Goal: Transaction & Acquisition: Purchase product/service

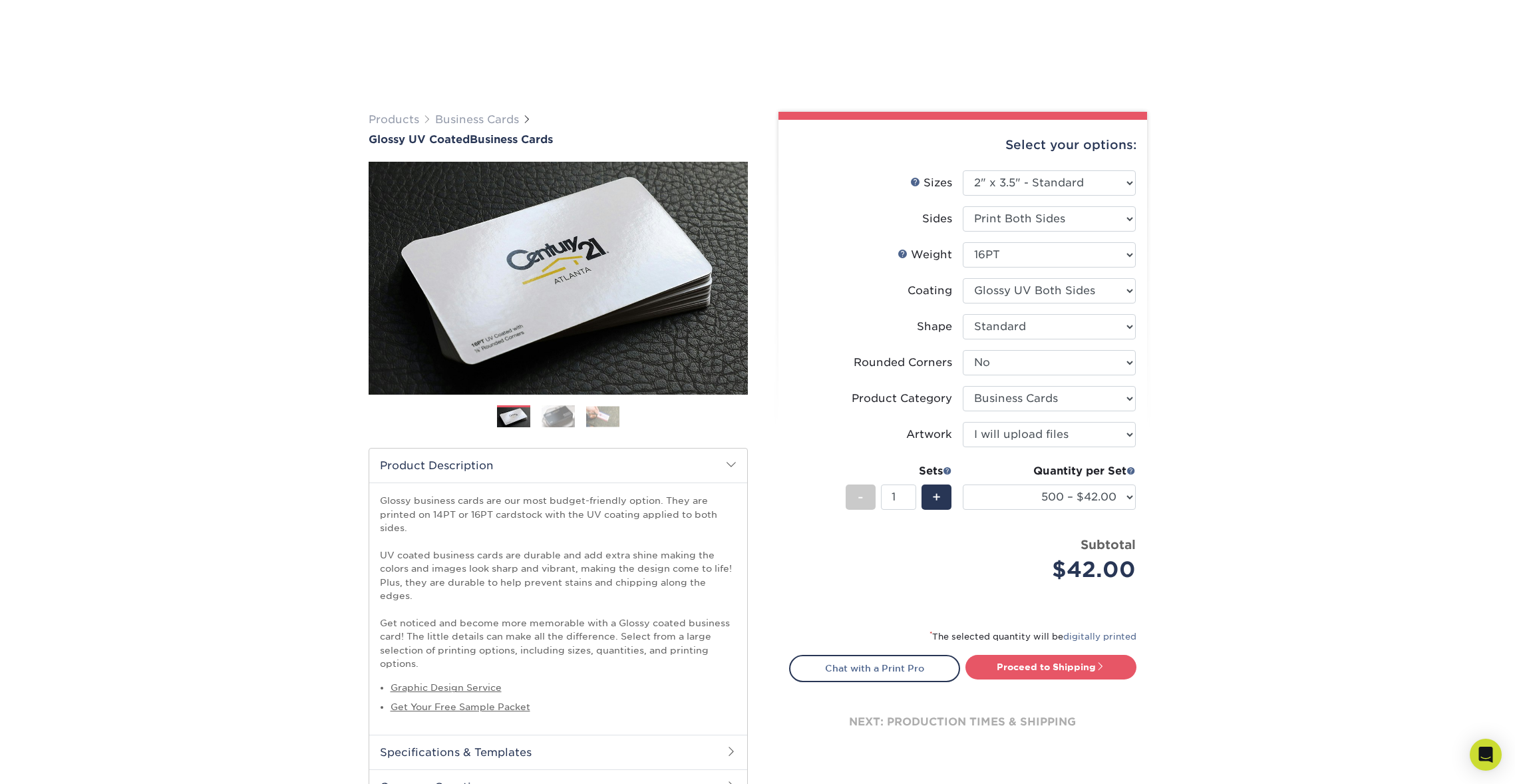
select select "2.00x3.50"
select select "0"
select select "3b5148f1-0588-4f88-a218-97bcfdce65c1"
select select "upload"
select select "500 – $42.00"
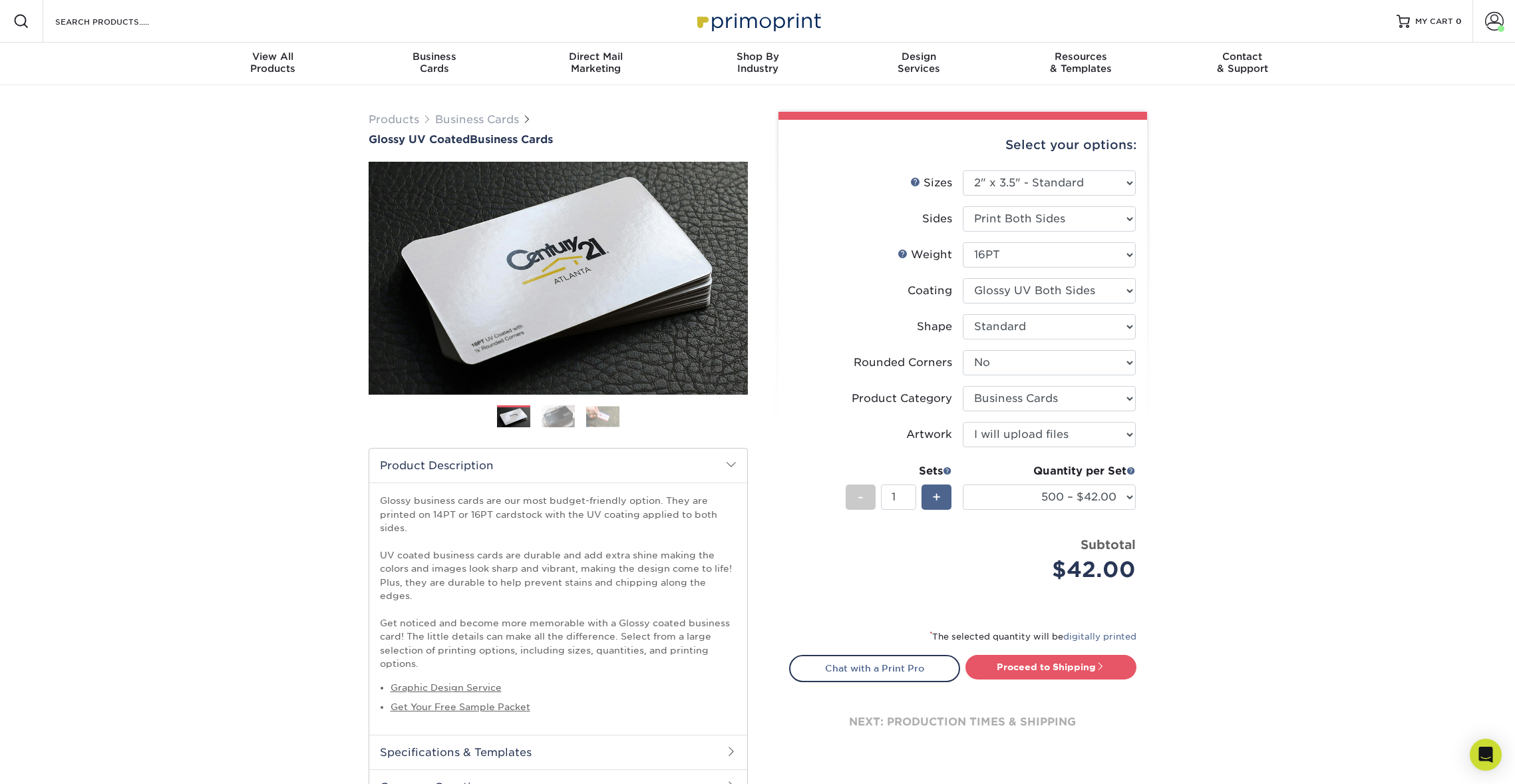
click at [939, 497] on span "+" at bounding box center [936, 496] width 8 height 20
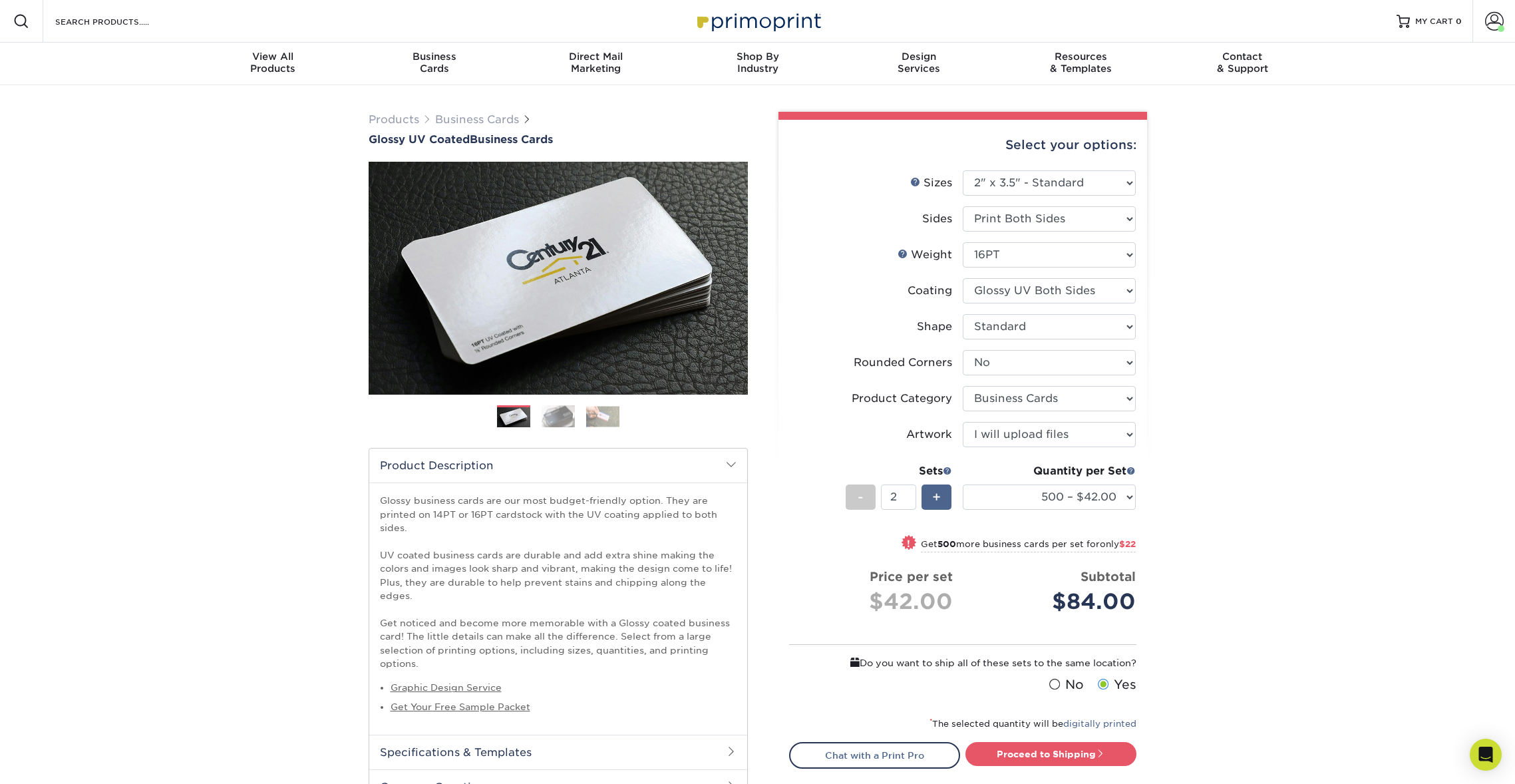
click at [939, 497] on span "+" at bounding box center [936, 496] width 8 height 20
type input "5"
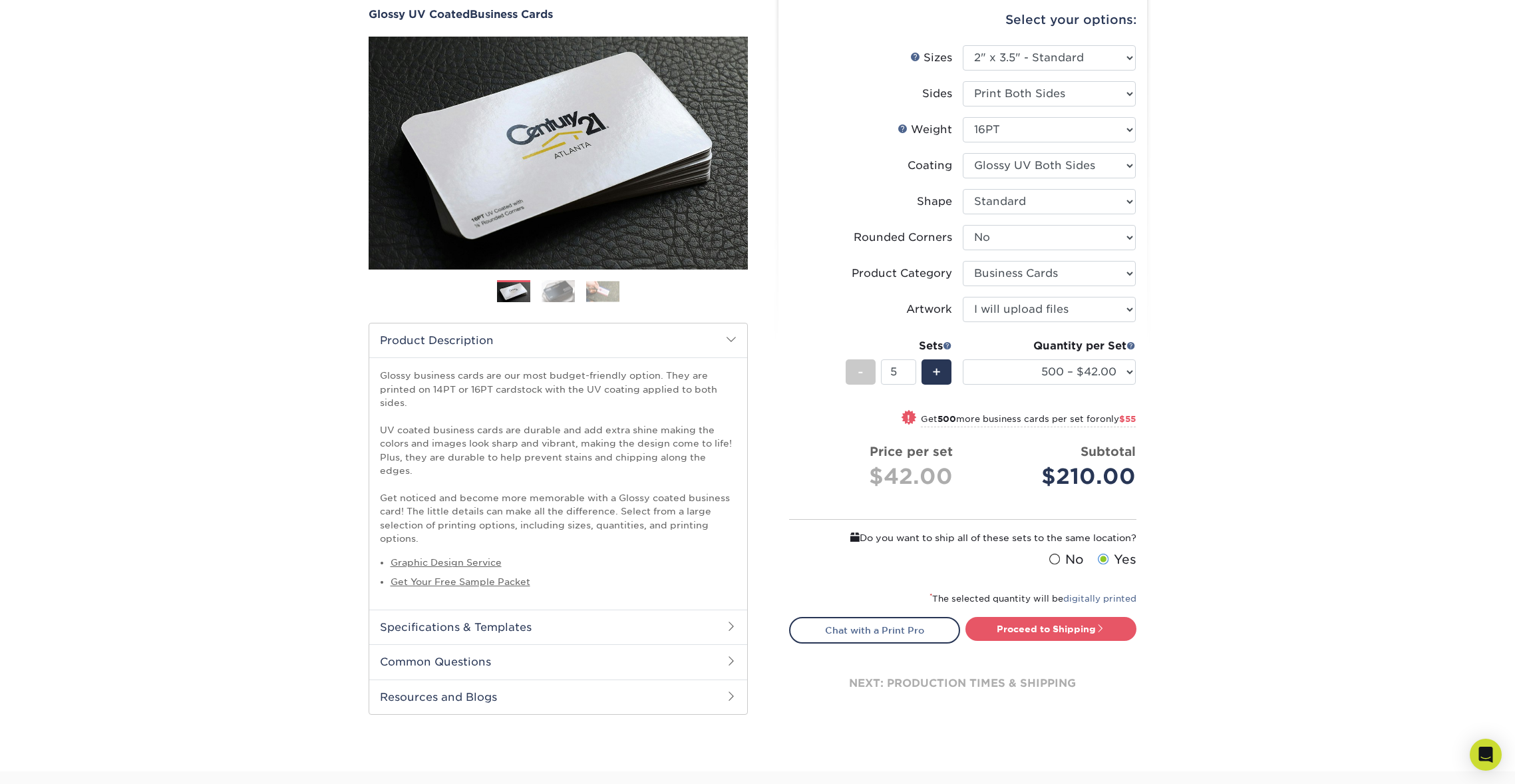
scroll to position [127, 0]
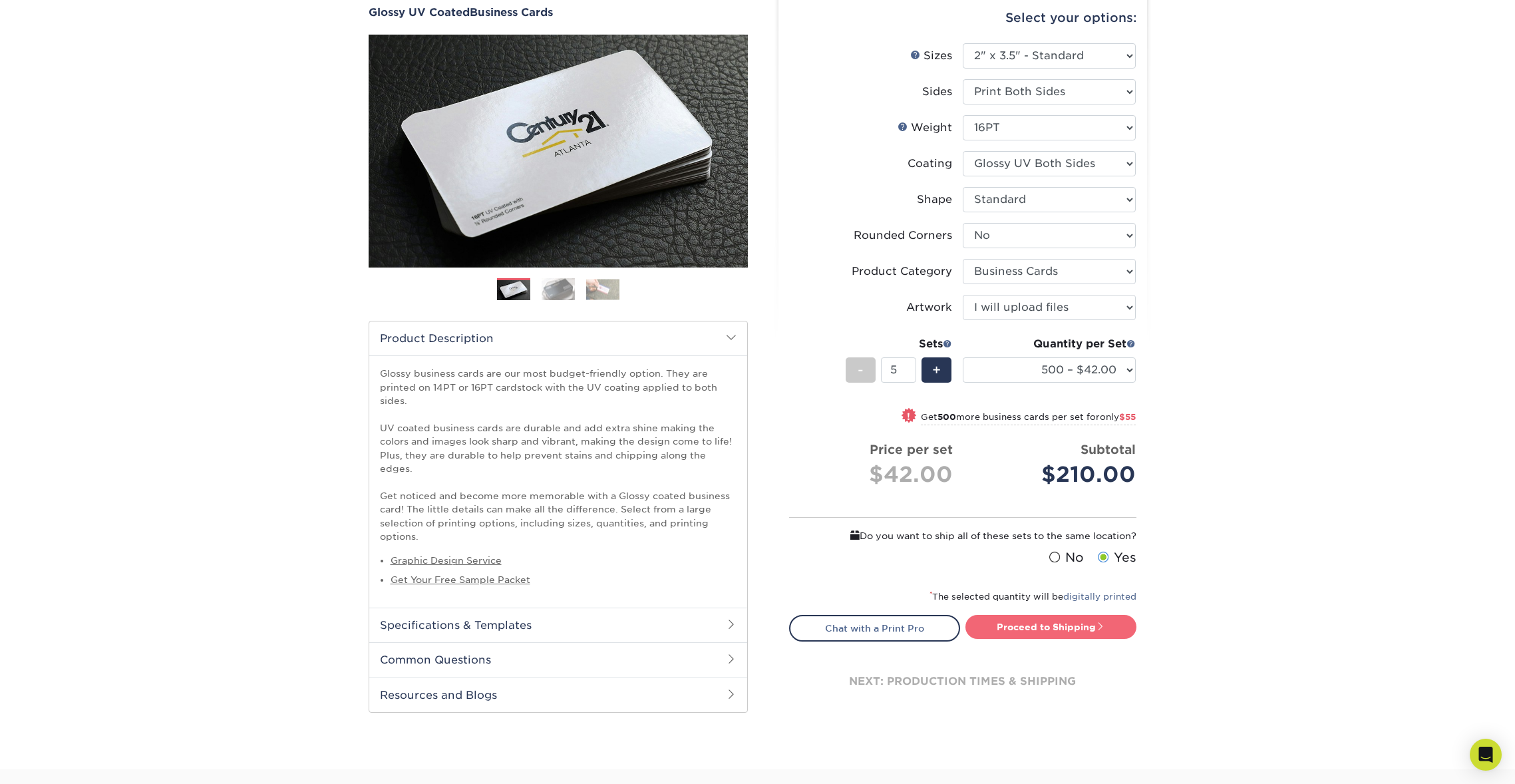
click at [1090, 628] on link "Proceed to Shipping" at bounding box center [1050, 627] width 171 height 24
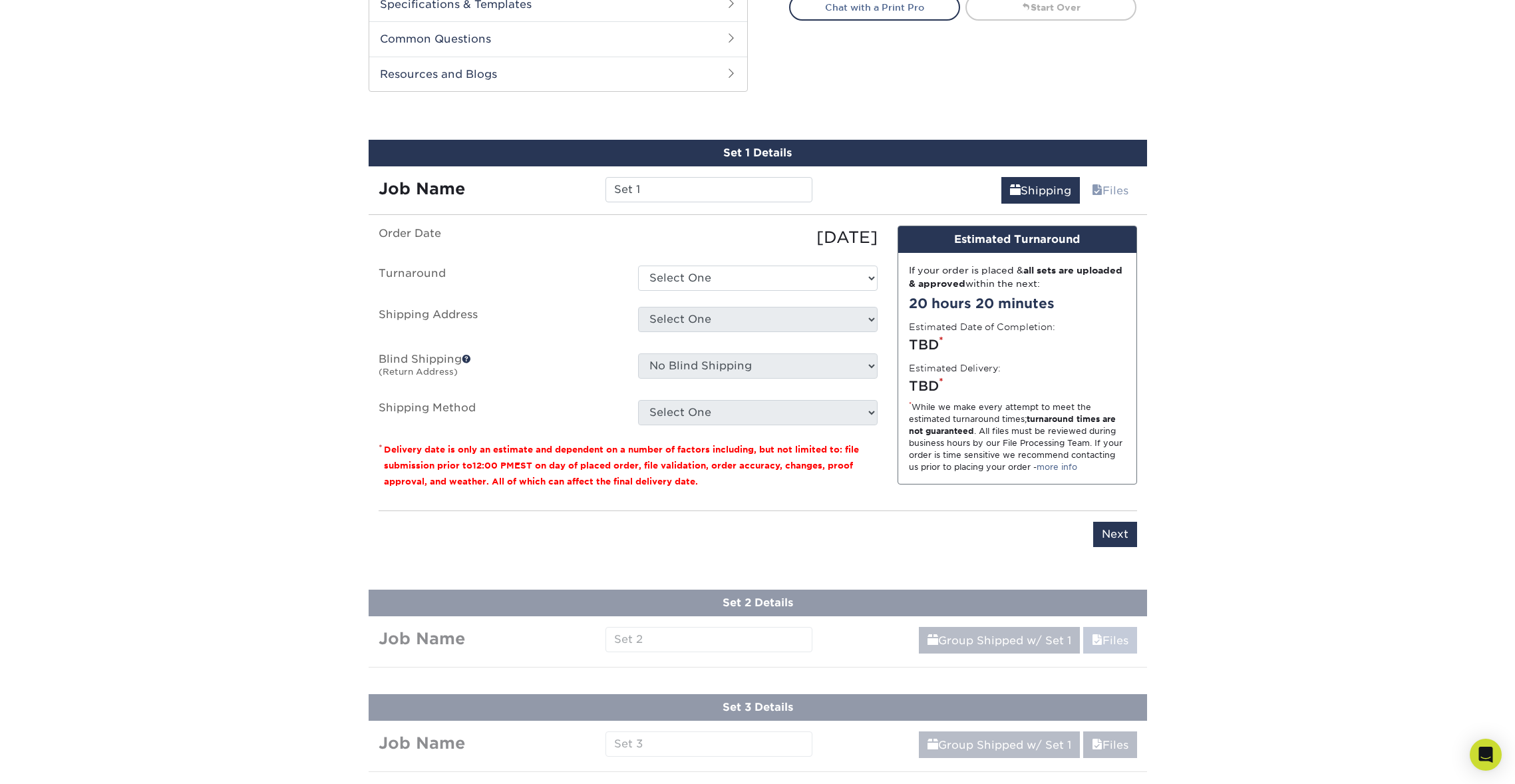
scroll to position [776, 0]
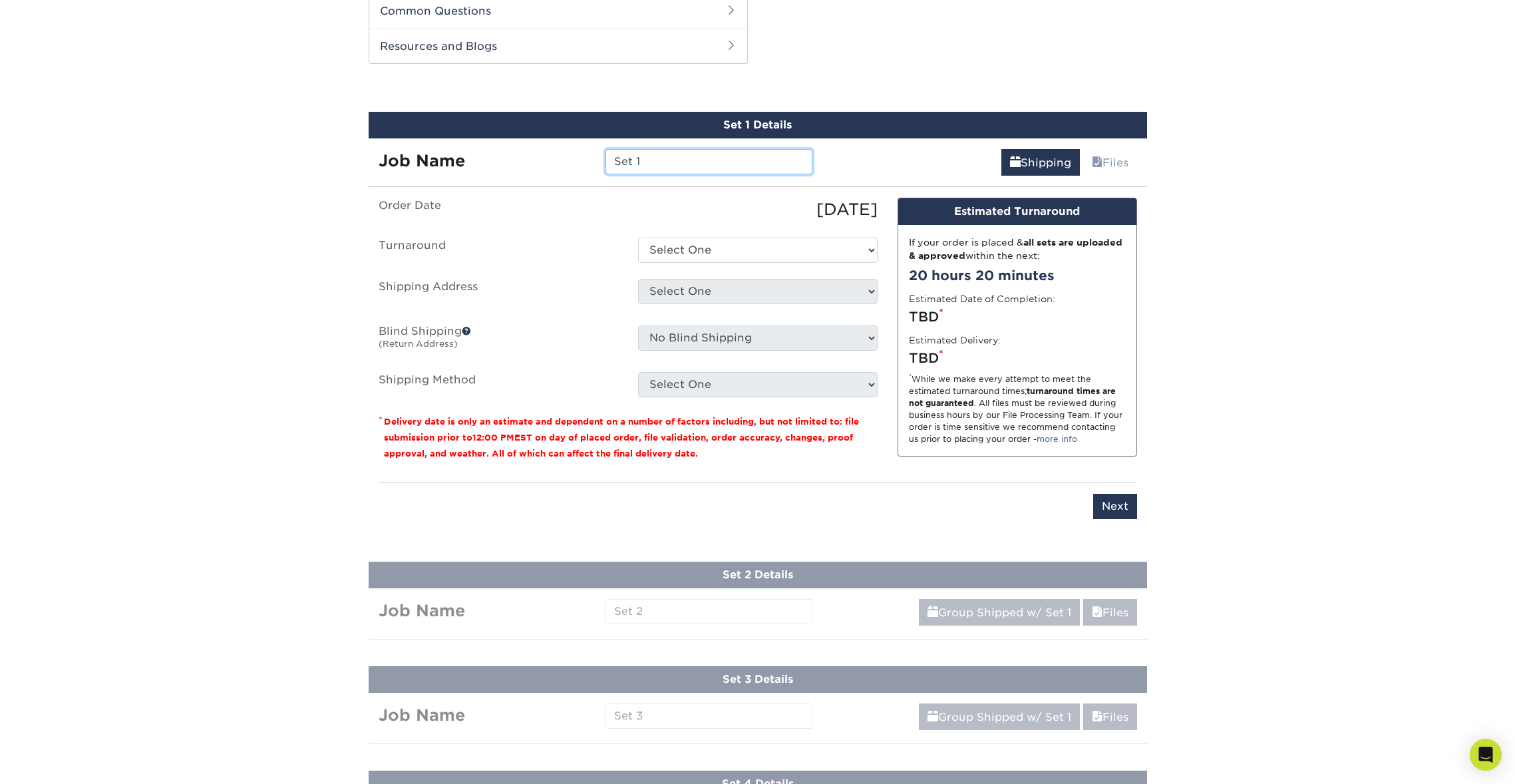
click at [676, 149] on input "Set 1" at bounding box center [708, 161] width 207 height 25
drag, startPoint x: 704, startPoint y: 144, endPoint x: 603, endPoint y: 139, distance: 101.1
click at [603, 149] on div "Set 1" at bounding box center [709, 161] width 227 height 25
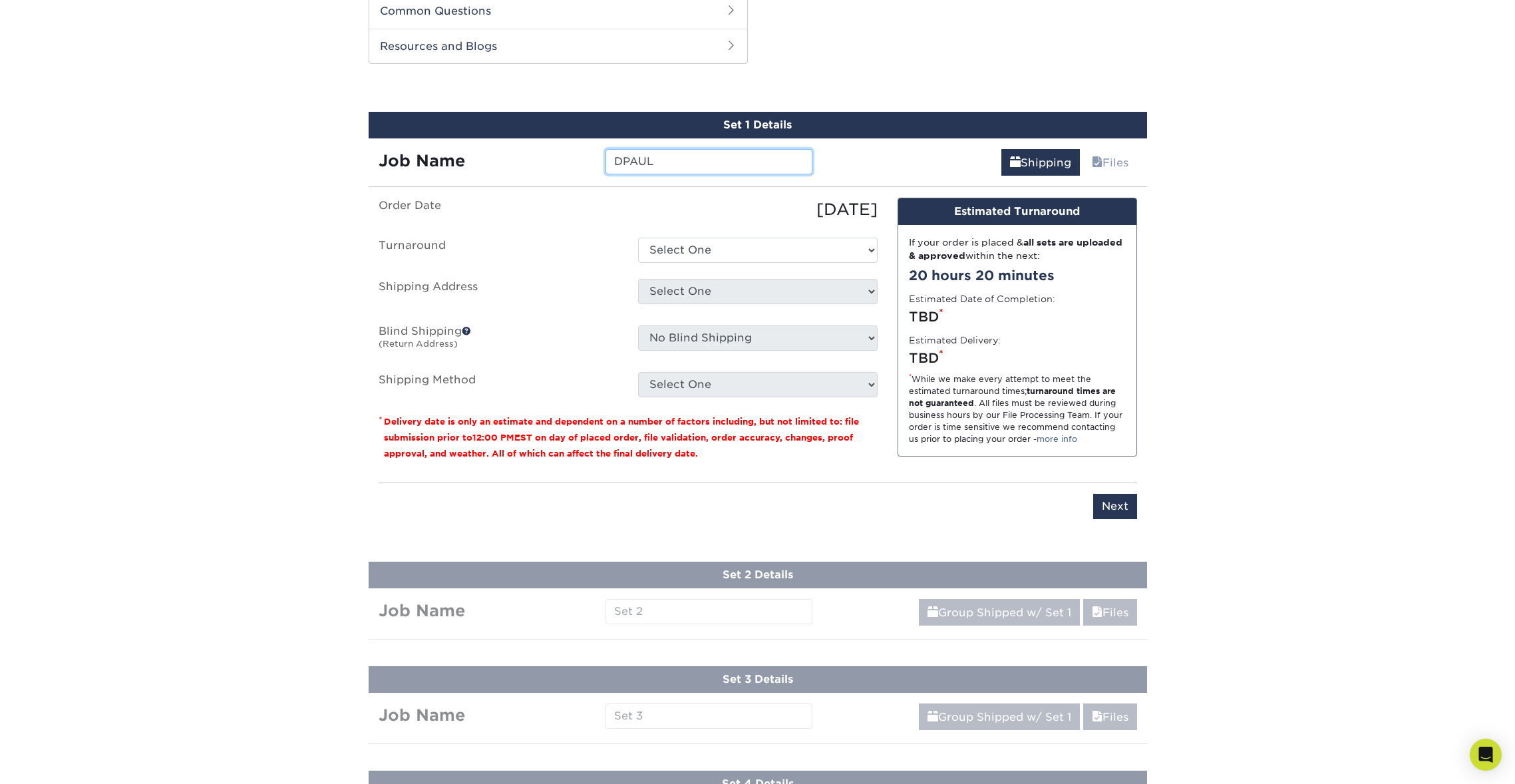
type input "DPAUL"
select select "9ebc2889-b7ff-45b8-8d3b-bb5a09736017"
select select "newaddress"
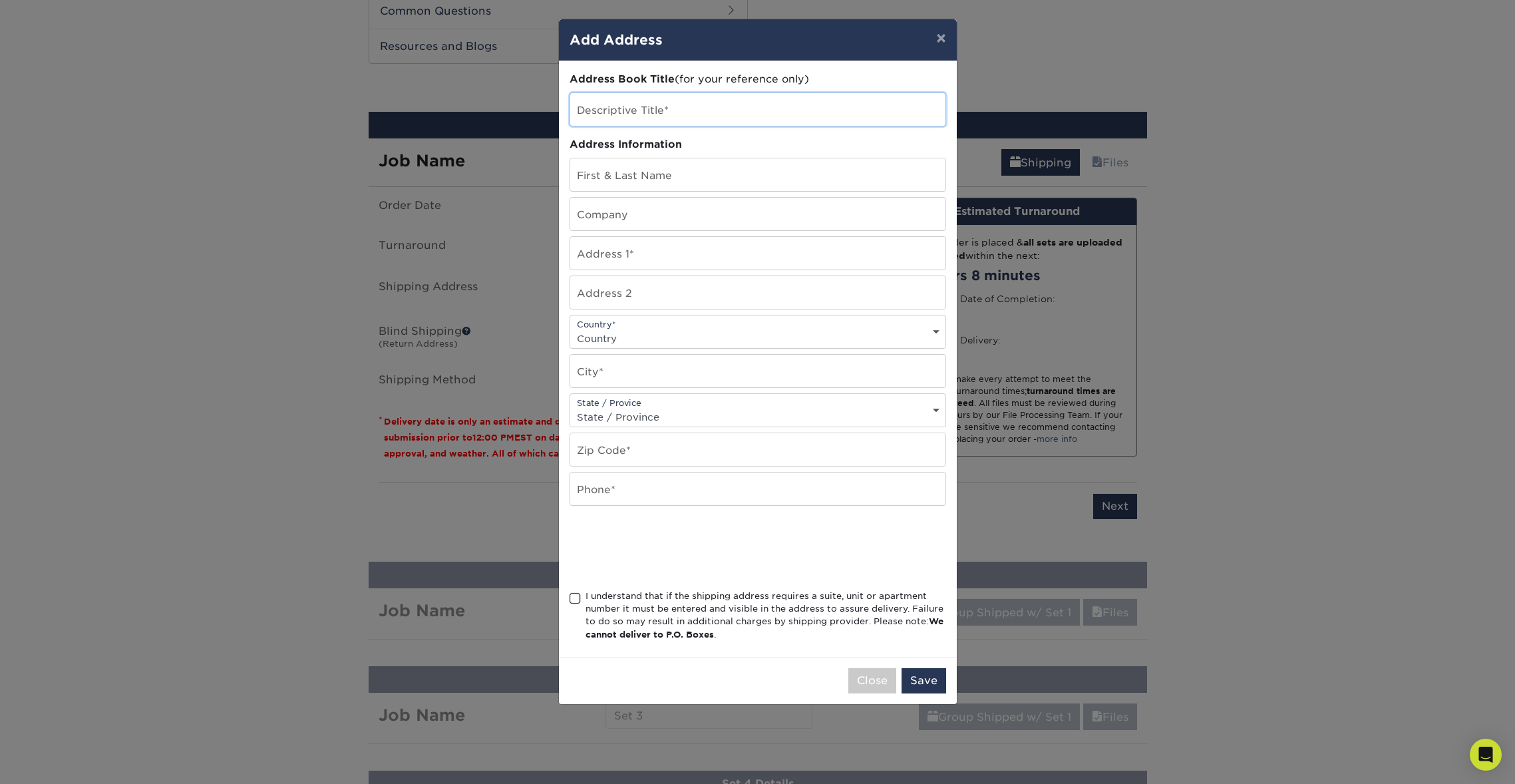
click at [694, 106] on input "text" at bounding box center [758, 109] width 376 height 33
type input "Chattering Lory"
type input "Donald Paul"
type input "XceedIT, Inc."
type input "2259 Chattering Lory Ln"
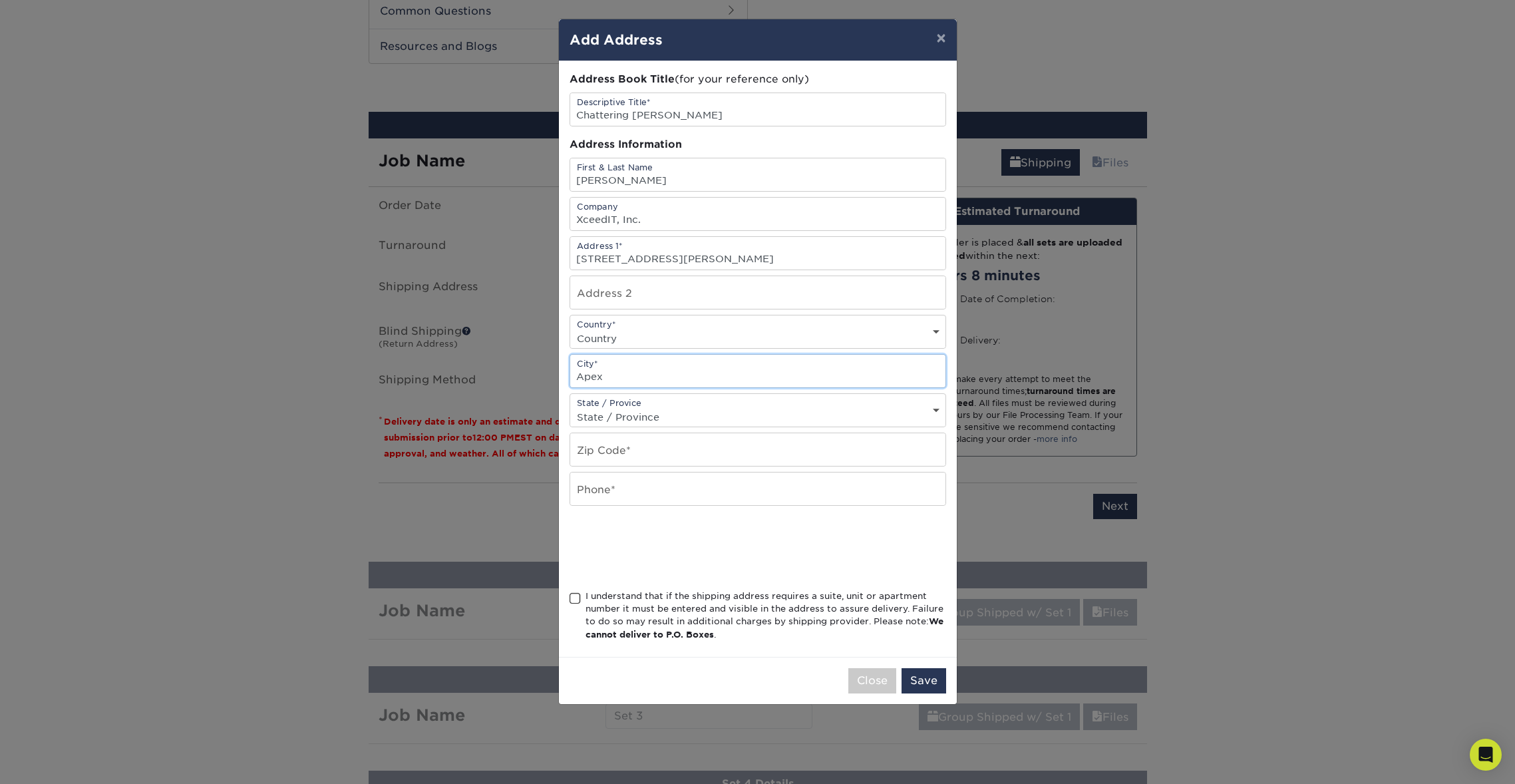
type input "Apex"
select select "NC"
type input "27502"
type input "9199998877"
click at [572, 602] on span at bounding box center [575, 598] width 11 height 12
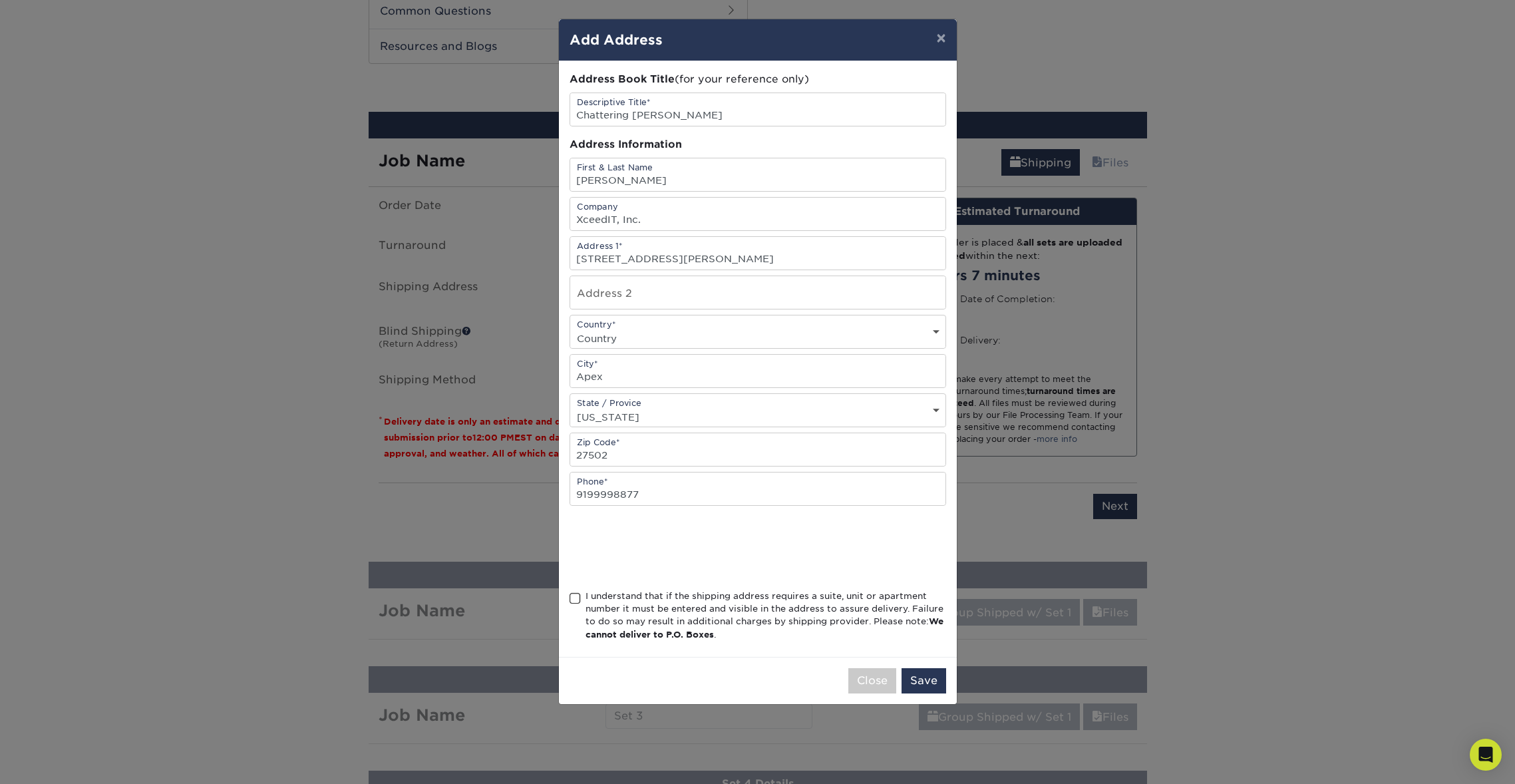
click at [0, 0] on input "I understand that if the shipping address requires a suite, unit or apartment n…" at bounding box center [0, 0] width 0 height 0
click at [922, 688] on button "Save" at bounding box center [924, 680] width 45 height 25
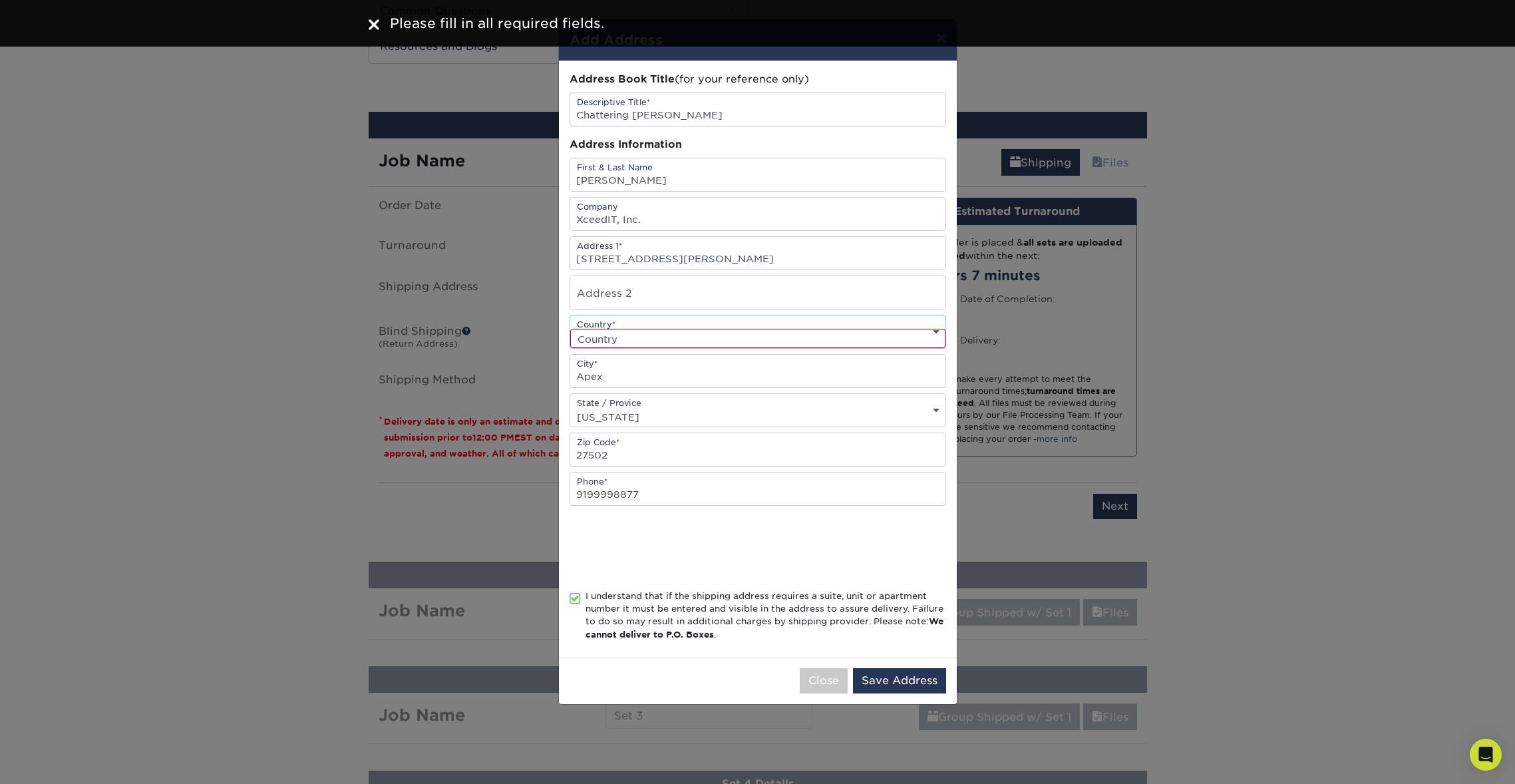
select select "US"
click at [927, 688] on button "Save Address" at bounding box center [899, 680] width 93 height 25
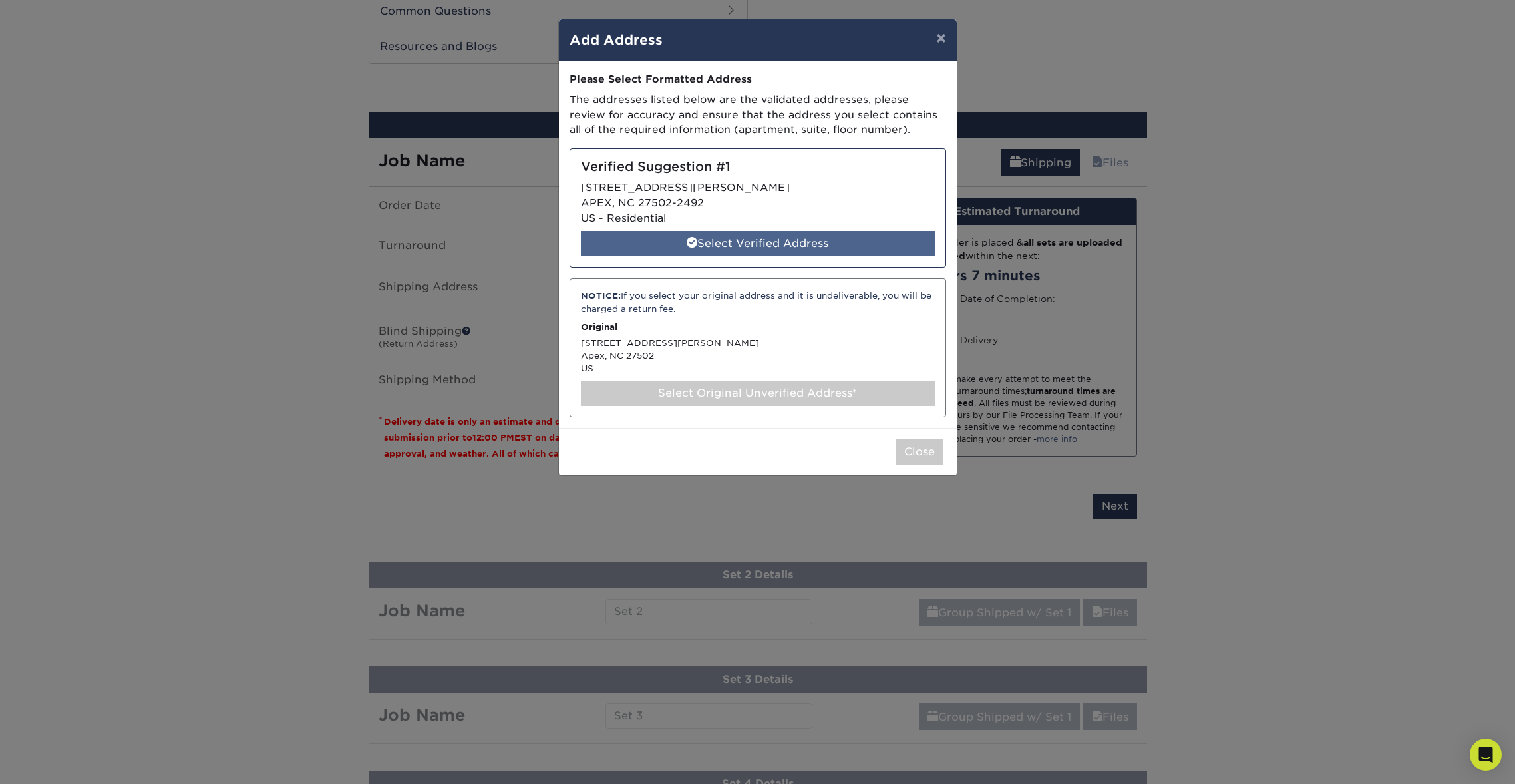
click at [871, 241] on div "Select Verified Address" at bounding box center [758, 243] width 354 height 25
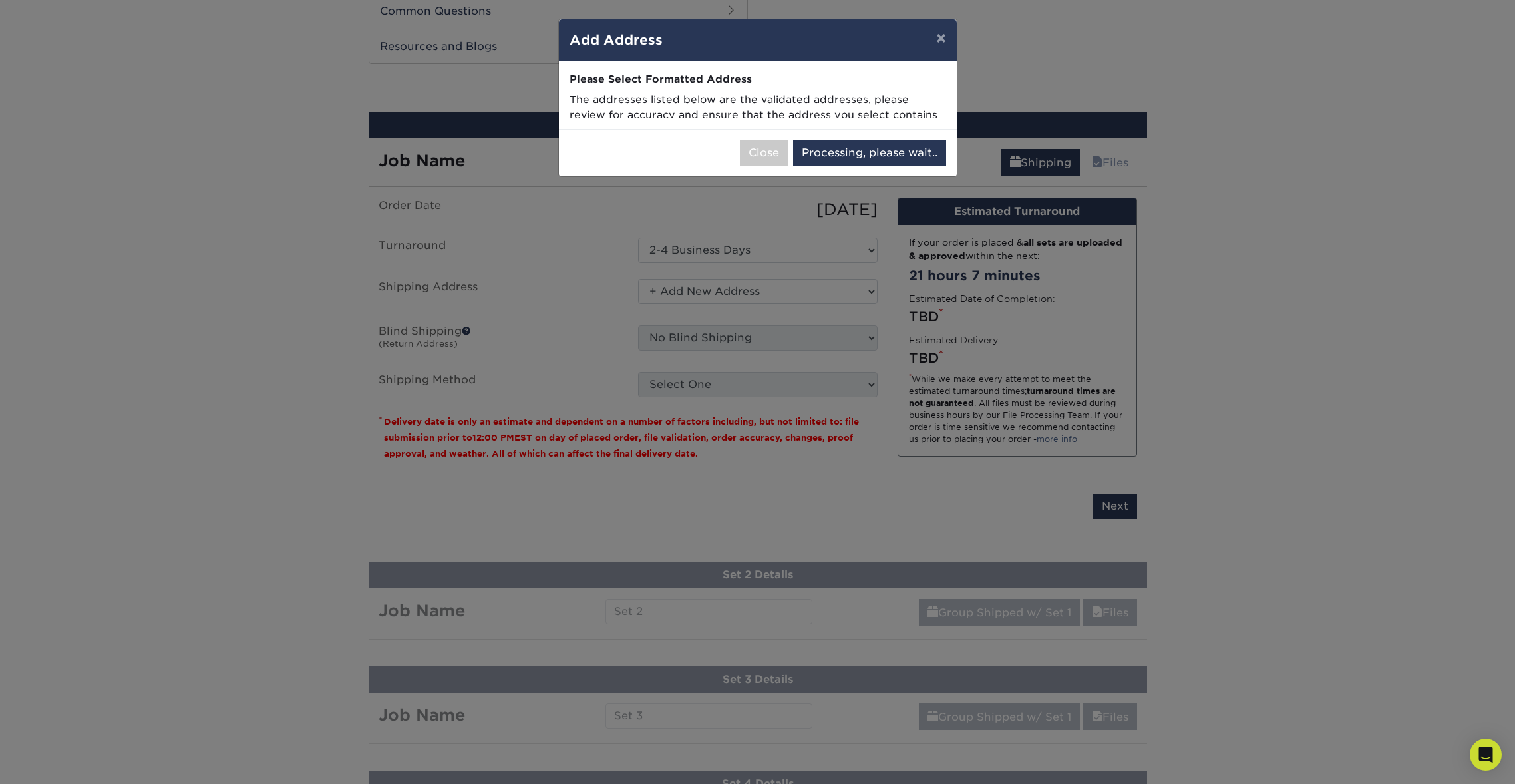
select select "285011"
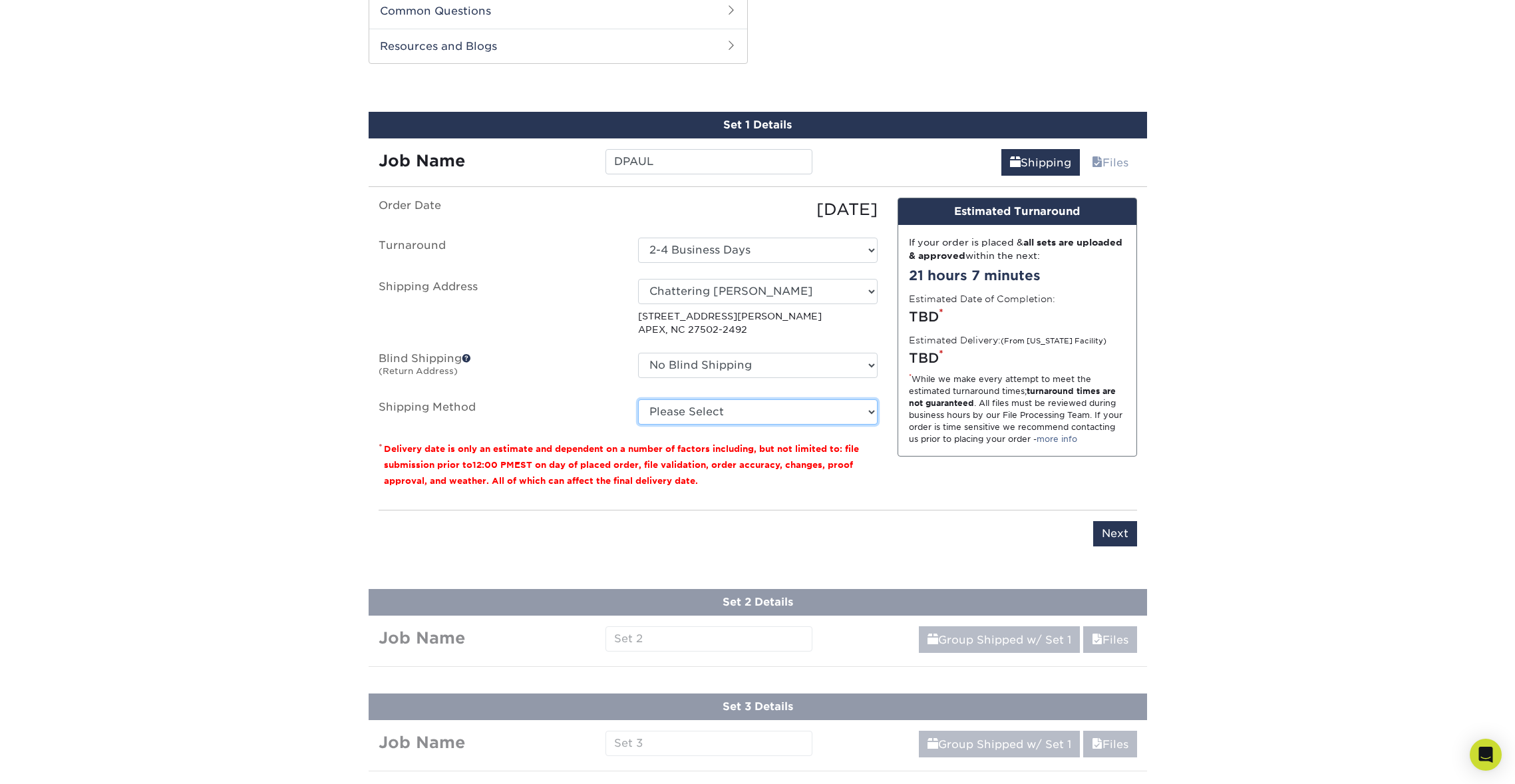
select select "03"
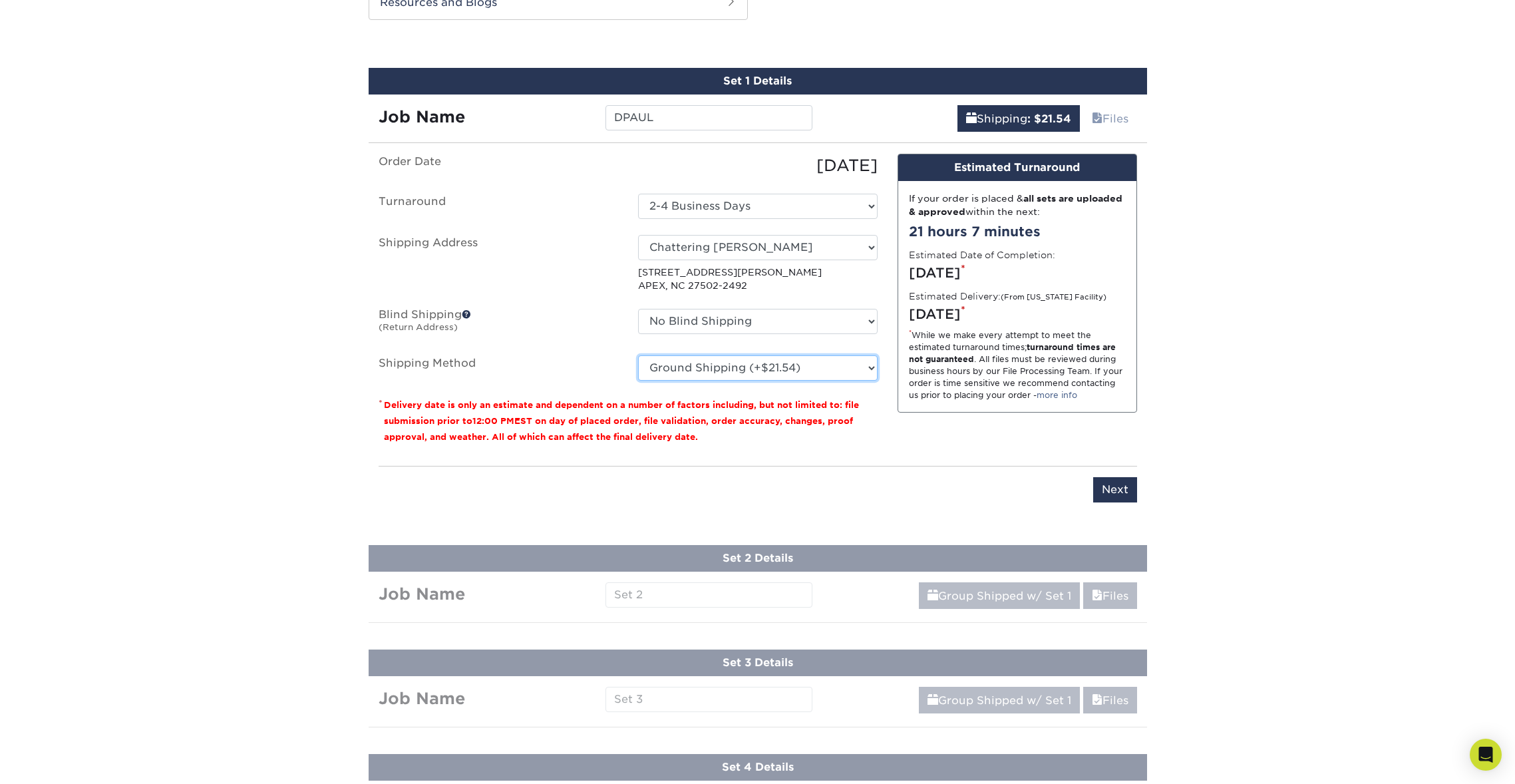
scroll to position [814, 0]
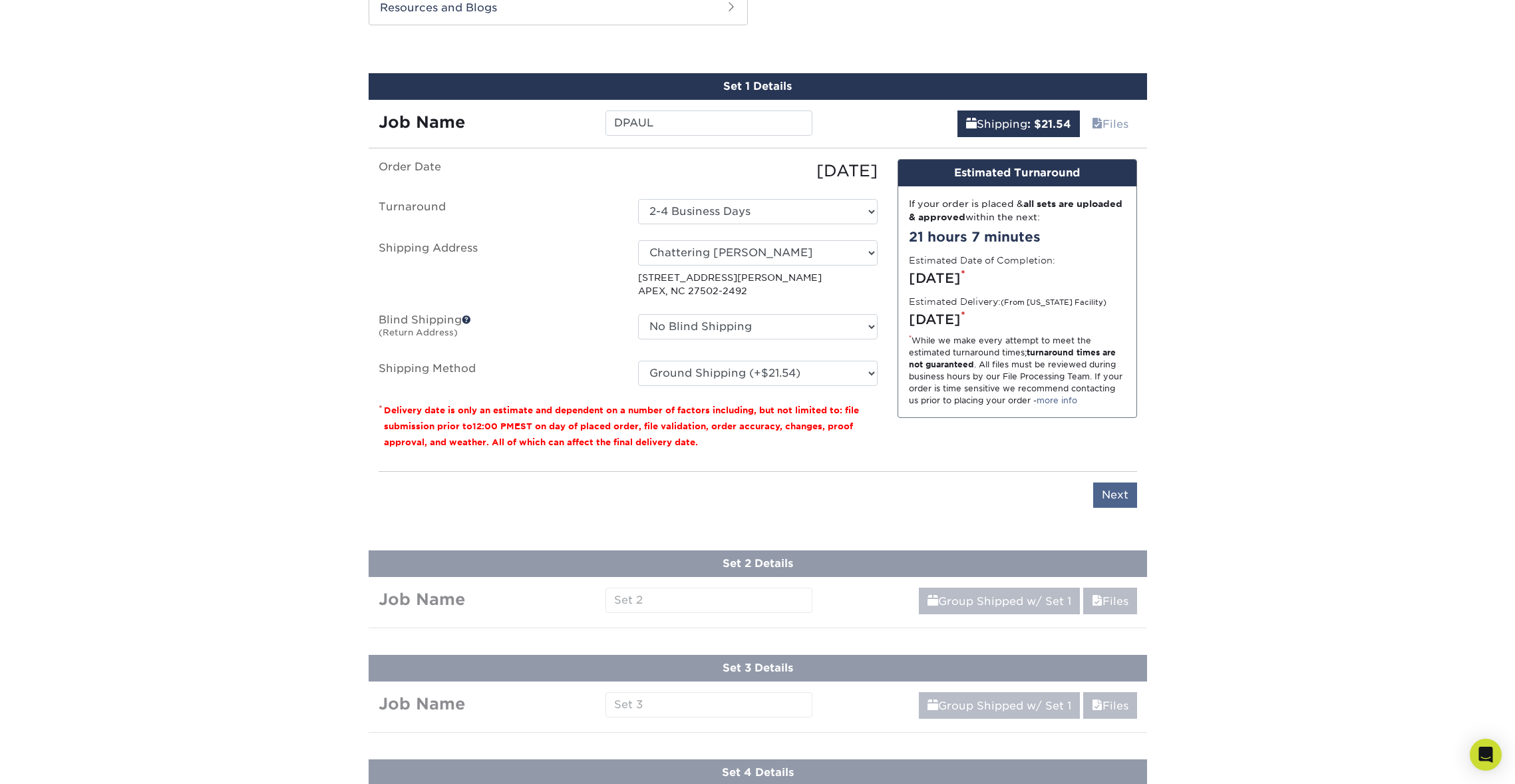
click at [1116, 482] on input "Next" at bounding box center [1115, 495] width 44 height 25
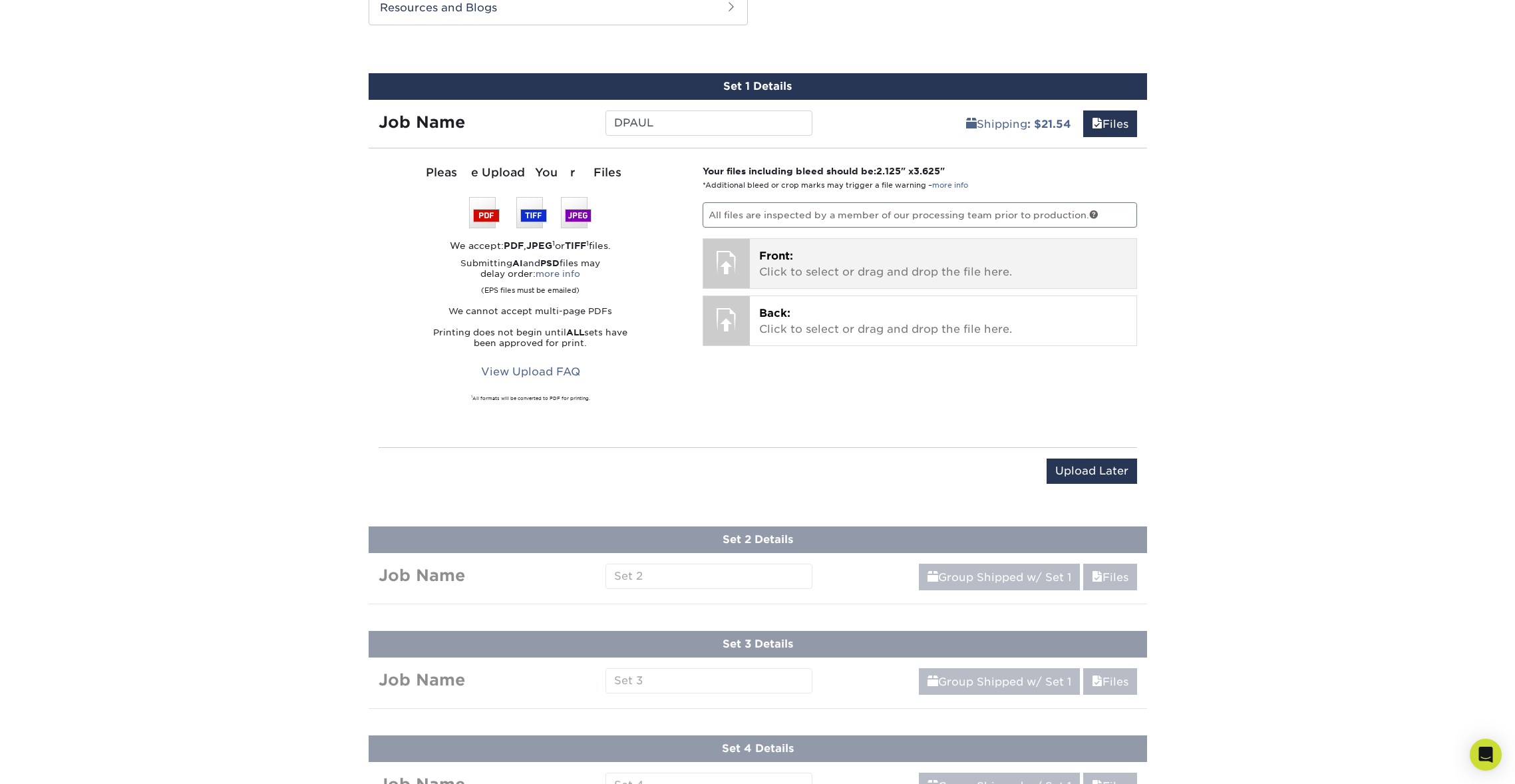
click at [820, 248] on p "Front: Click to select or drag and drop the file here." at bounding box center [943, 264] width 368 height 32
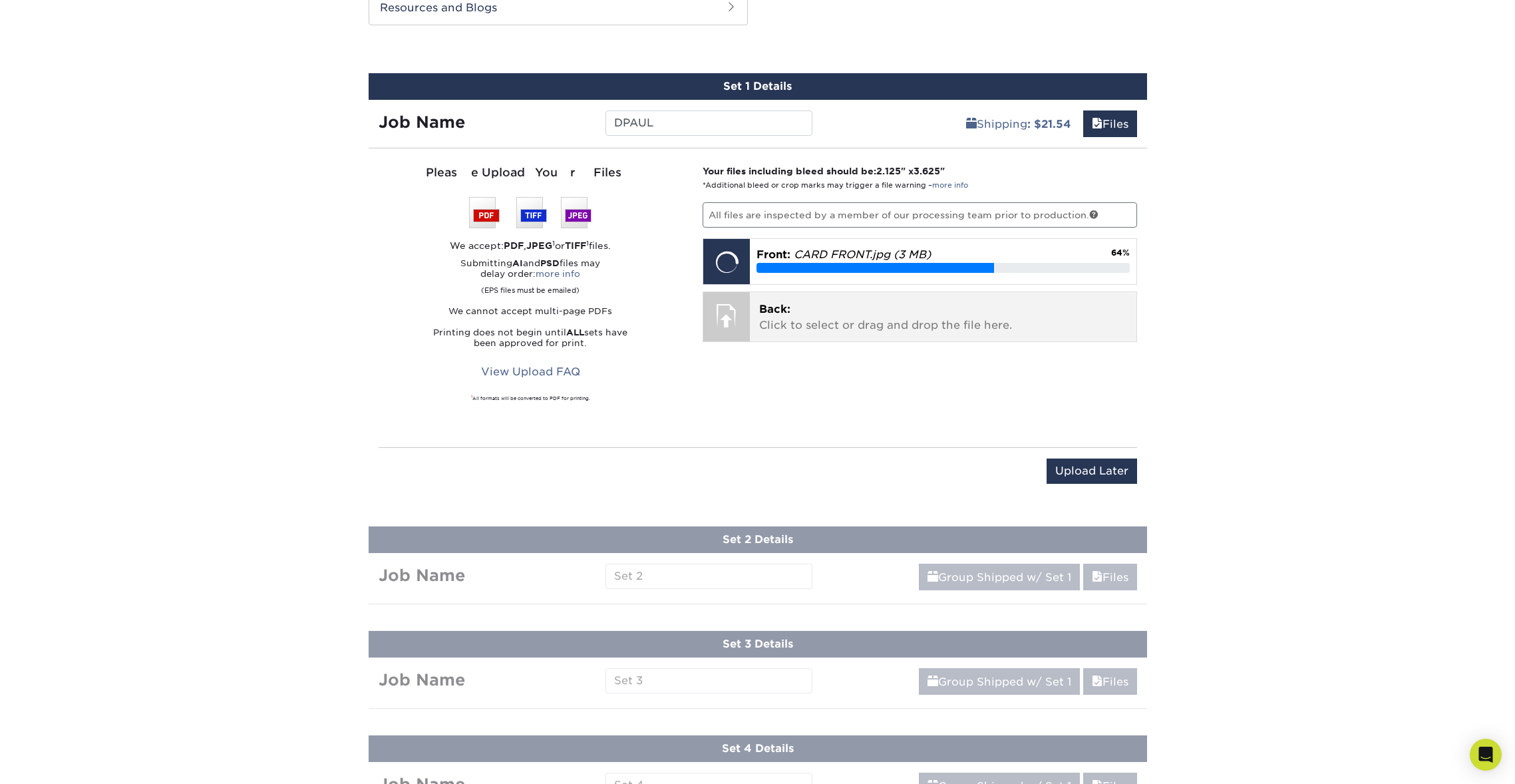
click at [884, 302] on p "Back: Click to select or drag and drop the file here." at bounding box center [943, 318] width 368 height 32
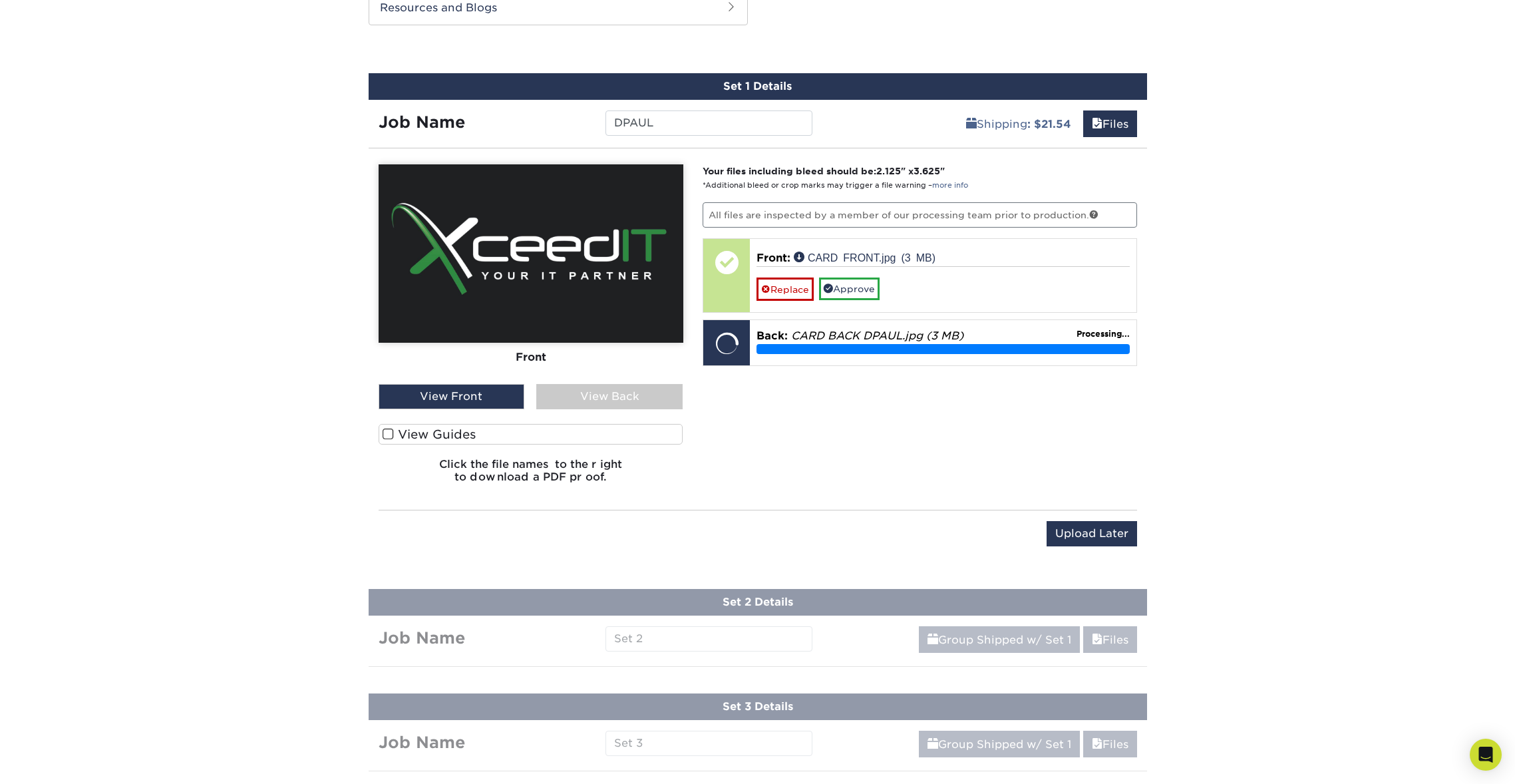
click at [636, 384] on div "View Back" at bounding box center [609, 396] width 146 height 25
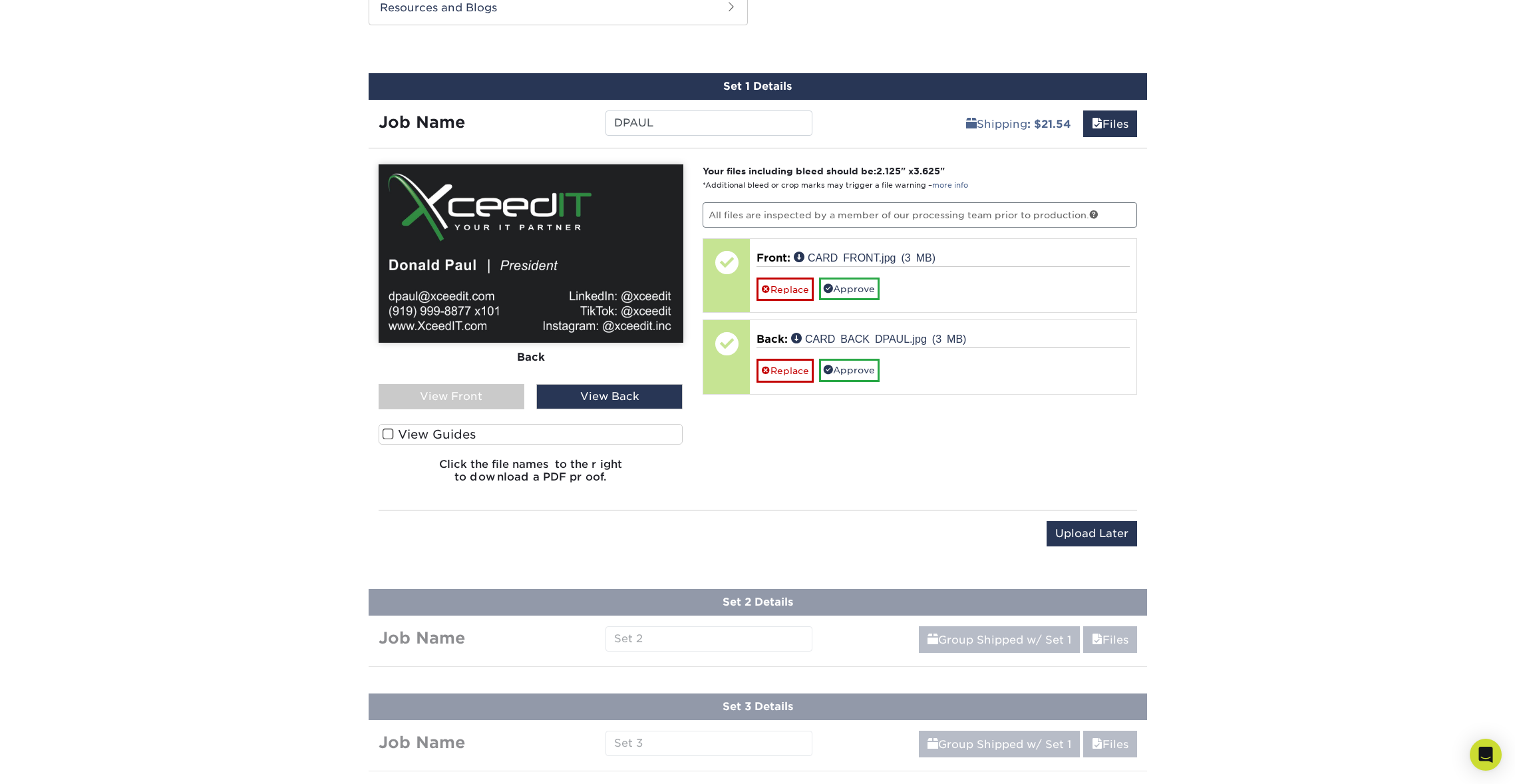
click at [478, 387] on div "View Front" at bounding box center [452, 396] width 146 height 25
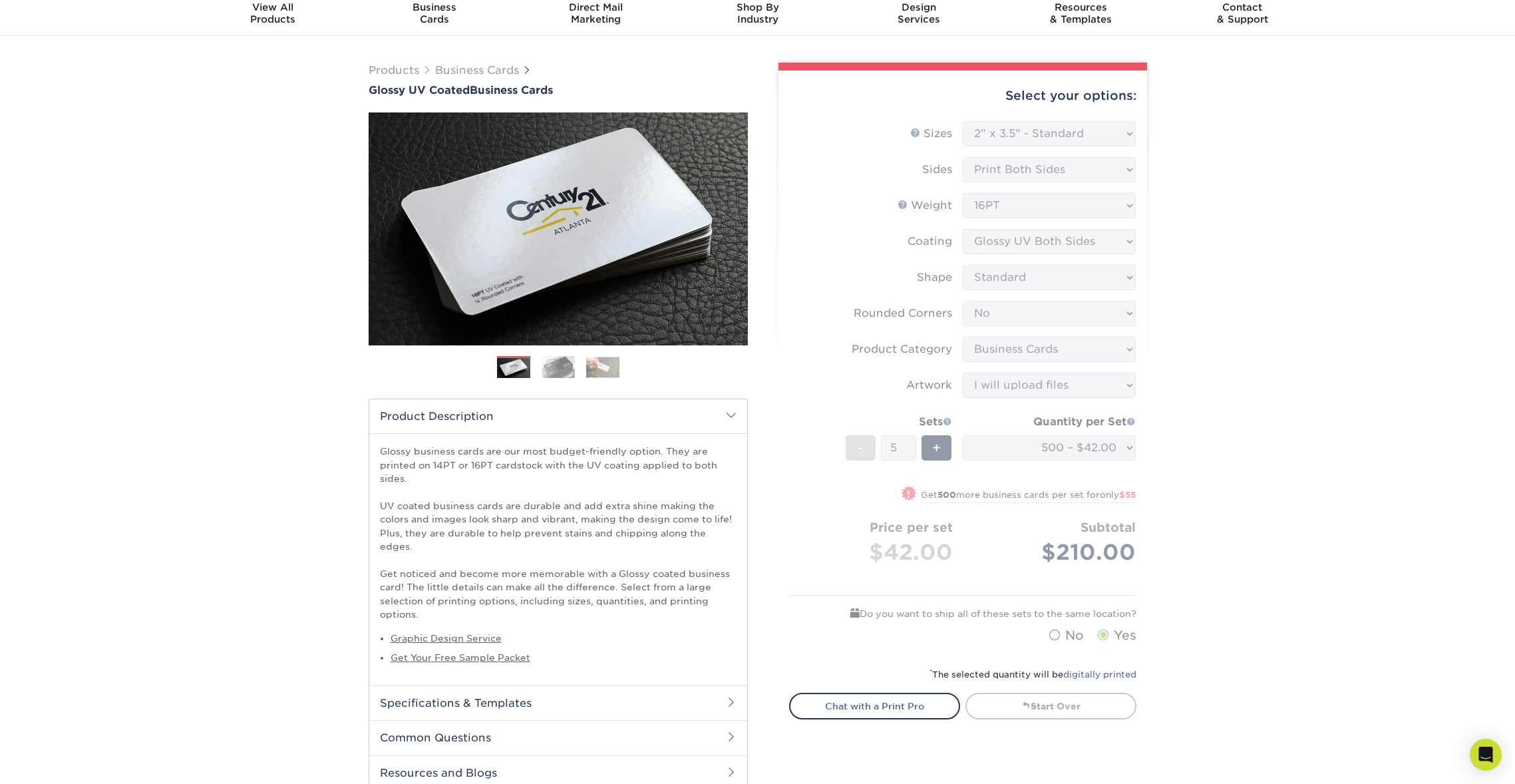
scroll to position [47, 0]
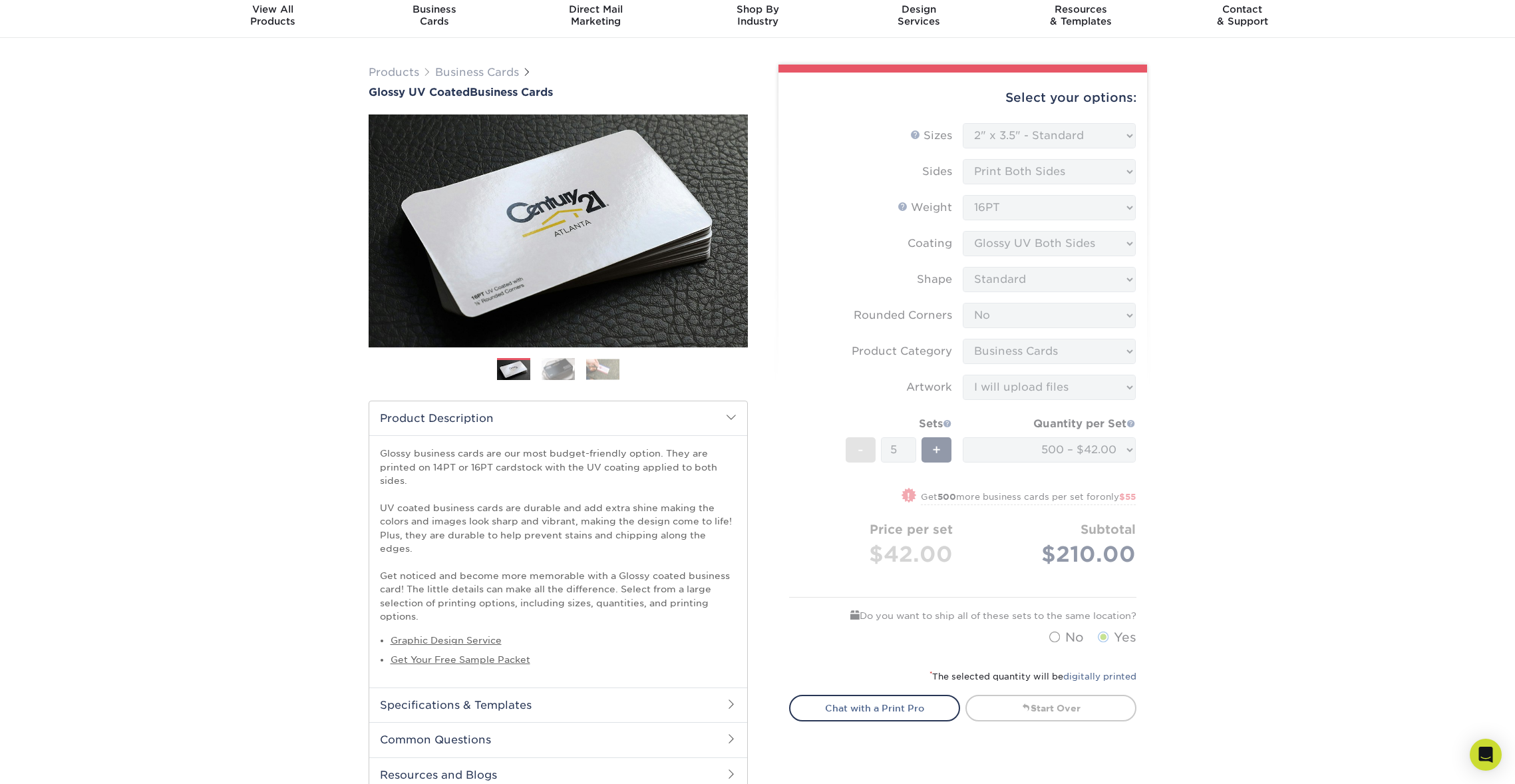
click at [957, 235] on form "Sizes Help Sizes Please Select 1.5" x 3.5" - Mini 1.75" x 3.5" - Mini 2" x 2" -…" at bounding box center [962, 387] width 348 height 529
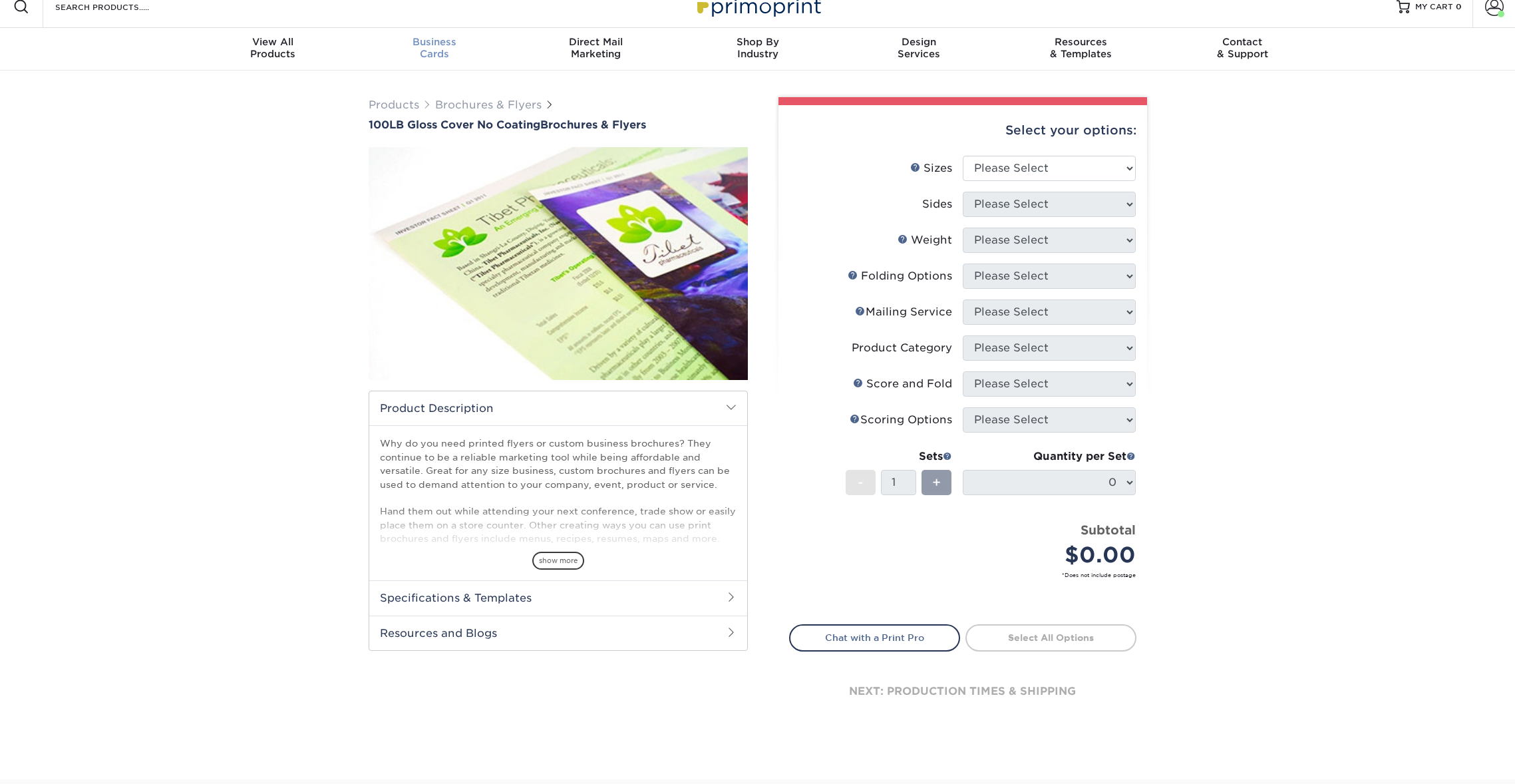
click at [430, 52] on div "Business Cards" at bounding box center [434, 48] width 162 height 24
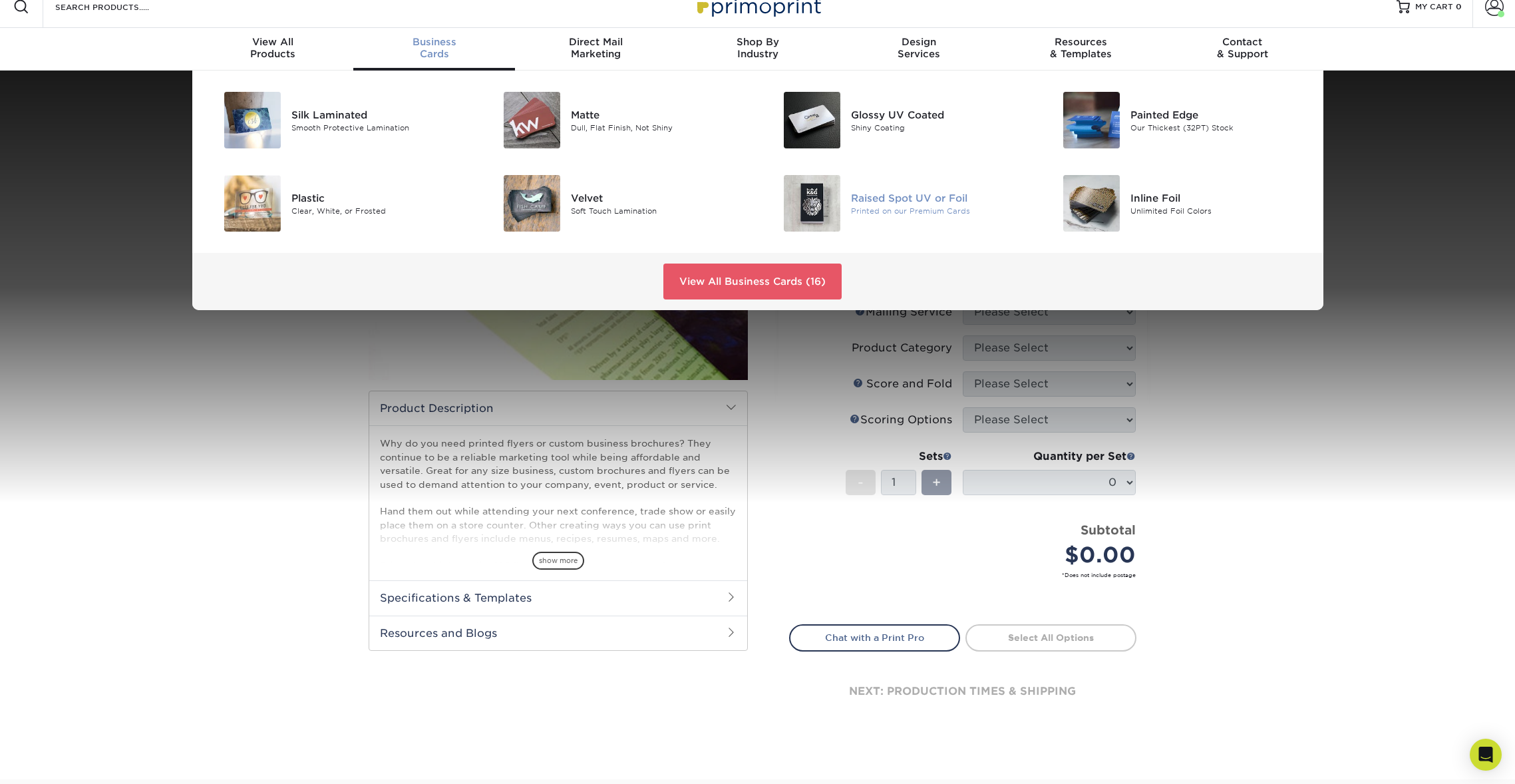
click at [896, 210] on div "Printed on our Premium Cards" at bounding box center [939, 211] width 176 height 11
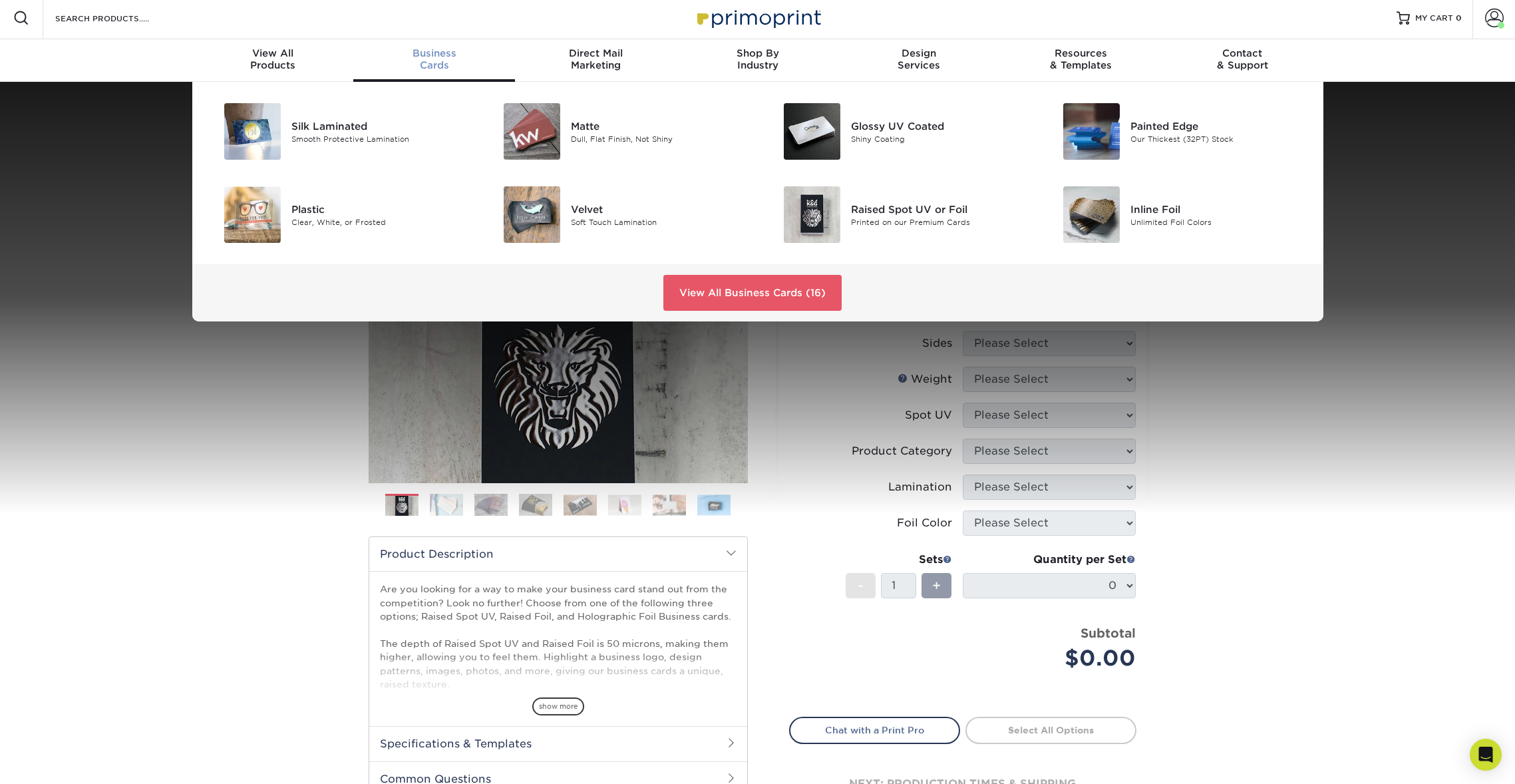
scroll to position [4, 0]
click at [326, 125] on div "Silk Laminated" at bounding box center [379, 126] width 176 height 15
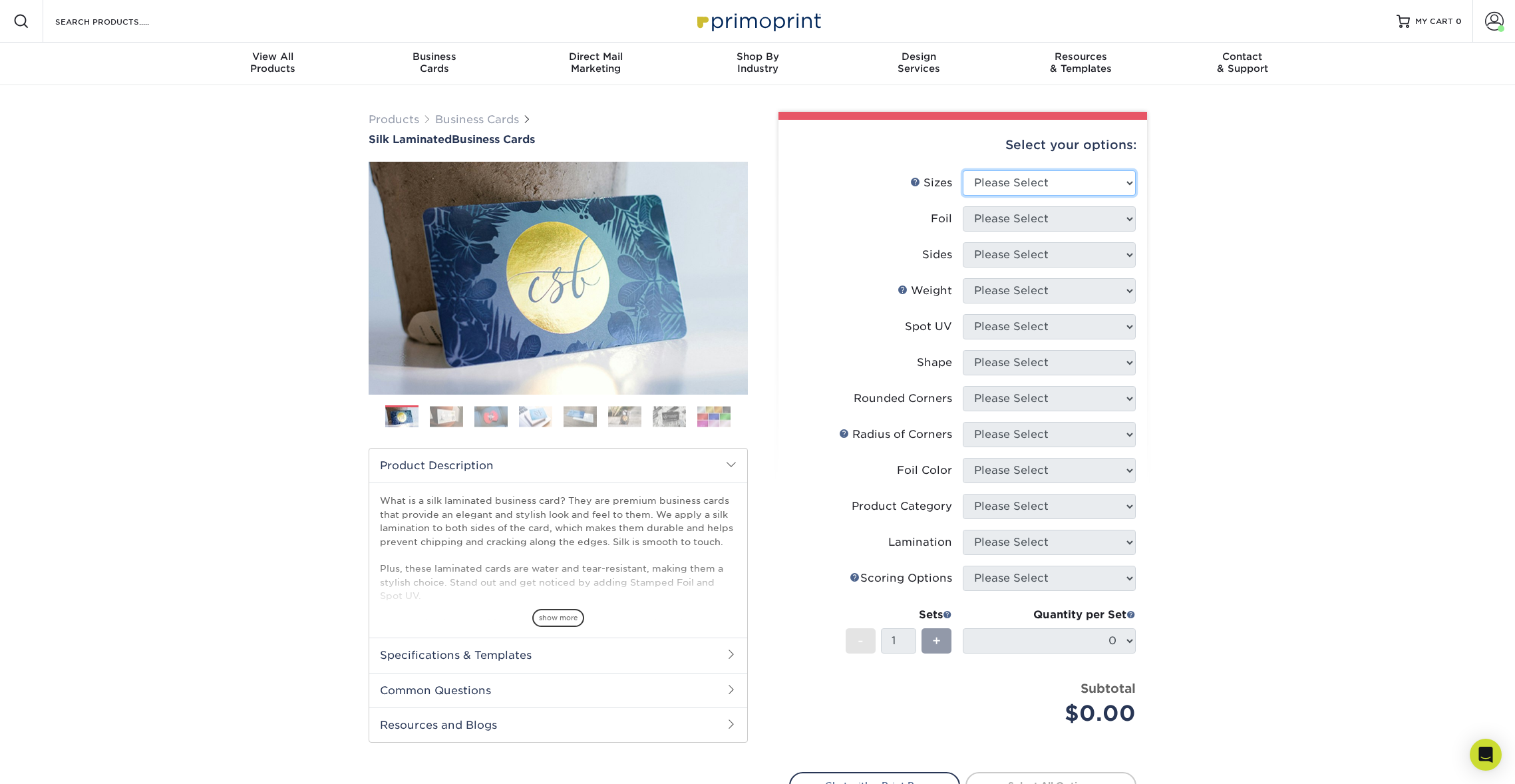
select select "2.00x3.50"
select select "0"
select select "13abbda7-1d64-4f25-8bb2-c179b224825d"
select select "16PT"
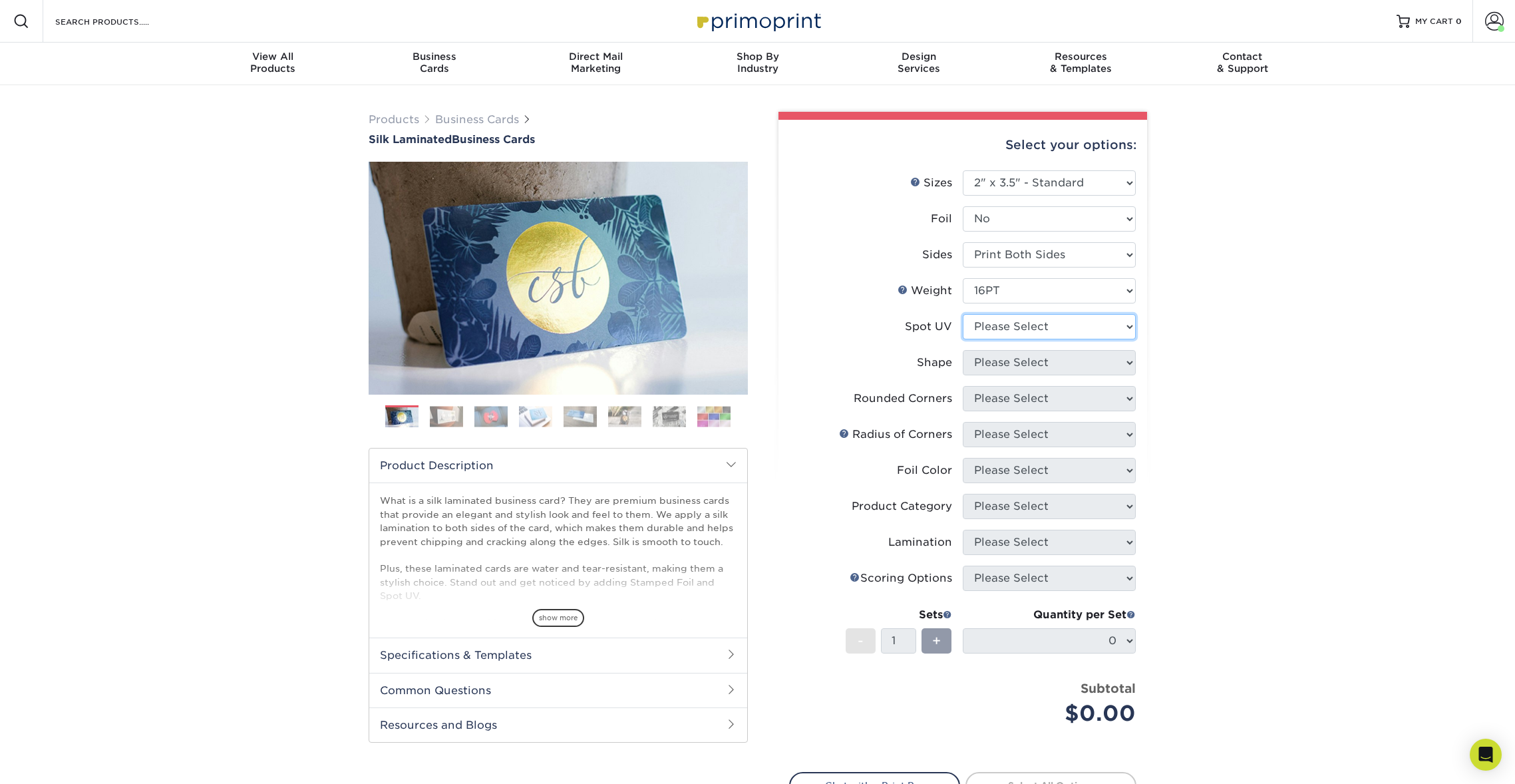
select select "0"
select select "standard"
select select "0"
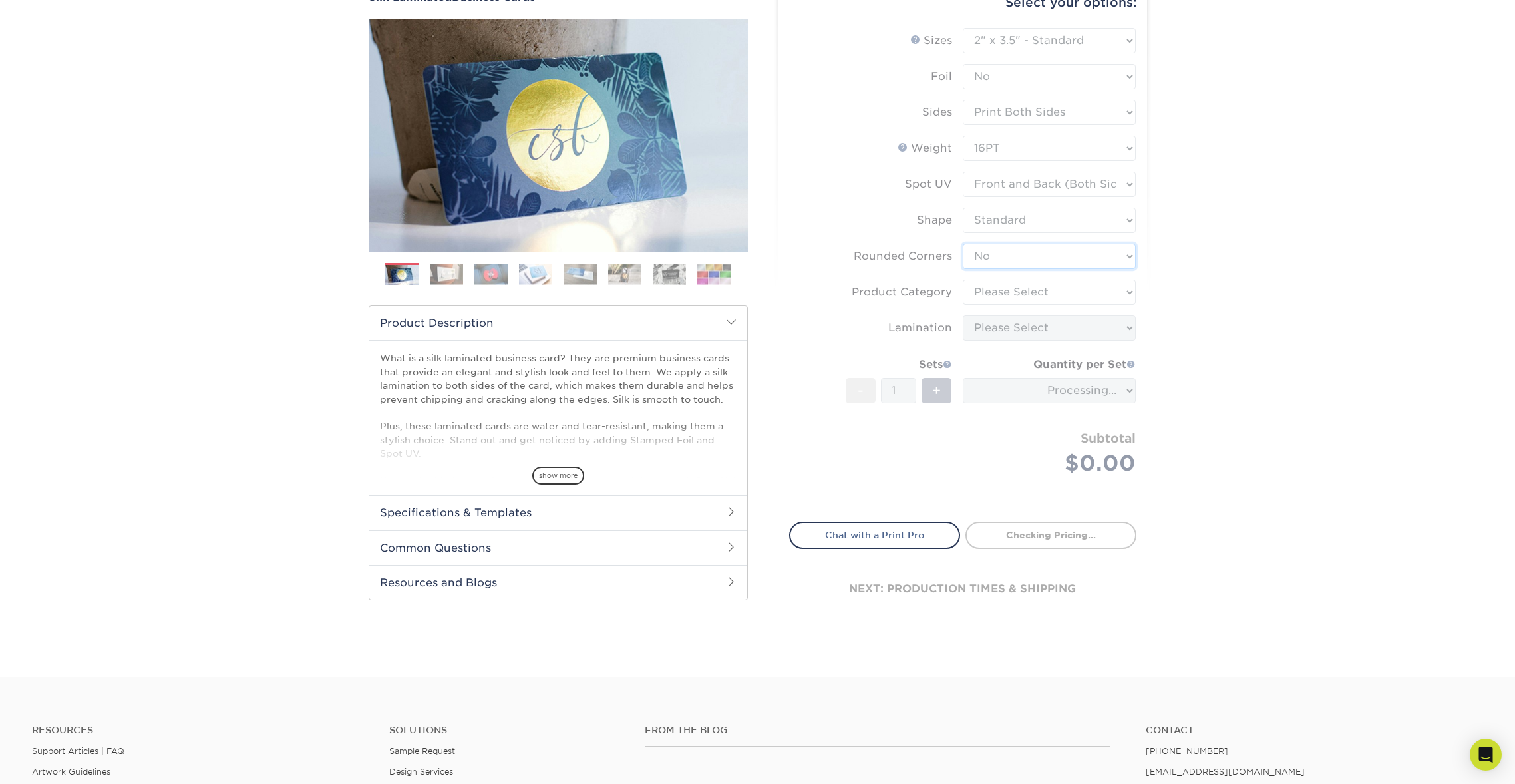
scroll to position [143, 0]
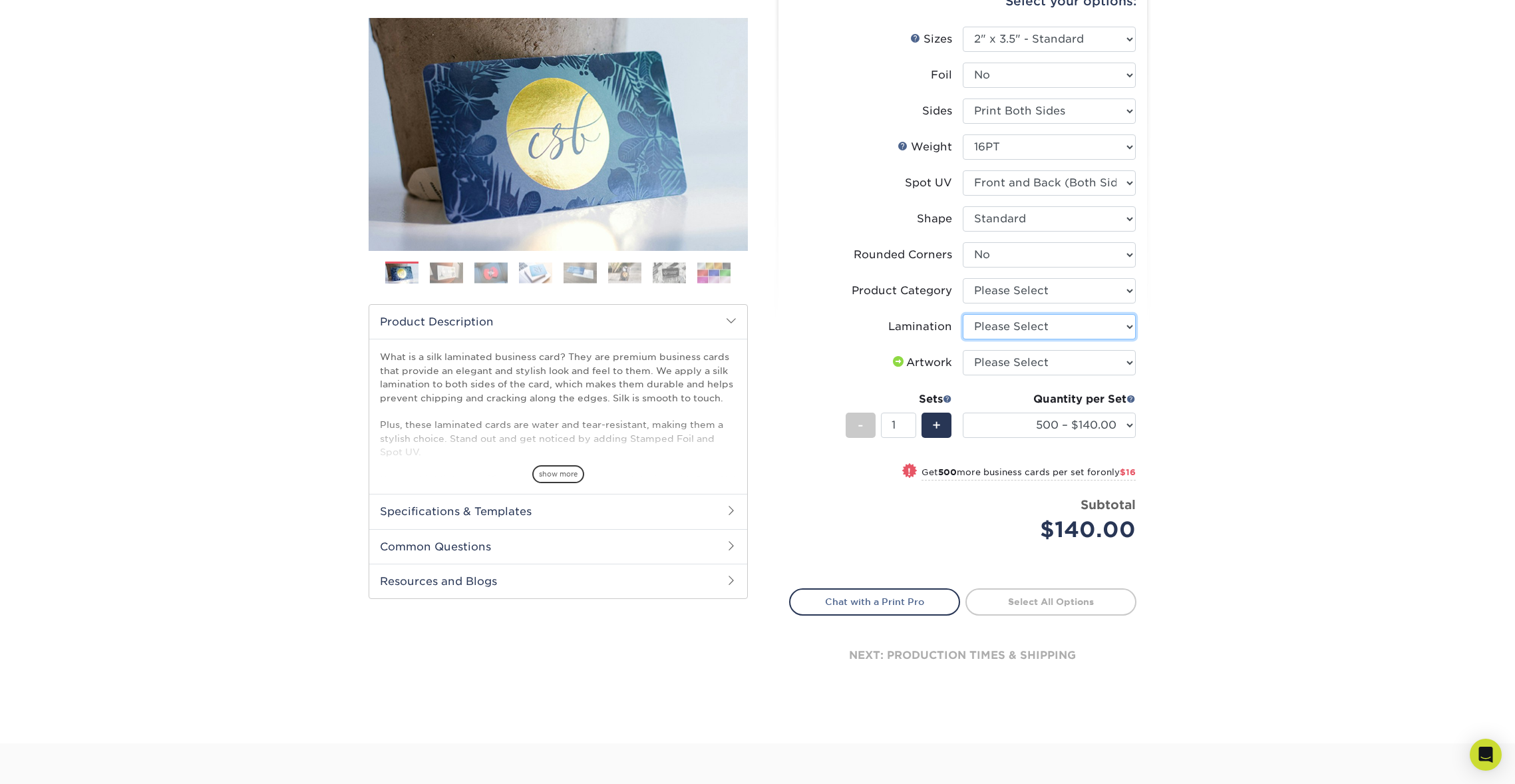
select select "ccacb42f-45f7-42d3-bbd3-7c8421cf37f0"
select select "3b5148f1-0588-4f88-a218-97bcfdce65c1"
select select "upload"
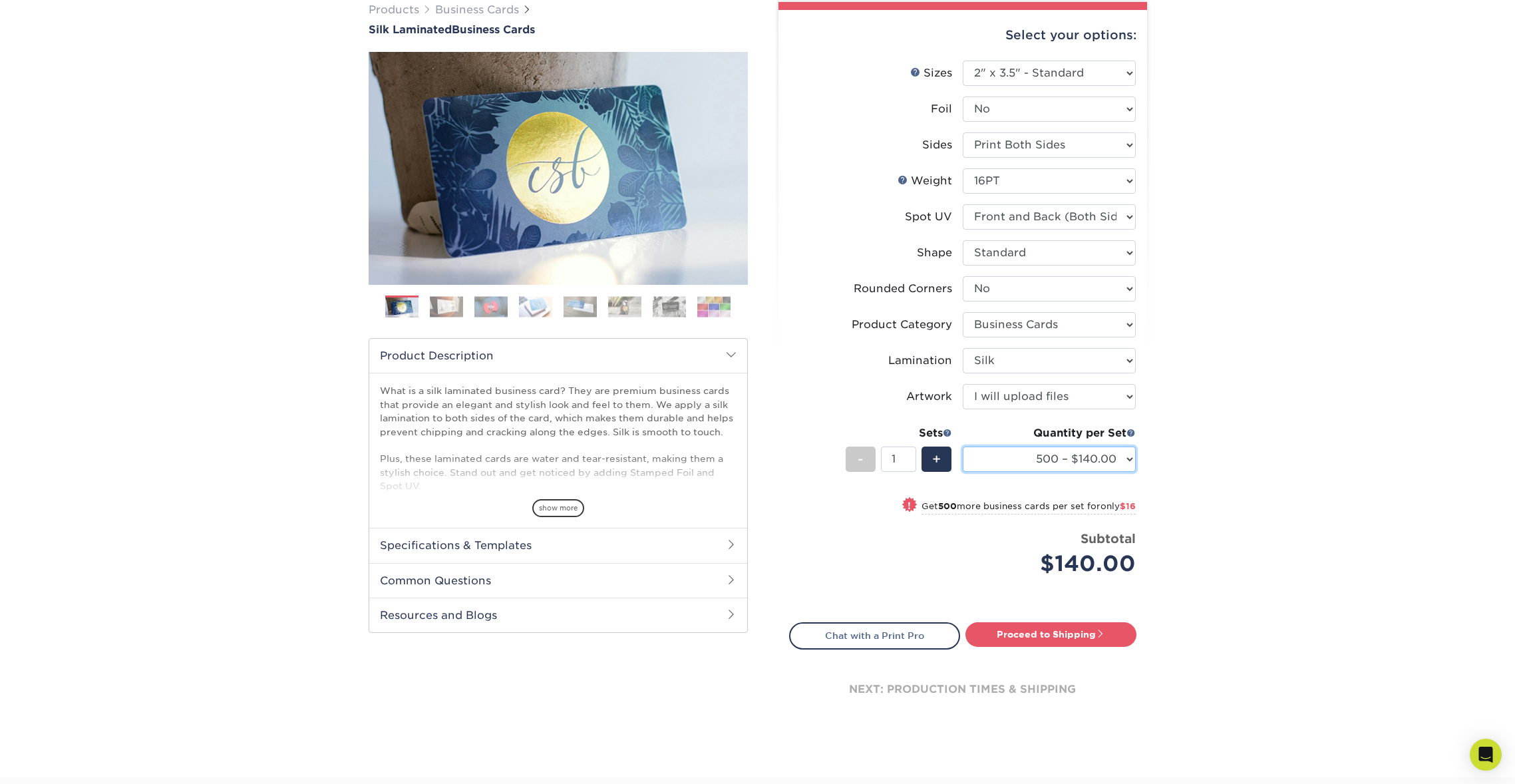
scroll to position [111, 0]
click at [941, 455] on span "+" at bounding box center [936, 458] width 8 height 20
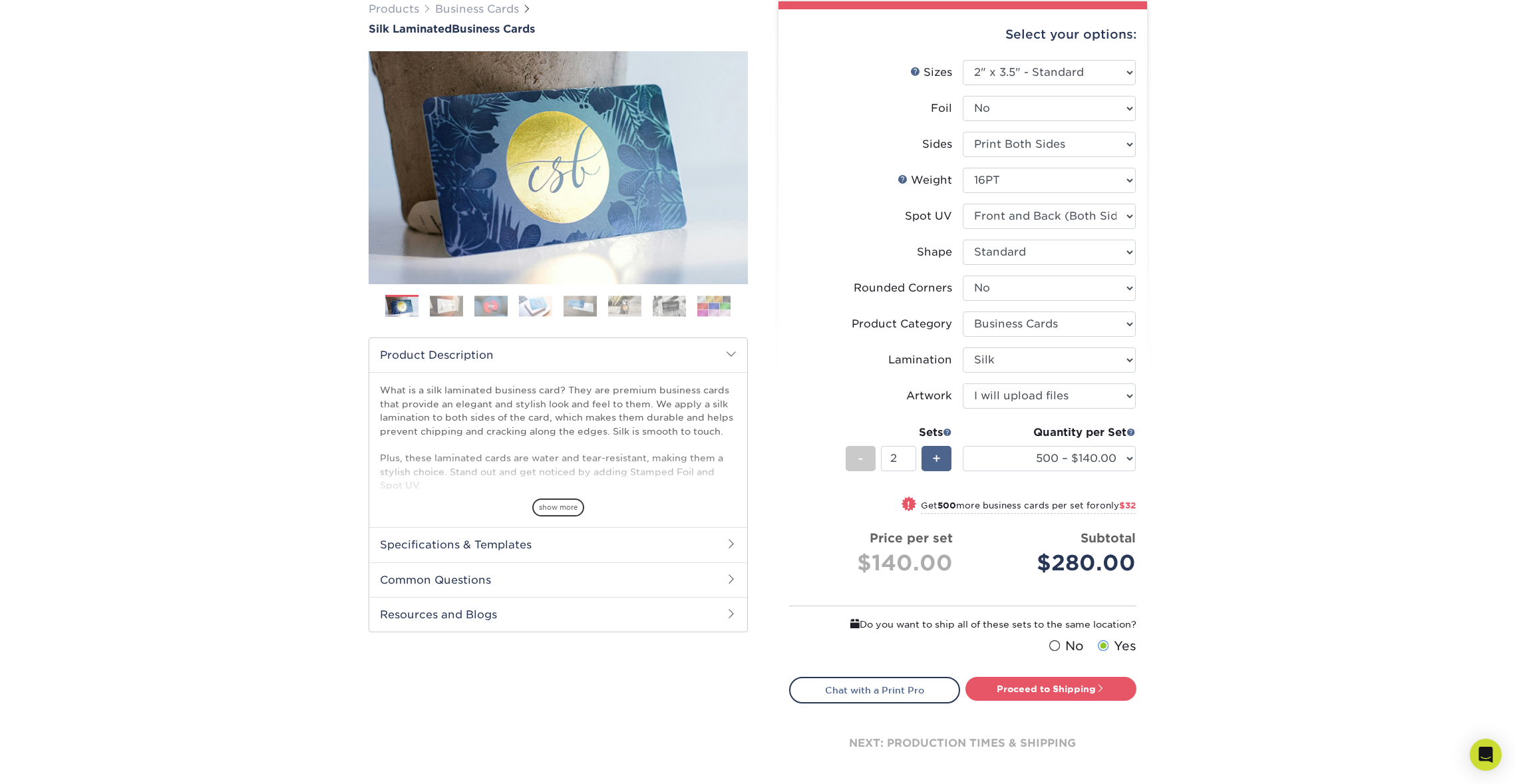
click at [941, 455] on span "+" at bounding box center [936, 458] width 8 height 20
type input "5"
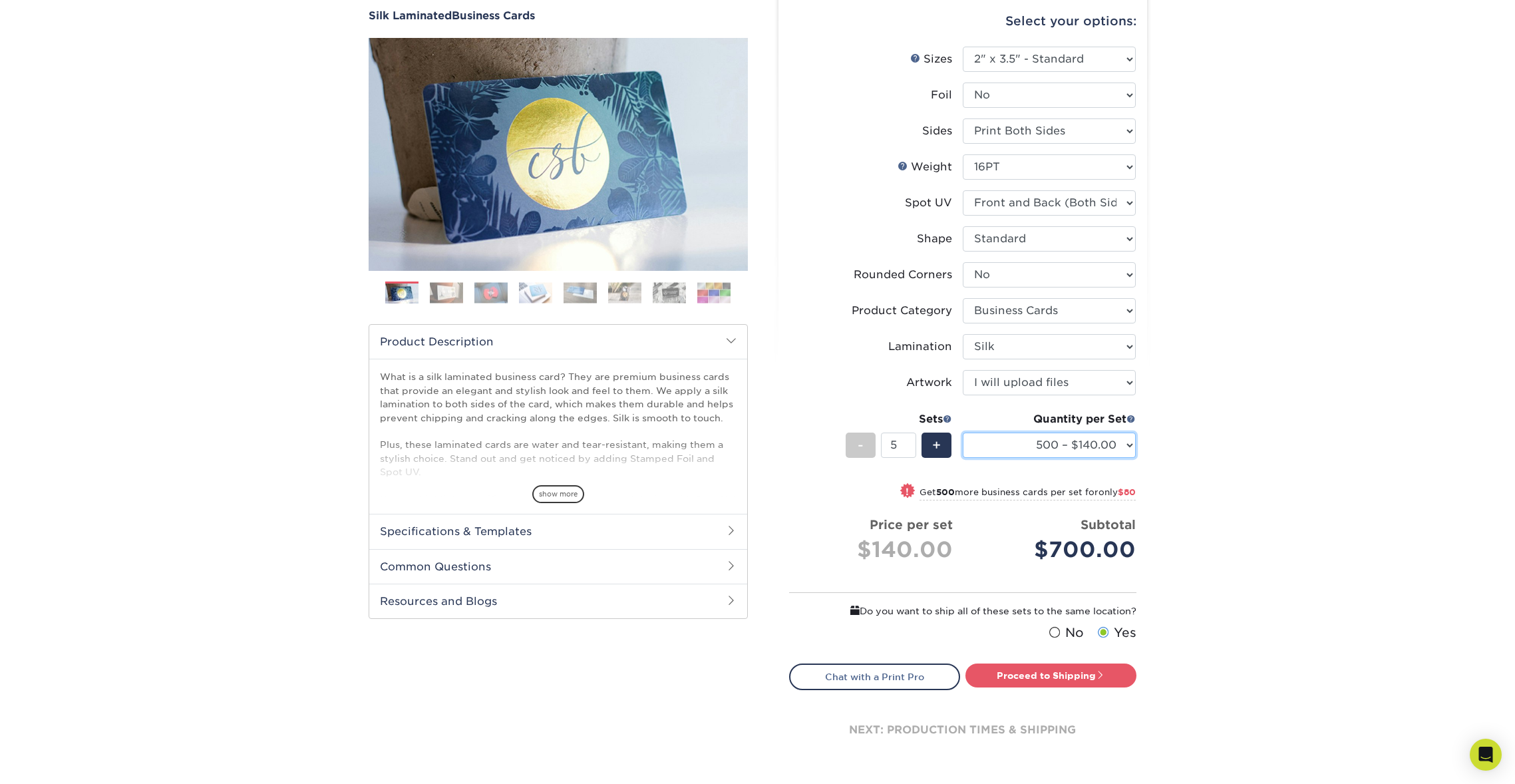
scroll to position [124, 0]
click at [1052, 677] on link "Proceed to Shipping" at bounding box center [1050, 675] width 171 height 24
type input "Set 1"
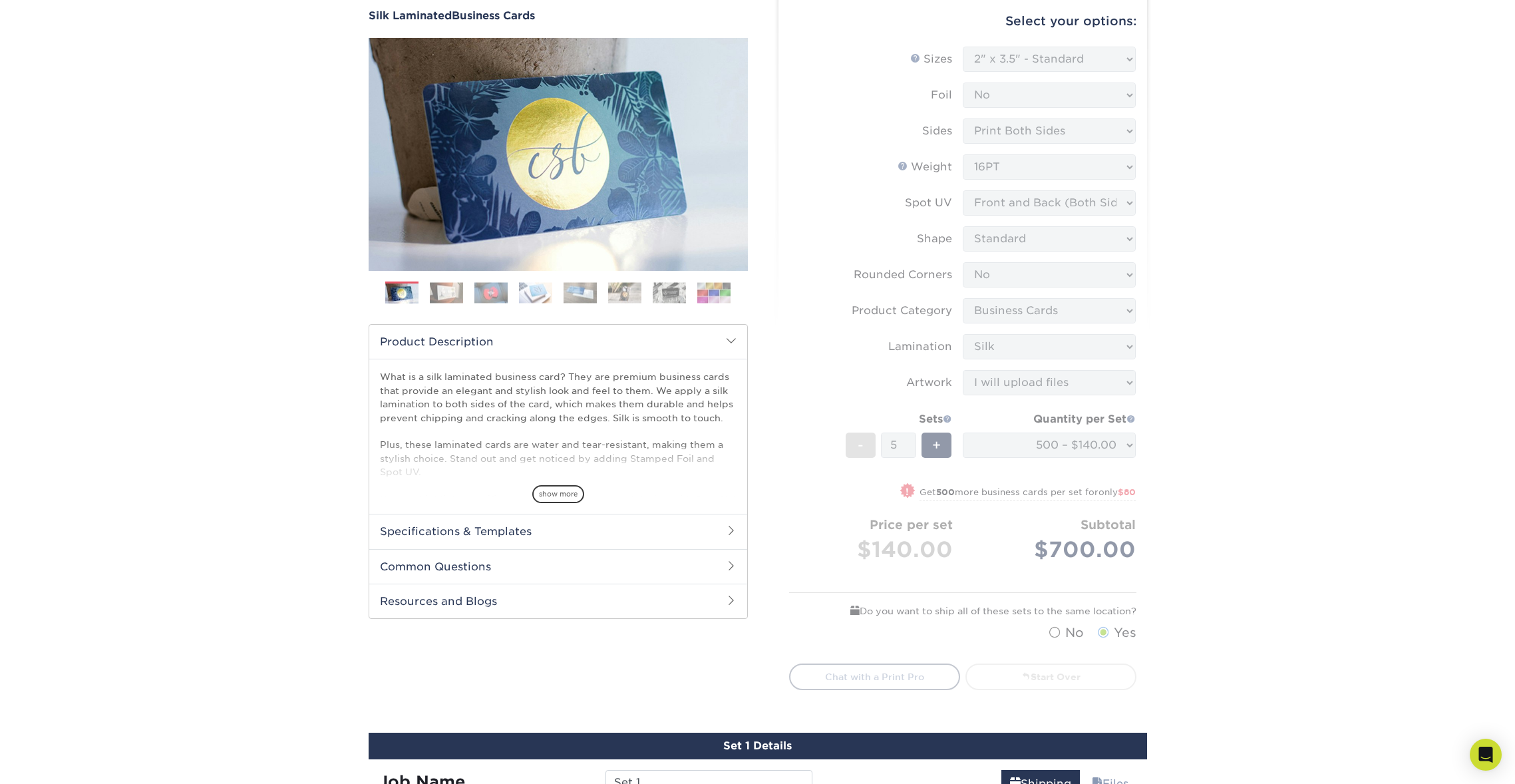
select select "a02e7c76-bdf4-4cc9-8b1d-1aa03151ab1e"
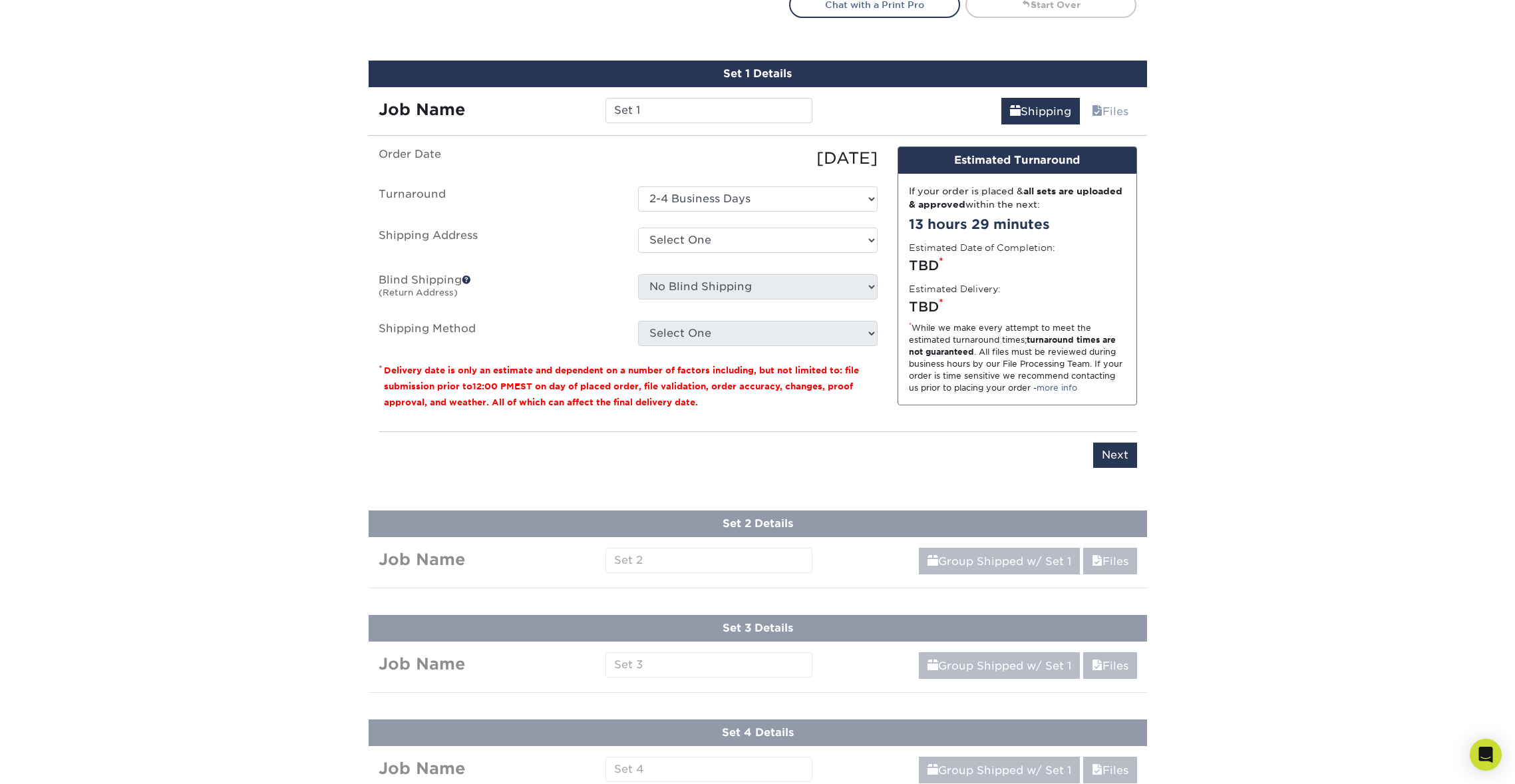
scroll to position [821, 0]
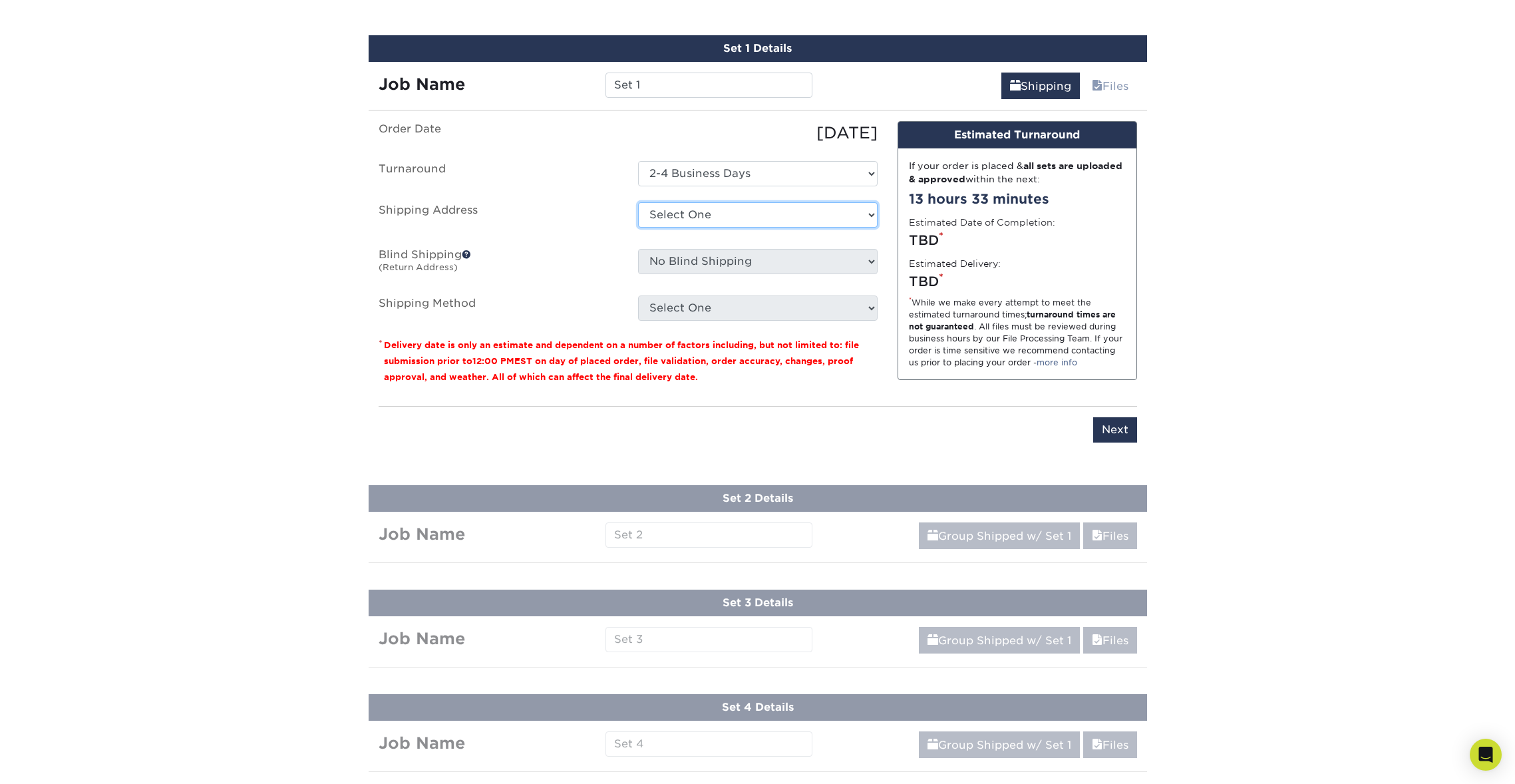
select select "285011"
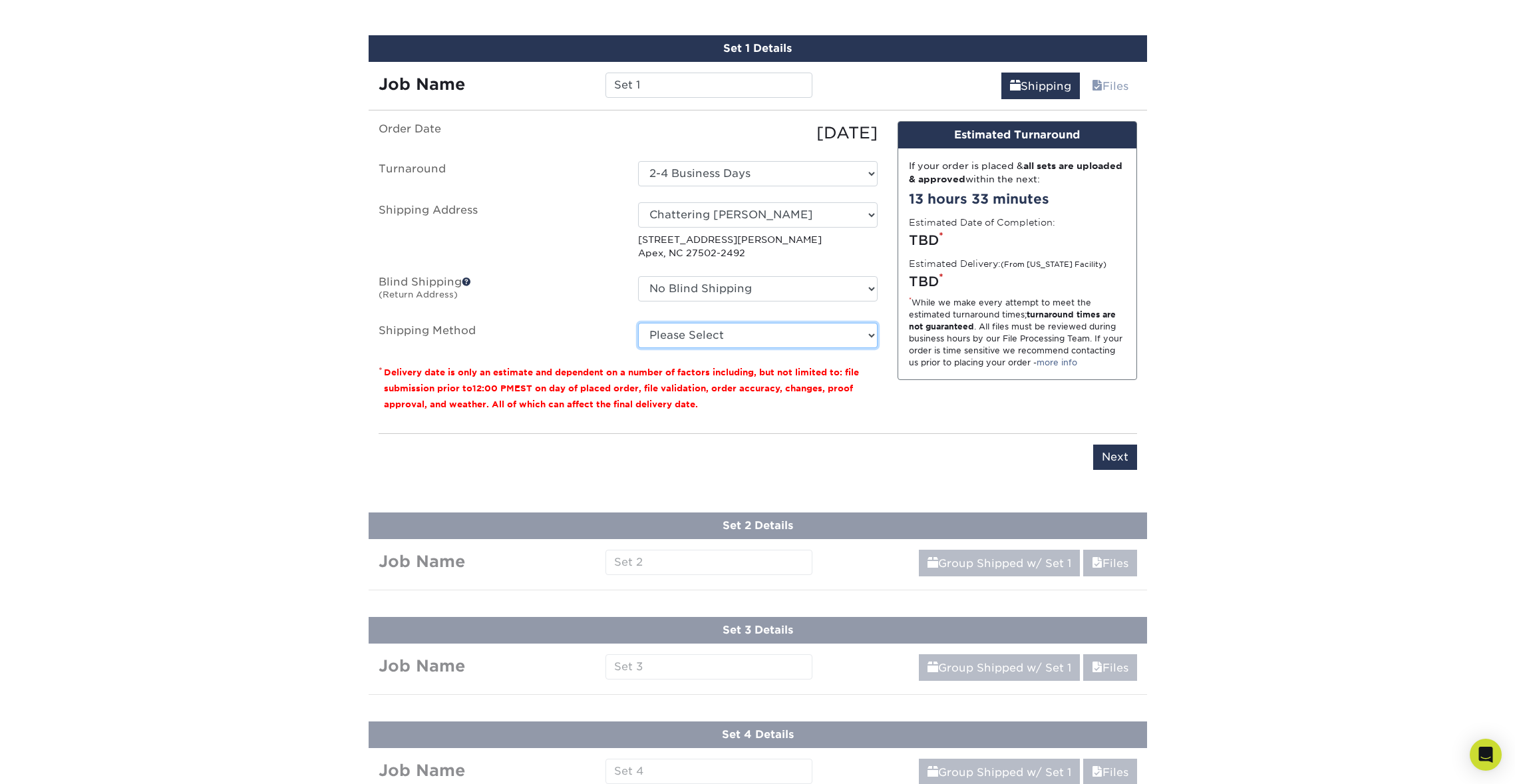
select select "03"
click at [759, 81] on input "Set 1" at bounding box center [708, 84] width 207 height 25
type input "S"
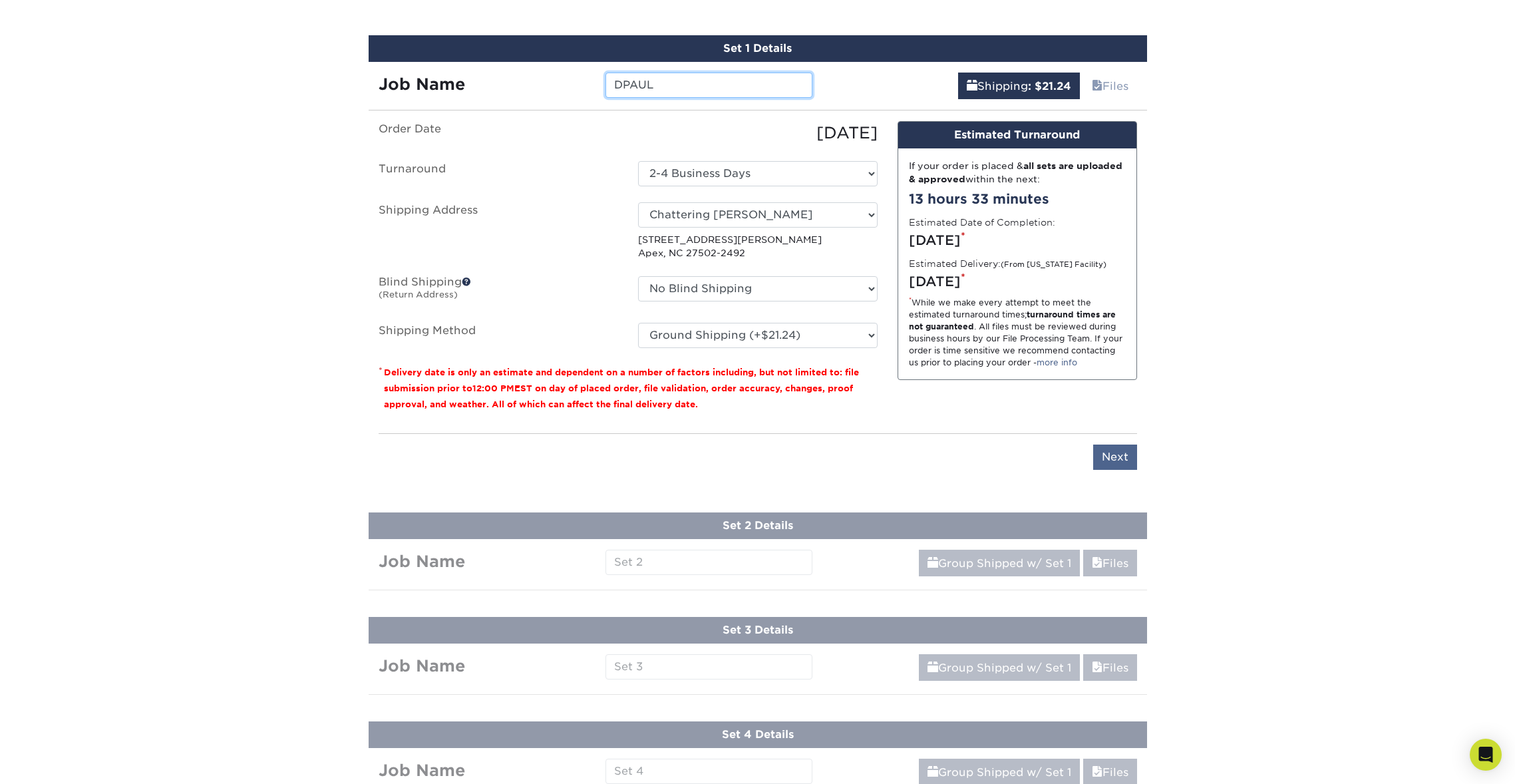
type input "DPAUL"
click at [1120, 455] on input "Next" at bounding box center [1115, 456] width 44 height 25
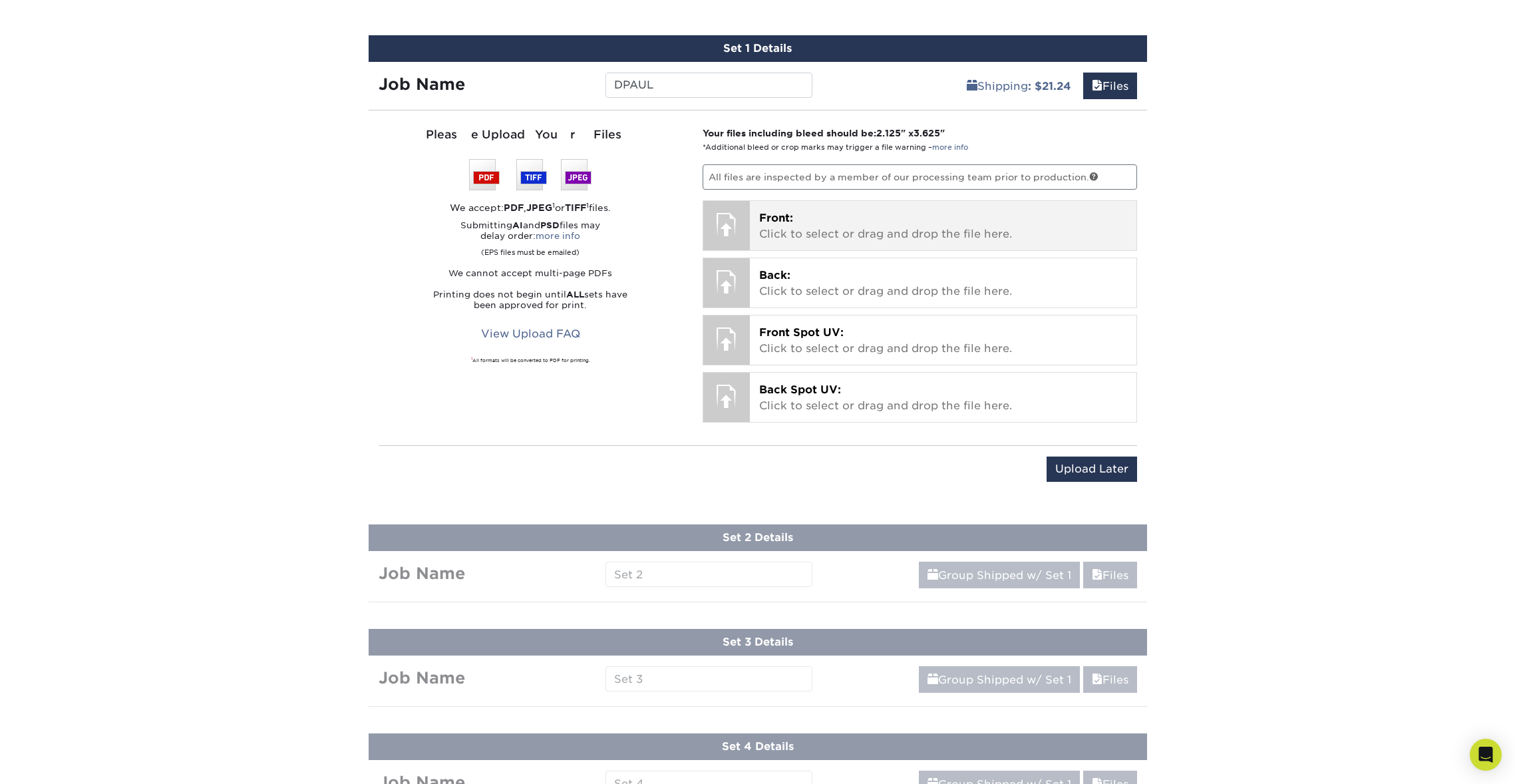
click at [899, 200] on div "Front: Click to select or drag and drop the file here. Choose file Front: valer…" at bounding box center [920, 226] width 435 height 51
click at [805, 214] on p "Front: Click to select or drag and drop the file here." at bounding box center [943, 226] width 368 height 32
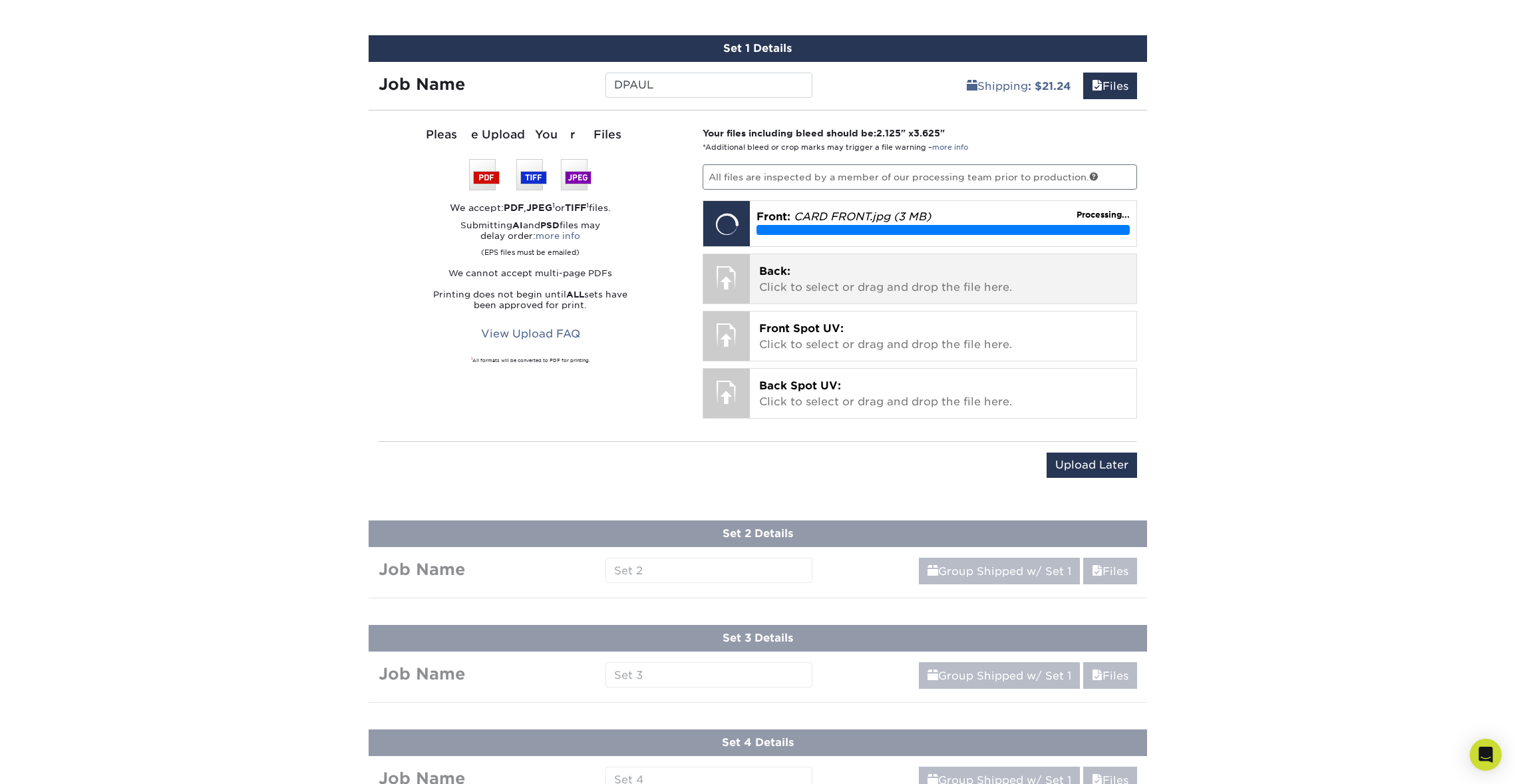
click at [878, 271] on p "Back: Click to select or drag and drop the file here." at bounding box center [943, 279] width 368 height 32
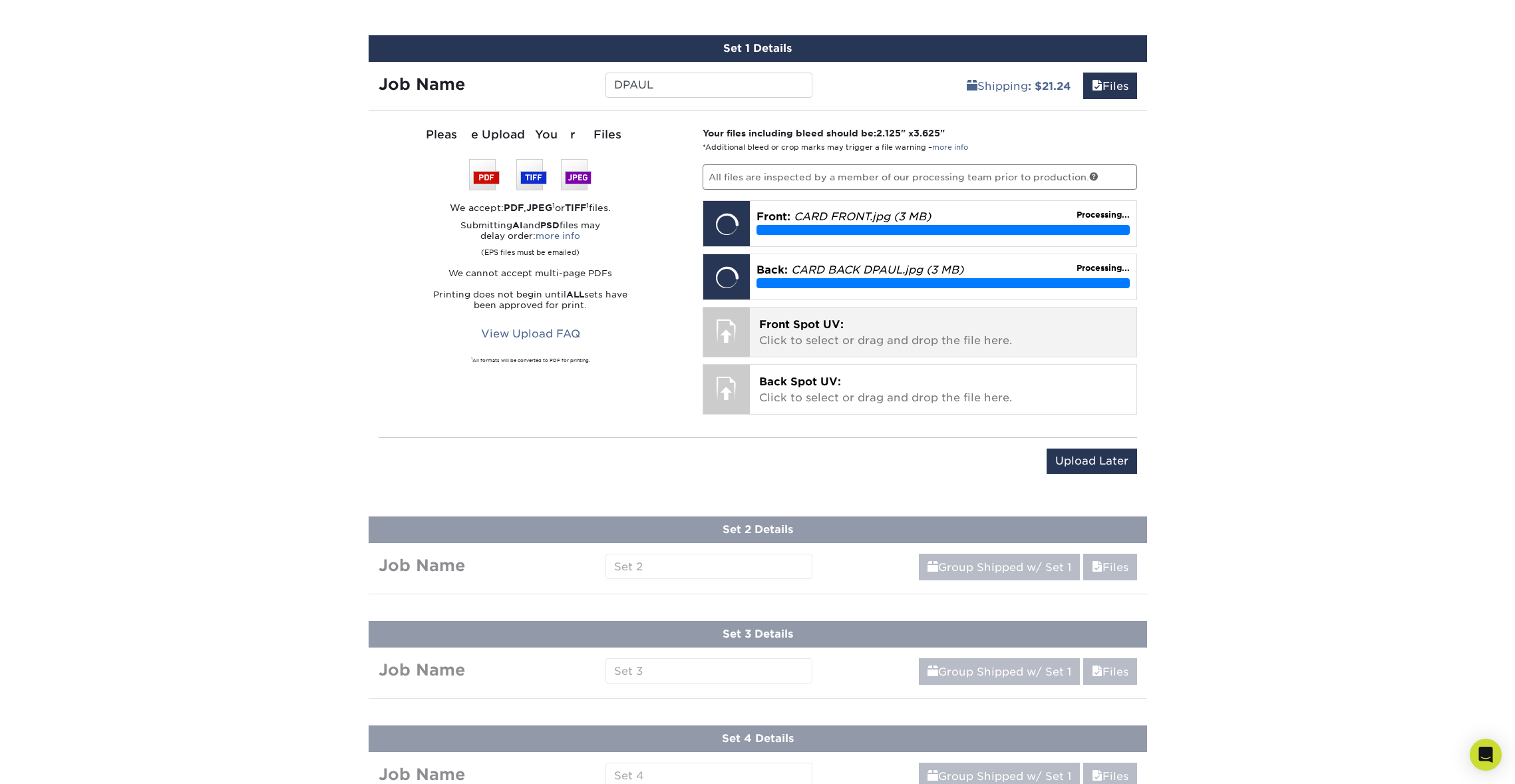
click at [906, 325] on p "Front Spot UV: Click to select or drag and drop the file here." at bounding box center [943, 333] width 368 height 32
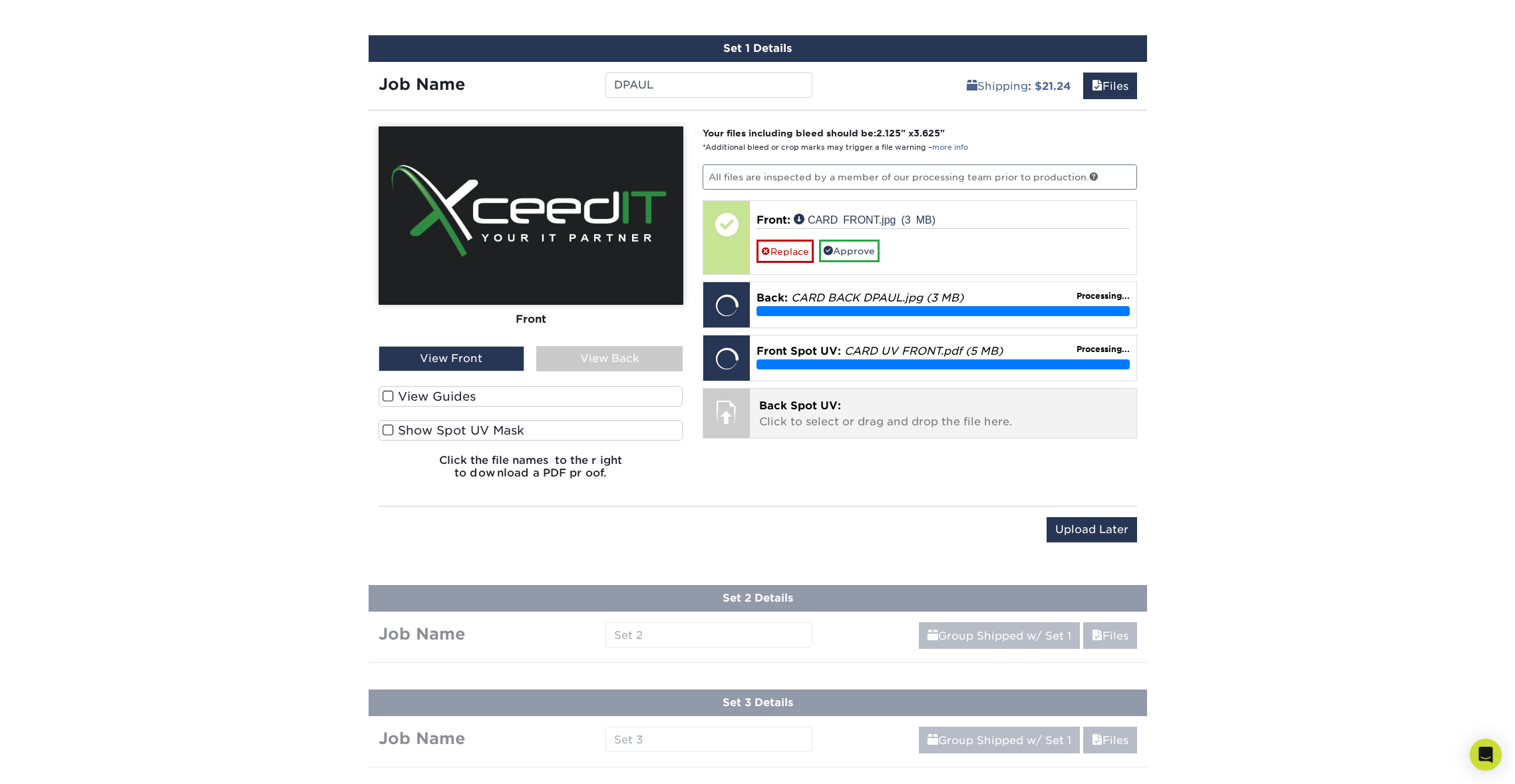
click at [1029, 426] on p "Back Spot UV: Click to select or drag and drop the file here." at bounding box center [943, 414] width 368 height 32
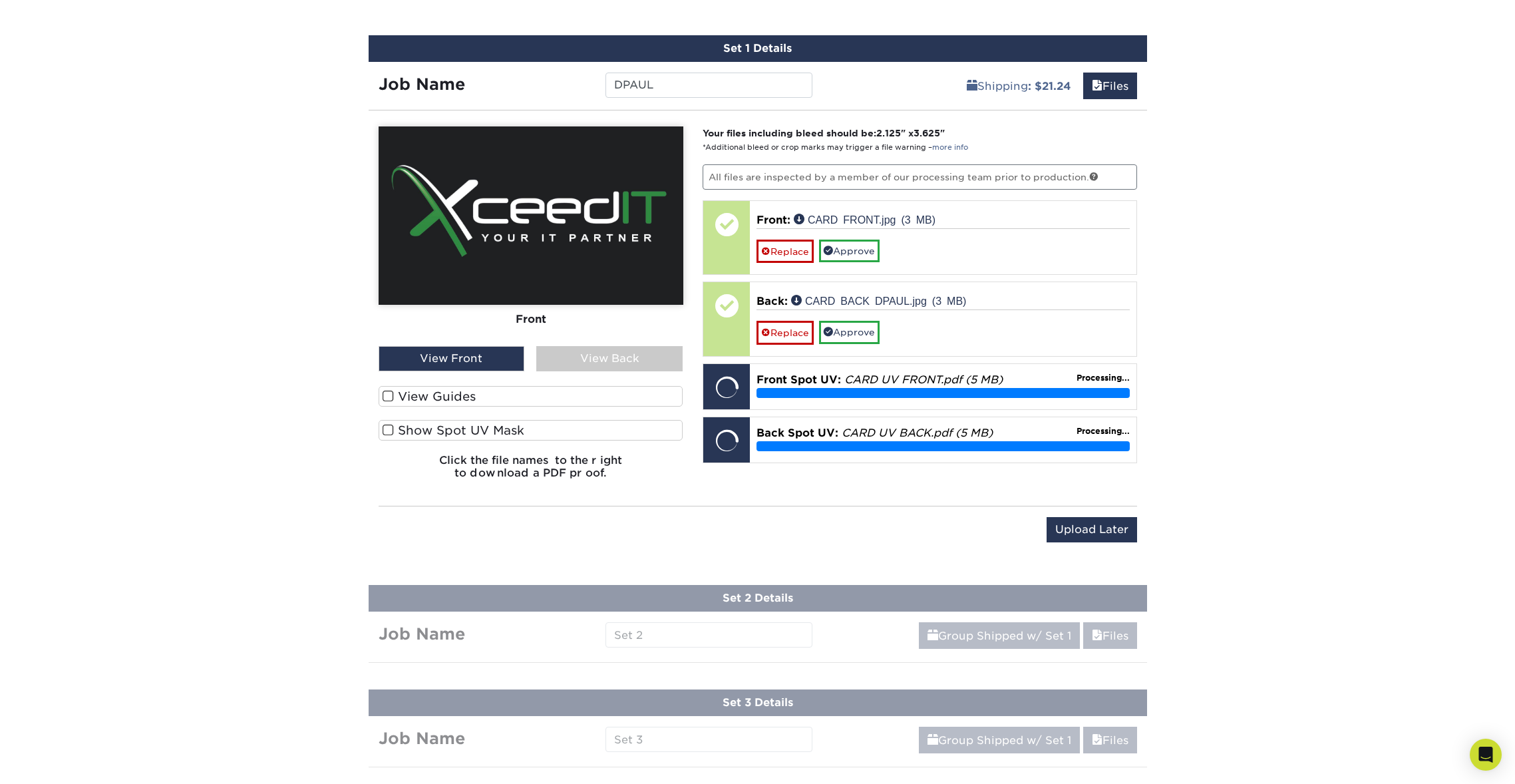
scroll to position [821, 1]
click at [385, 426] on span at bounding box center [388, 429] width 11 height 12
click at [0, 0] on input "Show Spot UV Mask" at bounding box center [0, 0] width 0 height 0
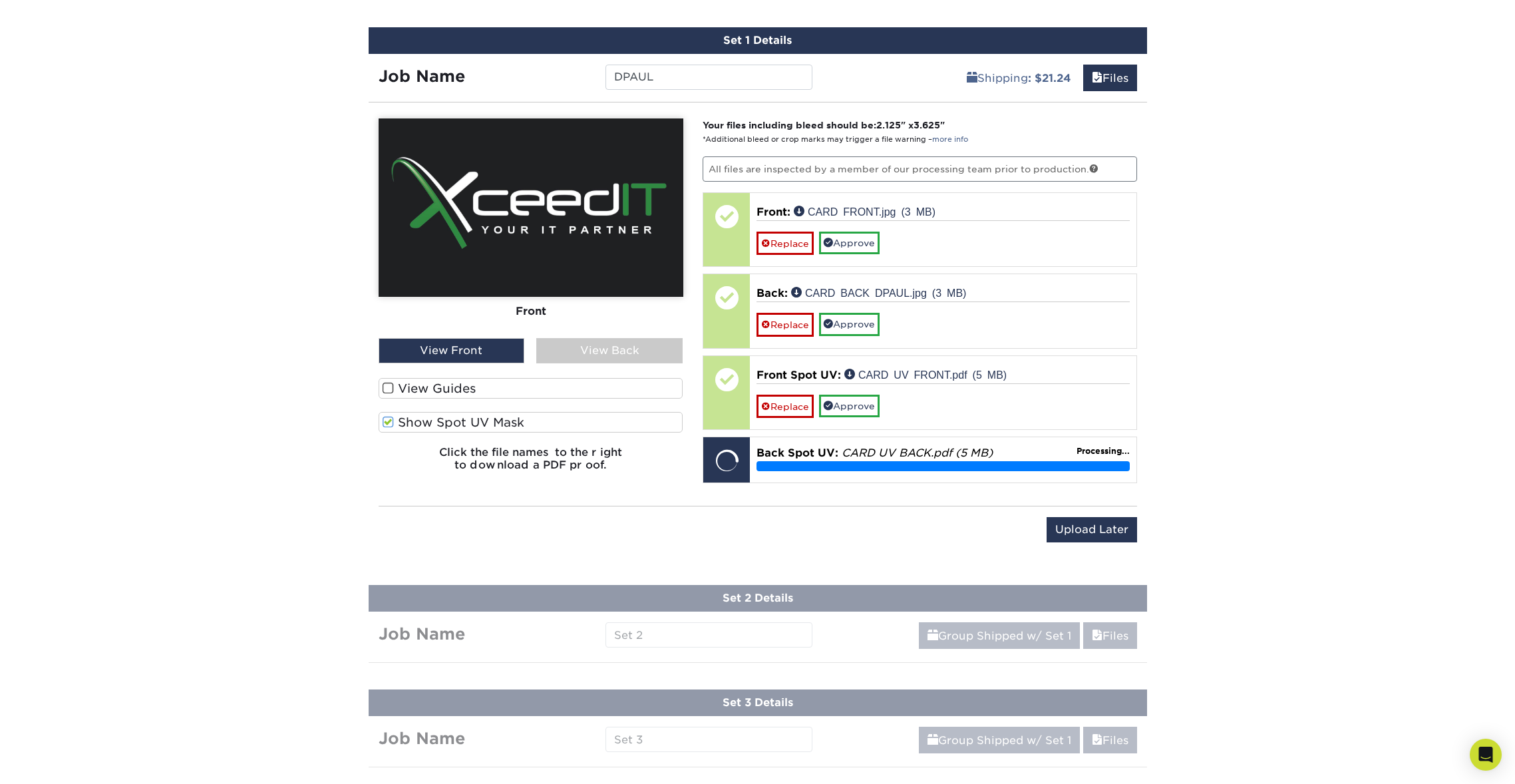
scroll to position [831, 0]
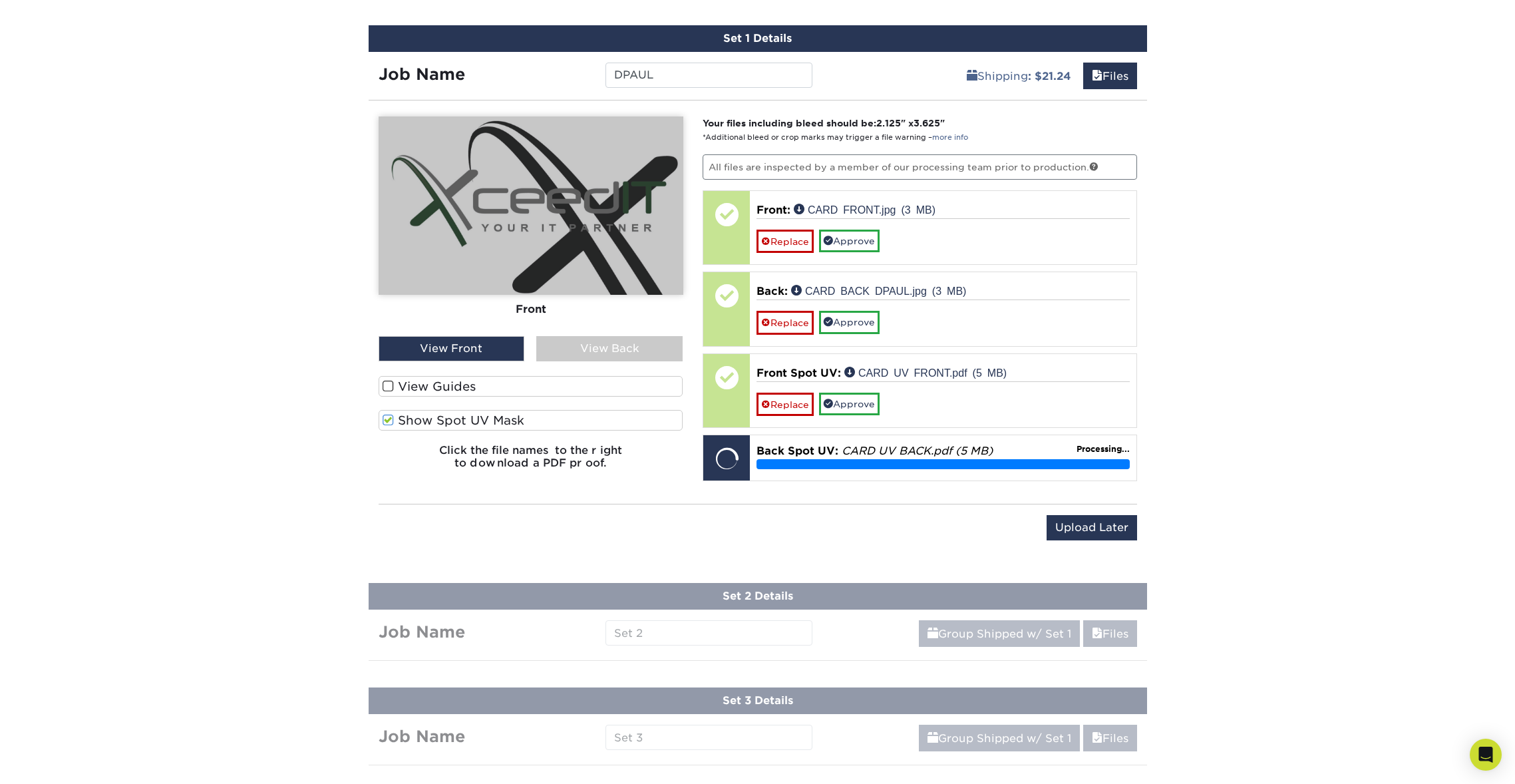
click at [384, 415] on span at bounding box center [388, 420] width 11 height 12
click at [0, 0] on input "Show Spot UV Mask" at bounding box center [0, 0] width 0 height 0
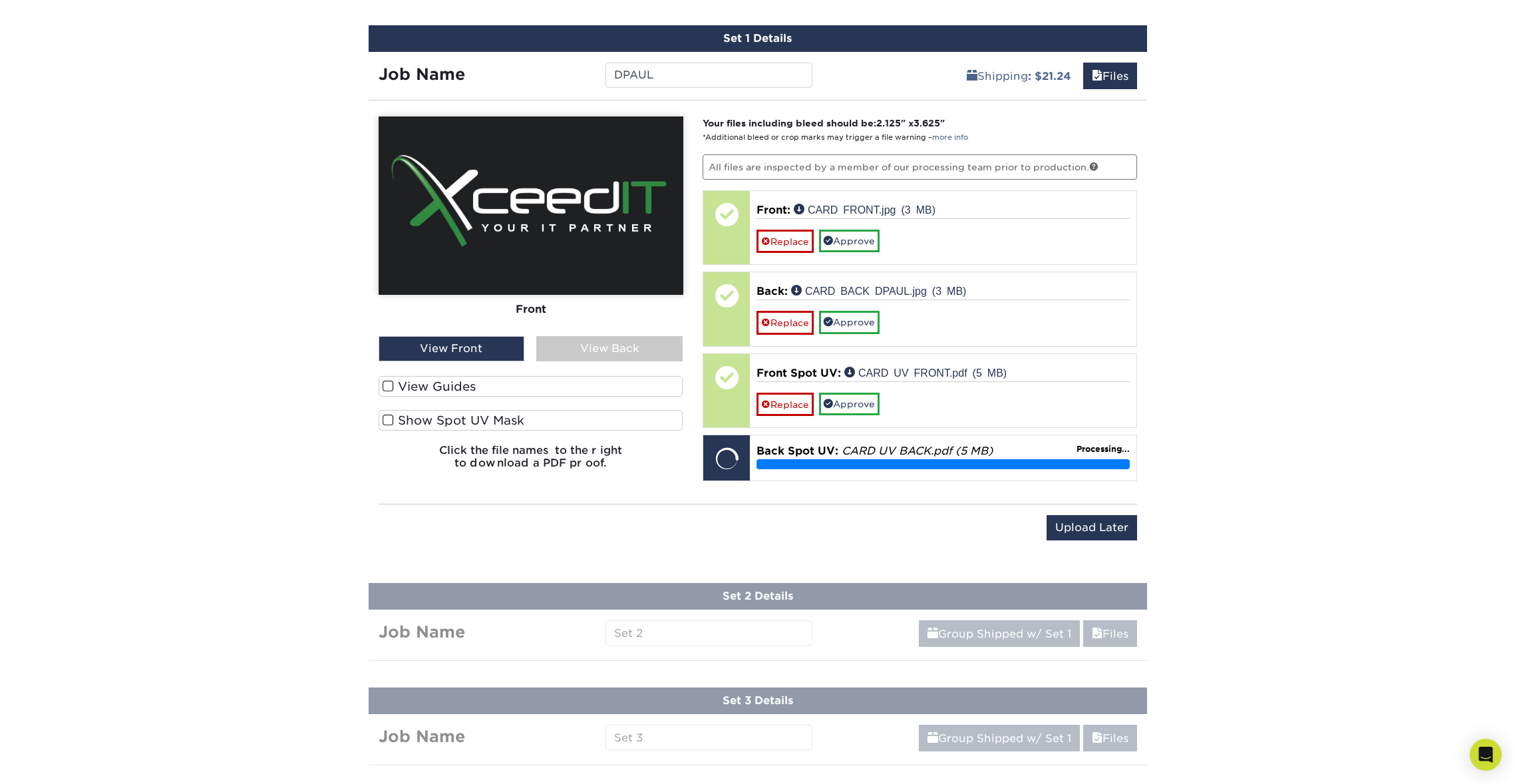
click at [384, 415] on span at bounding box center [388, 420] width 11 height 12
click at [0, 0] on input "Show Spot UV Mask" at bounding box center [0, 0] width 0 height 0
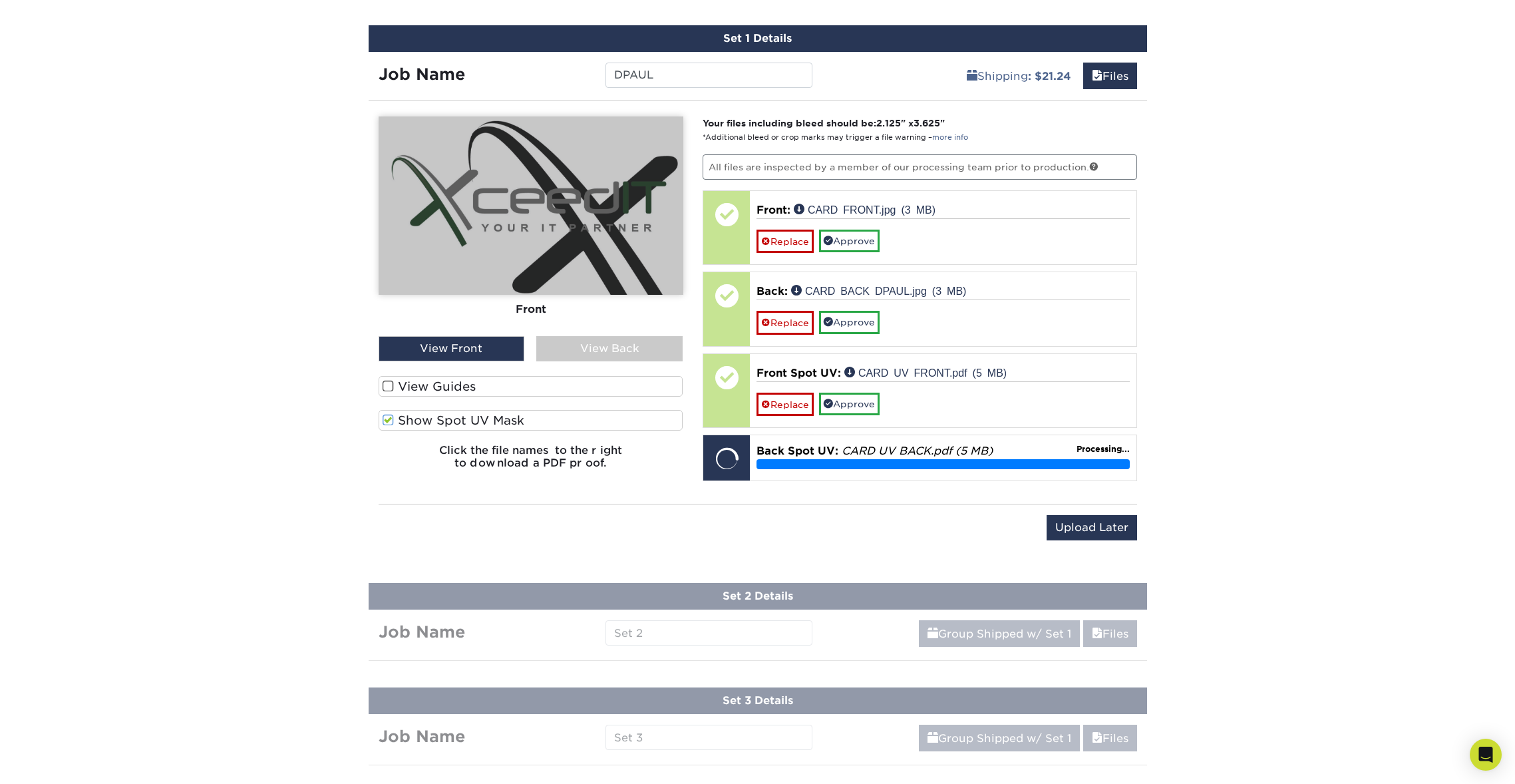
click at [384, 415] on span at bounding box center [388, 420] width 11 height 12
click at [0, 0] on input "Show Spot UV Mask" at bounding box center [0, 0] width 0 height 0
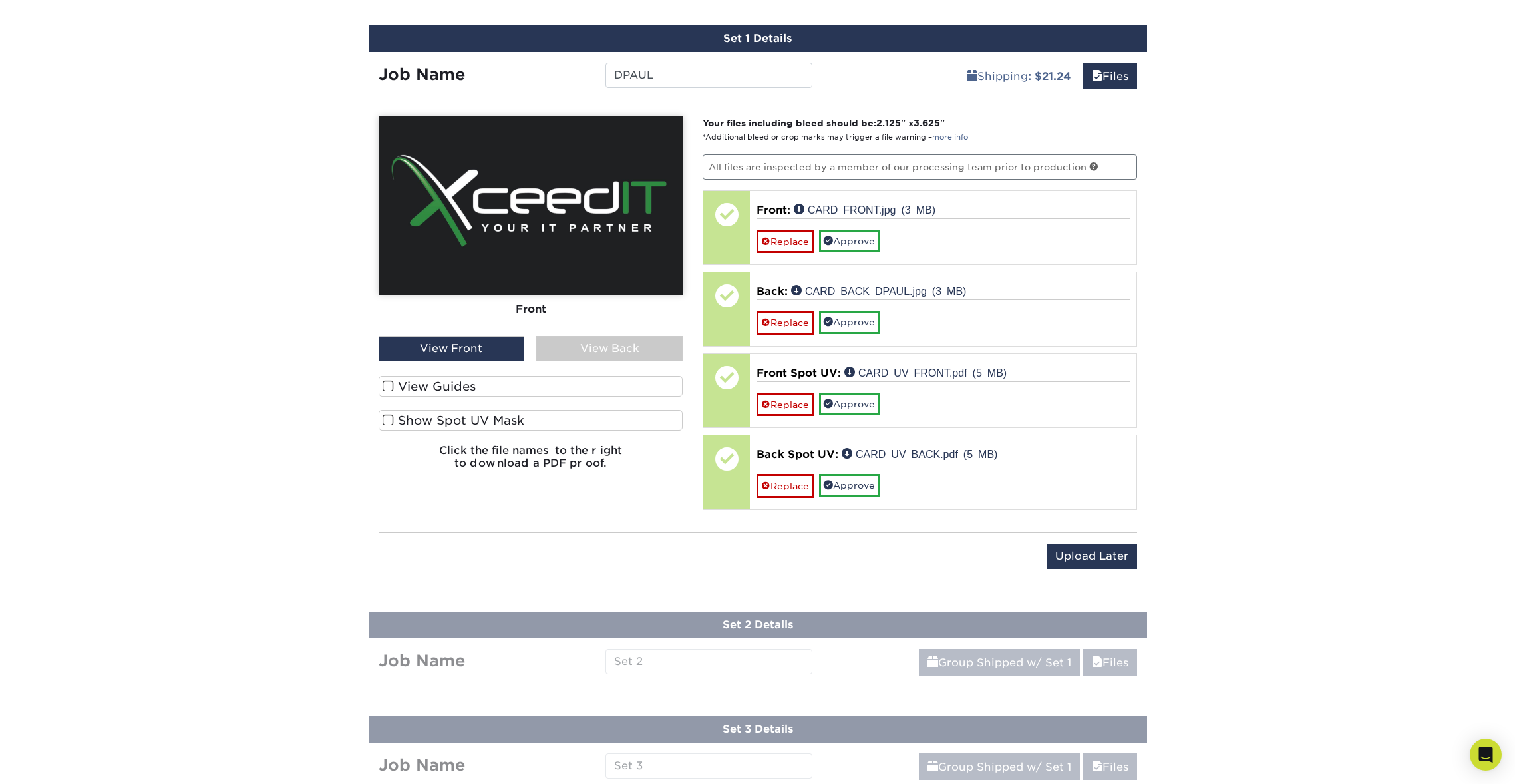
click at [384, 415] on span at bounding box center [388, 420] width 11 height 12
click at [0, 0] on input "Show Spot UV Mask" at bounding box center [0, 0] width 0 height 0
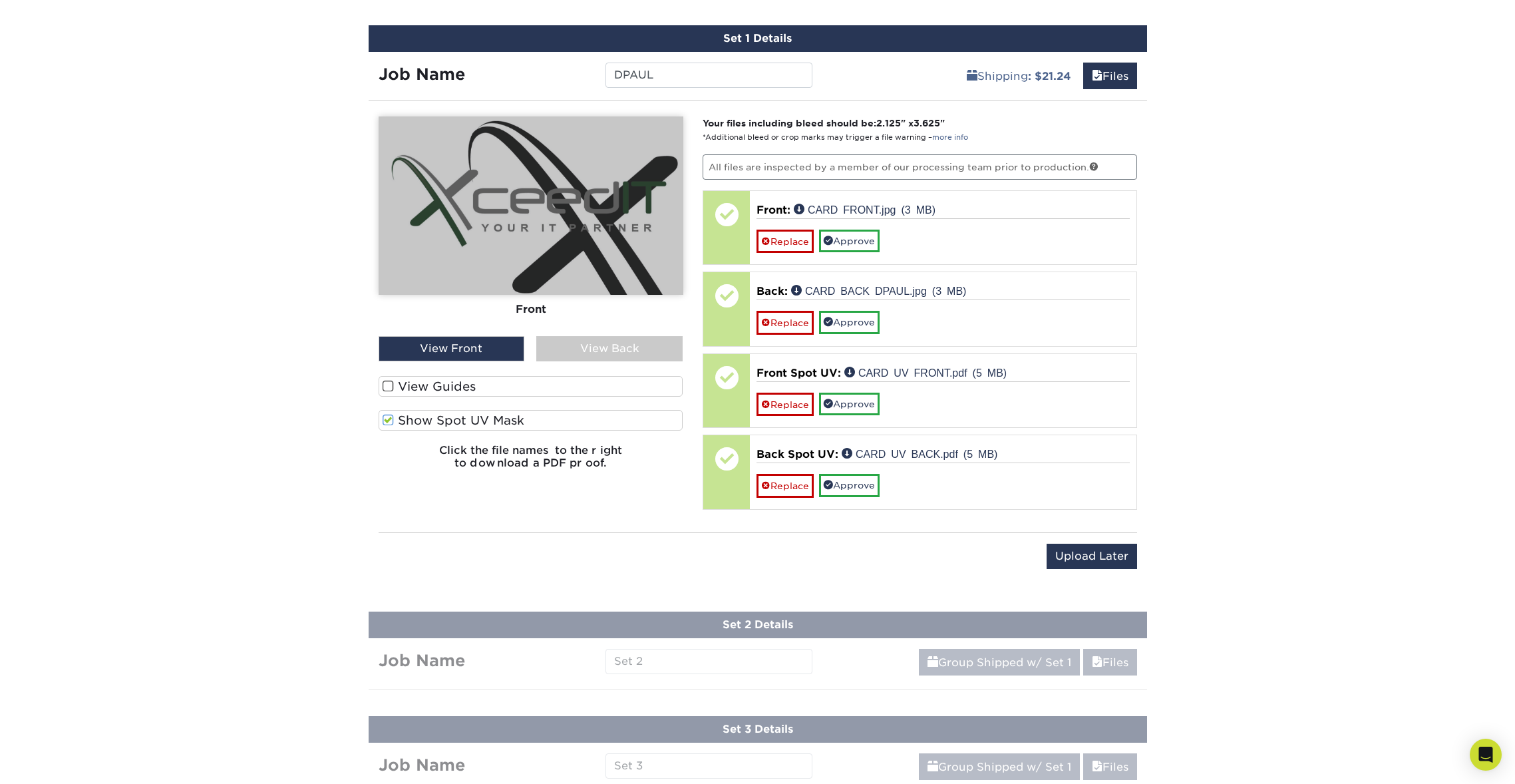
click at [384, 415] on span at bounding box center [388, 420] width 11 height 12
click at [0, 0] on input "Show Spot UV Mask" at bounding box center [0, 0] width 0 height 0
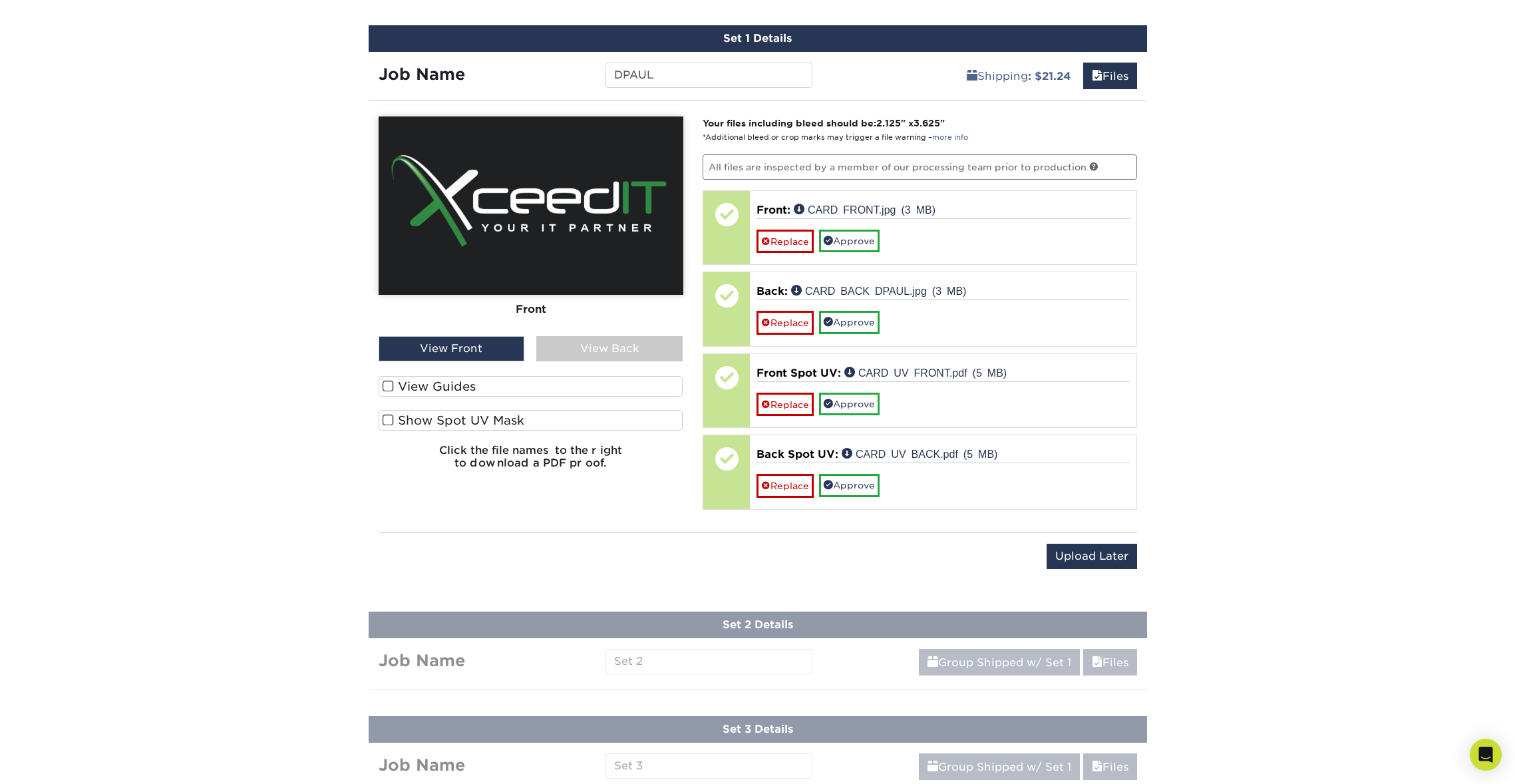
click at [385, 415] on span at bounding box center [388, 420] width 11 height 12
click at [0, 0] on input "Show Spot UV Mask" at bounding box center [0, 0] width 0 height 0
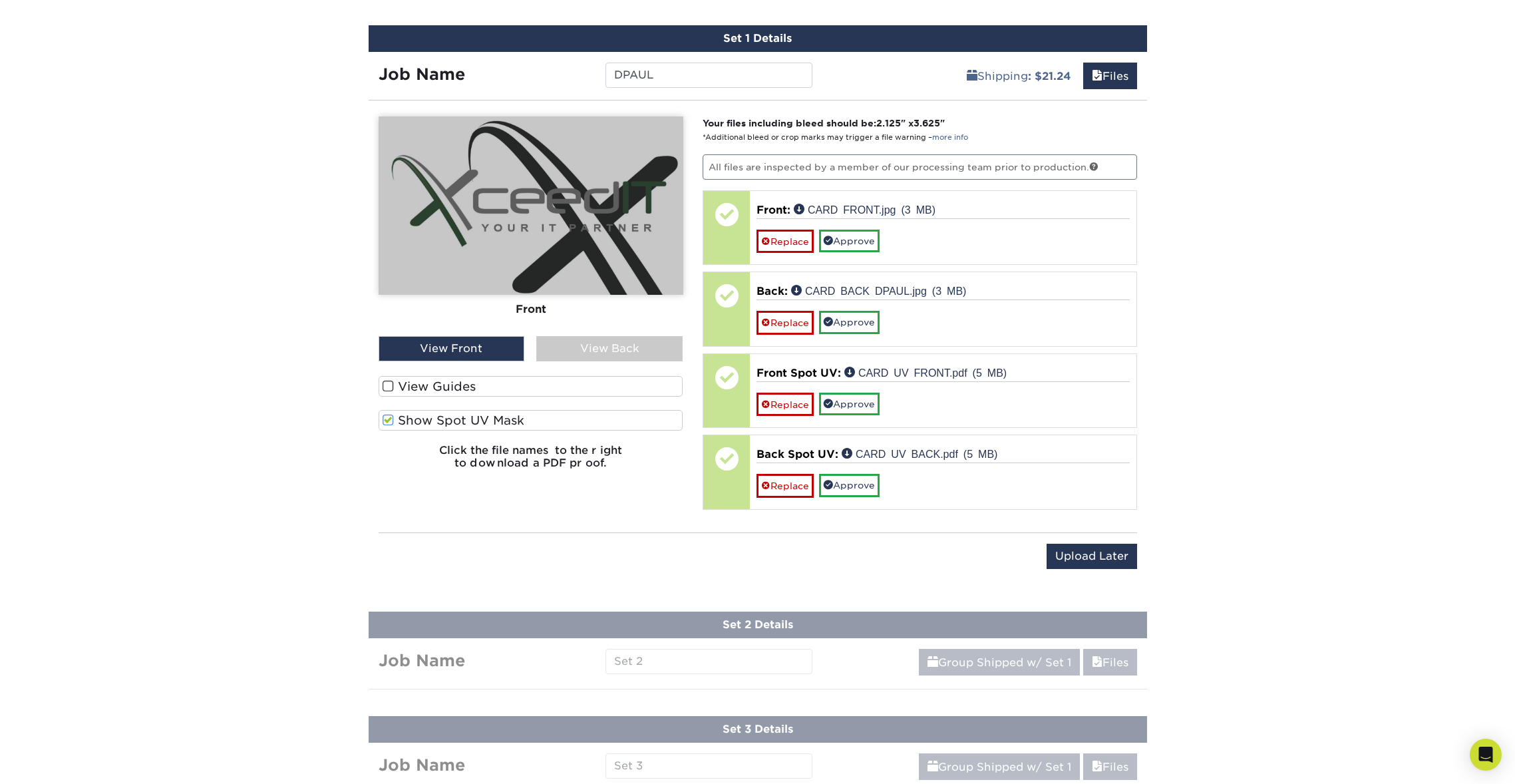
click at [605, 342] on div "View Back" at bounding box center [609, 348] width 146 height 25
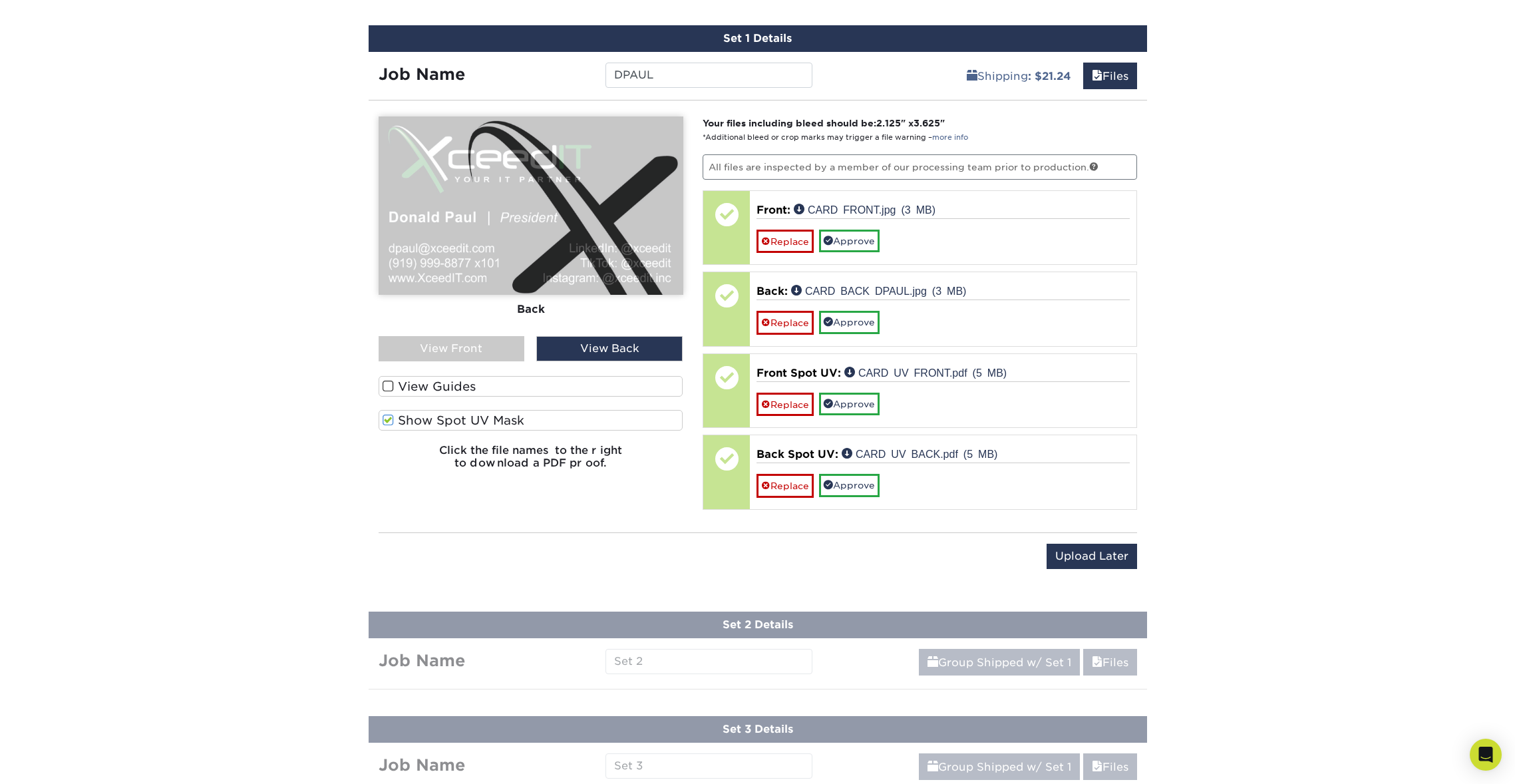
click at [389, 418] on span at bounding box center [388, 420] width 11 height 12
click at [0, 0] on input "Show Spot UV Mask" at bounding box center [0, 0] width 0 height 0
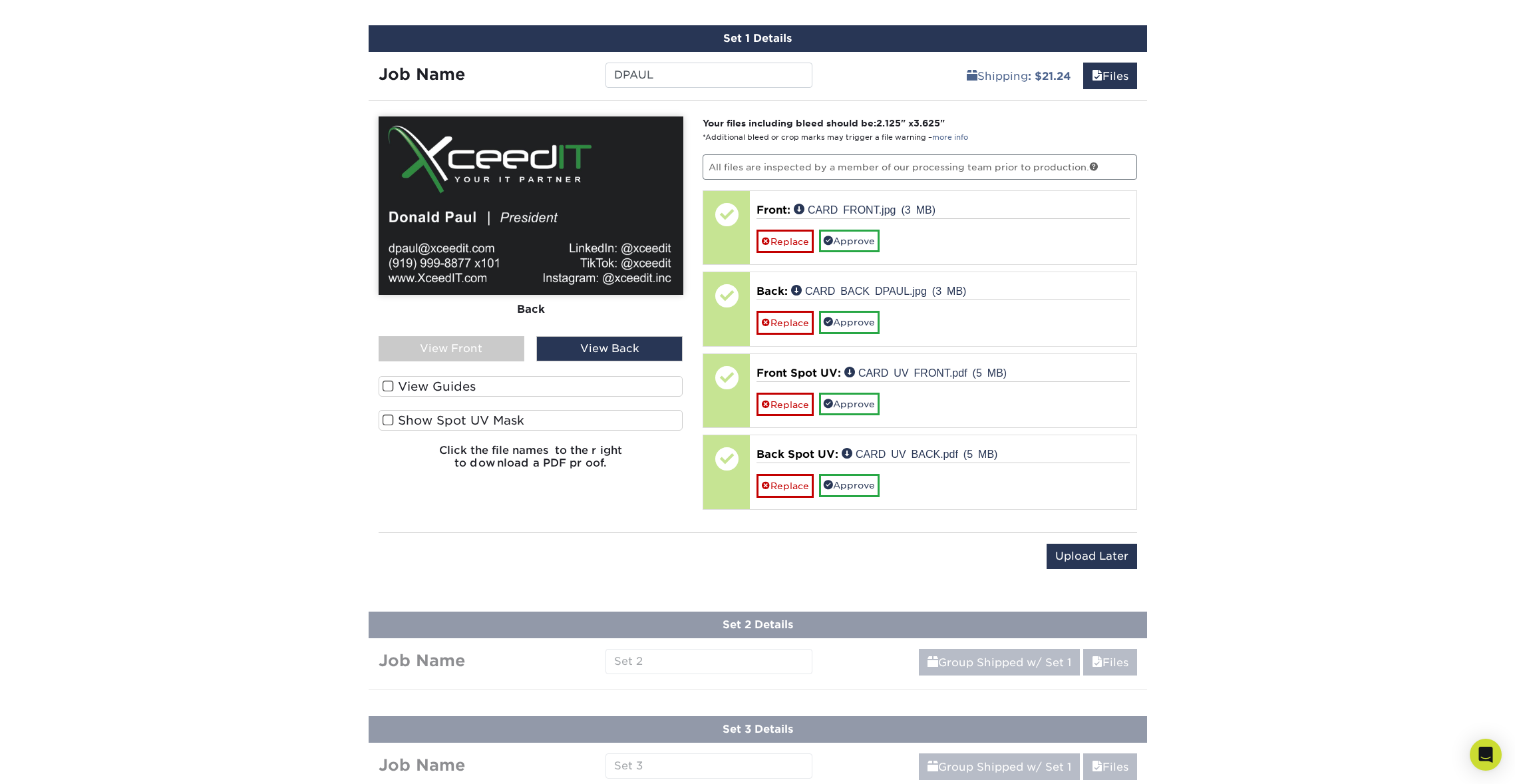
click at [456, 350] on div "View Front" at bounding box center [452, 348] width 146 height 25
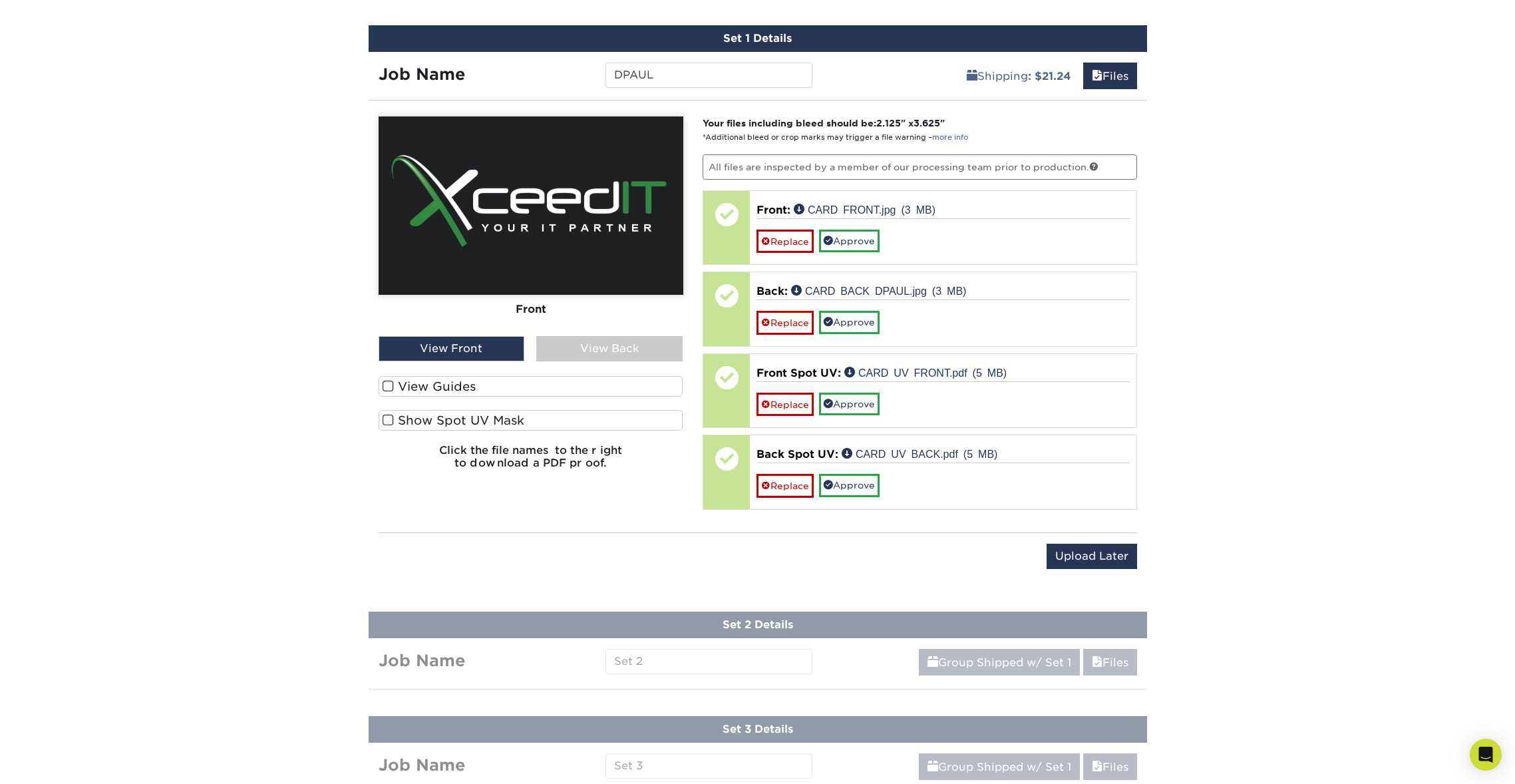
scroll to position [830, 0]
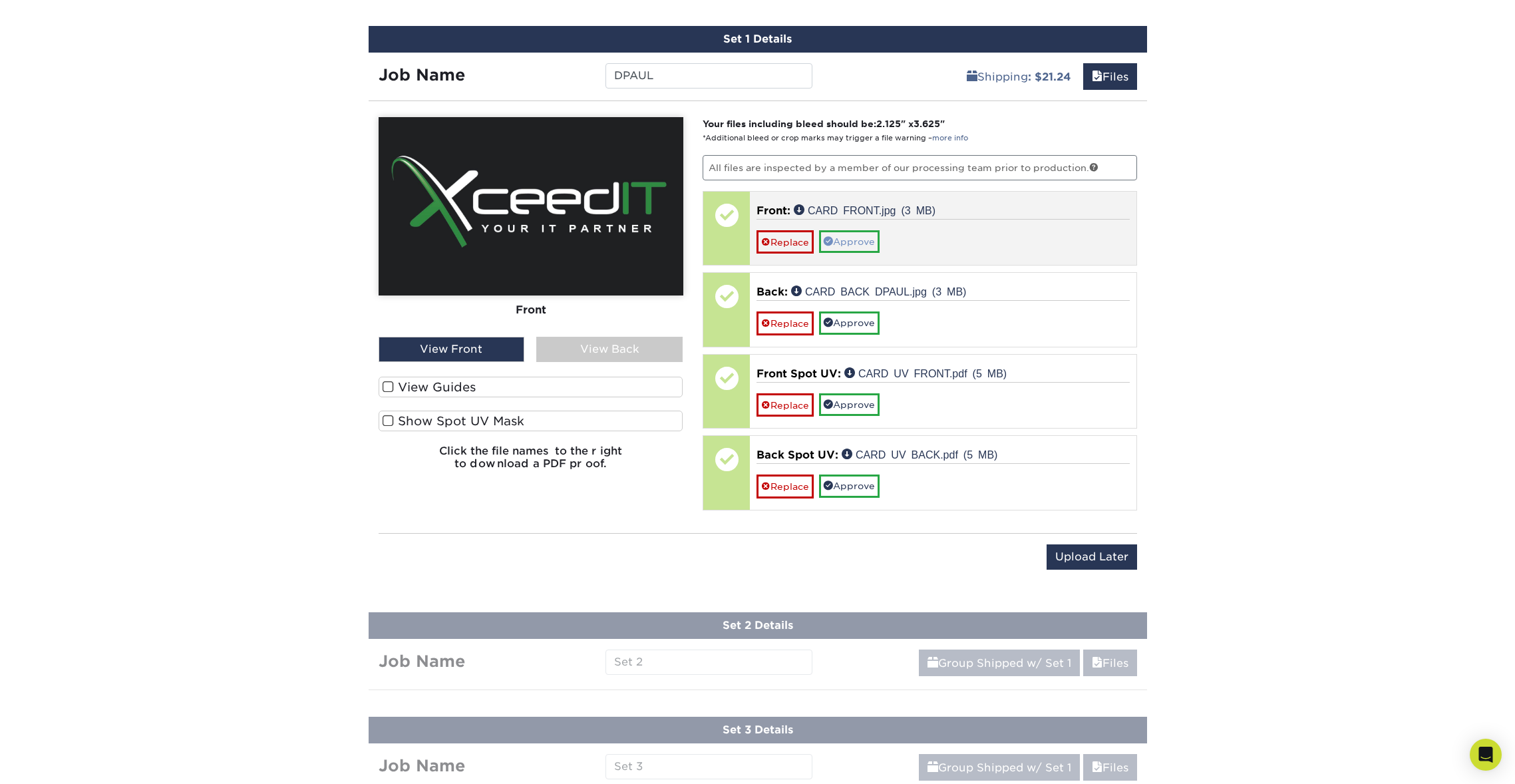
click at [848, 243] on link "Approve" at bounding box center [849, 242] width 61 height 22
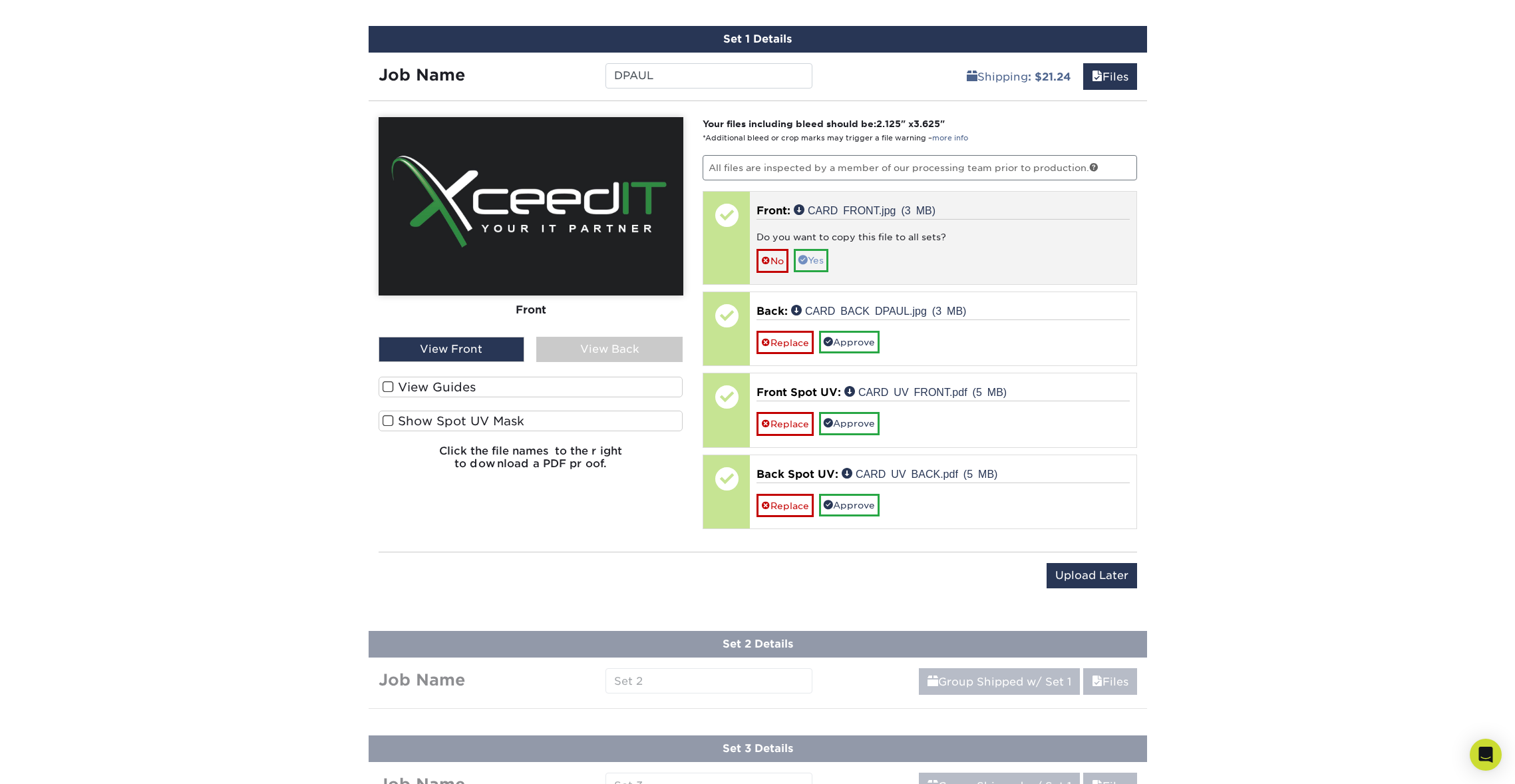
click at [827, 257] on link "Yes" at bounding box center [810, 260] width 35 height 22
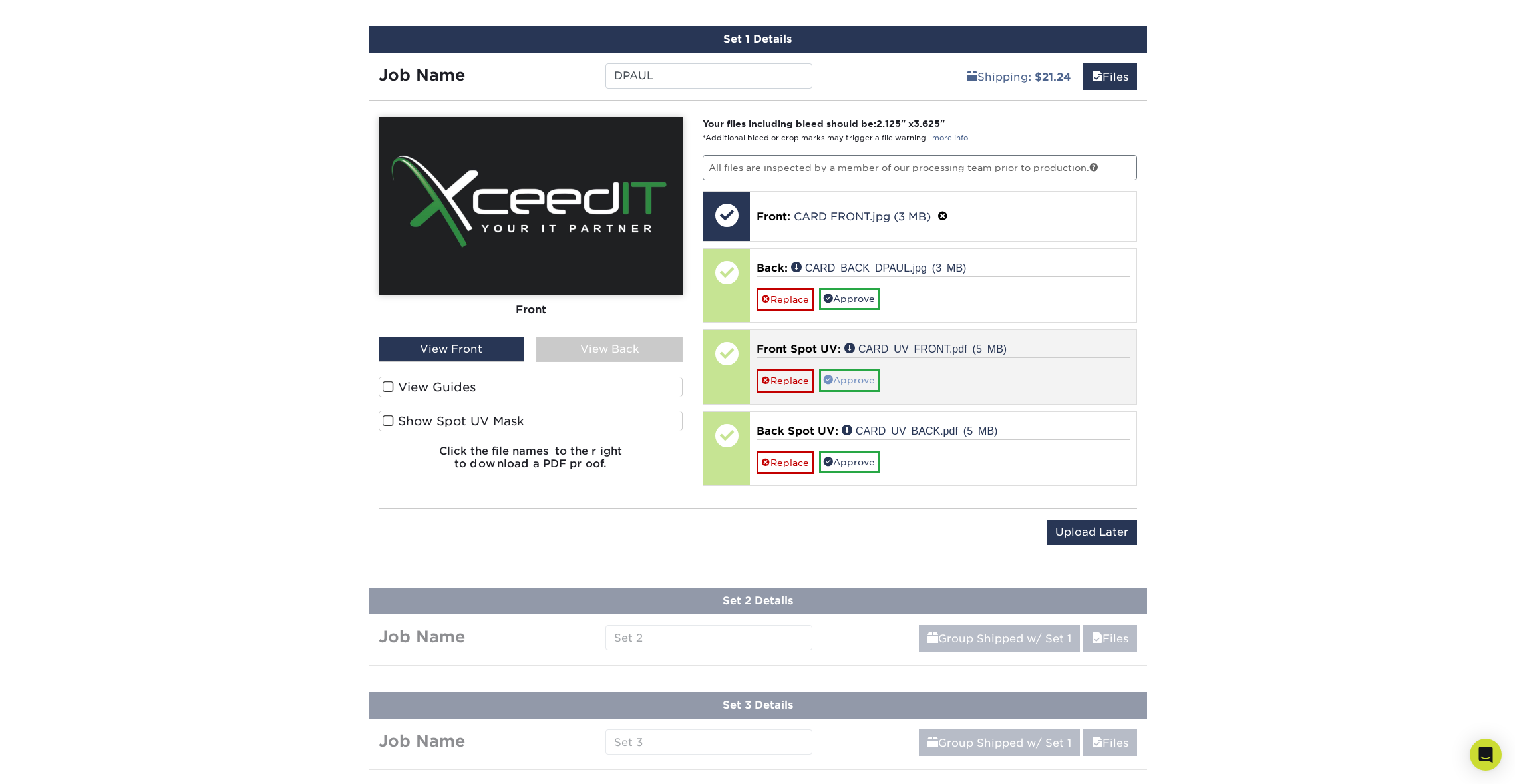
click at [865, 377] on link "Approve" at bounding box center [849, 379] width 61 height 22
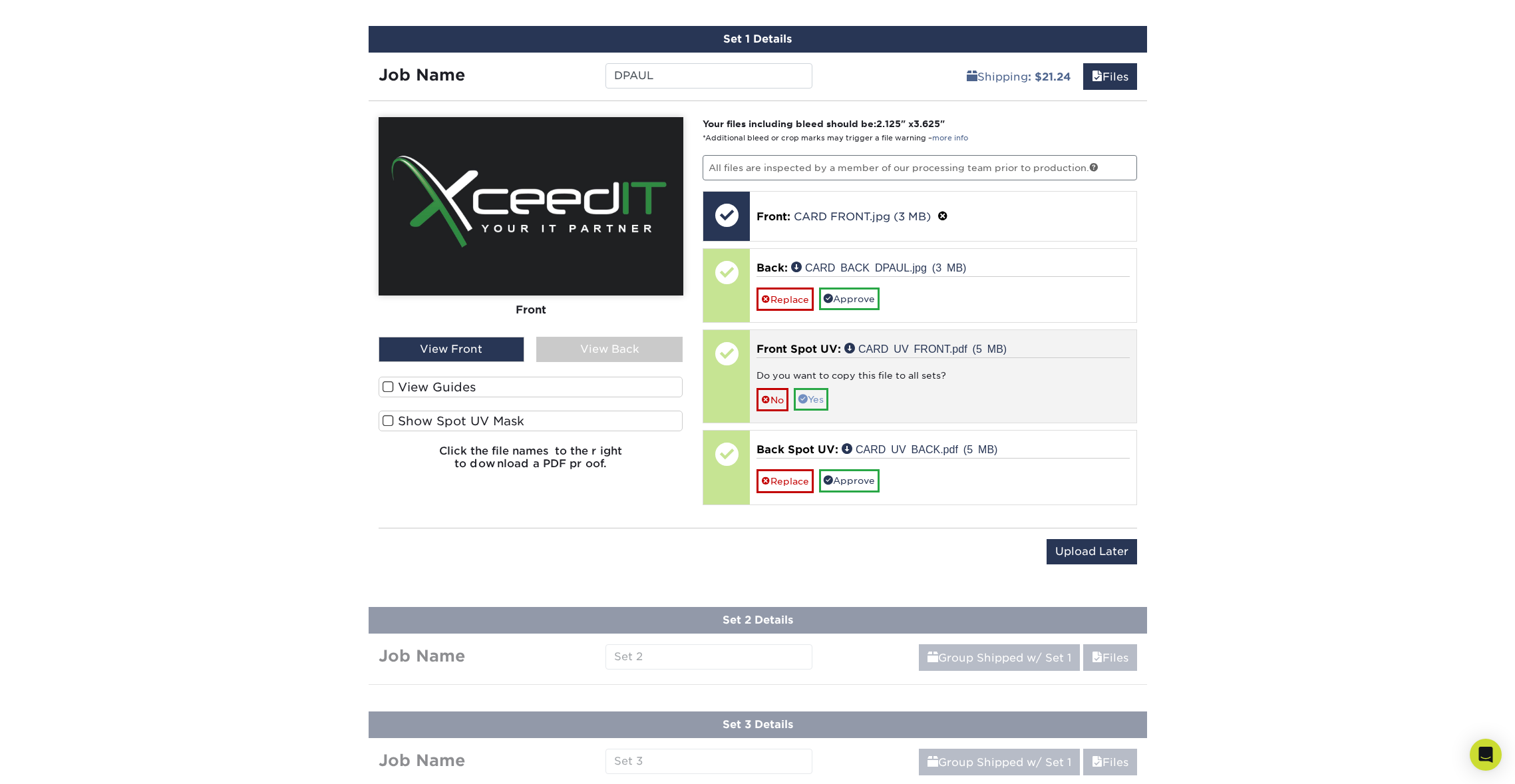
click at [822, 398] on link "Yes" at bounding box center [810, 399] width 35 height 22
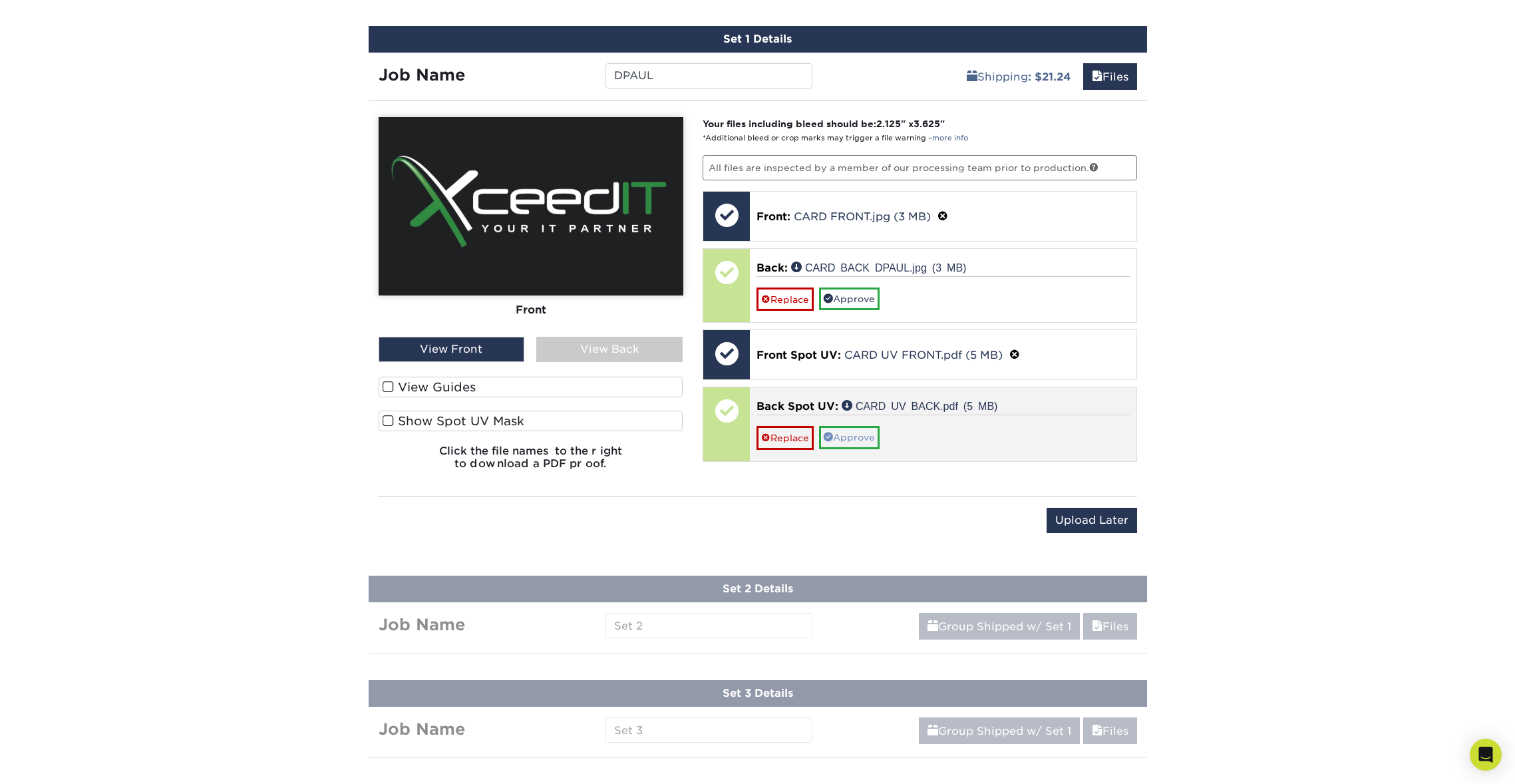
click at [851, 431] on link "Approve" at bounding box center [849, 437] width 61 height 22
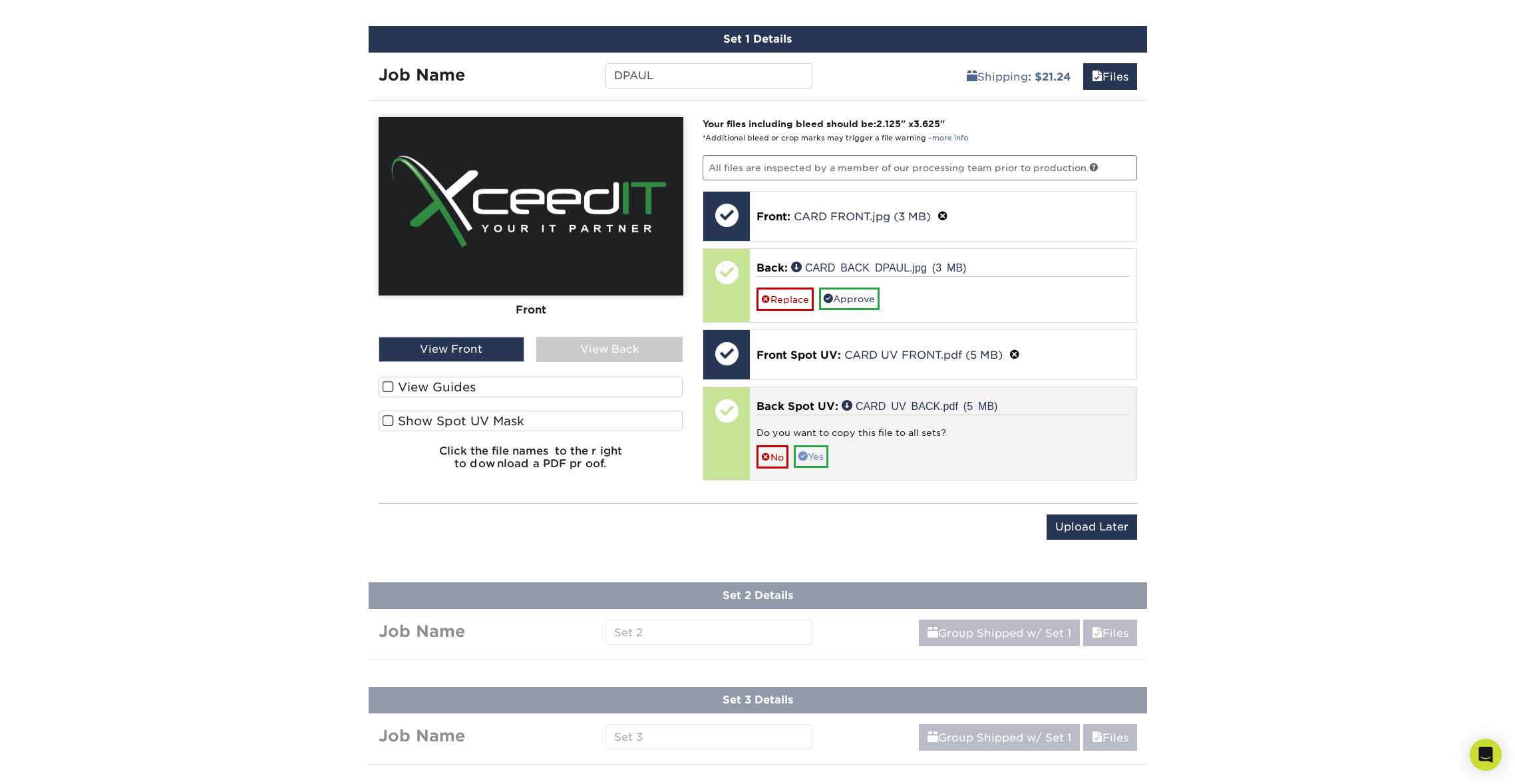
click at [827, 452] on link "Yes" at bounding box center [810, 456] width 35 height 22
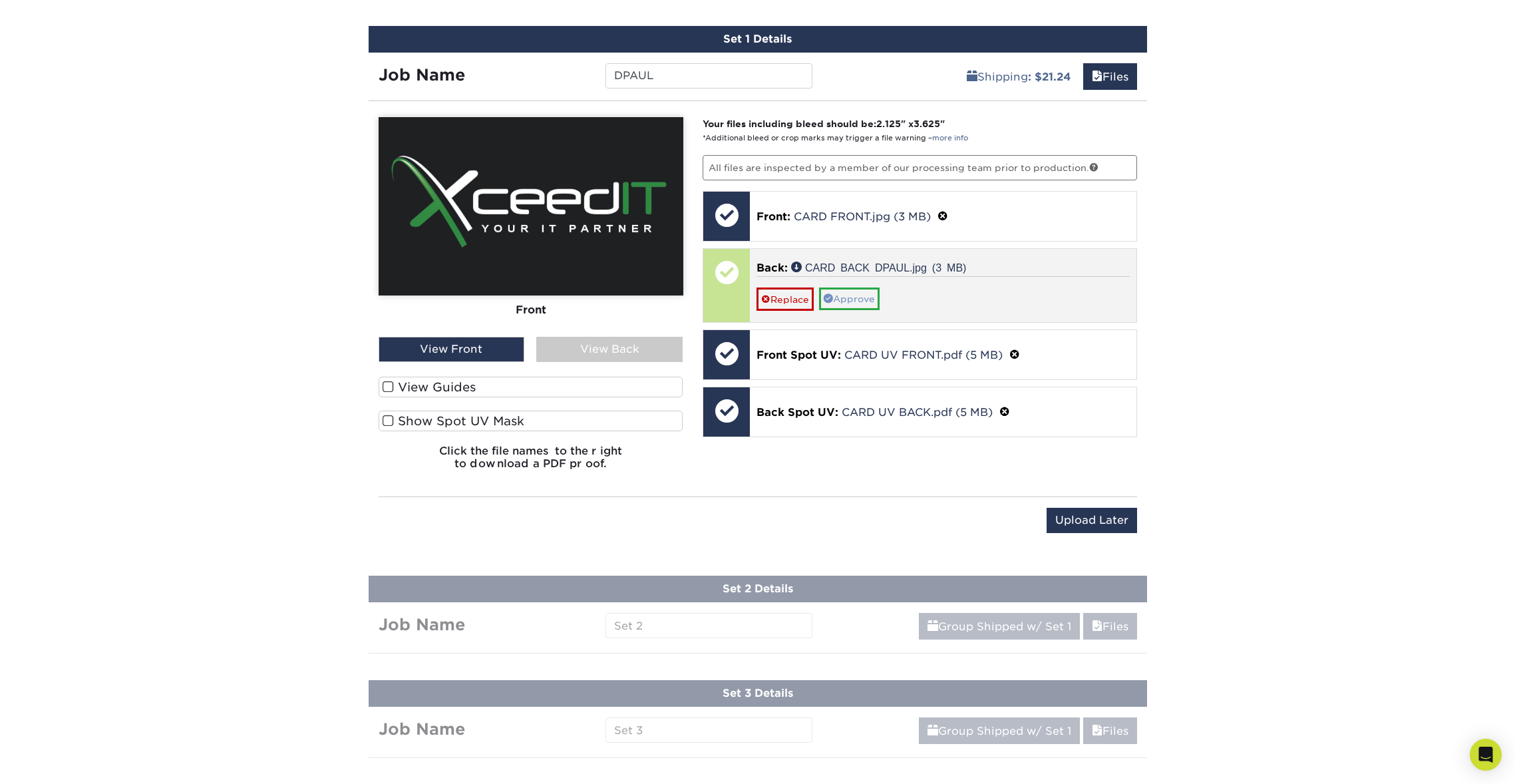
click at [856, 288] on link "Approve" at bounding box center [849, 299] width 61 height 22
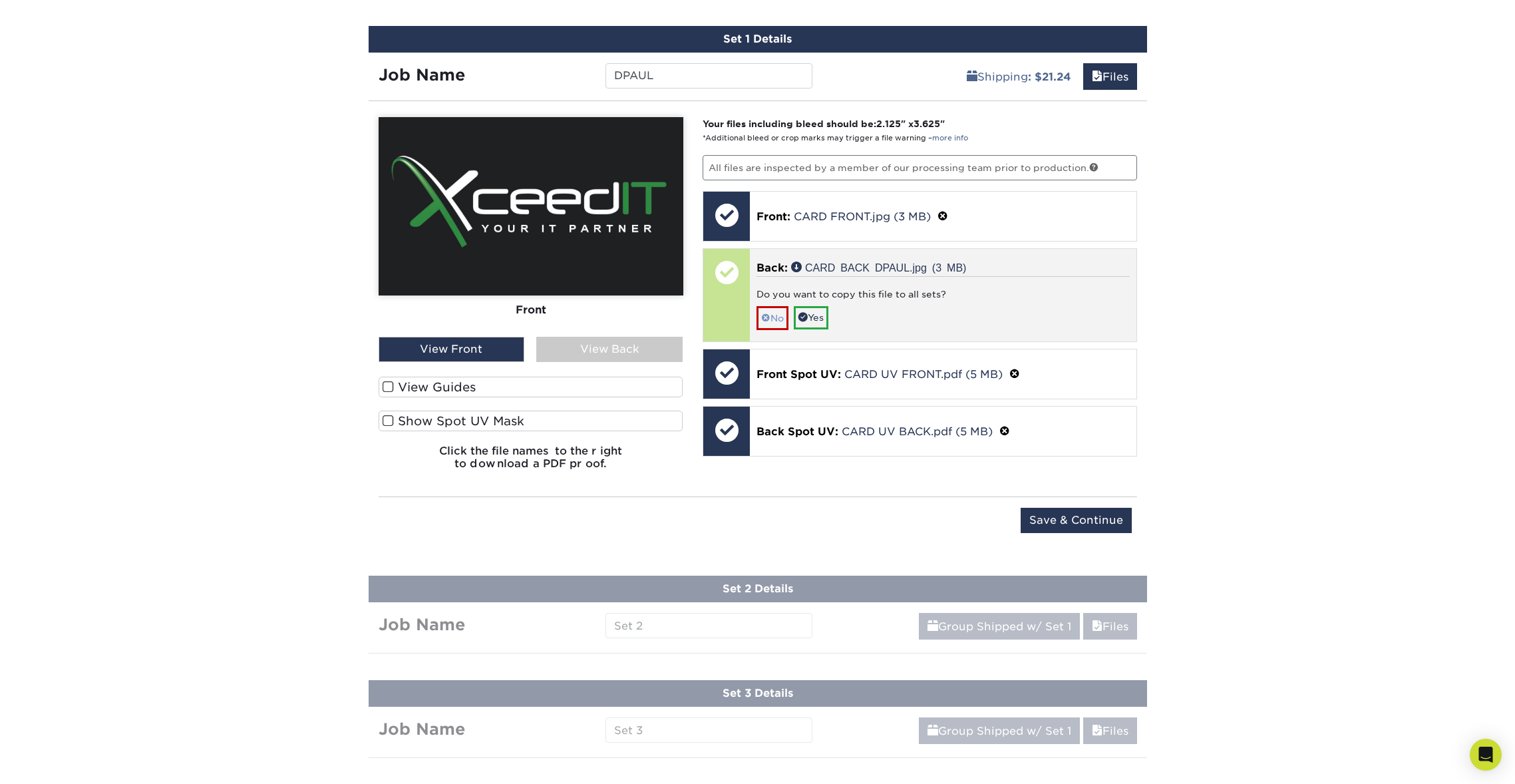
click at [773, 318] on link "No" at bounding box center [772, 318] width 32 height 23
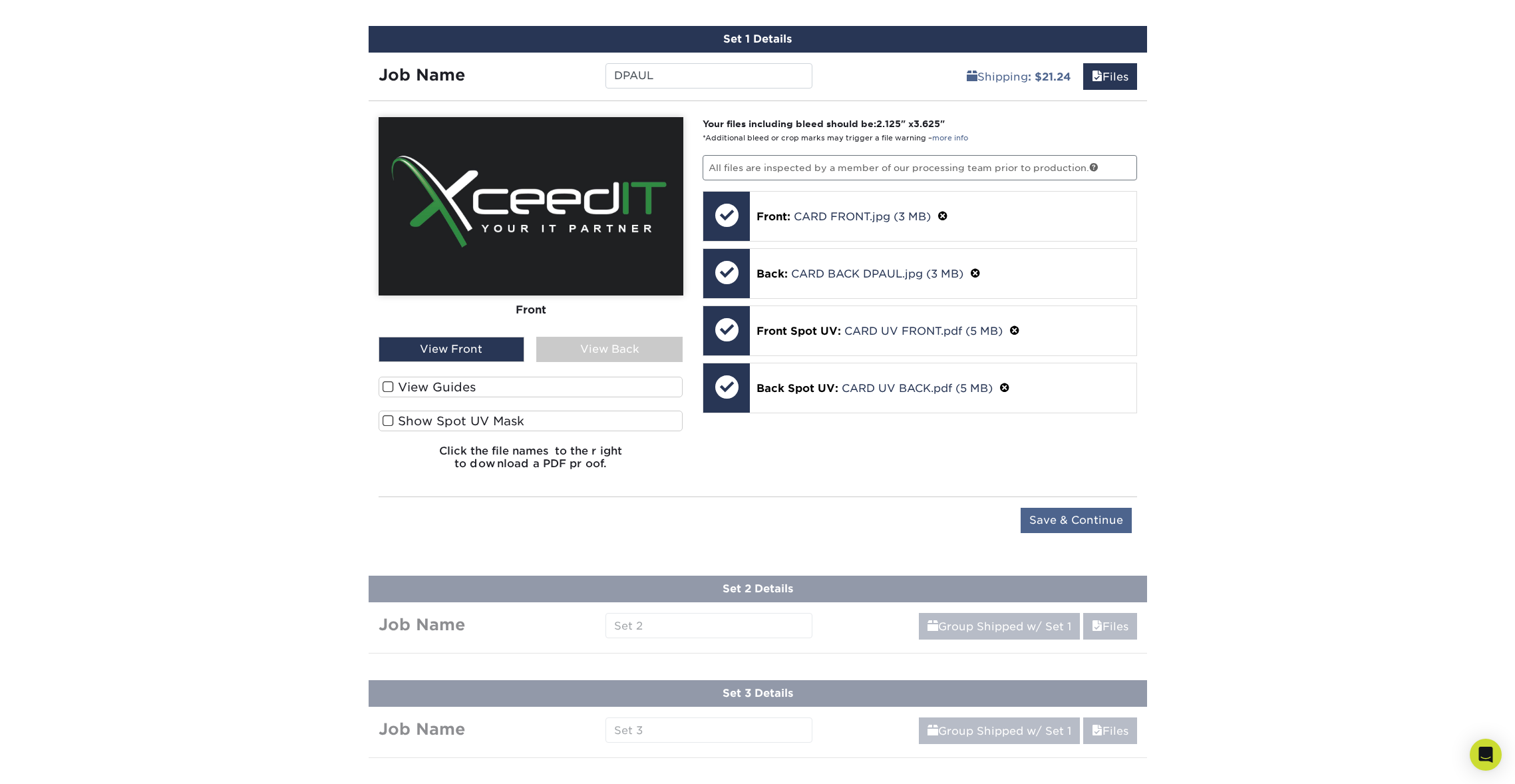
click at [1102, 514] on input "Save & Continue" at bounding box center [1076, 520] width 111 height 25
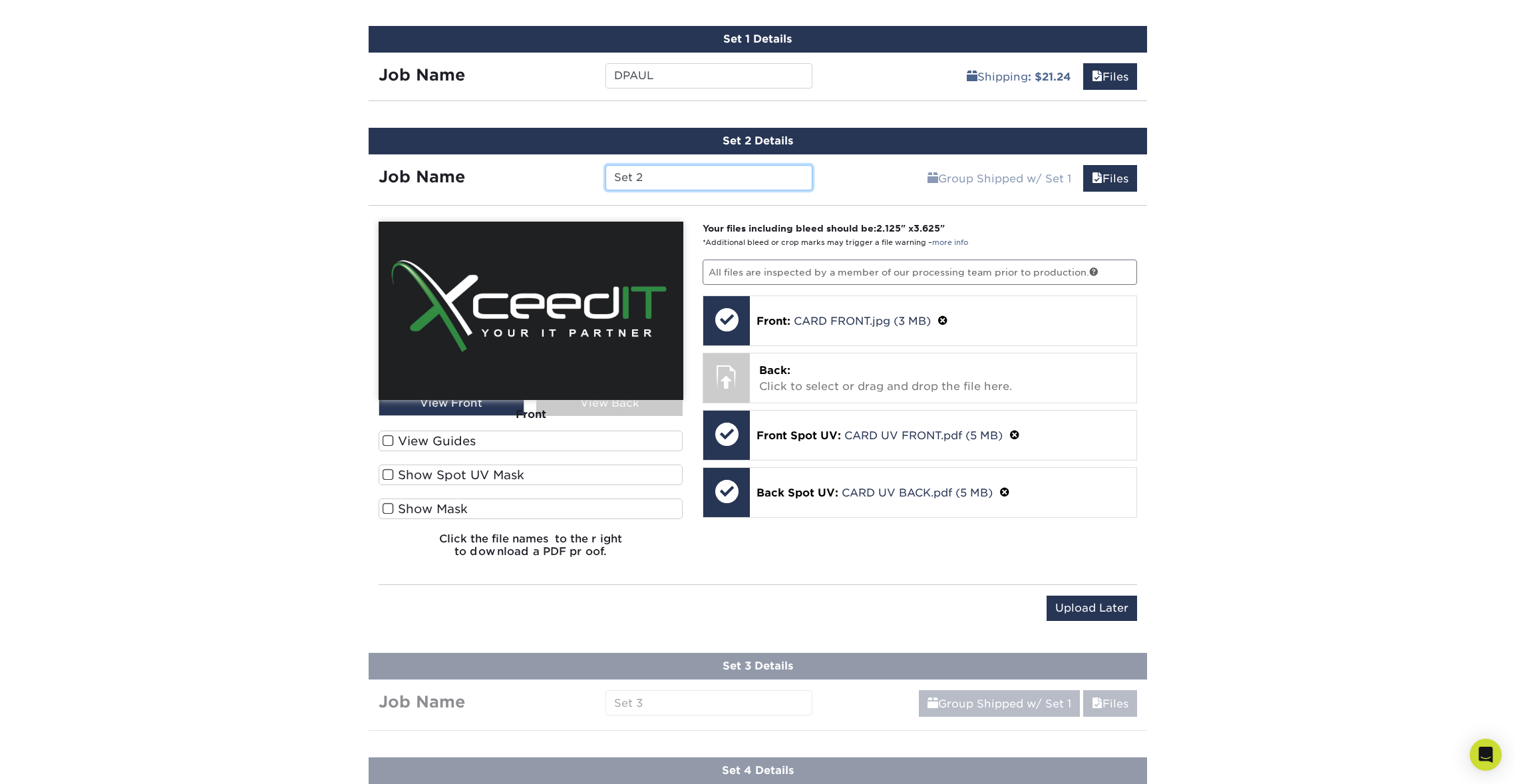
click at [689, 171] on input "Set 2" at bounding box center [708, 177] width 207 height 25
type input "S"
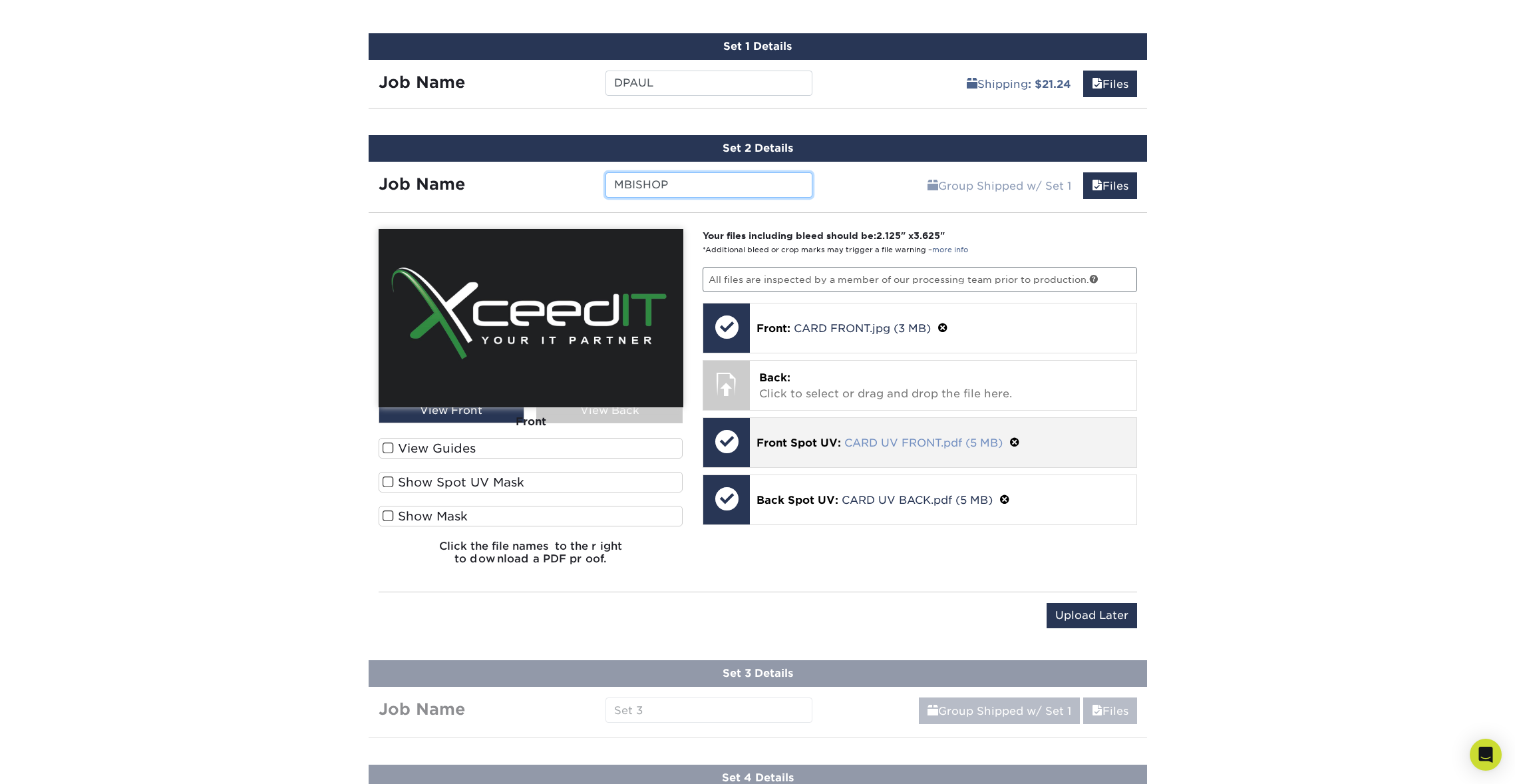
scroll to position [834, 0]
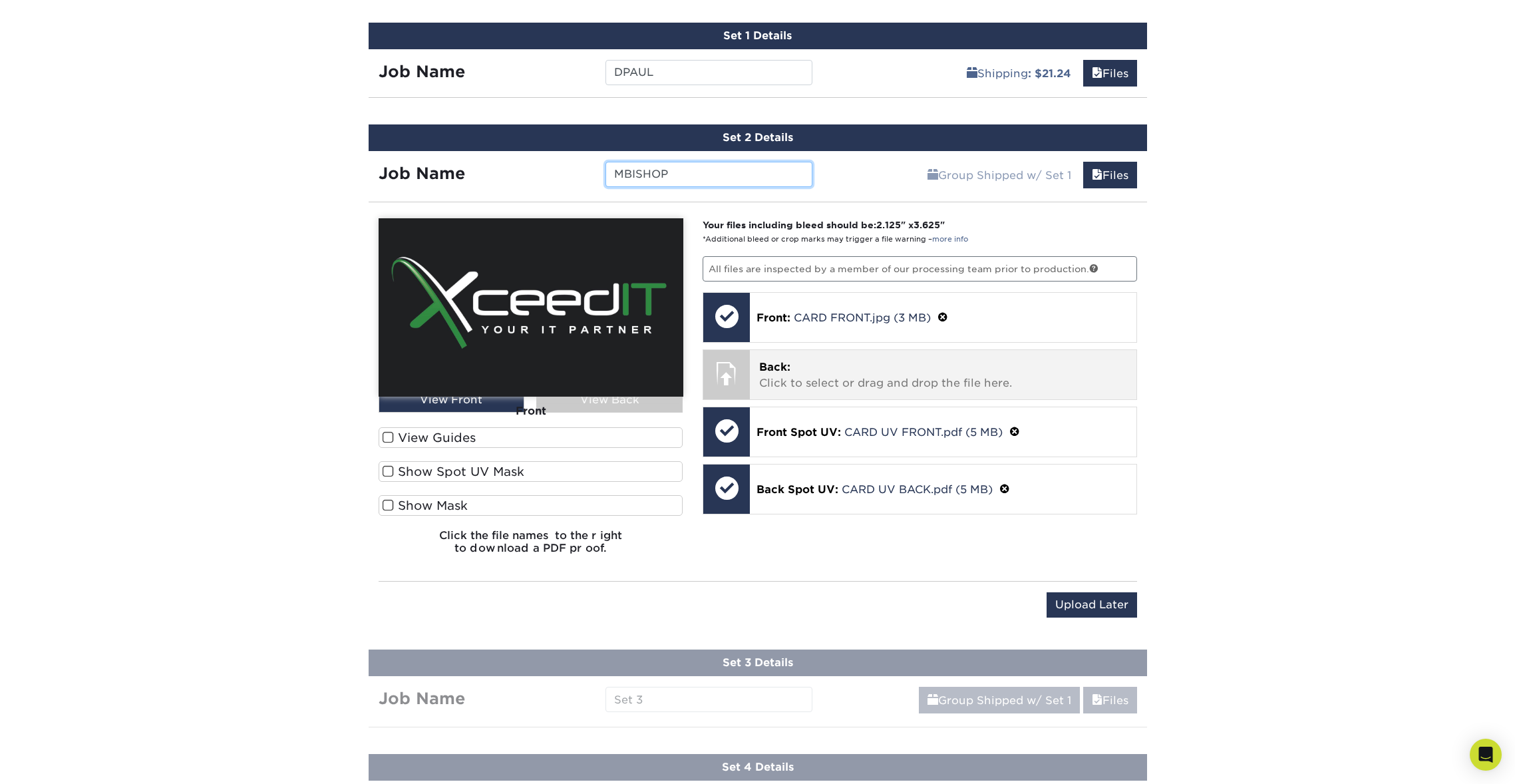
type input "MBISHOP"
click at [977, 388] on p "Back: Click to select or drag and drop the file here." at bounding box center [943, 375] width 368 height 32
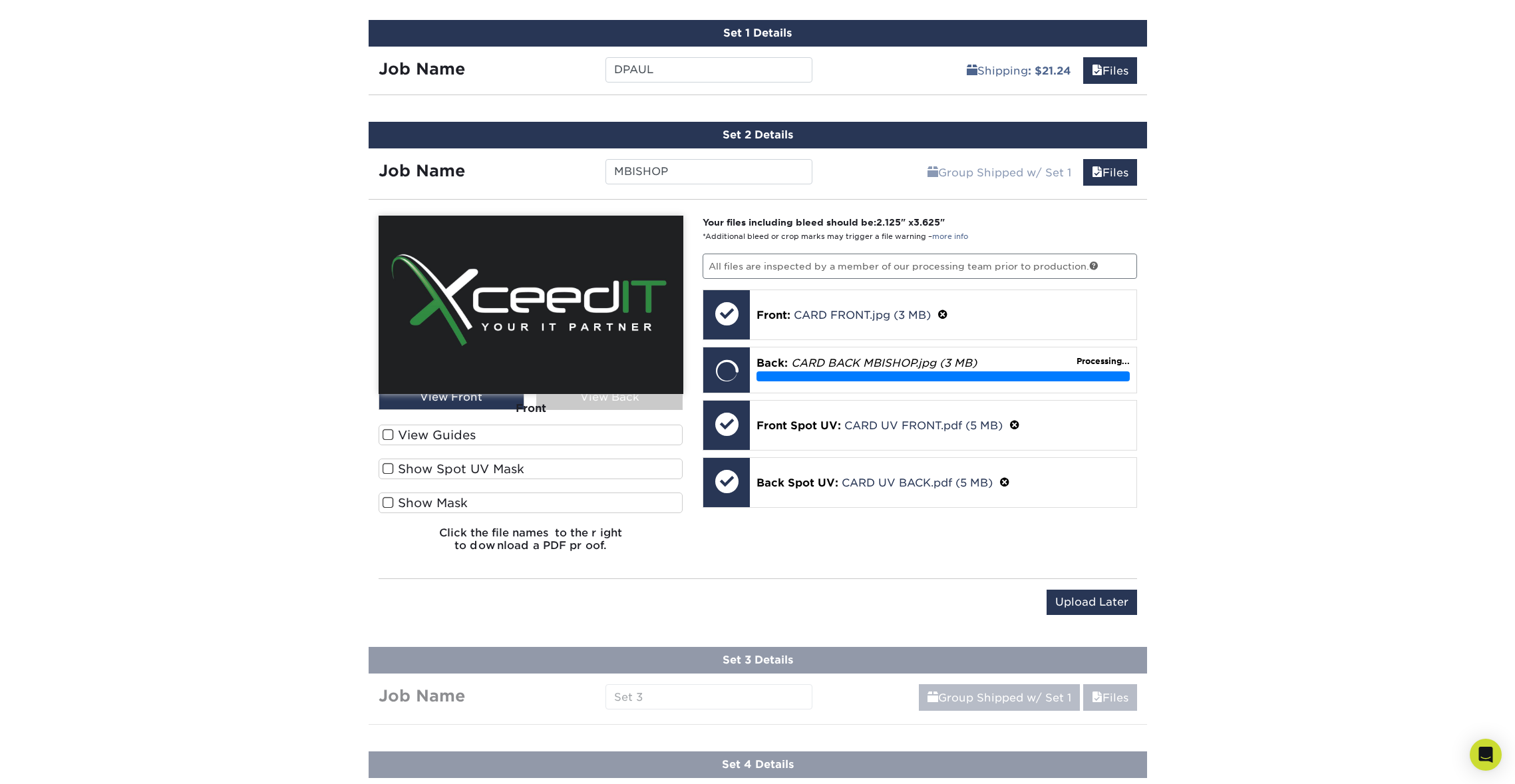
scroll to position [836, 0]
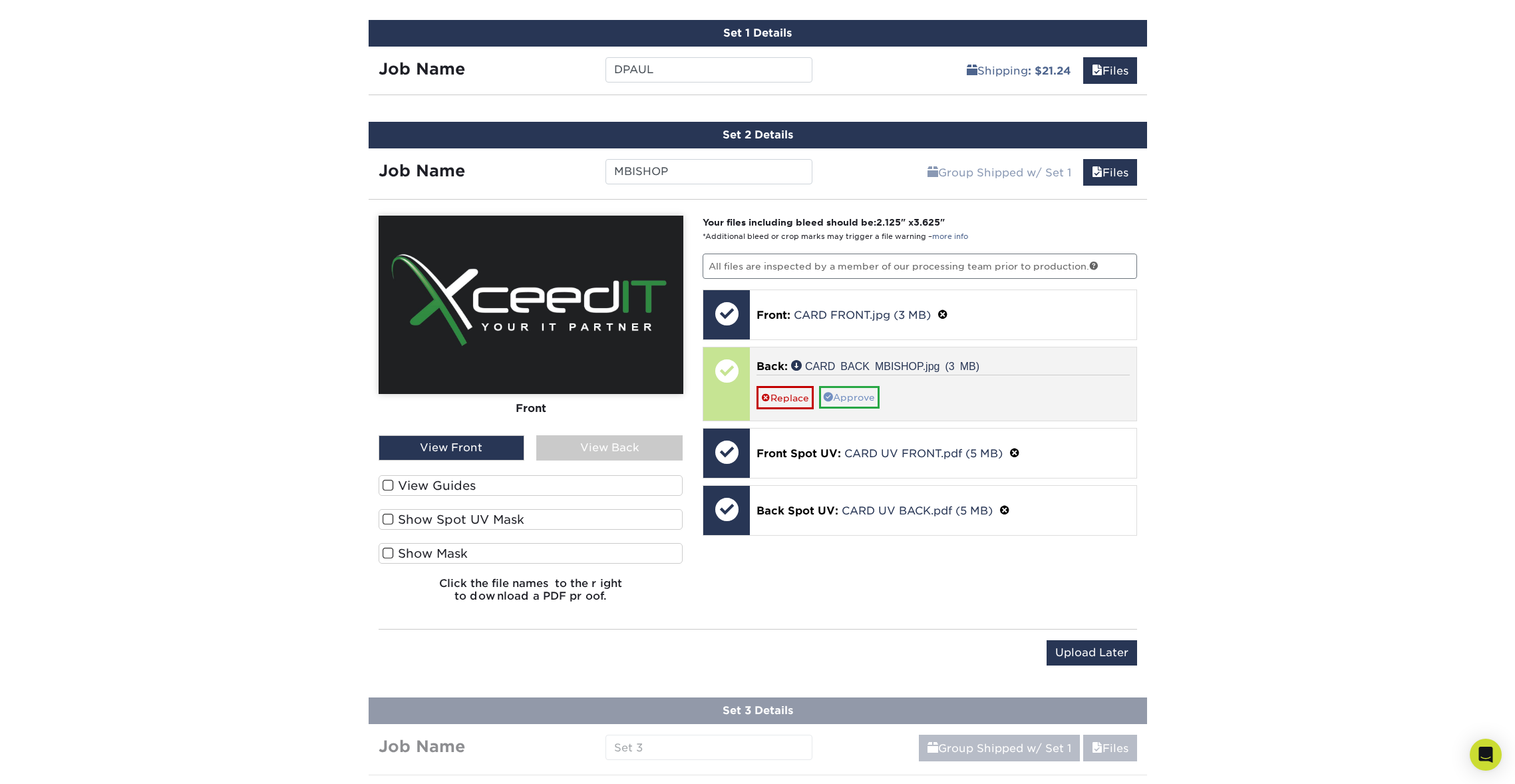
click at [853, 393] on link "Approve" at bounding box center [849, 397] width 61 height 22
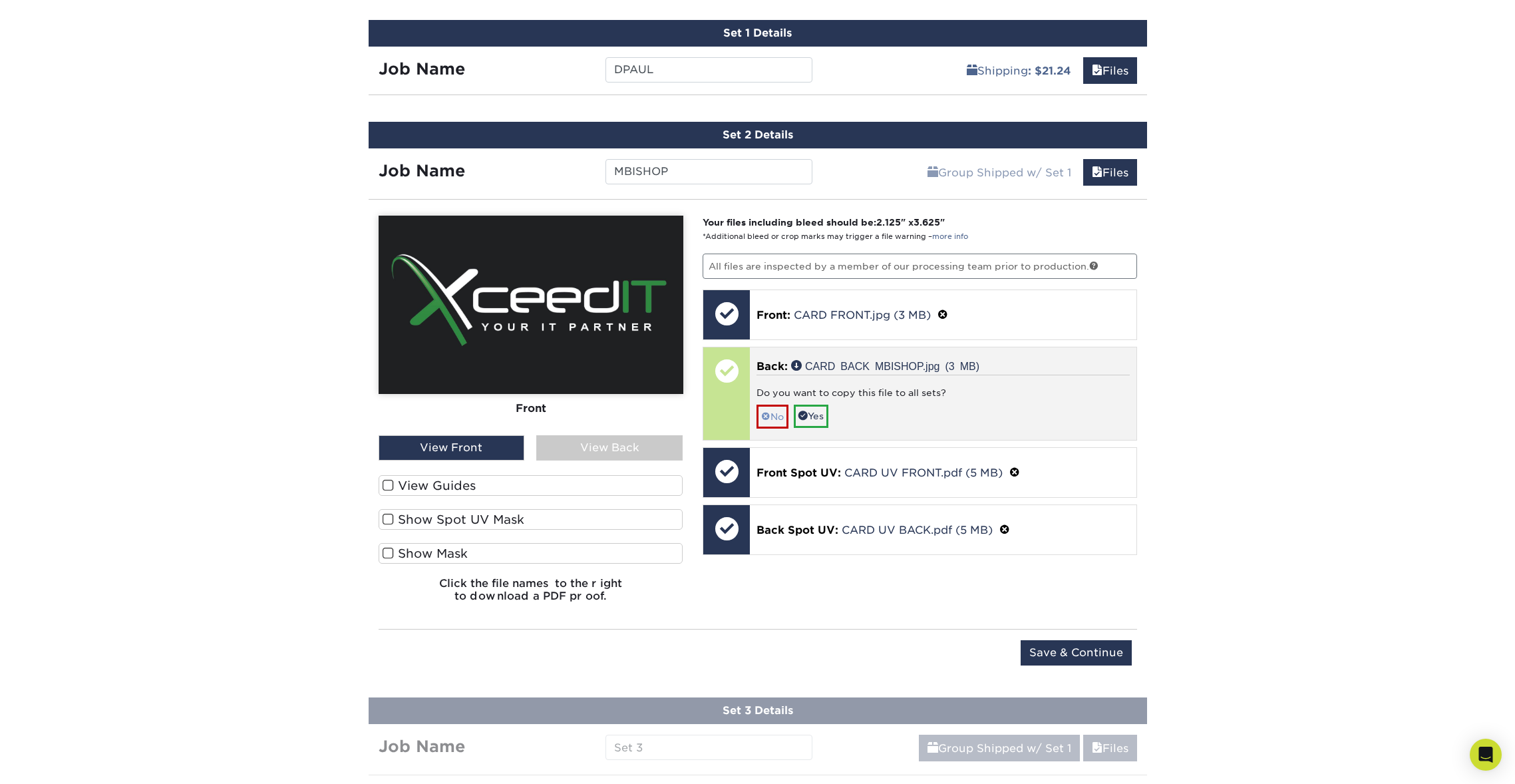
click at [771, 409] on link "No" at bounding box center [772, 416] width 32 height 23
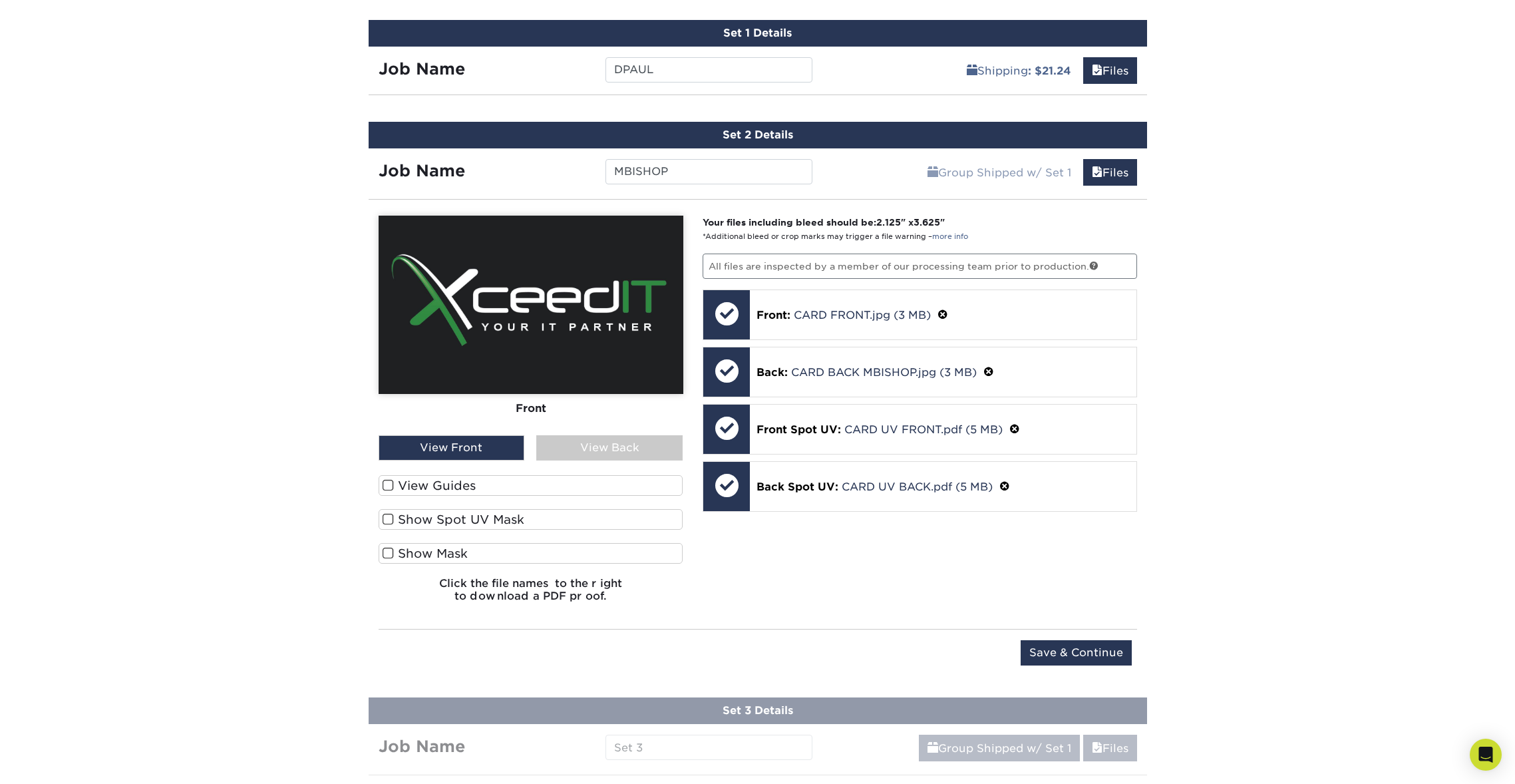
click at [645, 437] on div "View Back" at bounding box center [609, 447] width 146 height 25
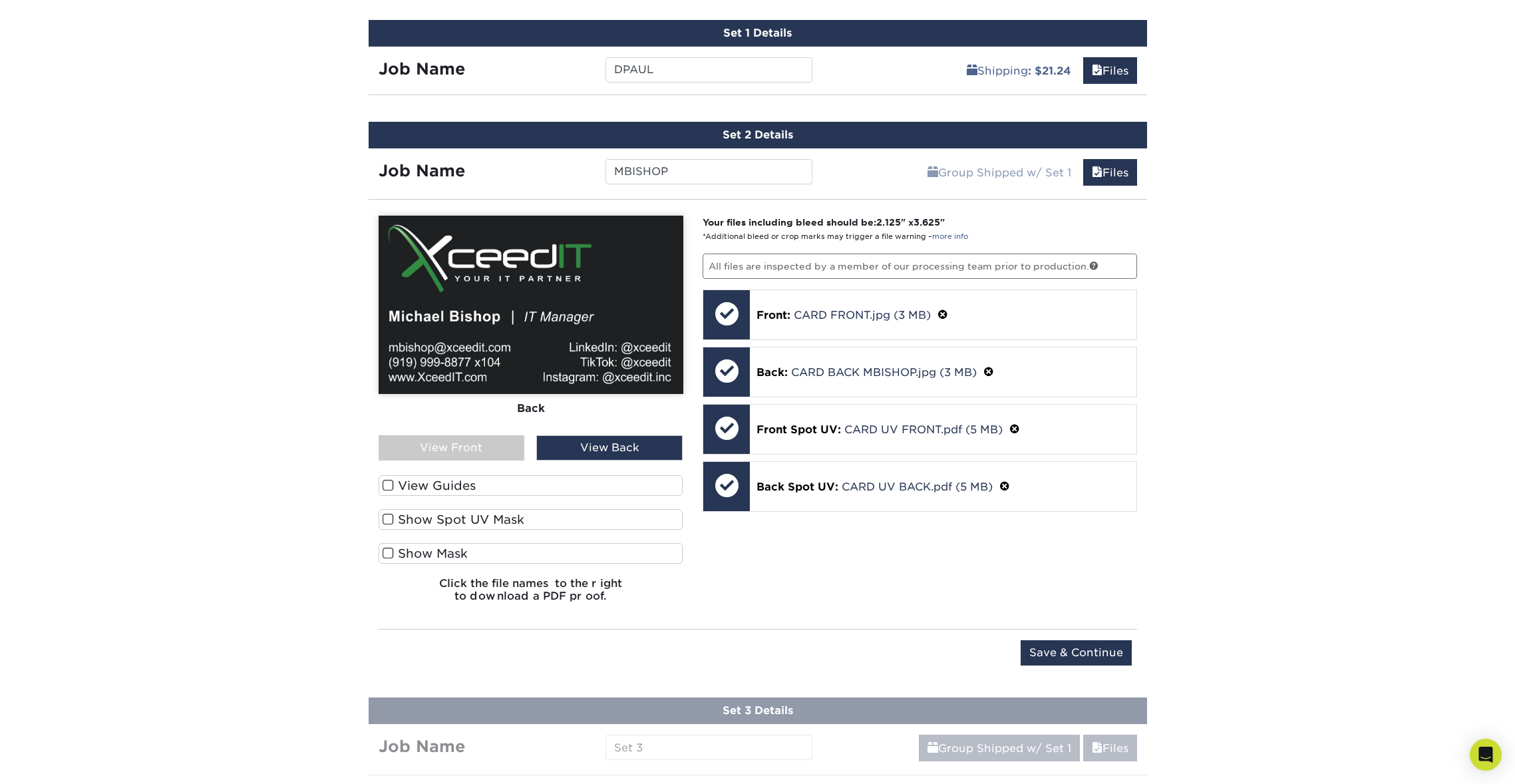
click at [632, 447] on div "View Back" at bounding box center [609, 447] width 146 height 25
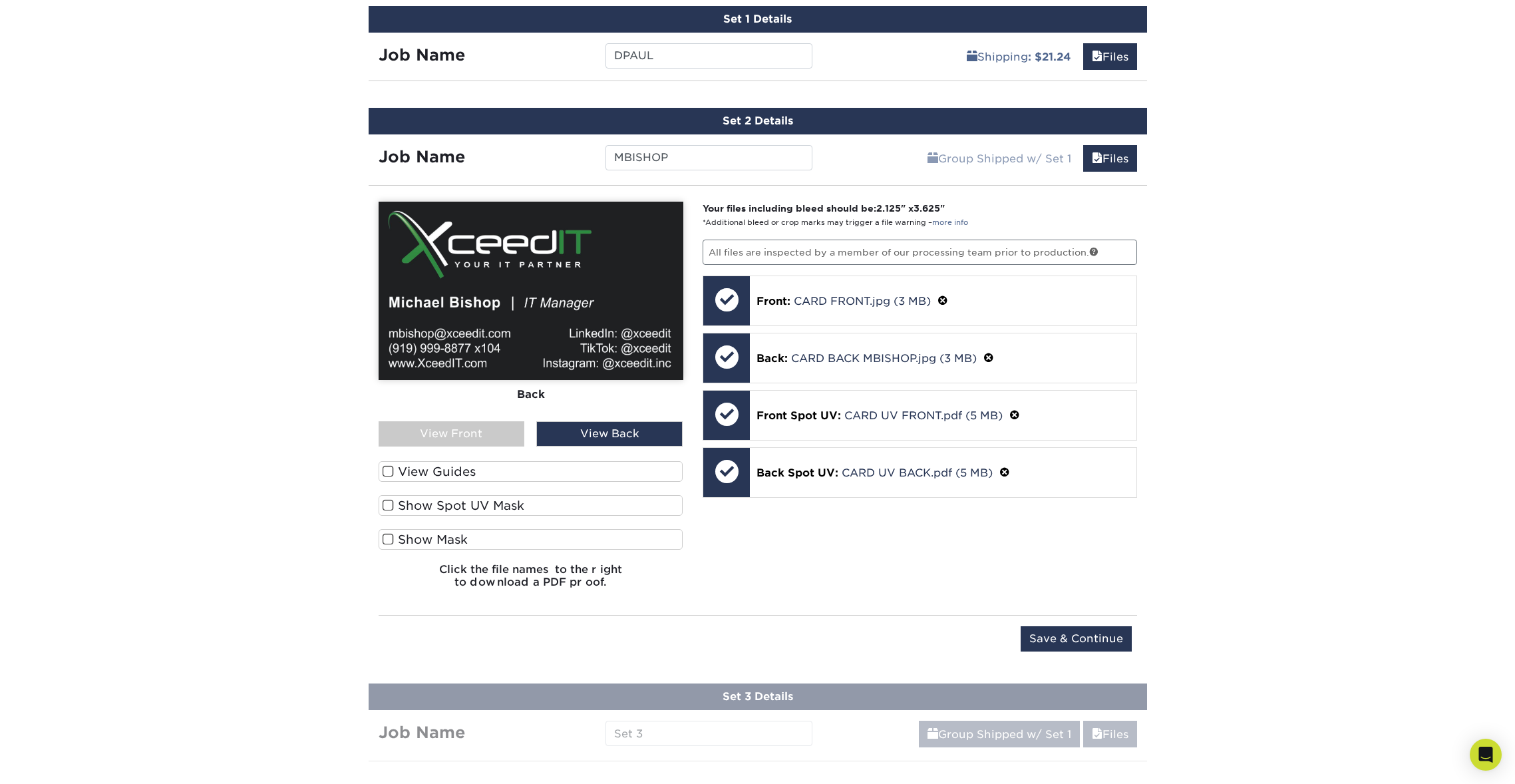
scroll to position [853, 0]
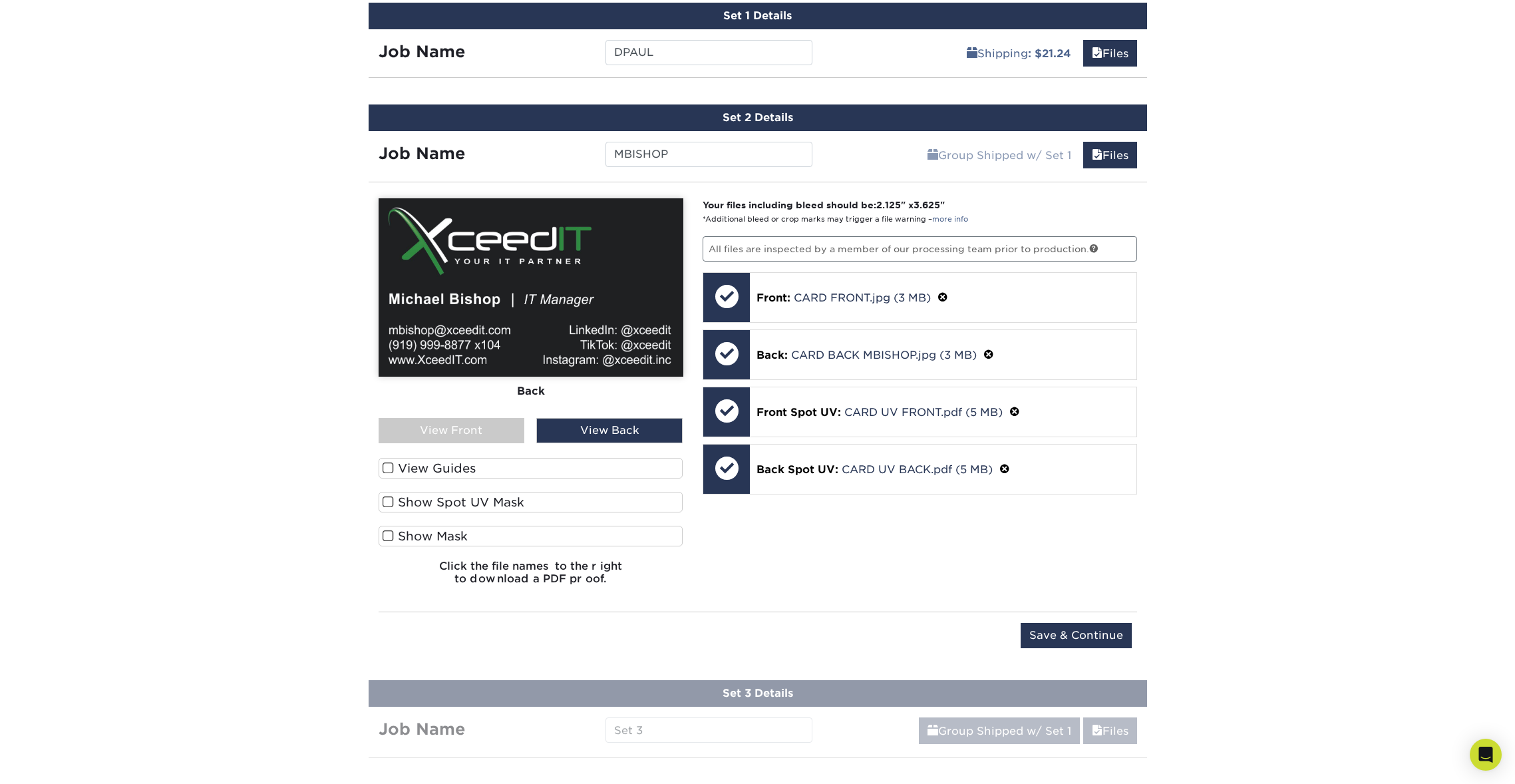
click at [412, 468] on label "View Guides" at bounding box center [530, 468] width 304 height 21
click at [0, 0] on input "View Guides" at bounding box center [0, 0] width 0 height 0
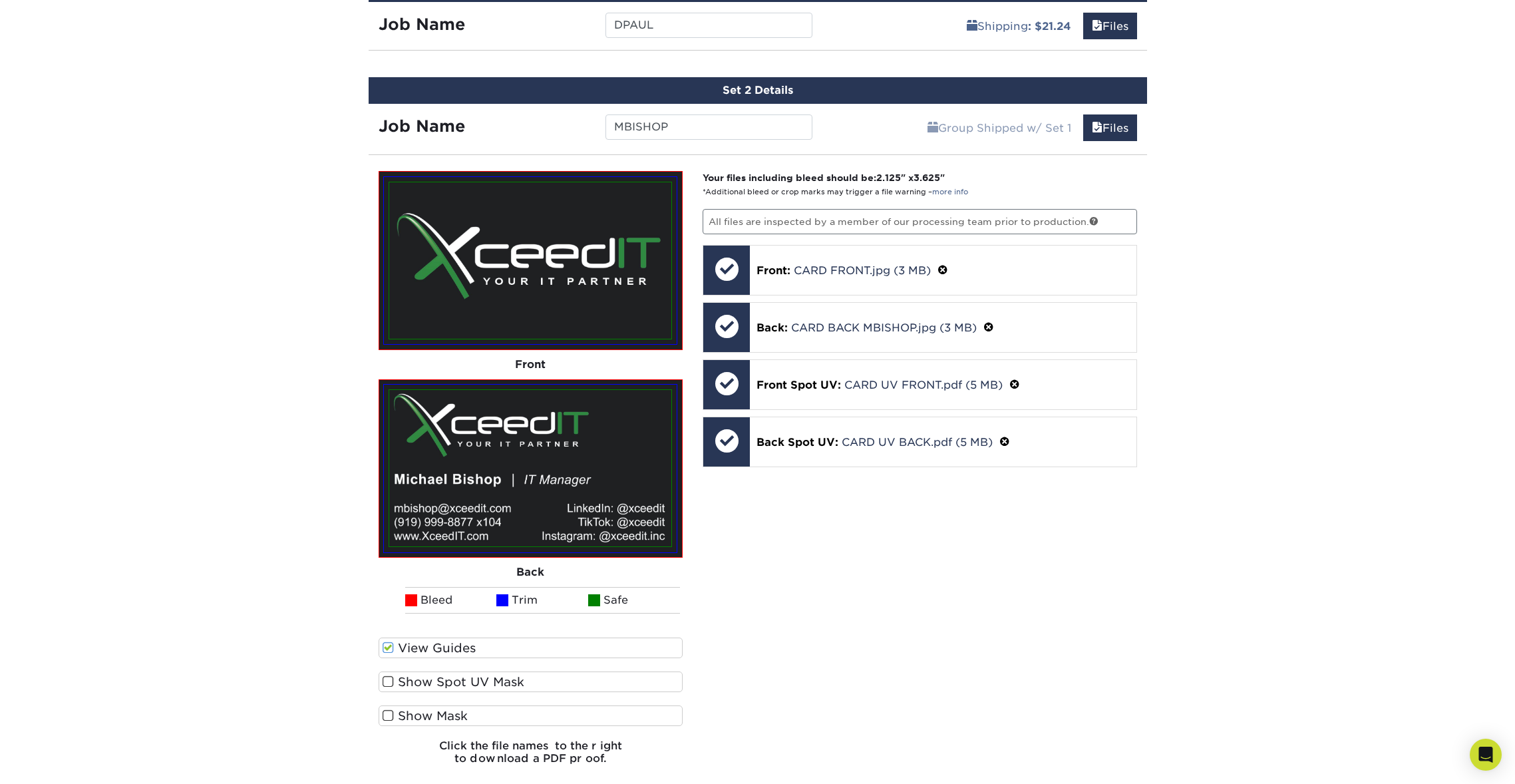
scroll to position [896, 0]
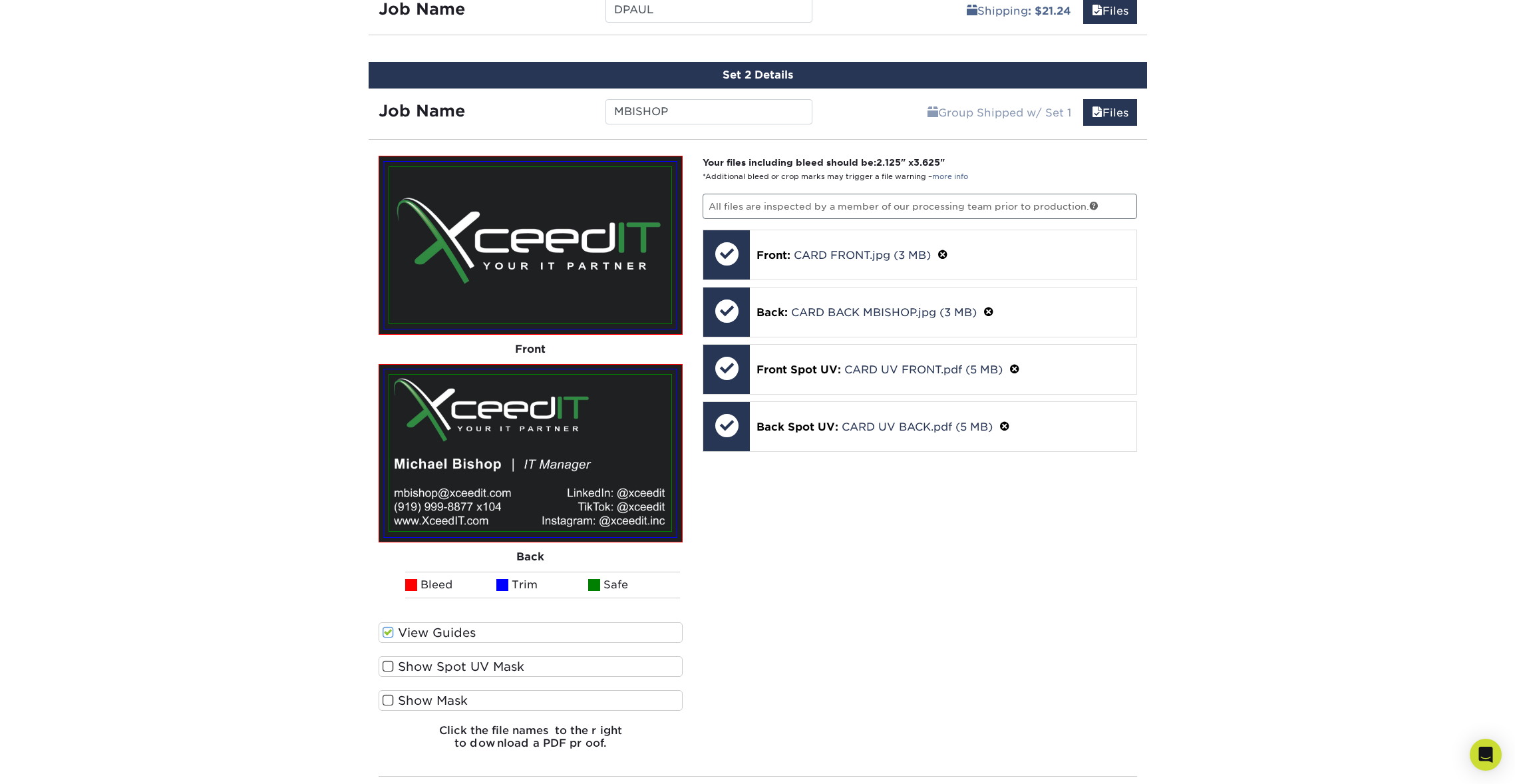
click at [473, 669] on label "Show Spot UV Mask" at bounding box center [530, 666] width 304 height 21
click at [0, 0] on input "Show Spot UV Mask" at bounding box center [0, 0] width 0 height 0
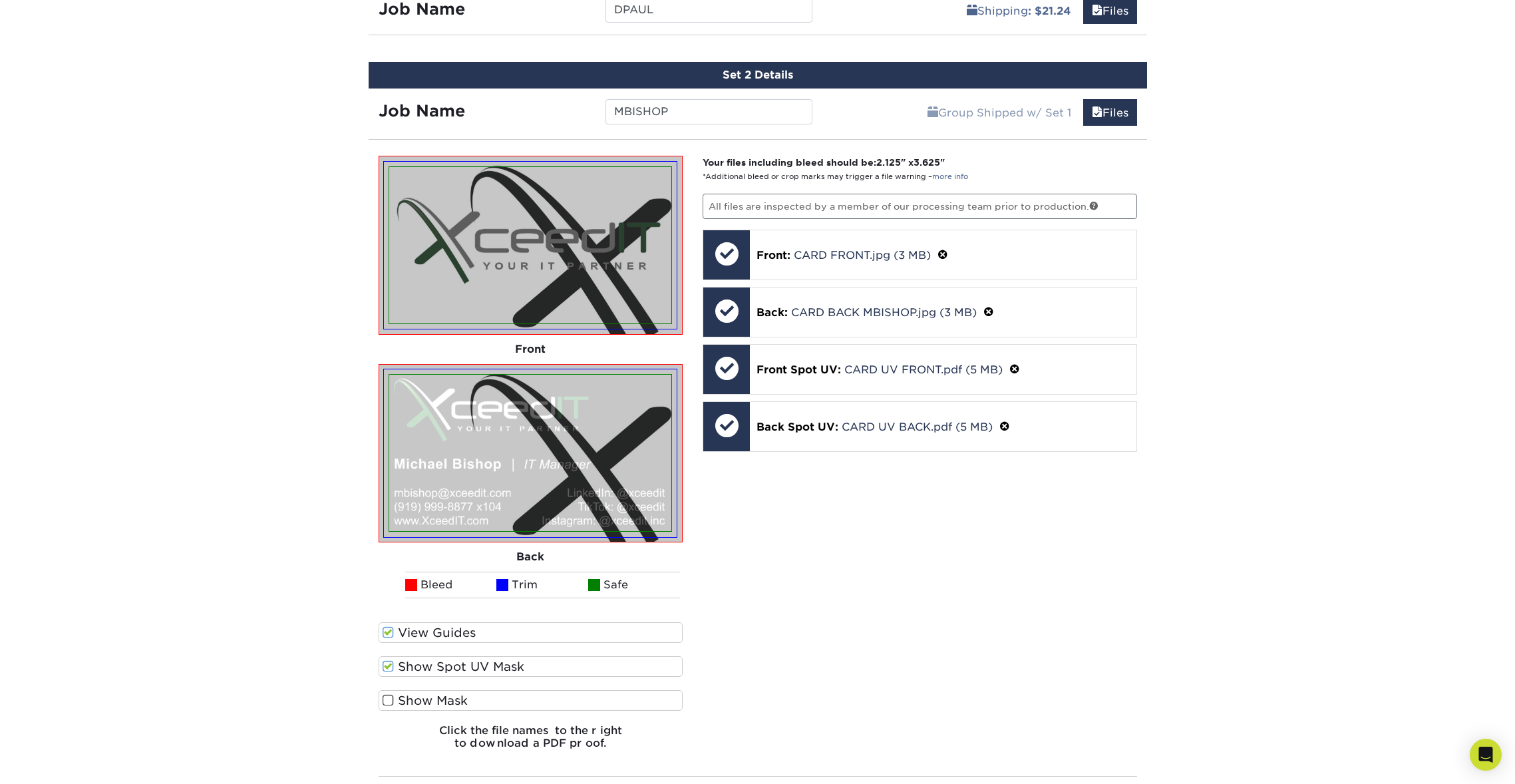
click at [470, 662] on label "Show Spot UV Mask" at bounding box center [530, 666] width 304 height 21
click at [0, 0] on input "Show Spot UV Mask" at bounding box center [0, 0] width 0 height 0
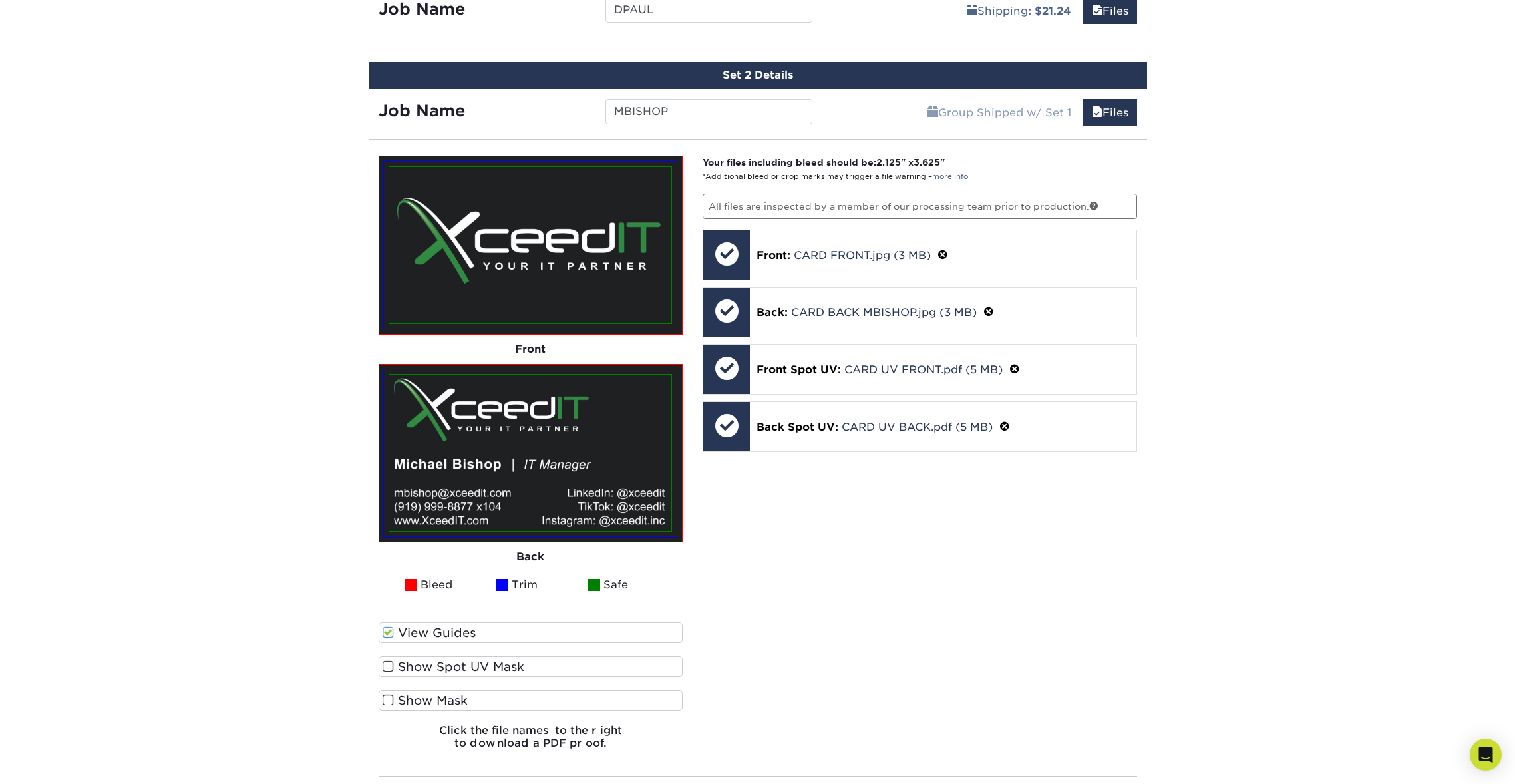
click at [453, 701] on label "Show Mask" at bounding box center [530, 700] width 304 height 21
click at [0, 0] on input "Show Mask" at bounding box center [0, 0] width 0 height 0
click at [453, 701] on label "Show Mask" at bounding box center [530, 700] width 304 height 21
click at [0, 0] on input "Show Mask" at bounding box center [0, 0] width 0 height 0
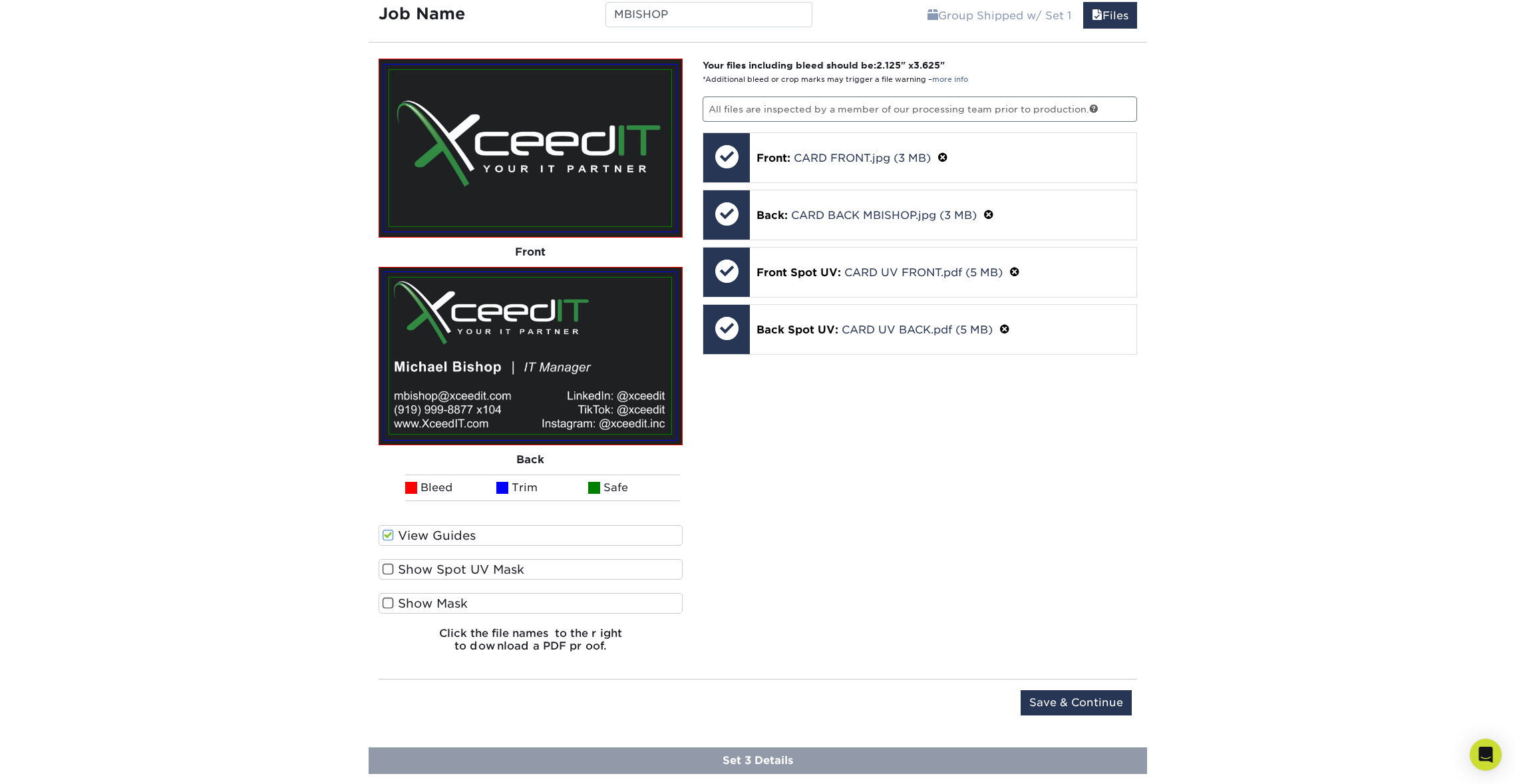
scroll to position [1182, 1]
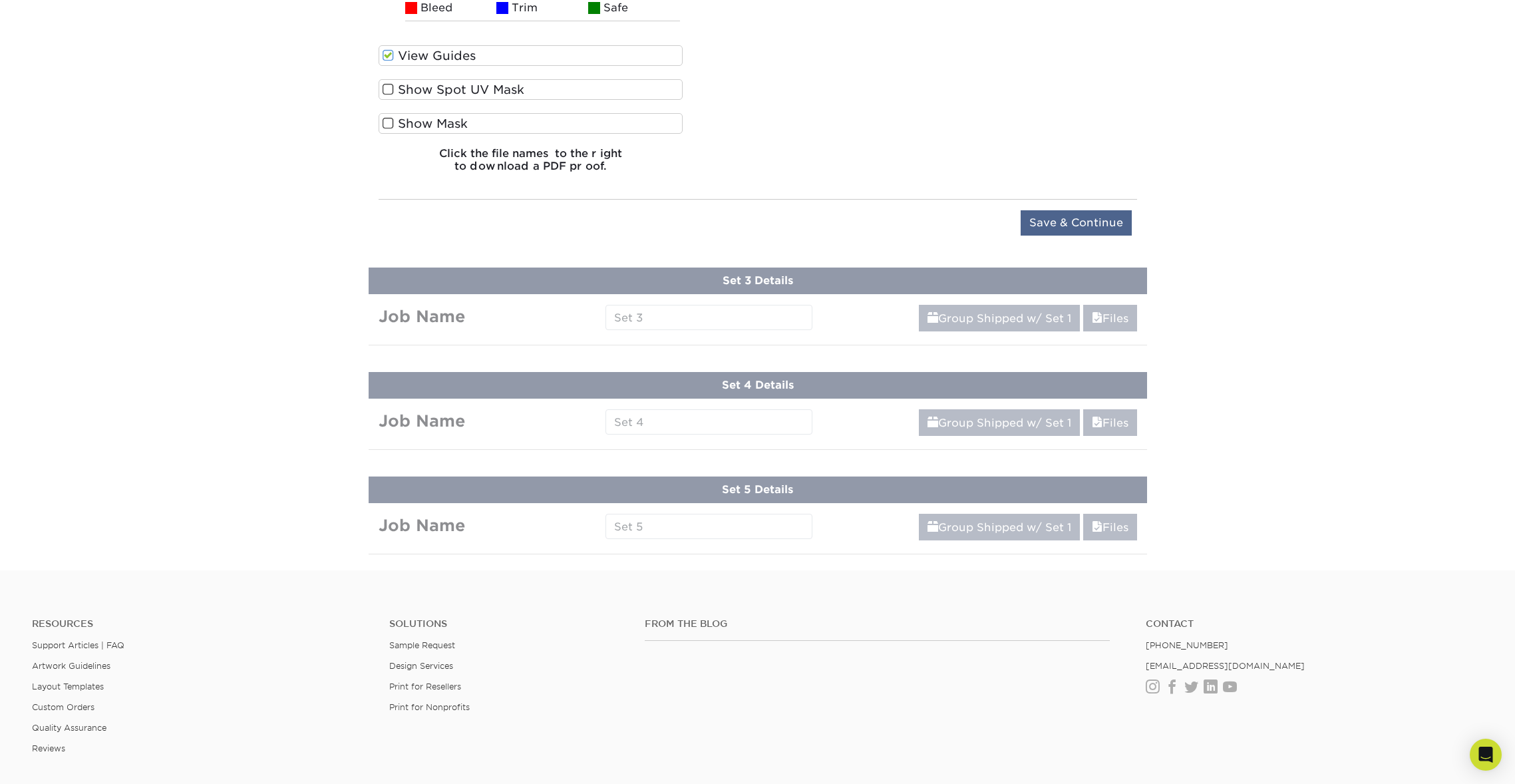
click at [1110, 220] on input "Save & Continue" at bounding box center [1076, 222] width 111 height 25
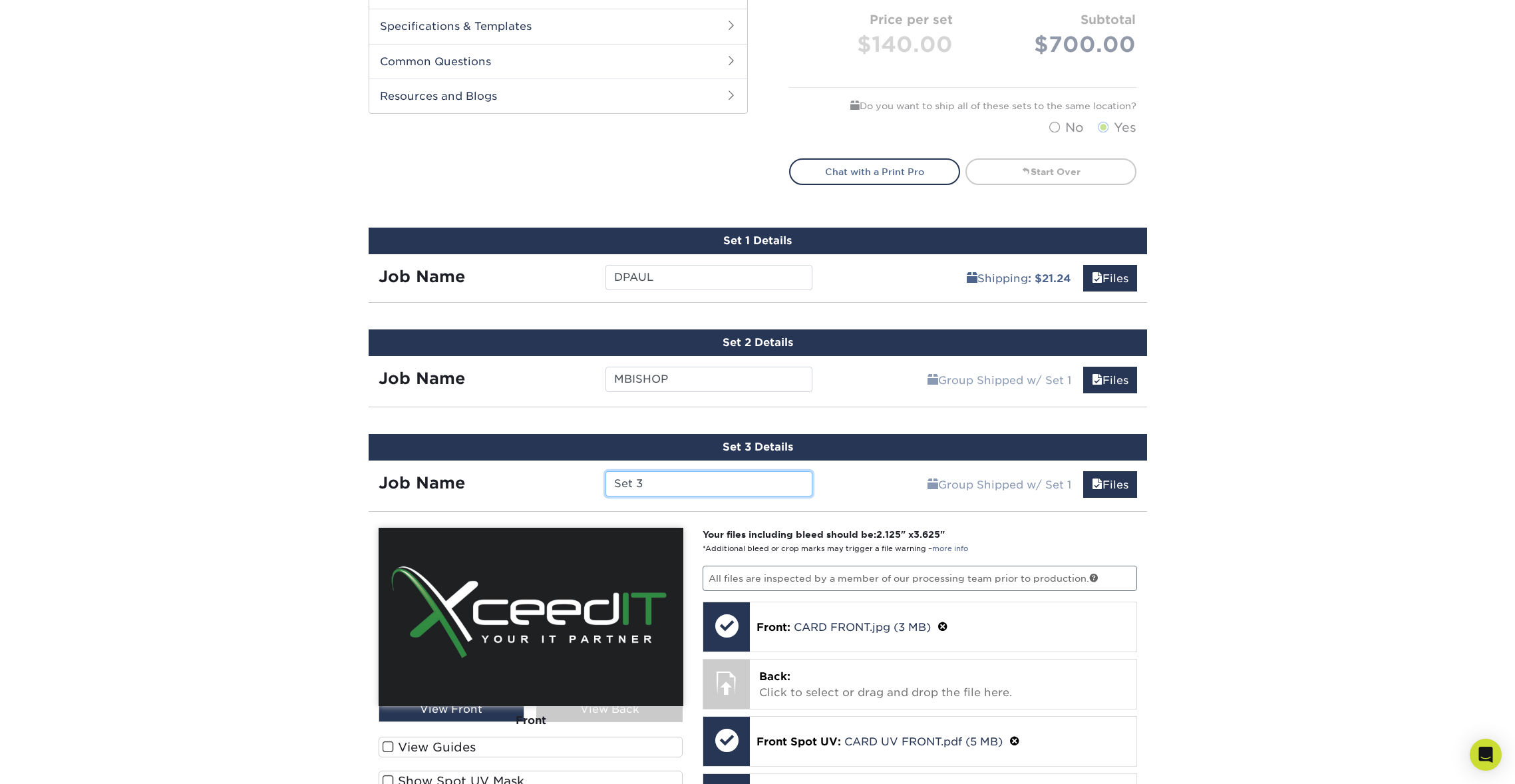
scroll to position [627, 0]
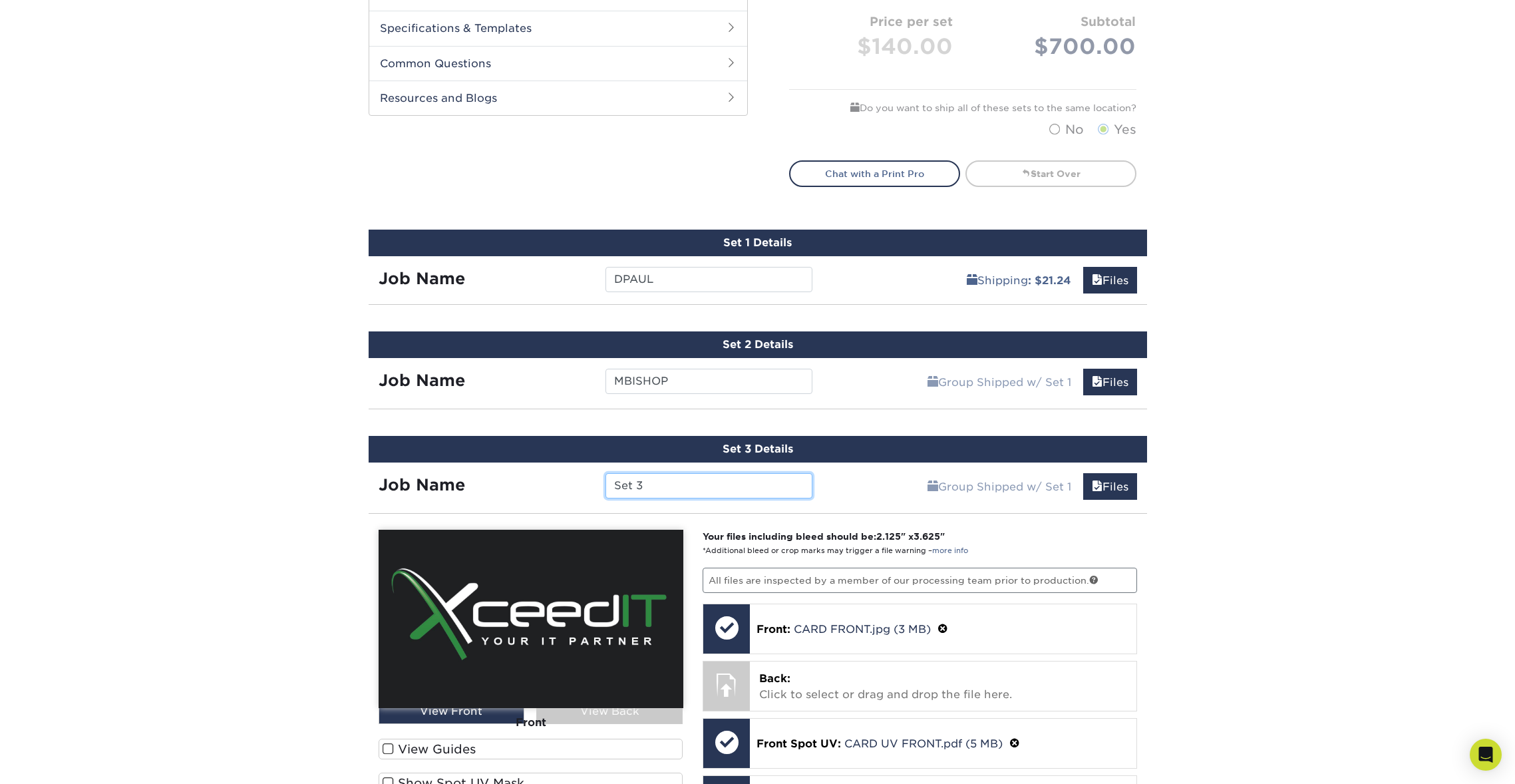
click at [708, 489] on input "Set 3" at bounding box center [708, 485] width 207 height 25
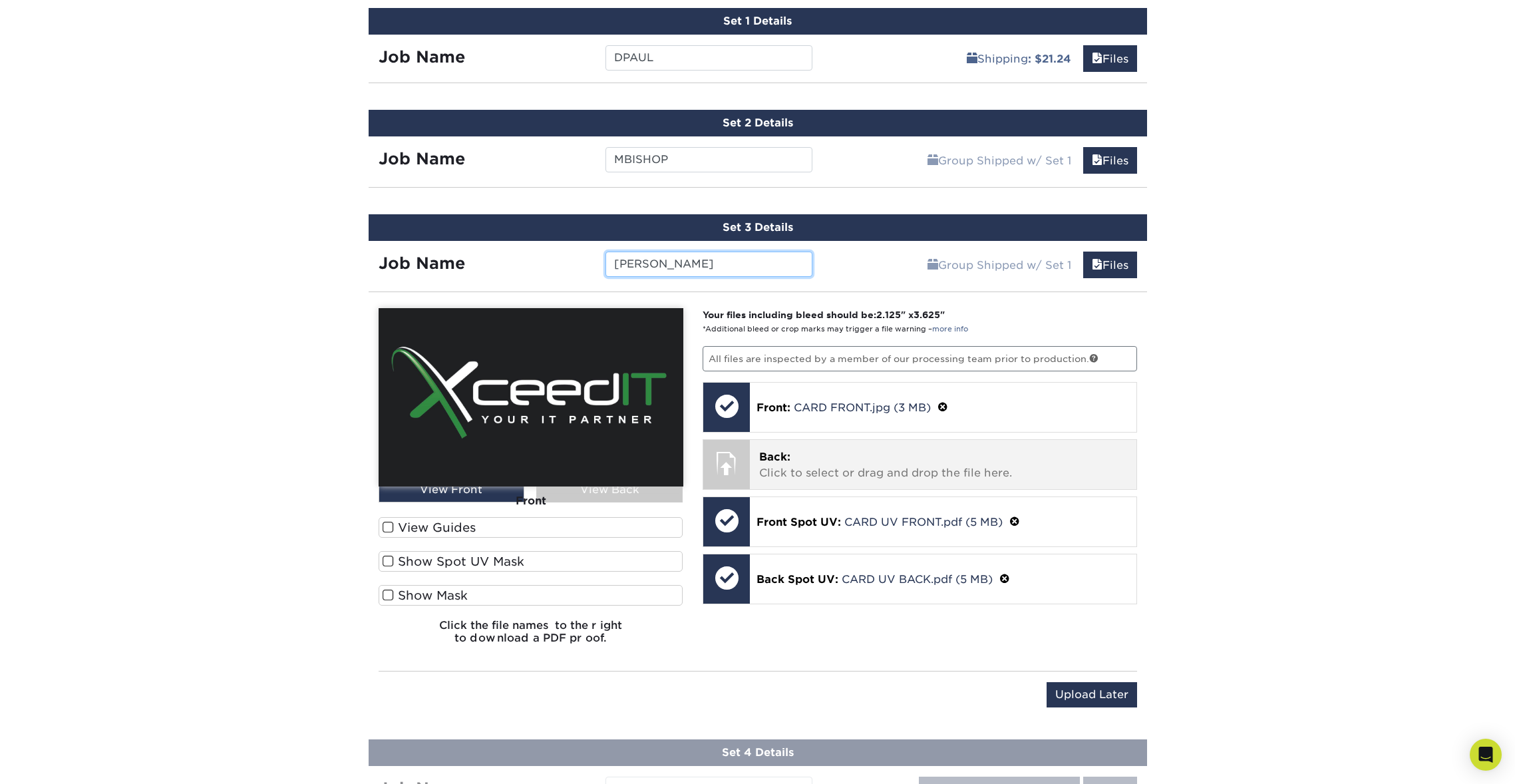
type input "[PERSON_NAME]"
click at [917, 457] on p "Back: Click to select or drag and drop the file here." at bounding box center [943, 465] width 368 height 32
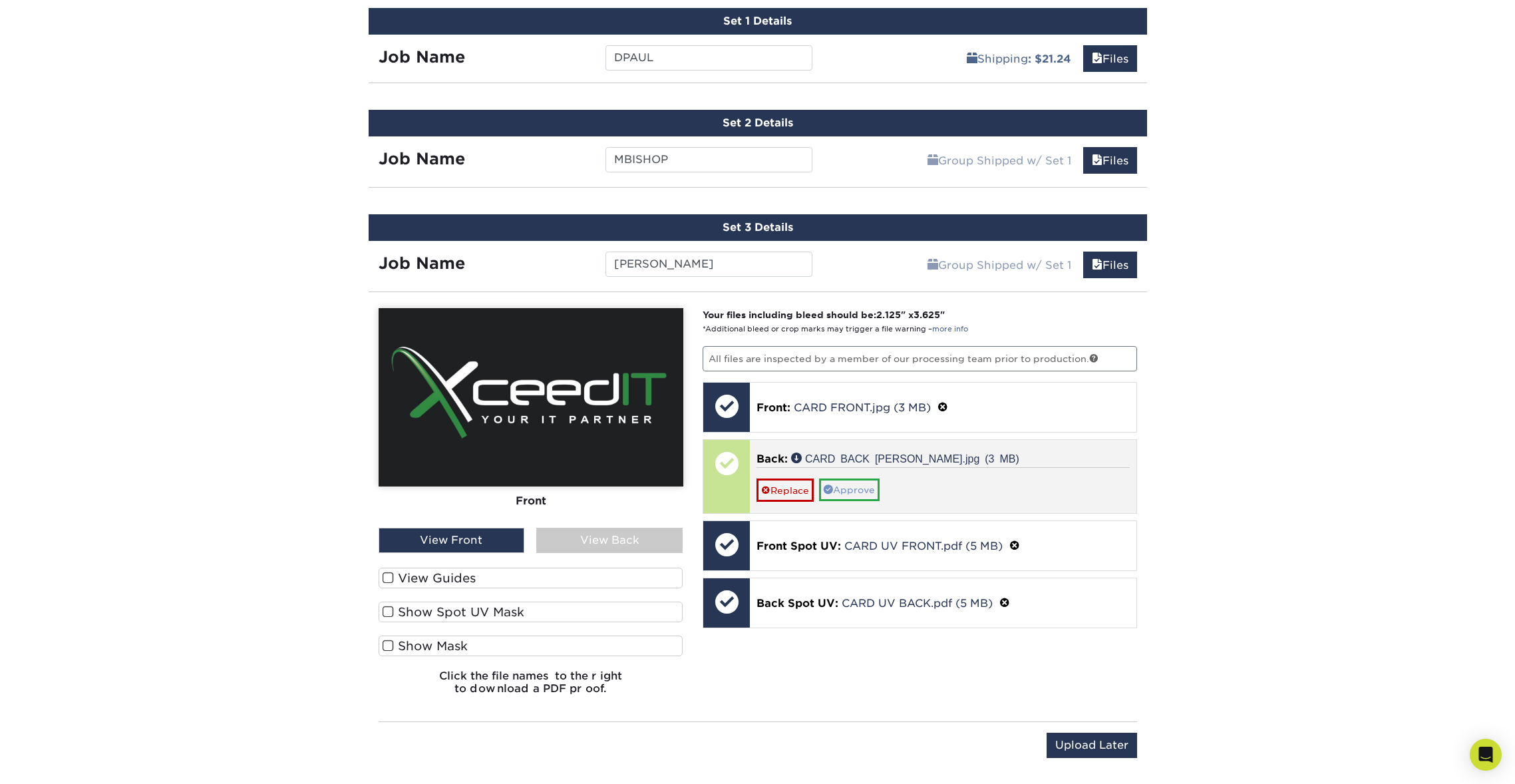
click at [851, 491] on link "Approve" at bounding box center [849, 490] width 61 height 22
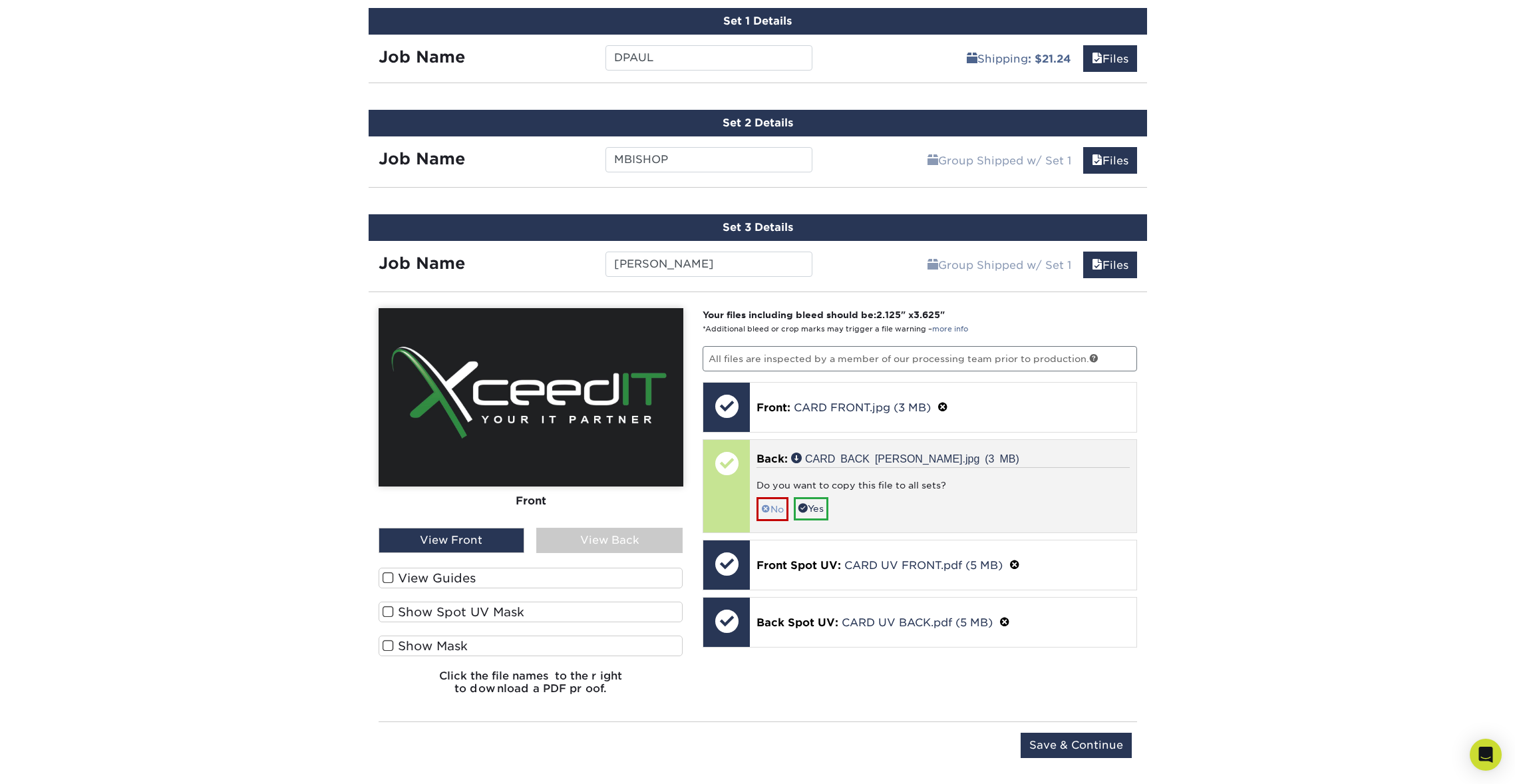
click at [775, 510] on link "No" at bounding box center [772, 509] width 32 height 23
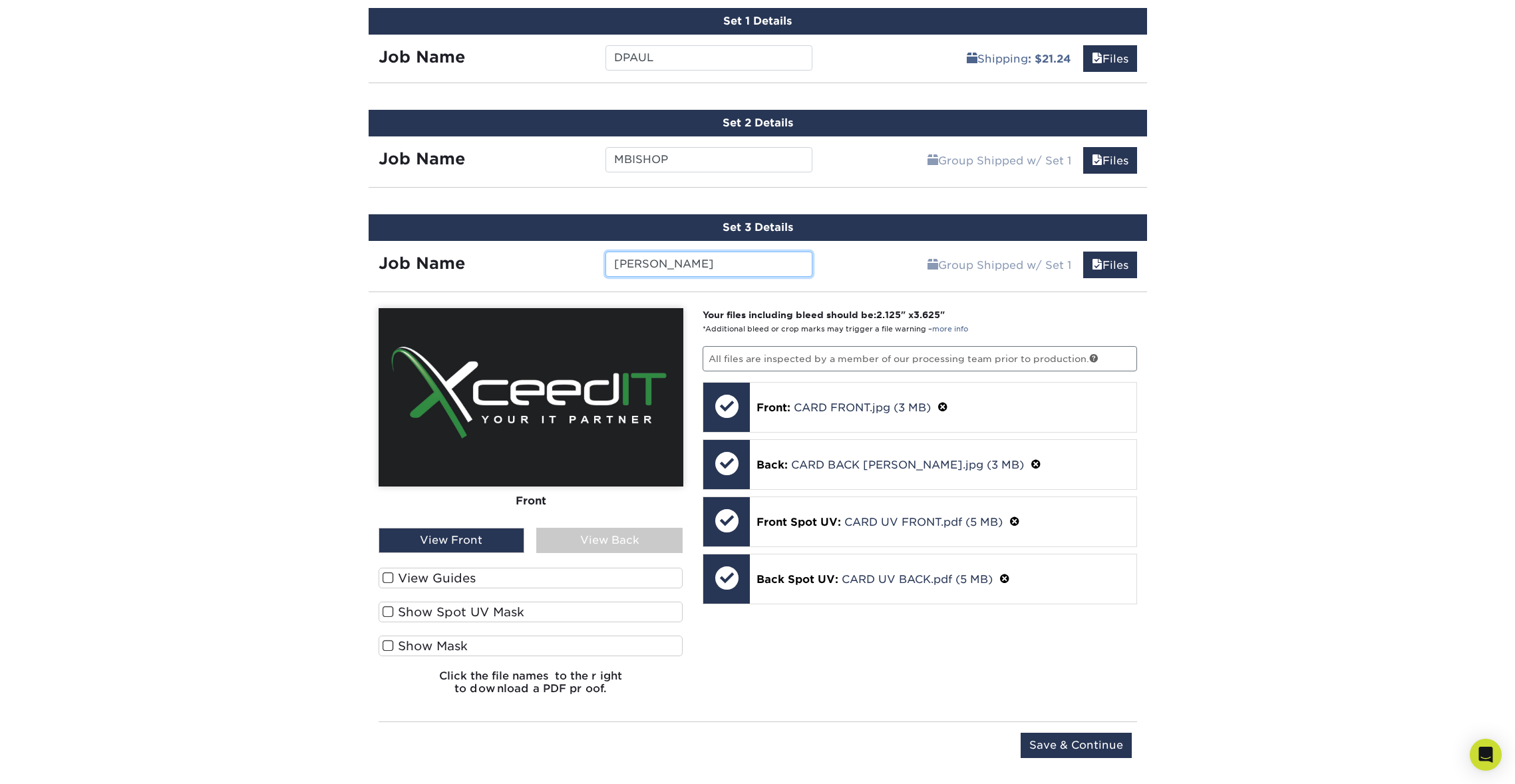
click at [731, 261] on input "[PERSON_NAME]" at bounding box center [708, 263] width 207 height 25
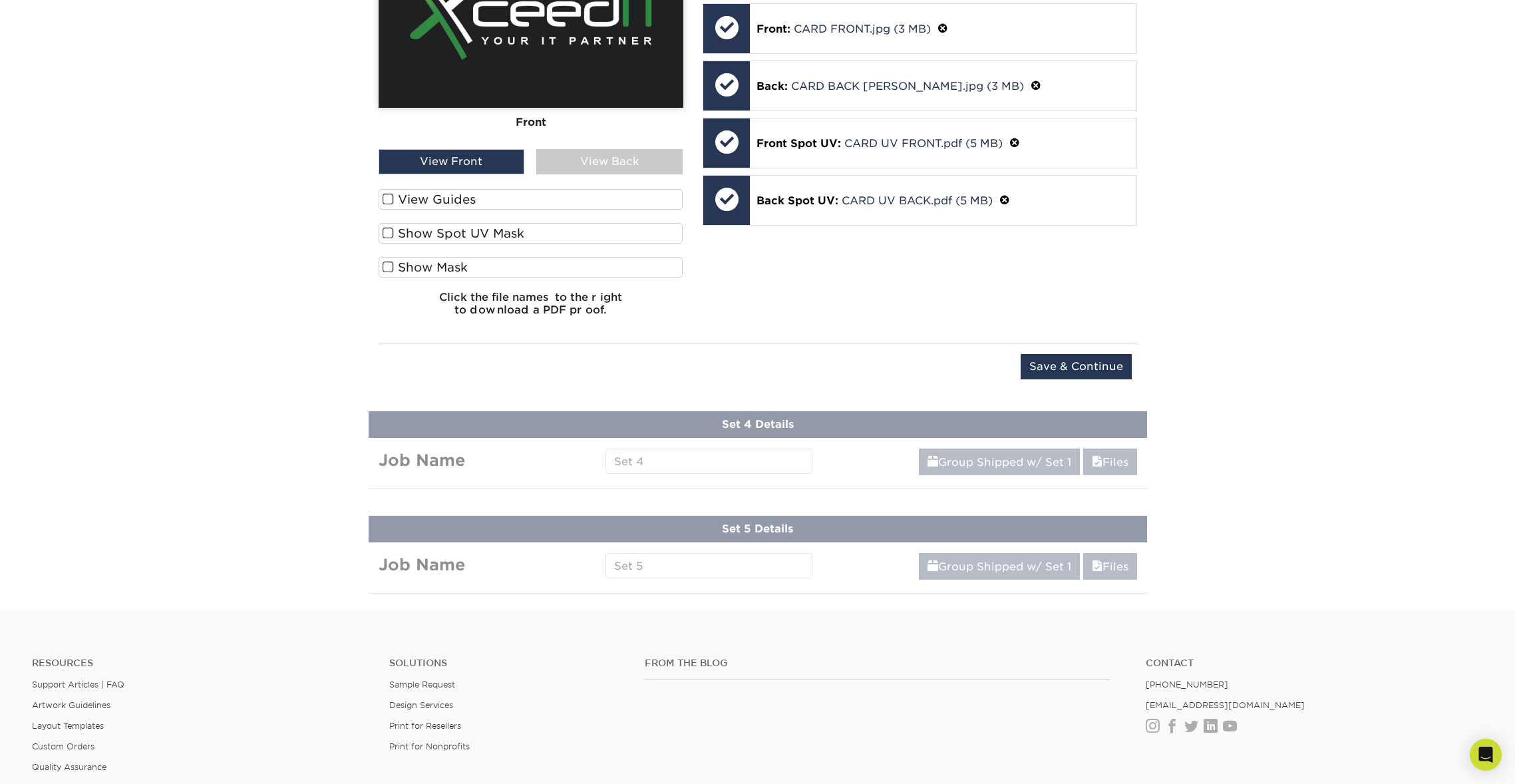
scroll to position [1230, 0]
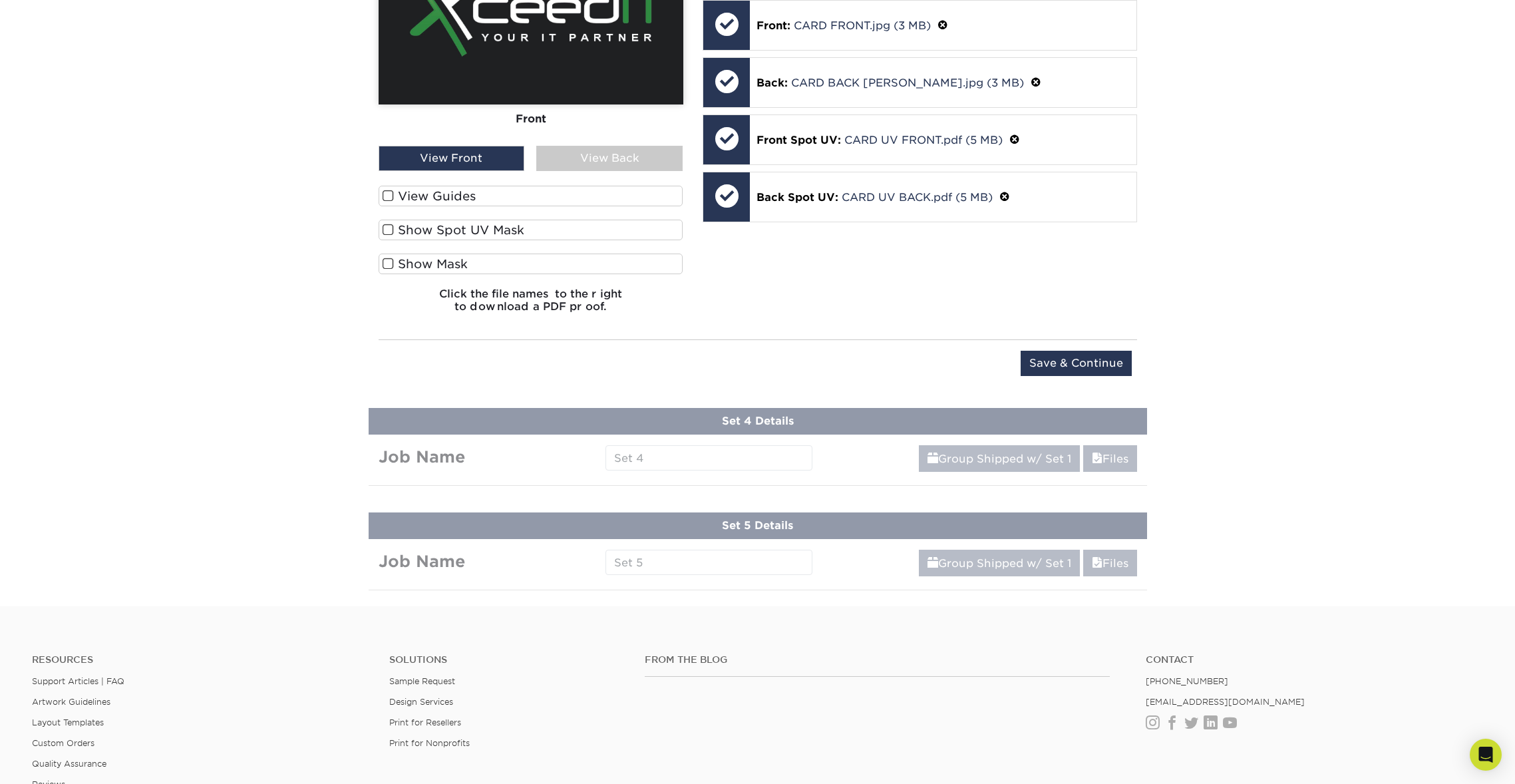
click at [593, 156] on div "View Back" at bounding box center [609, 158] width 146 height 25
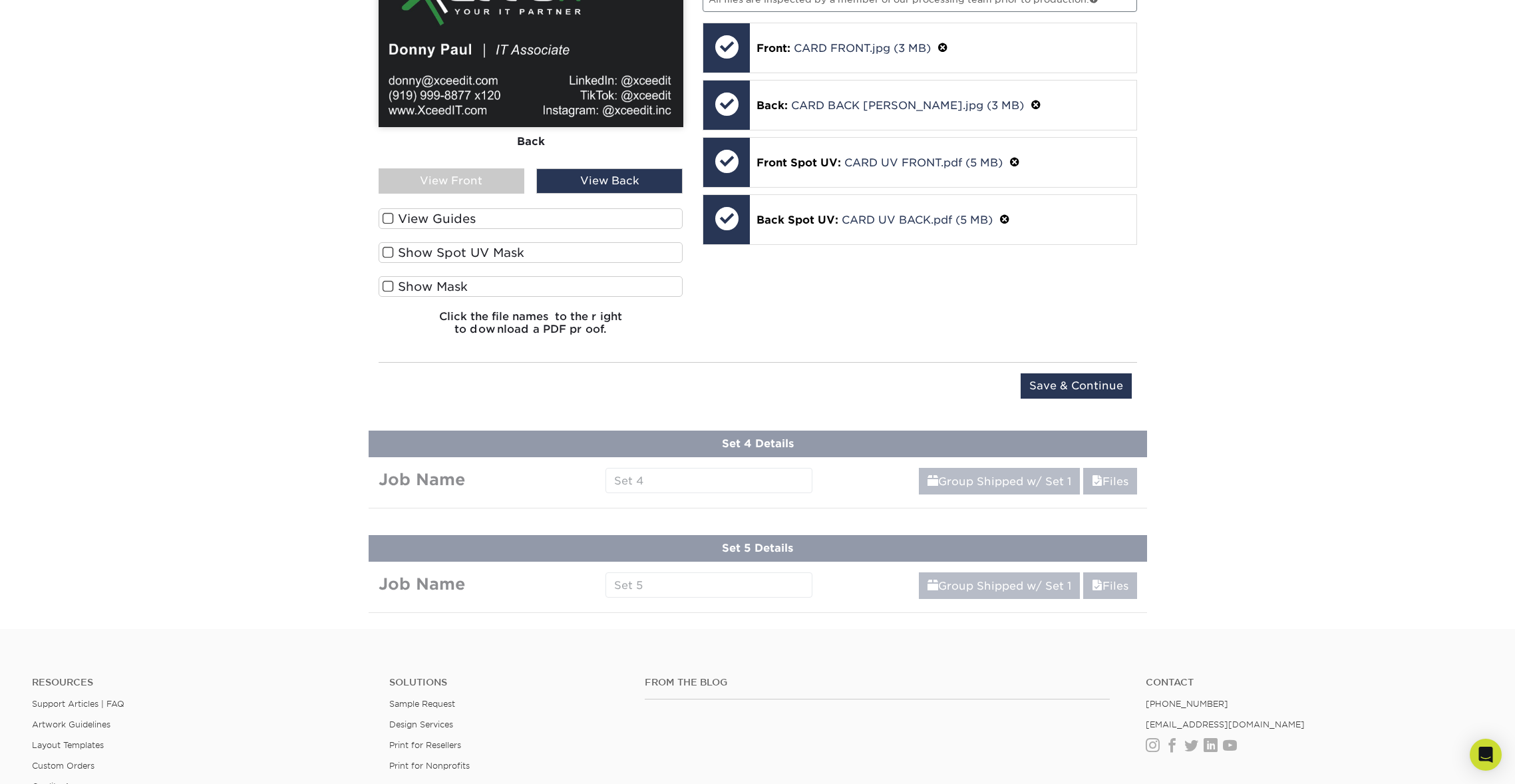
scroll to position [1215, 0]
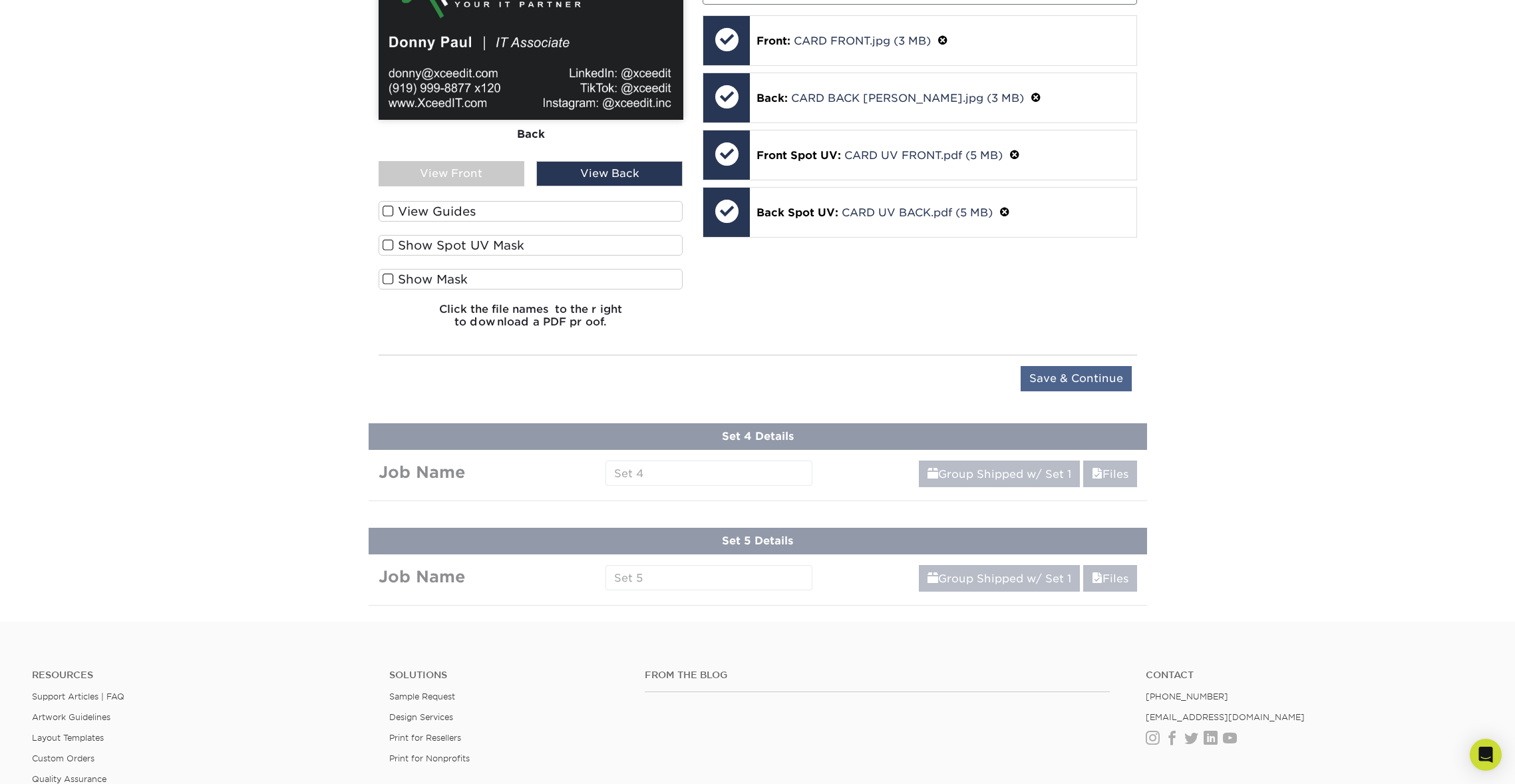
click at [1091, 375] on input "Save & Continue" at bounding box center [1076, 378] width 111 height 25
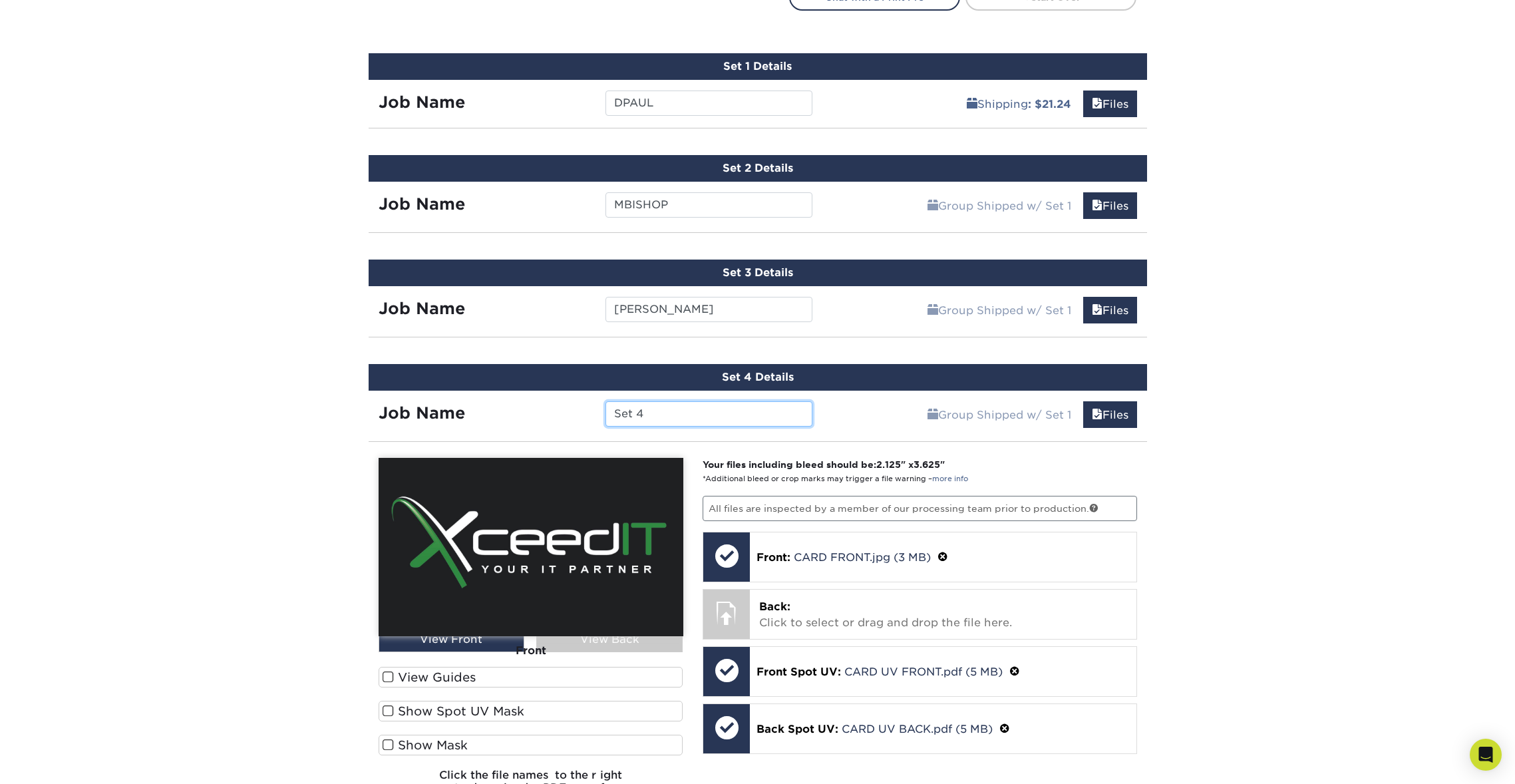
scroll to position [806, 0]
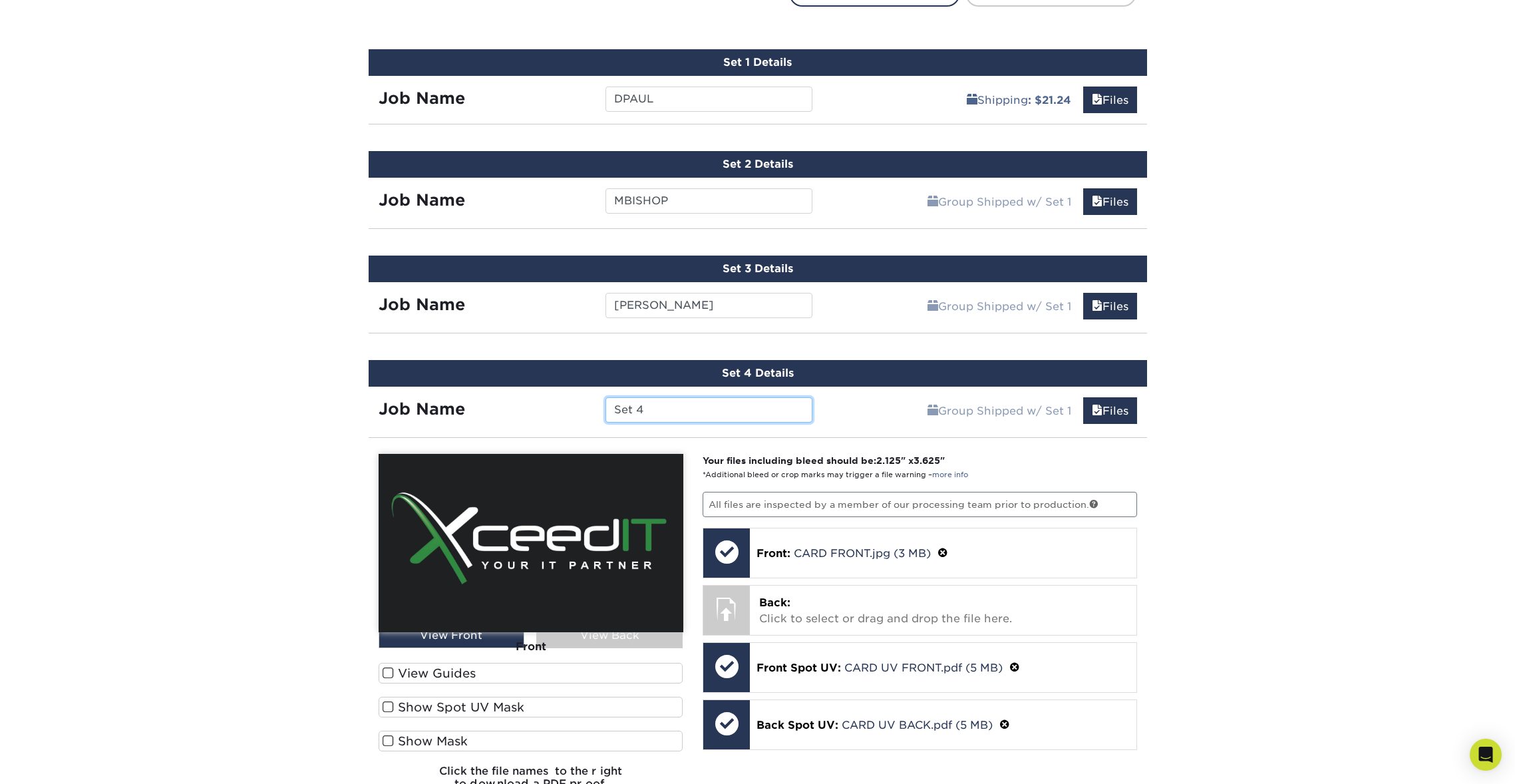
click at [758, 407] on input "Set 4" at bounding box center [708, 409] width 207 height 25
click at [757, 407] on input "Set 4" at bounding box center [708, 409] width 207 height 25
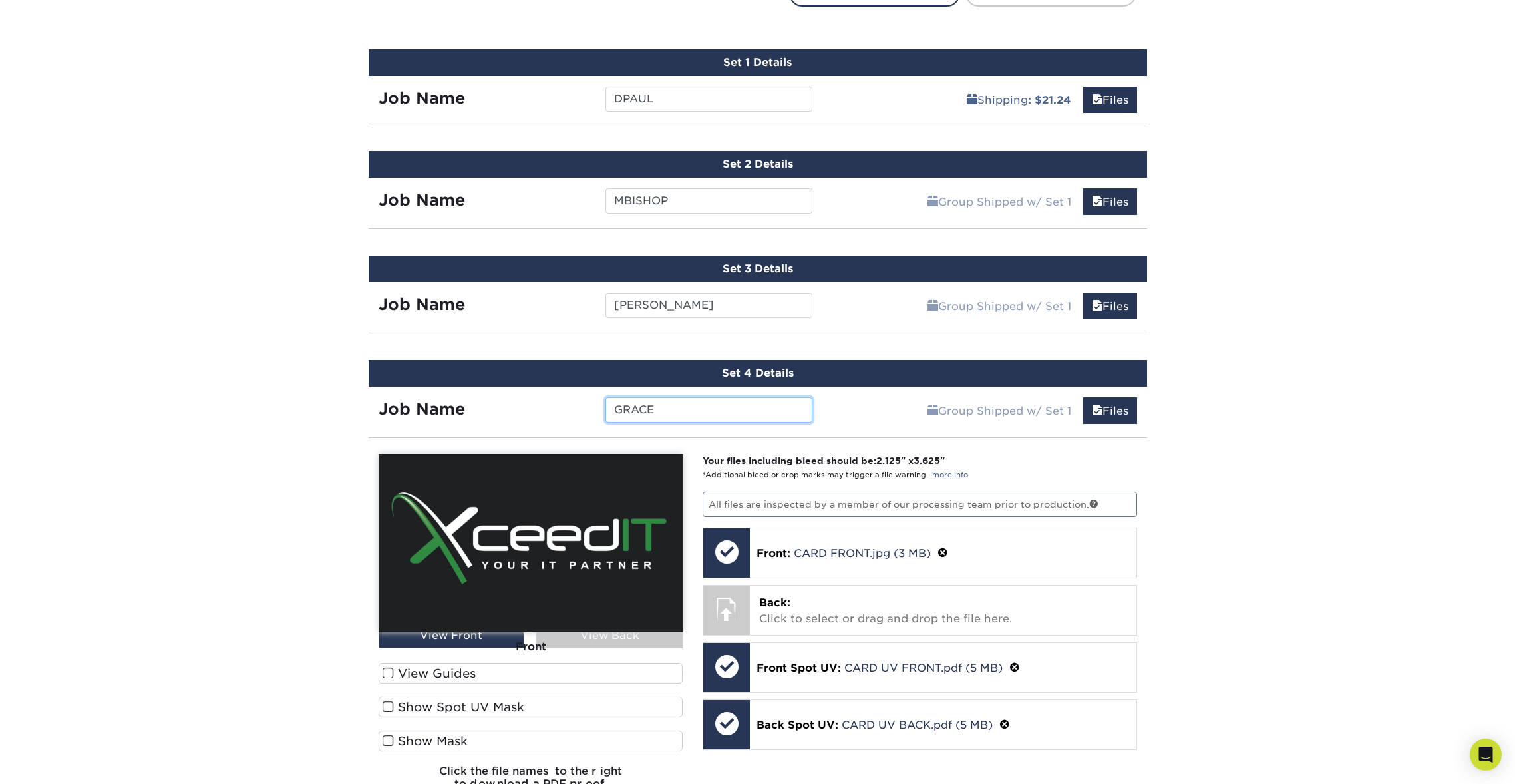
click at [765, 407] on input "GRACE" at bounding box center [708, 409] width 207 height 25
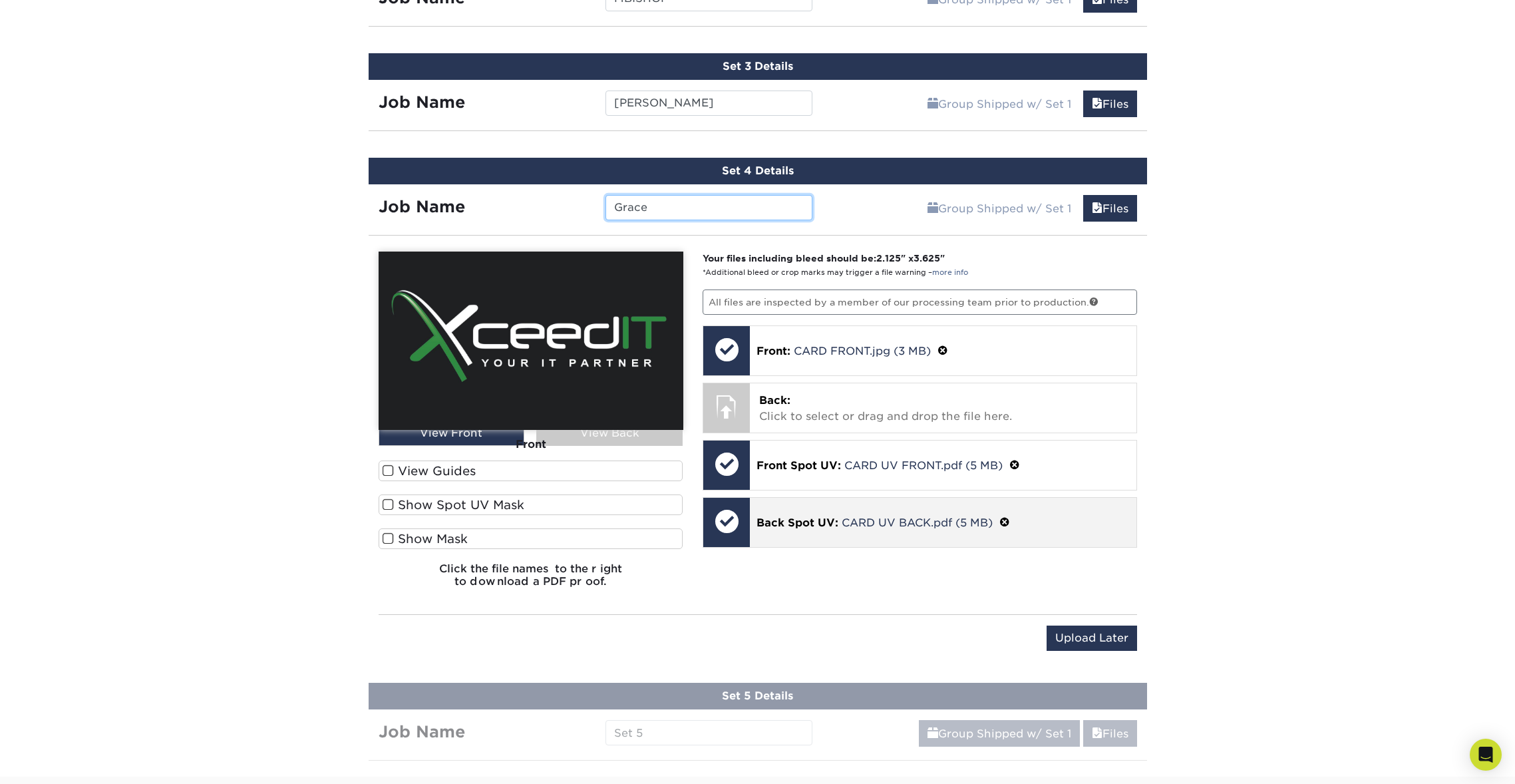
scroll to position [994, 0]
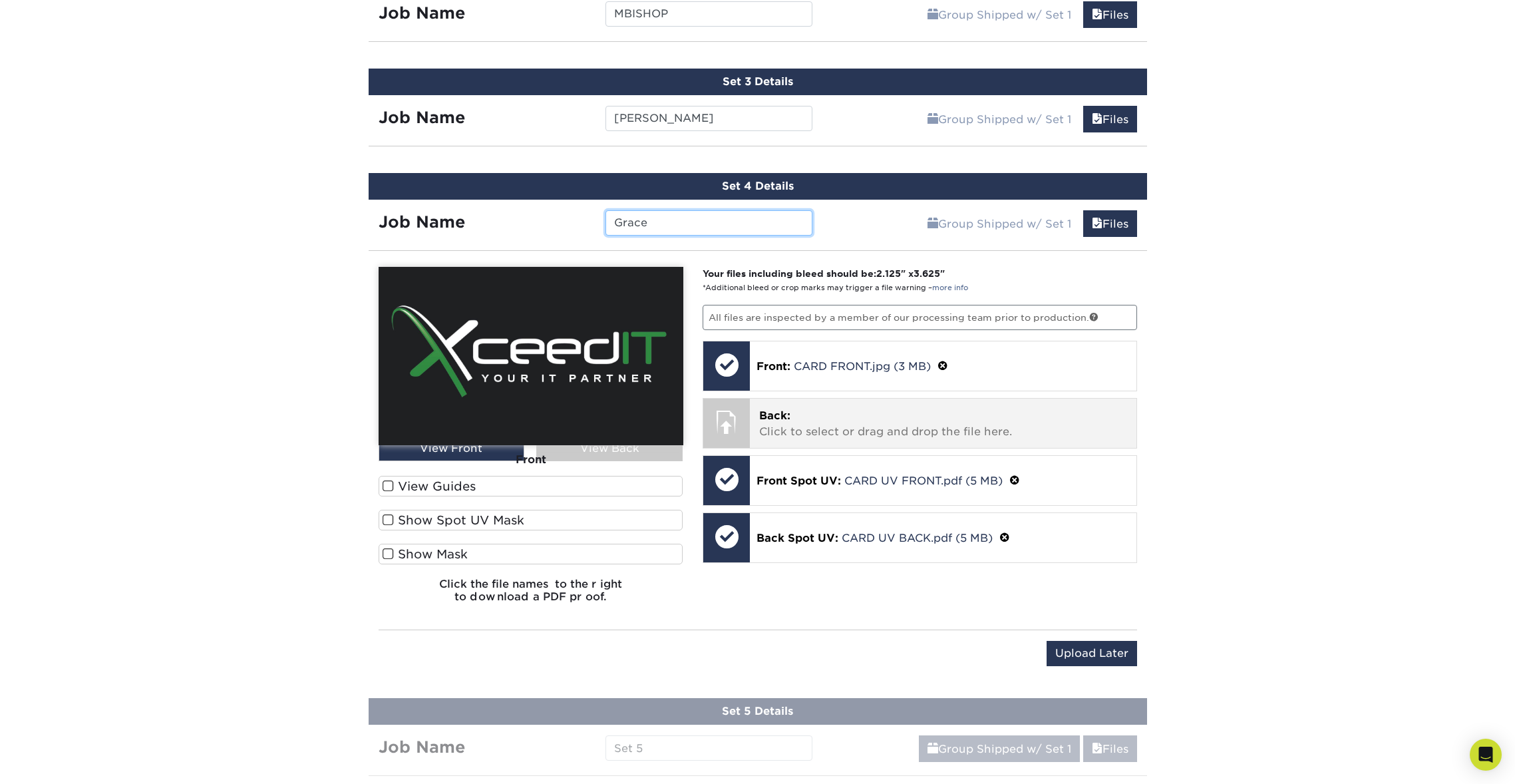
type input "Grace"
click at [918, 423] on p "Back: Click to select or drag and drop the file here." at bounding box center [943, 423] width 368 height 32
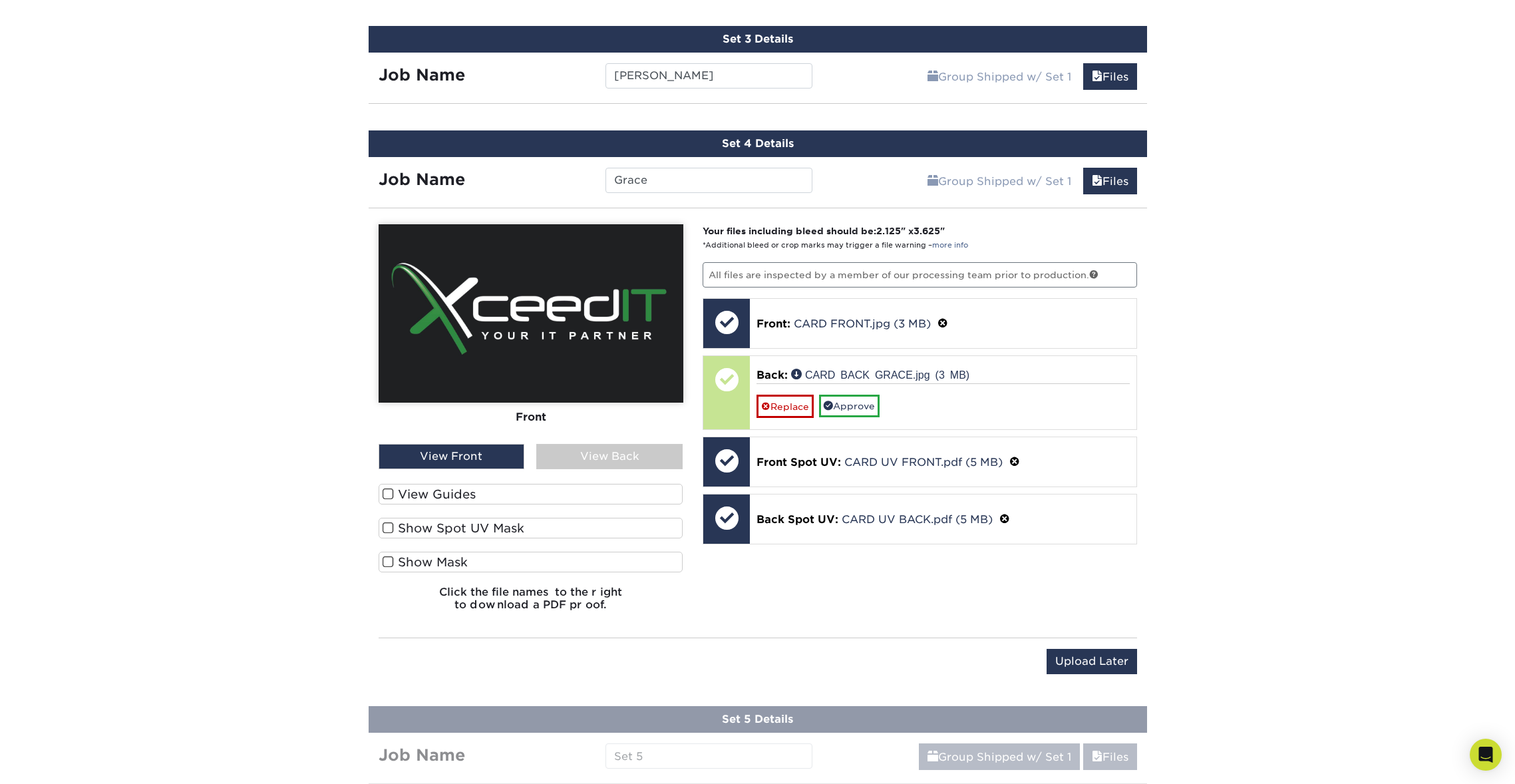
scroll to position [1045, 0]
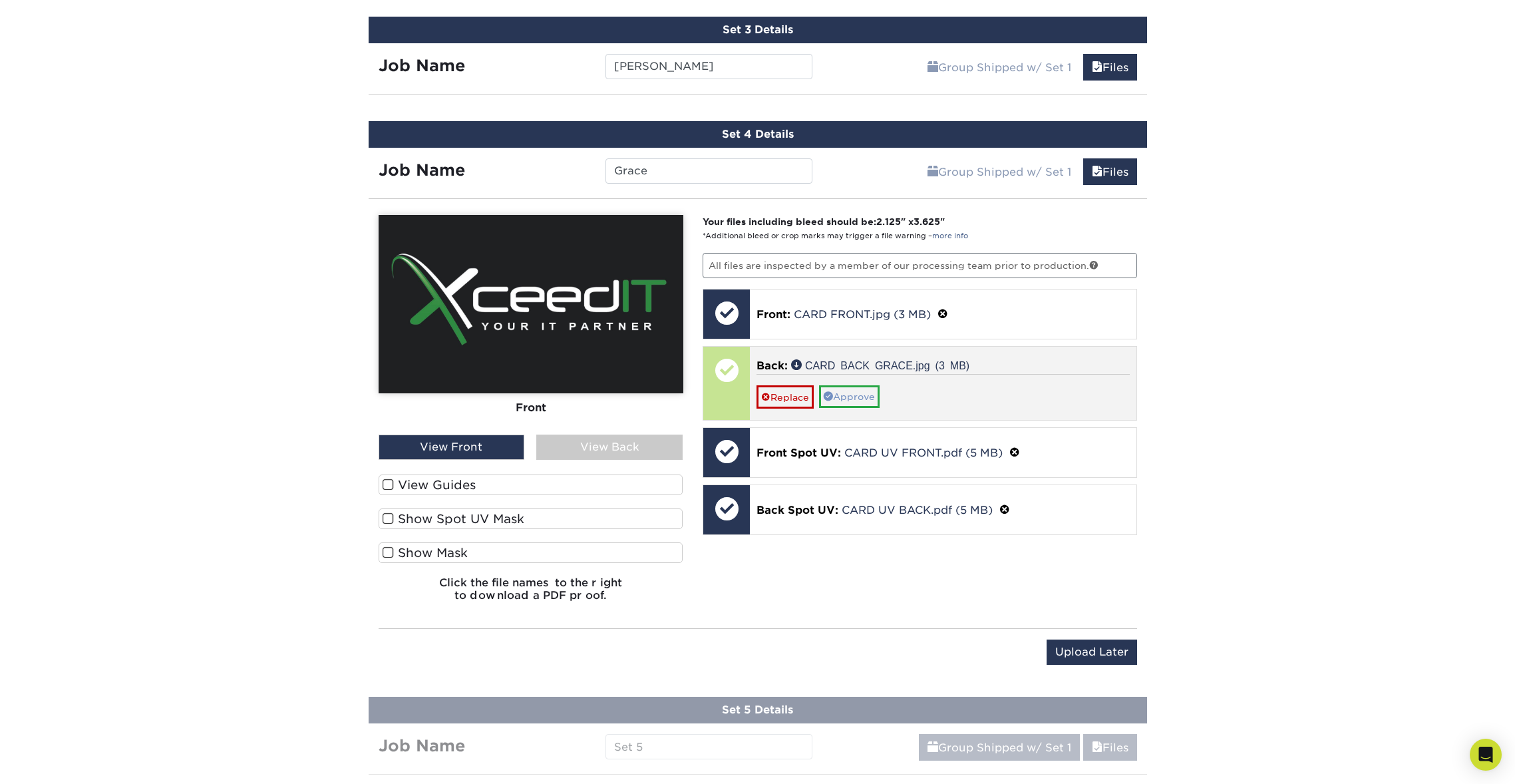
click at [844, 396] on link "Approve" at bounding box center [849, 396] width 61 height 22
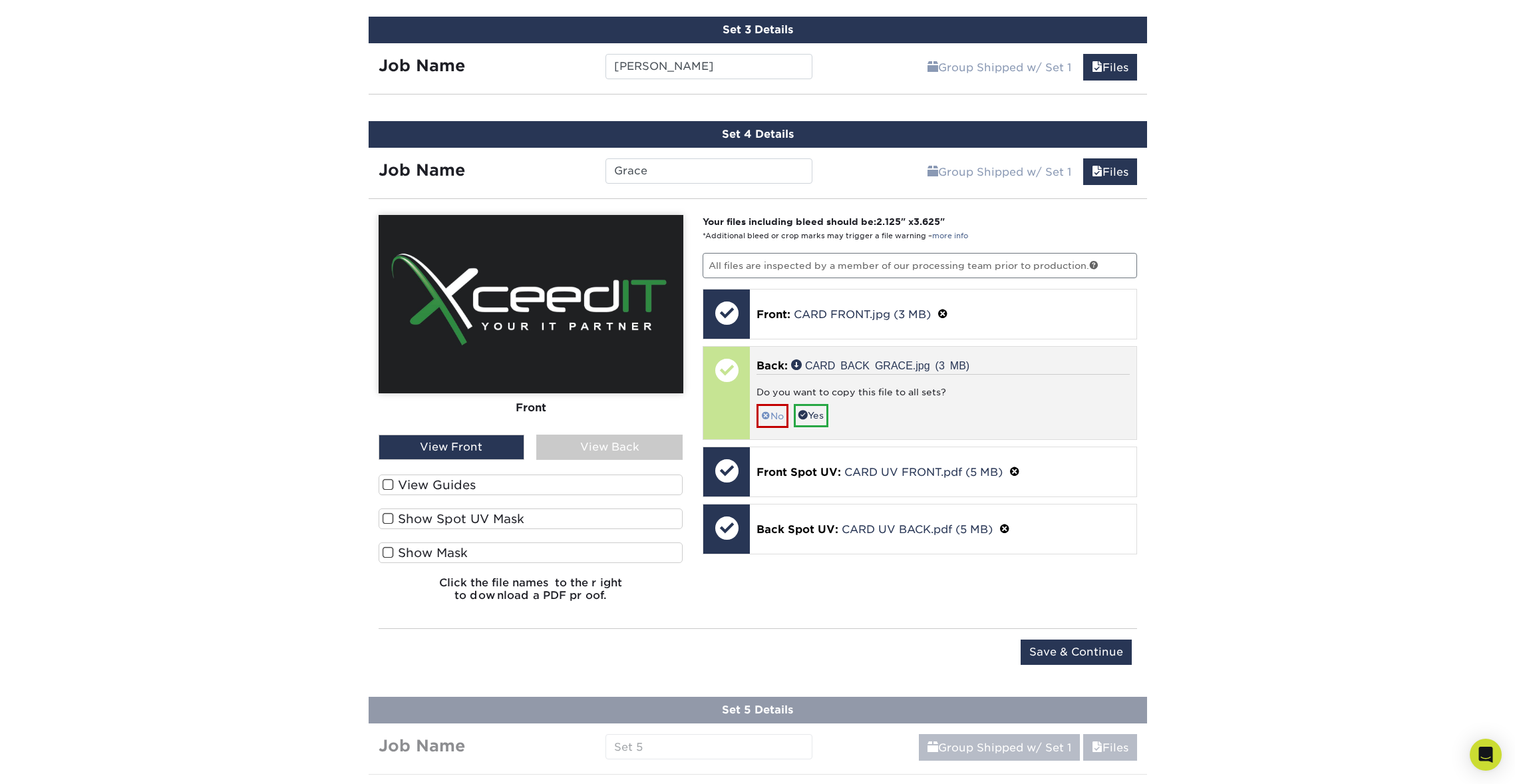
click at [769, 405] on link "No" at bounding box center [772, 415] width 32 height 23
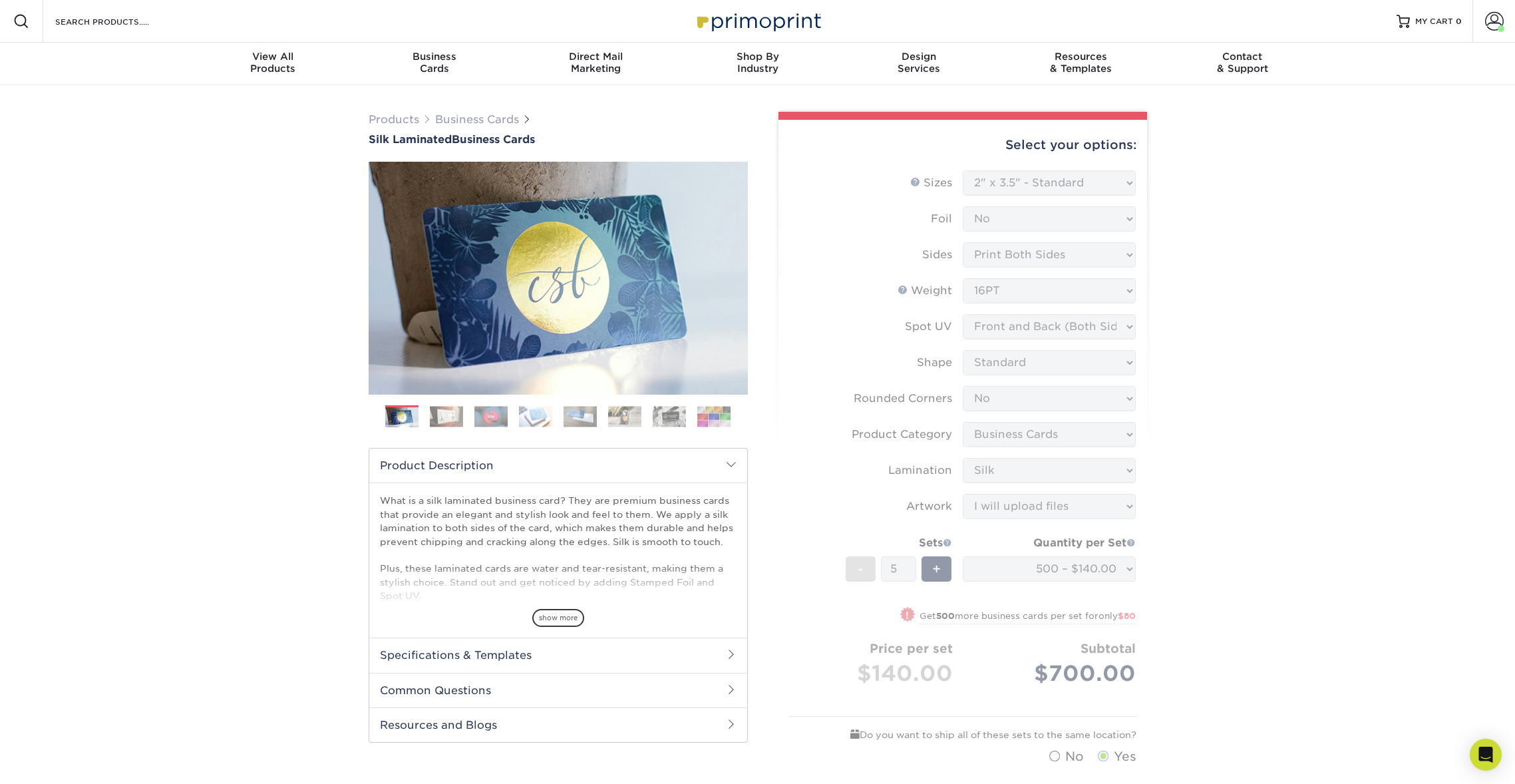
scroll to position [0, 0]
click at [1498, 23] on span at bounding box center [1494, 22] width 19 height 19
click at [1374, 137] on link "Order History" at bounding box center [1416, 145] width 167 height 18
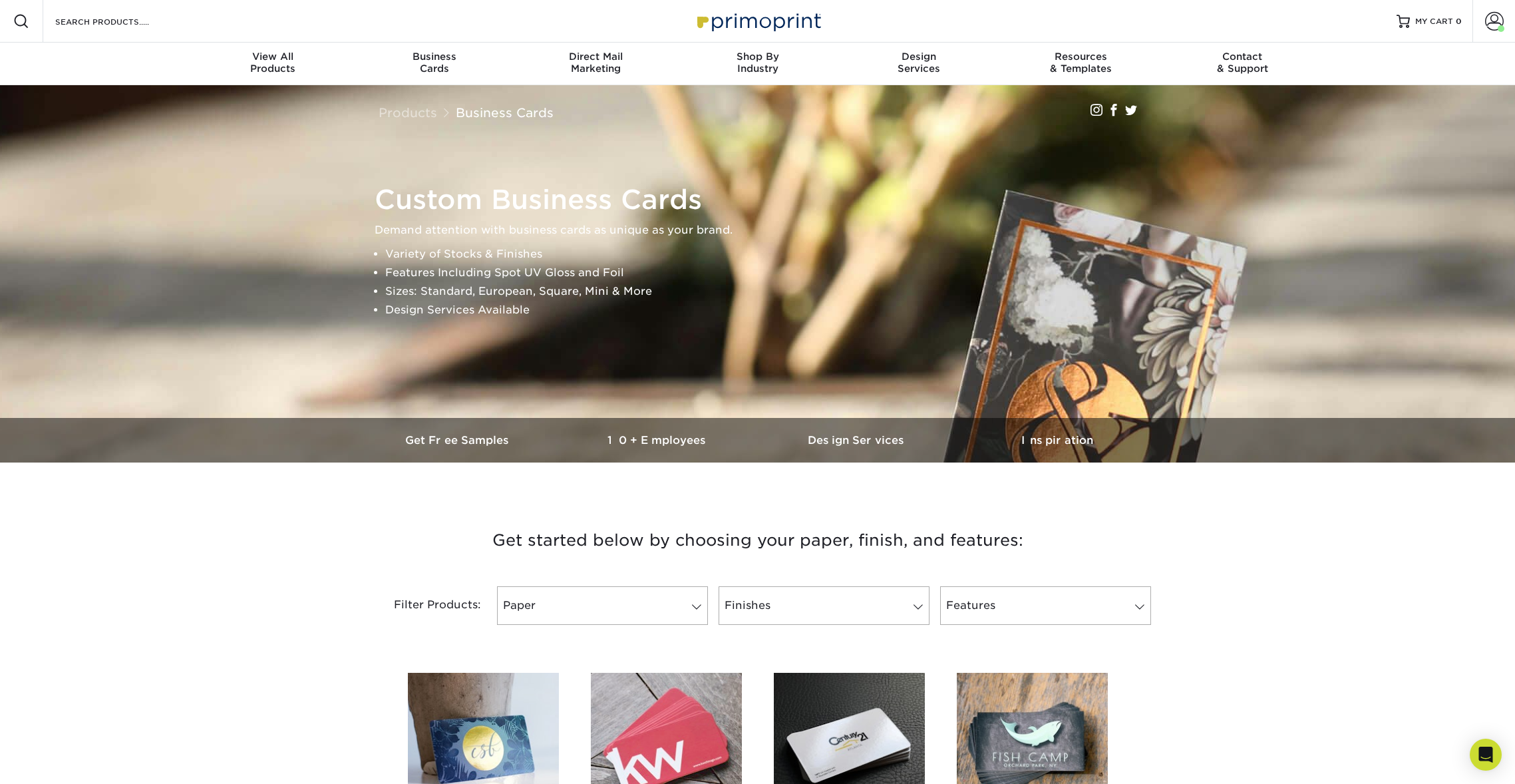
scroll to position [1, 0]
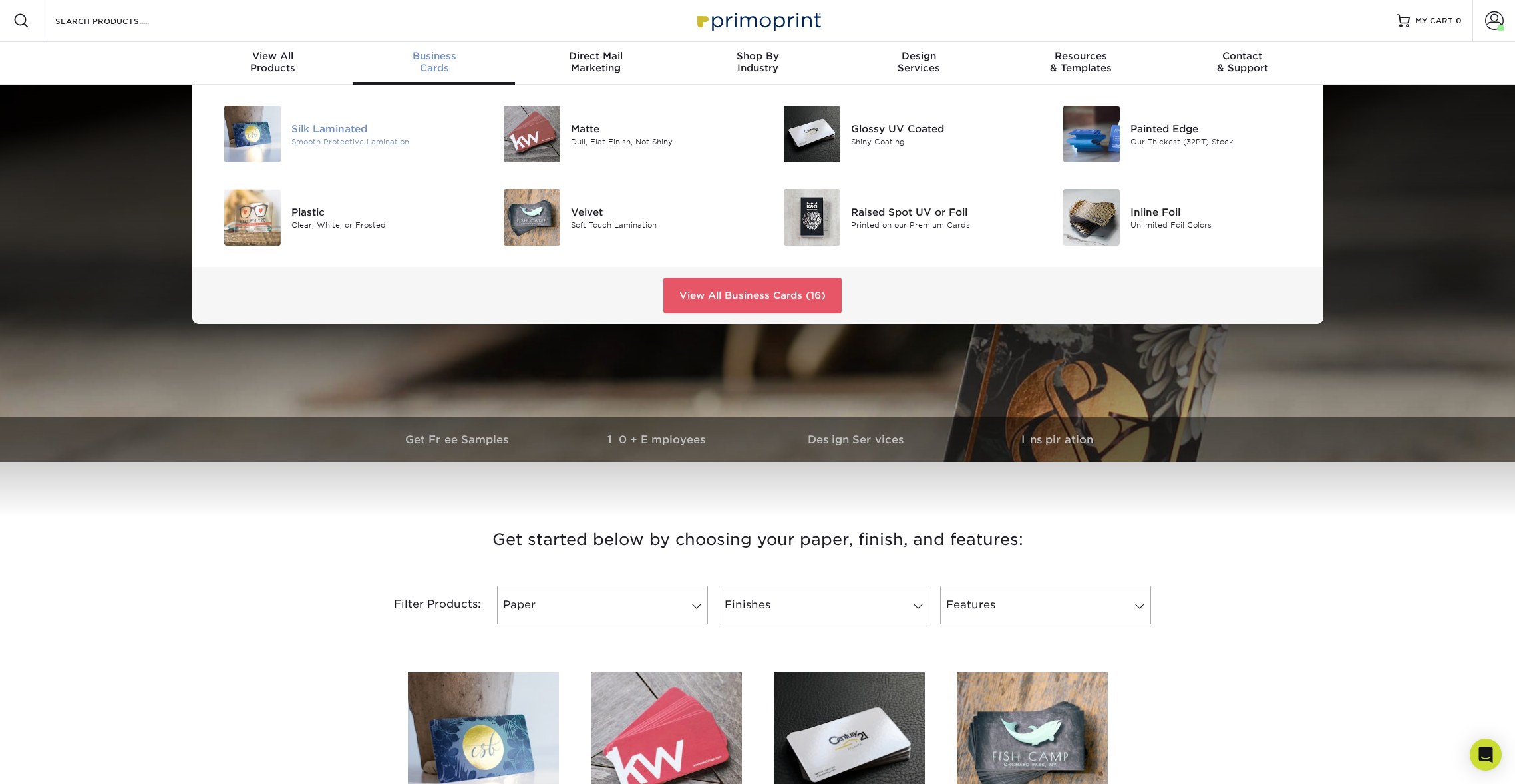
click at [337, 136] on div "Silk Laminated" at bounding box center [379, 128] width 176 height 15
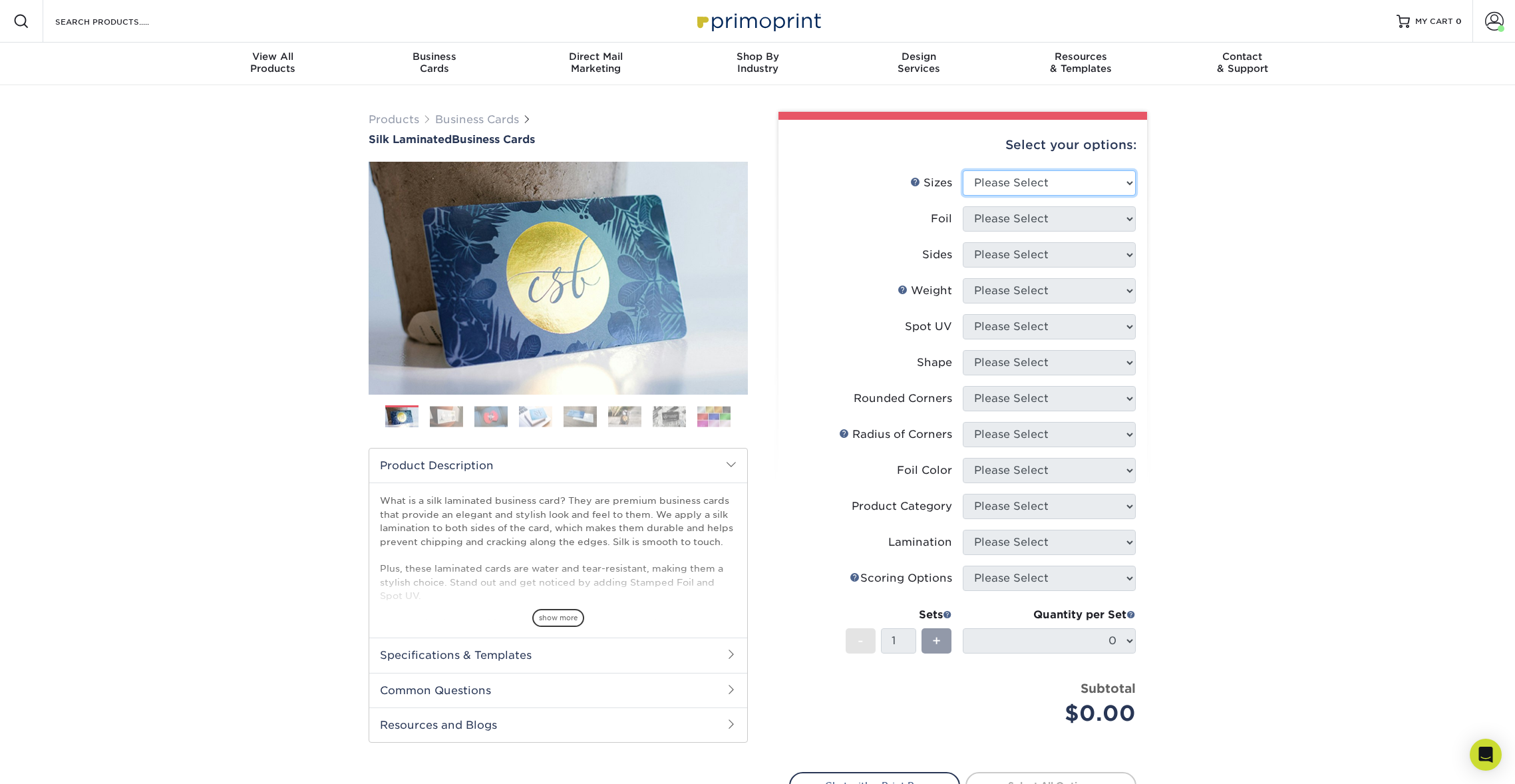
select select "2.00x3.50"
select select "0"
select select "13abbda7-1d64-4f25-8bb2-c179b224825d"
select select "16PT"
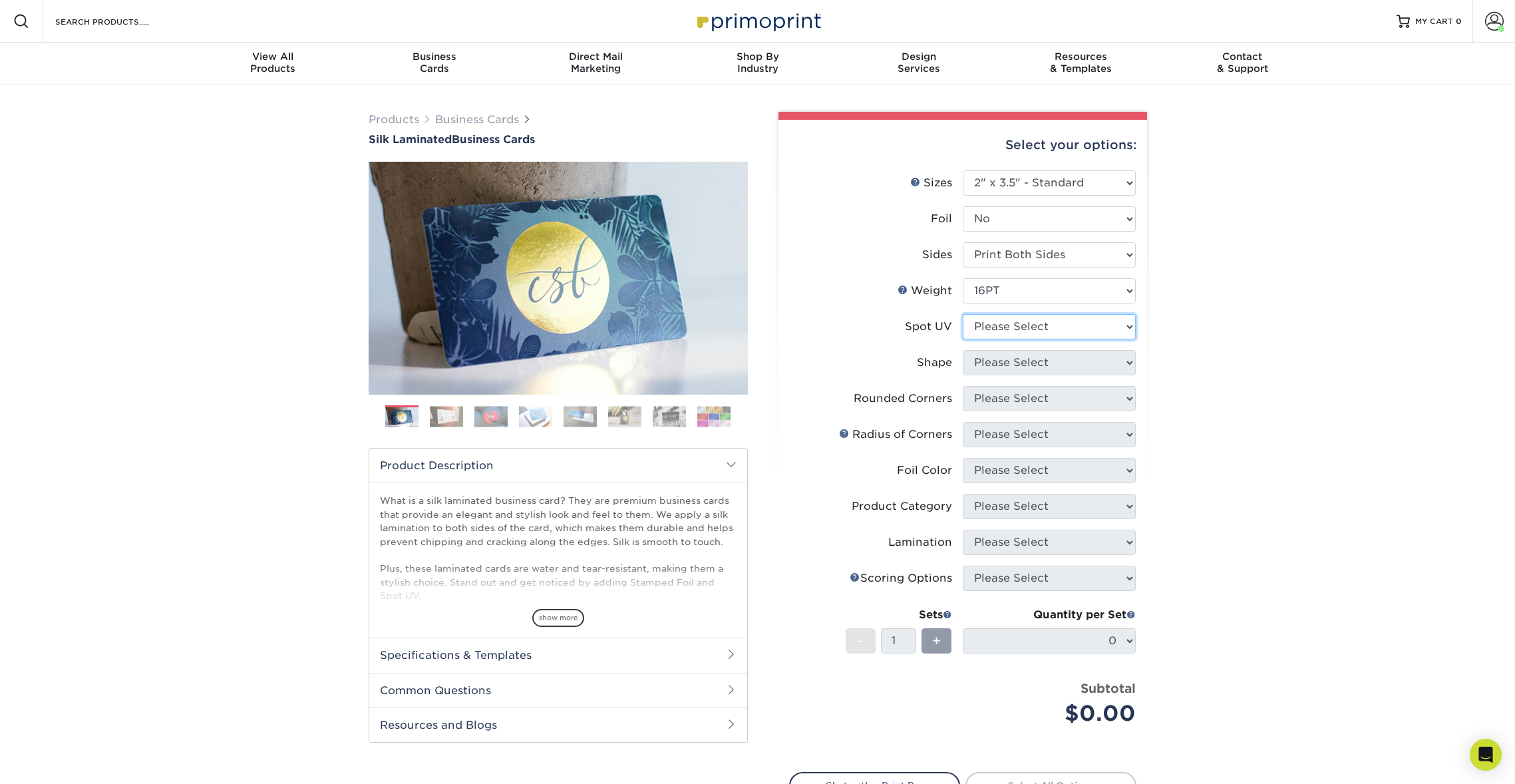
select select "0"
select select "standard"
select select "0"
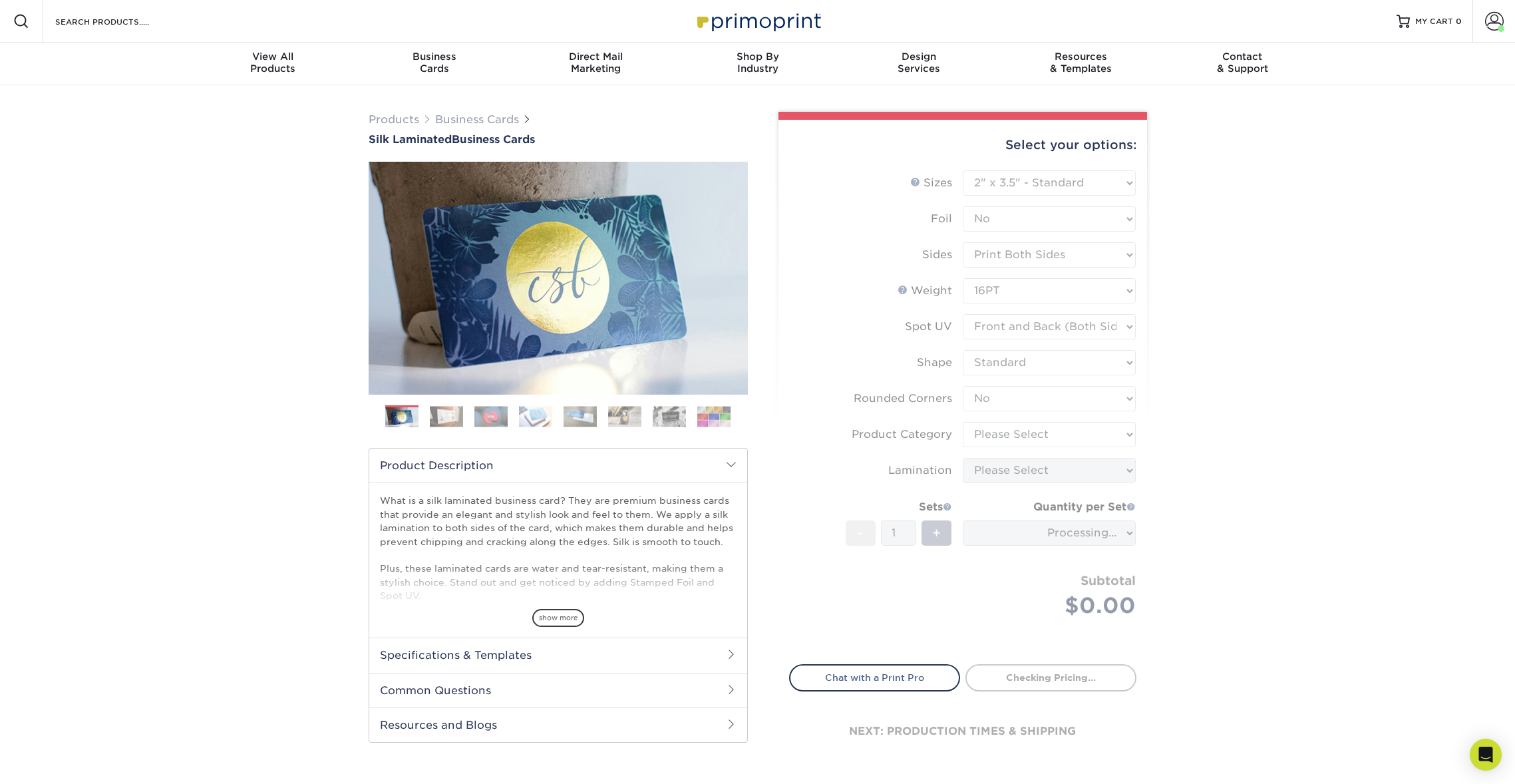
click at [1036, 428] on form "Sizes Help Sizes Please Select 1.5" x 3.5" - Mini 1.75" x 3.5" - Mini 2" x 2" -…" at bounding box center [962, 409] width 348 height 479
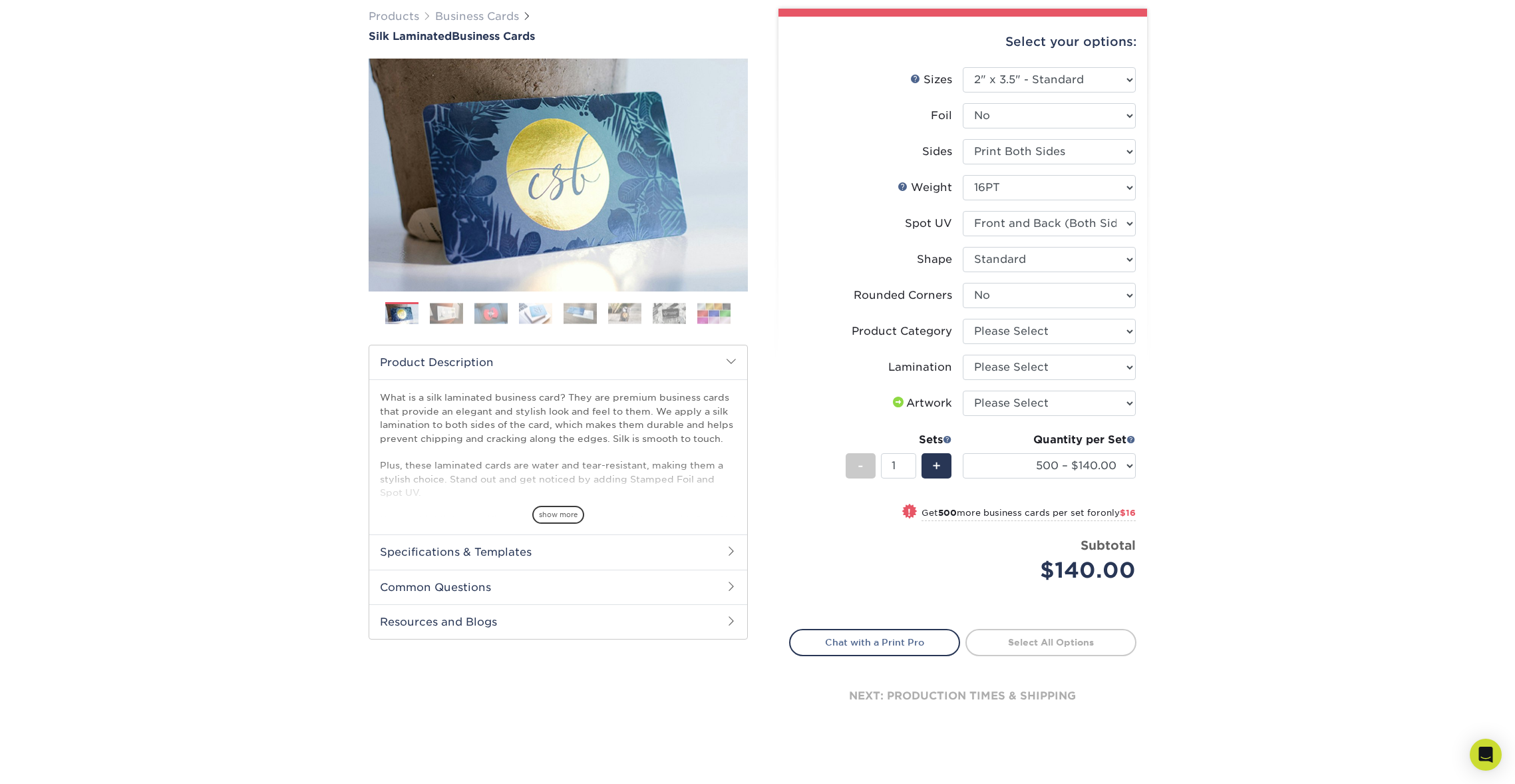
scroll to position [108, 0]
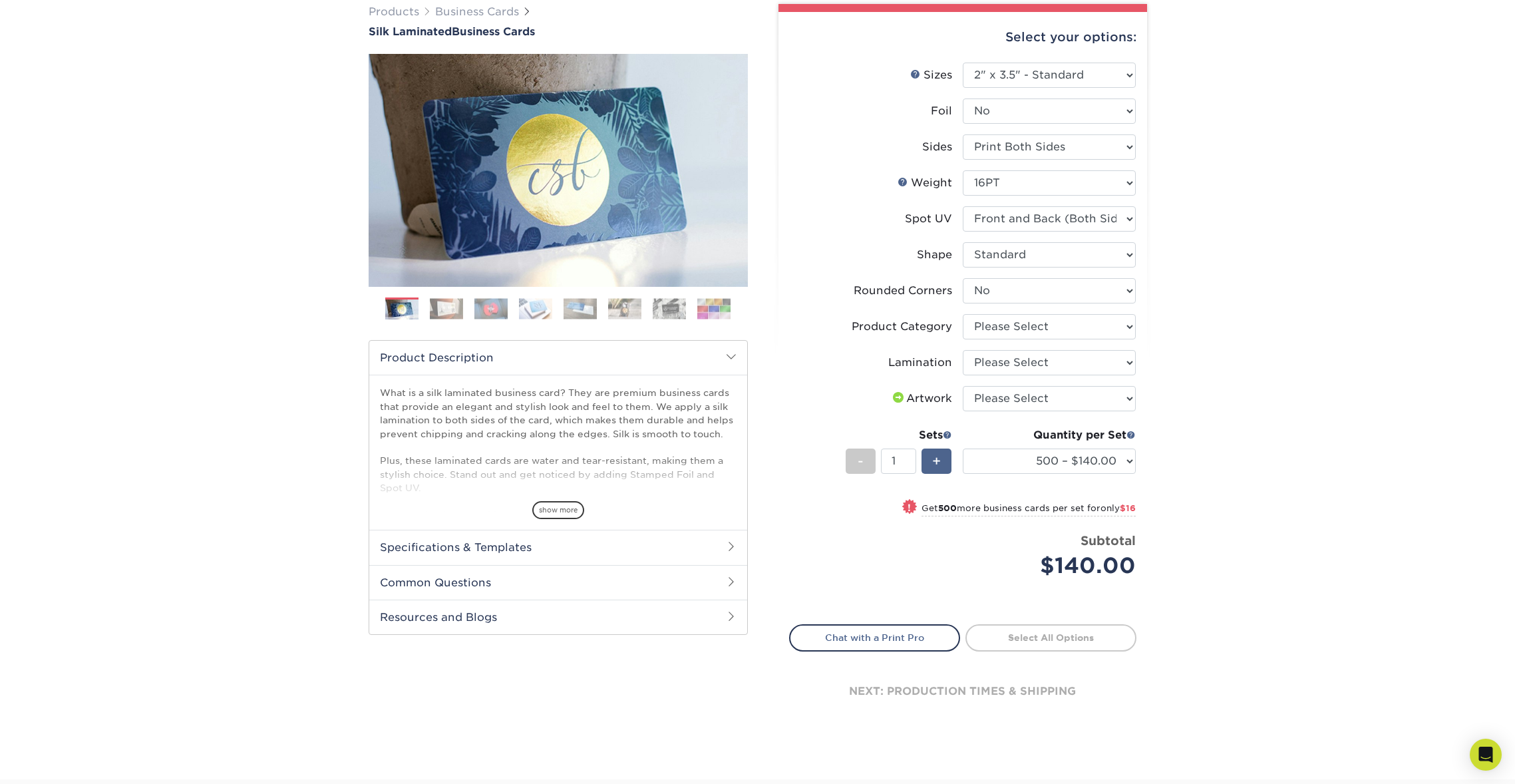
click at [945, 458] on div "+" at bounding box center [937, 461] width 30 height 25
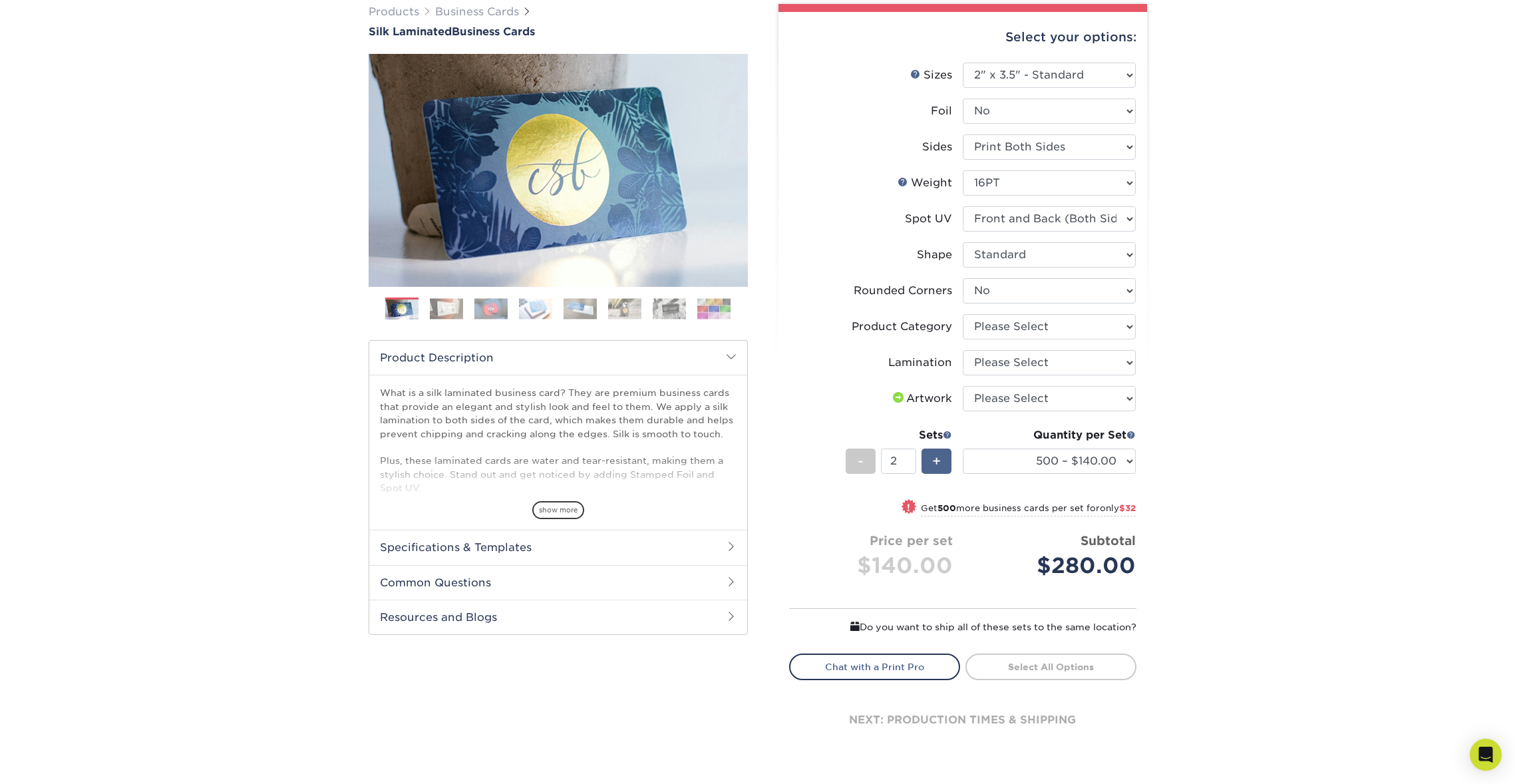
click at [944, 458] on div "+" at bounding box center [937, 461] width 30 height 25
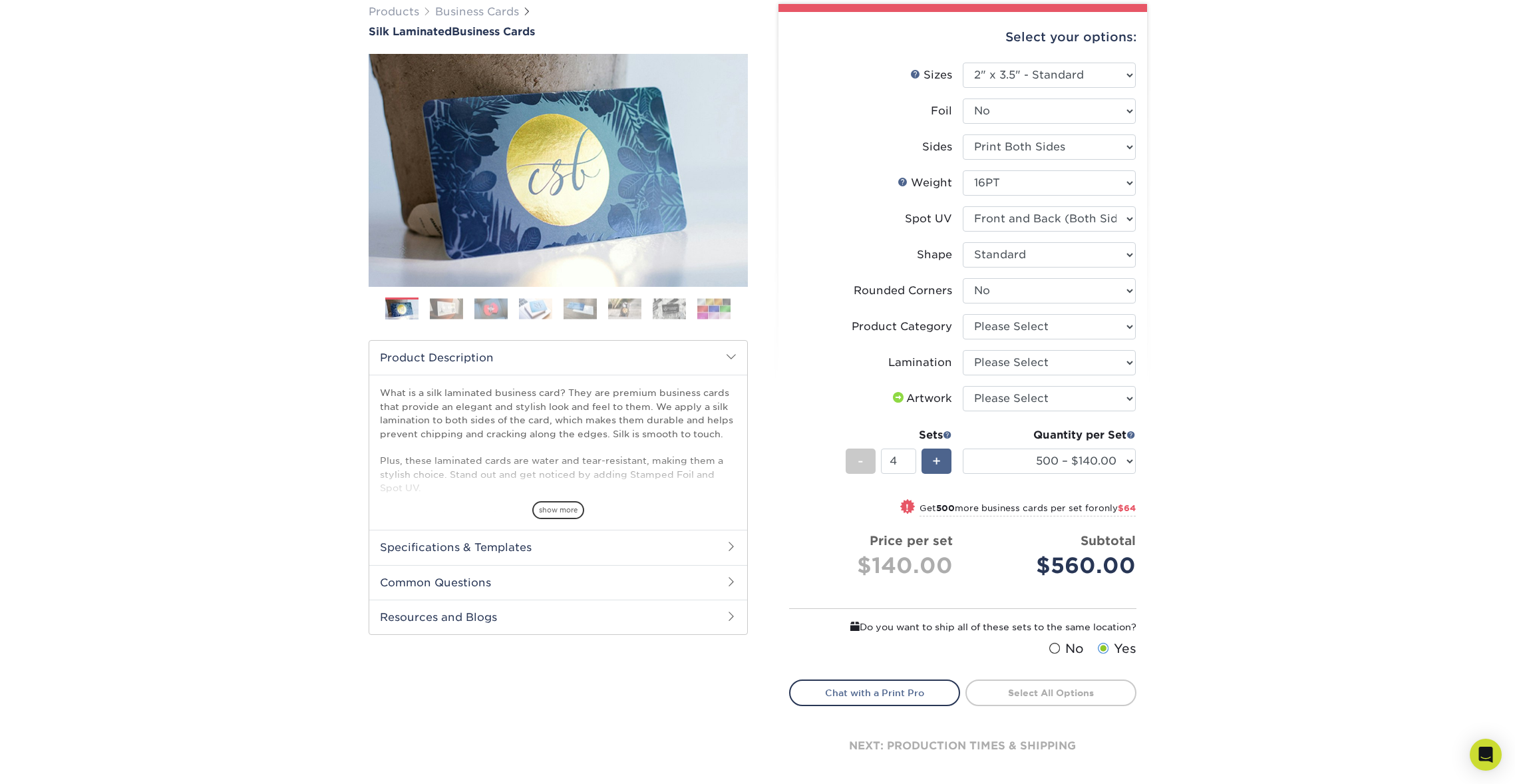
click at [944, 458] on div "+" at bounding box center [937, 461] width 30 height 25
click at [865, 460] on div "-" at bounding box center [861, 461] width 30 height 25
type input "4"
select select "3b5148f1-0588-4f88-a218-97bcfdce65c1"
select select "ccacb42f-45f7-42d3-bbd3-7c8421cf37f0"
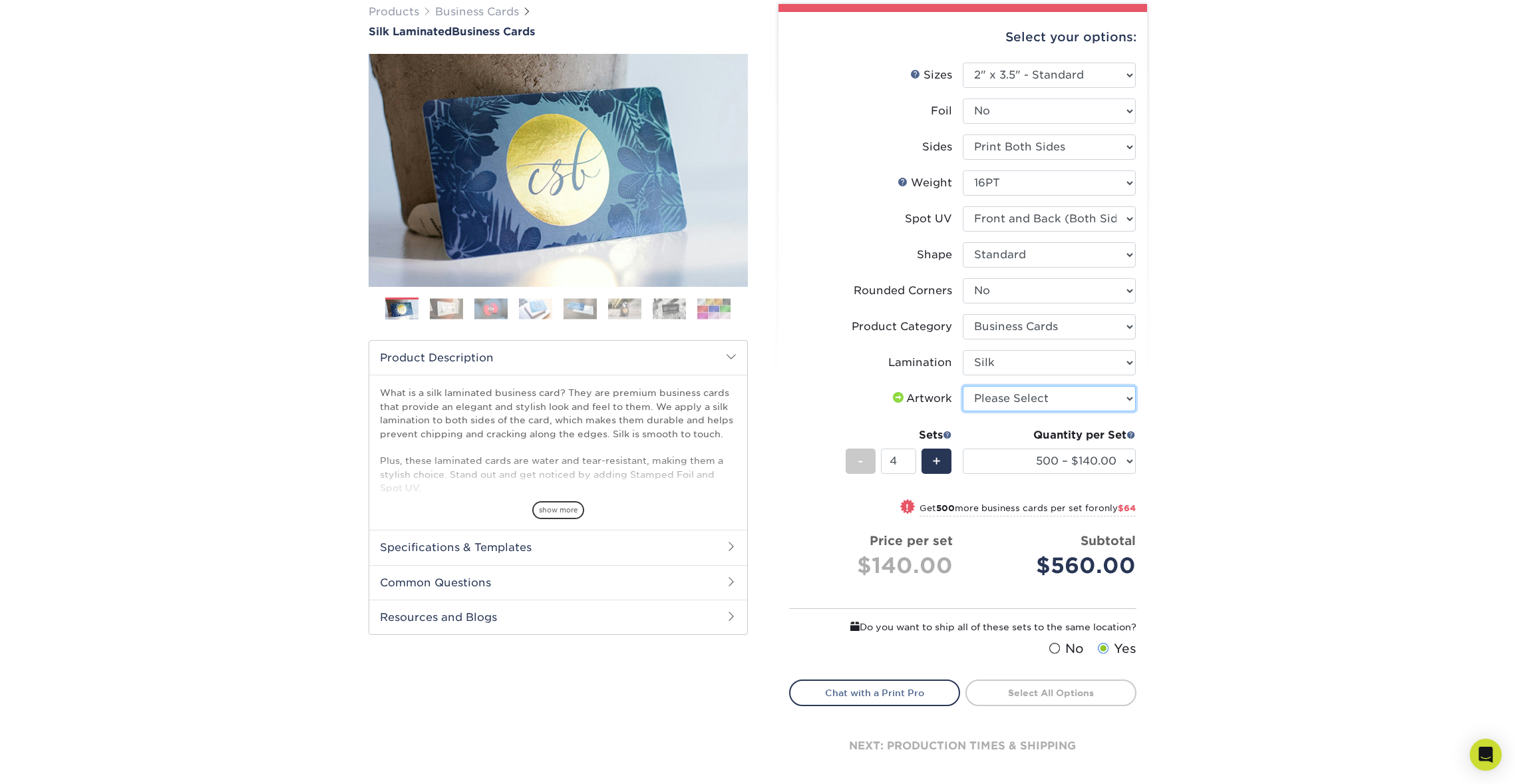
select select "upload"
click at [1030, 689] on link "Proceed to Shipping" at bounding box center [1050, 691] width 171 height 24
type input "Set 1"
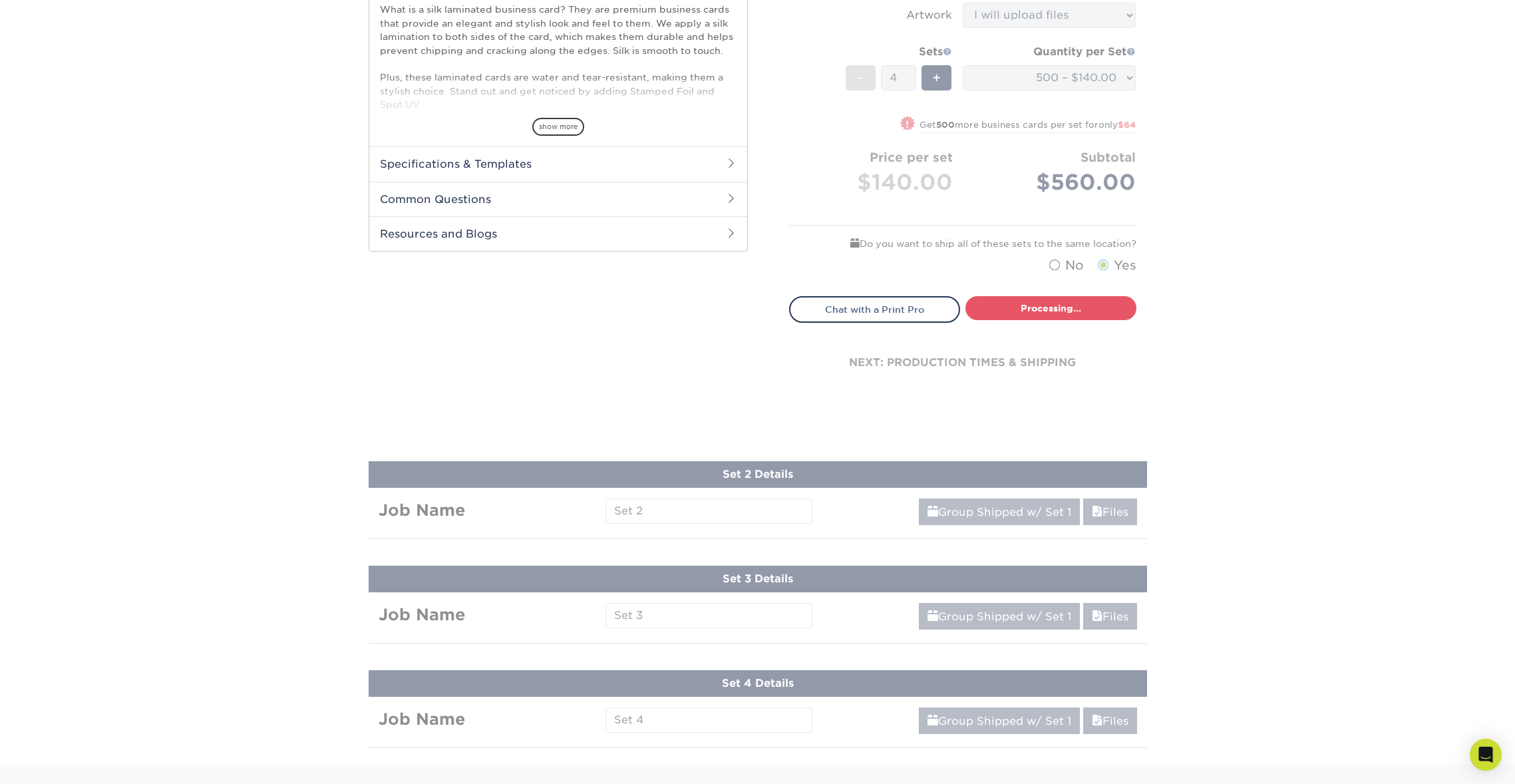
select select "a02e7c76-bdf4-4cc9-8b1d-1aa03151ab1e"
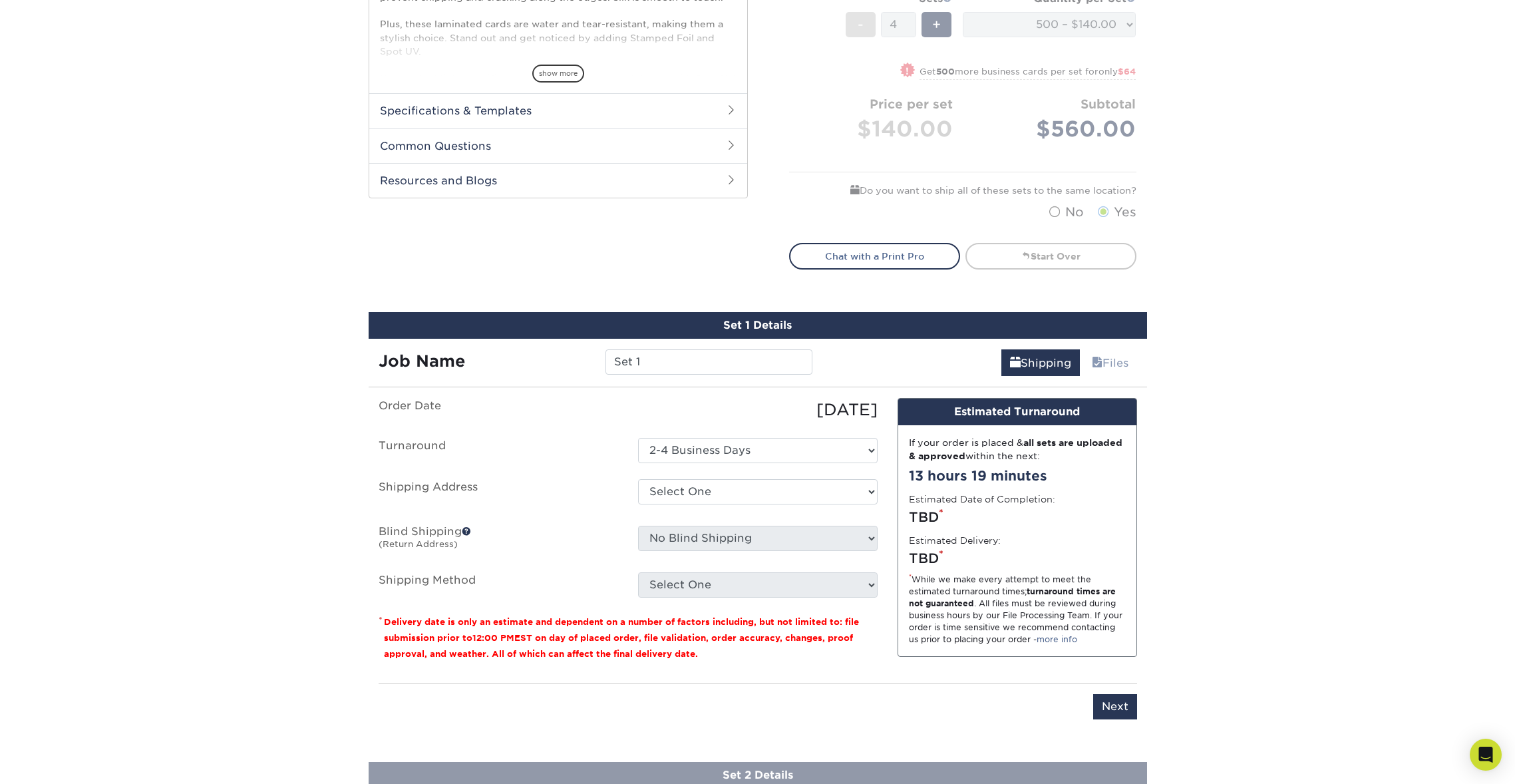
scroll to position [542, 0]
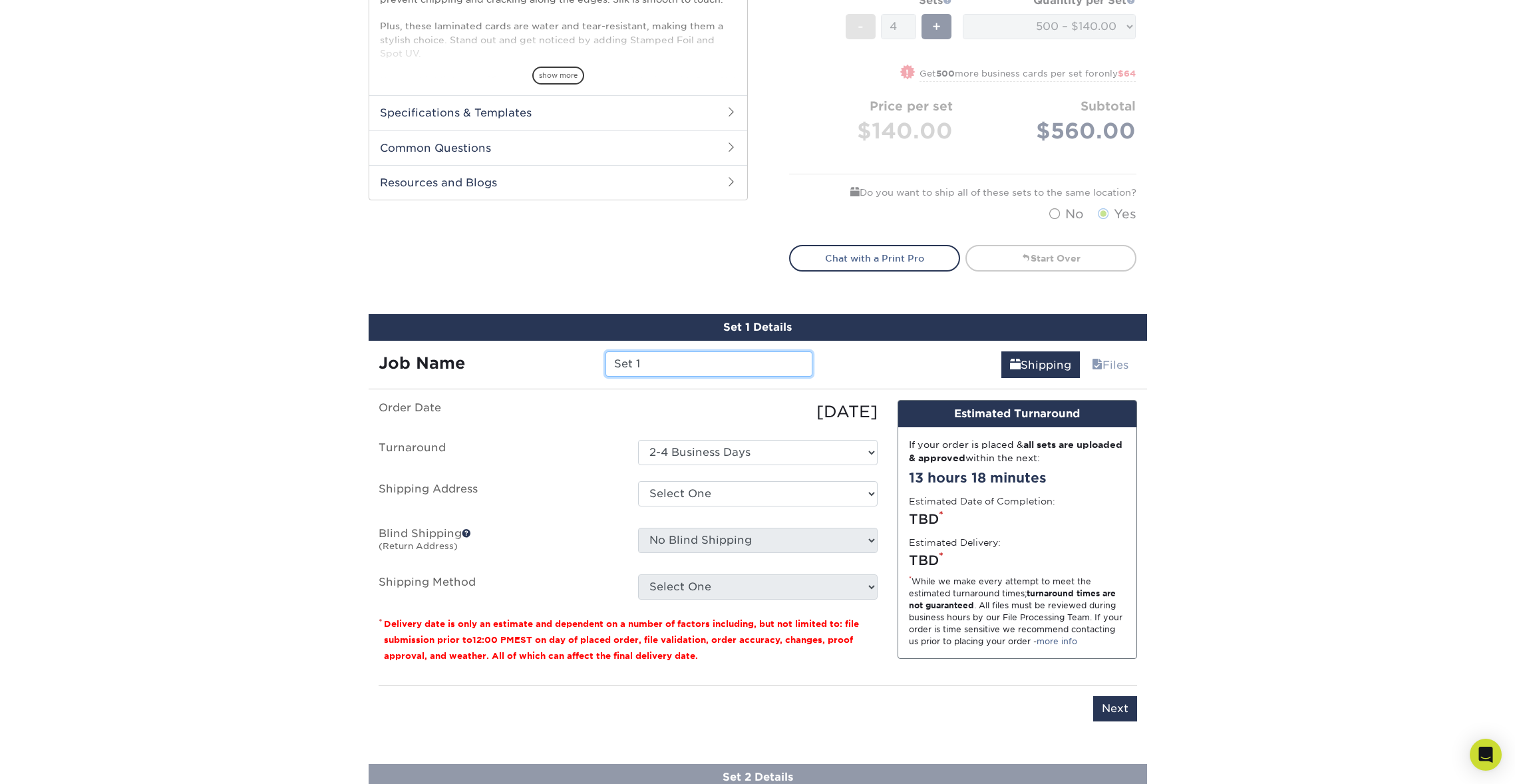
click at [696, 362] on input "Set 1" at bounding box center [708, 363] width 207 height 25
type input "DPAUL"
select select "285011"
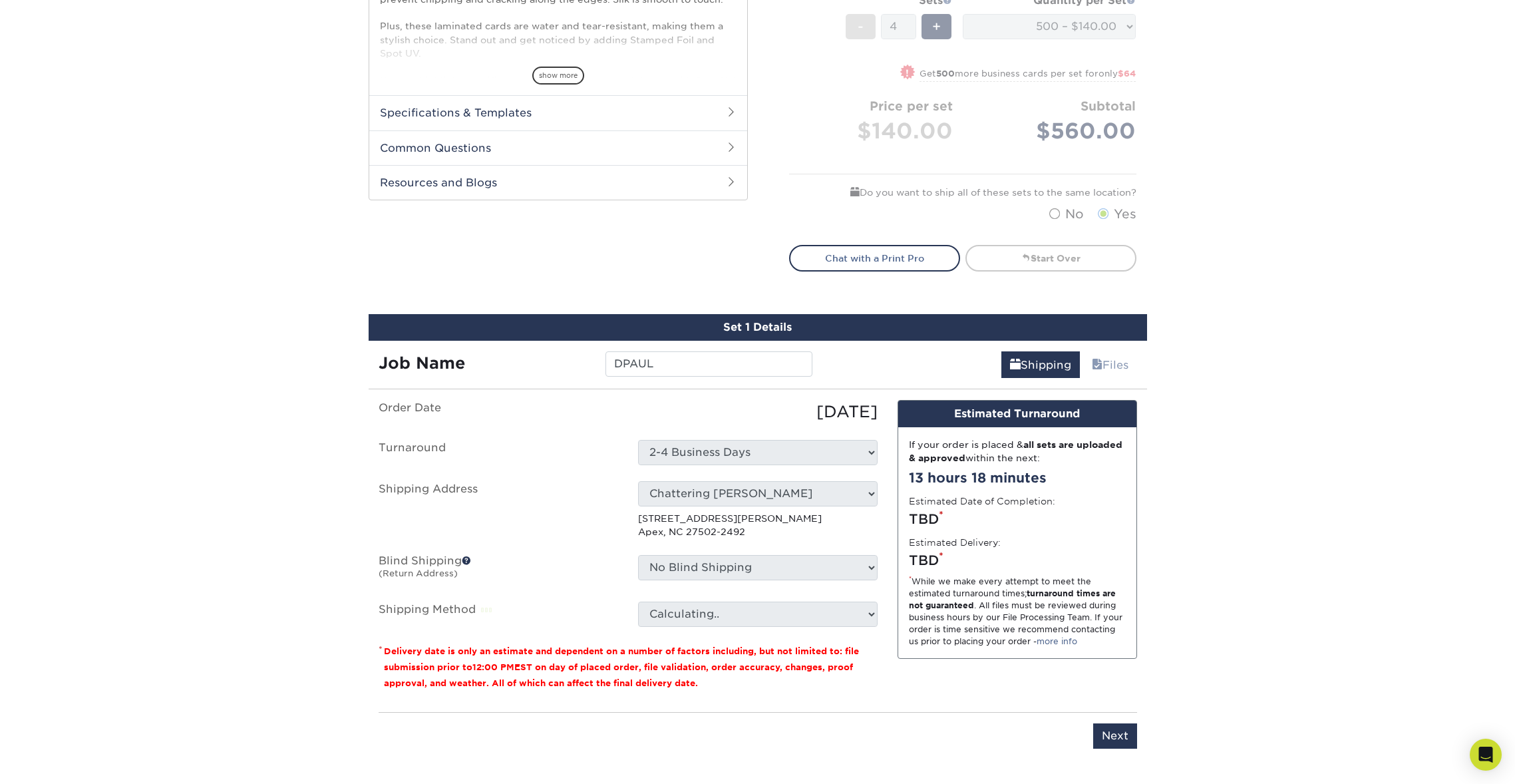
click at [699, 535] on p "2259 Chattering Lory Ln Apex, NC 27502-2492" at bounding box center [758, 525] width 240 height 27
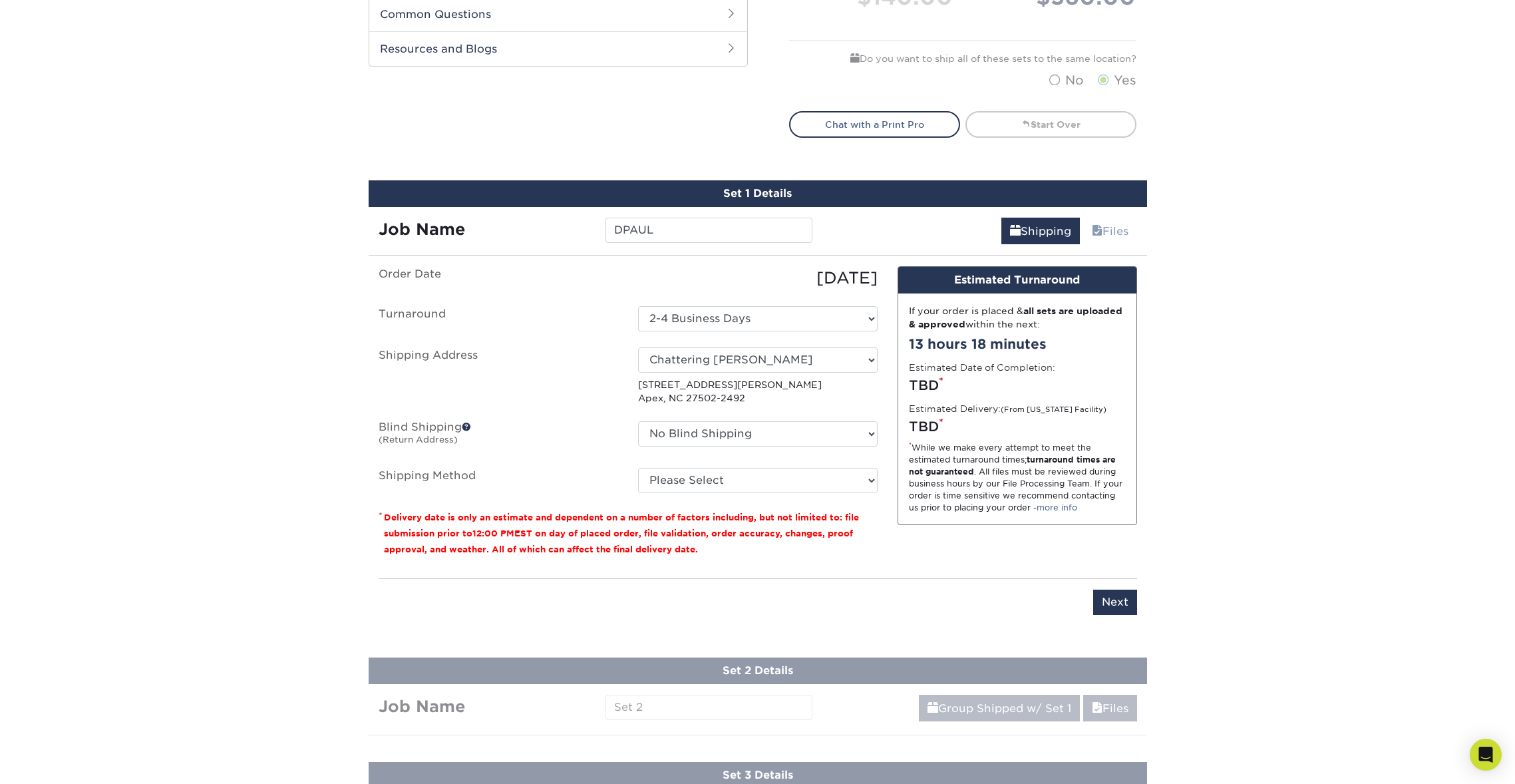
scroll to position [676, 0]
select select "03"
click at [1113, 598] on input "Next" at bounding box center [1115, 601] width 44 height 25
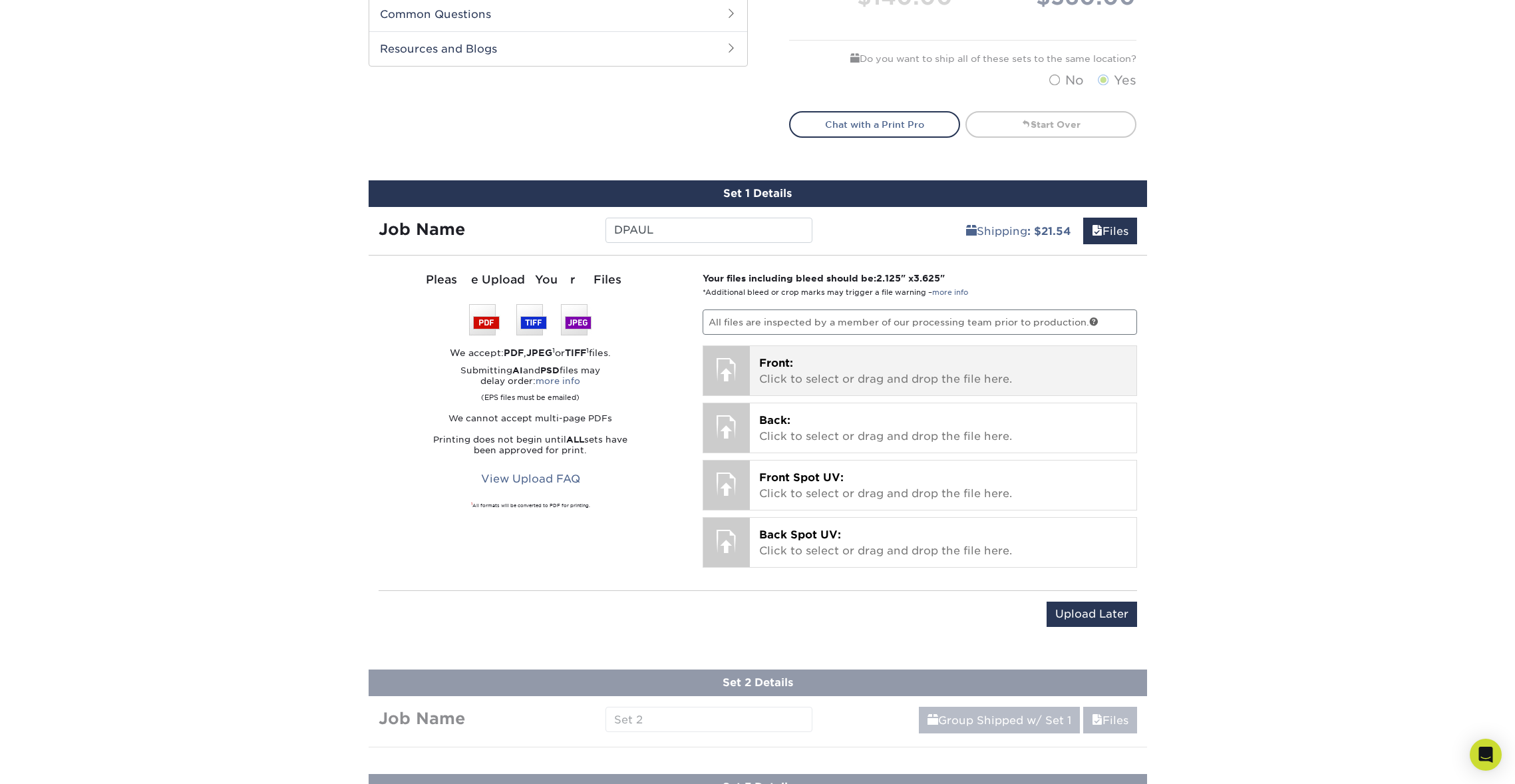
click at [894, 366] on p "Front: Click to select or drag and drop the file here." at bounding box center [943, 371] width 368 height 32
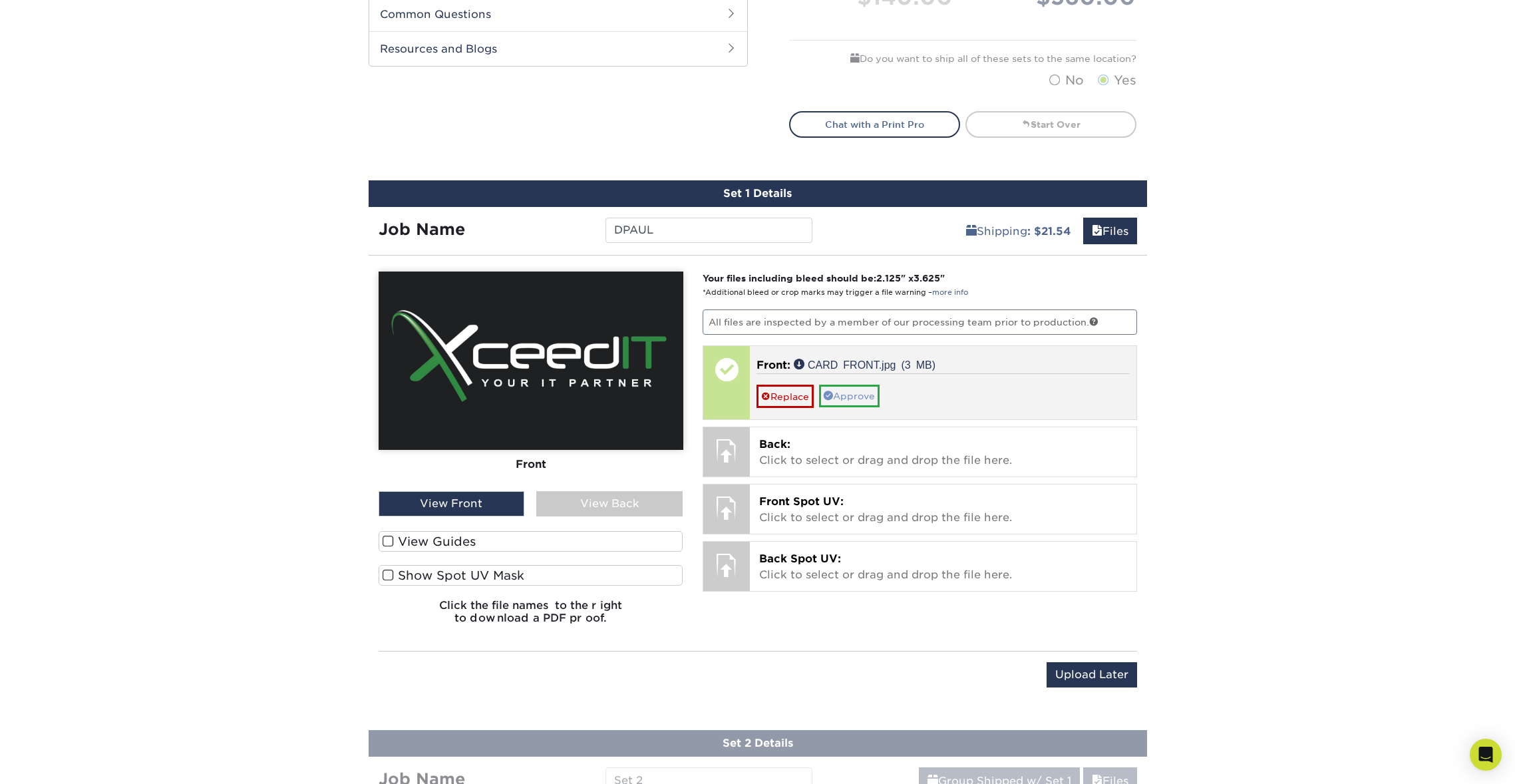
click at [853, 392] on link "Approve" at bounding box center [849, 395] width 61 height 22
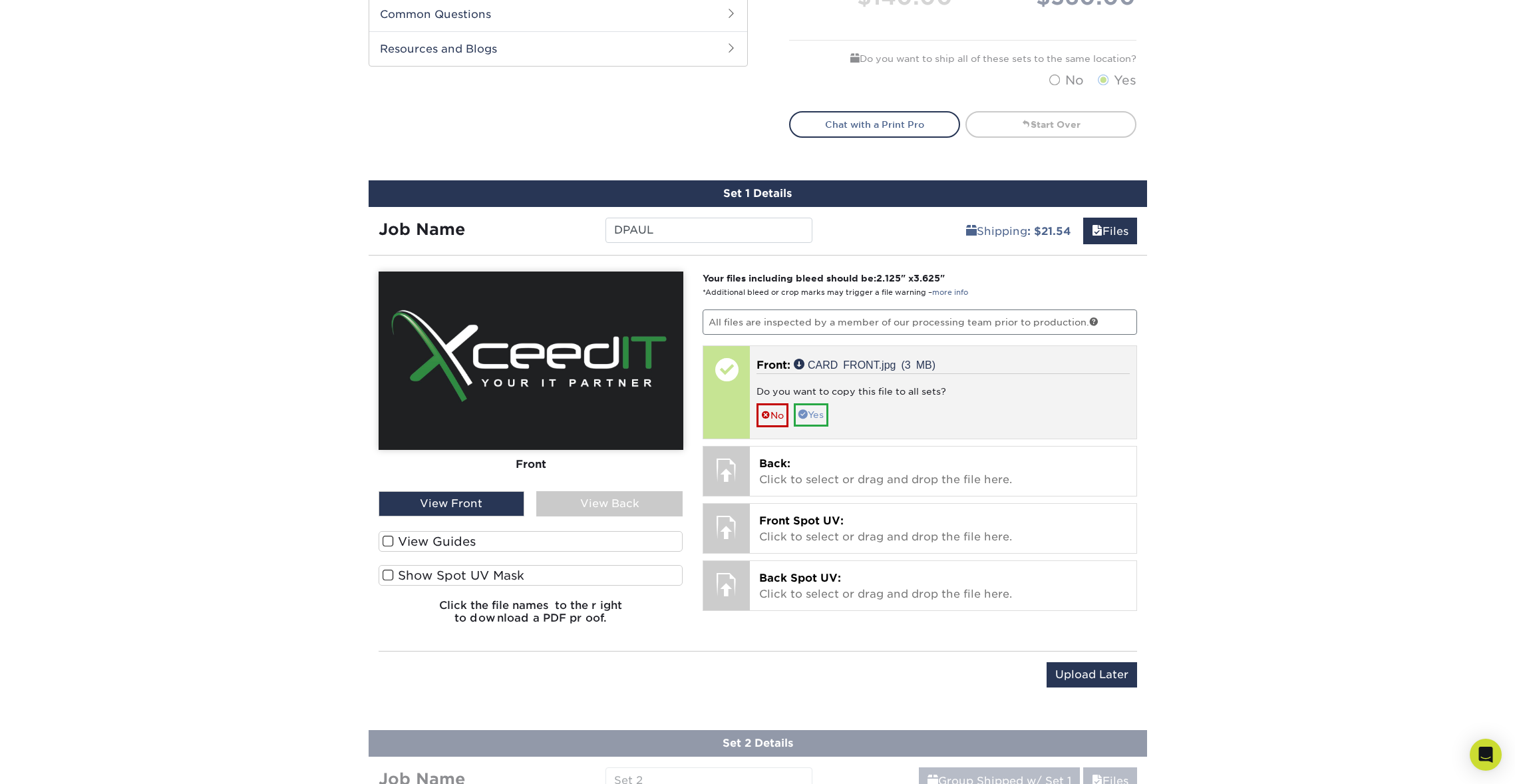
click at [817, 409] on link "Yes" at bounding box center [810, 414] width 35 height 22
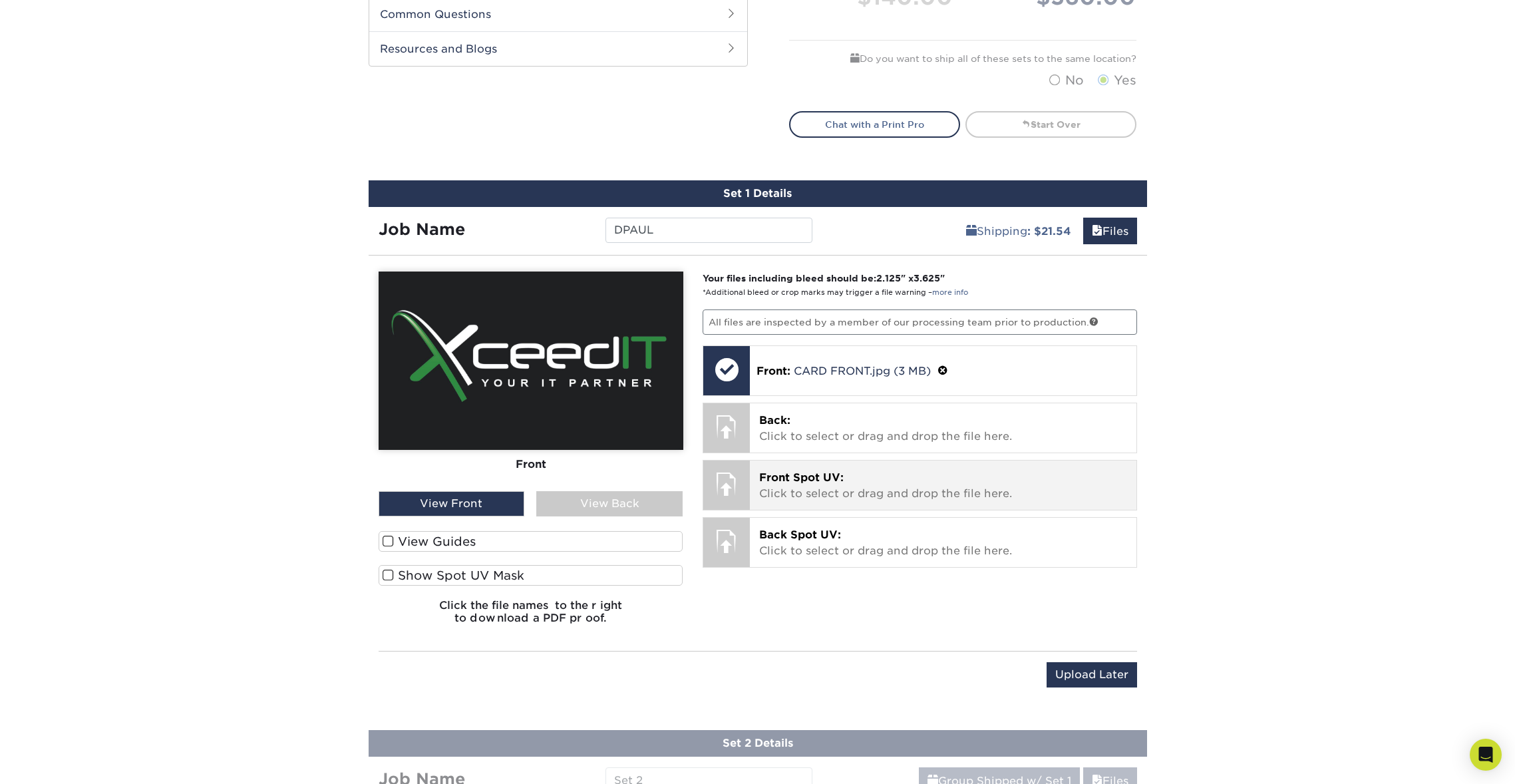
click at [869, 483] on p "Front Spot UV: Click to select or drag and drop the file here." at bounding box center [943, 485] width 368 height 32
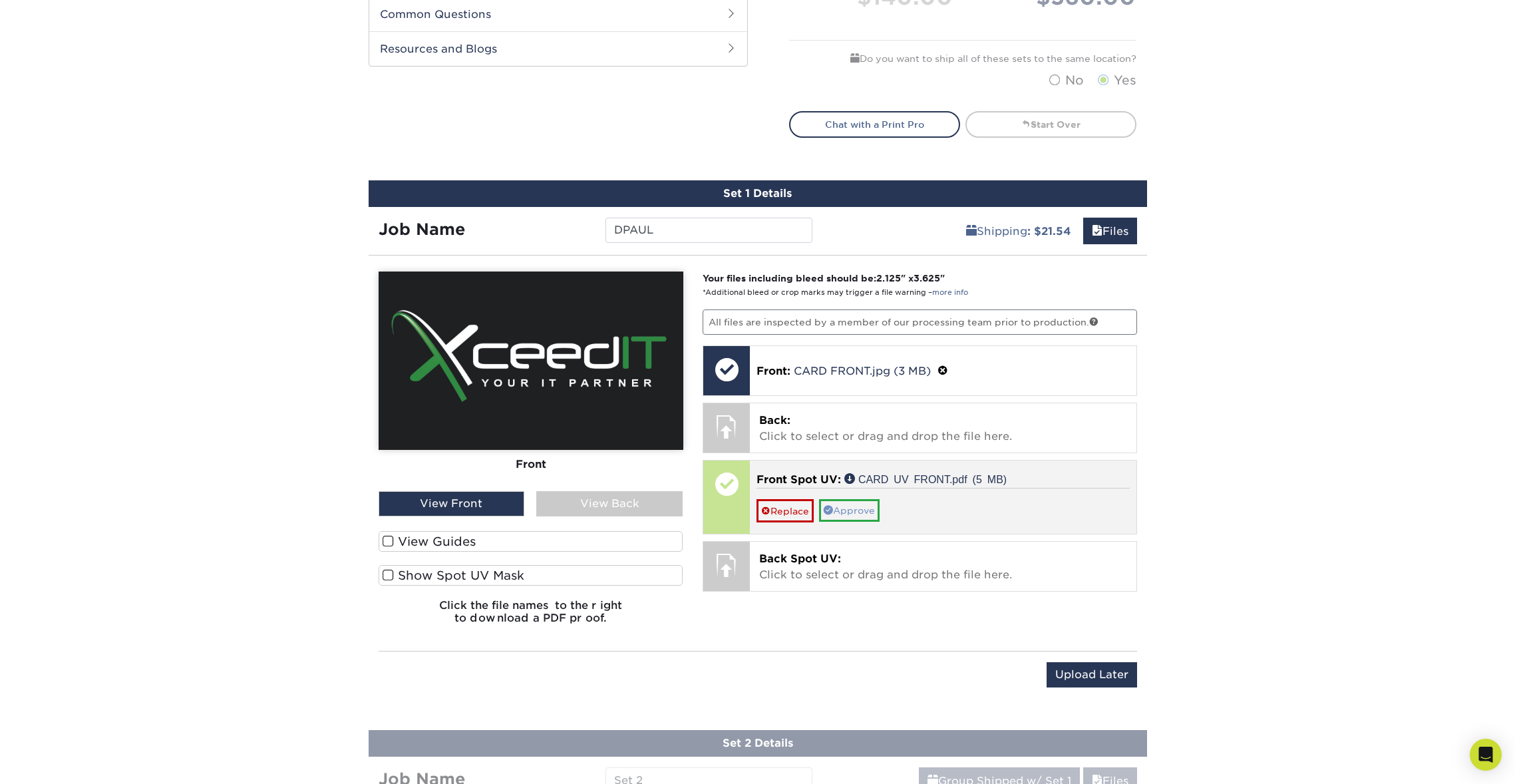
click at [862, 503] on link "Approve" at bounding box center [849, 510] width 61 height 22
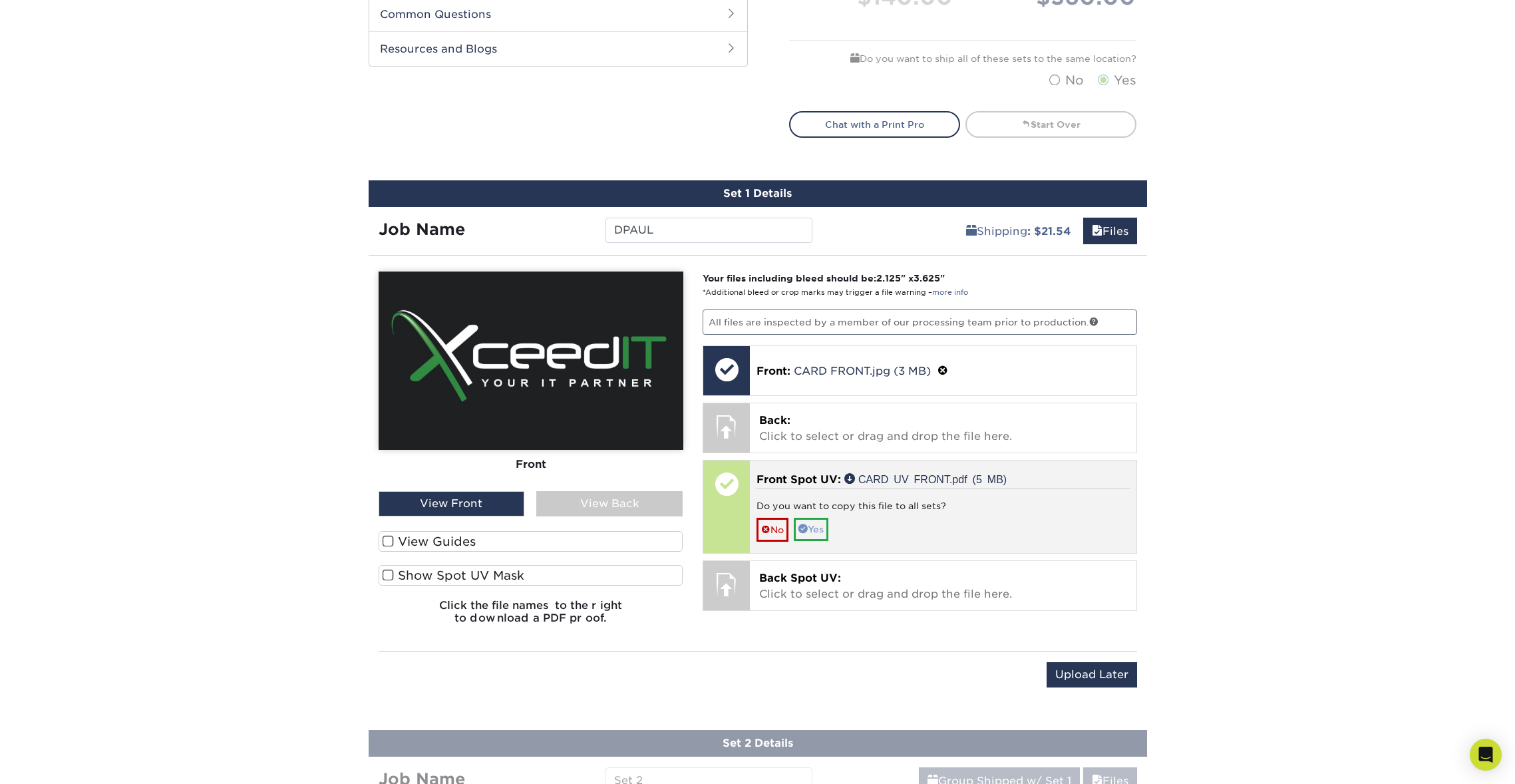
click at [818, 525] on link "Yes" at bounding box center [810, 529] width 35 height 22
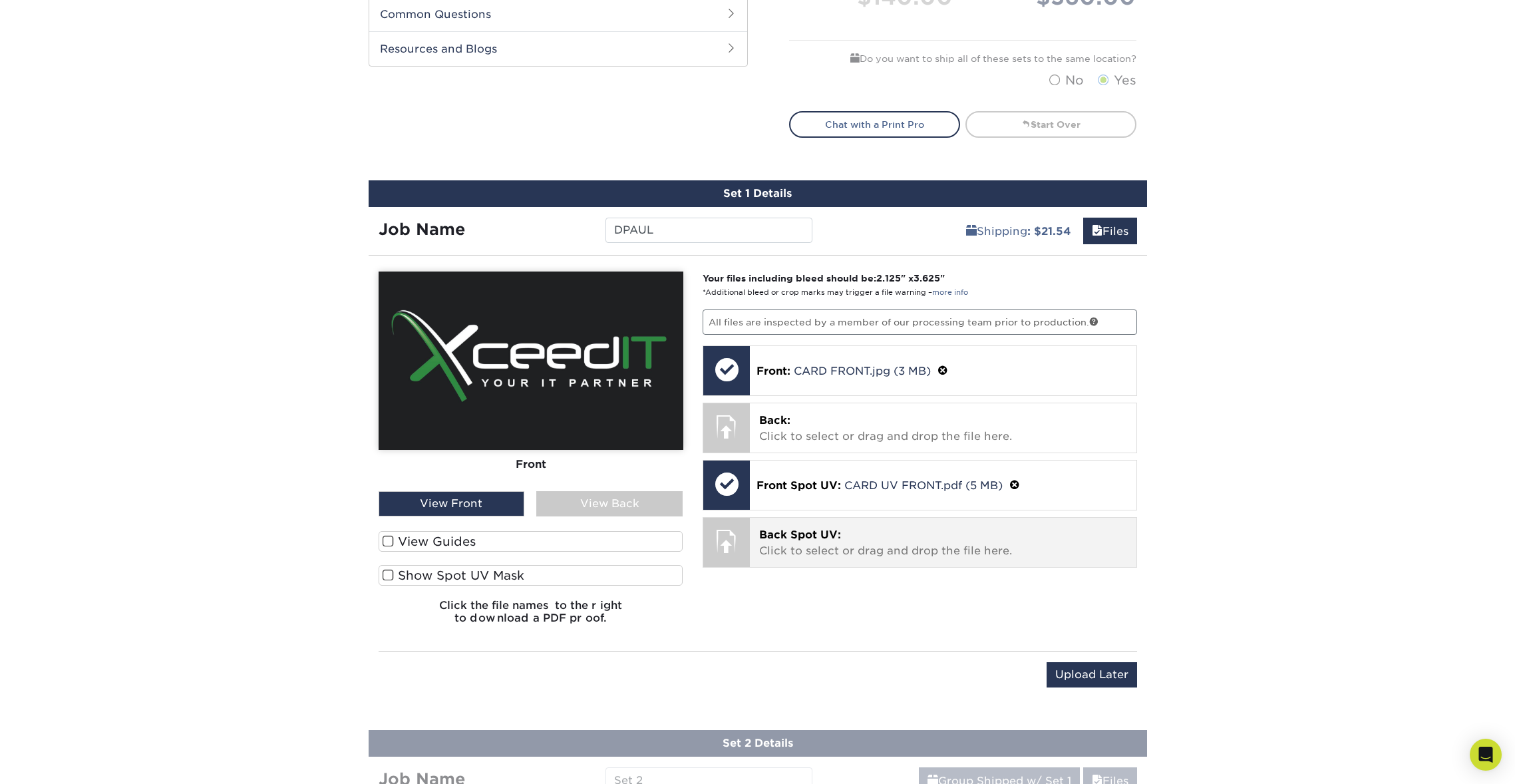
click at [864, 540] on p "Back Spot UV: Click to select or drag and drop the file here." at bounding box center [943, 542] width 368 height 32
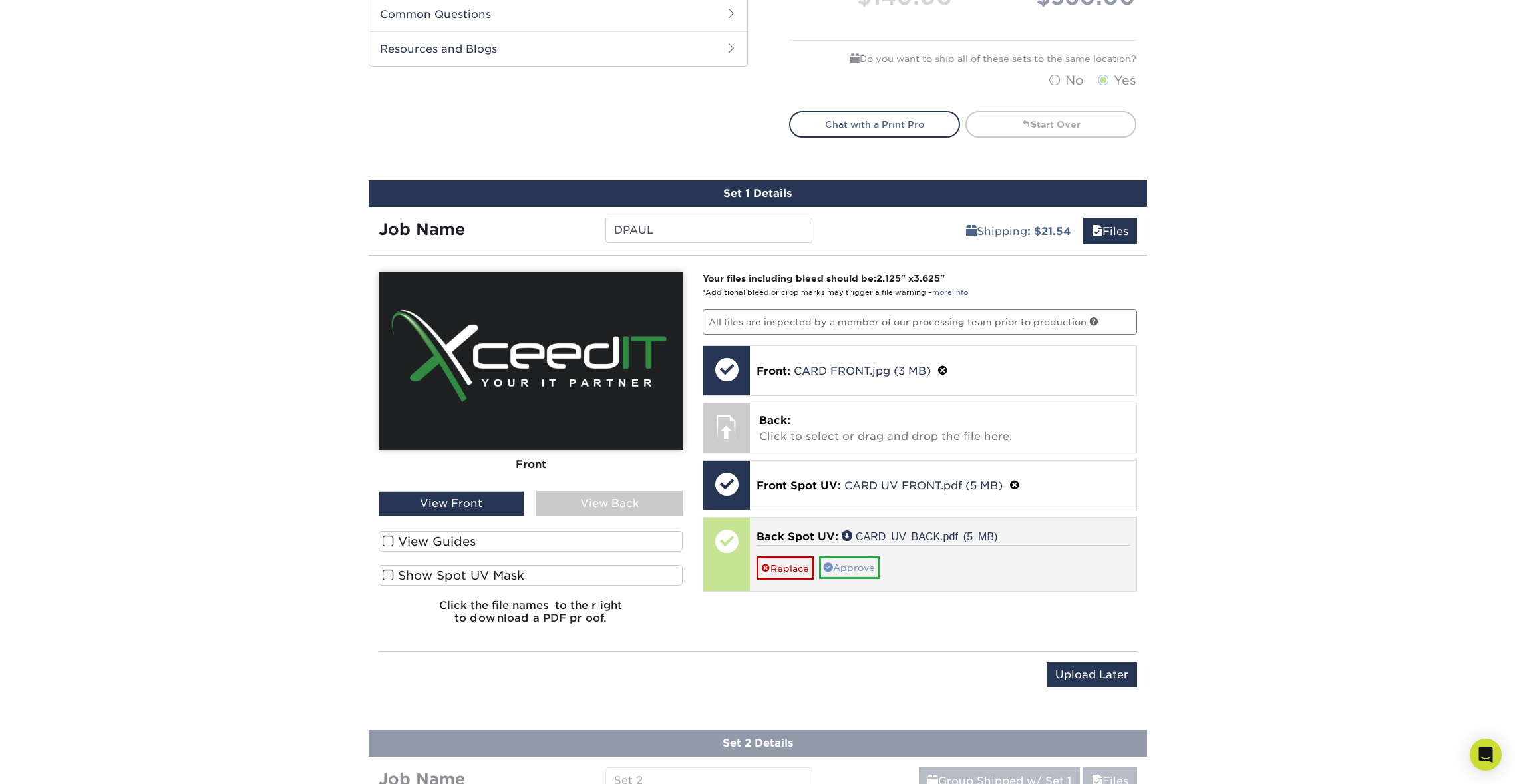
click at [866, 564] on link "Approve" at bounding box center [849, 568] width 61 height 22
click at [818, 586] on link "Yes" at bounding box center [810, 586] width 35 height 22
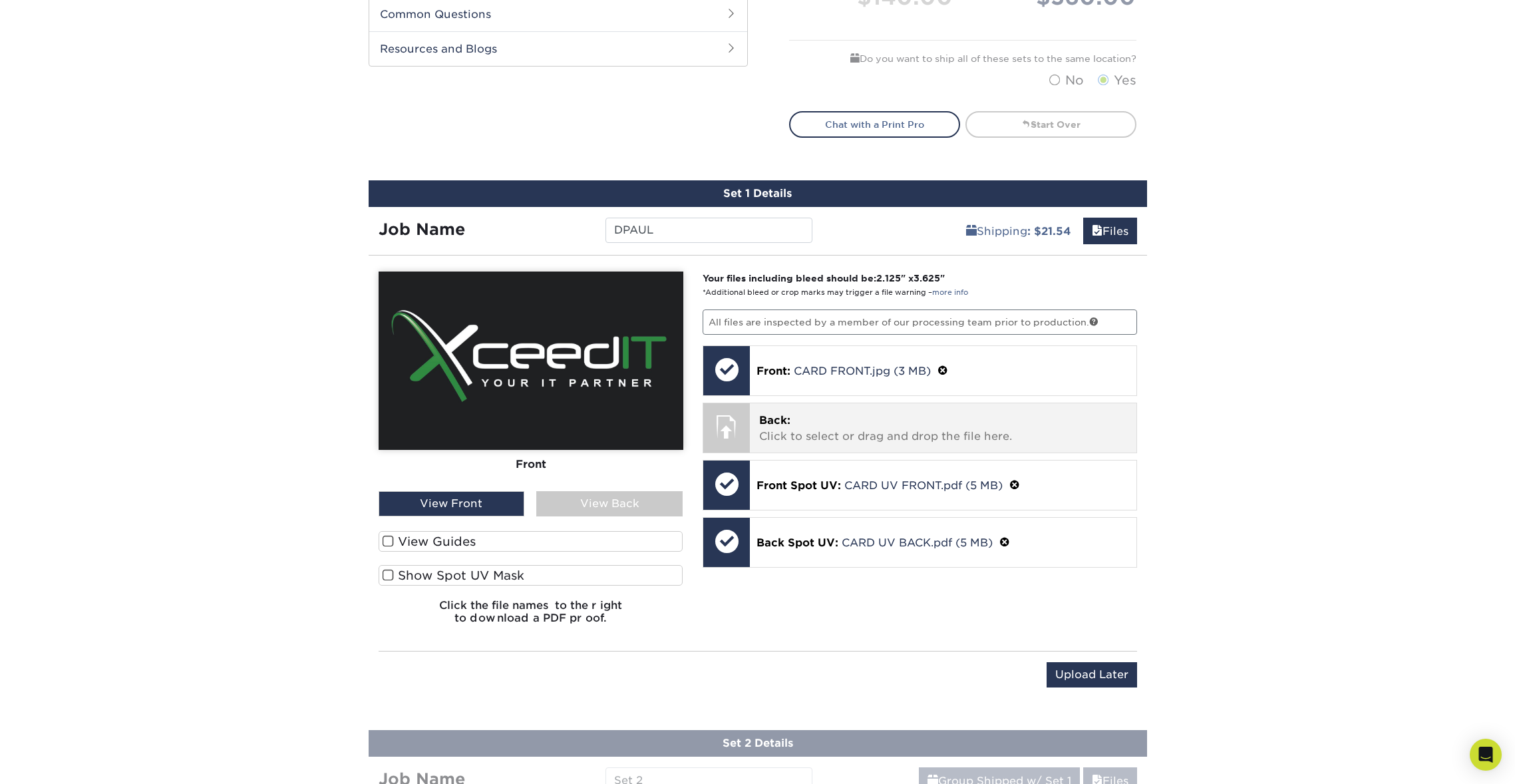
click at [855, 437] on p "Back: Click to select or drag and drop the file here." at bounding box center [943, 428] width 368 height 32
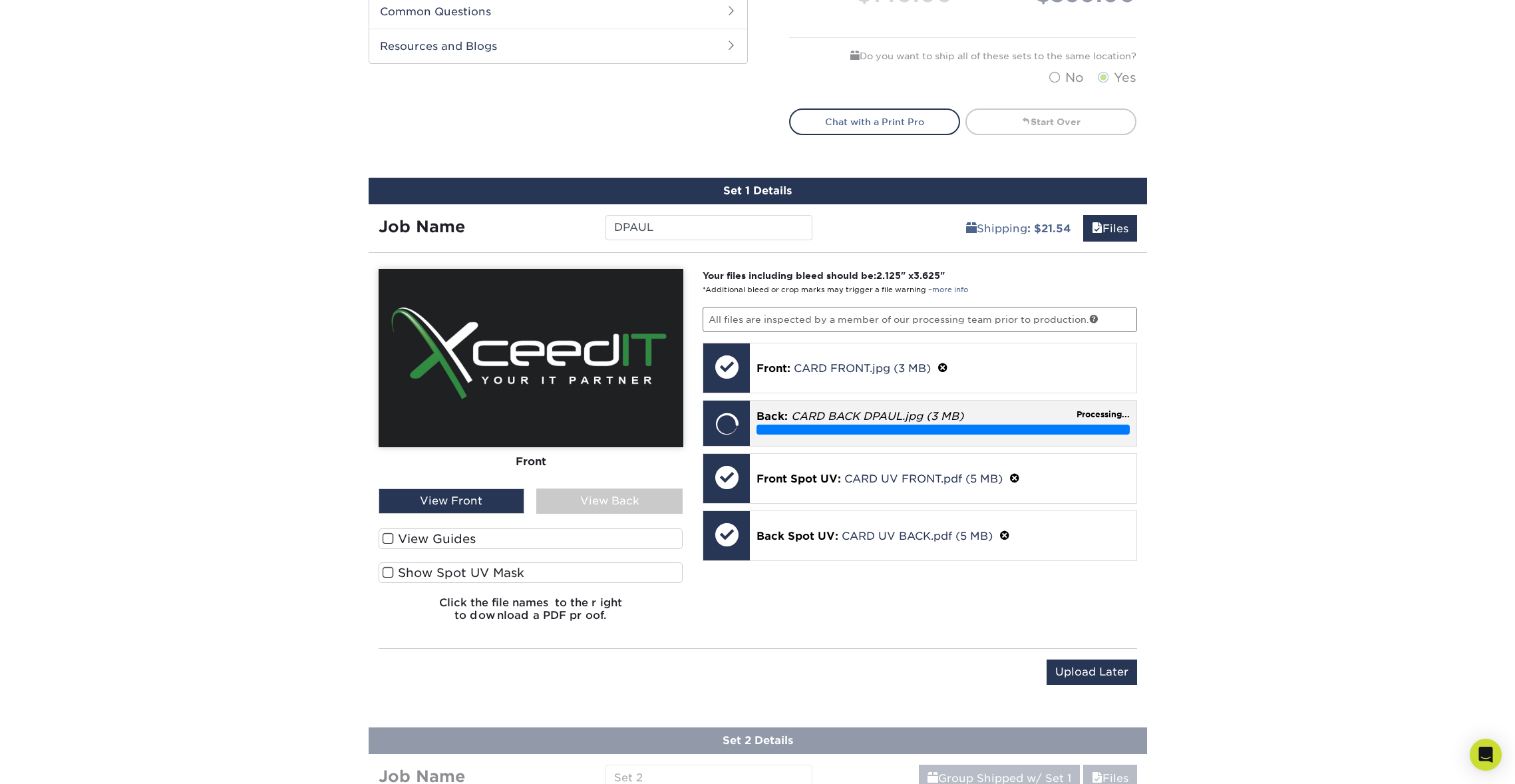
scroll to position [679, 0]
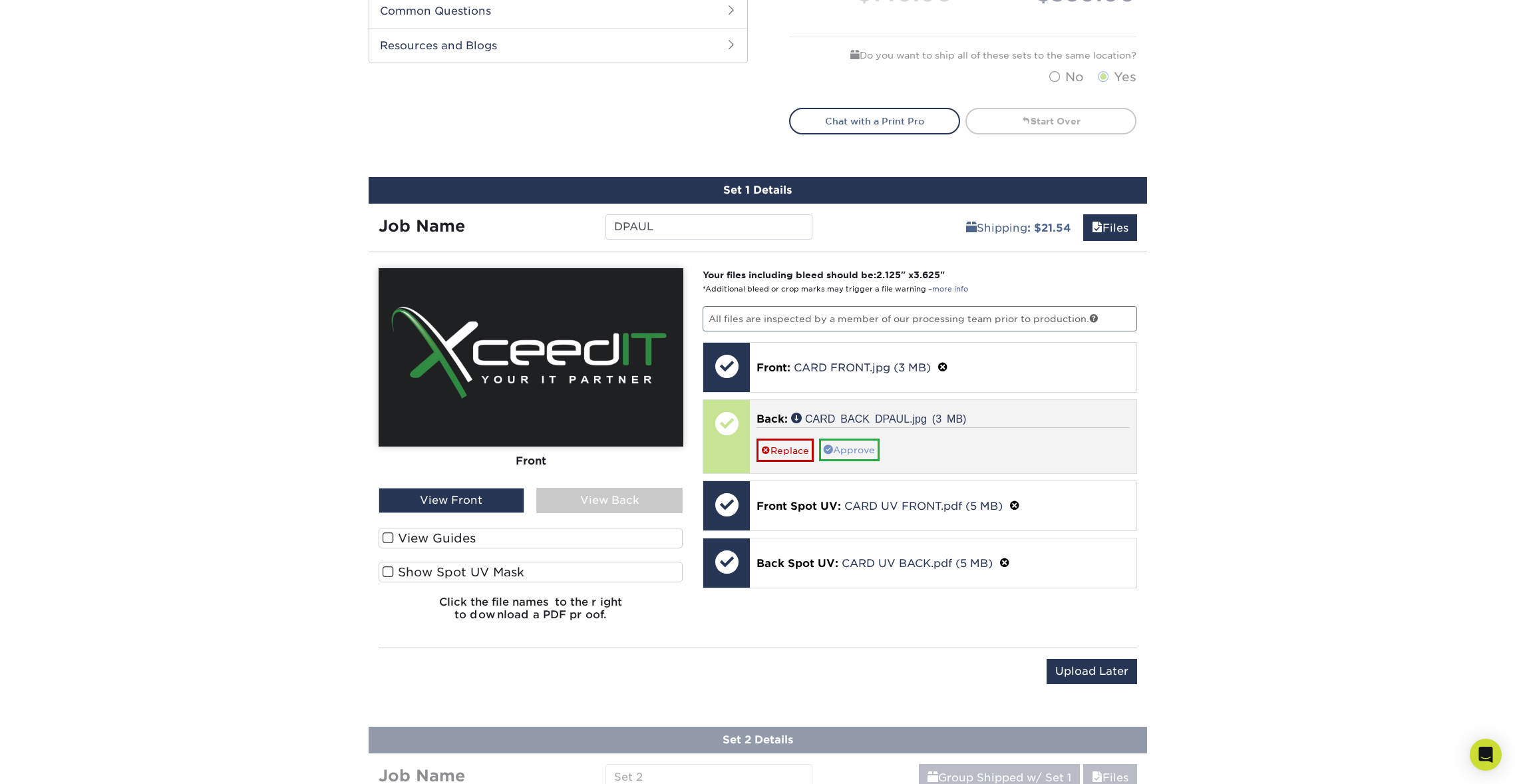
click at [859, 451] on link "Approve" at bounding box center [849, 450] width 61 height 22
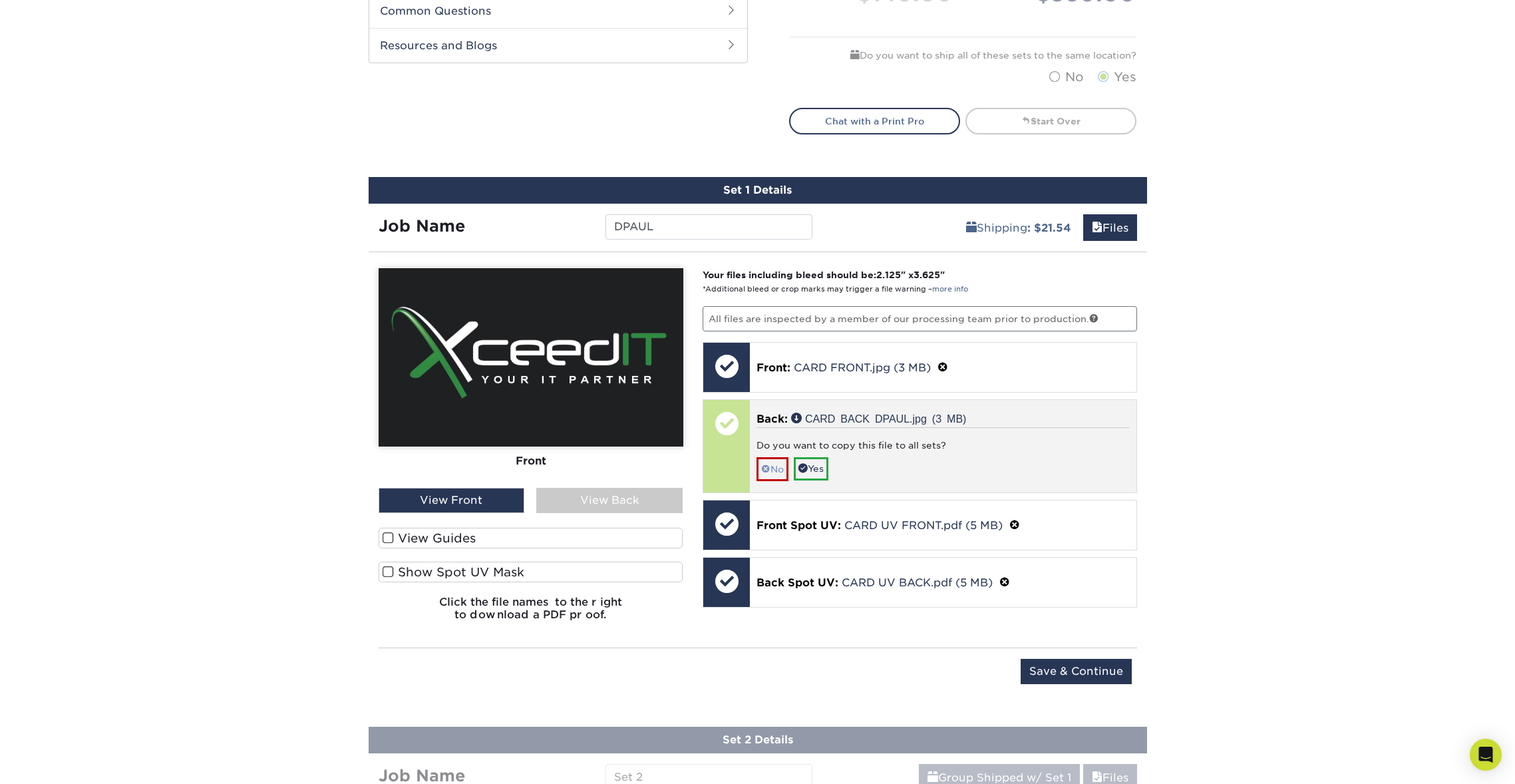
click at [773, 467] on link "No" at bounding box center [772, 468] width 32 height 23
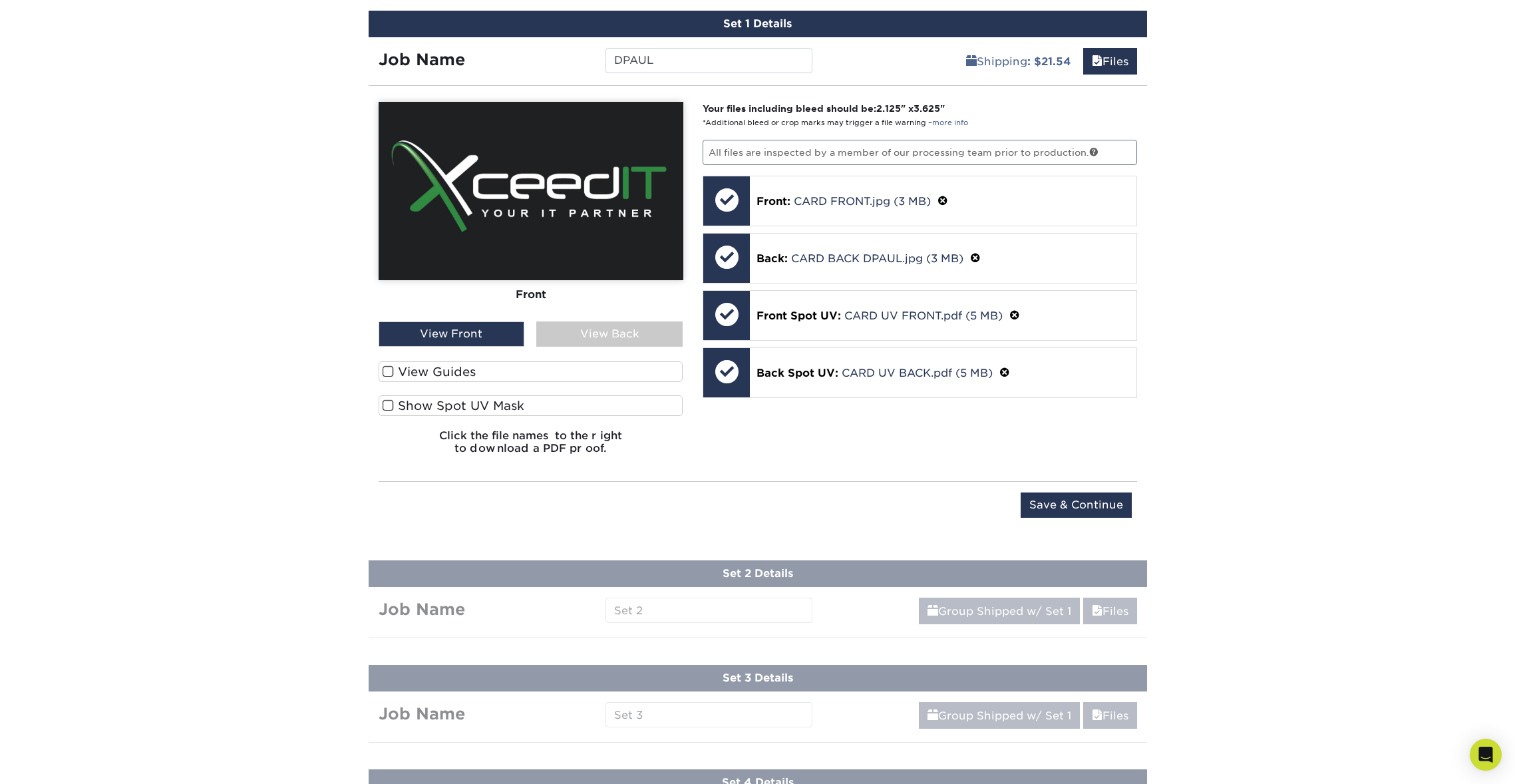
scroll to position [852, 0]
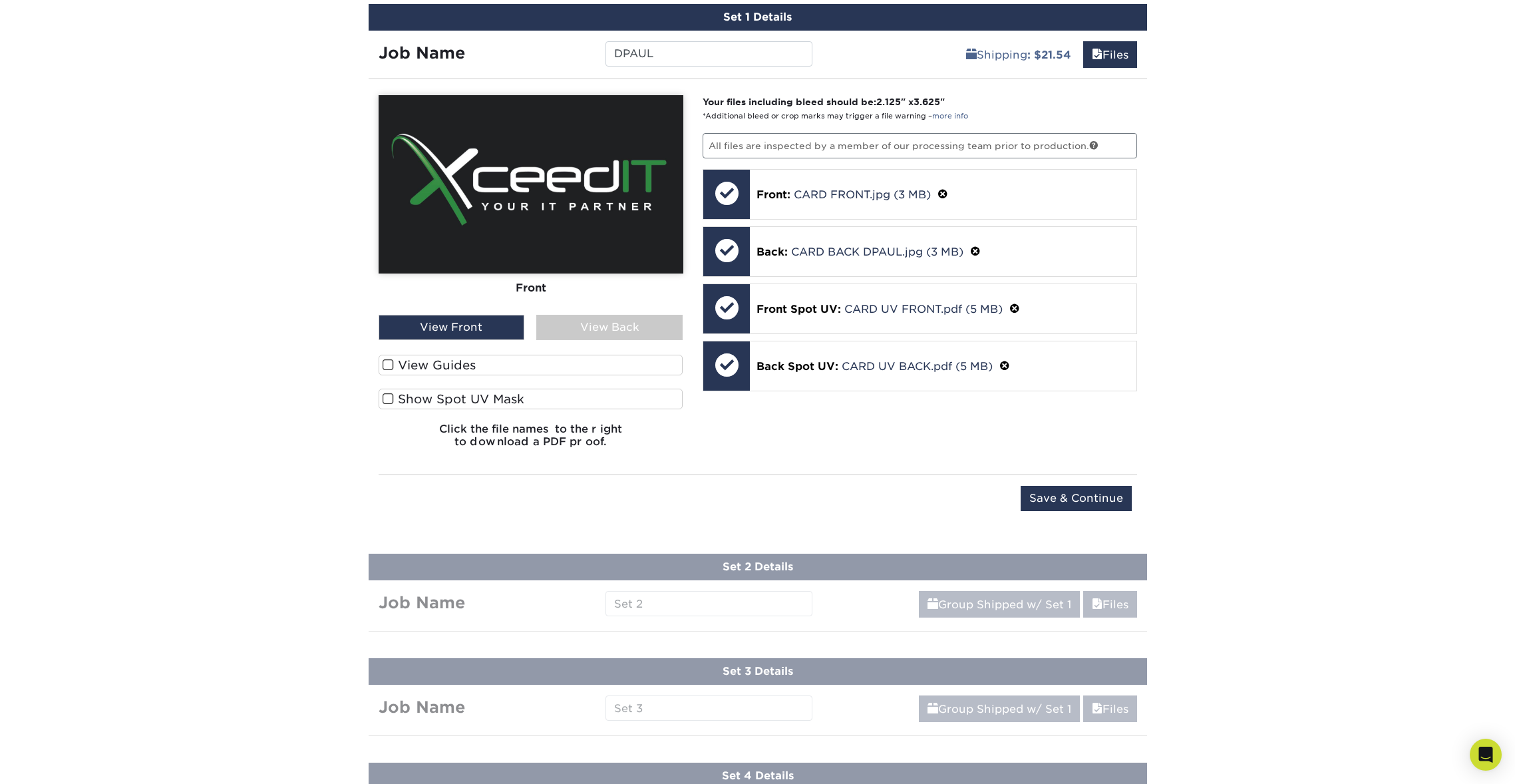
click at [601, 327] on div "View Back" at bounding box center [609, 327] width 146 height 25
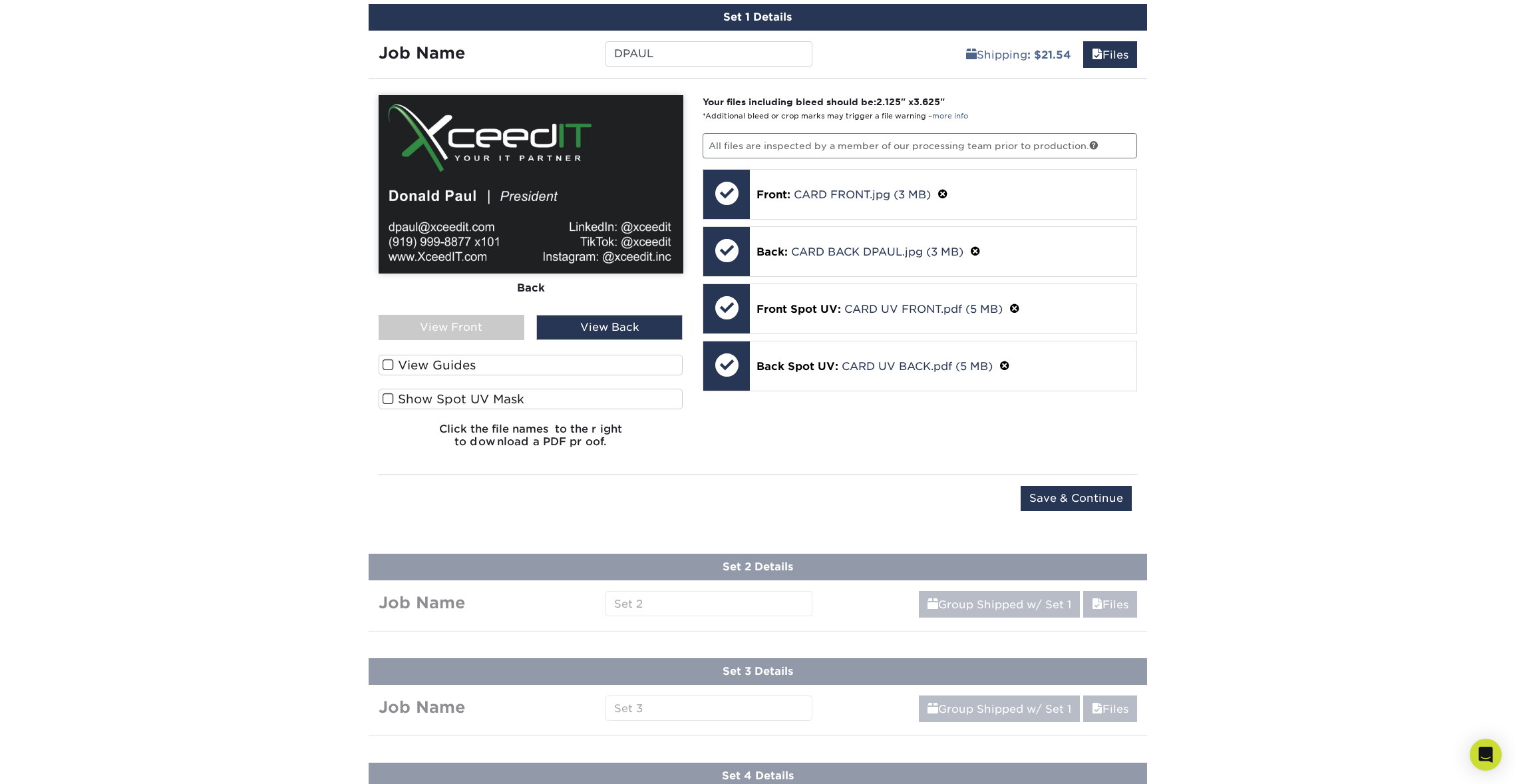
click at [420, 398] on label "Show Spot UV Mask" at bounding box center [530, 399] width 304 height 21
click at [0, 0] on input "Show Spot UV Mask" at bounding box center [0, 0] width 0 height 0
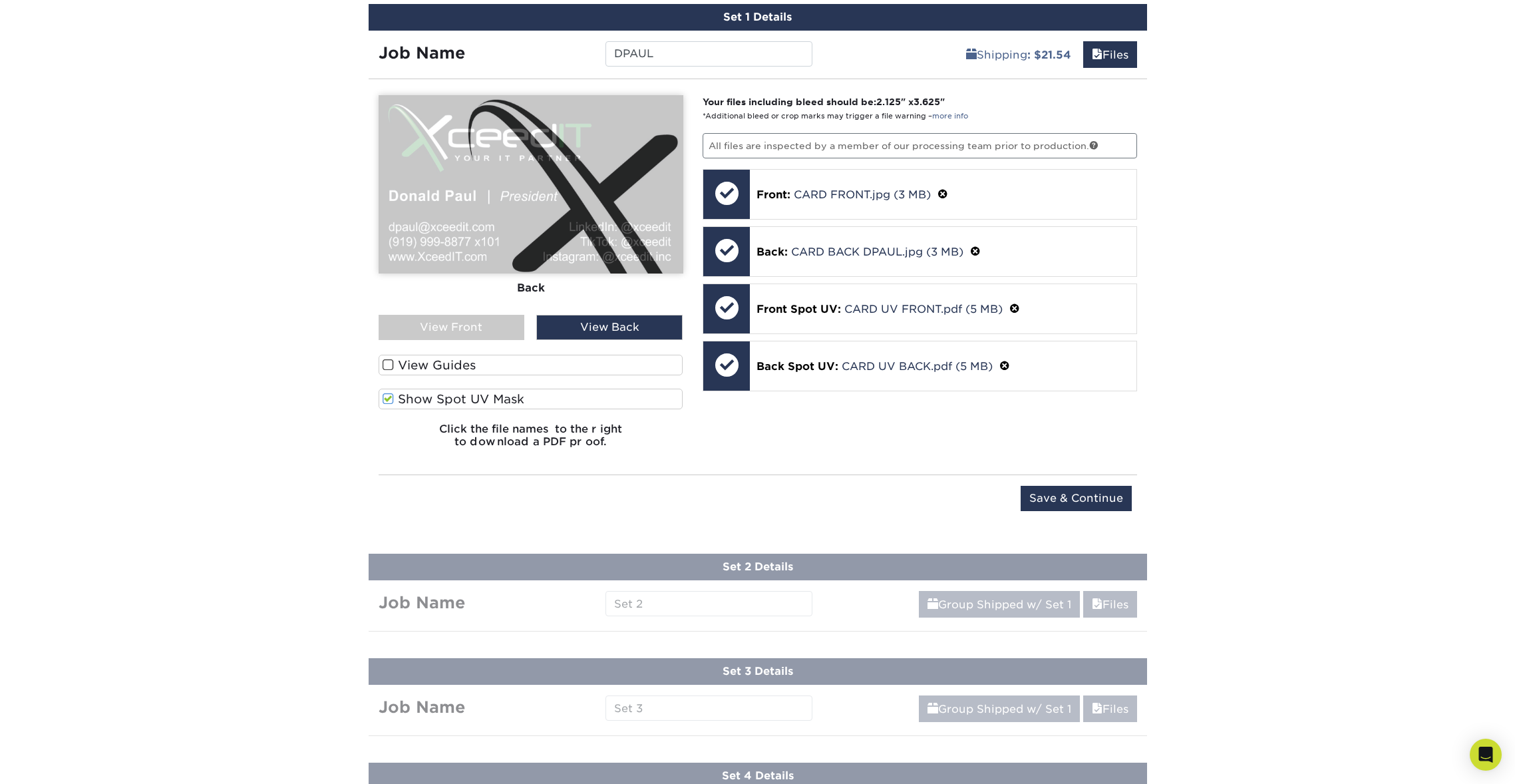
click at [481, 329] on div "View Front" at bounding box center [452, 327] width 146 height 25
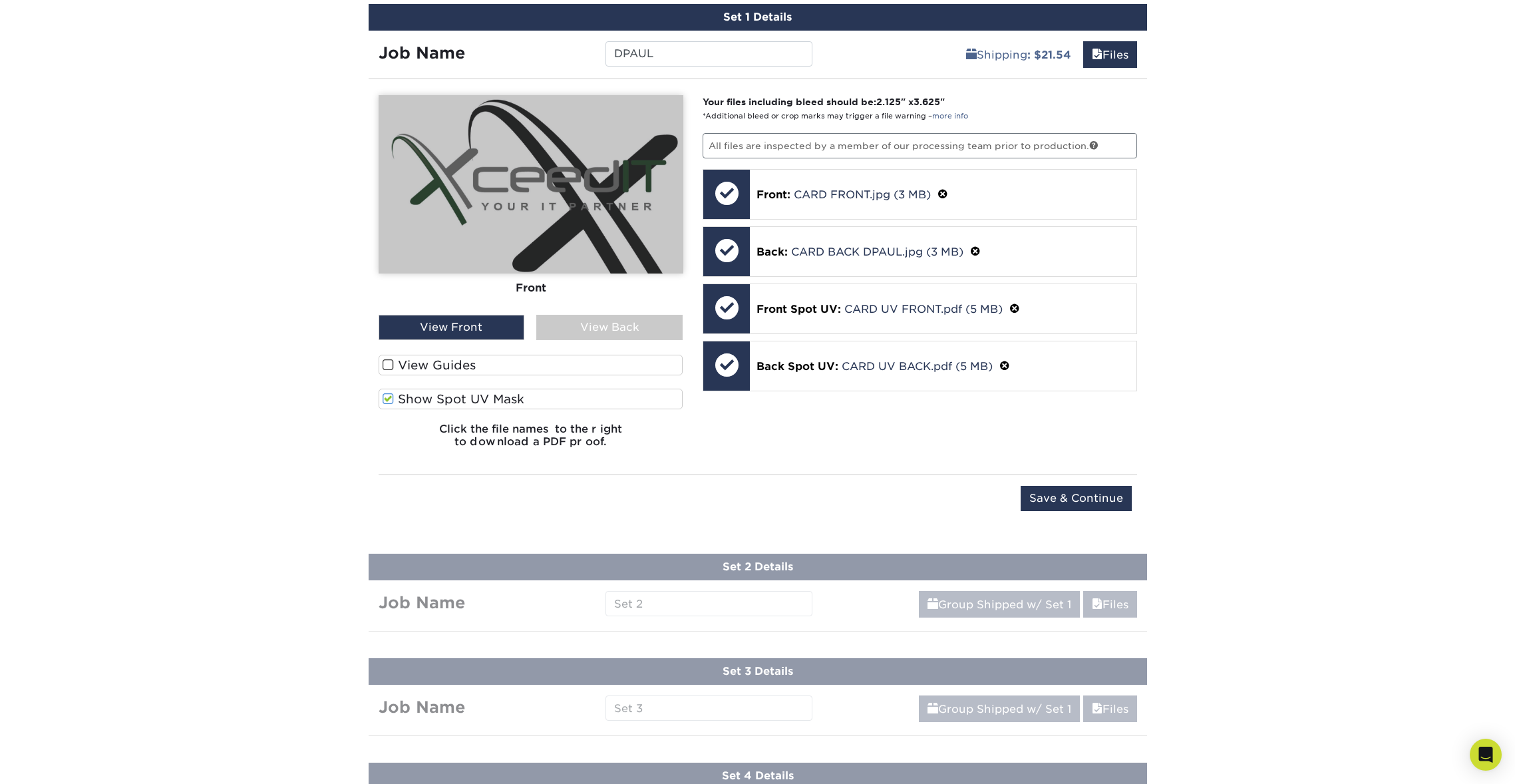
click at [465, 400] on label "Show Spot UV Mask" at bounding box center [530, 399] width 304 height 21
click at [0, 0] on input "Show Spot UV Mask" at bounding box center [0, 0] width 0 height 0
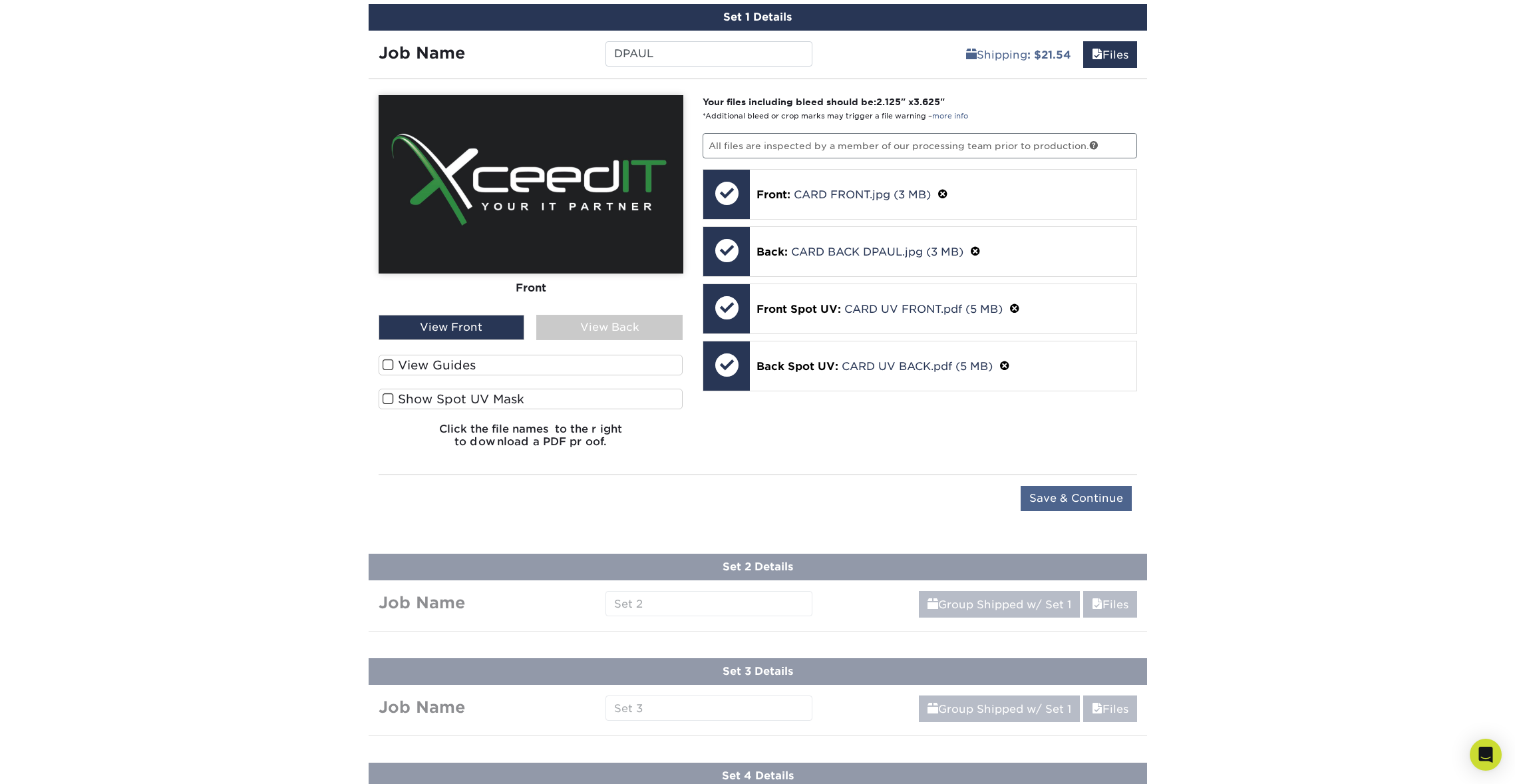
click at [1106, 501] on input "Save & Continue" at bounding box center [1076, 497] width 111 height 25
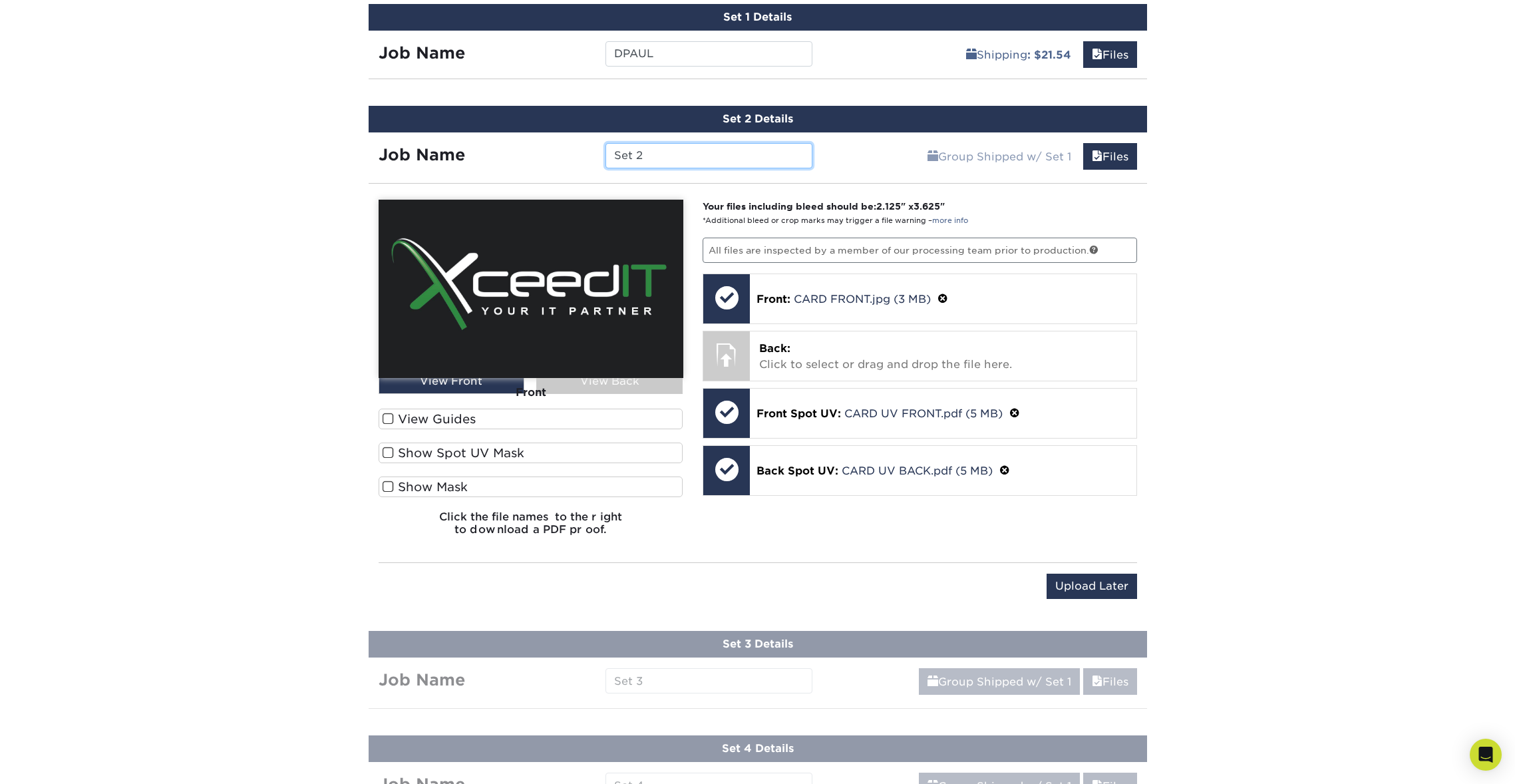
click at [783, 151] on input "Set 2" at bounding box center [708, 155] width 207 height 25
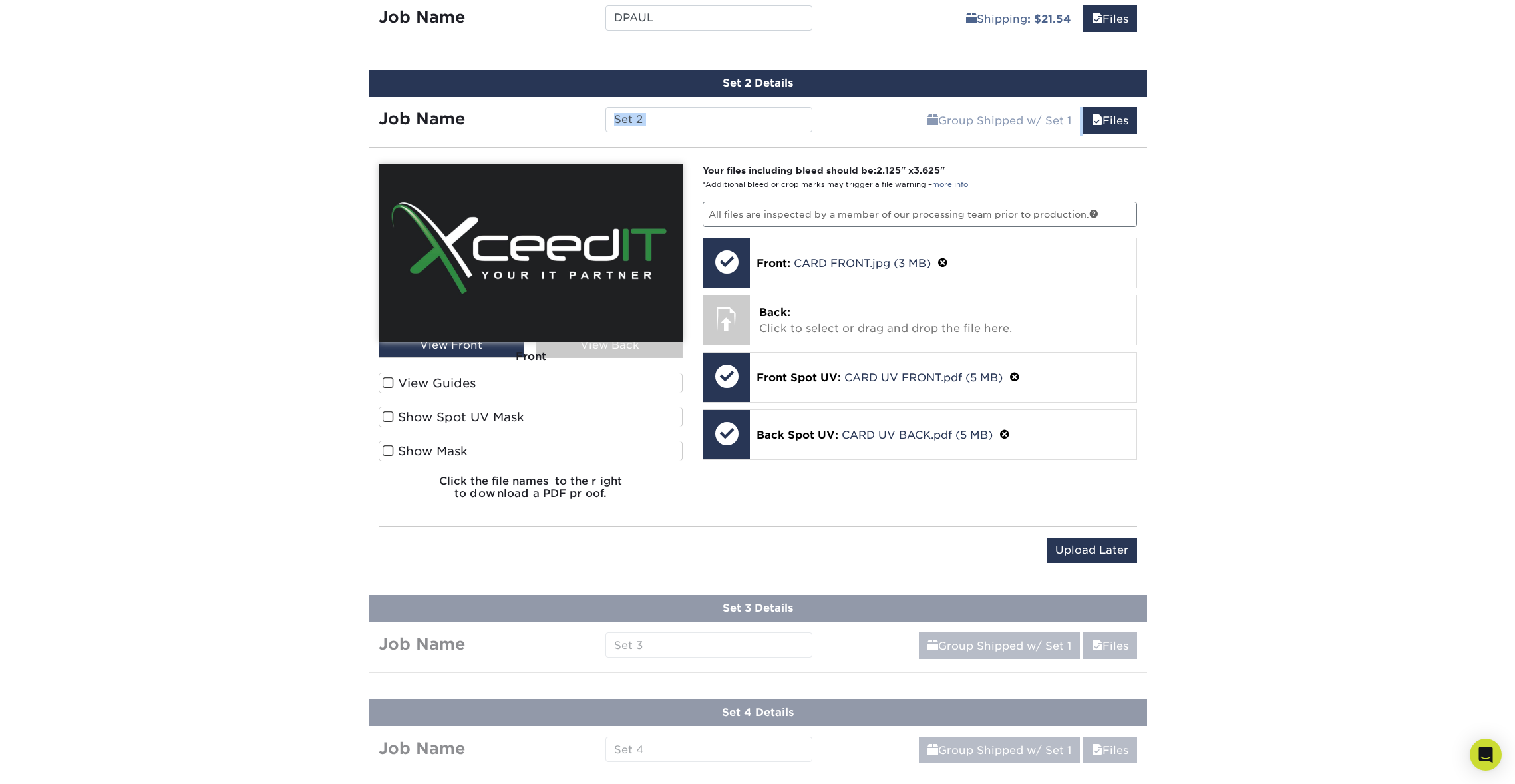
drag, startPoint x: 691, startPoint y: 134, endPoint x: 651, endPoint y: 118, distance: 43.1
click at [645, 123] on div "Set 2 Details Job Name Set 2 Group Shipped w/ Set 1 Files Continue You've choos…" at bounding box center [757, 324] width 779 height 509
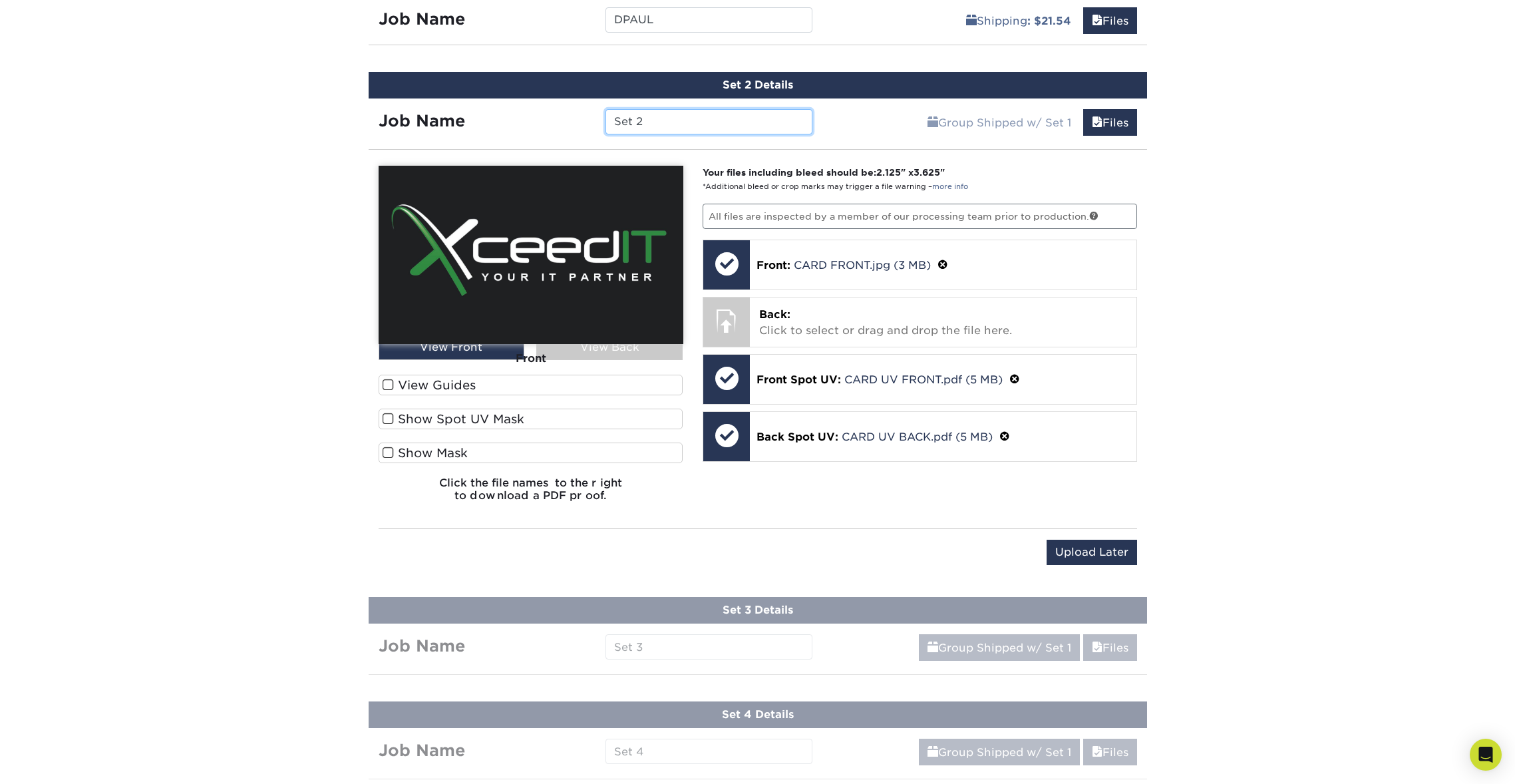
drag, startPoint x: 652, startPoint y: 118, endPoint x: 602, endPoint y: 111, distance: 50.5
click at [602, 111] on div "Set 2" at bounding box center [709, 121] width 227 height 25
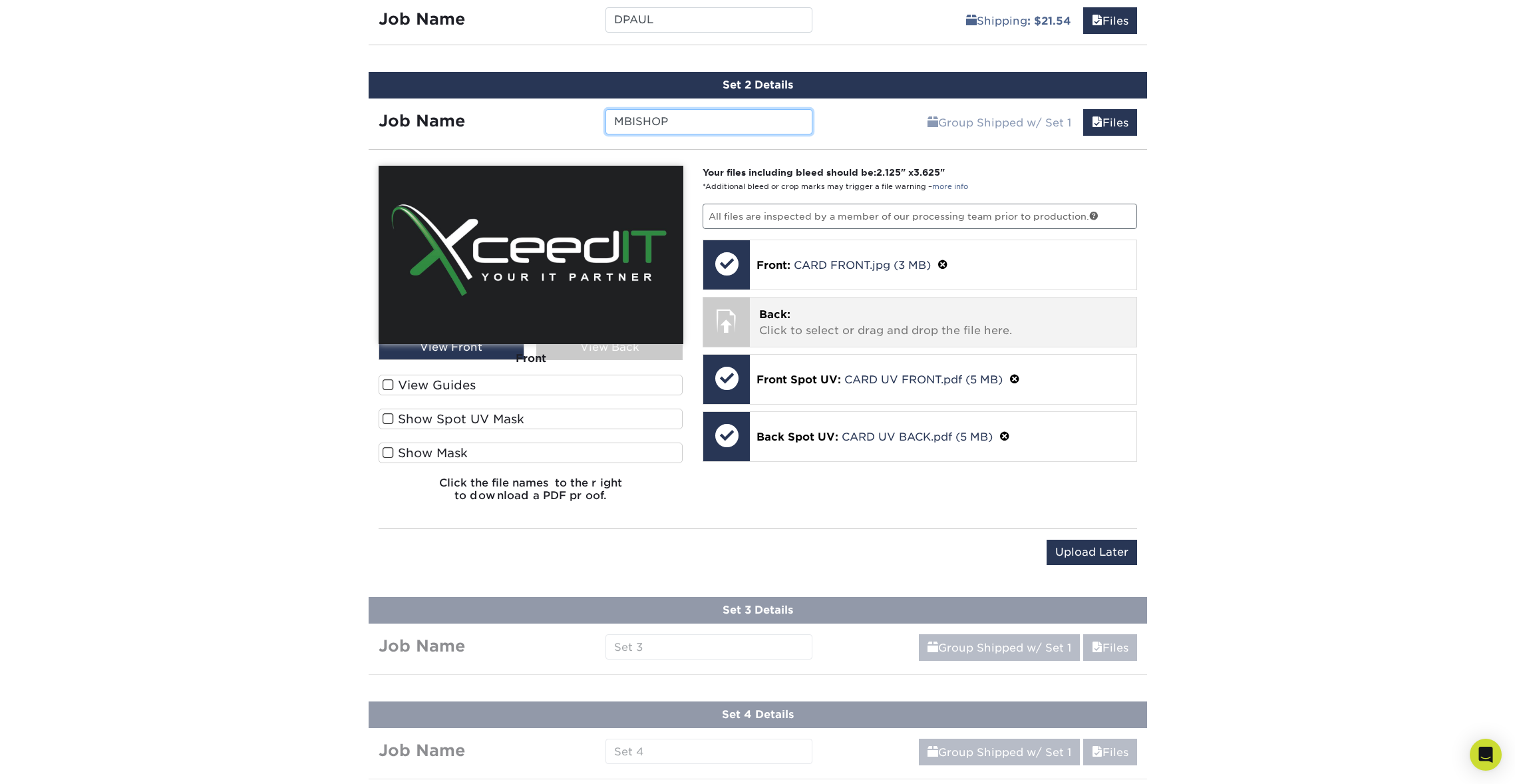
type input "MBISHOP"
click at [977, 313] on p "Back: Click to select or drag and drop the file here." at bounding box center [943, 322] width 368 height 32
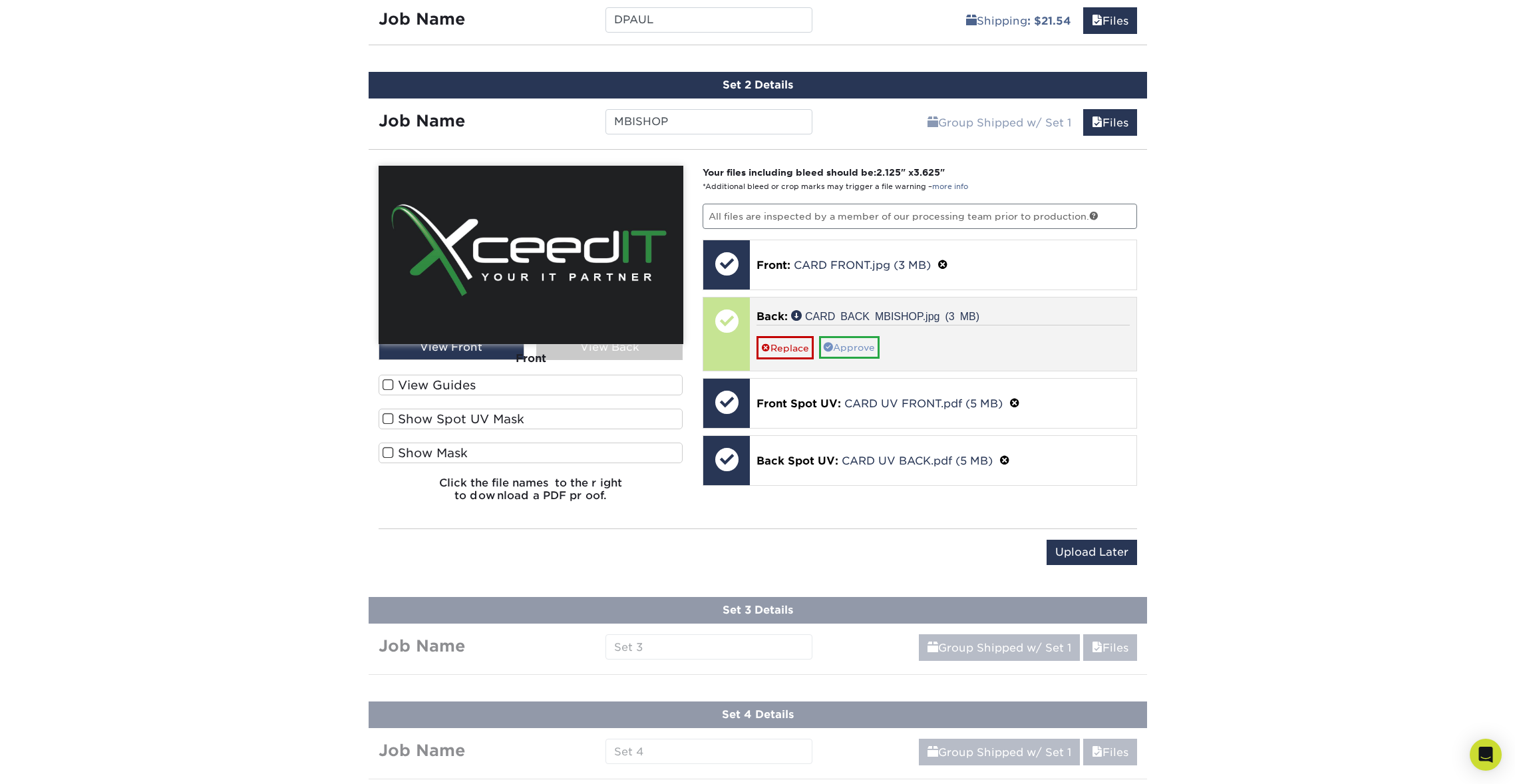
click at [865, 343] on link "Approve" at bounding box center [849, 348] width 61 height 22
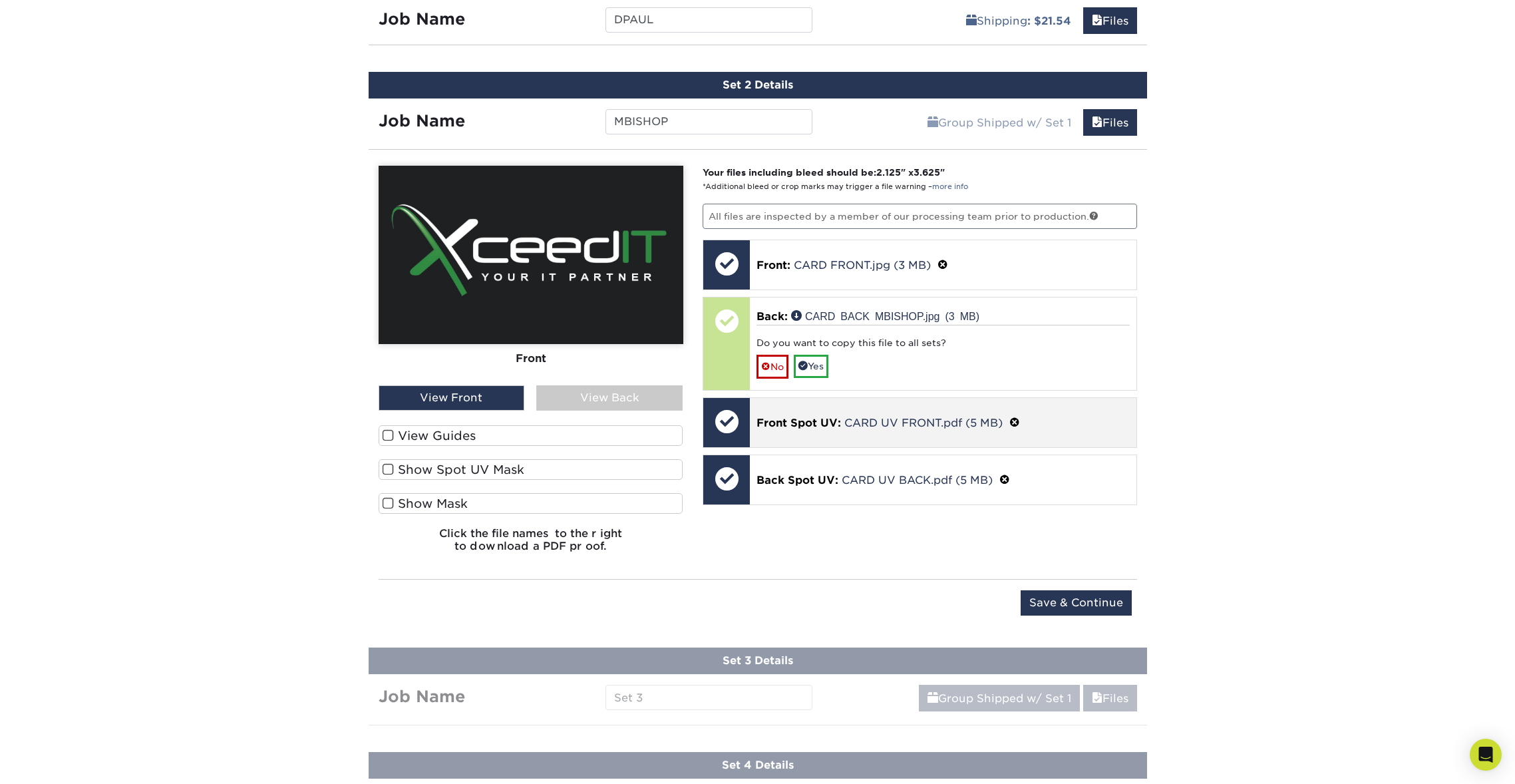
click at [780, 359] on link "No" at bounding box center [772, 366] width 32 height 23
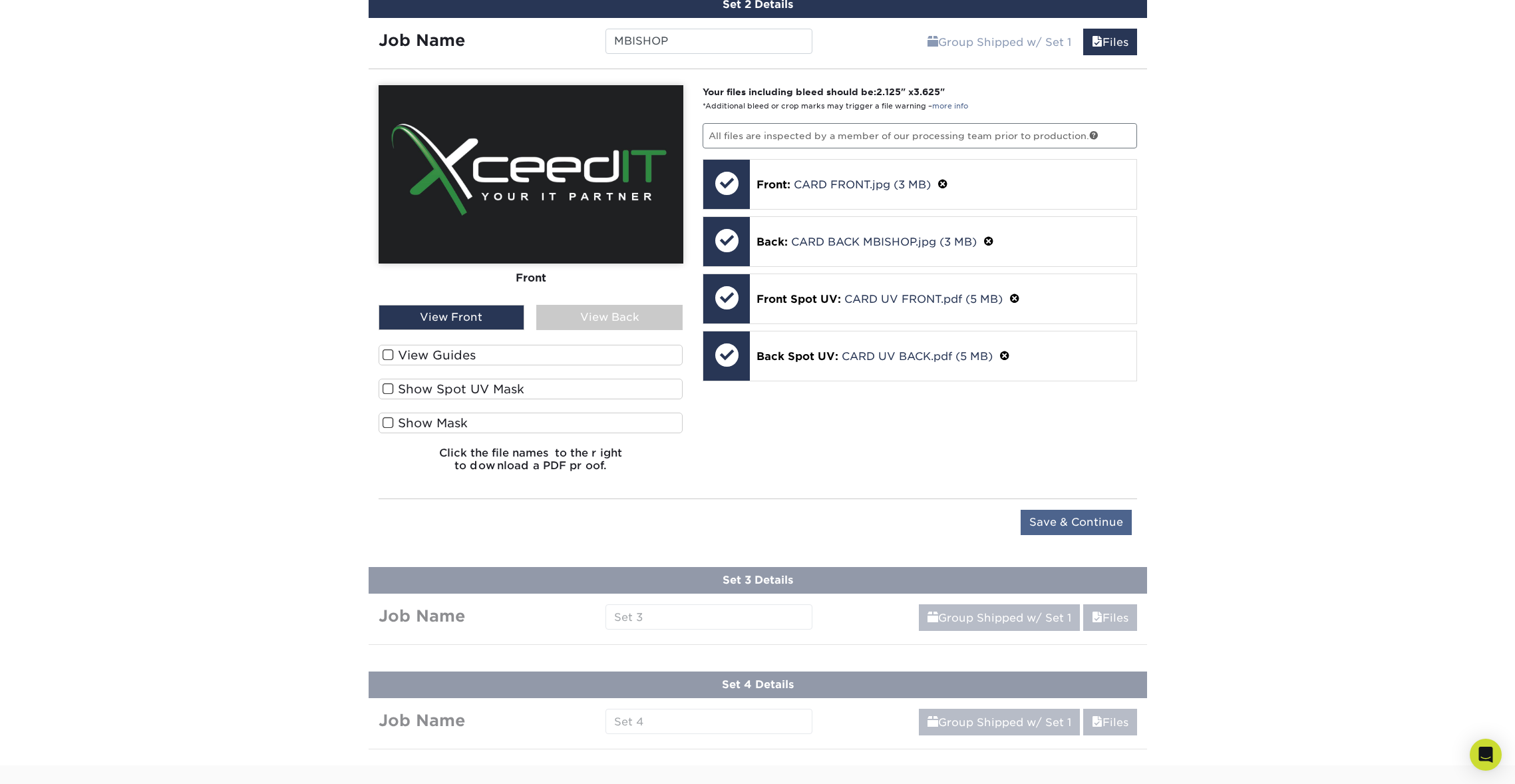
scroll to position [967, 0]
click at [1101, 517] on input "Save & Continue" at bounding box center [1076, 522] width 111 height 25
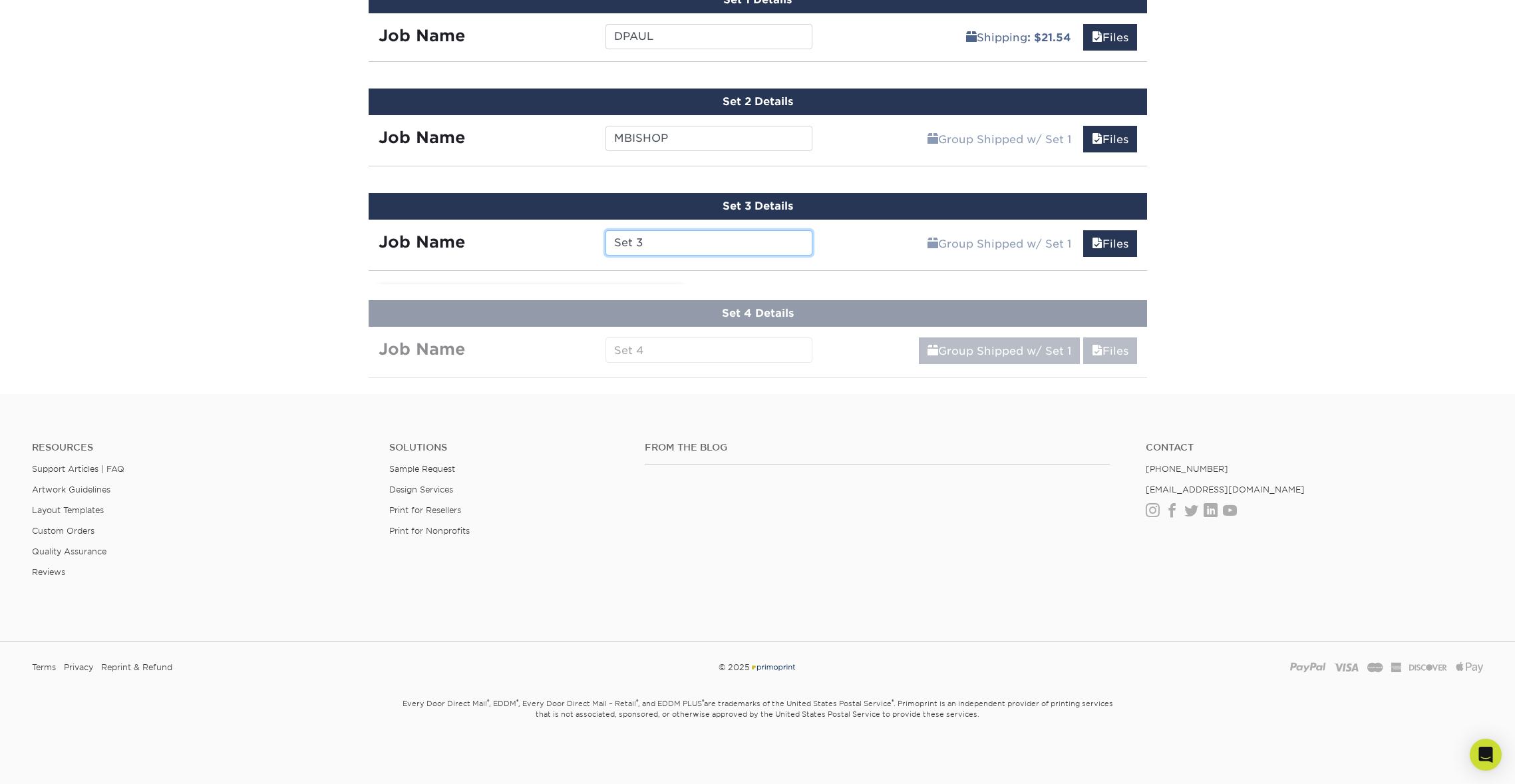
scroll to position [866, 0]
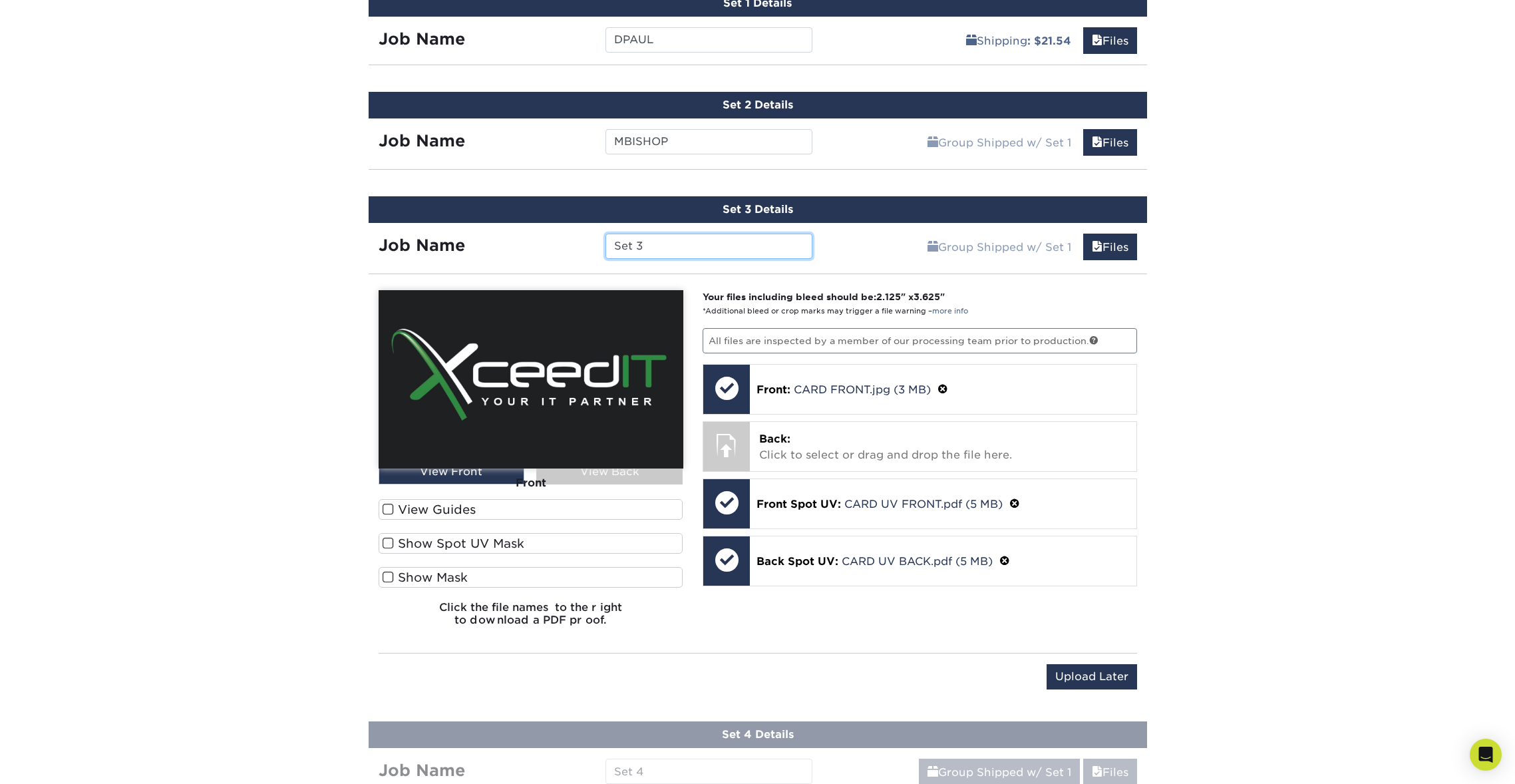
click at [730, 243] on input "Set 3" at bounding box center [708, 245] width 207 height 25
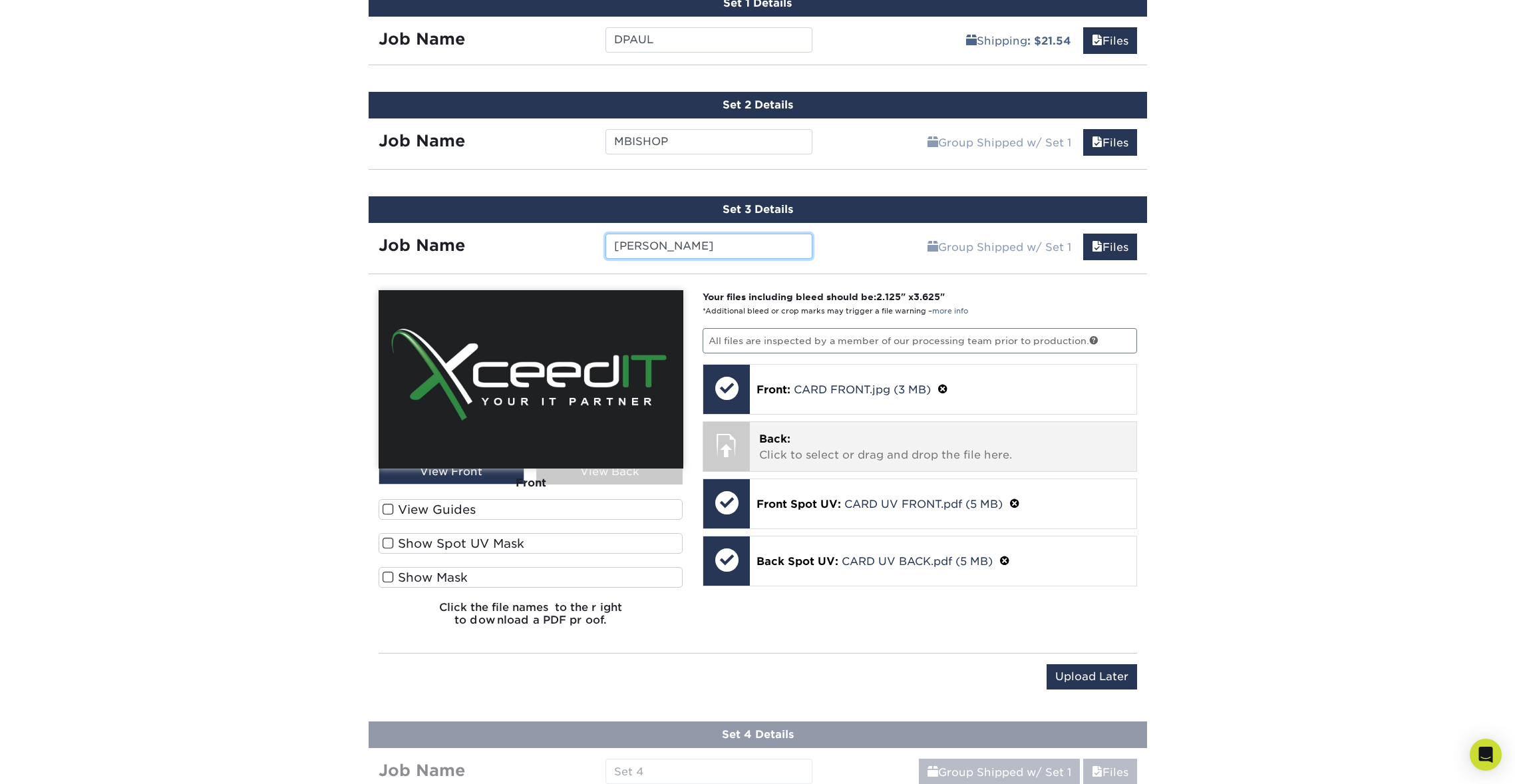
type input "Donny"
click at [887, 450] on p "Back: Click to select or drag and drop the file here." at bounding box center [943, 447] width 368 height 32
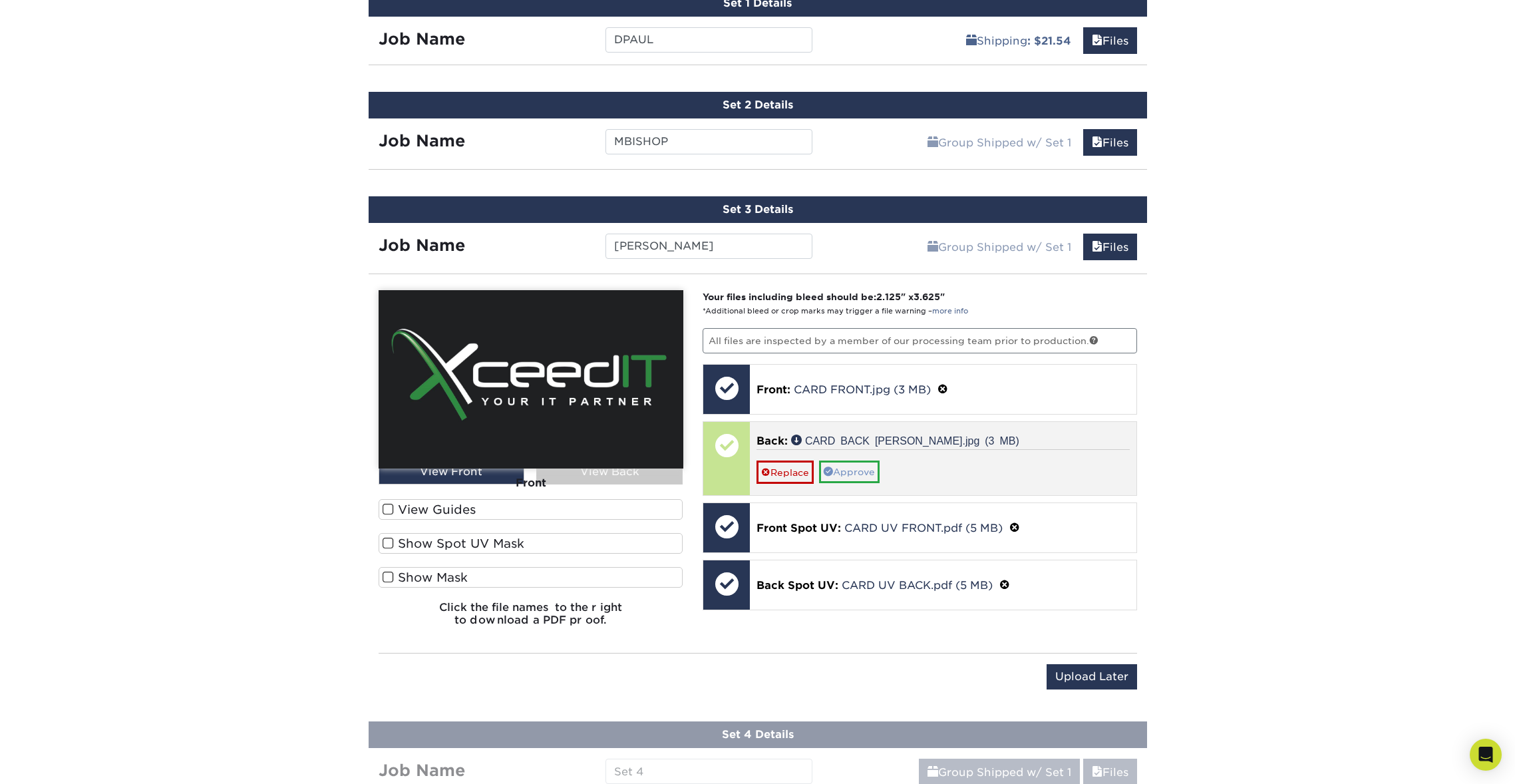
click at [847, 473] on link "Approve" at bounding box center [849, 471] width 61 height 22
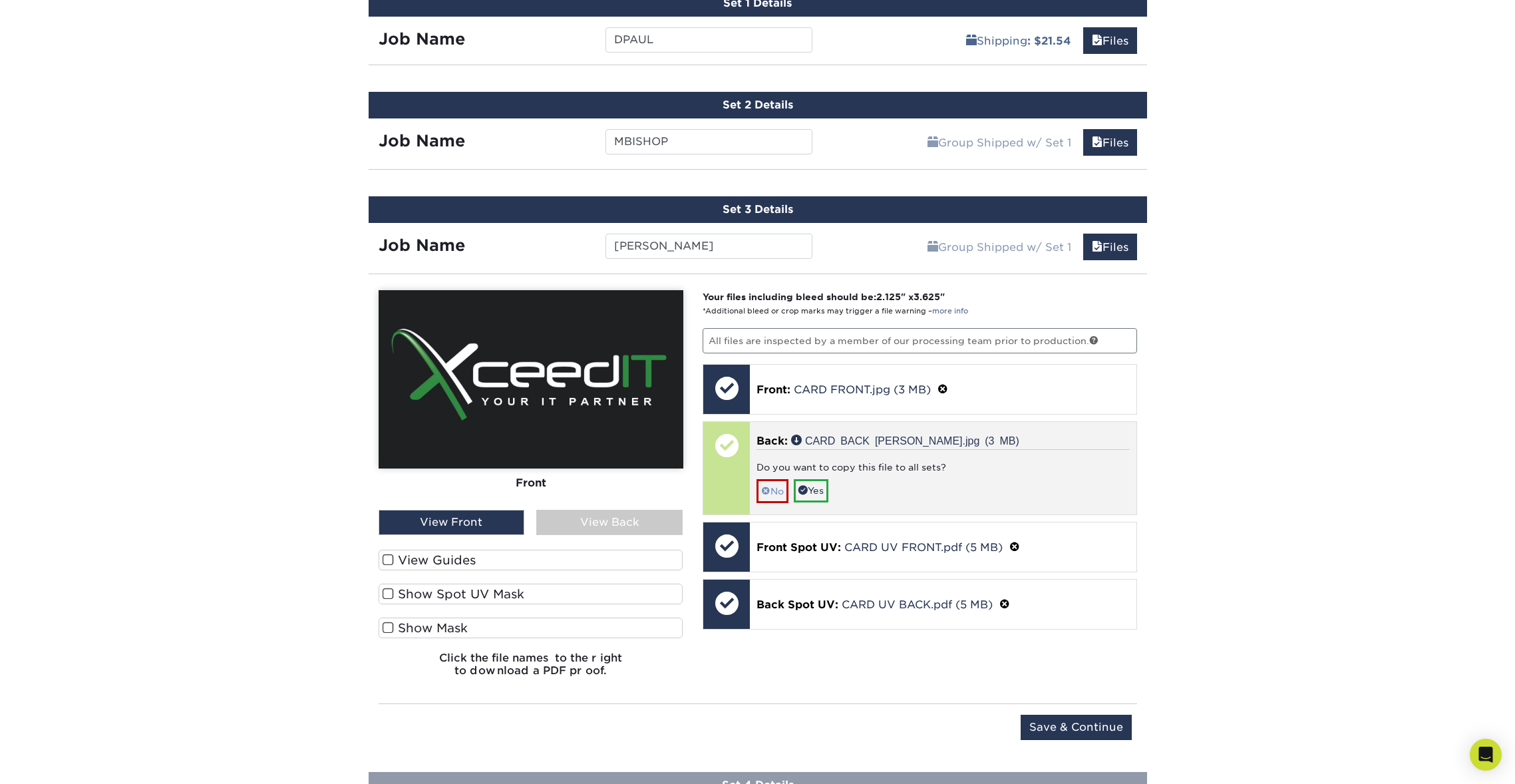
click at [773, 486] on link "No" at bounding box center [772, 490] width 32 height 23
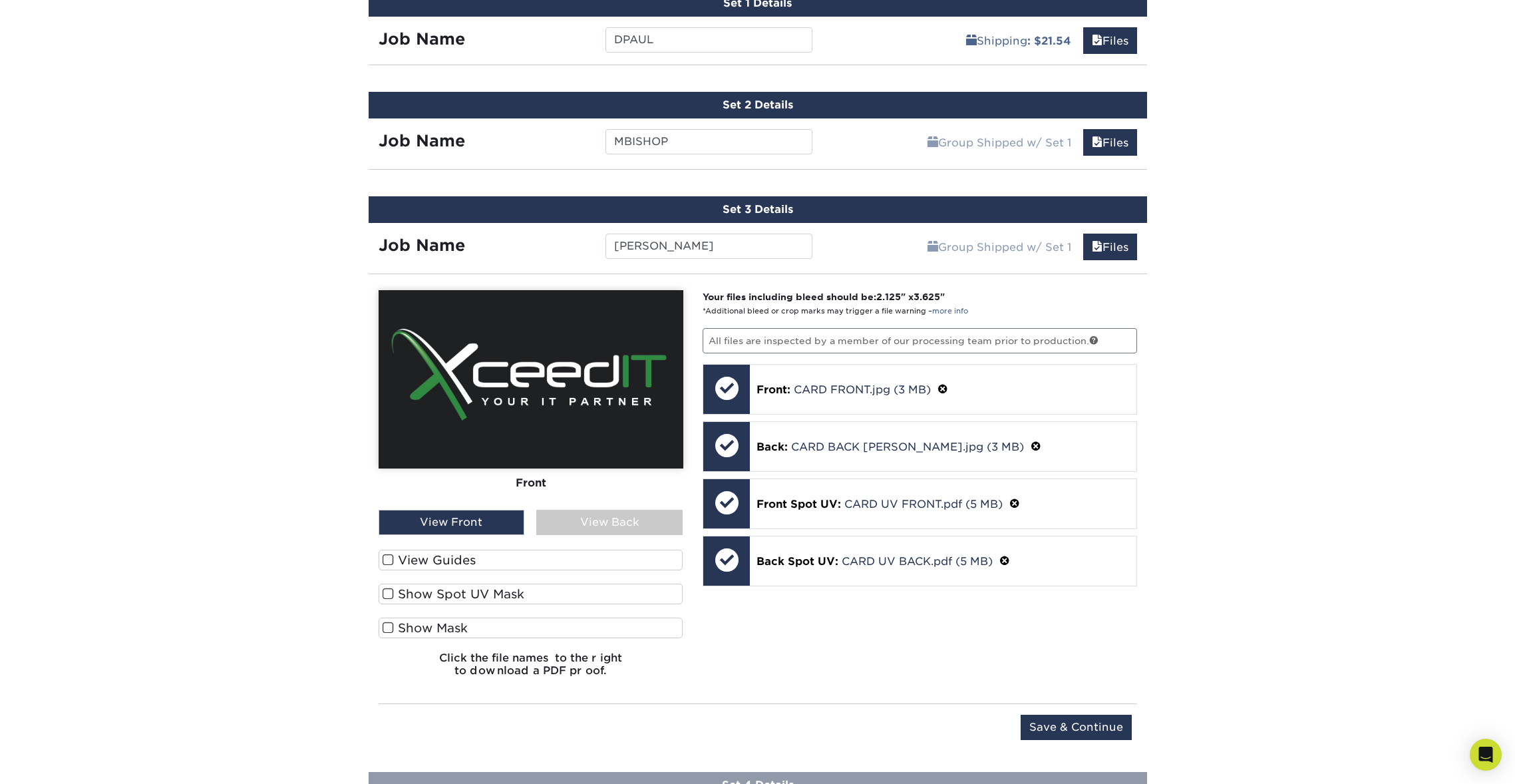
drag, startPoint x: 1092, startPoint y: 721, endPoint x: 1096, endPoint y: 715, distance: 7.2
click at [1092, 721] on input "Save & Continue" at bounding box center [1076, 727] width 111 height 25
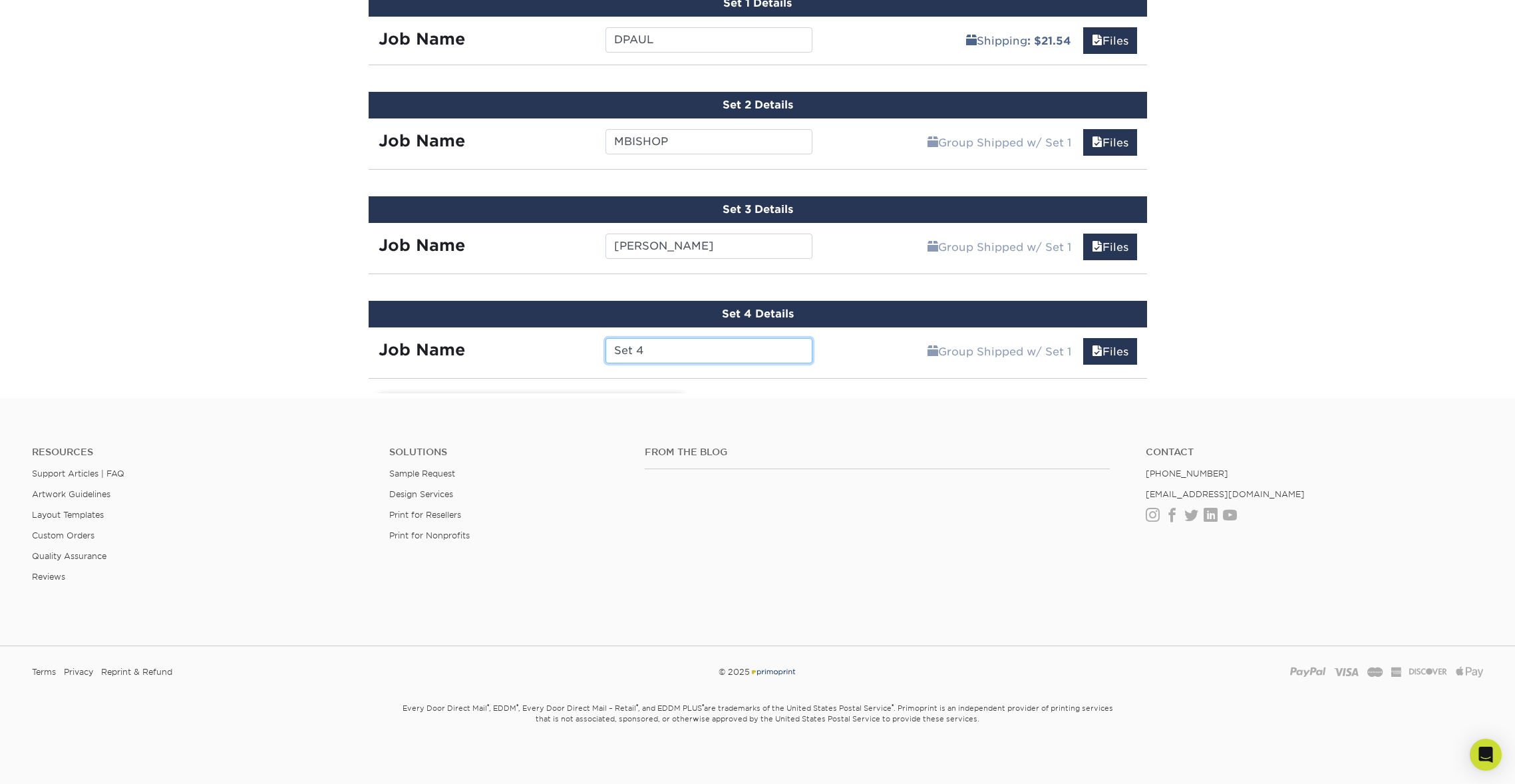
scroll to position [863, 0]
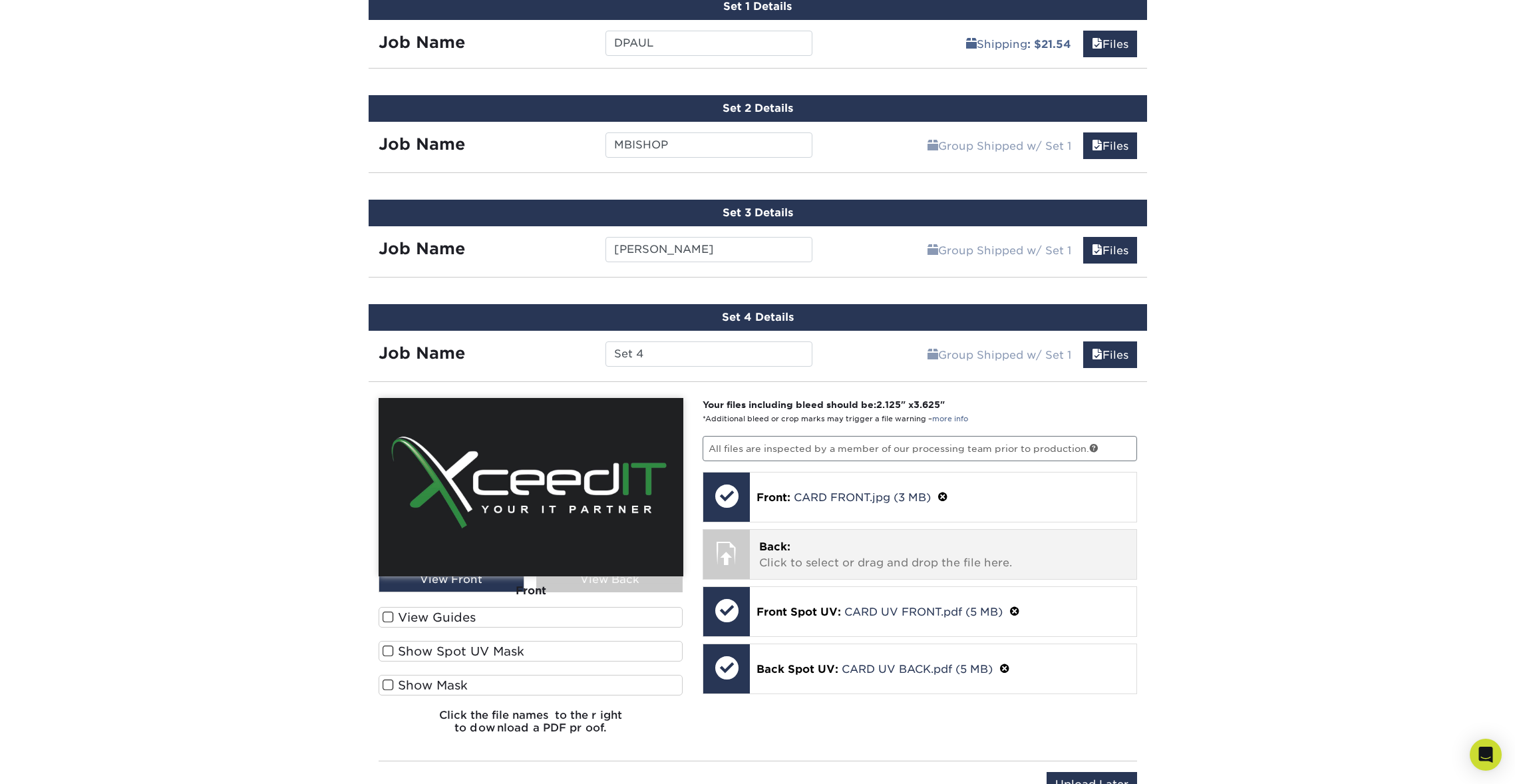
click at [845, 543] on p "Back: Click to select or drag and drop the file here." at bounding box center [943, 555] width 368 height 32
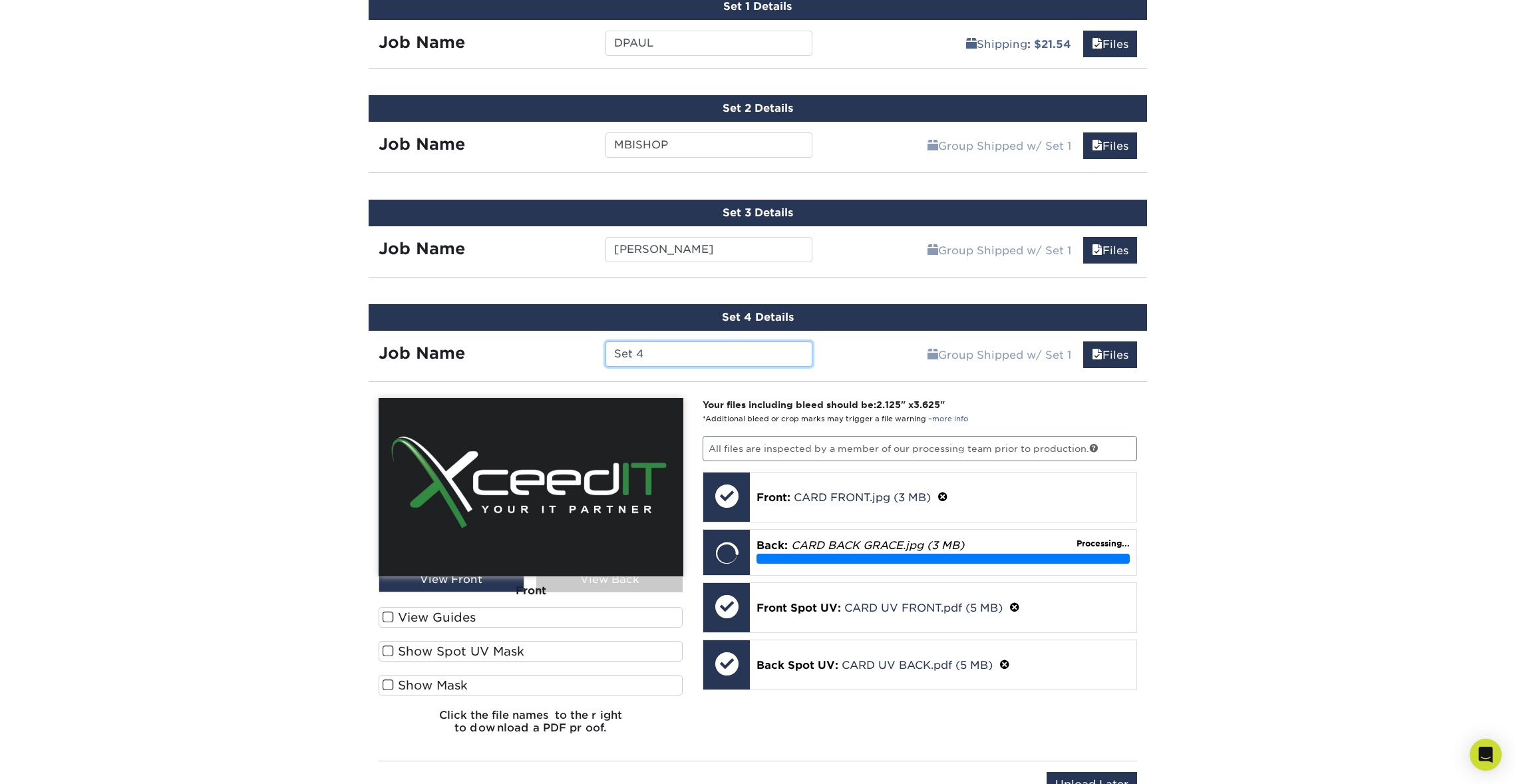
click at [734, 363] on input "Set 4" at bounding box center [708, 353] width 207 height 25
click at [731, 351] on input "Set 4" at bounding box center [708, 353] width 207 height 25
click at [730, 351] on input "Set 4" at bounding box center [708, 353] width 207 height 25
drag, startPoint x: 706, startPoint y: 349, endPoint x: 572, endPoint y: 348, distance: 134.0
click at [572, 348] on div "Job Name Set 4" at bounding box center [595, 353] width 454 height 25
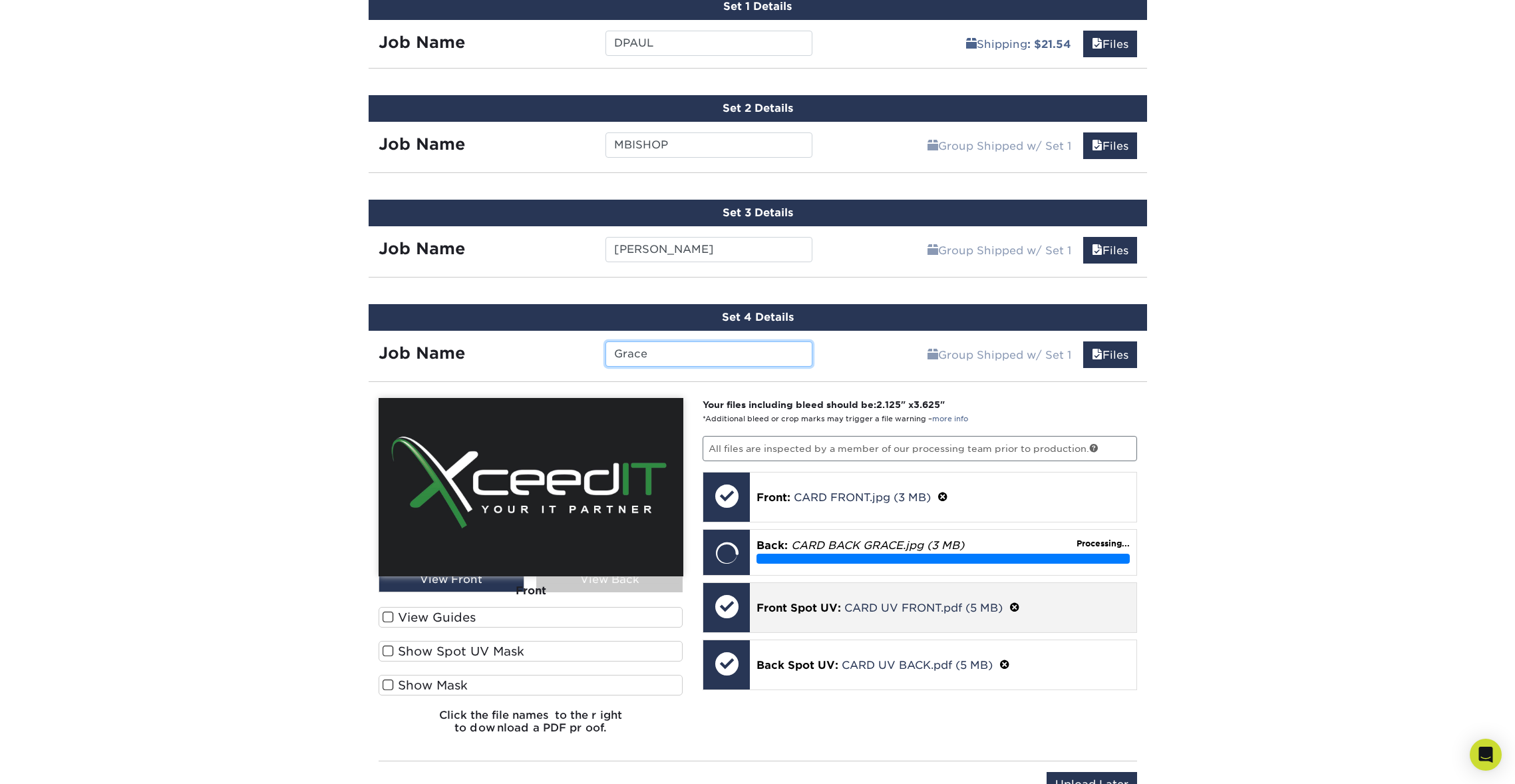
scroll to position [865, 0]
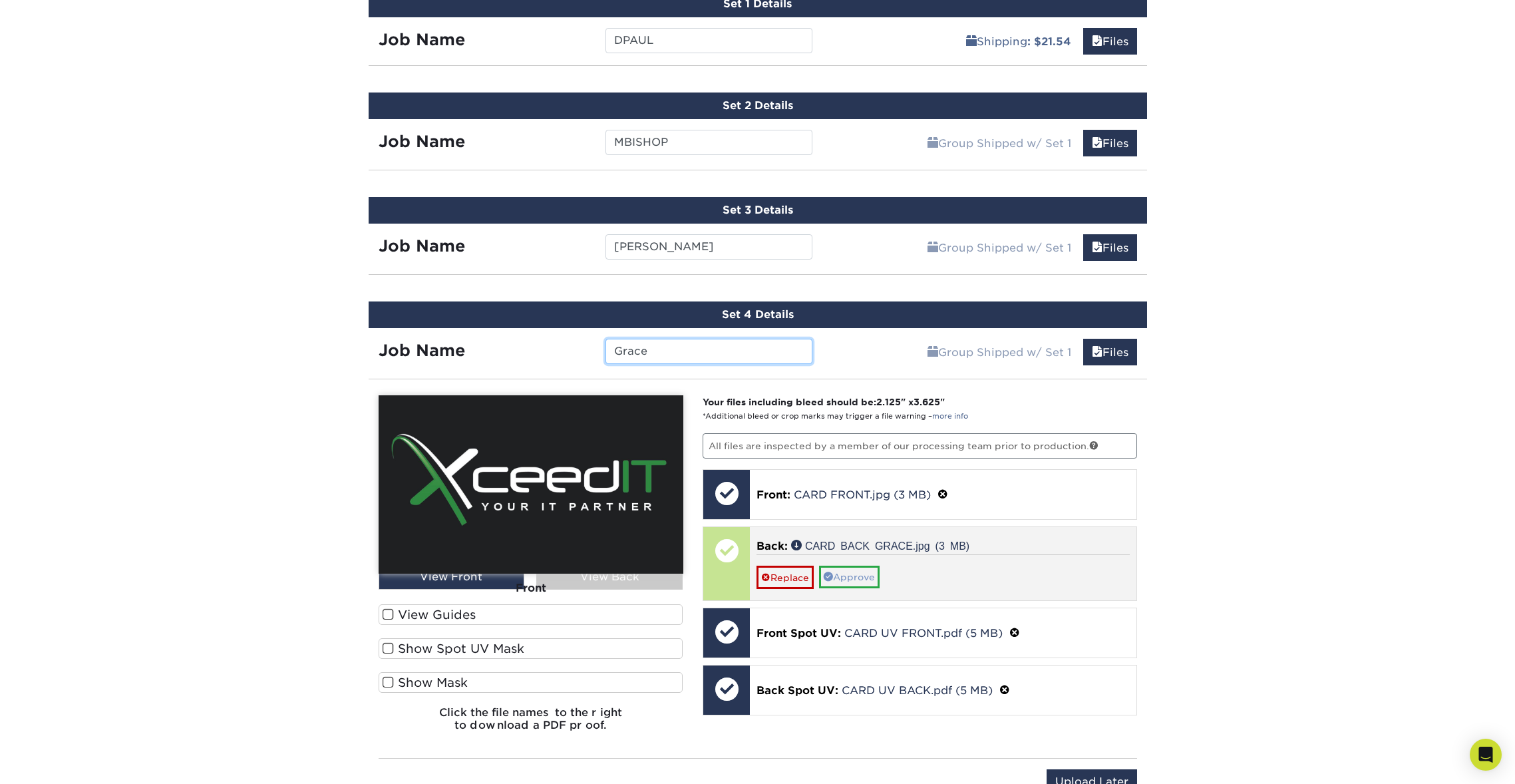
type input "Grace"
click at [864, 572] on link "Approve" at bounding box center [849, 577] width 61 height 22
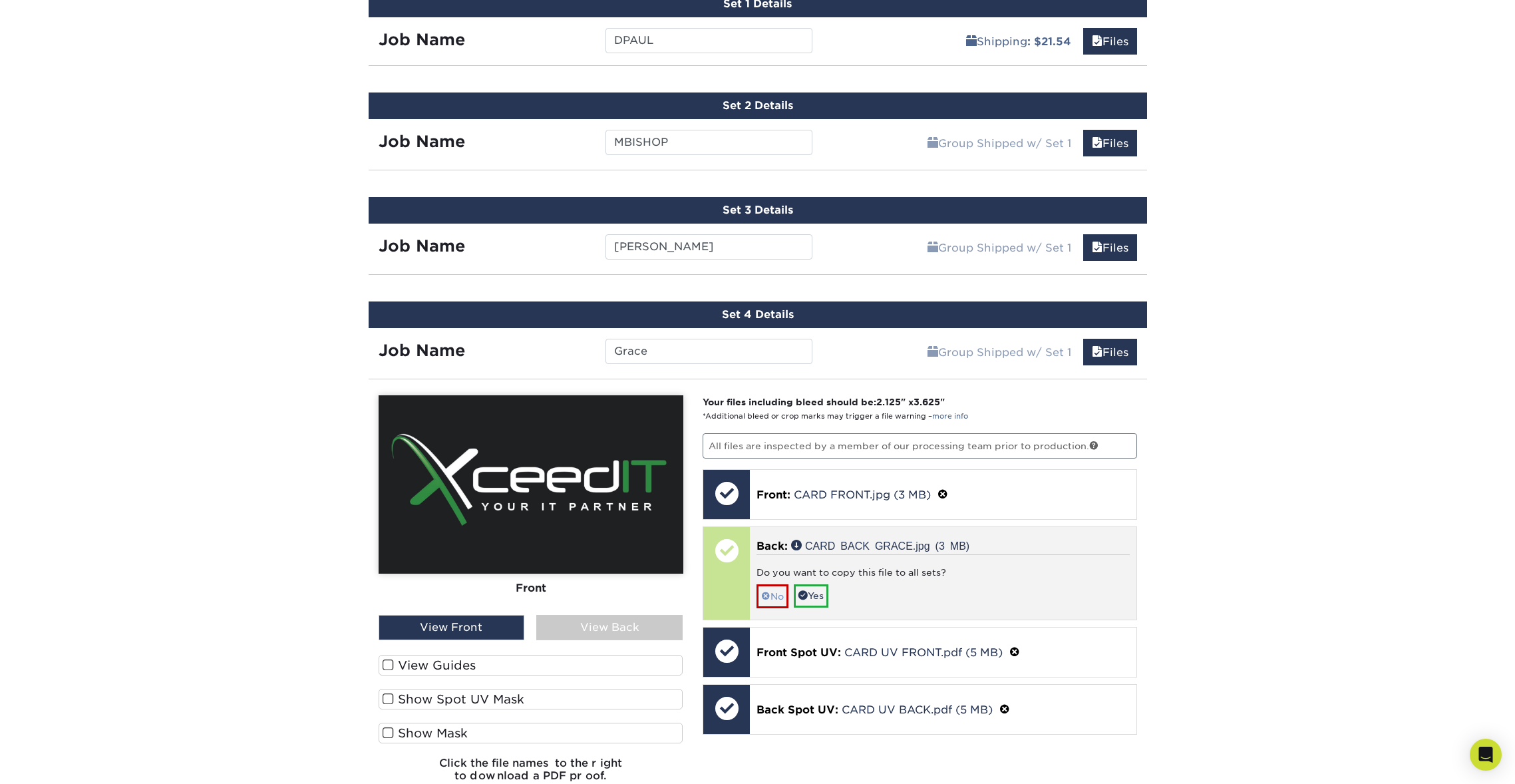
click at [776, 586] on link "No" at bounding box center [772, 596] width 32 height 23
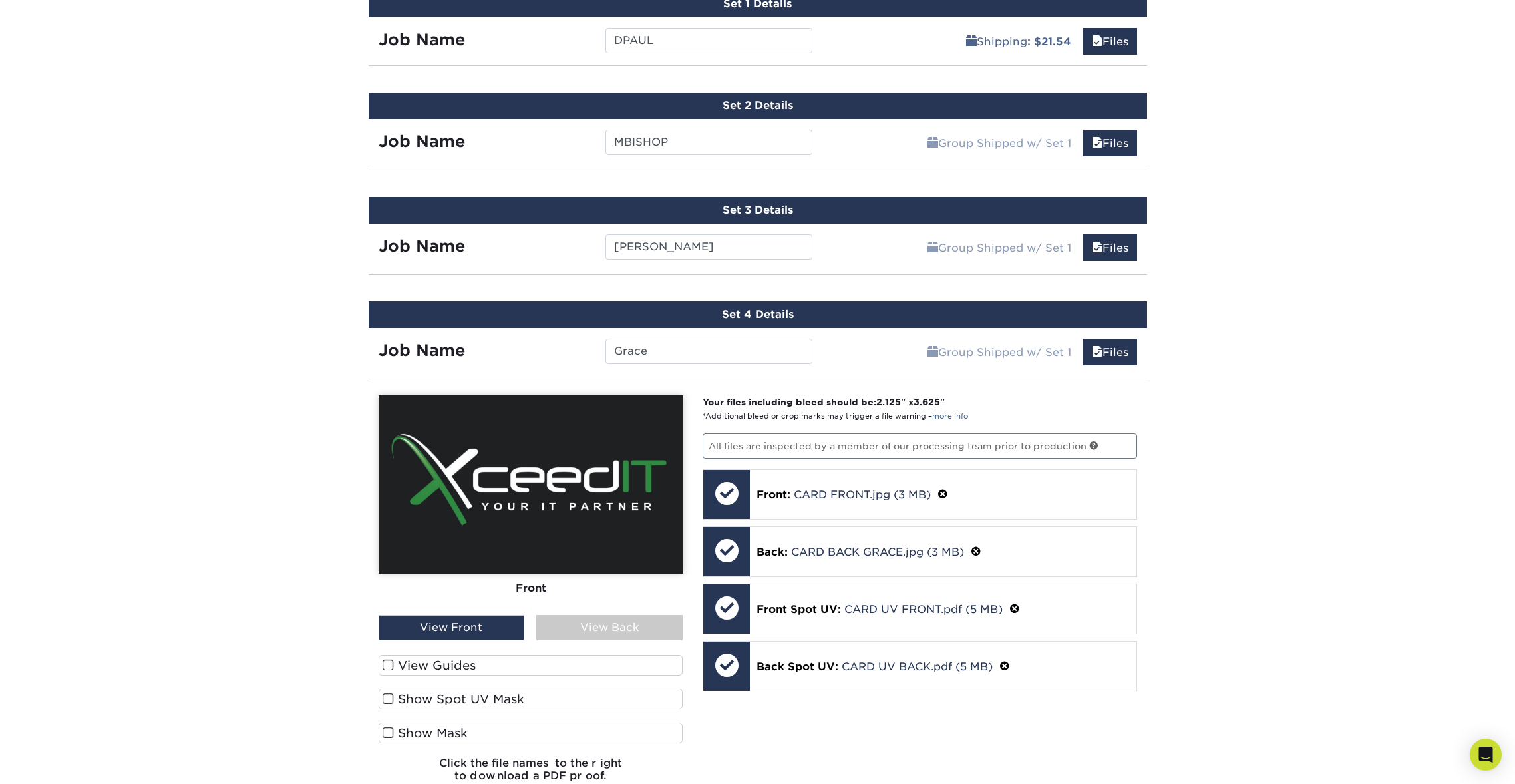
click at [585, 620] on div "View Back" at bounding box center [609, 627] width 146 height 25
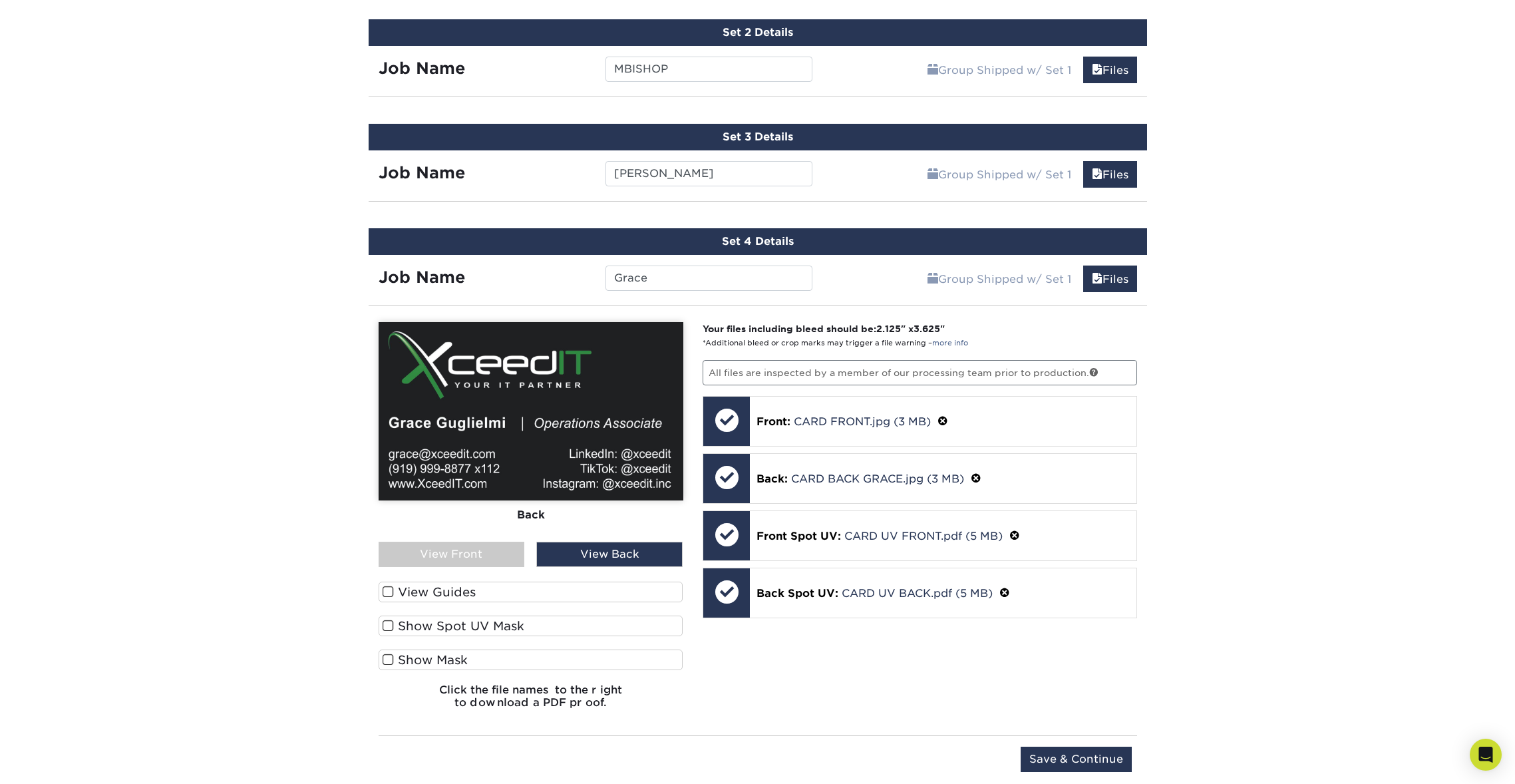
scroll to position [941, 0]
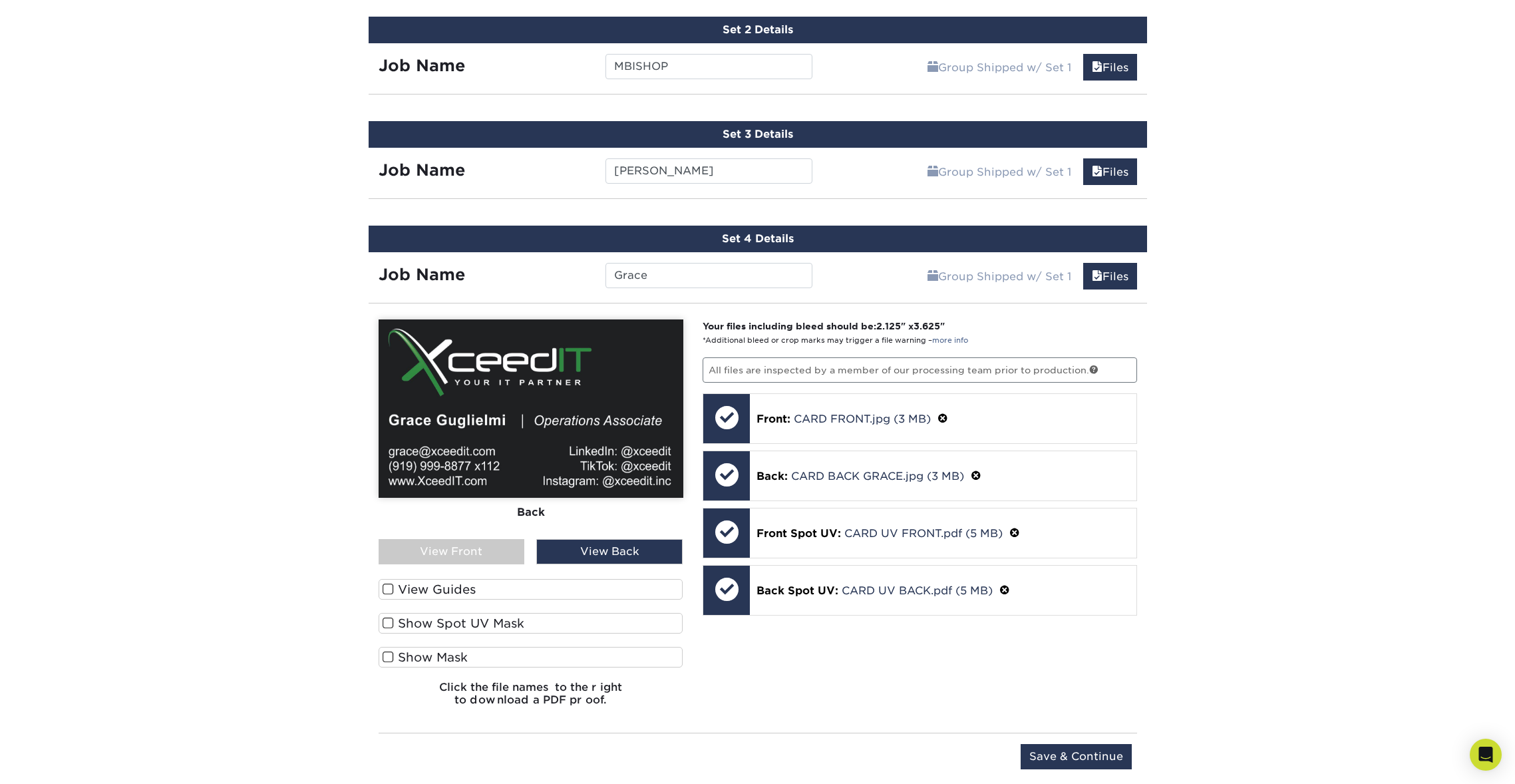
click at [455, 625] on label "Show Spot UV Mask" at bounding box center [530, 623] width 304 height 21
click at [0, 0] on input "Show Spot UV Mask" at bounding box center [0, 0] width 0 height 0
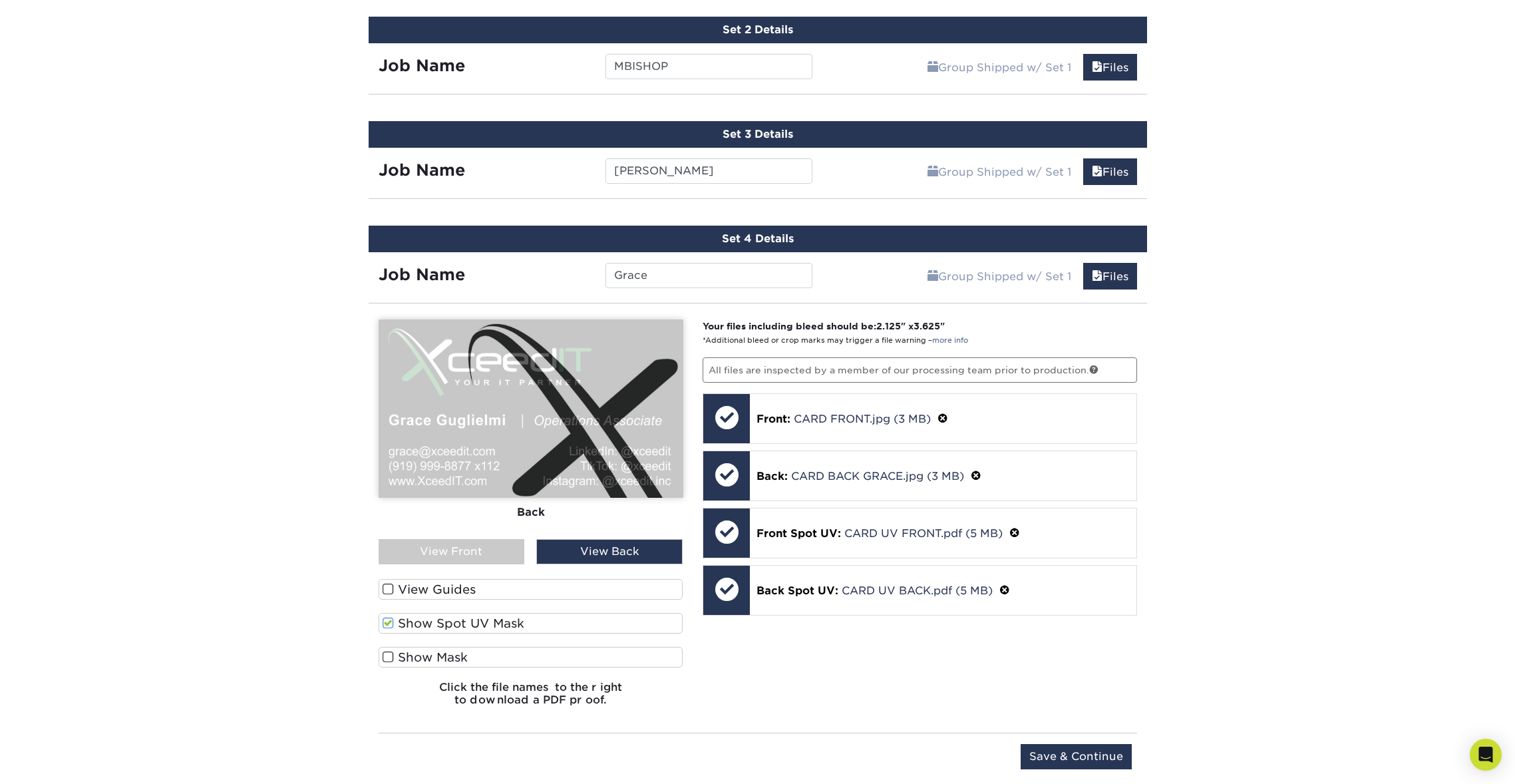
click at [603, 552] on div "View Back" at bounding box center [609, 551] width 146 height 25
click at [508, 547] on div "View Front" at bounding box center [452, 551] width 146 height 25
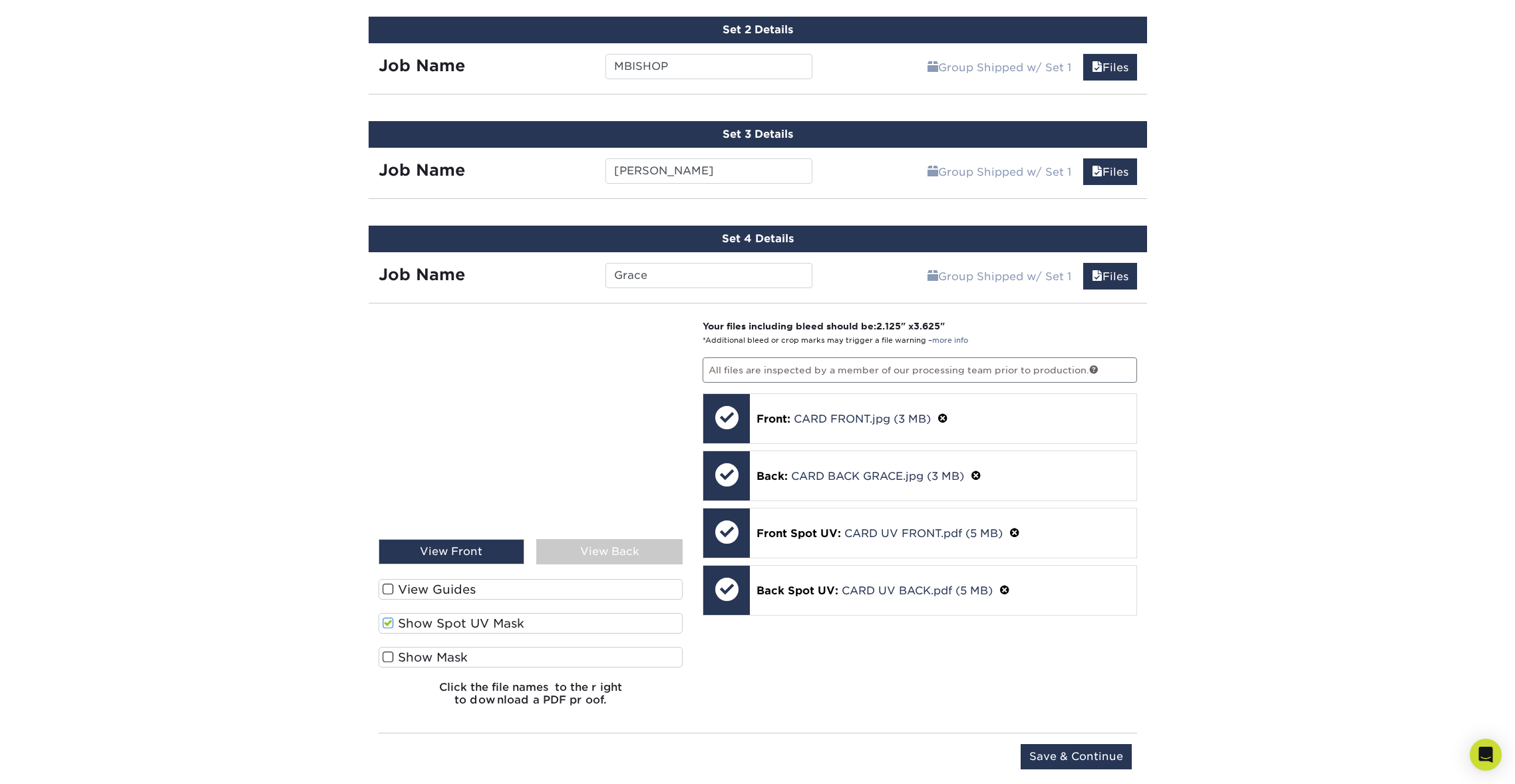
click at [447, 626] on label "Show Spot UV Mask" at bounding box center [530, 623] width 304 height 21
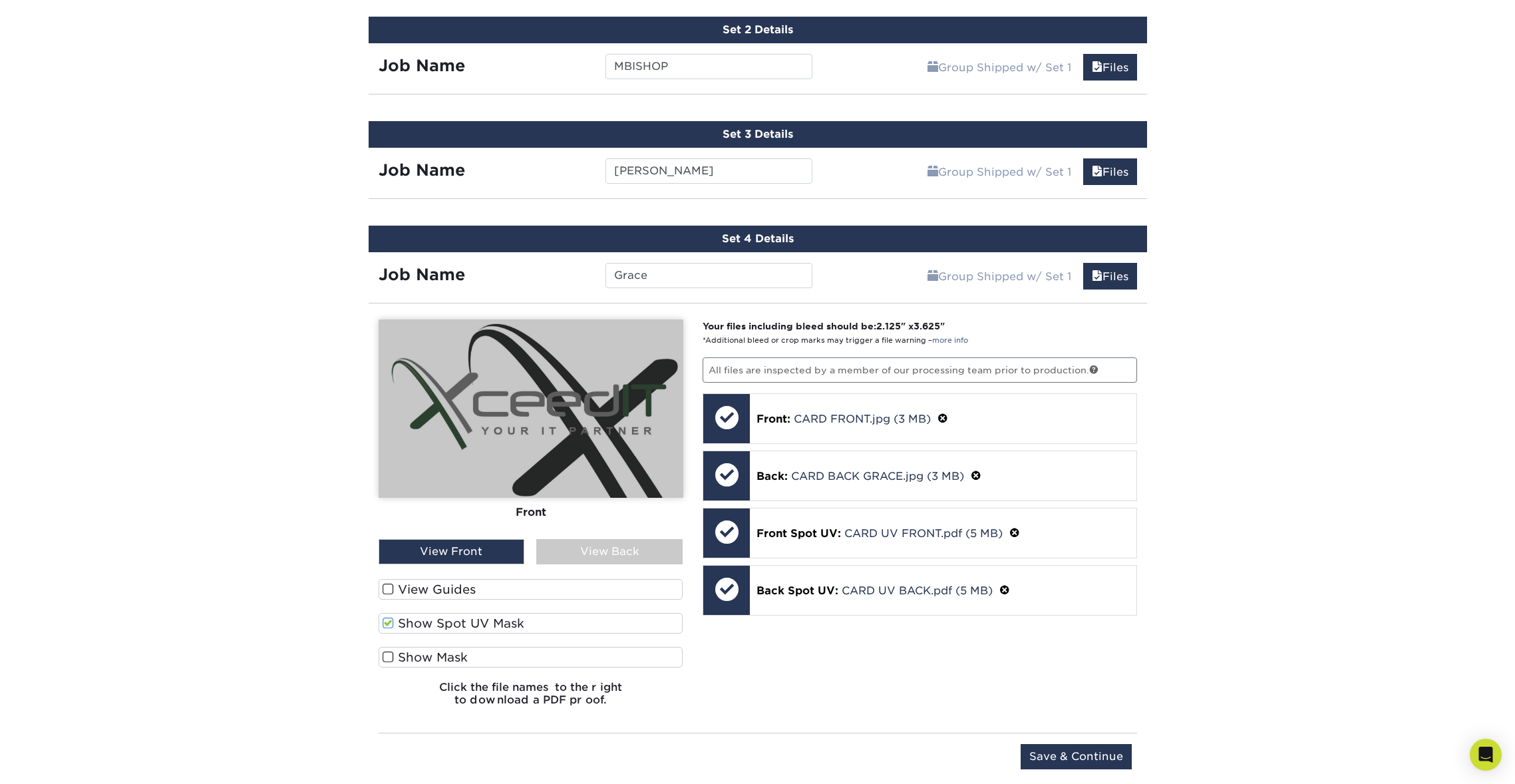
click at [0, 0] on input "Show Spot UV Mask" at bounding box center [0, 0] width 0 height 0
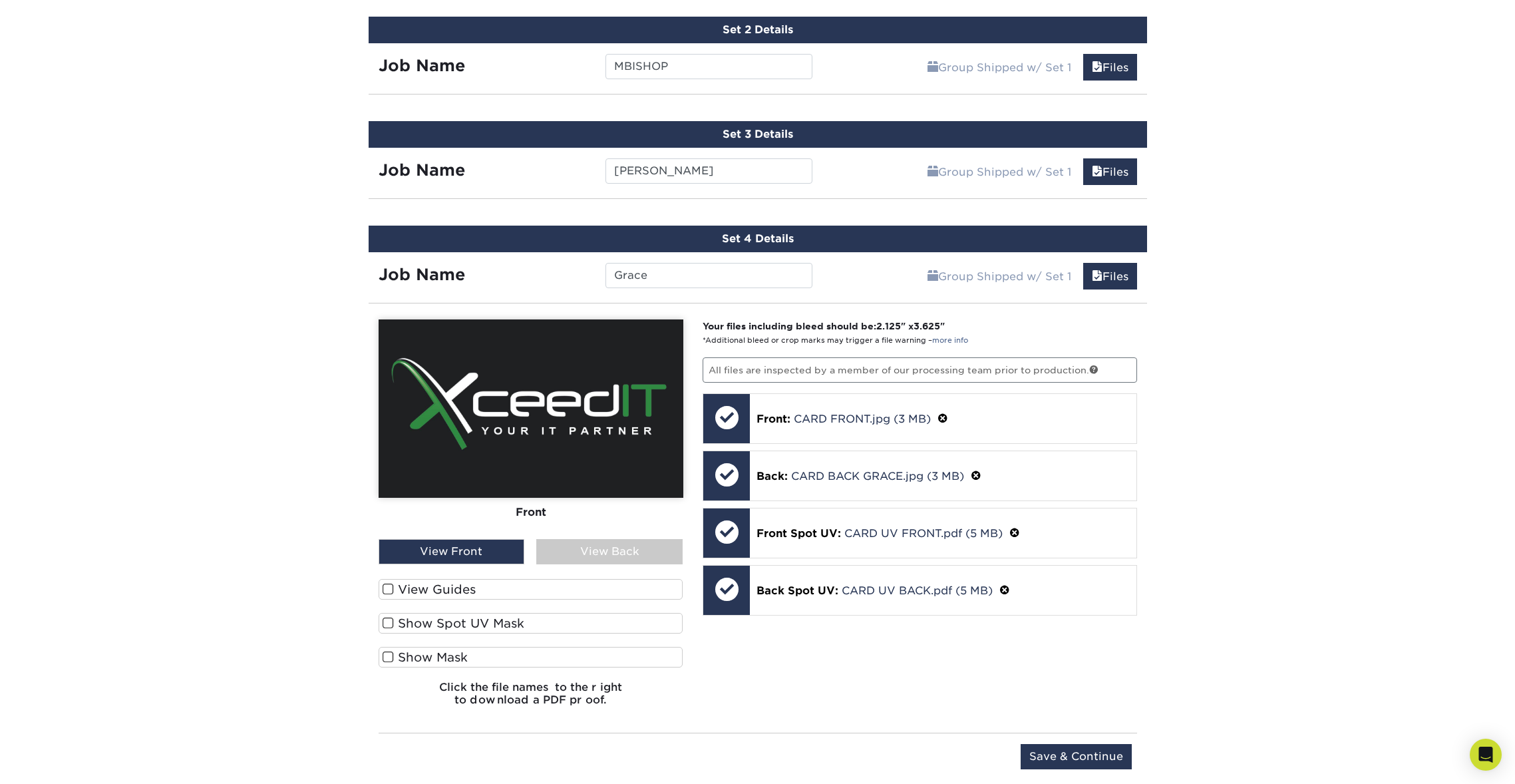
click at [633, 550] on div "View Back" at bounding box center [609, 551] width 146 height 25
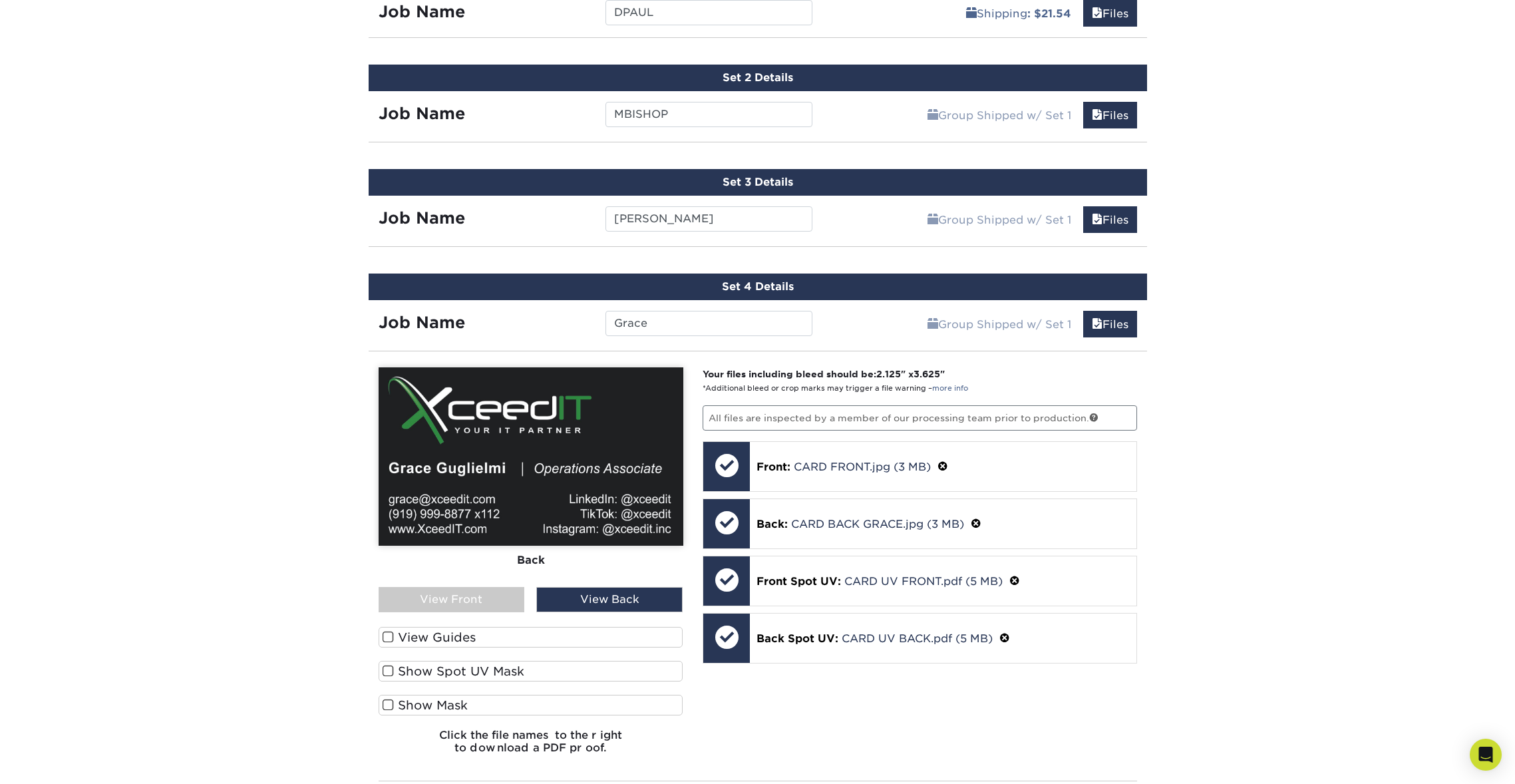
scroll to position [887, 0]
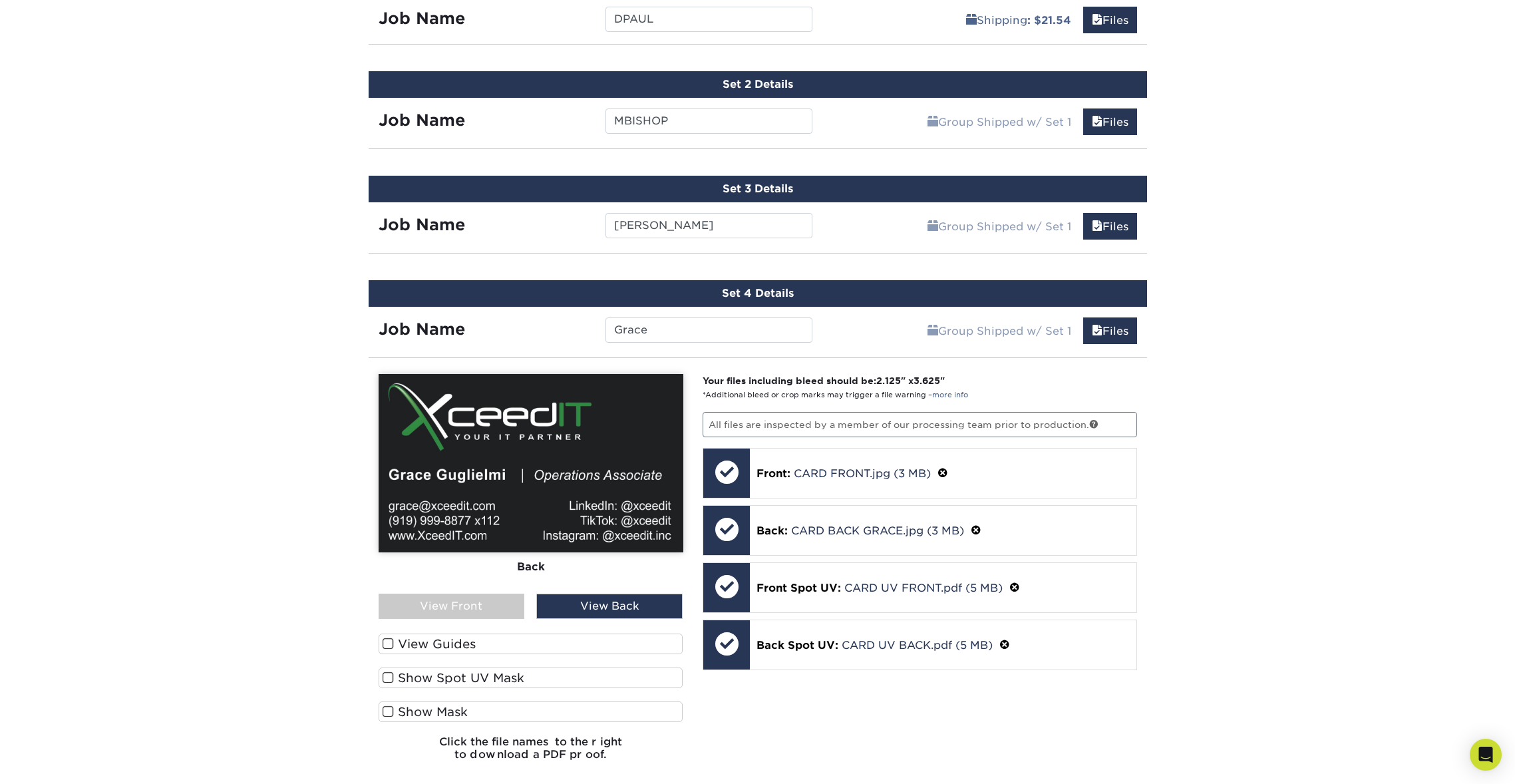
click at [871, 248] on div "Set 3 Details Job Name Donny Group Shipped w/ Set 1 Files Continue You've choos…" at bounding box center [757, 214] width 779 height 78
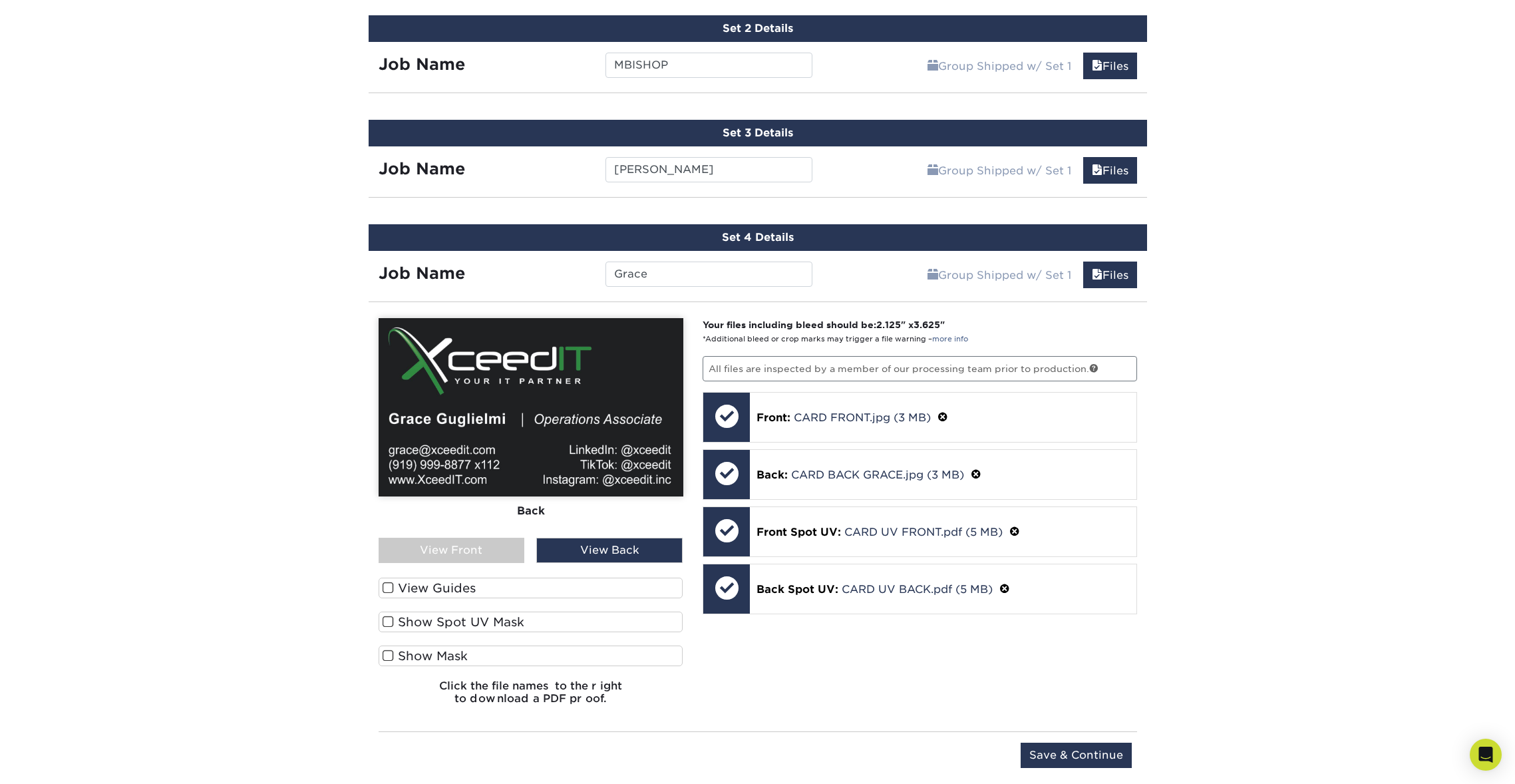
scroll to position [942, 0]
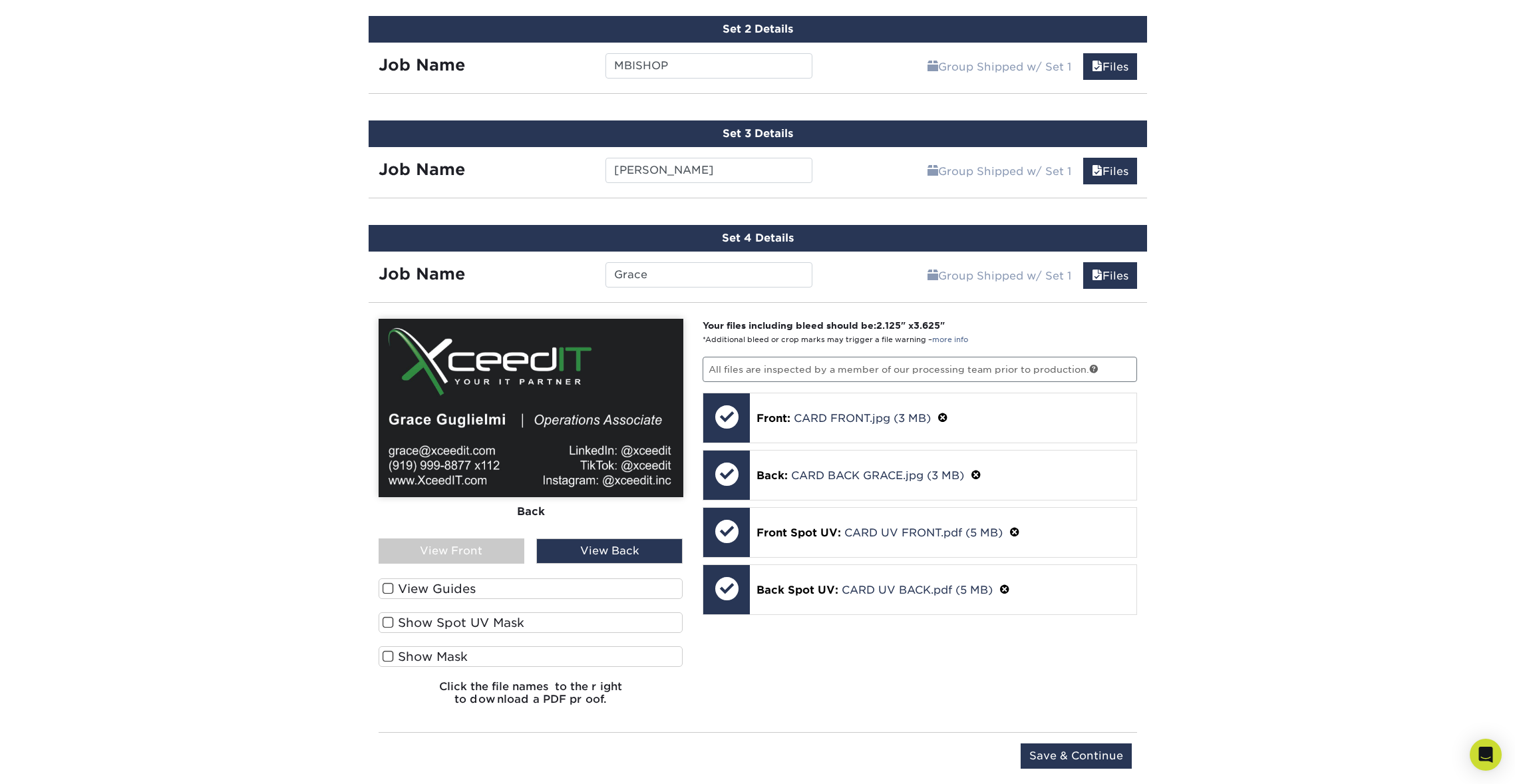
click at [881, 156] on div "Group Shipped w/ Set 1 Files Continue" at bounding box center [985, 167] width 325 height 40
click at [1103, 170] on link "Files" at bounding box center [1110, 170] width 54 height 26
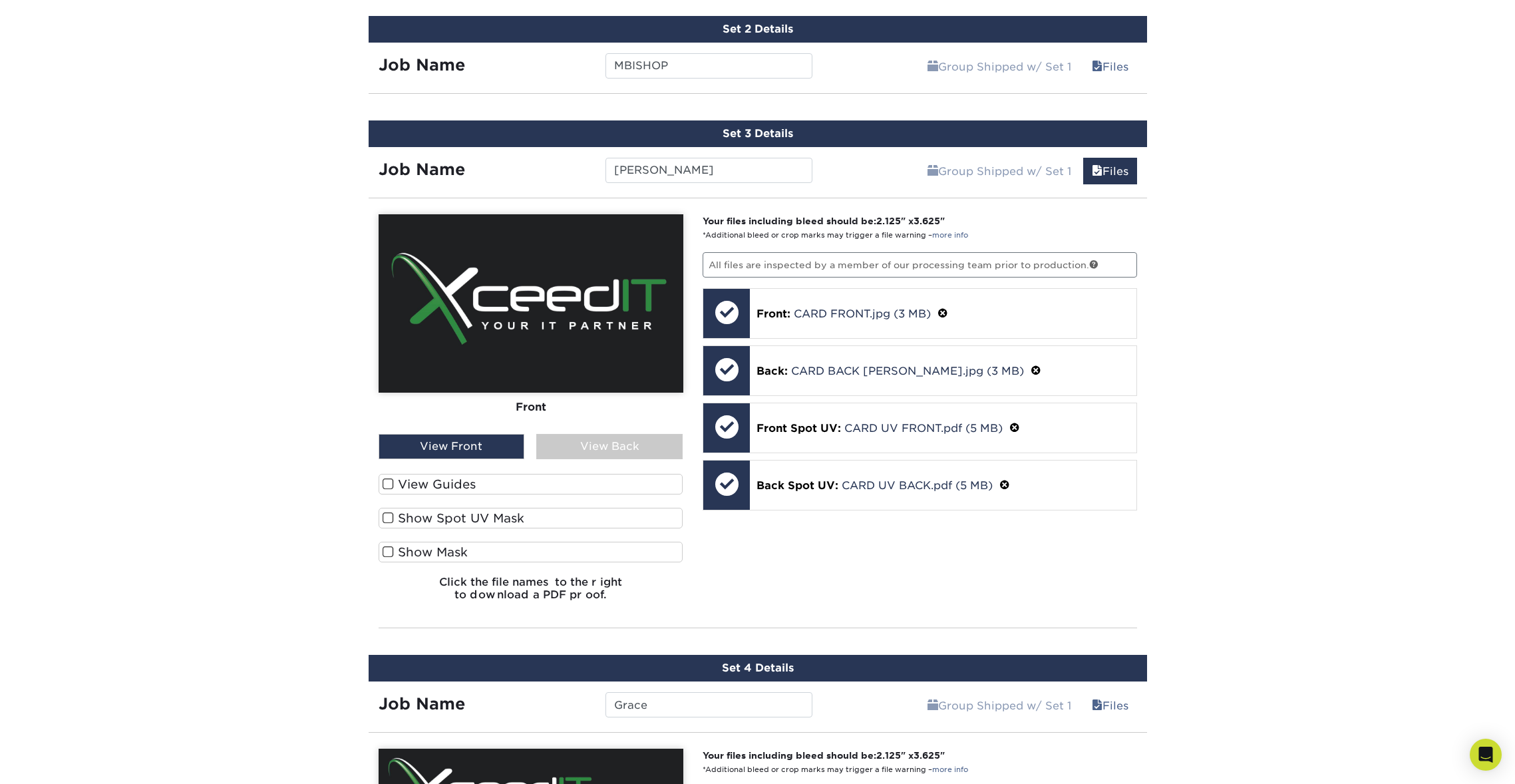
click at [667, 437] on div "View Back" at bounding box center [609, 446] width 146 height 25
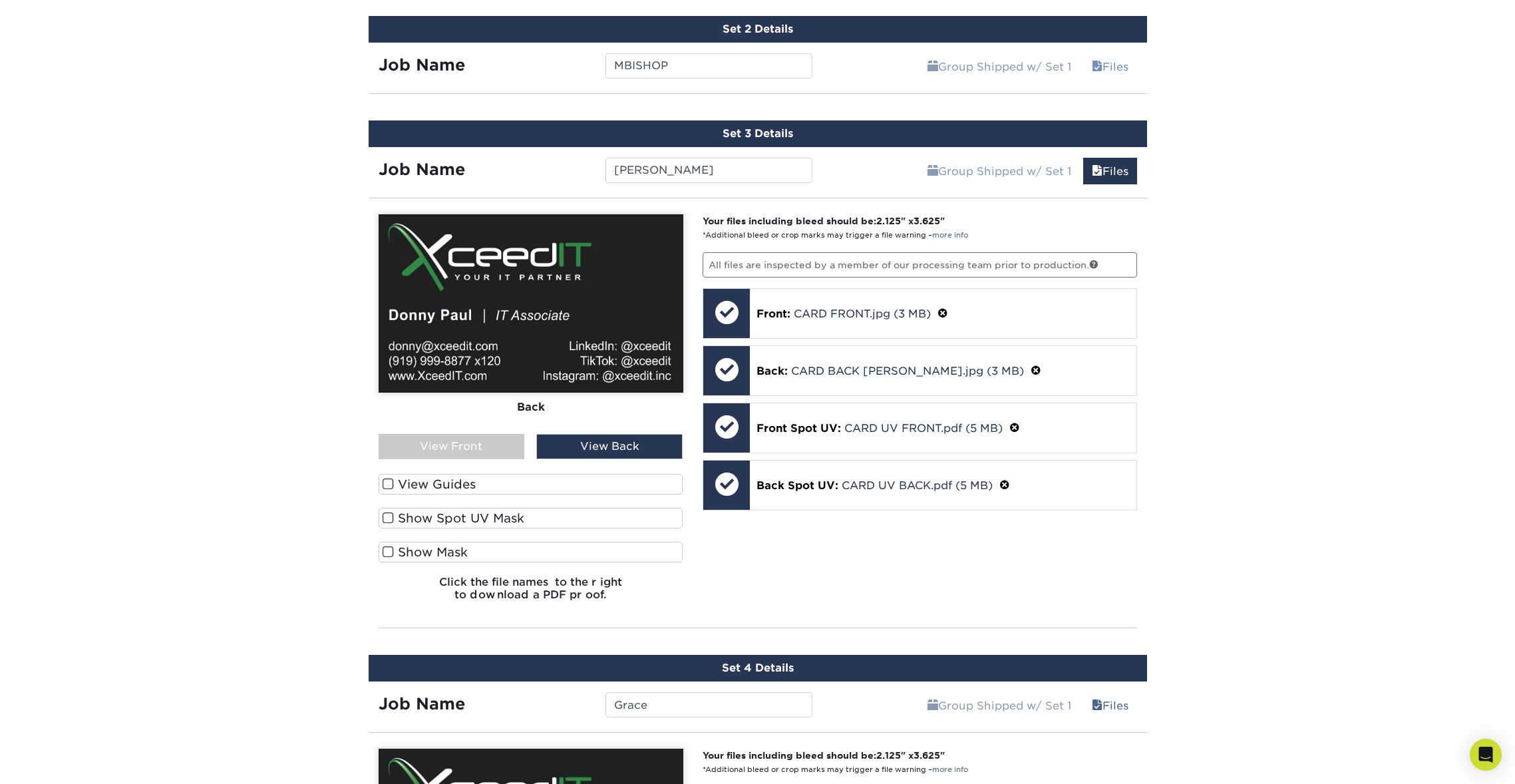
click at [1121, 63] on link "Files" at bounding box center [1110, 67] width 54 height 26
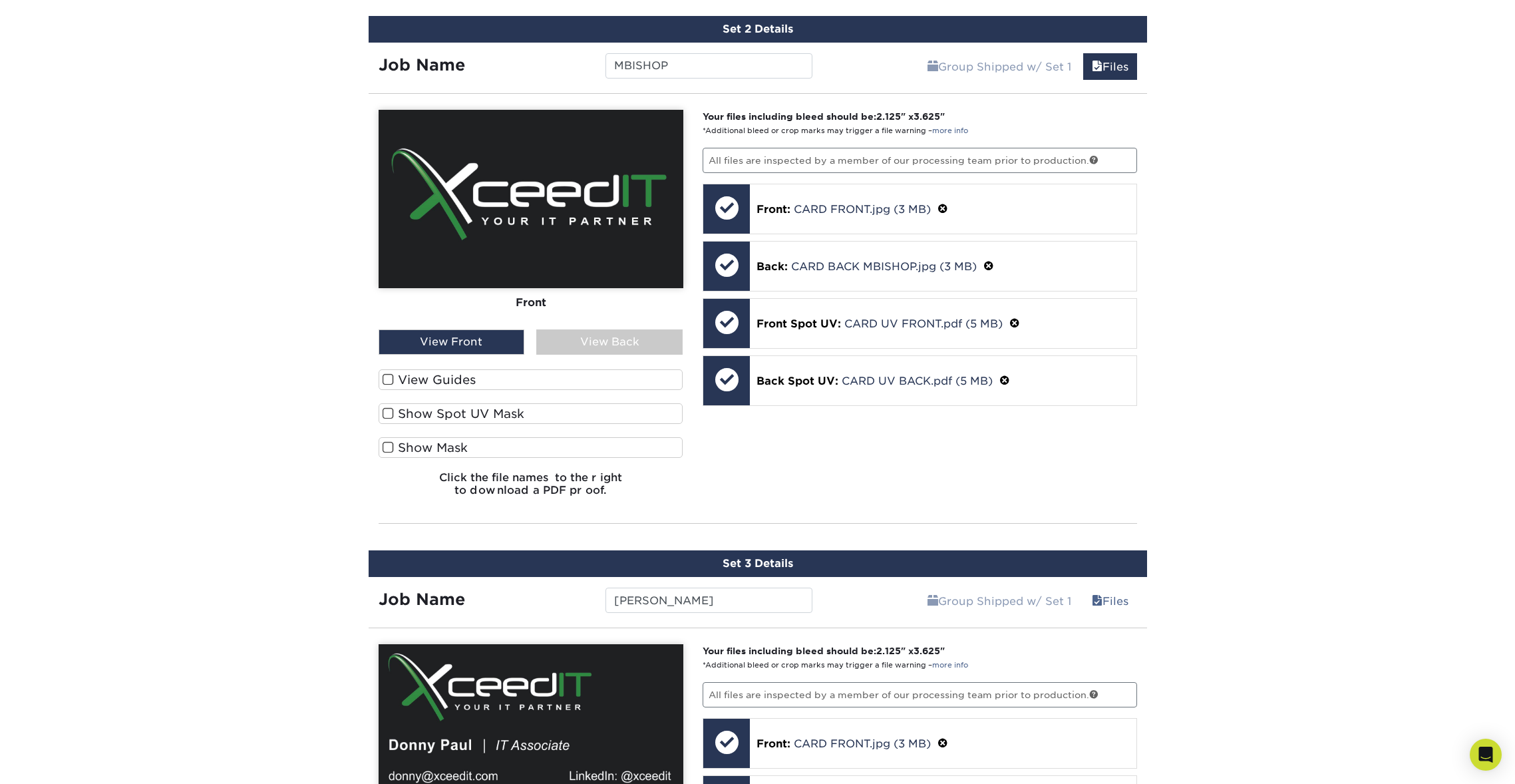
click at [618, 333] on div "View Back" at bounding box center [609, 342] width 146 height 25
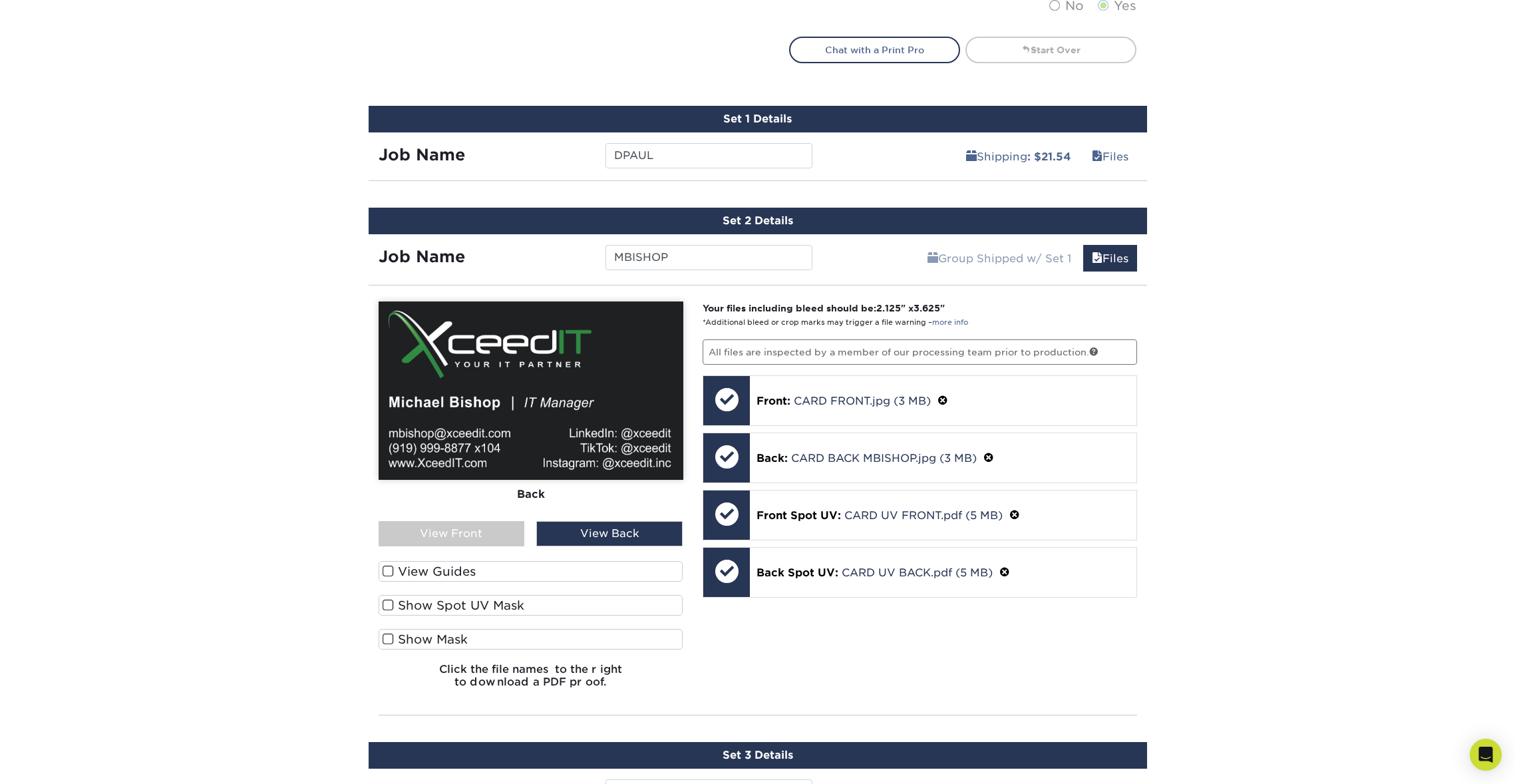
scroll to position [747, 0]
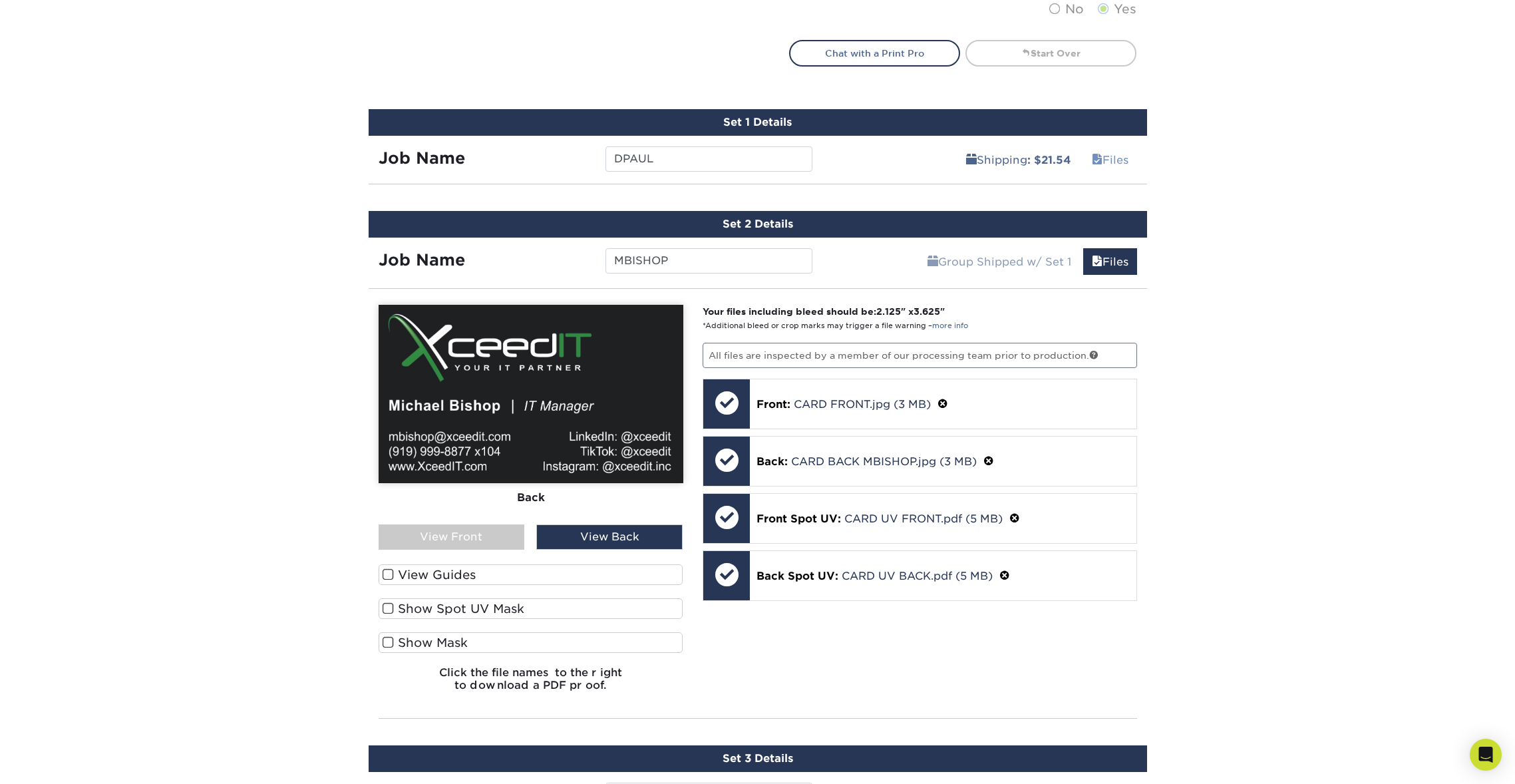
click at [1123, 154] on link "Files" at bounding box center [1110, 159] width 54 height 26
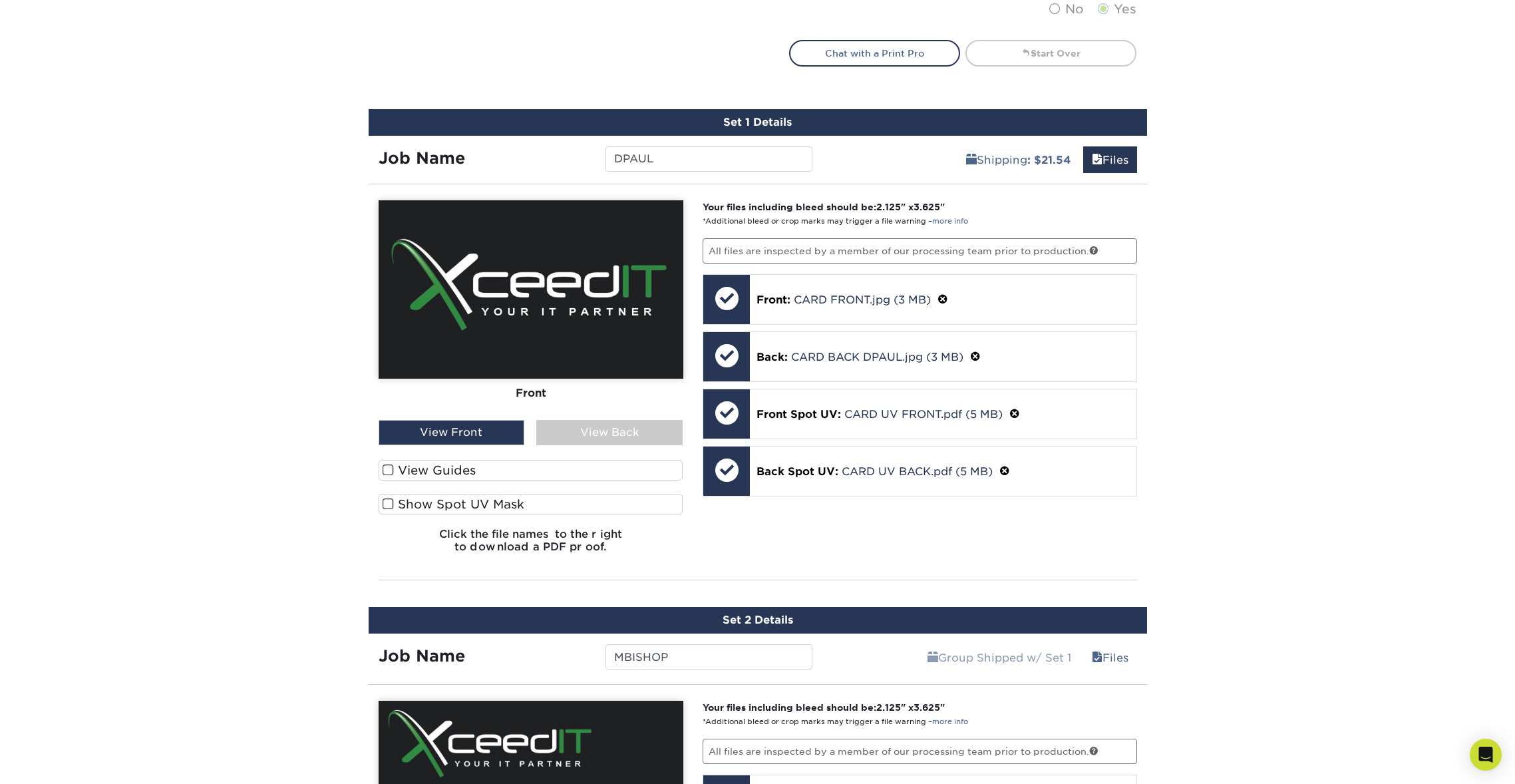
click at [614, 420] on div "View Back" at bounding box center [609, 432] width 146 height 25
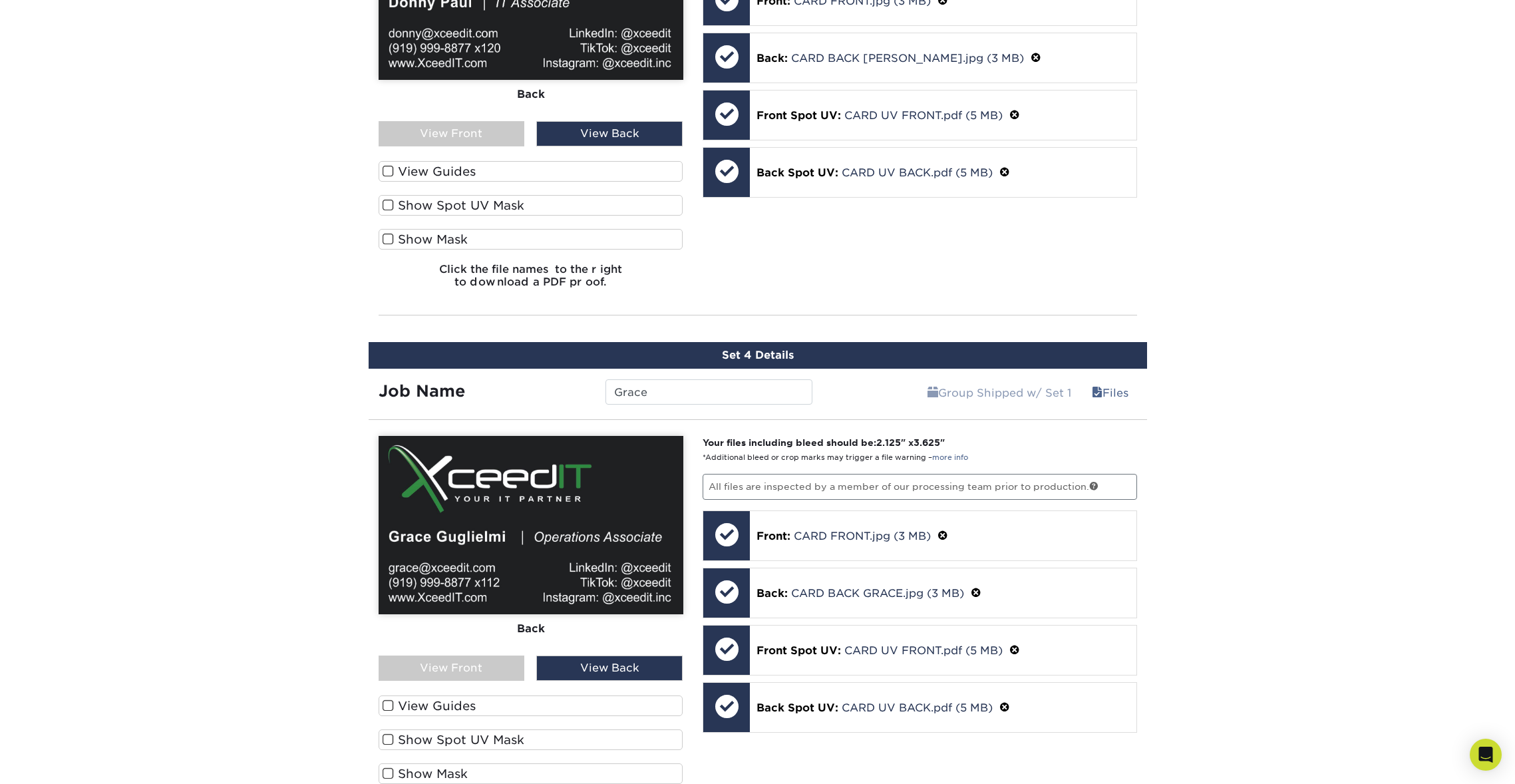
scroll to position [2090, 0]
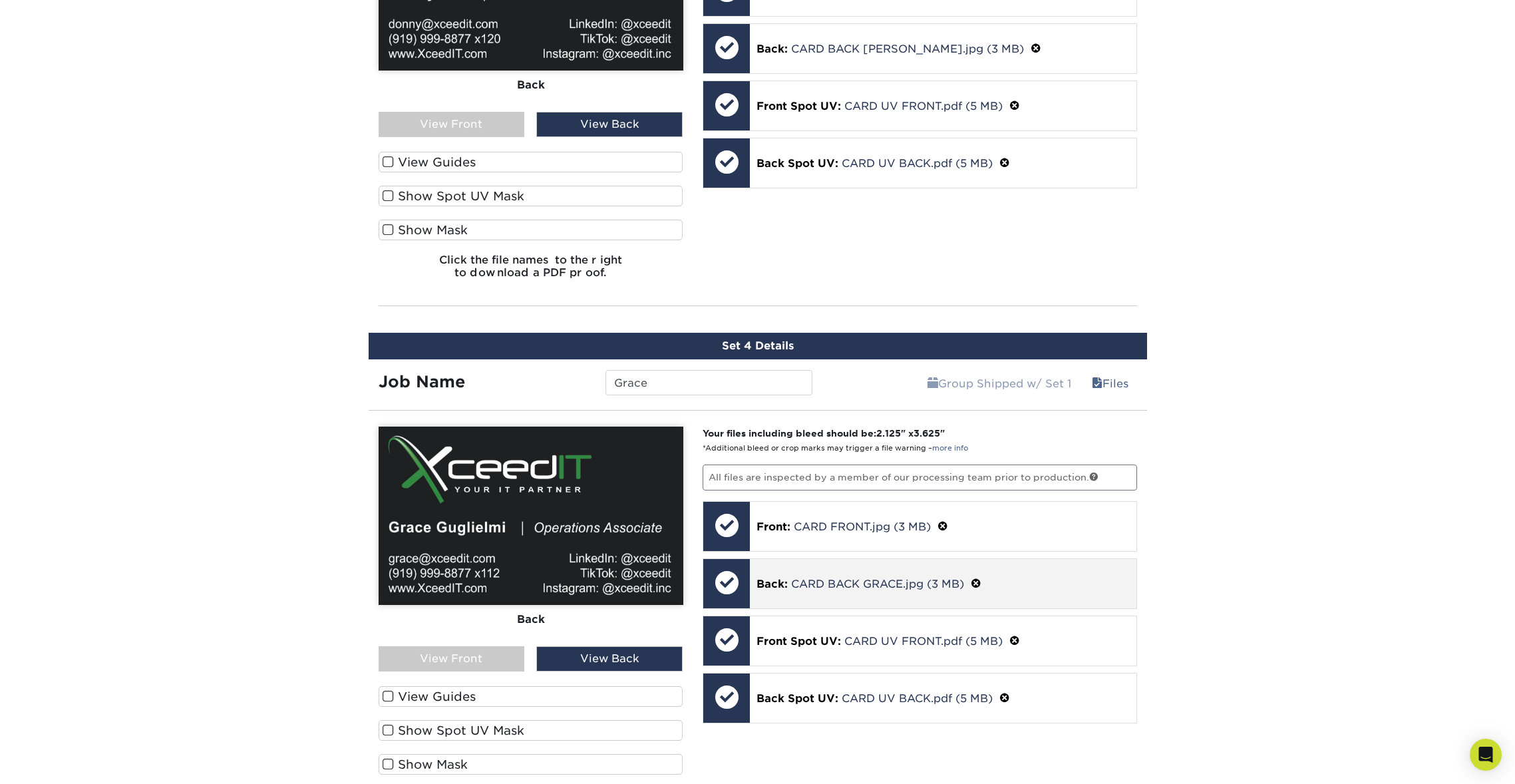
click at [981, 578] on span at bounding box center [975, 583] width 10 height 12
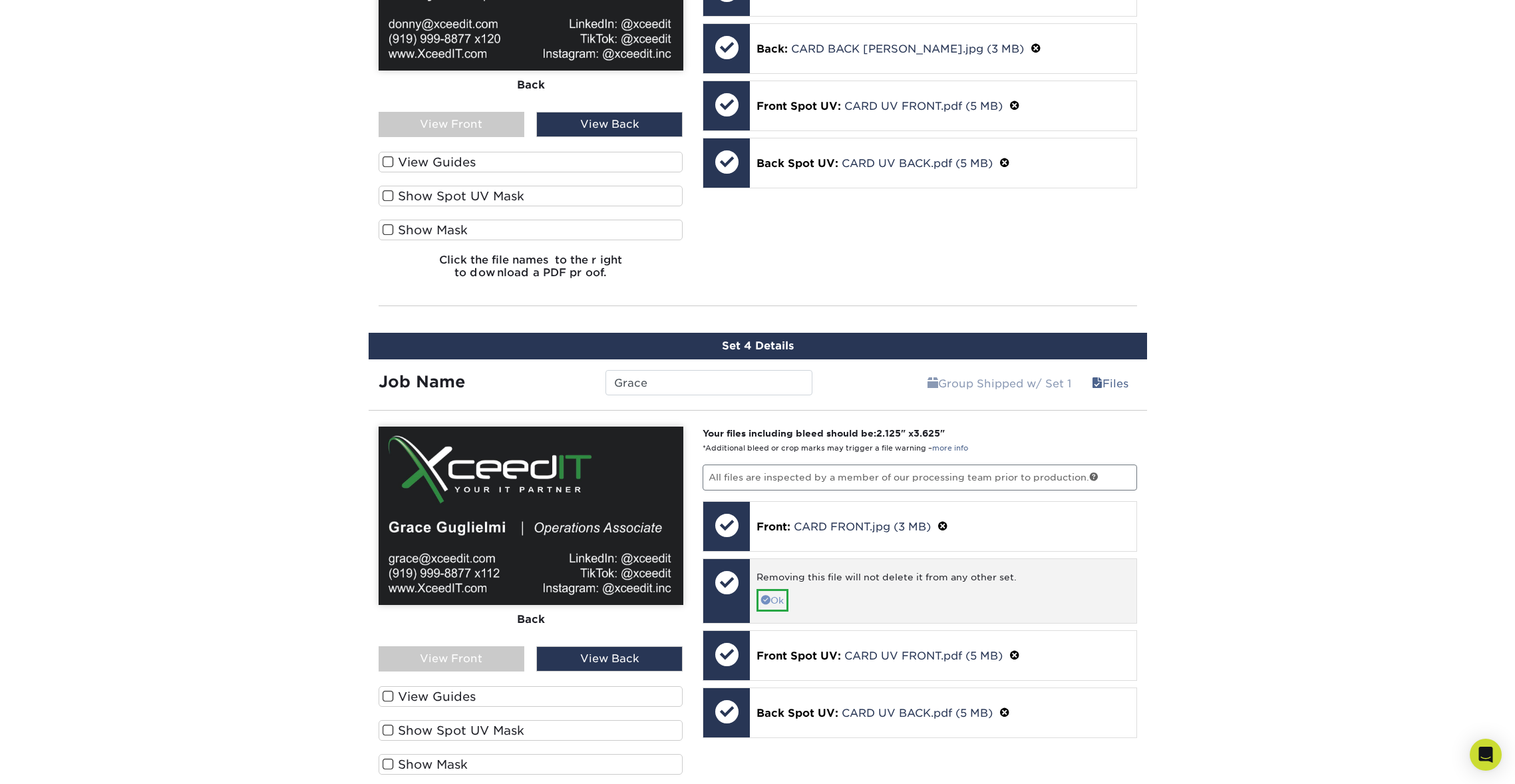
click at [778, 594] on link "Ok" at bounding box center [772, 600] width 32 height 22
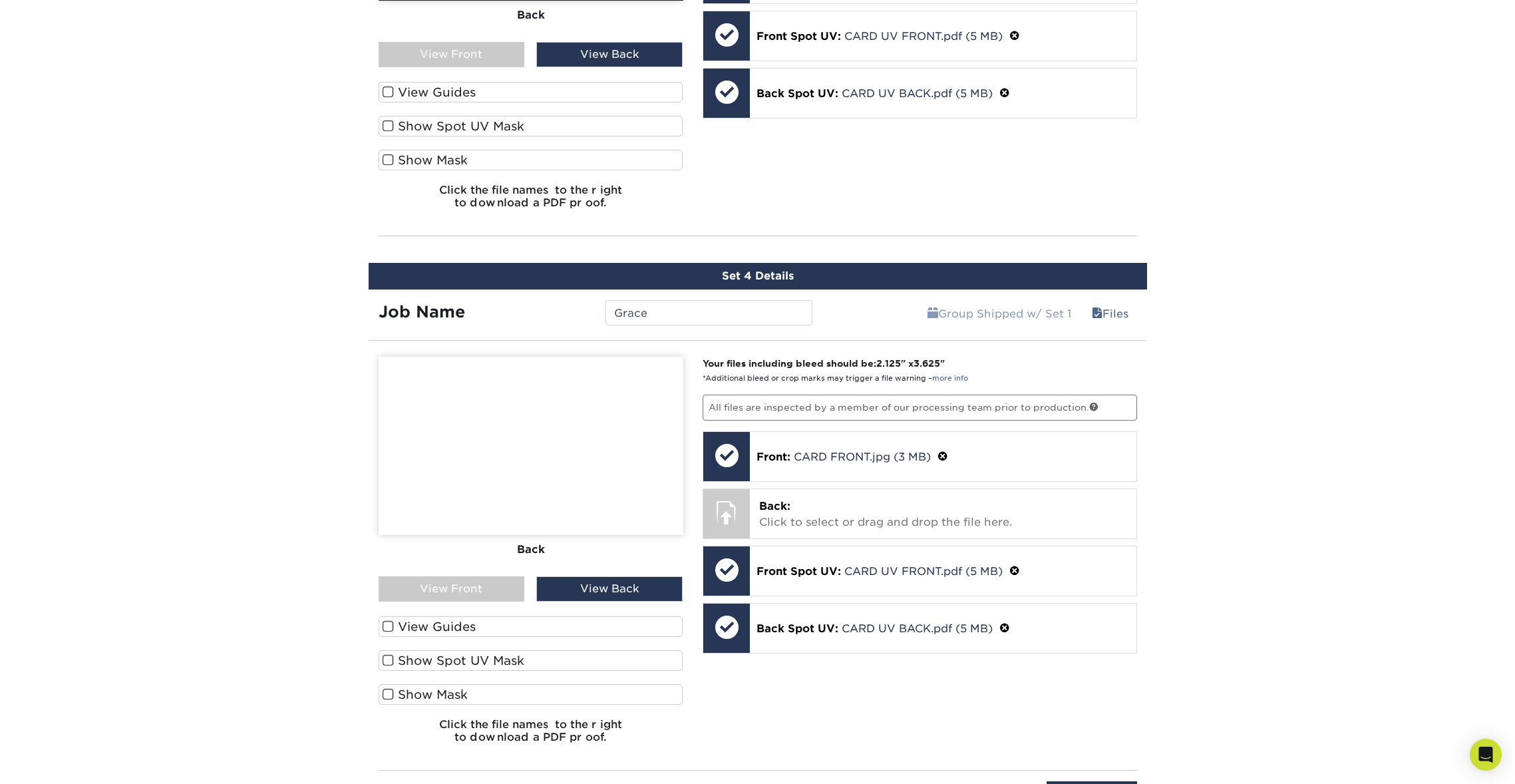
scroll to position [2228, 0]
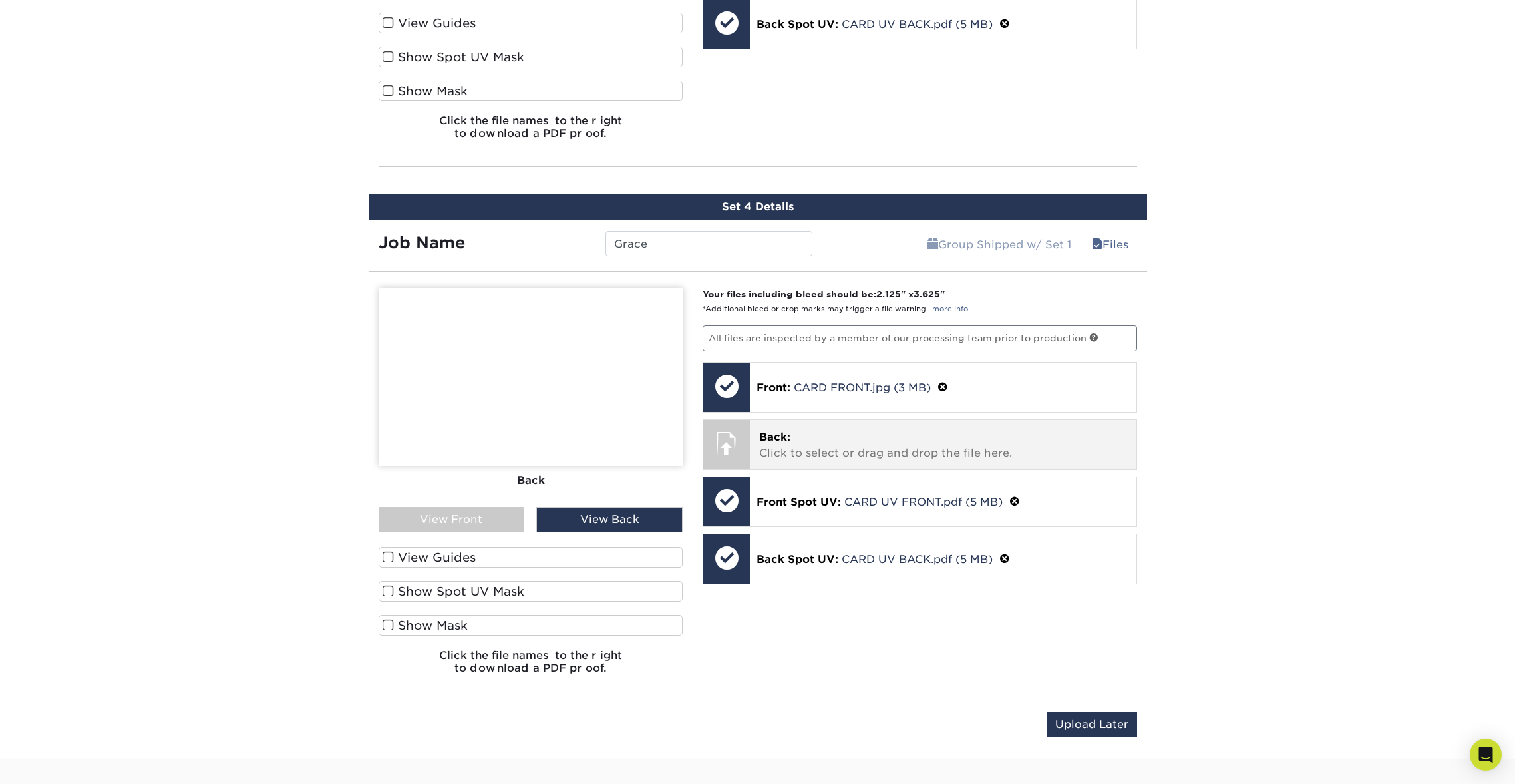
click at [803, 440] on p "Back: Click to select or drag and drop the file here." at bounding box center [943, 445] width 368 height 32
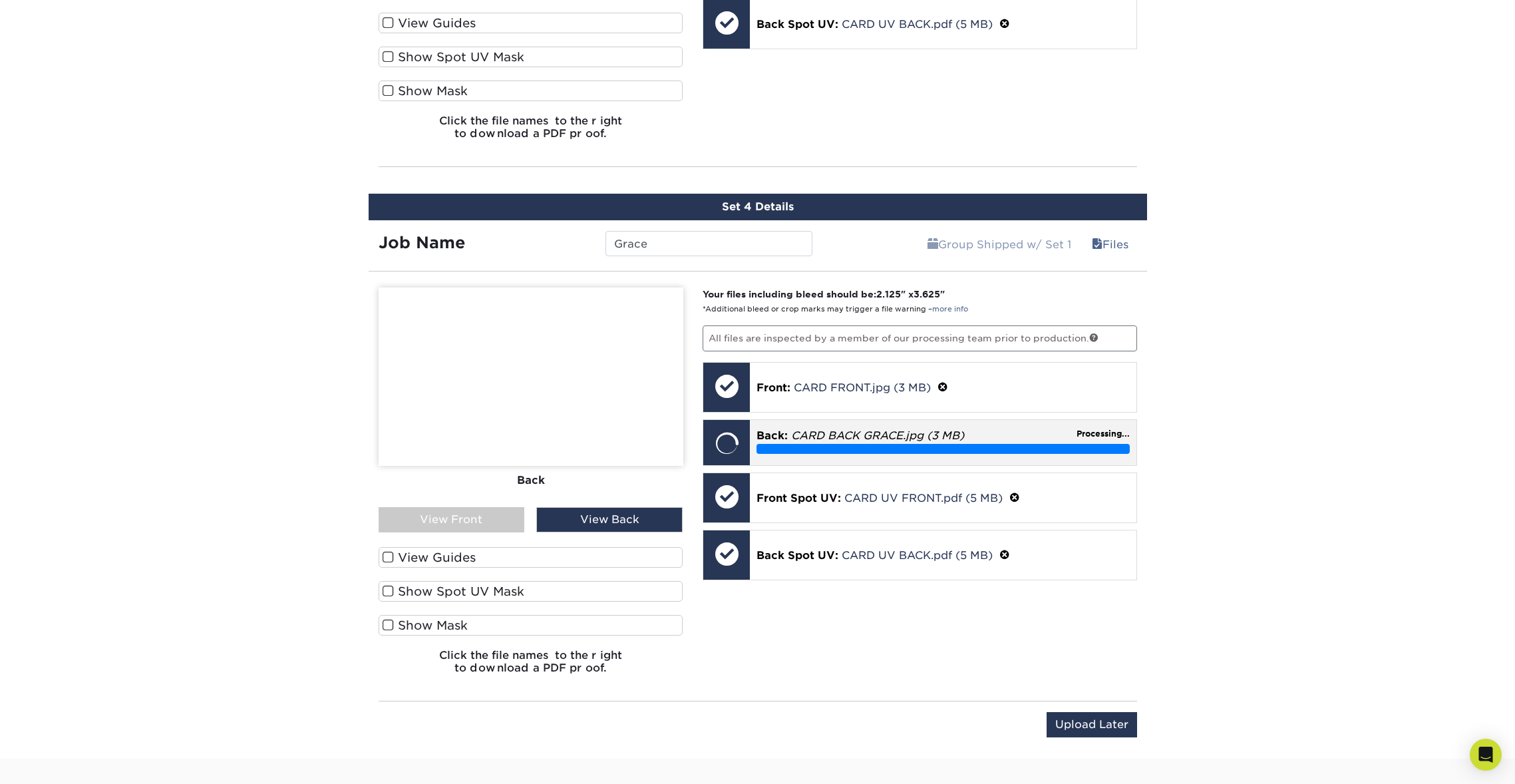
scroll to position [2218, 0]
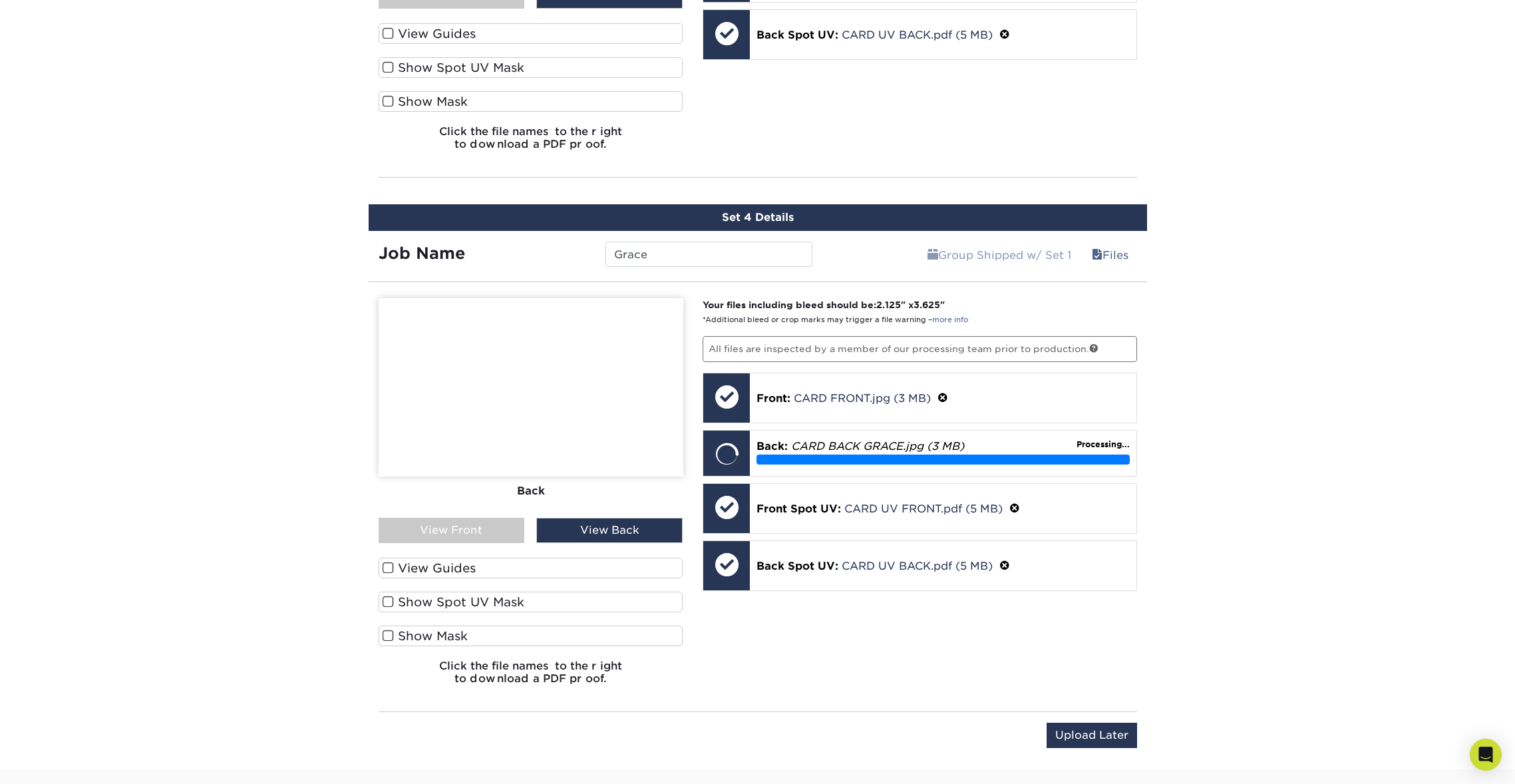
click at [609, 530] on div "View Back" at bounding box center [609, 530] width 146 height 25
click at [477, 522] on div "View Front" at bounding box center [452, 530] width 146 height 25
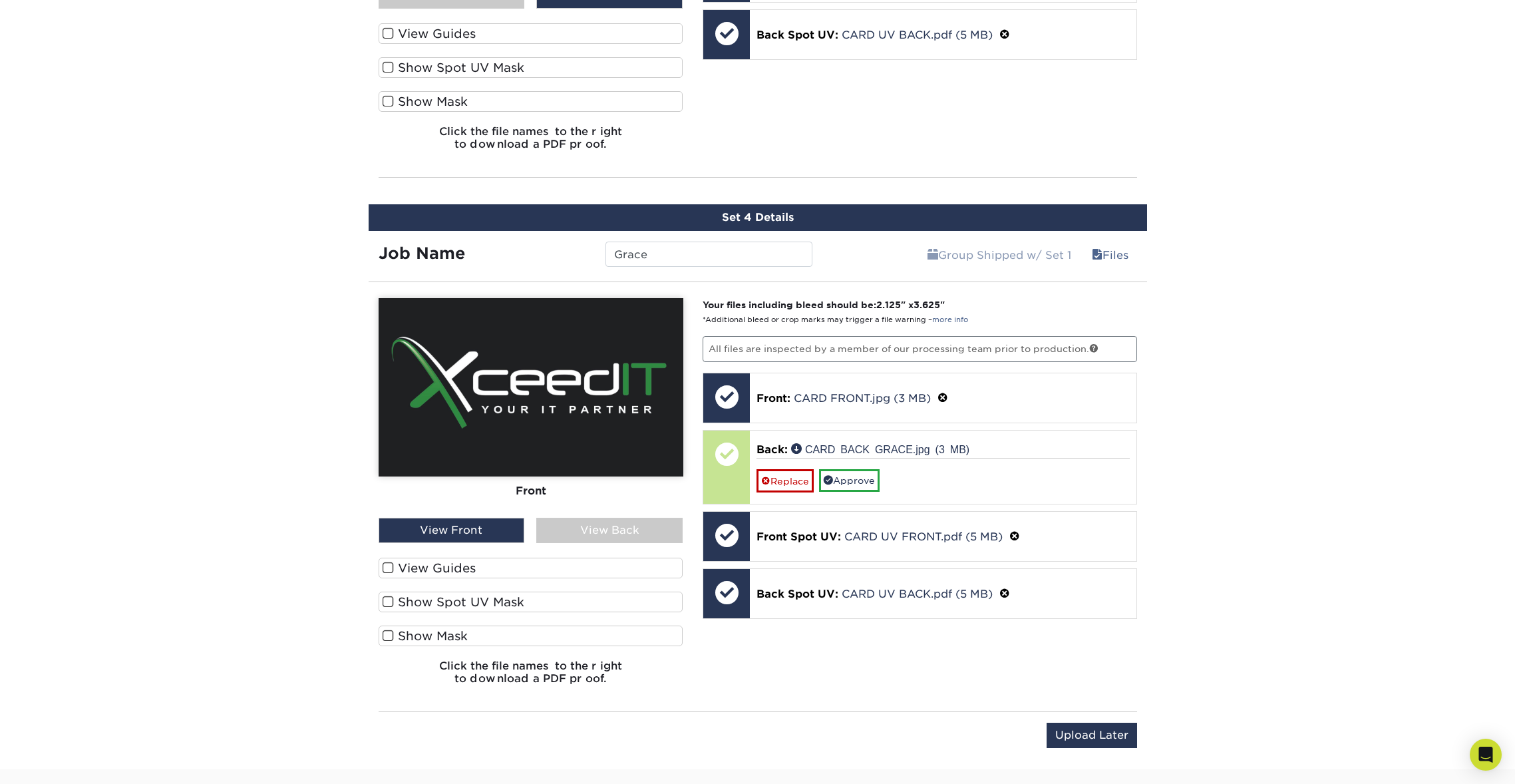
click at [621, 524] on div "View Back" at bounding box center [609, 530] width 146 height 25
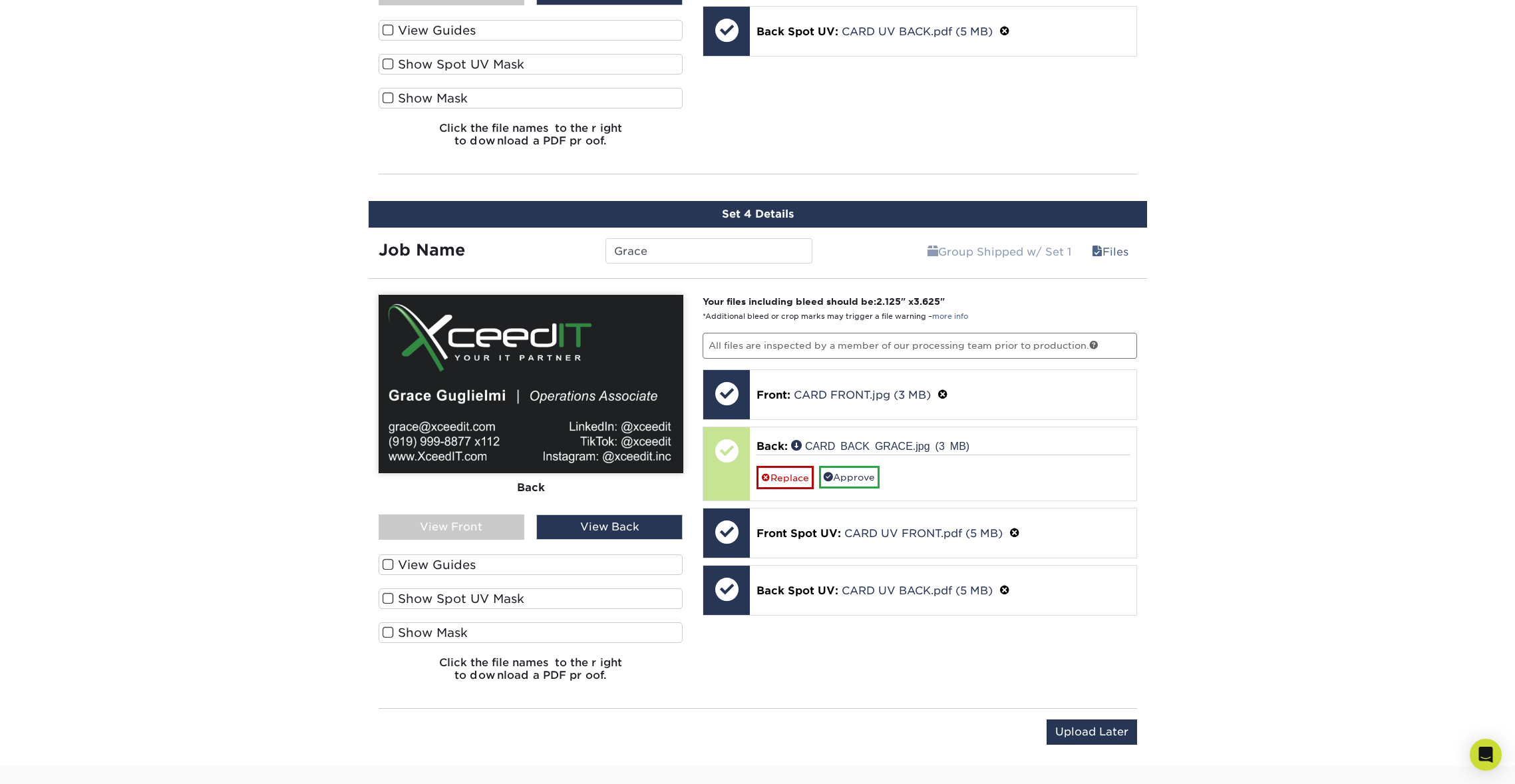
scroll to position [2226, 0]
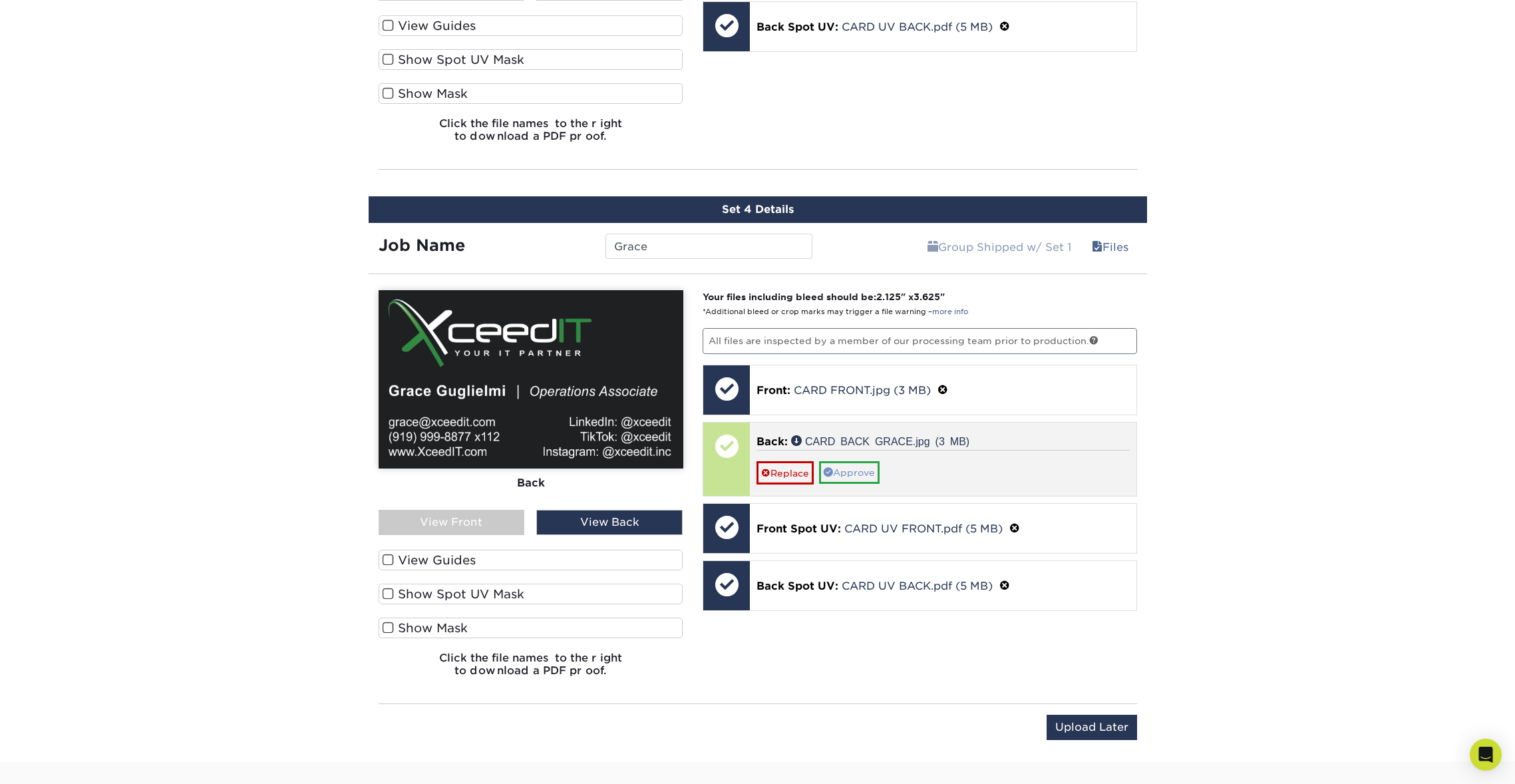
click at [863, 467] on link "Approve" at bounding box center [849, 472] width 61 height 22
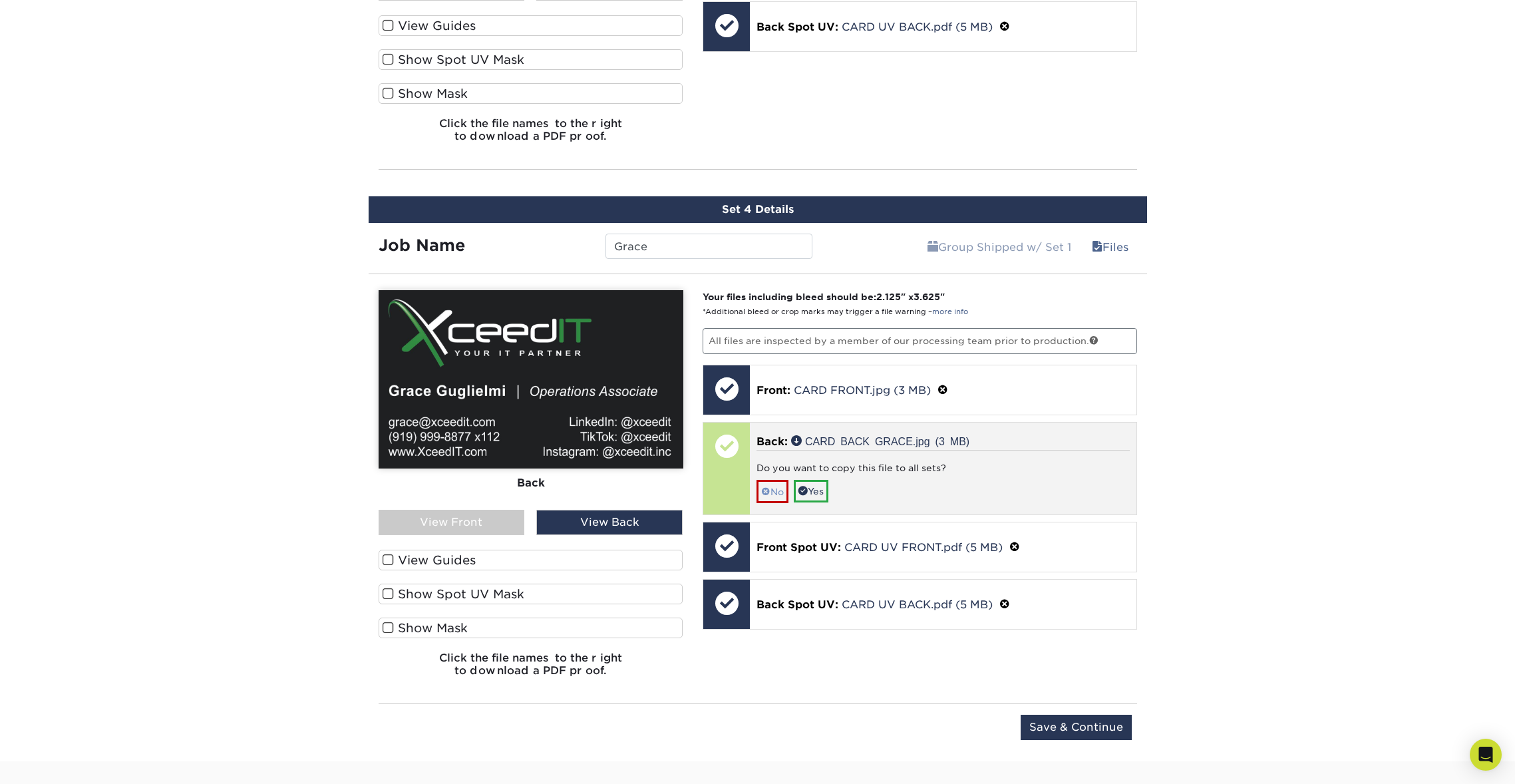
click at [774, 486] on link "No" at bounding box center [772, 491] width 32 height 23
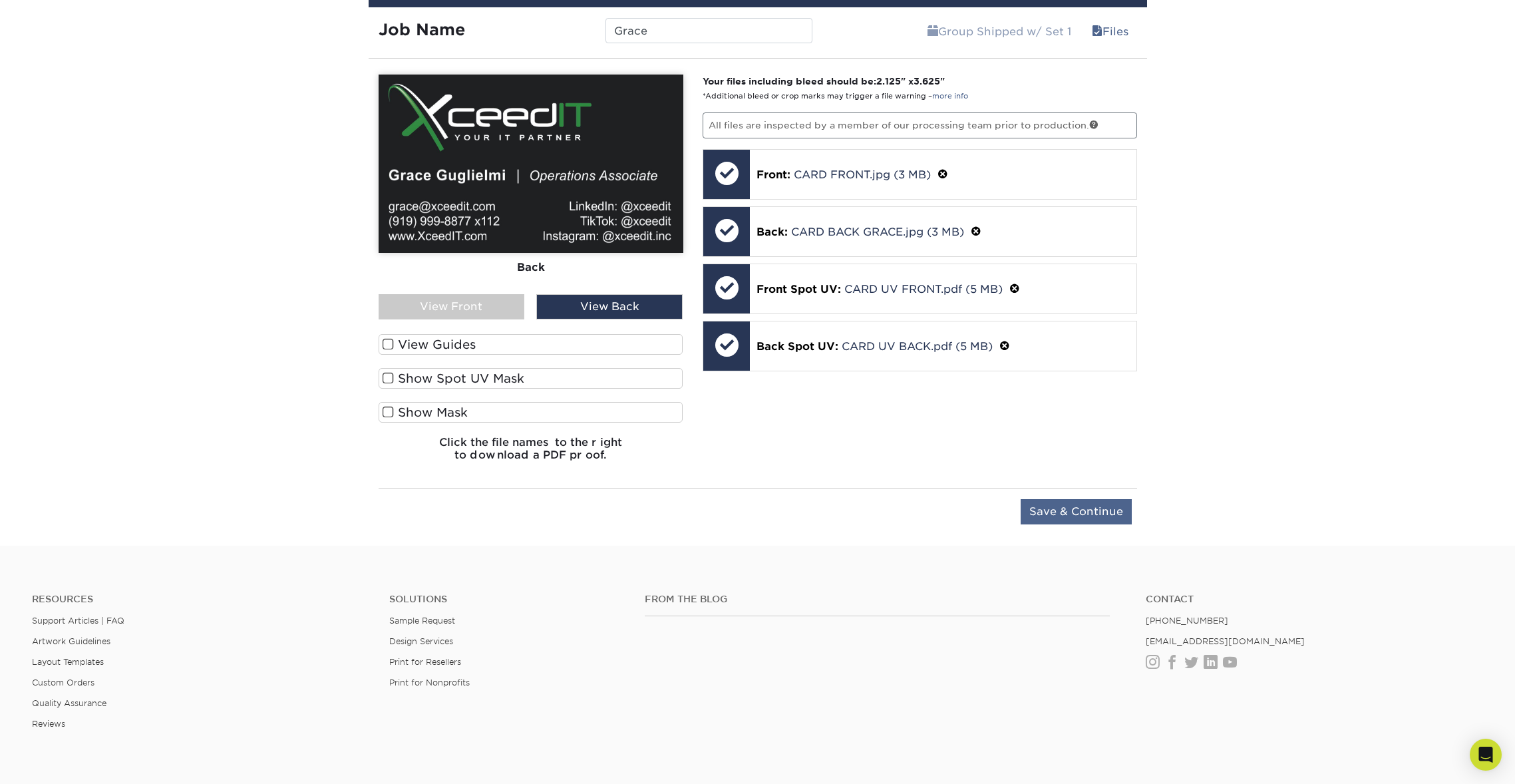
click at [1101, 518] on input "Save & Continue" at bounding box center [1076, 511] width 111 height 25
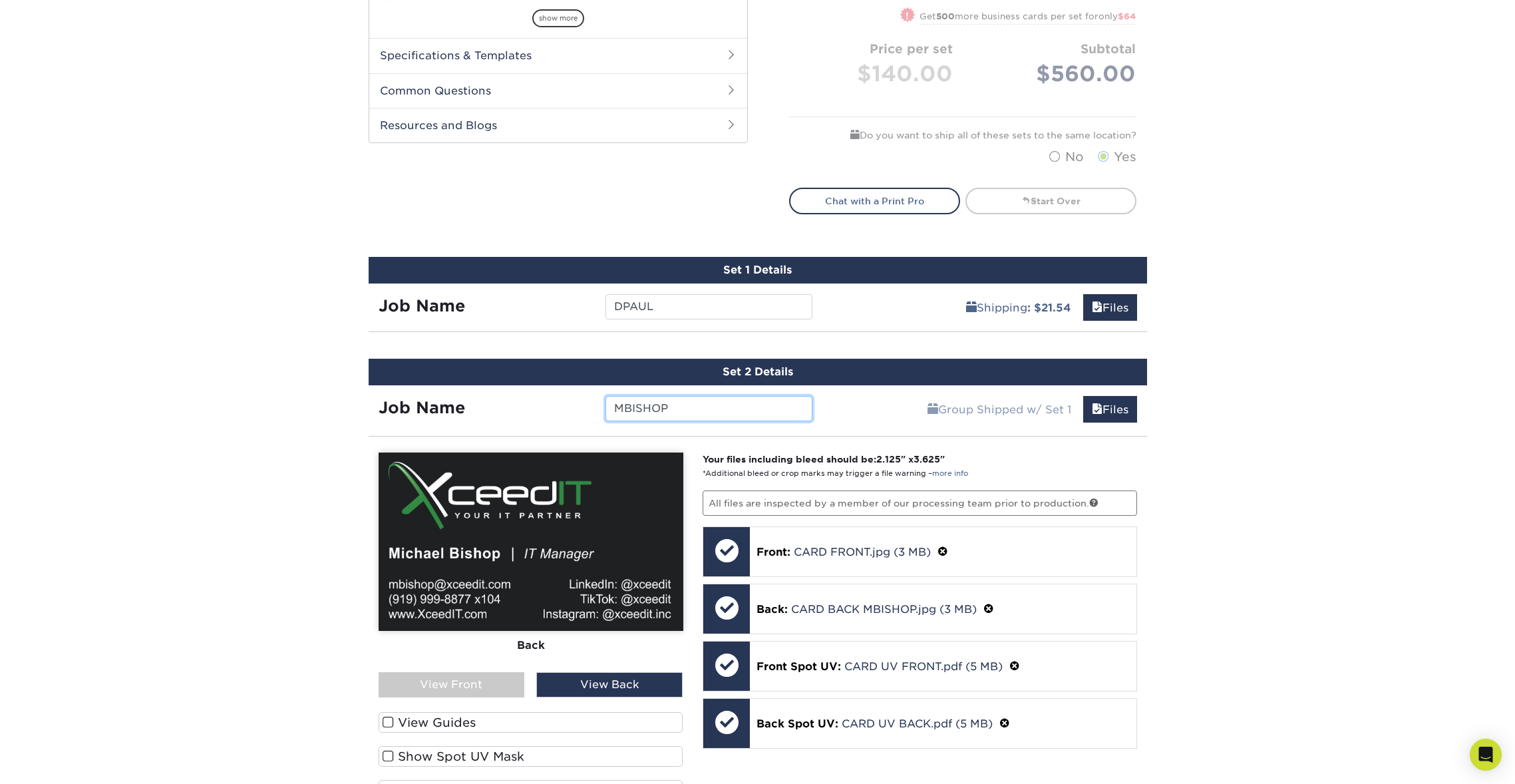
scroll to position [613, 0]
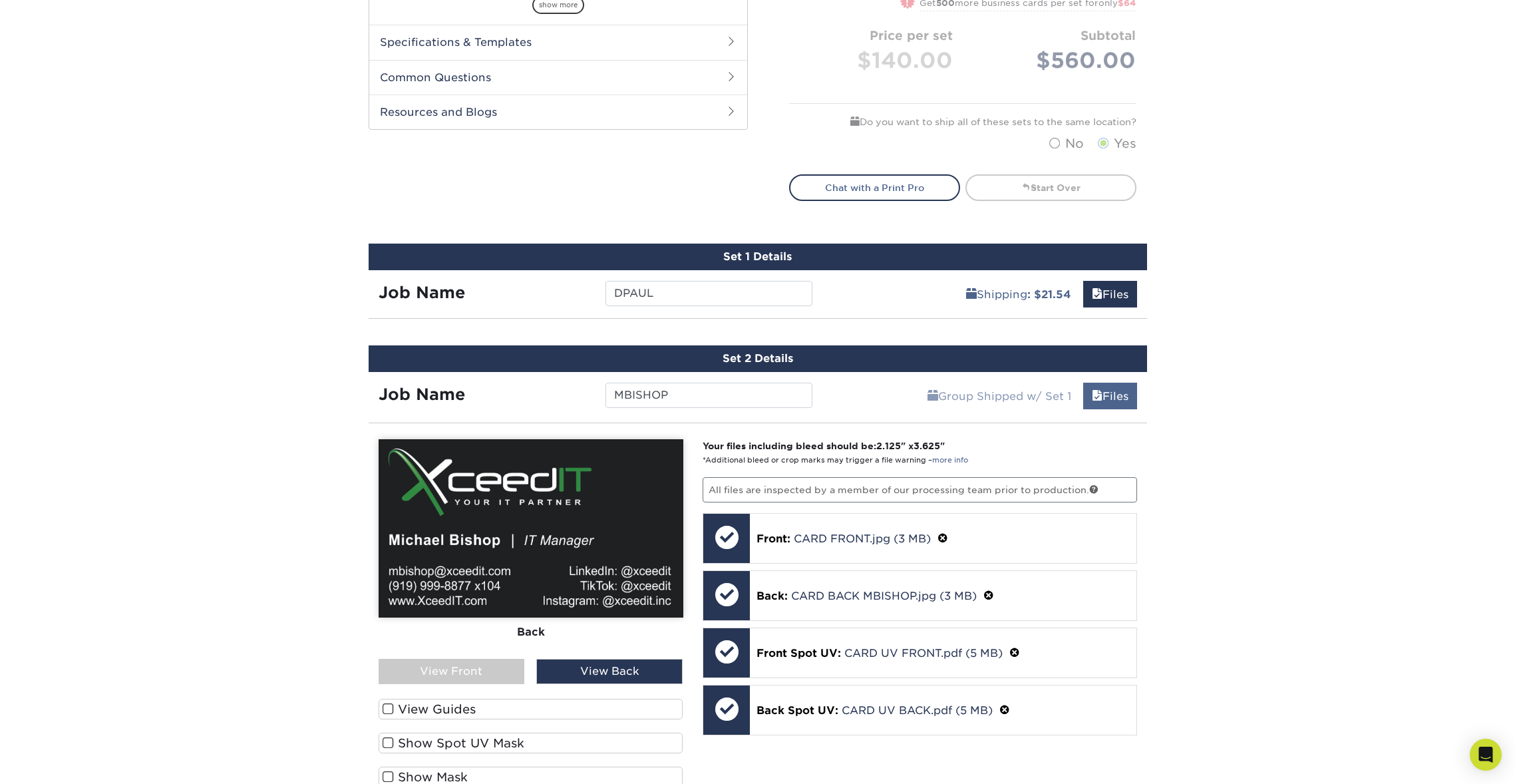
click at [1102, 395] on link "Files" at bounding box center [1110, 395] width 54 height 26
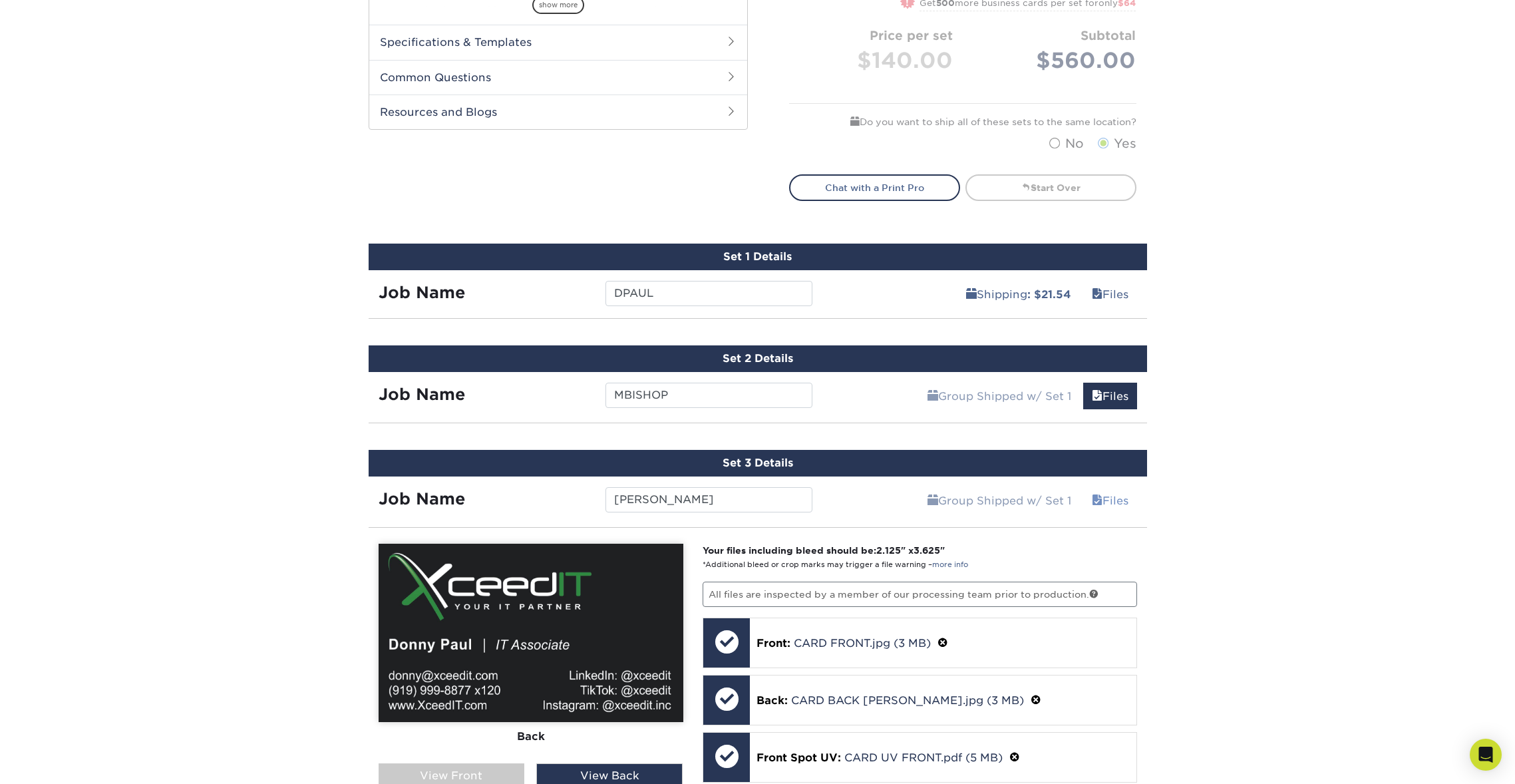
click at [1110, 498] on link "Files" at bounding box center [1110, 500] width 54 height 26
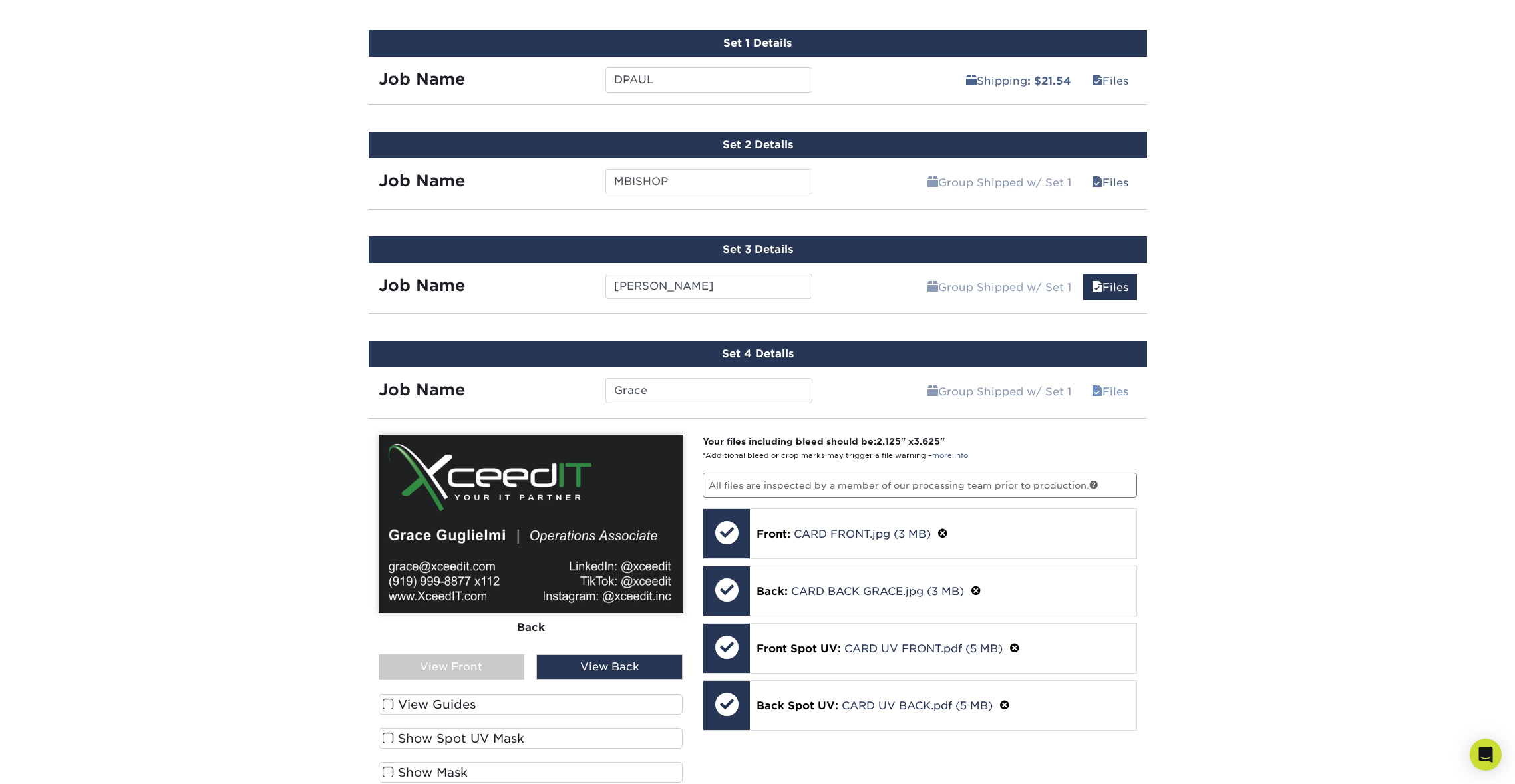
click at [1099, 383] on link "Files" at bounding box center [1110, 391] width 54 height 26
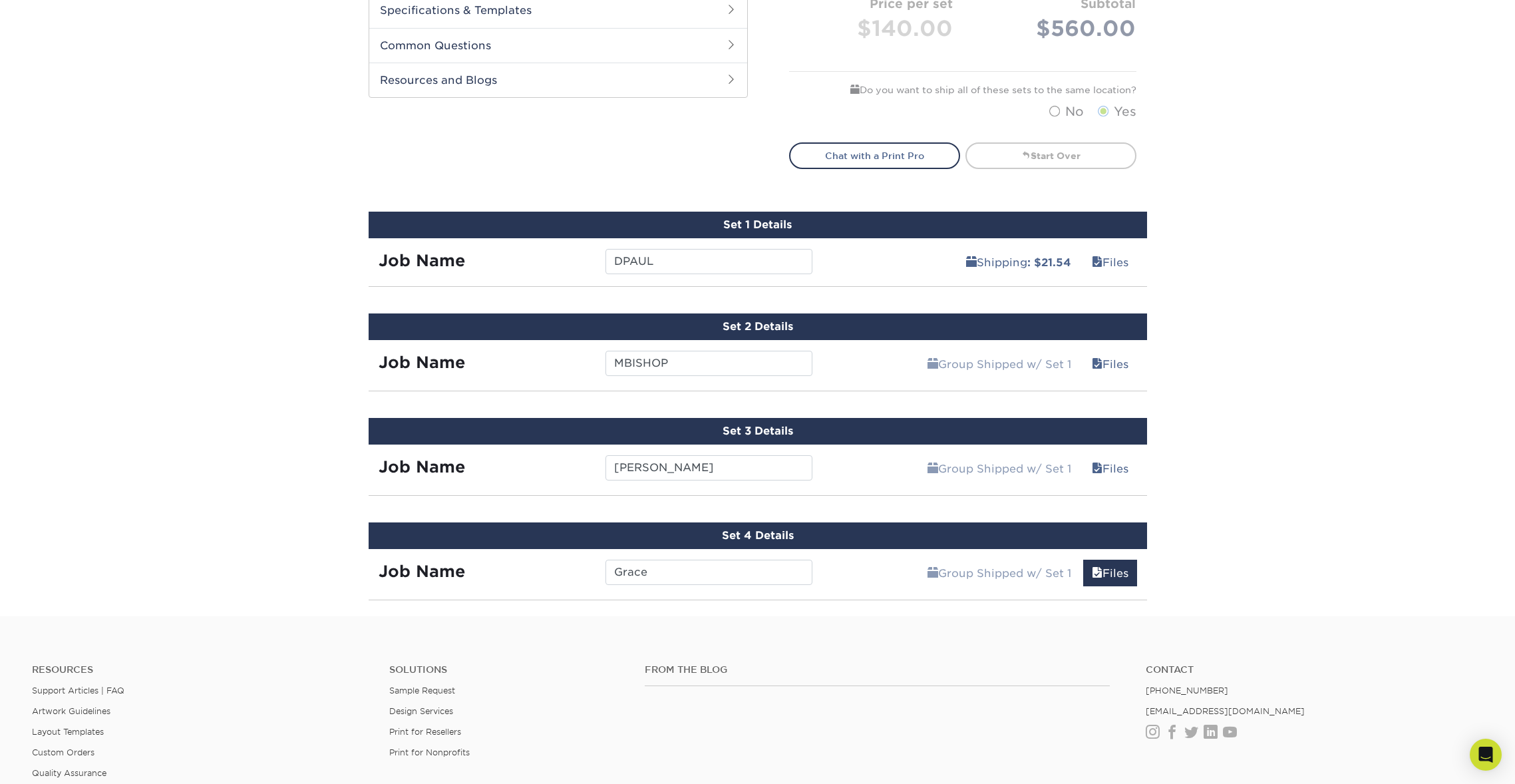
scroll to position [676, 0]
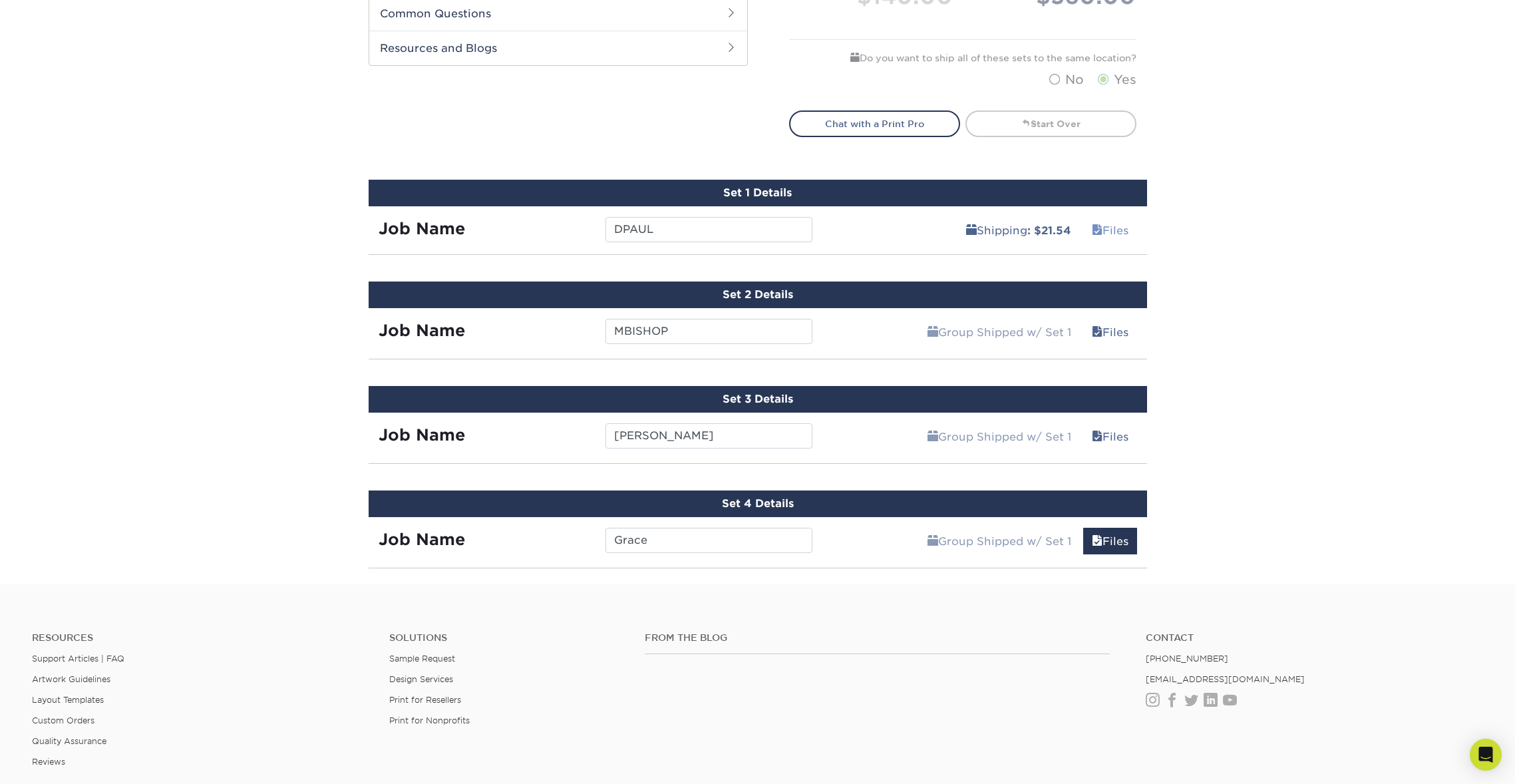
click at [1117, 231] on link "Files" at bounding box center [1110, 230] width 54 height 26
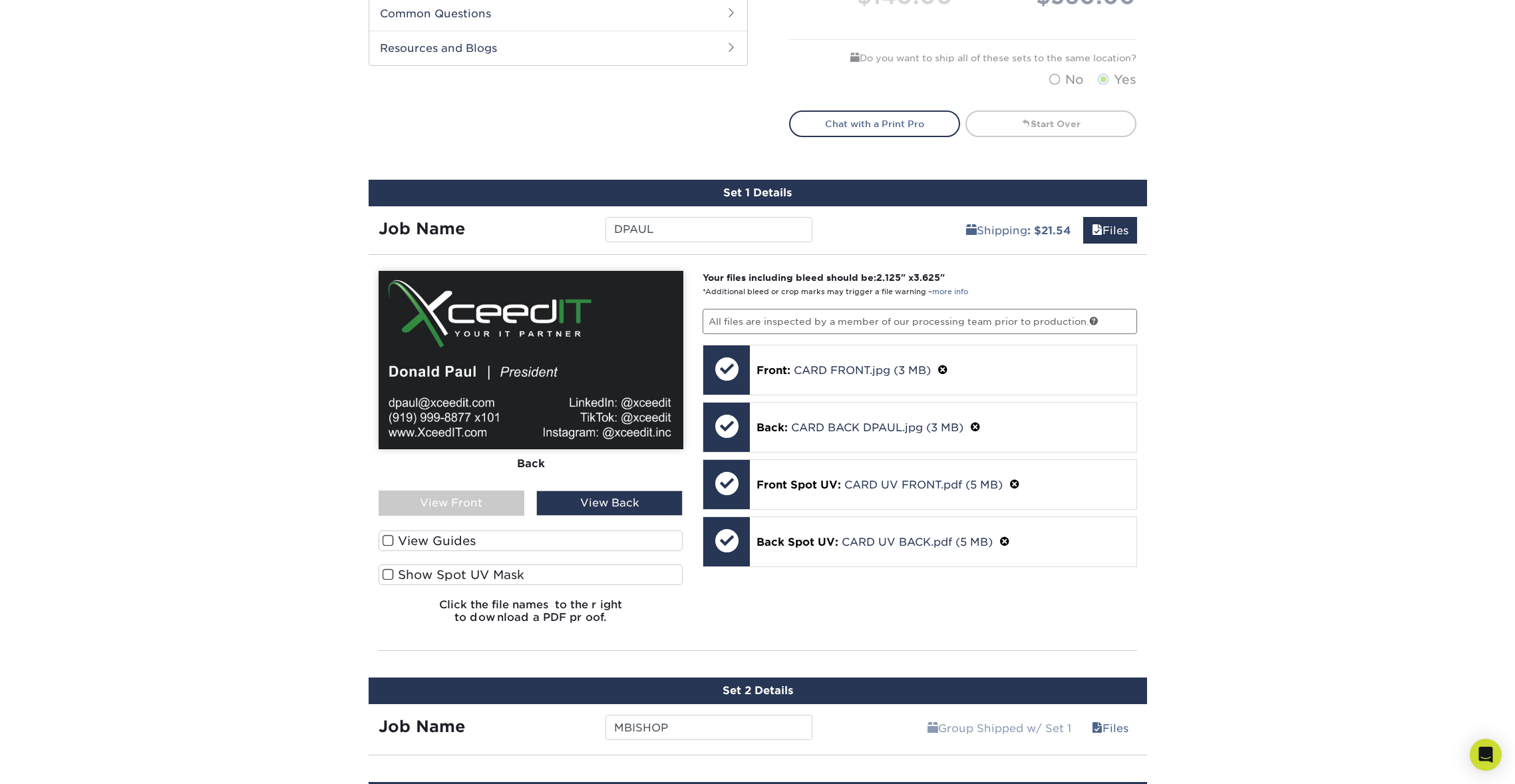
click at [623, 501] on div "View Back" at bounding box center [609, 502] width 146 height 25
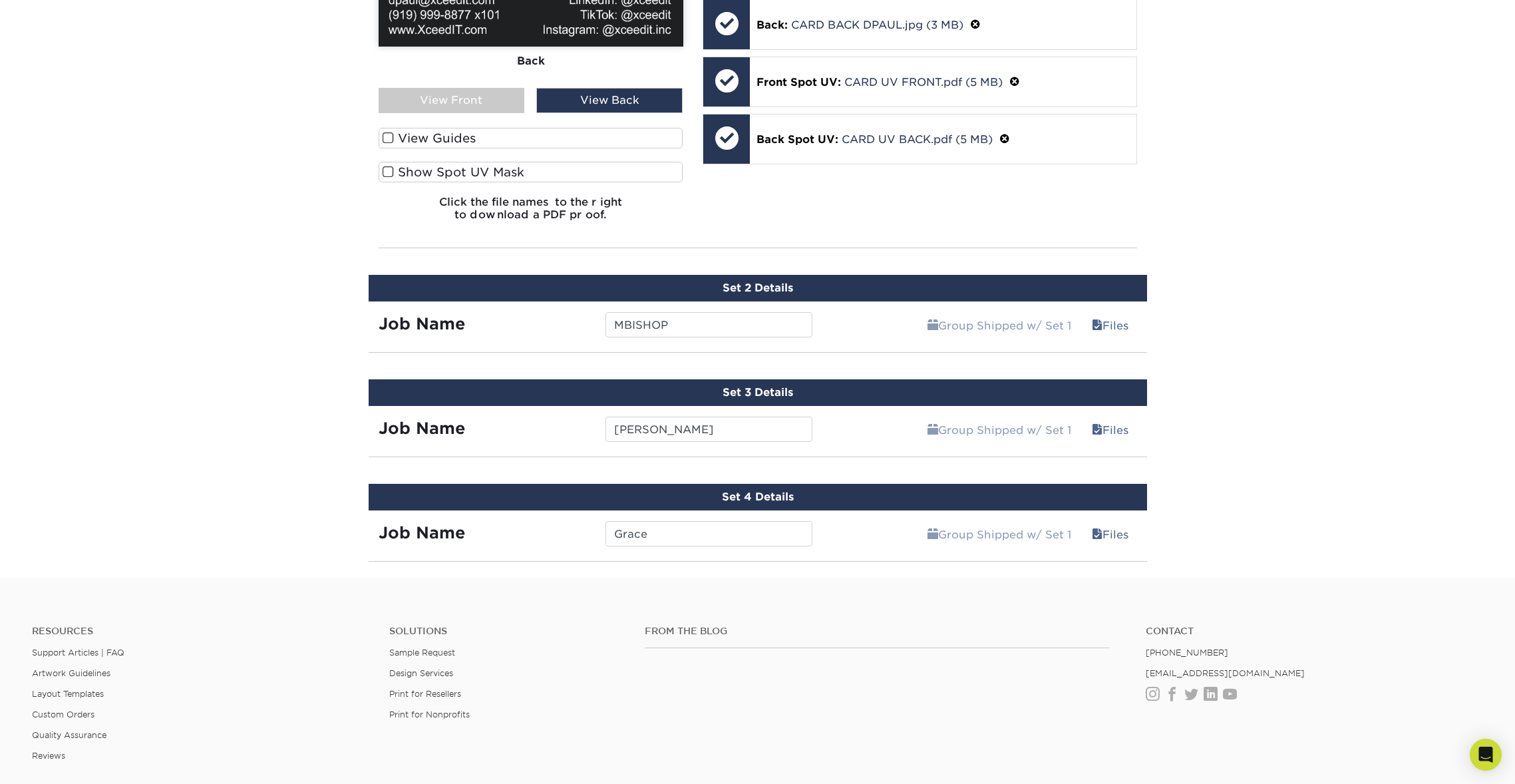
scroll to position [1080, 0]
click at [1115, 529] on link "Files" at bounding box center [1110, 533] width 54 height 26
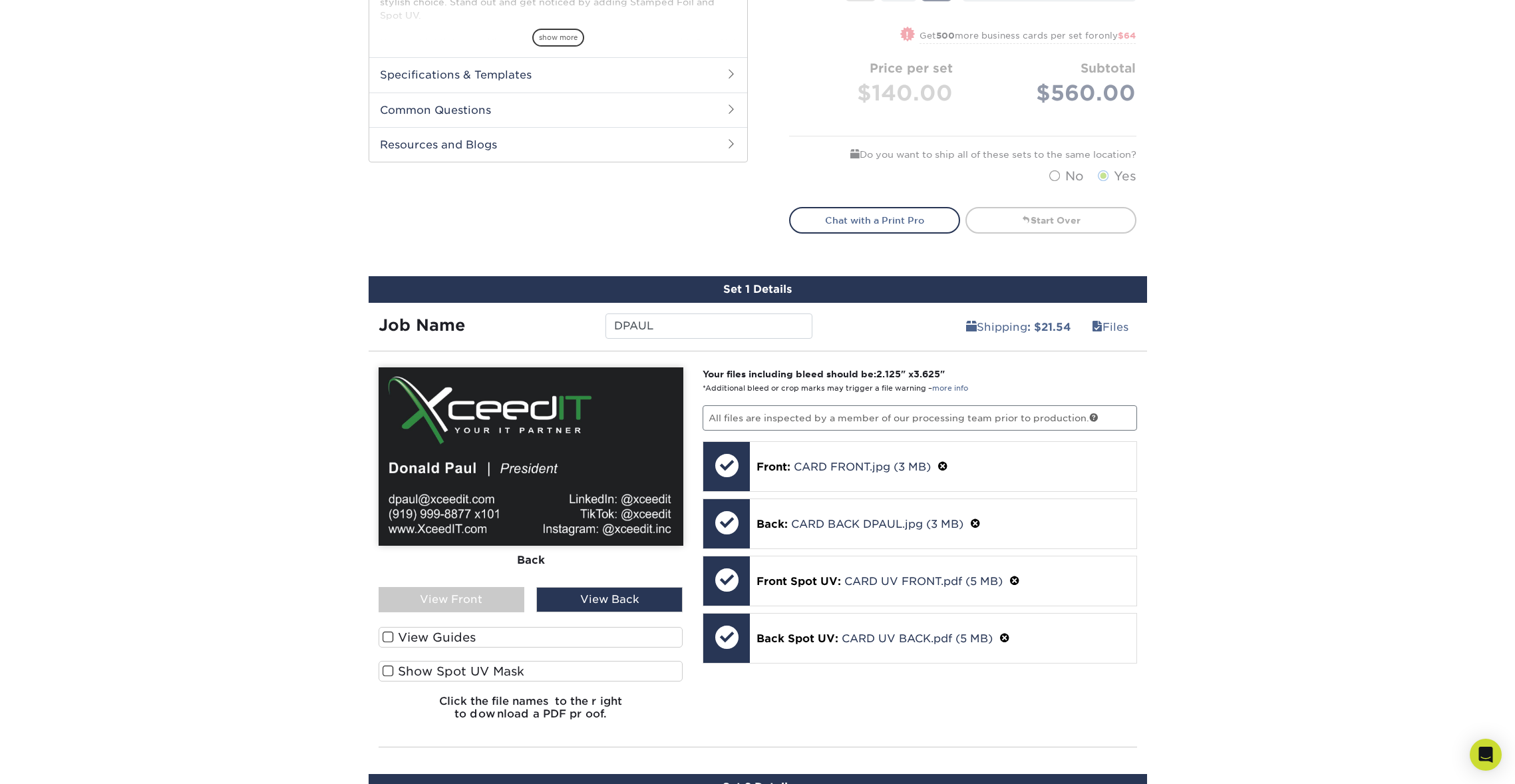
scroll to position [692, 0]
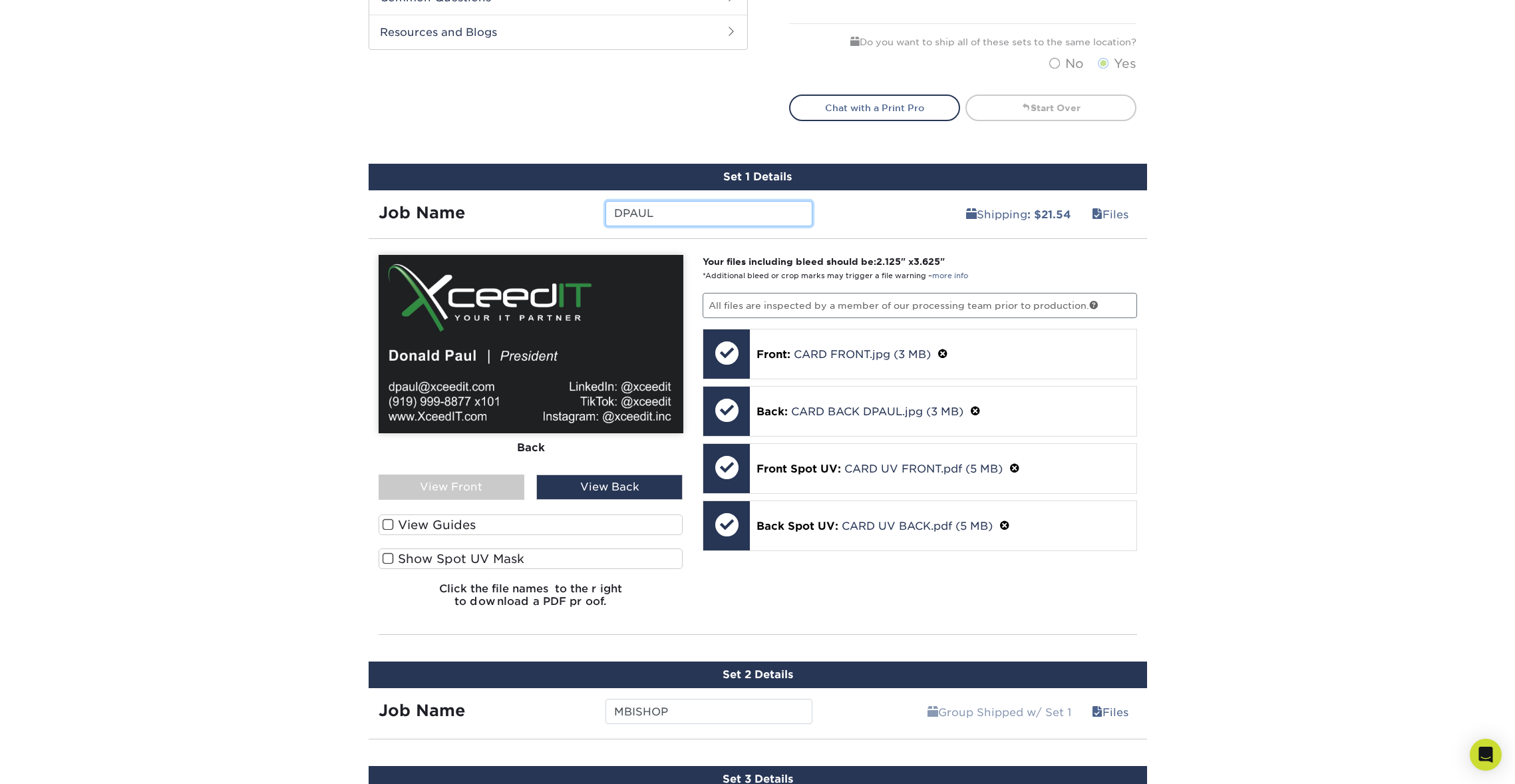
click at [684, 218] on input "DPAUL" at bounding box center [708, 213] width 207 height 25
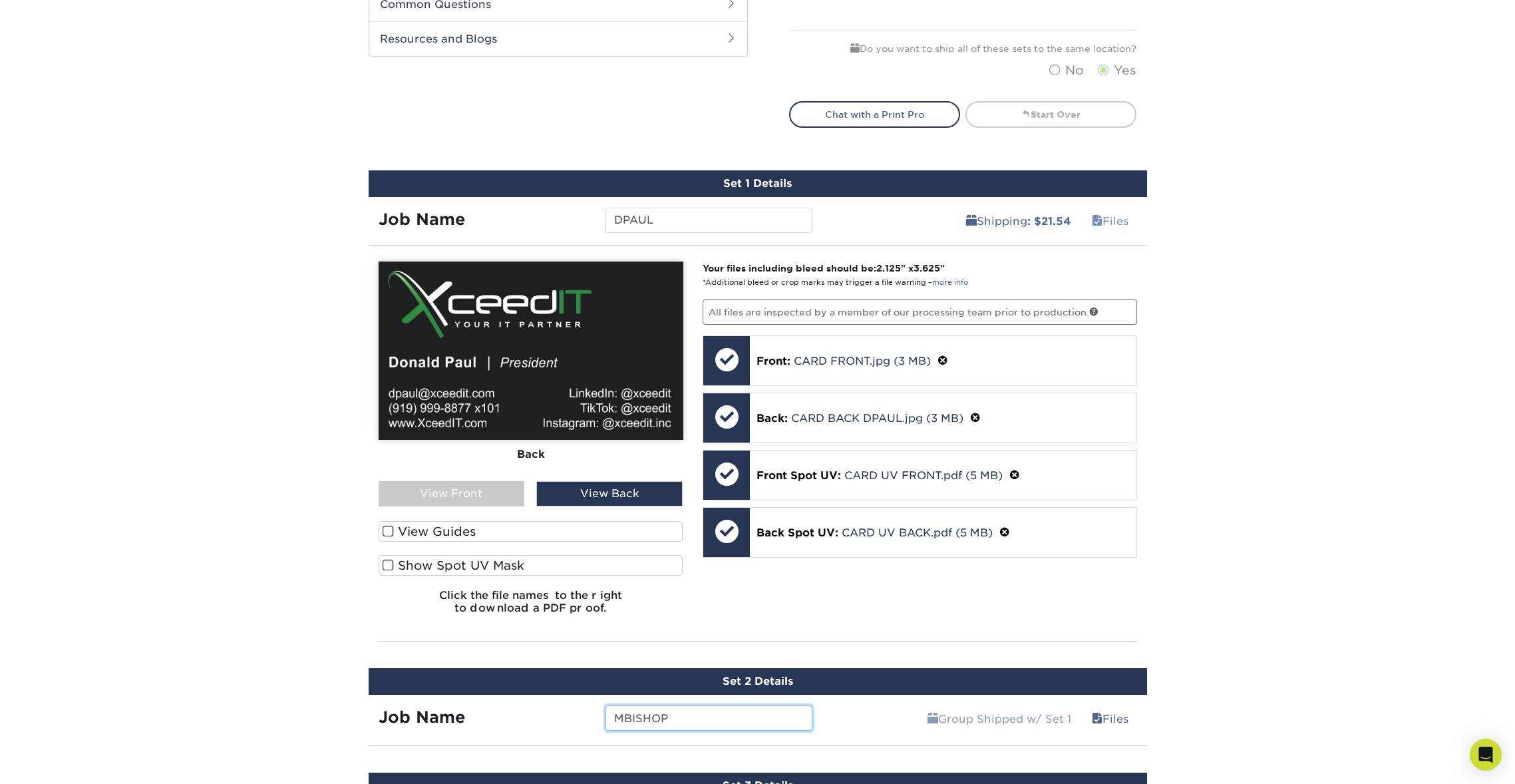
scroll to position [686, 1]
click at [1097, 221] on span at bounding box center [1096, 220] width 10 height 12
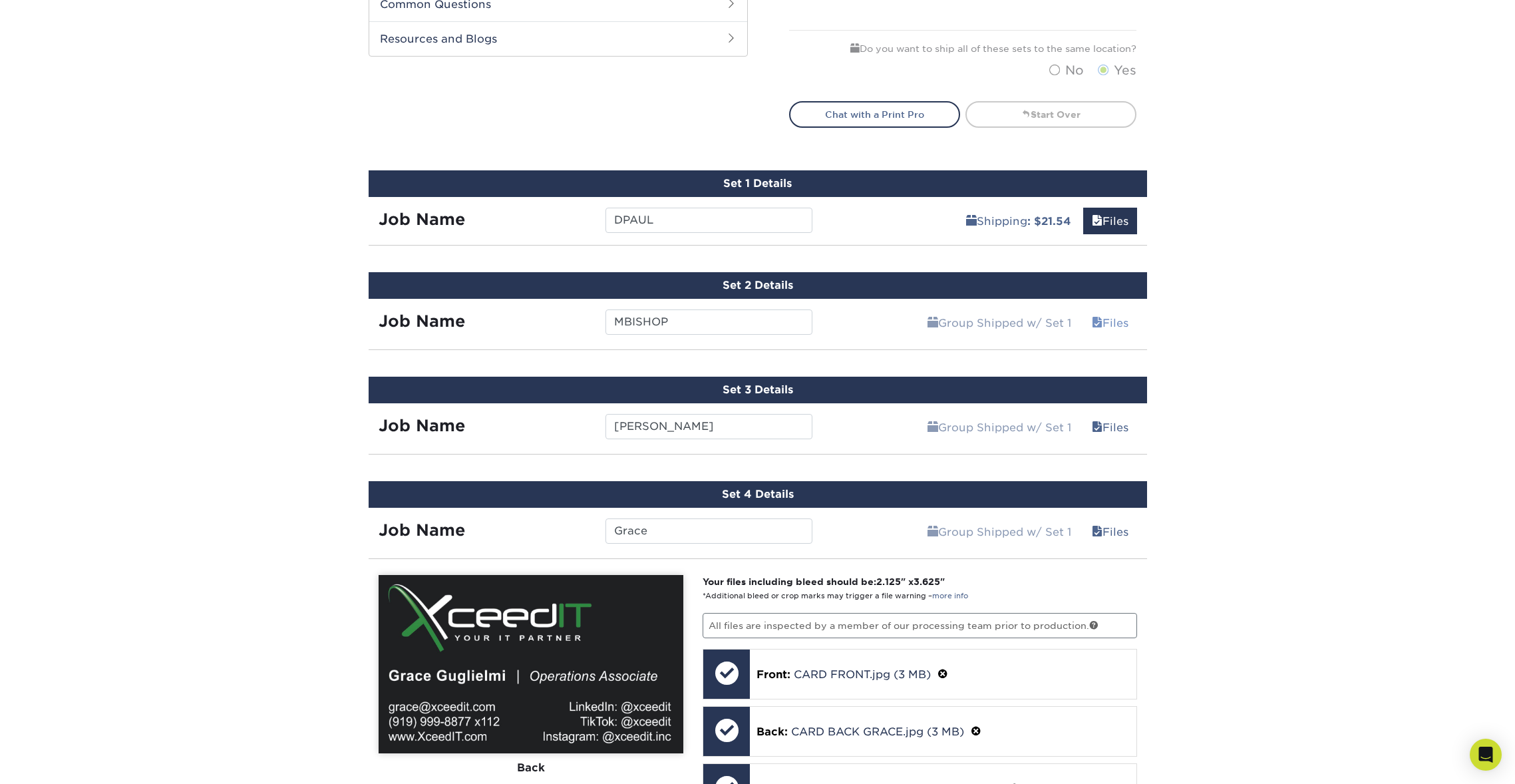
click at [1115, 327] on link "Files" at bounding box center [1110, 322] width 54 height 26
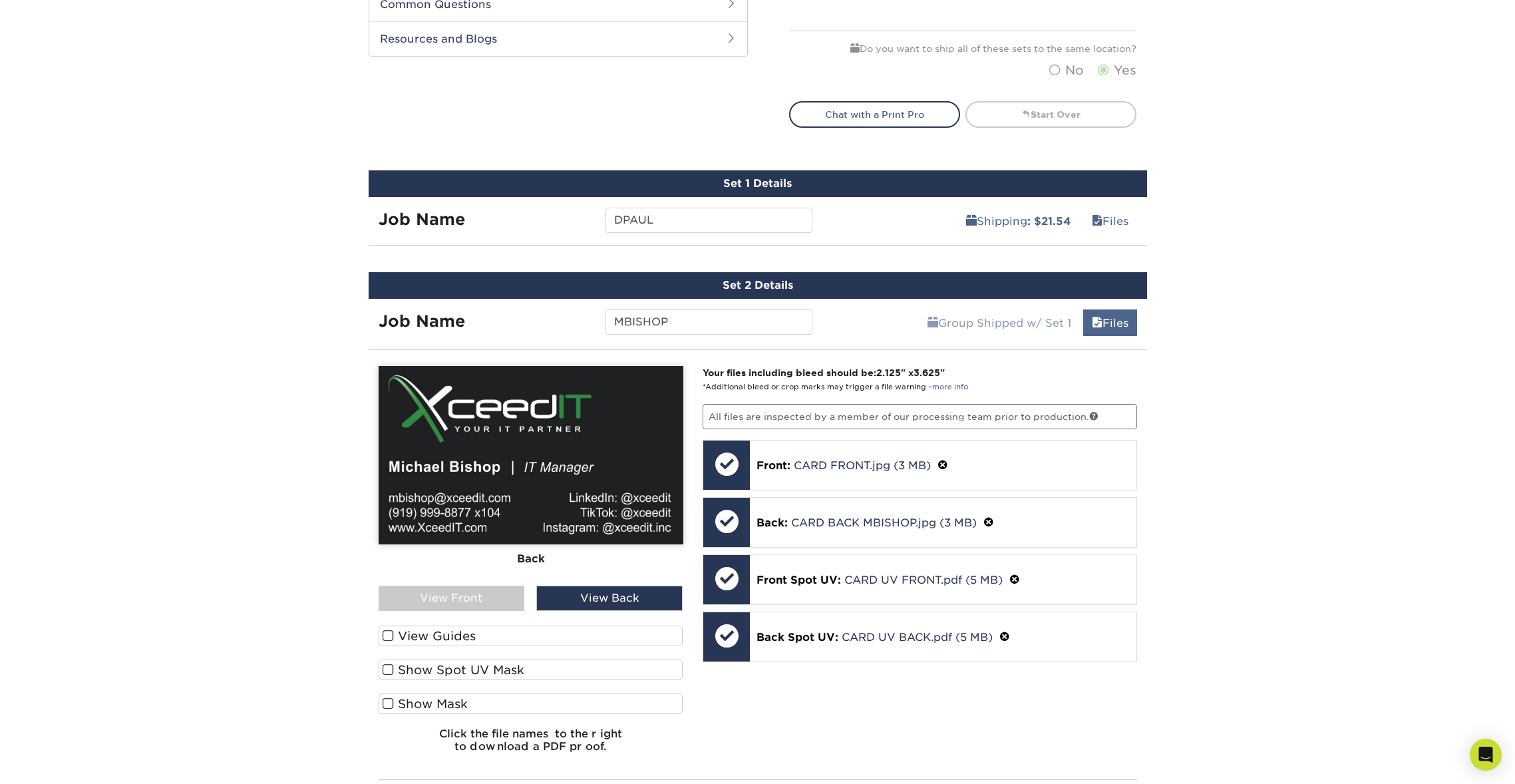
click at [1115, 327] on link "Files" at bounding box center [1110, 322] width 54 height 26
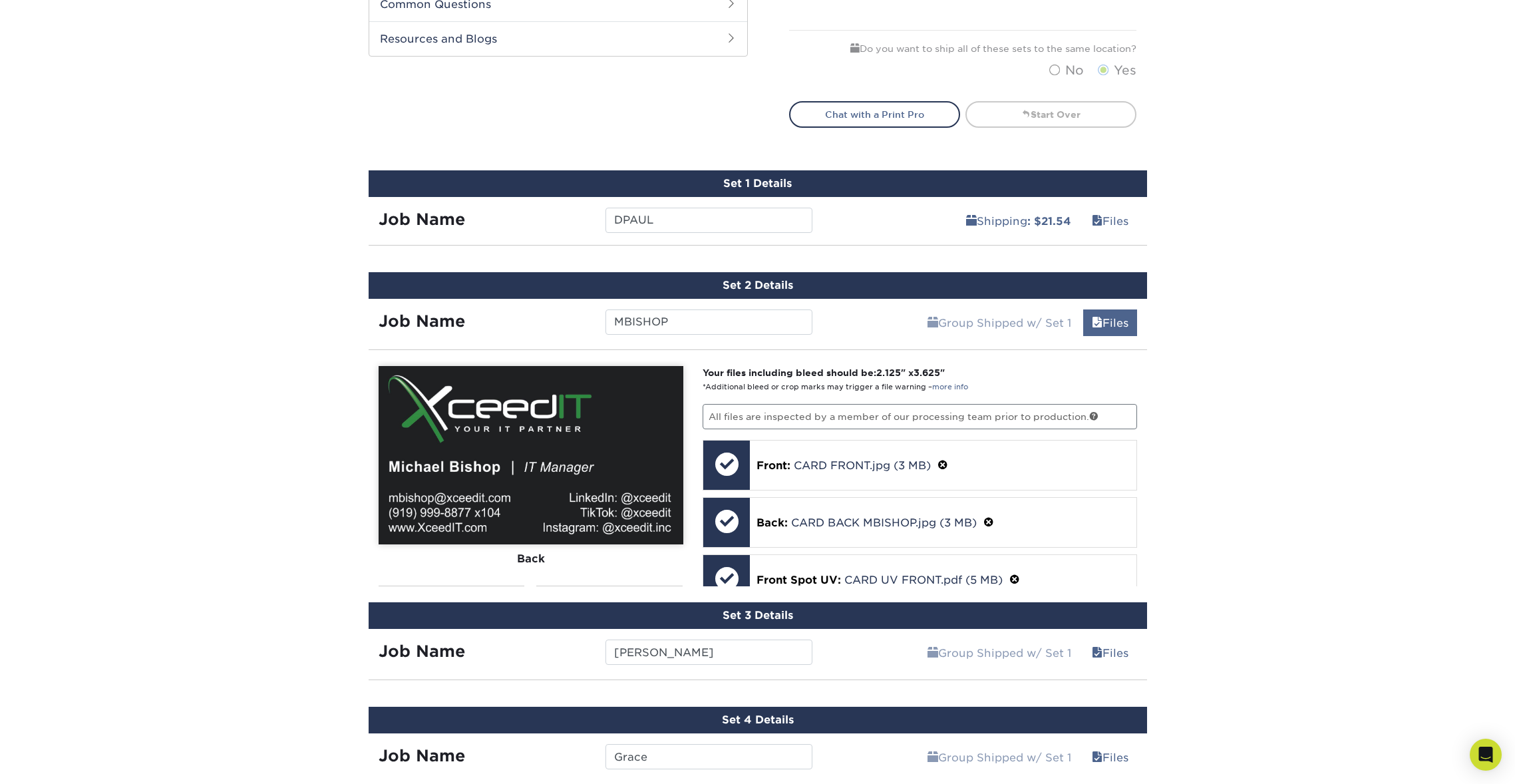
scroll to position [686, 0]
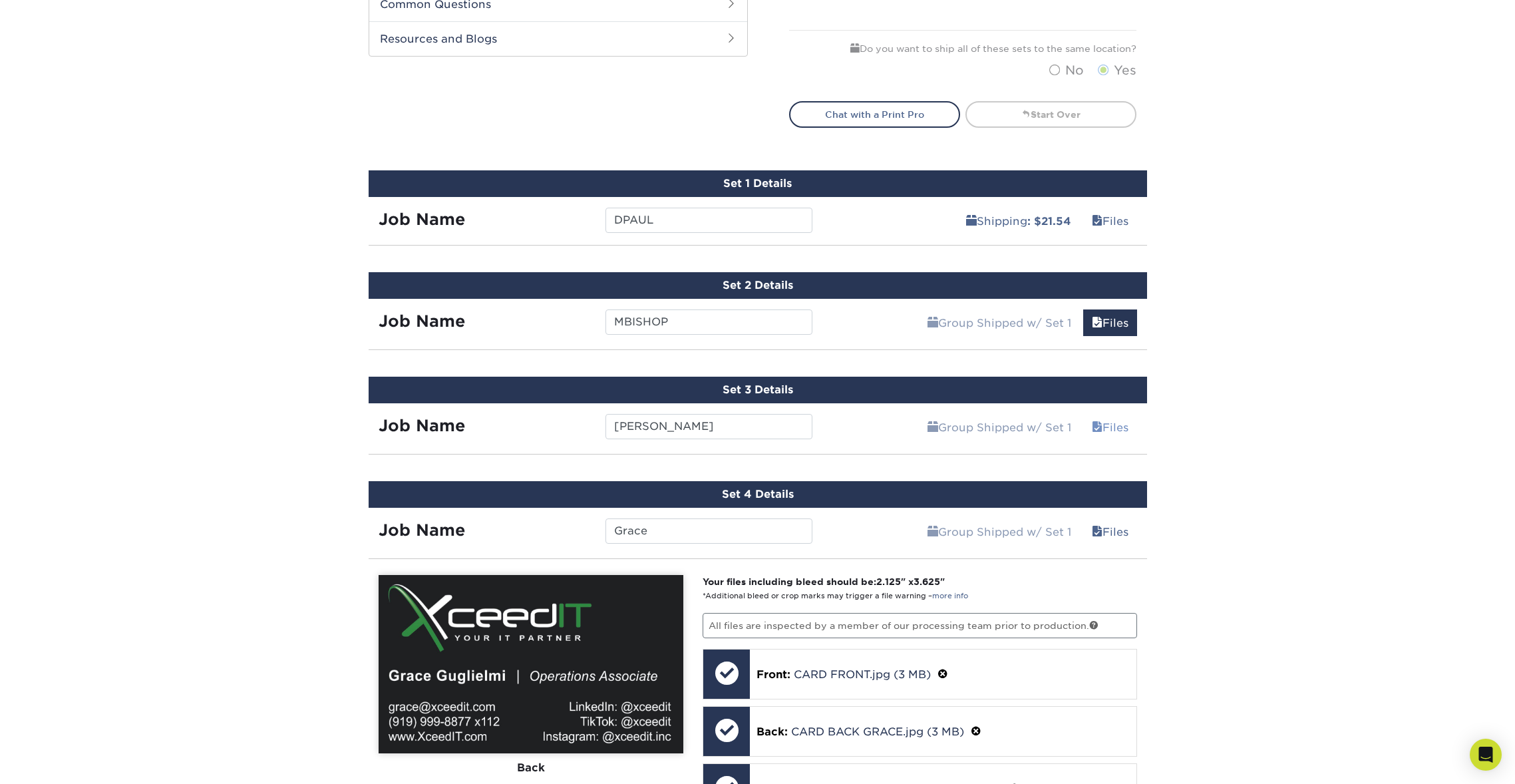
click at [1122, 422] on link "Files" at bounding box center [1110, 427] width 54 height 26
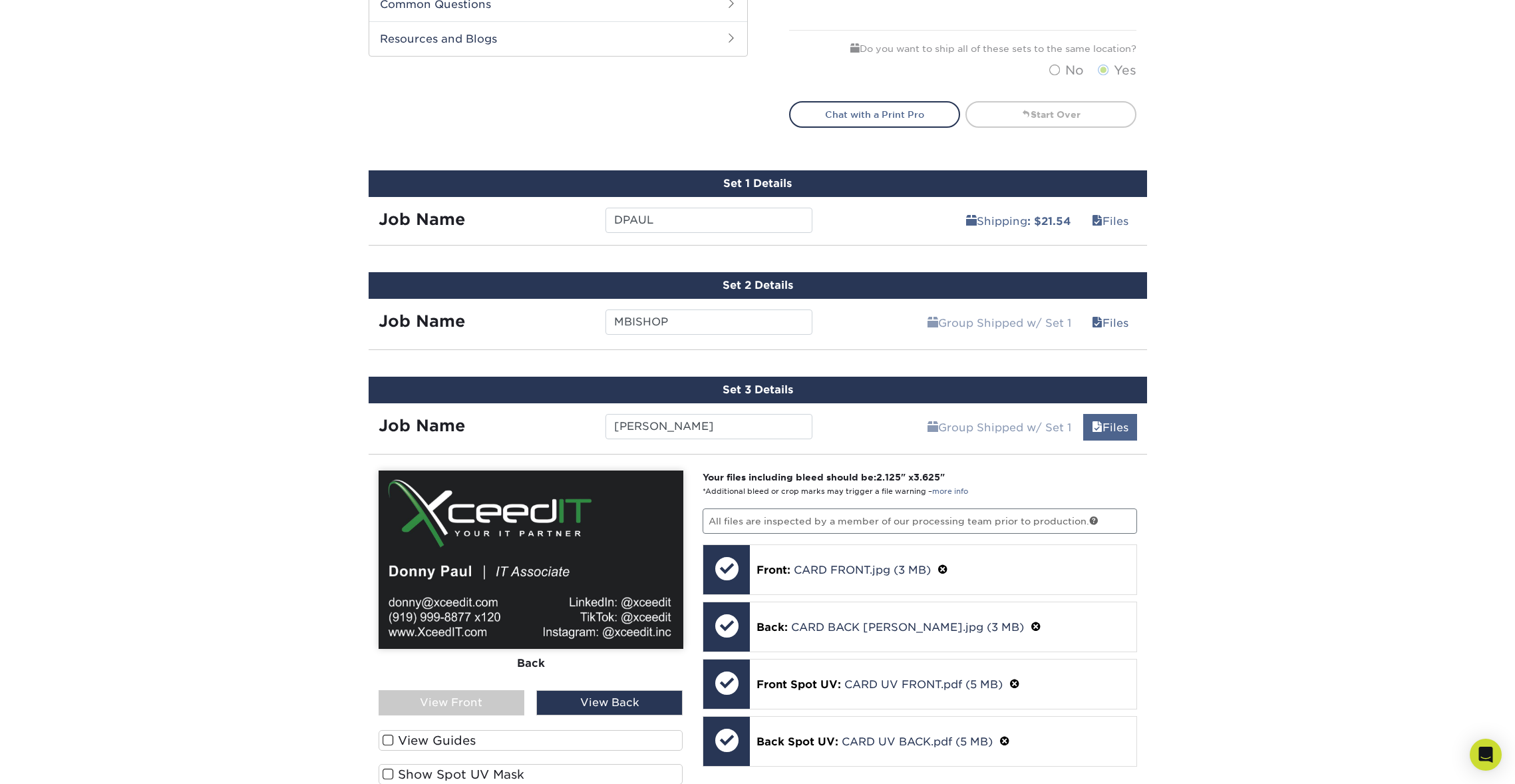
click at [1122, 422] on link "Files" at bounding box center [1110, 427] width 54 height 26
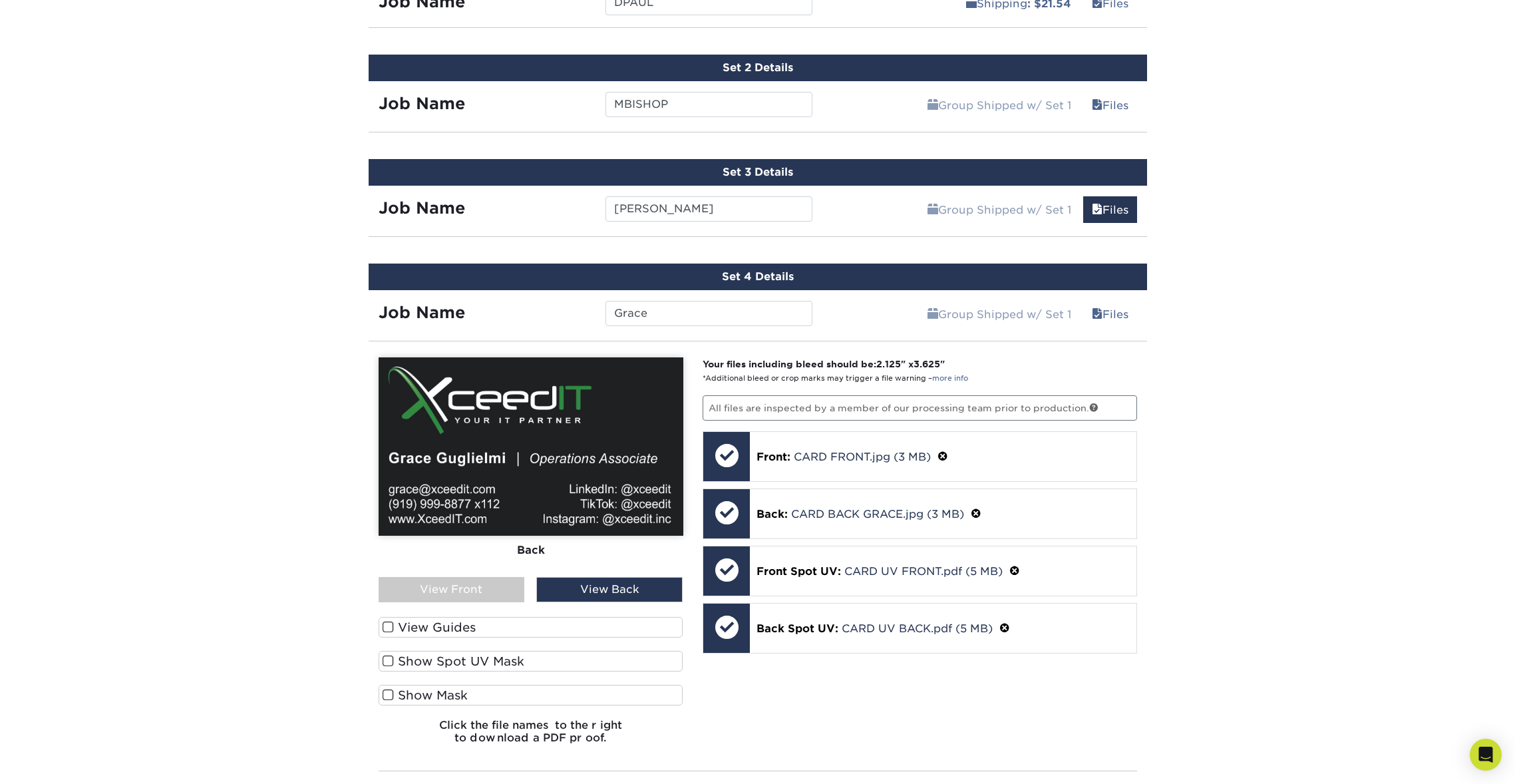
scroll to position [904, 0]
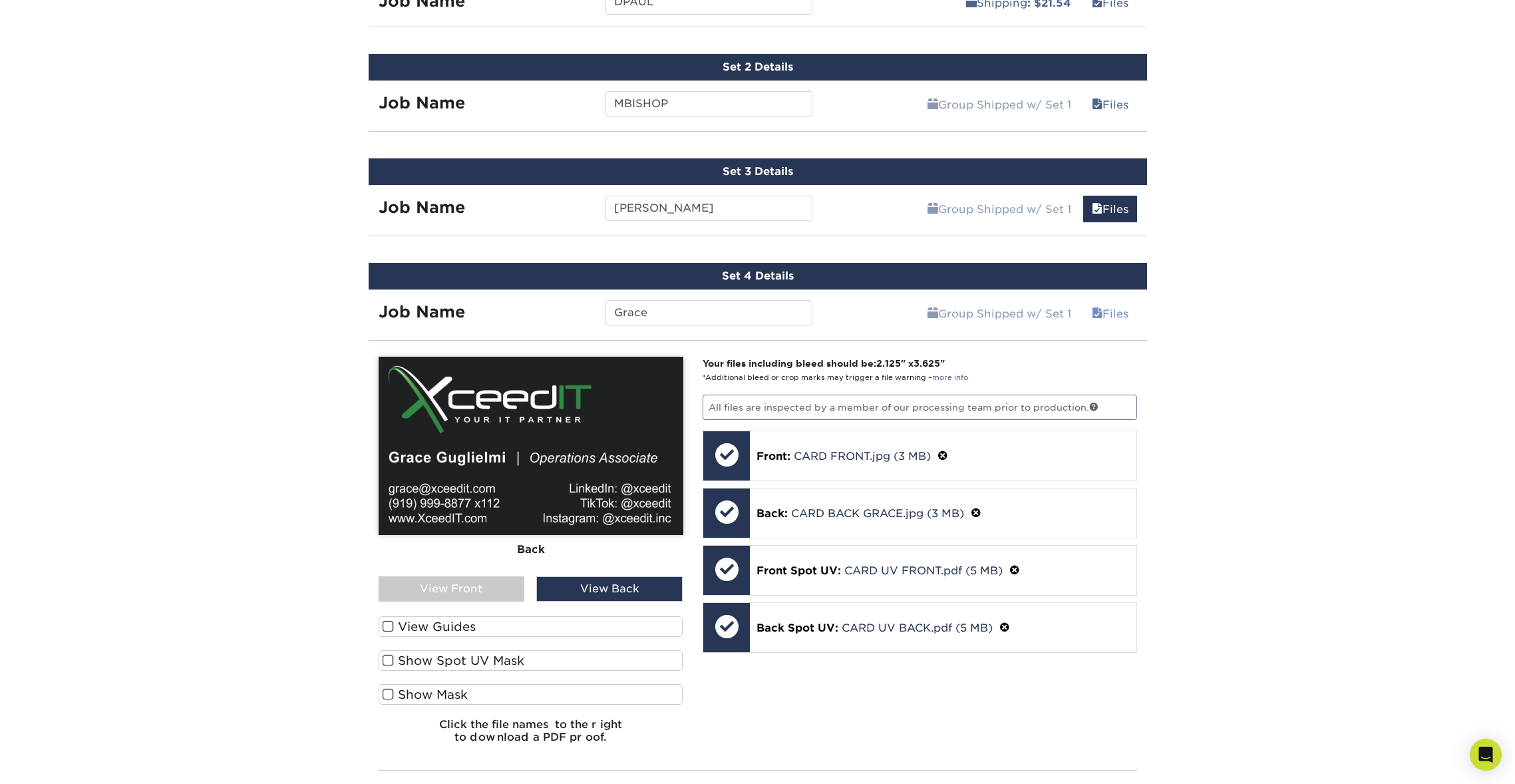
click at [1107, 316] on link "Files" at bounding box center [1110, 313] width 54 height 26
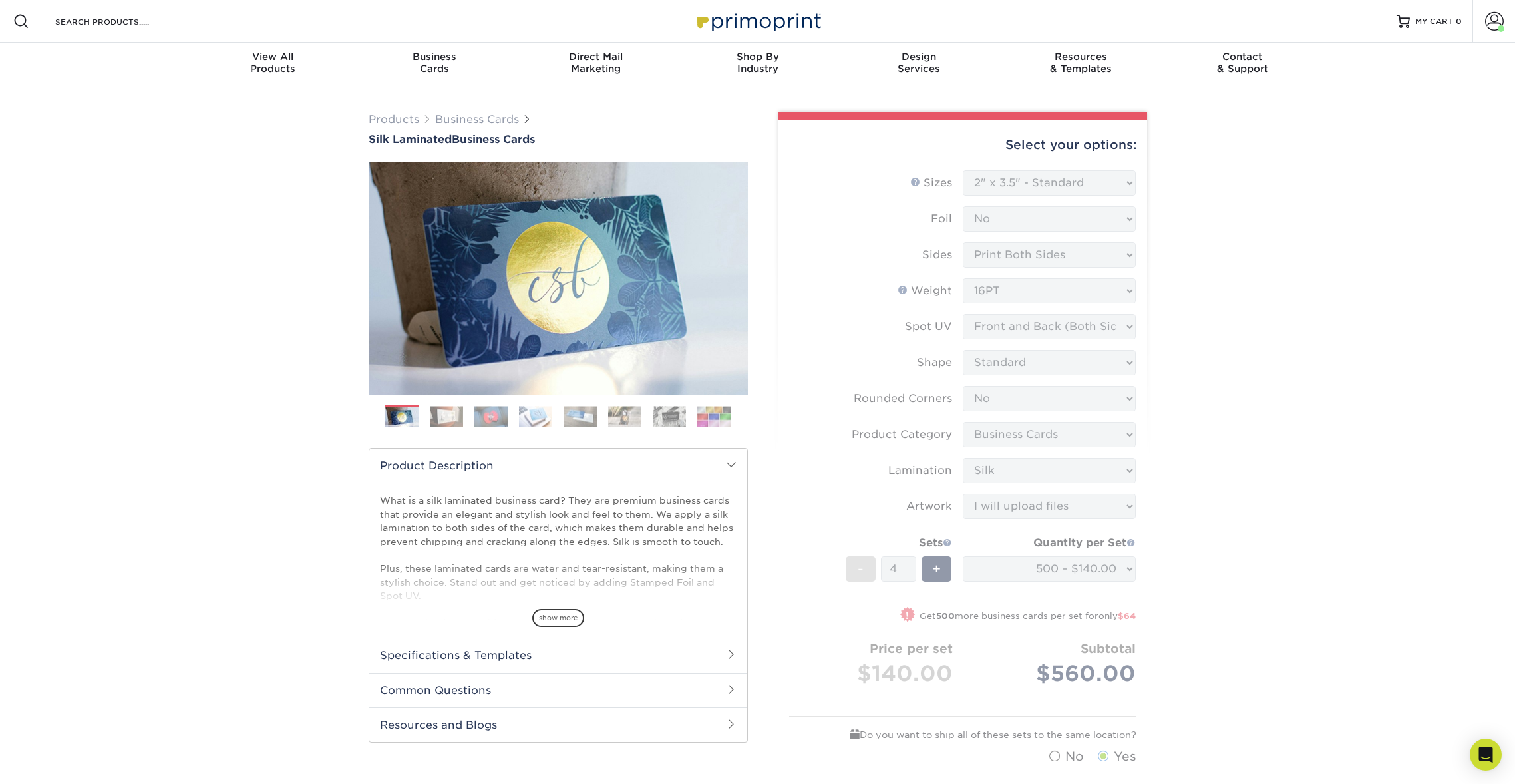
scroll to position [0, 0]
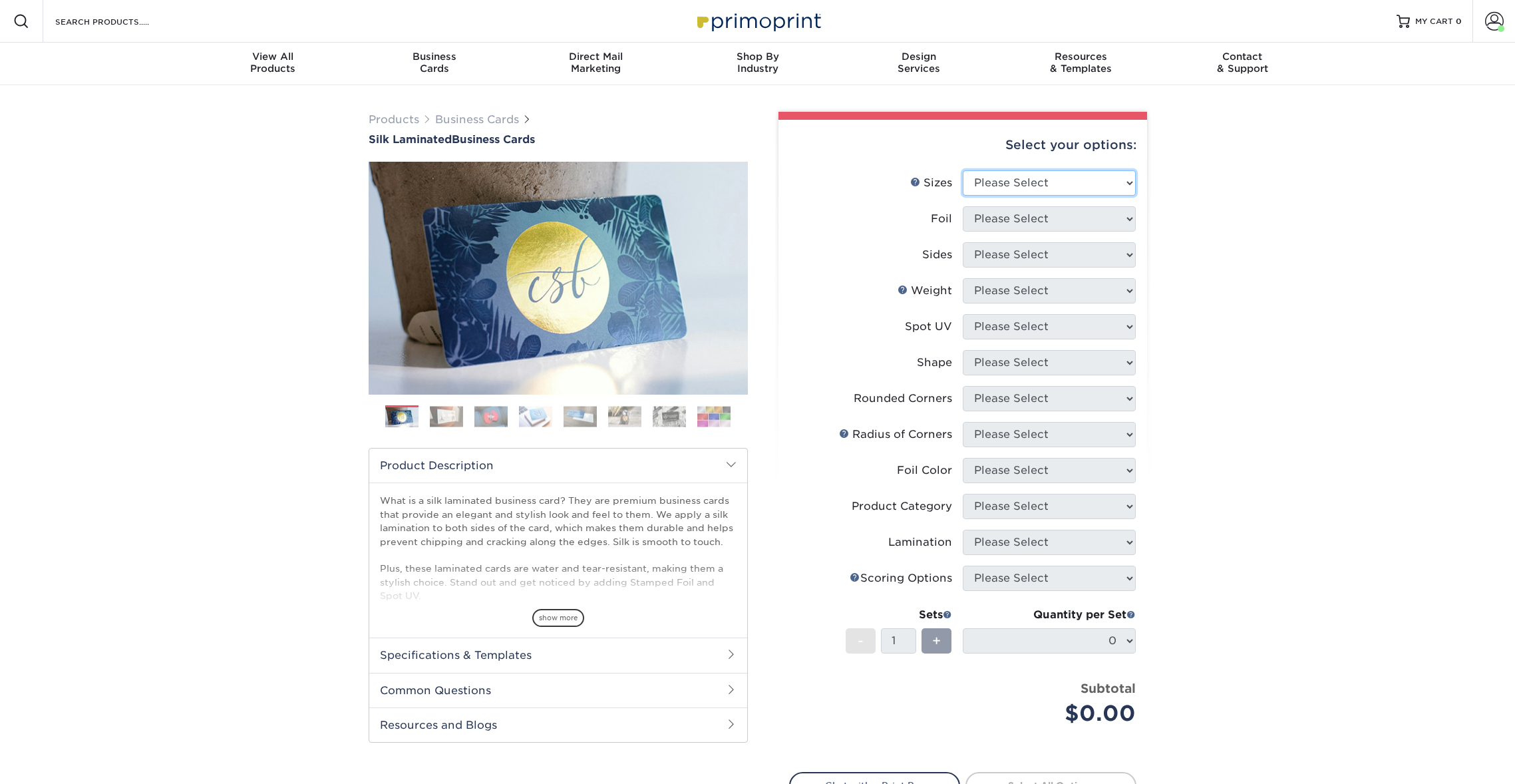
select select "2.00x3.50"
select select "0"
select select "13abbda7-1d64-4f25-8bb2-c179b224825d"
select select "16PT"
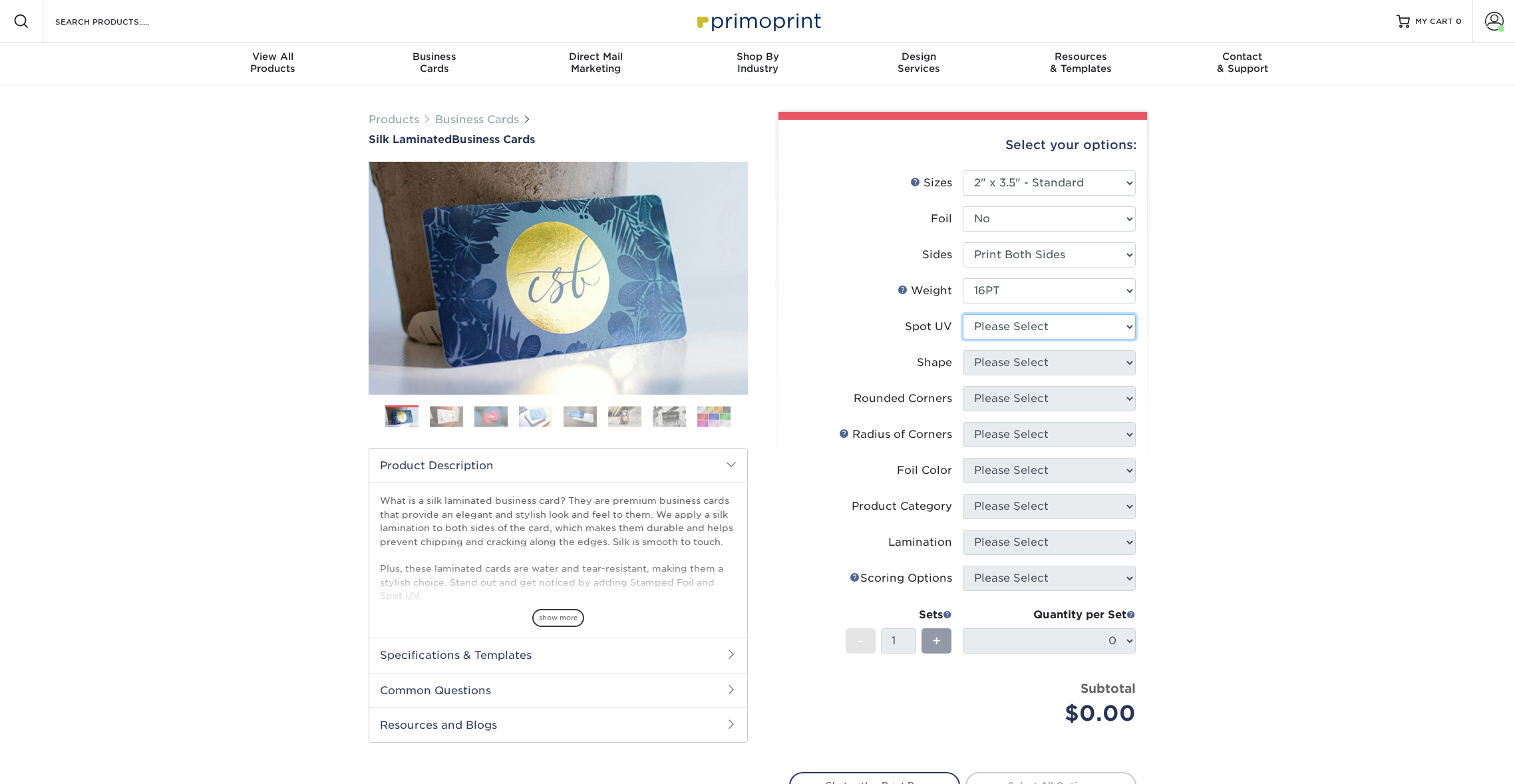
select select "0"
select select "standard"
drag, startPoint x: 1032, startPoint y: 366, endPoint x: 1036, endPoint y: 400, distance: 34.2
click at [1037, 398] on ul "Sizes Help Sizes Please Select 1.5" x 3.5" - Mini 1.75" x 3.5" - Mini 2" x 2" -…" at bounding box center [962, 458] width 348 height 575
select select "0"
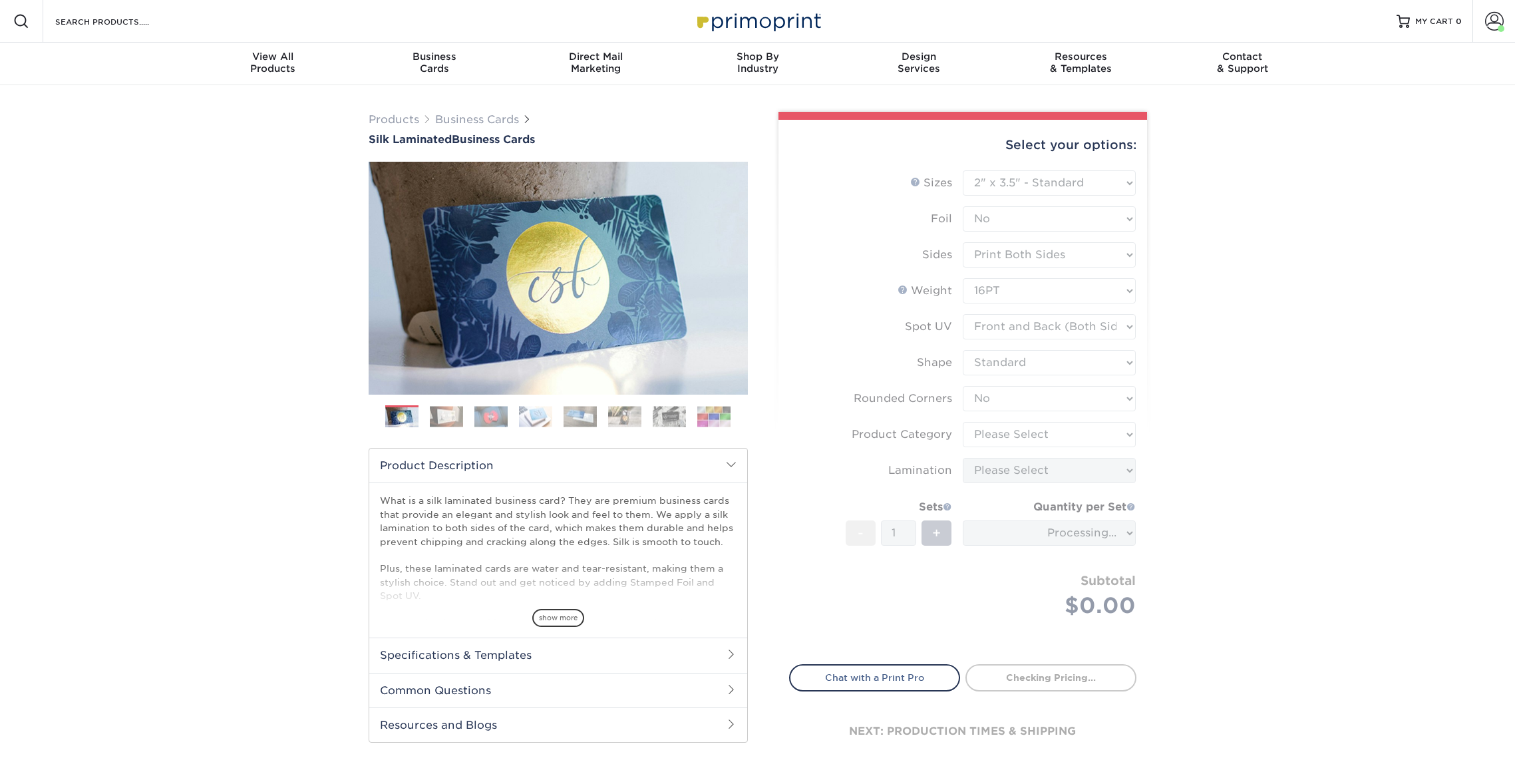
click at [1066, 432] on form "Sizes Help Sizes Please Select 1.5" x 3.5" - Mini 1.75" x 3.5" - Mini 2" x 2" -…" at bounding box center [962, 409] width 348 height 479
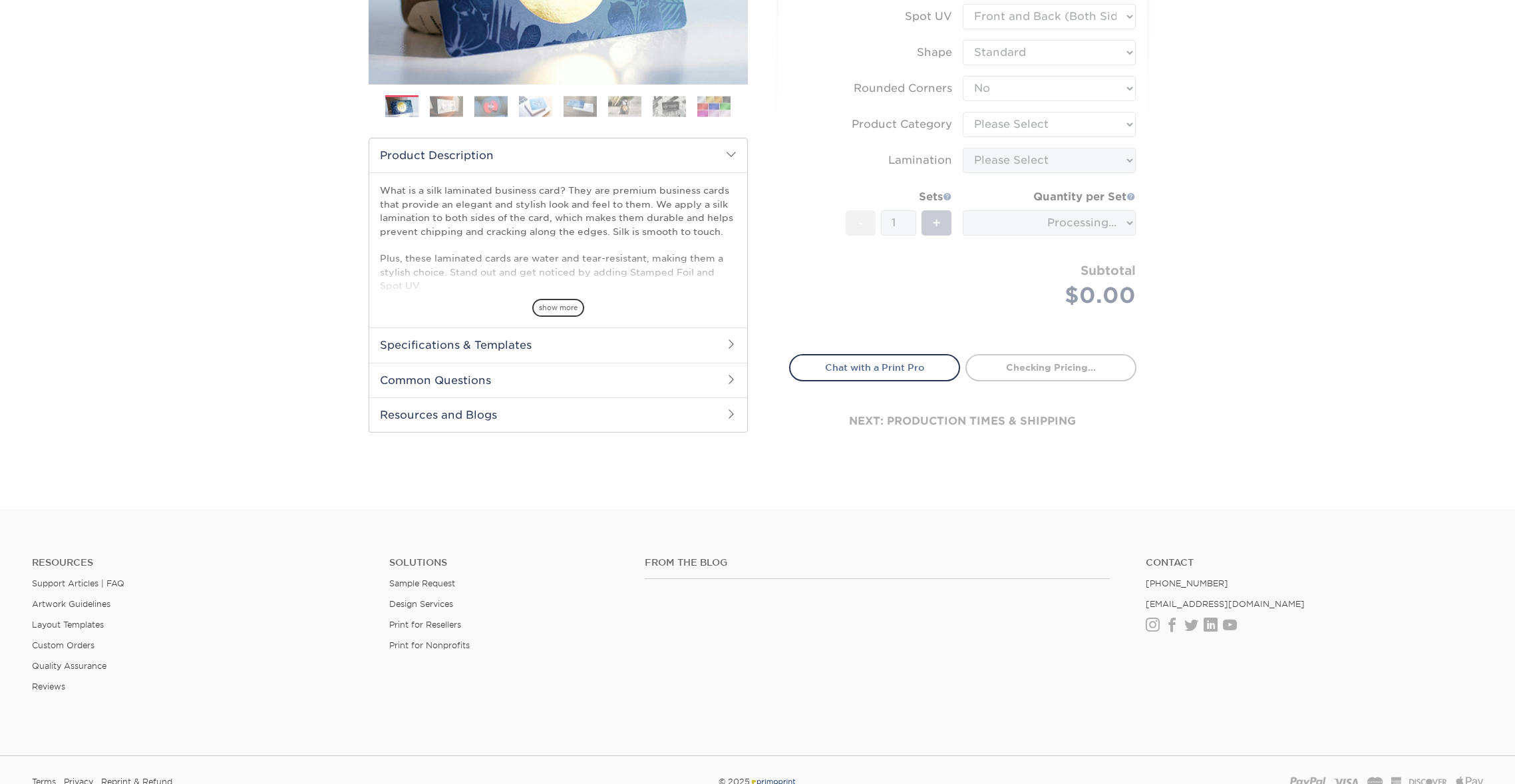
scroll to position [313, 0]
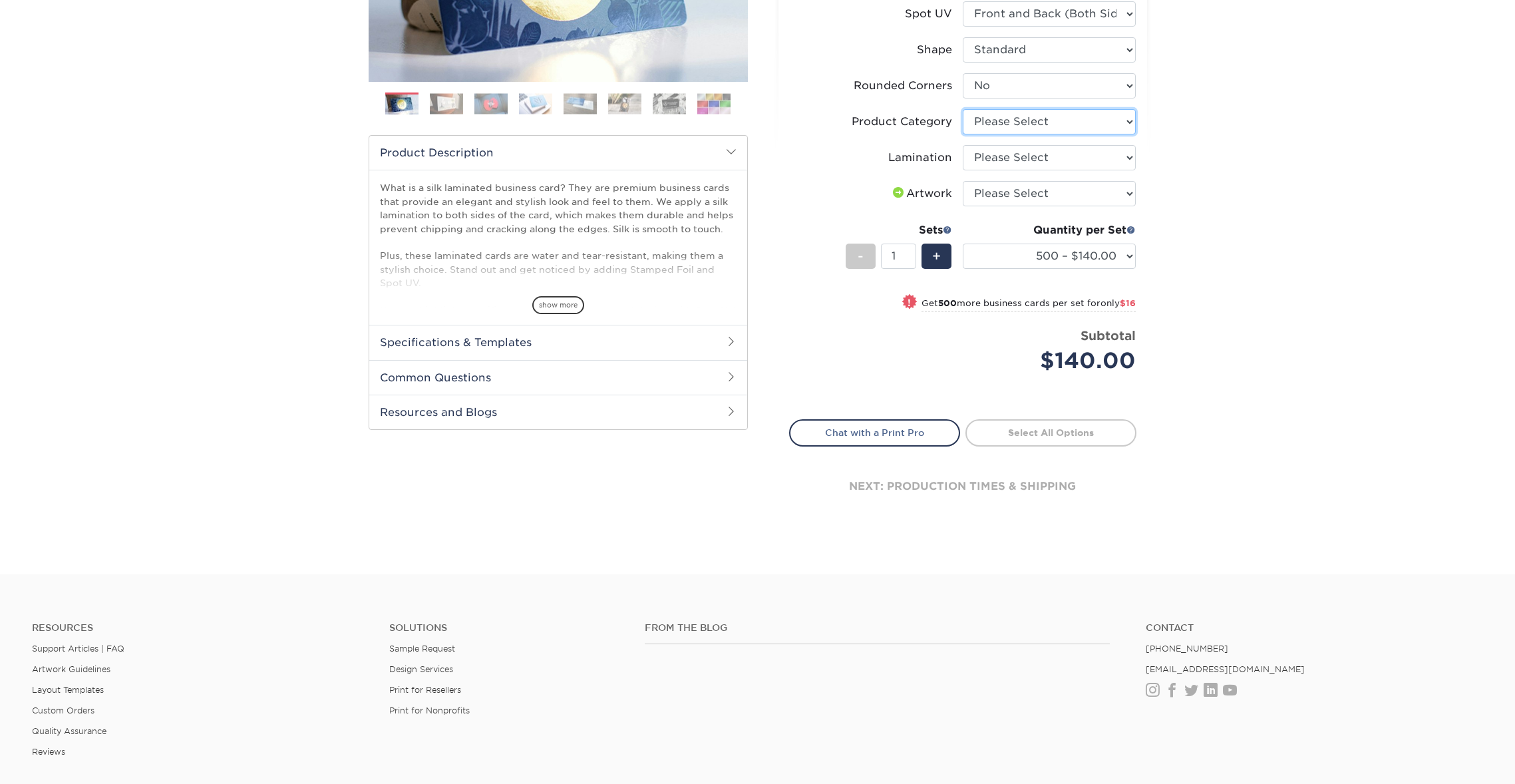
select select "3b5148f1-0588-4f88-a218-97bcfdce65c1"
select select "ccacb42f-45f7-42d3-bbd3-7c8421cf37f0"
select select "upload"
click at [934, 265] on div "+" at bounding box center [937, 256] width 30 height 25
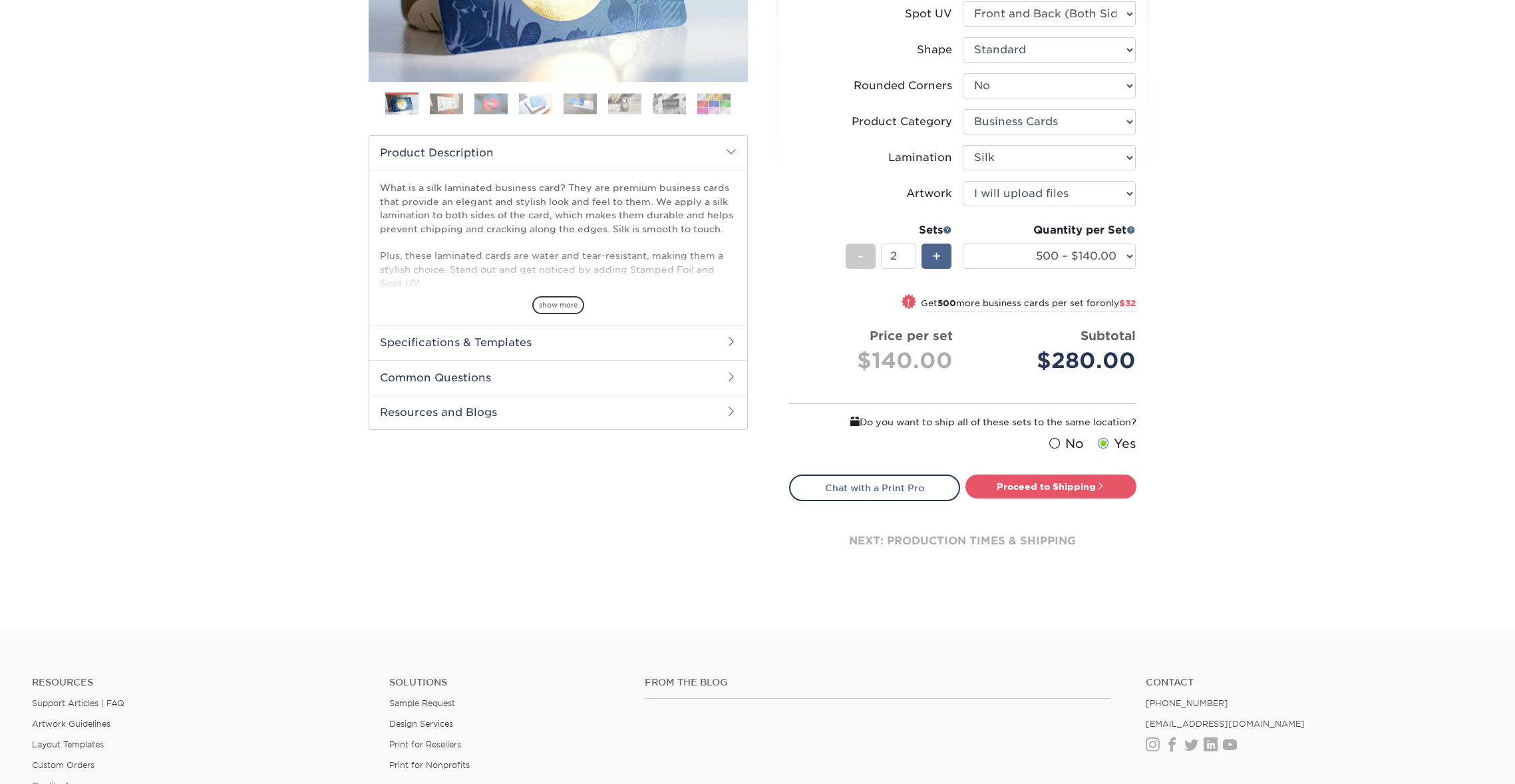
click at [934, 265] on div "+" at bounding box center [937, 256] width 30 height 25
type input "4"
click at [1078, 485] on link "Proceed to Shipping" at bounding box center [1050, 486] width 171 height 24
type input "Set 1"
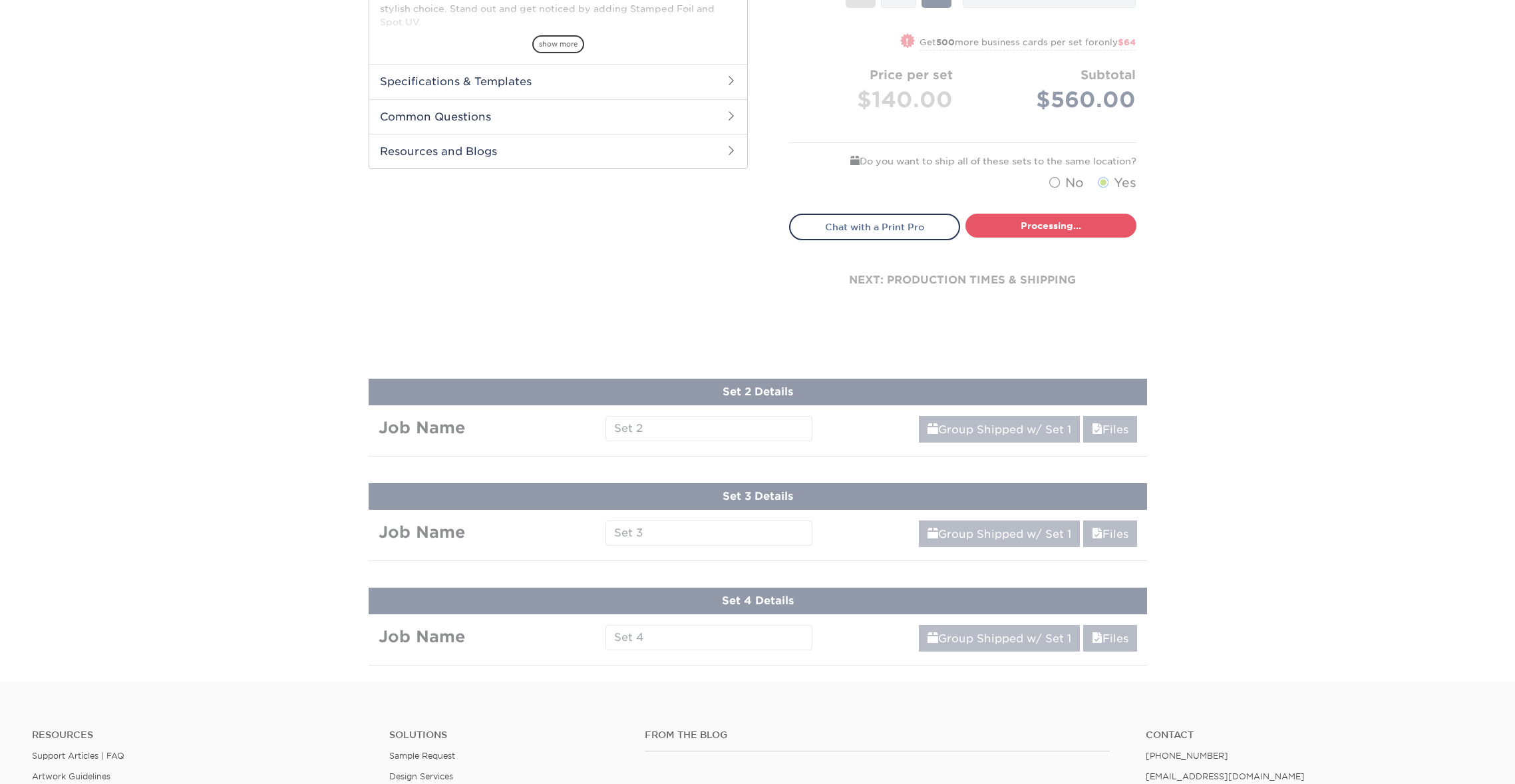
select select "a02e7c76-bdf4-4cc9-8b1d-1aa03151ab1e"
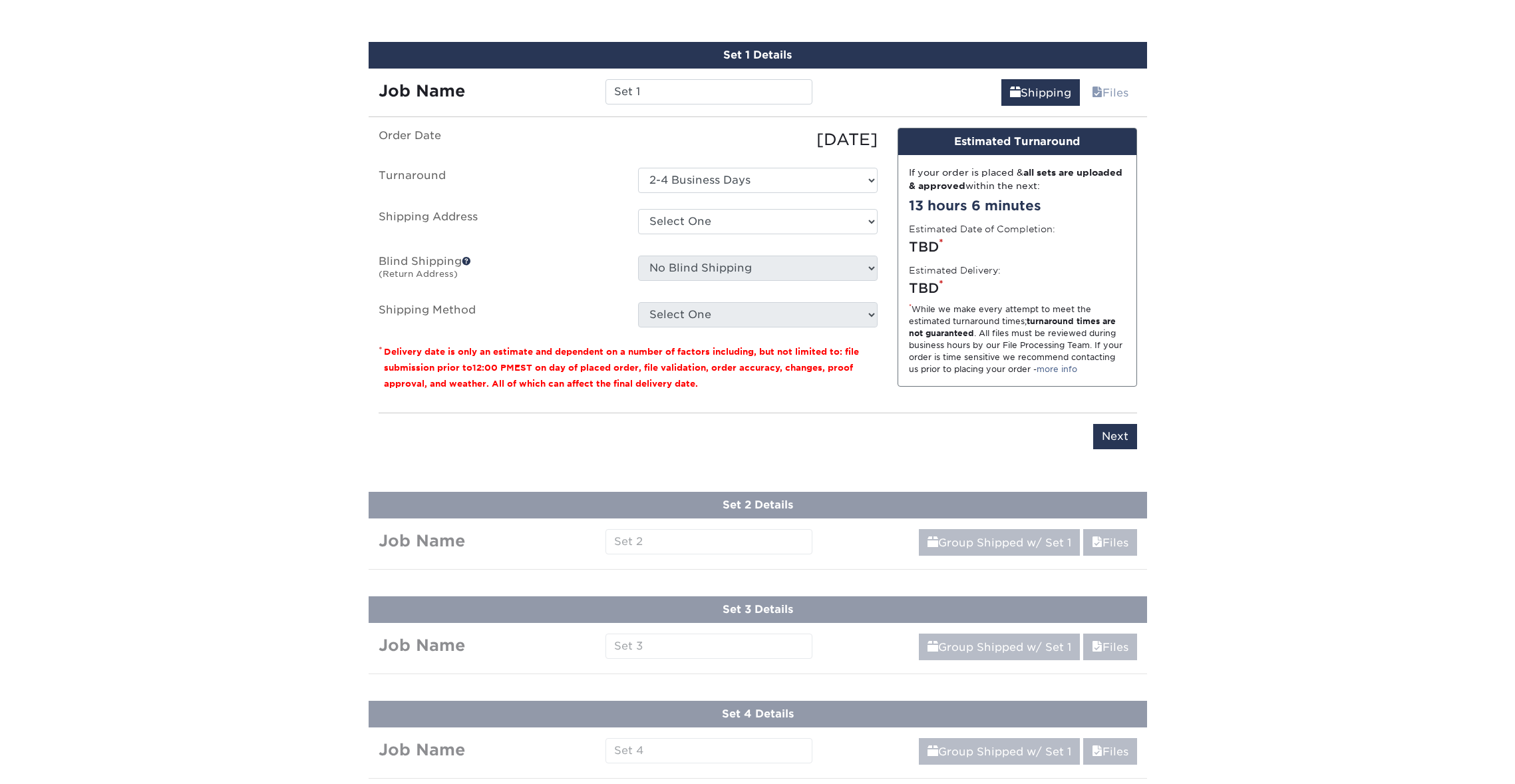
scroll to position [821, 0]
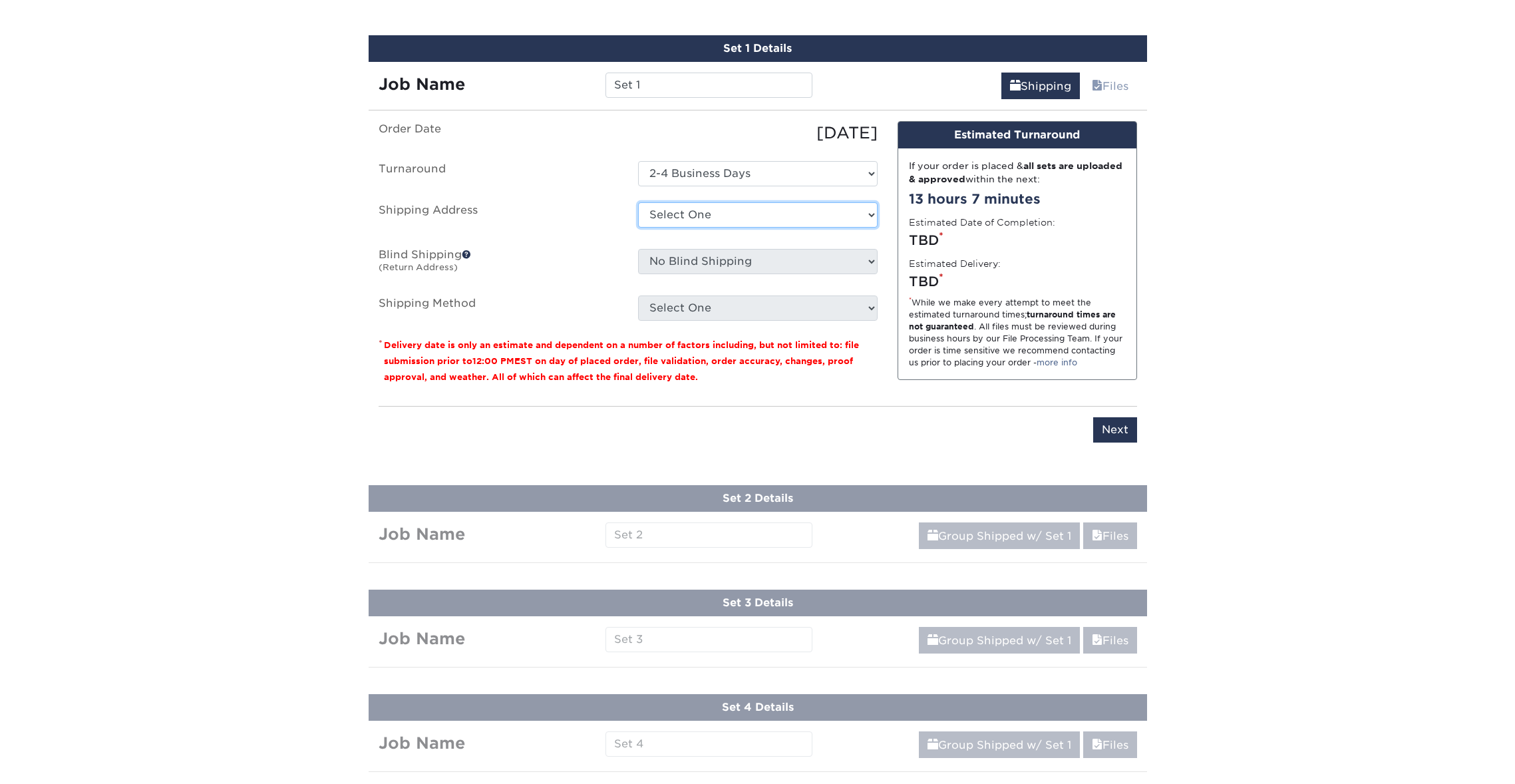
select select "285011"
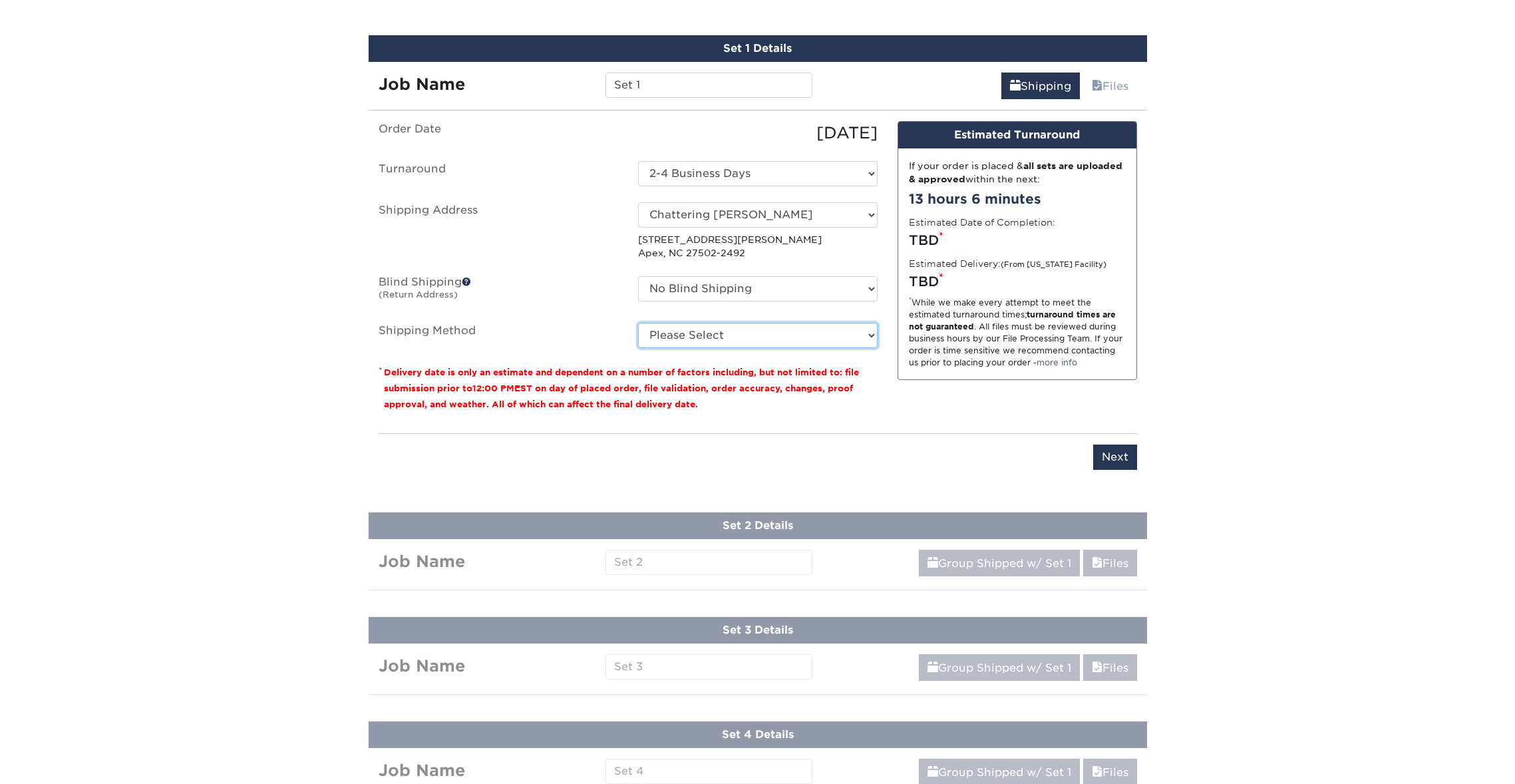
select select "03"
click at [742, 96] on div "Job Name Set 1" at bounding box center [595, 81] width 454 height 37
click at [734, 79] on input "Set 1" at bounding box center [708, 84] width 207 height 25
click at [733, 79] on input "Set 1" at bounding box center [708, 84] width 207 height 25
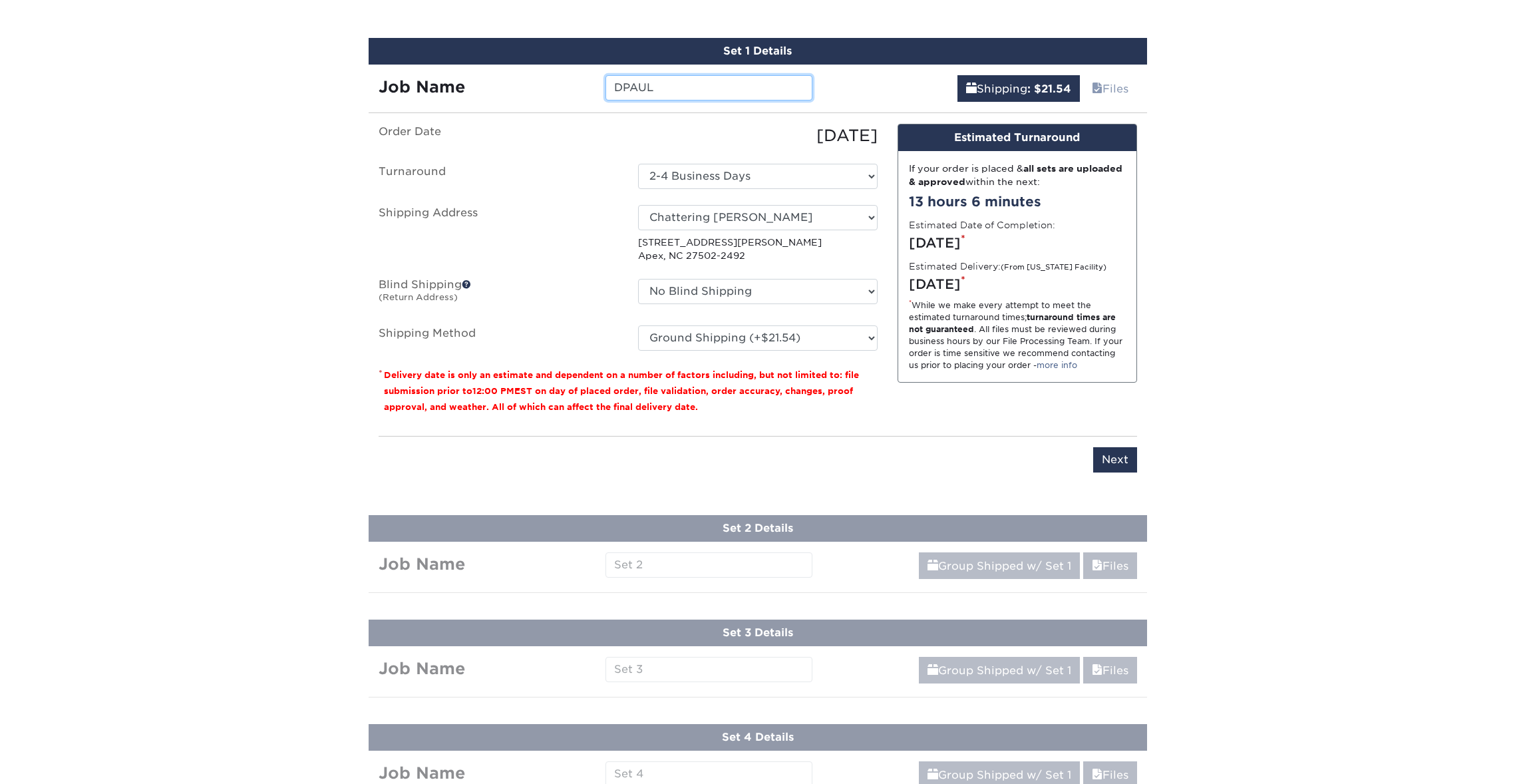
scroll to position [819, 0]
type input "DPAUL"
click at [1114, 456] on input "Next" at bounding box center [1115, 459] width 44 height 25
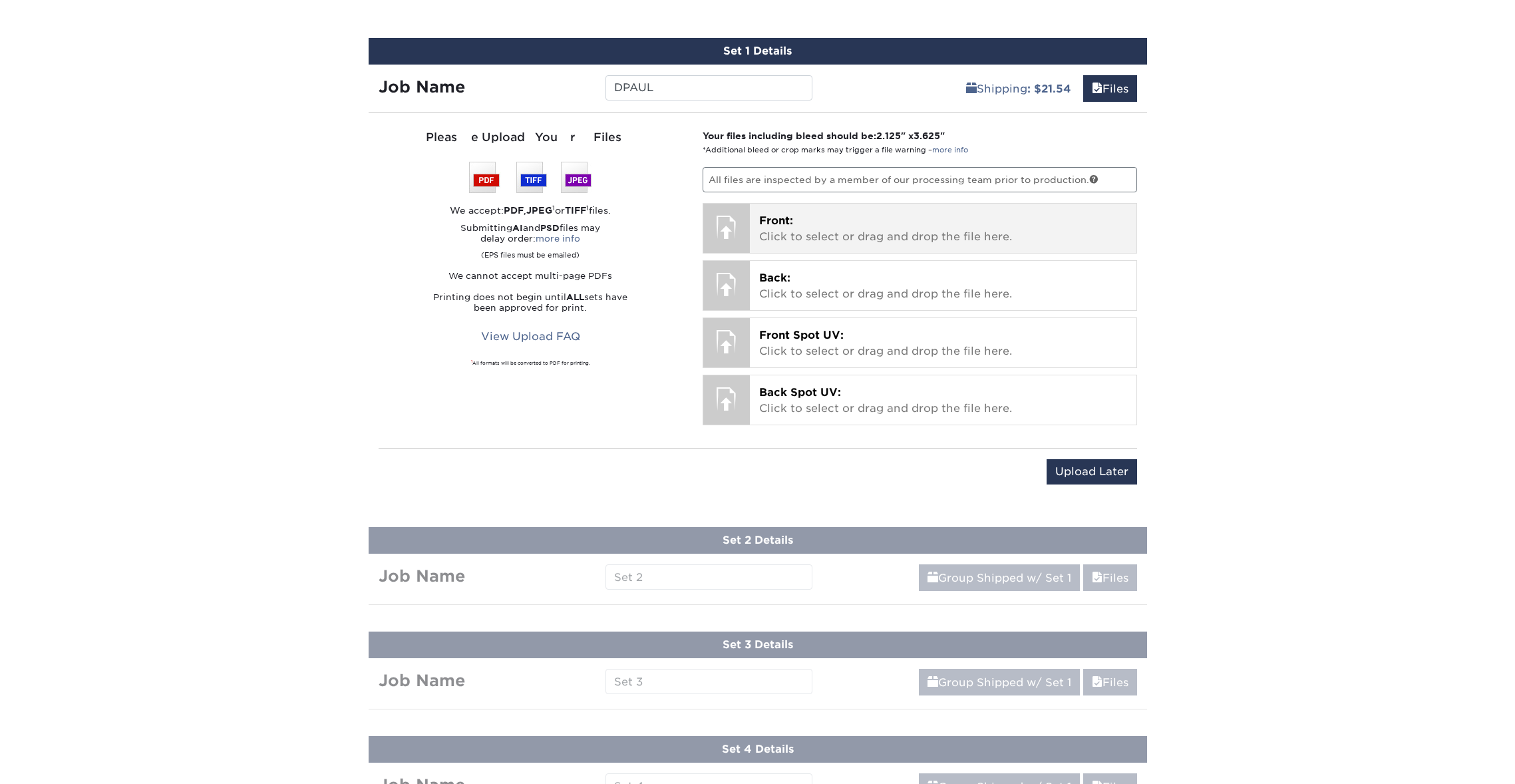
click at [852, 215] on p "Front: Click to select or drag and drop the file here." at bounding box center [943, 229] width 368 height 32
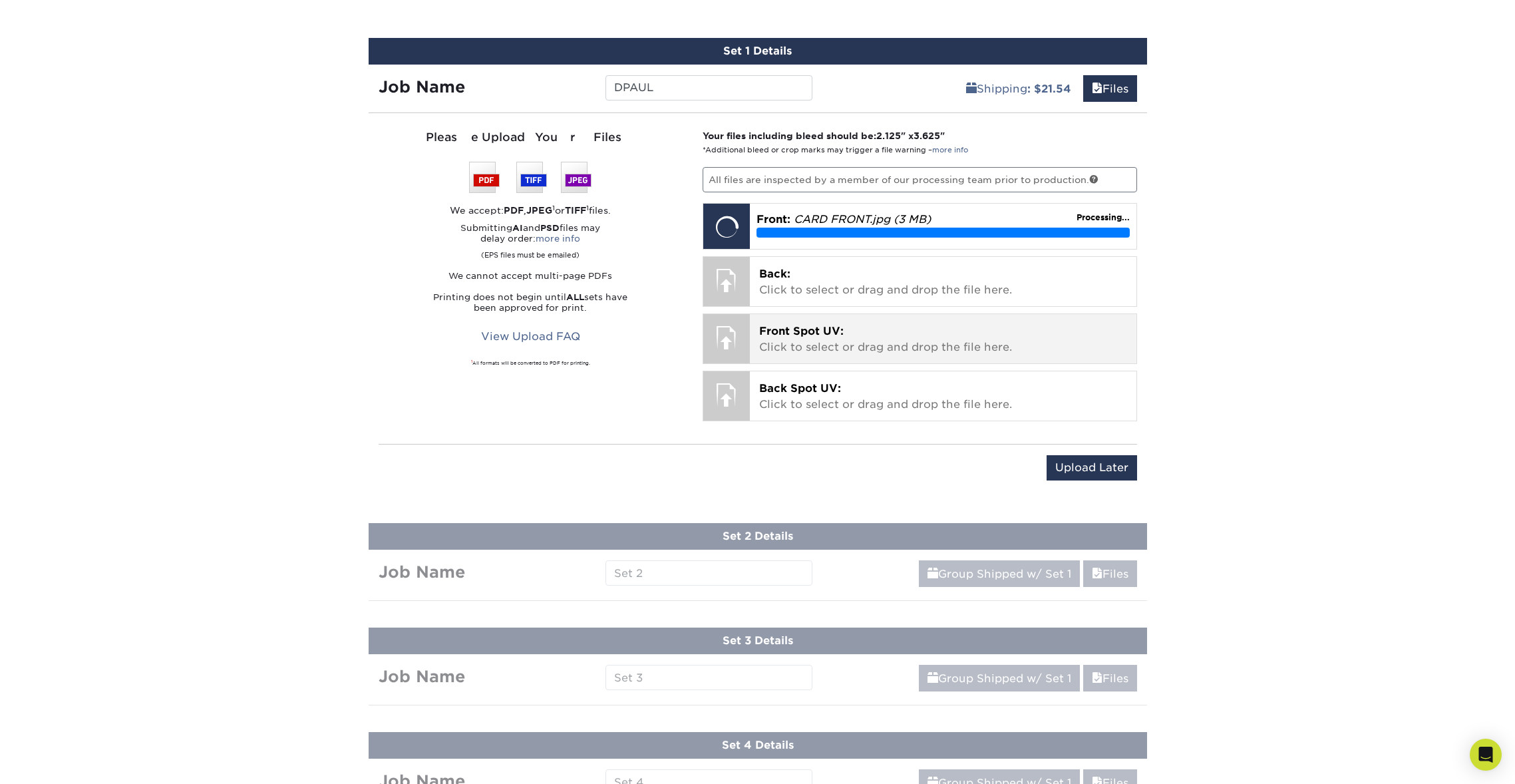
click at [932, 323] on p "Front Spot UV: Click to select or drag and drop the file here." at bounding box center [943, 339] width 368 height 32
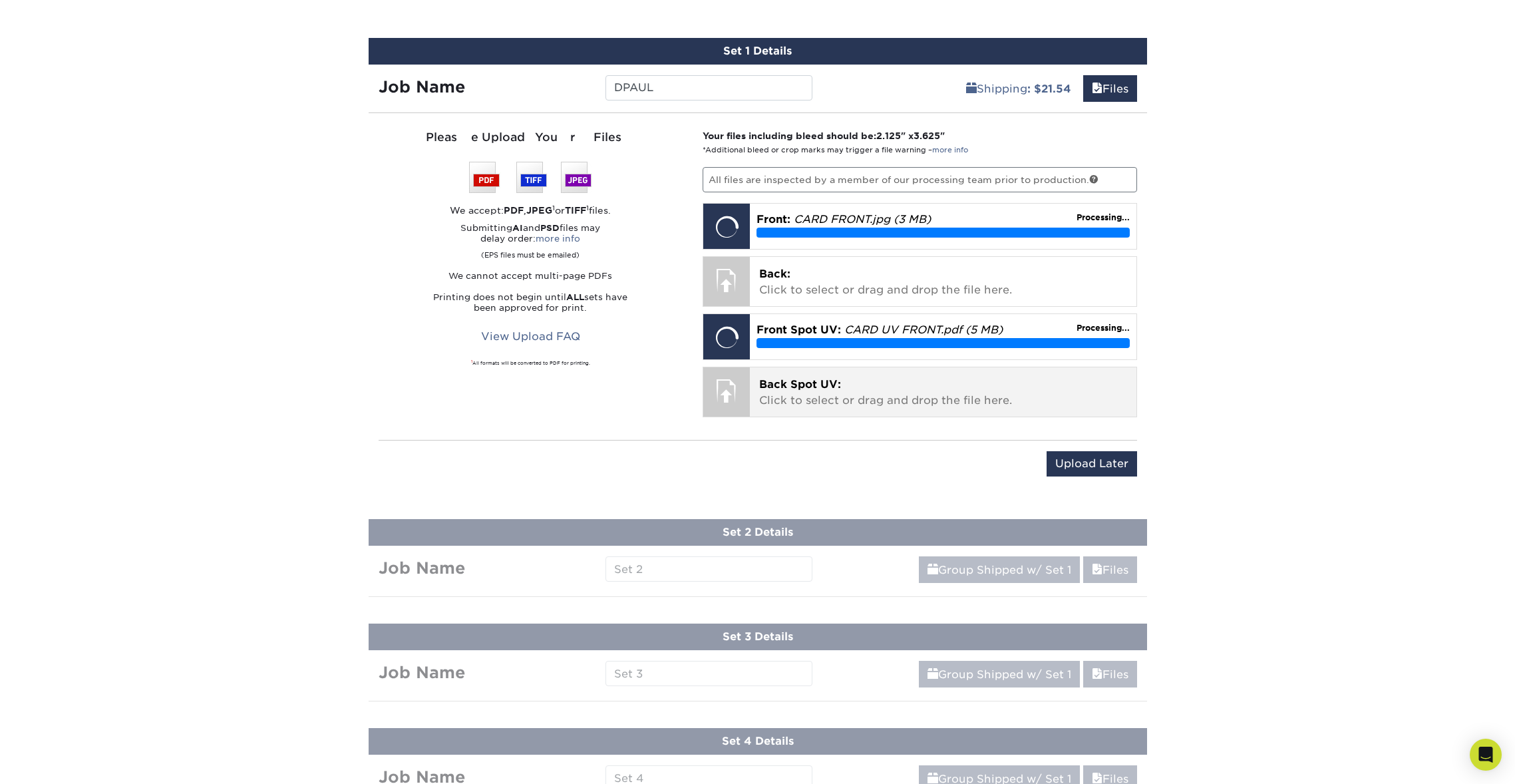
click at [856, 394] on p "Back Spot UV: Click to select or drag and drop the file here." at bounding box center [943, 392] width 368 height 32
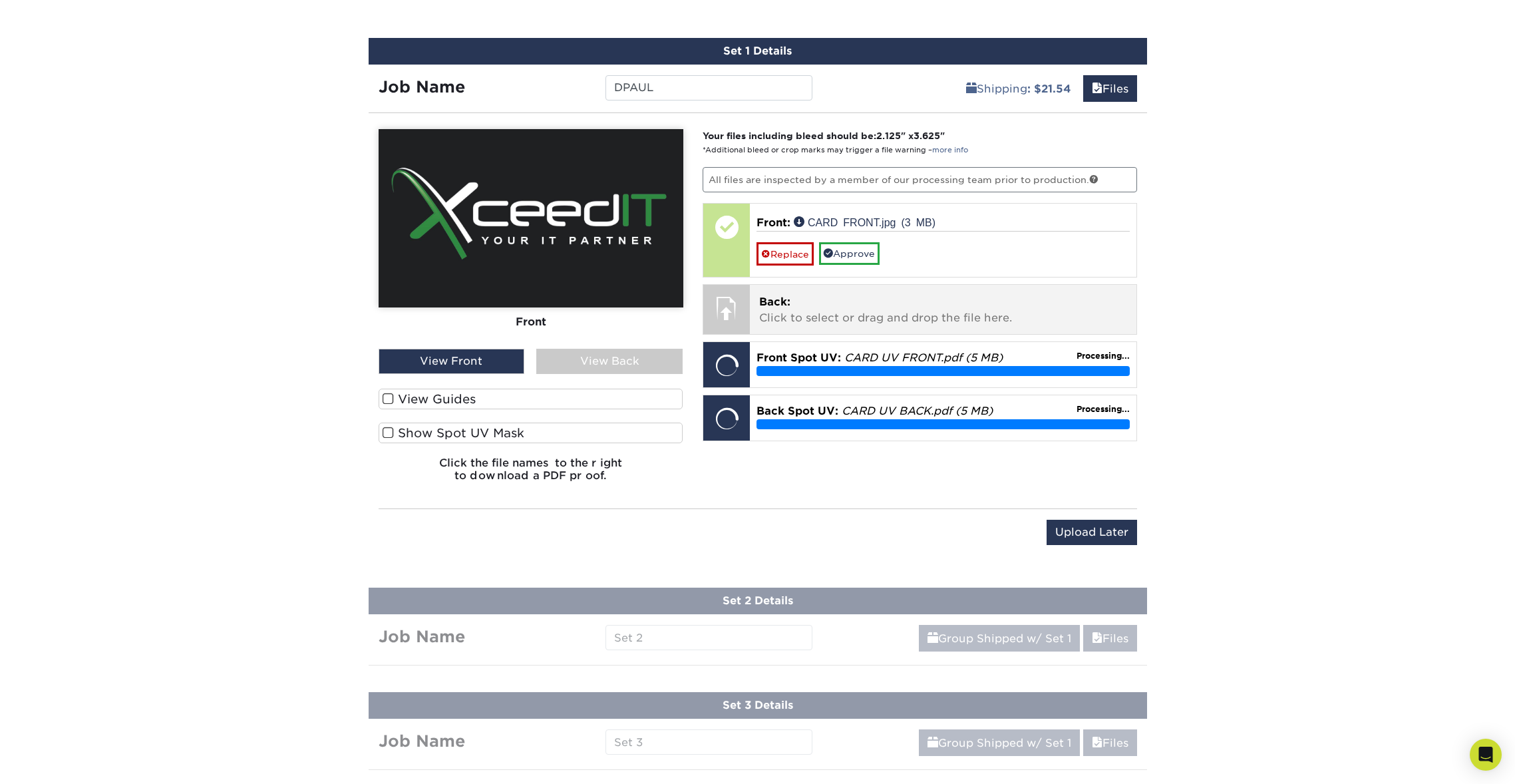
click at [883, 309] on p "Back: Click to select or drag and drop the file here." at bounding box center [943, 310] width 368 height 32
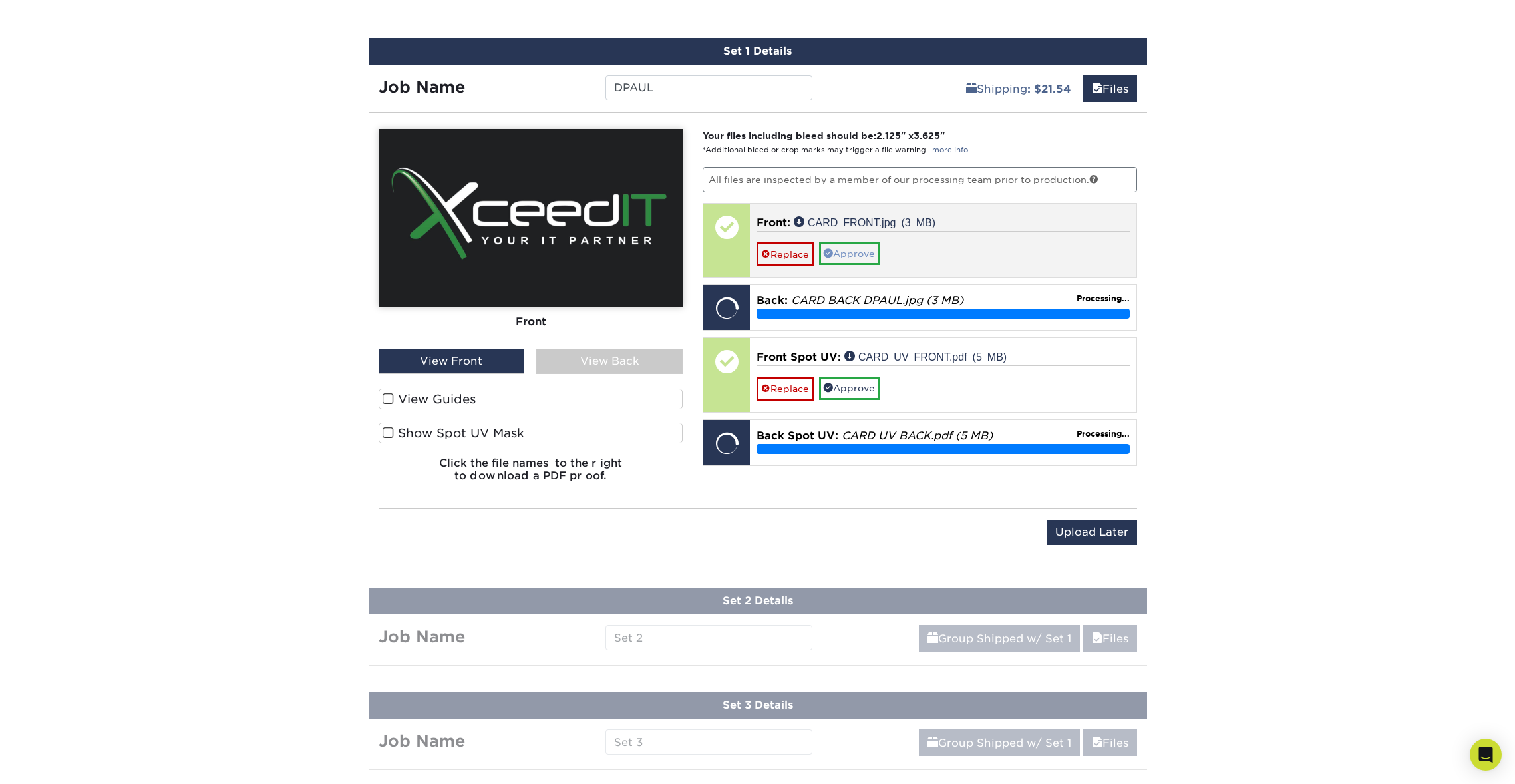
click at [844, 253] on link "Approve" at bounding box center [849, 254] width 61 height 22
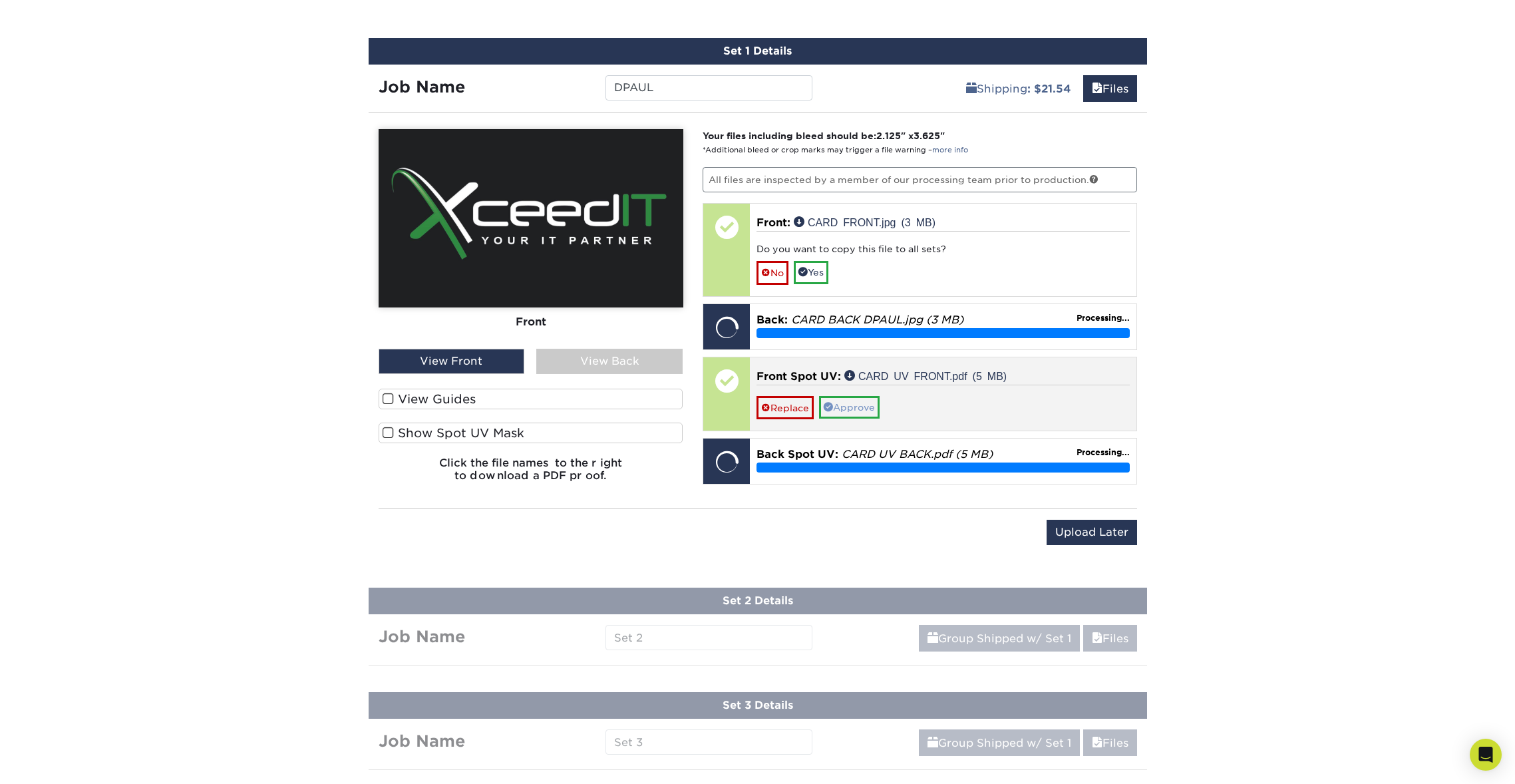
click at [854, 403] on link "Approve" at bounding box center [849, 407] width 61 height 22
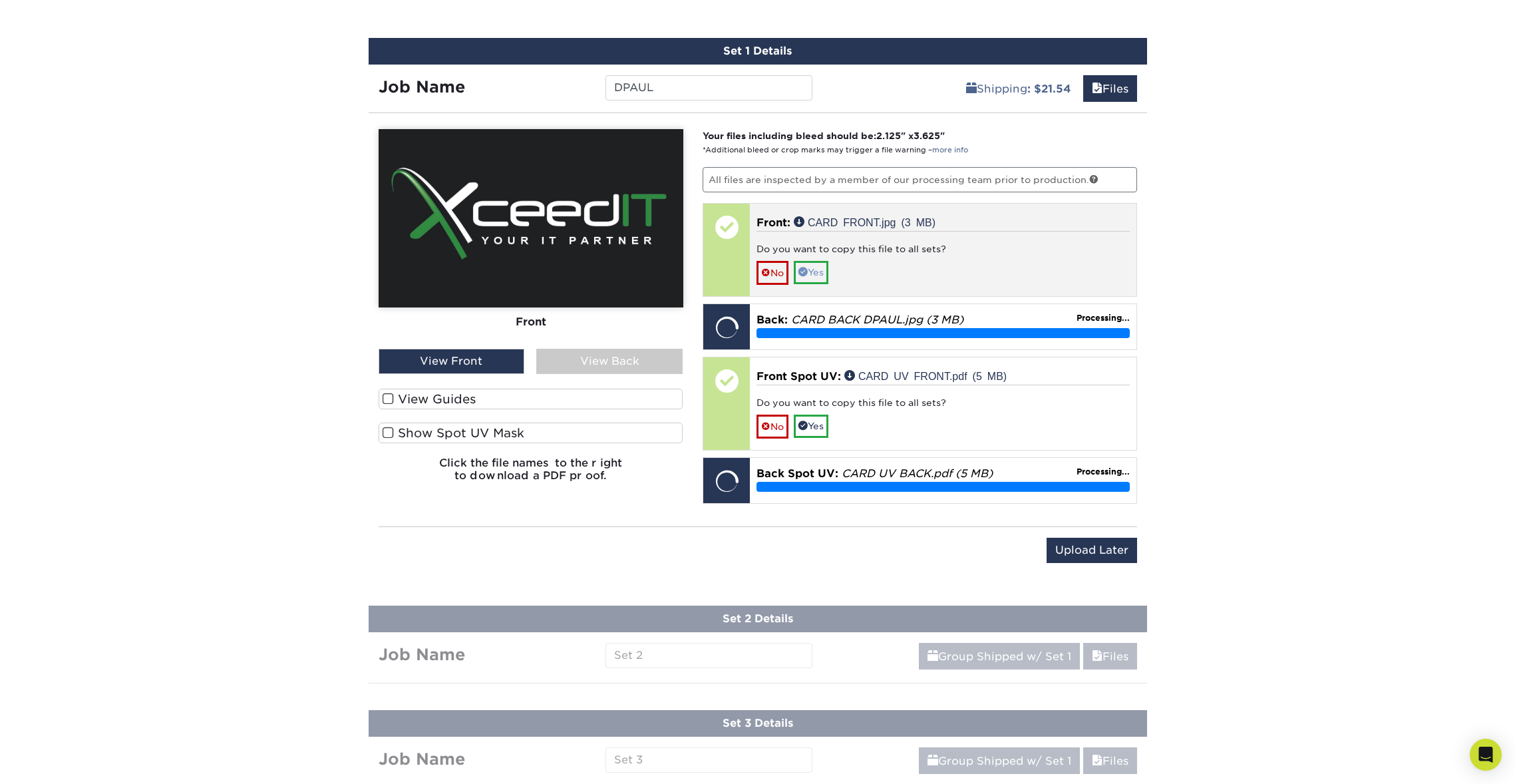
click at [824, 265] on link "Yes" at bounding box center [810, 272] width 35 height 22
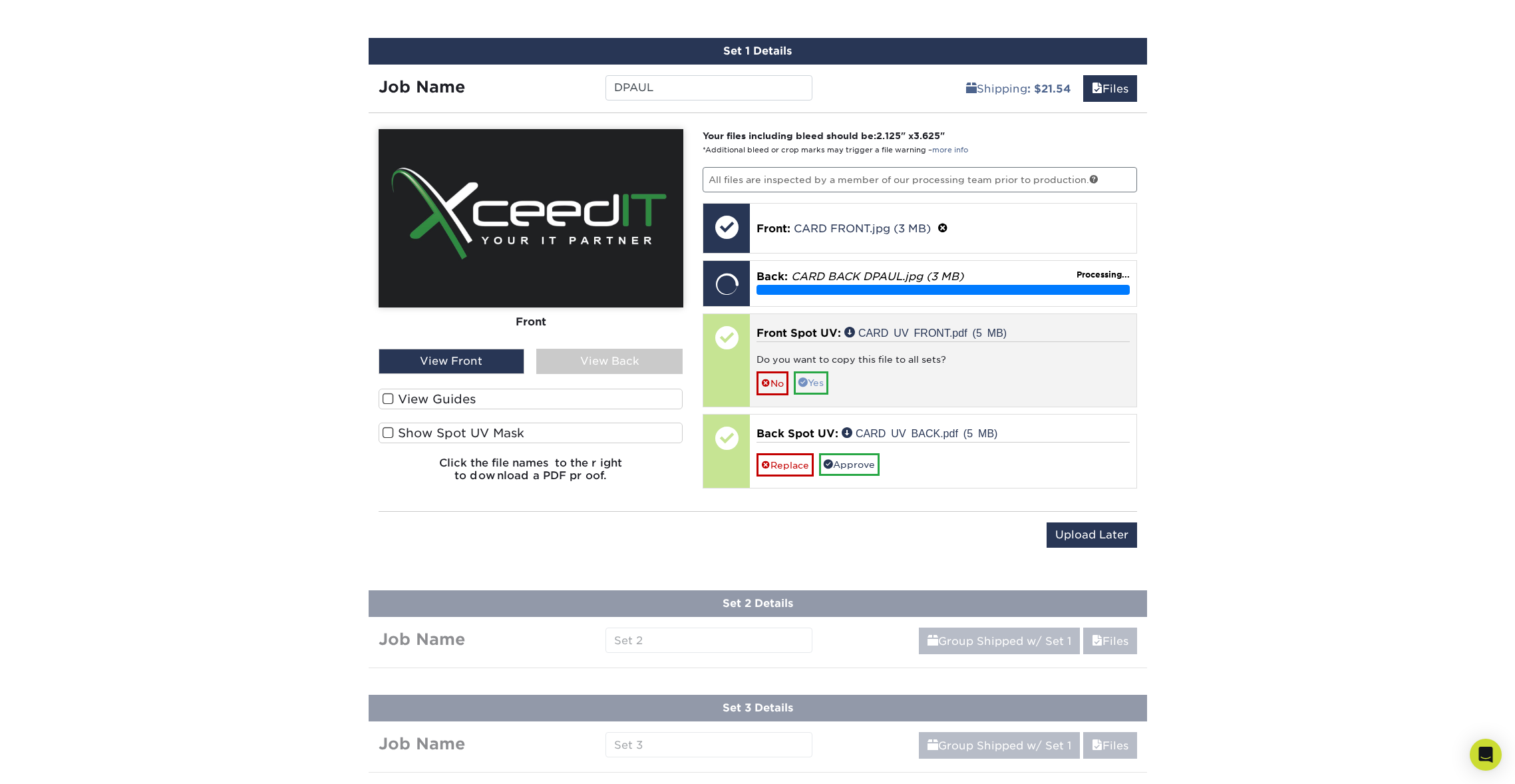
click at [818, 384] on link "Yes" at bounding box center [810, 382] width 35 height 22
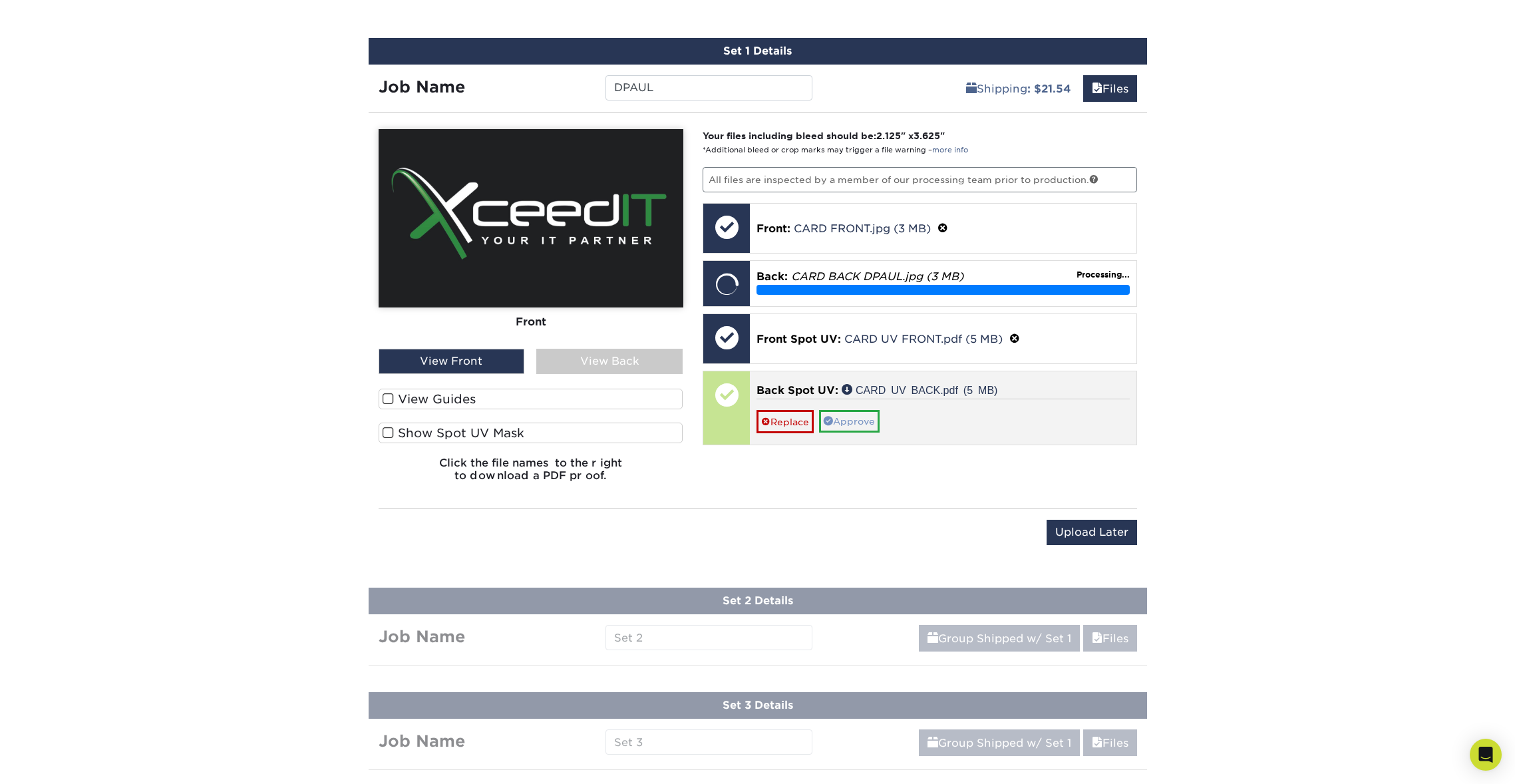
click at [862, 423] on link "Approve" at bounding box center [849, 421] width 61 height 22
click at [817, 435] on link "Yes" at bounding box center [810, 439] width 35 height 22
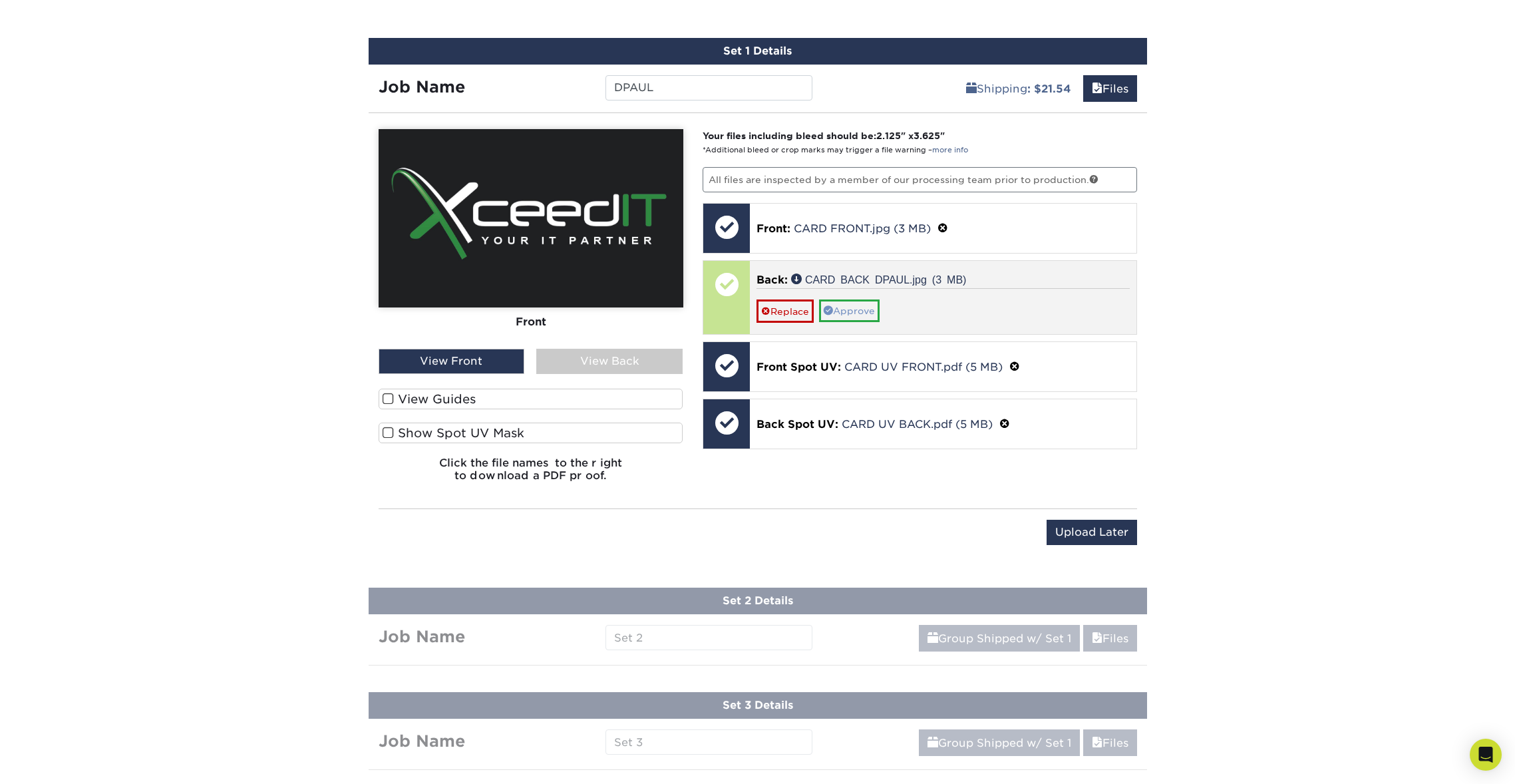
click at [870, 309] on link "Approve" at bounding box center [849, 311] width 61 height 22
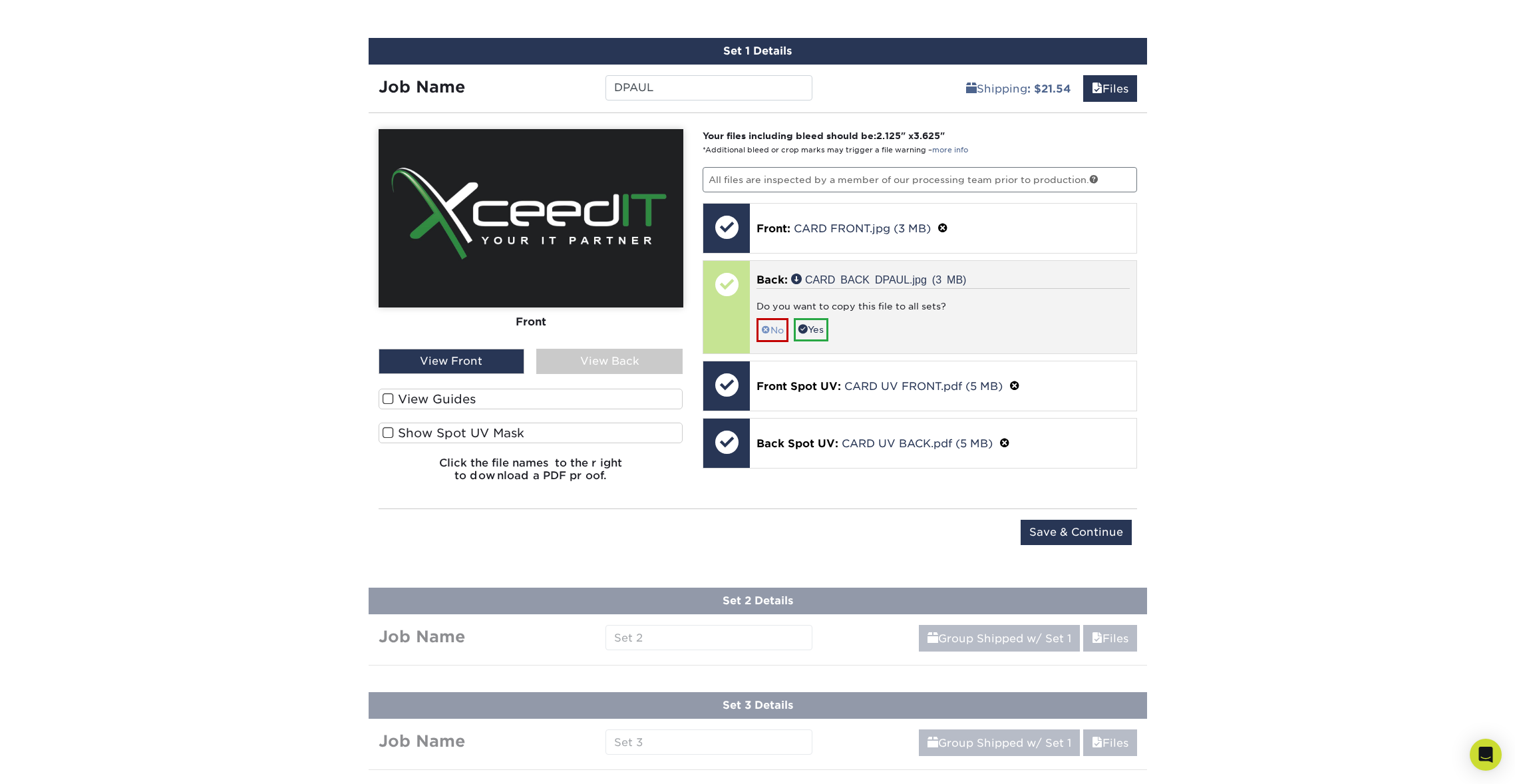
click at [779, 327] on link "No" at bounding box center [772, 329] width 32 height 23
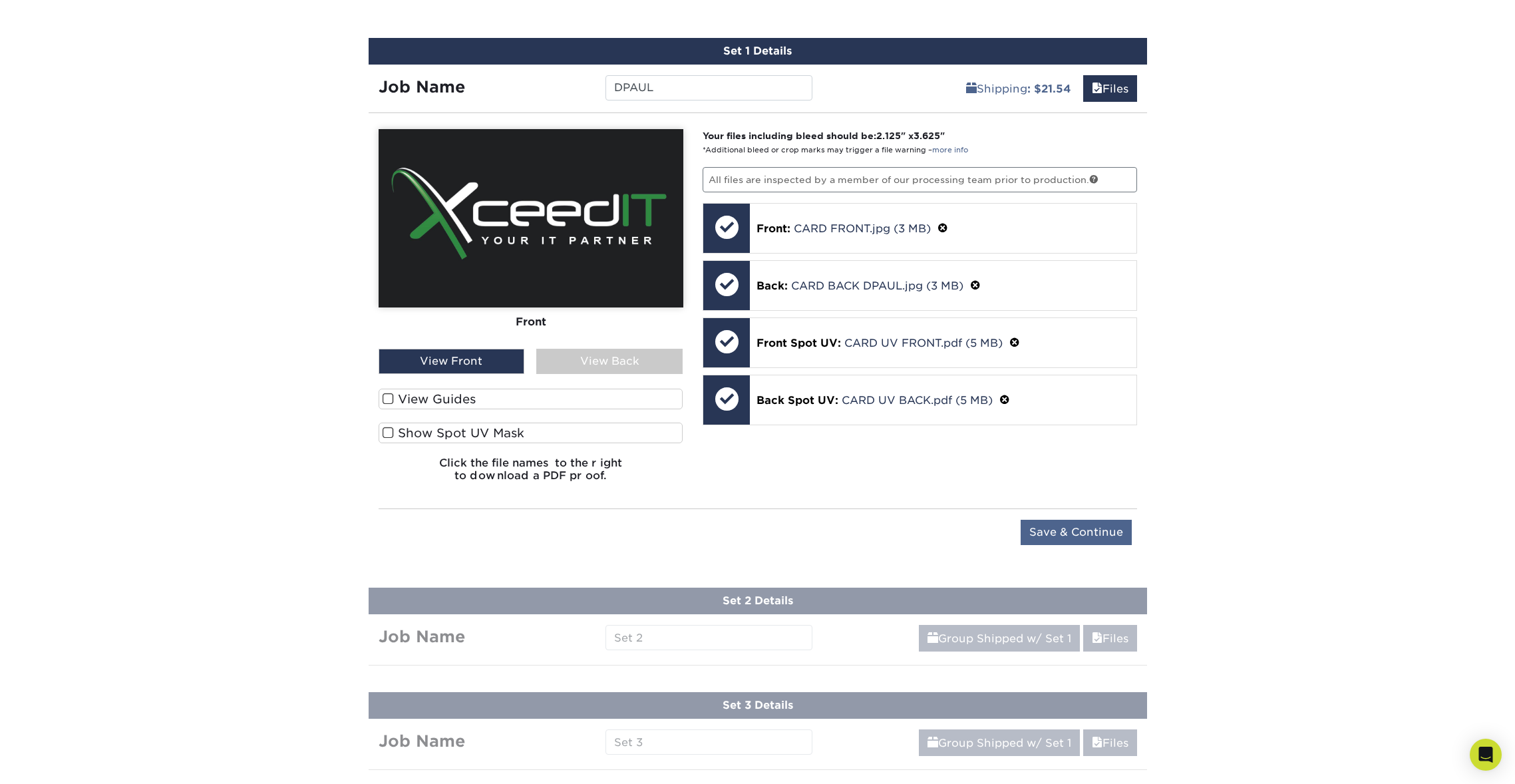
click at [1102, 525] on input "Save & Continue" at bounding box center [1076, 532] width 111 height 25
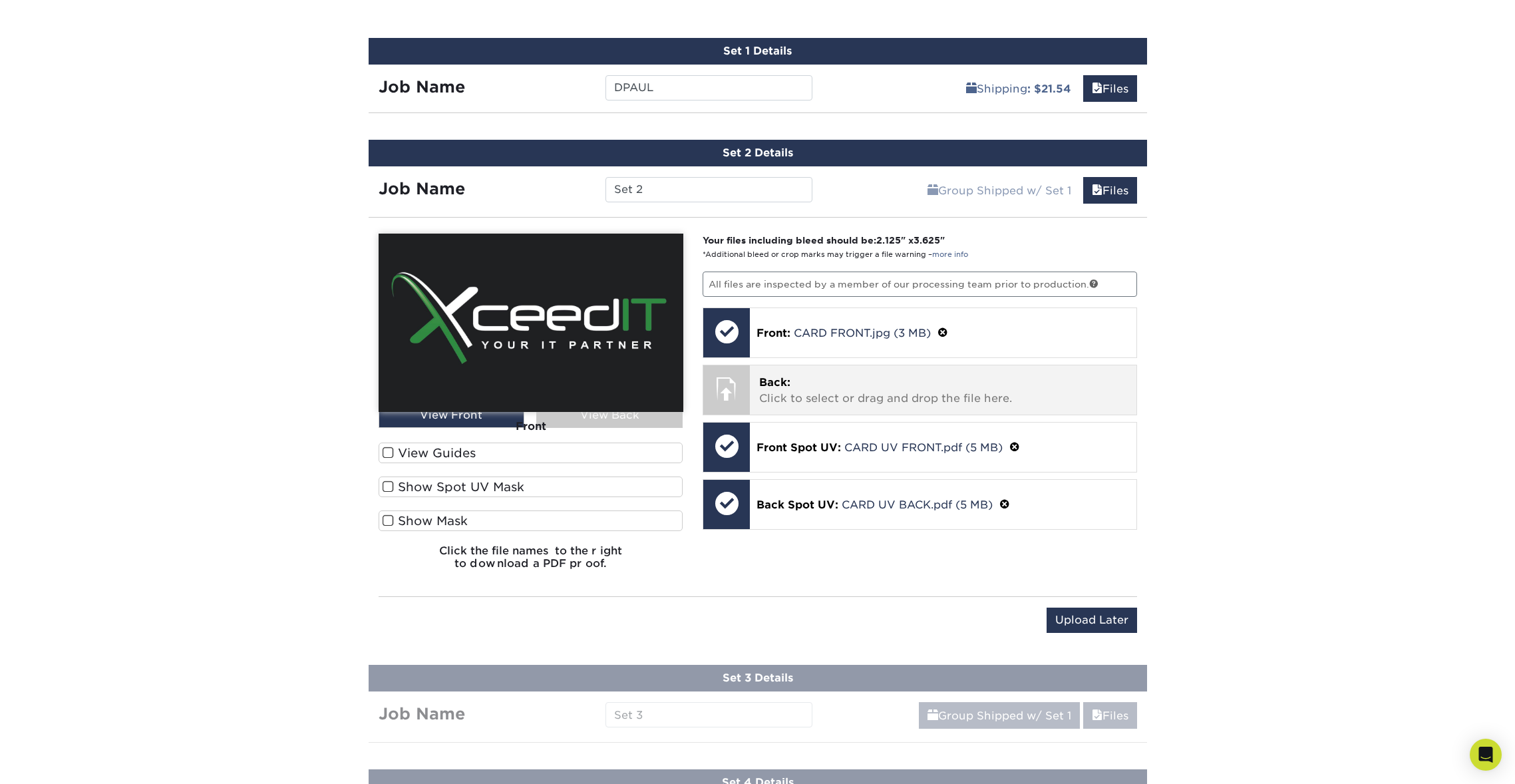
click at [829, 376] on p "Back: Click to select or drag and drop the file here." at bounding box center [943, 391] width 368 height 32
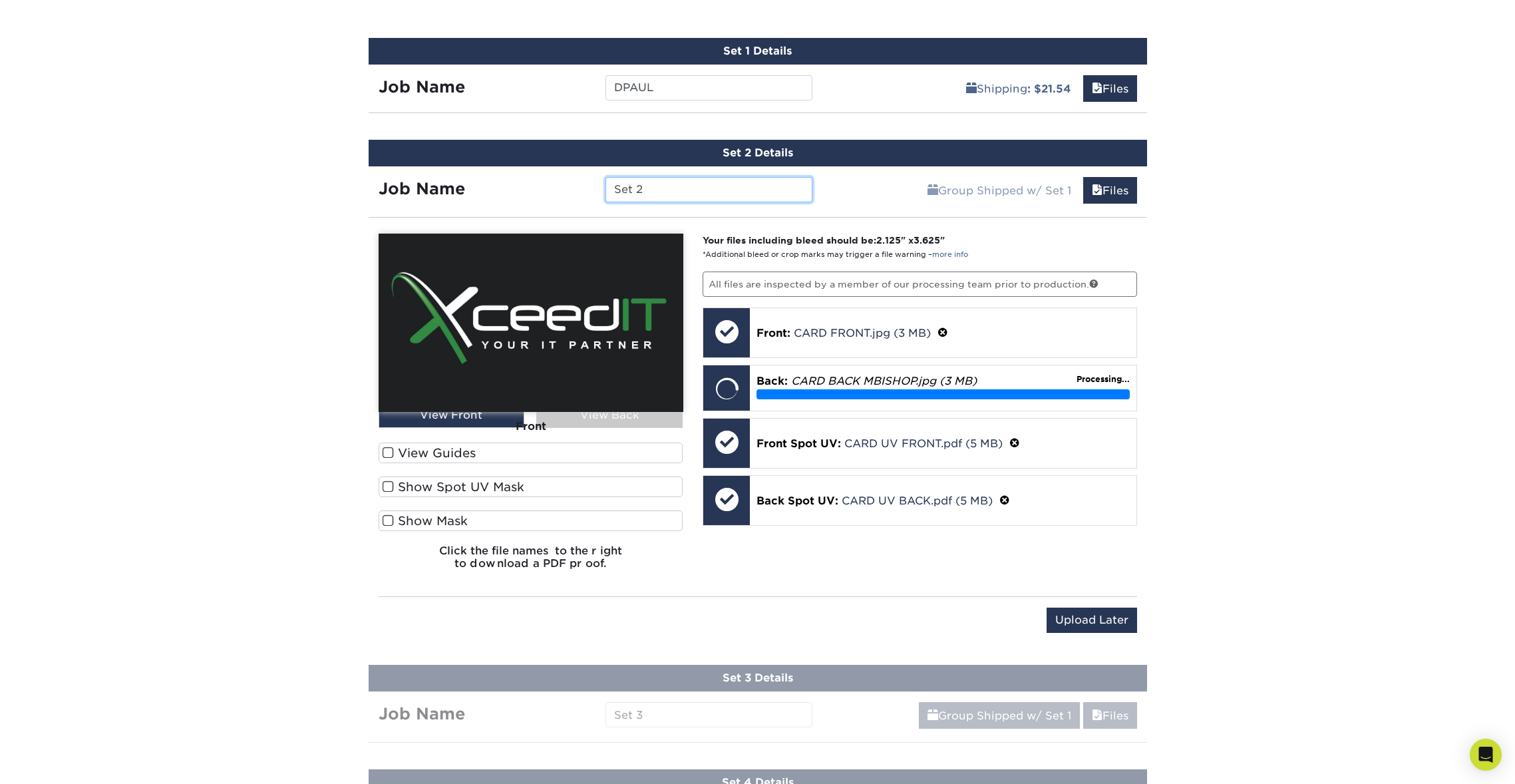
click at [660, 190] on input "Set 2" at bounding box center [708, 189] width 207 height 25
type input "S"
type input "N"
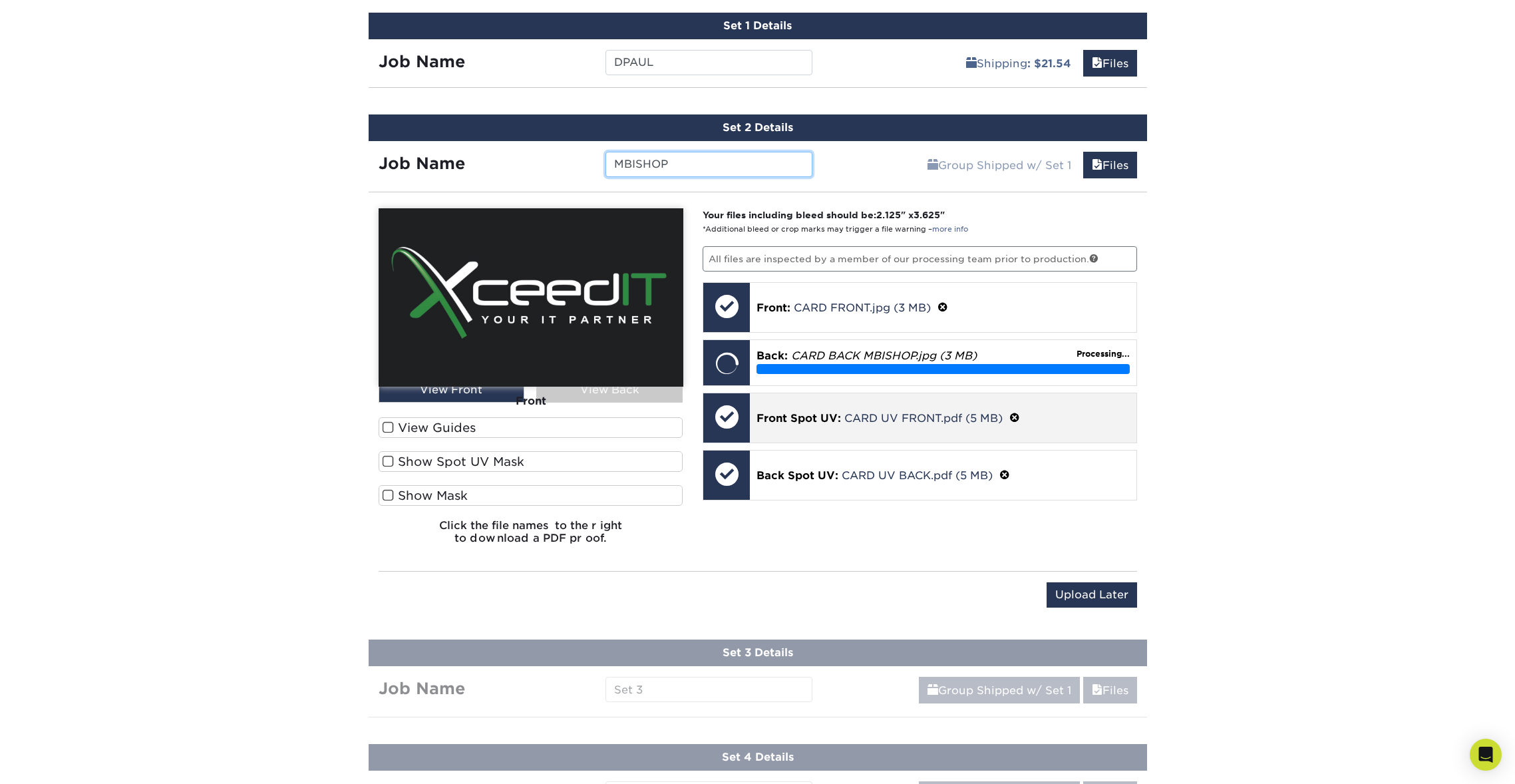
scroll to position [847, 0]
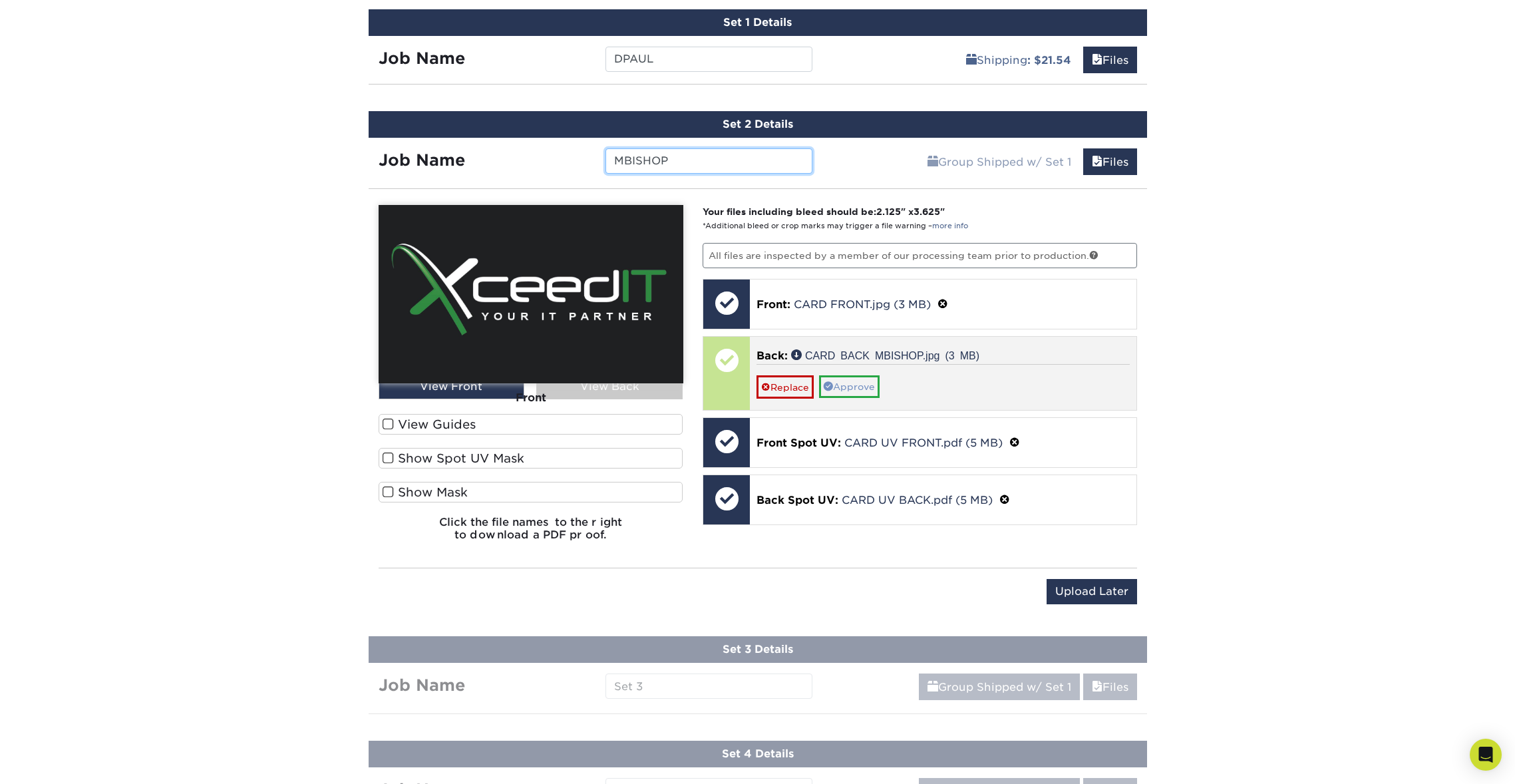
type input "MBISHOP"
click at [866, 377] on link "Approve" at bounding box center [849, 387] width 61 height 22
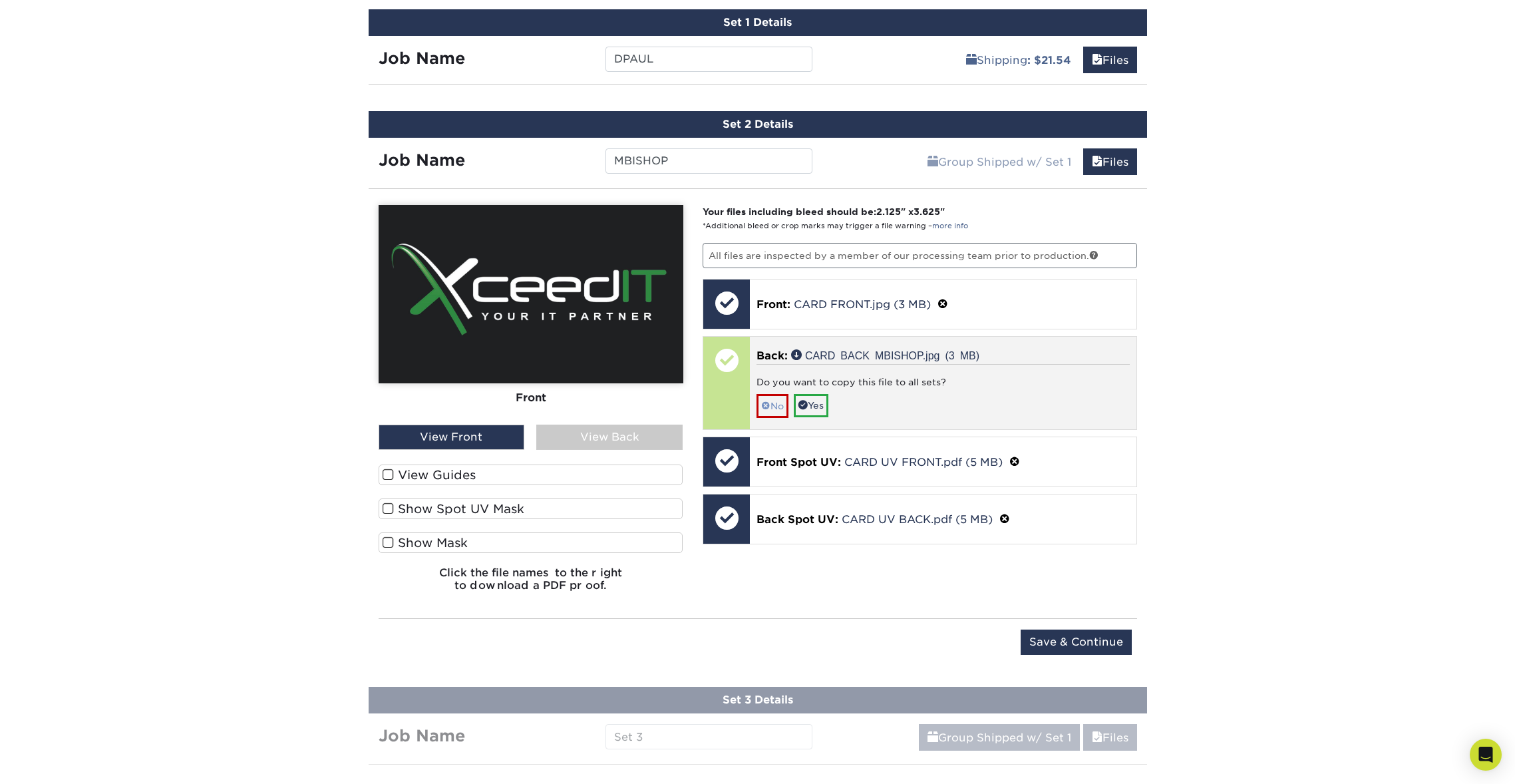
click at [774, 396] on link "No" at bounding box center [772, 405] width 32 height 23
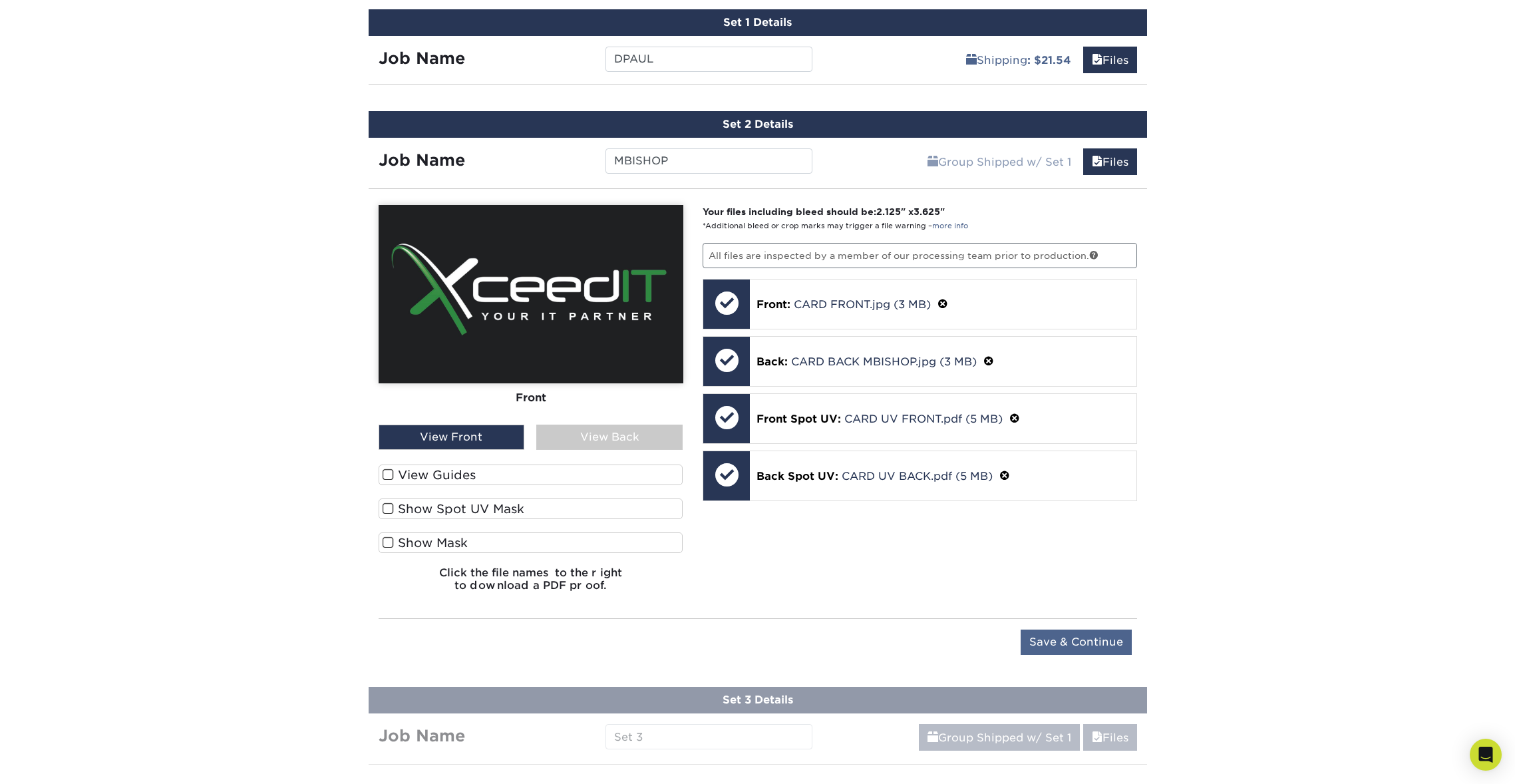
click at [1085, 636] on input "Save & Continue" at bounding box center [1076, 642] width 111 height 25
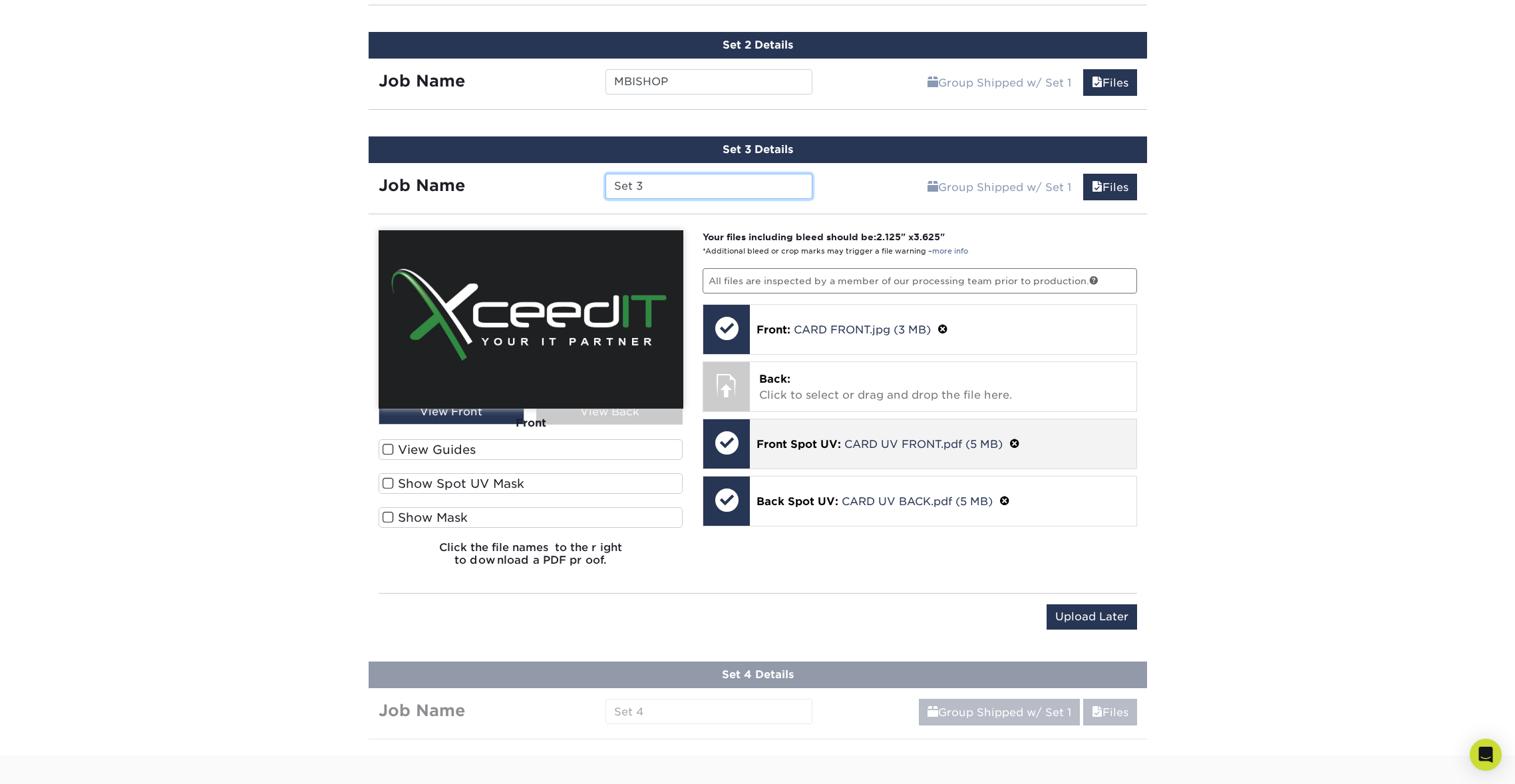
scroll to position [944, 0]
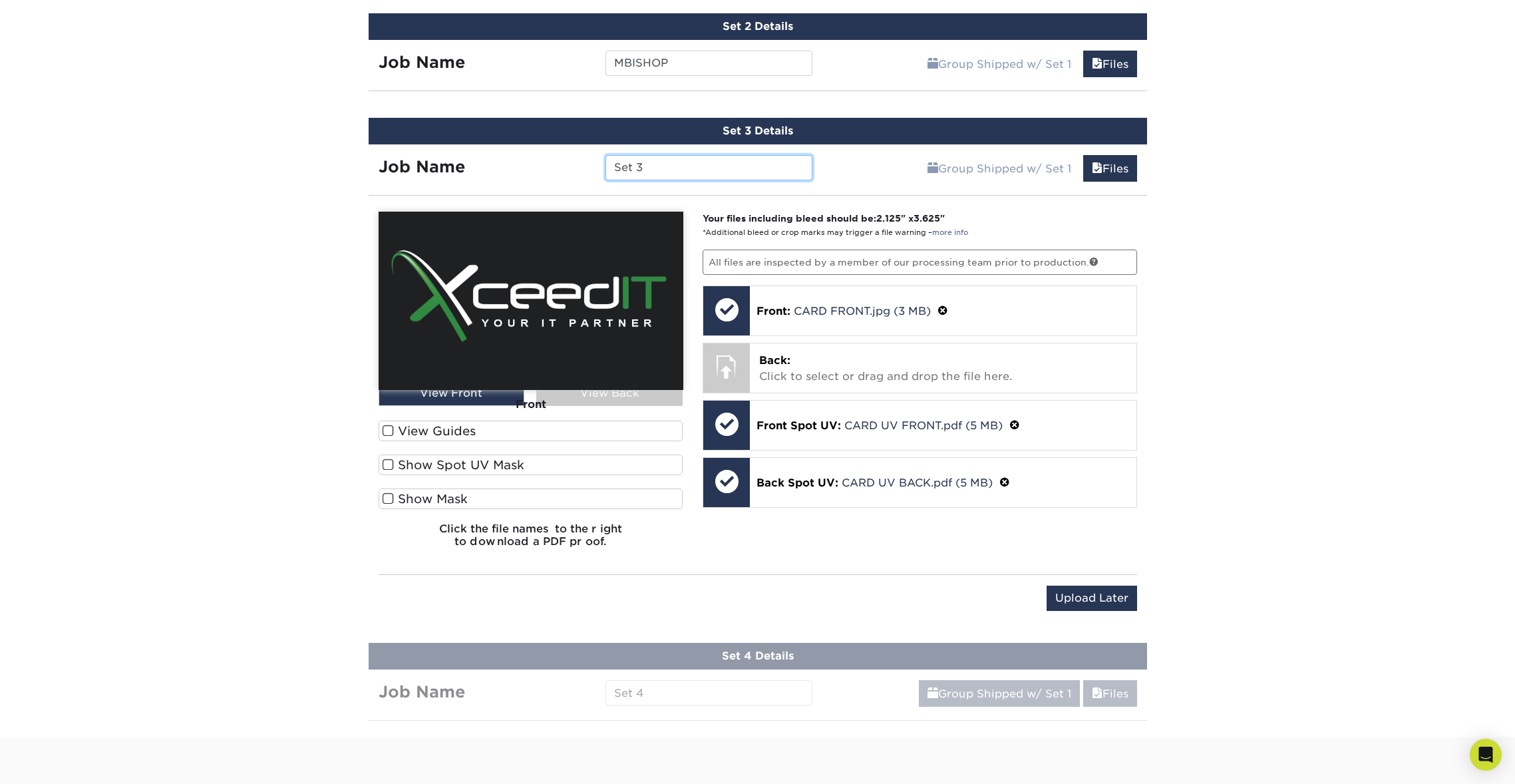
click at [717, 171] on input "Set 3" at bounding box center [708, 167] width 207 height 25
click at [715, 171] on input "Set 3" at bounding box center [708, 167] width 207 height 25
type input "S"
type input "Donny"
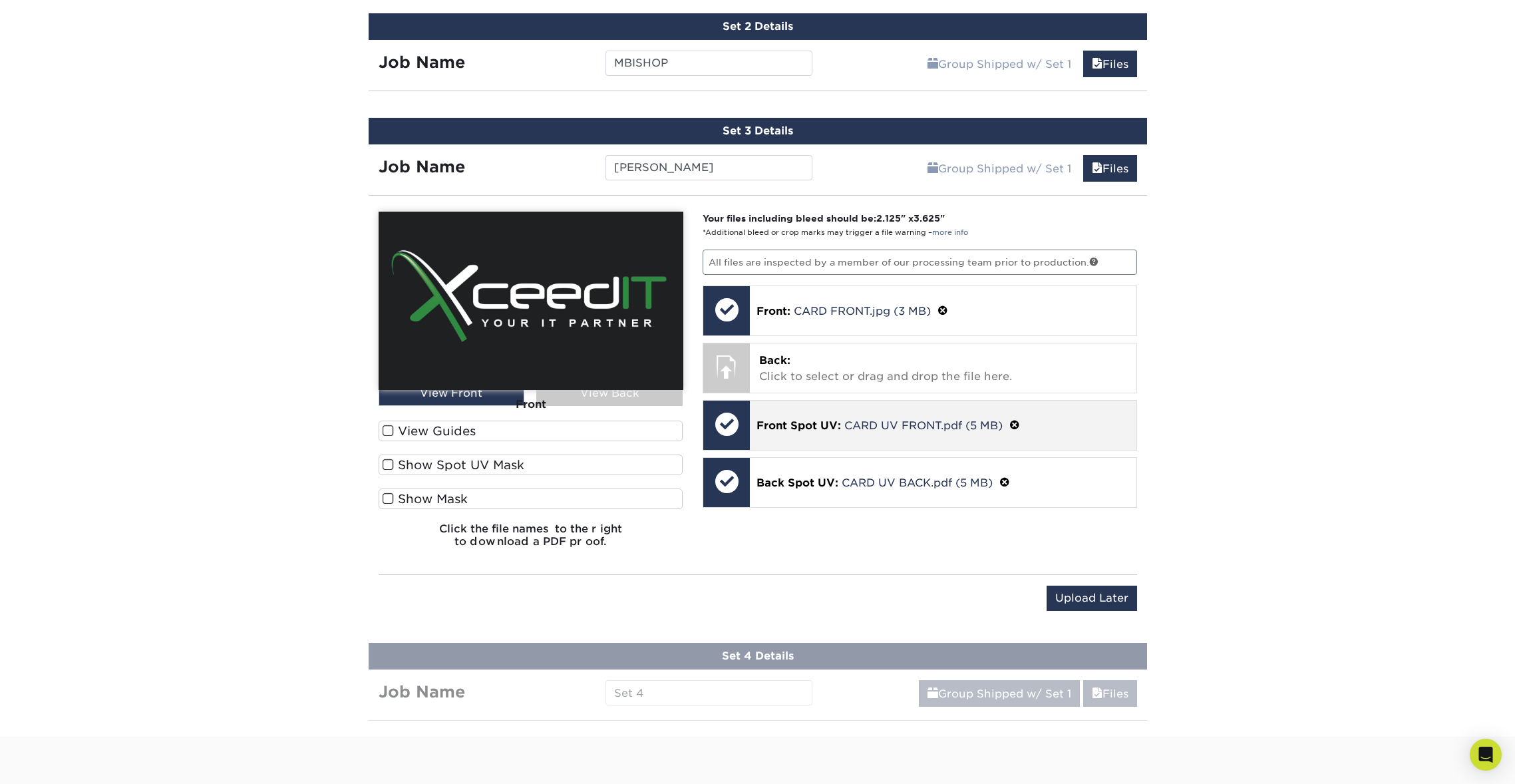
click at [811, 411] on div "Front Spot UV: CARD UV FRONT.pdf (5 MB)" at bounding box center [943, 425] width 387 height 50
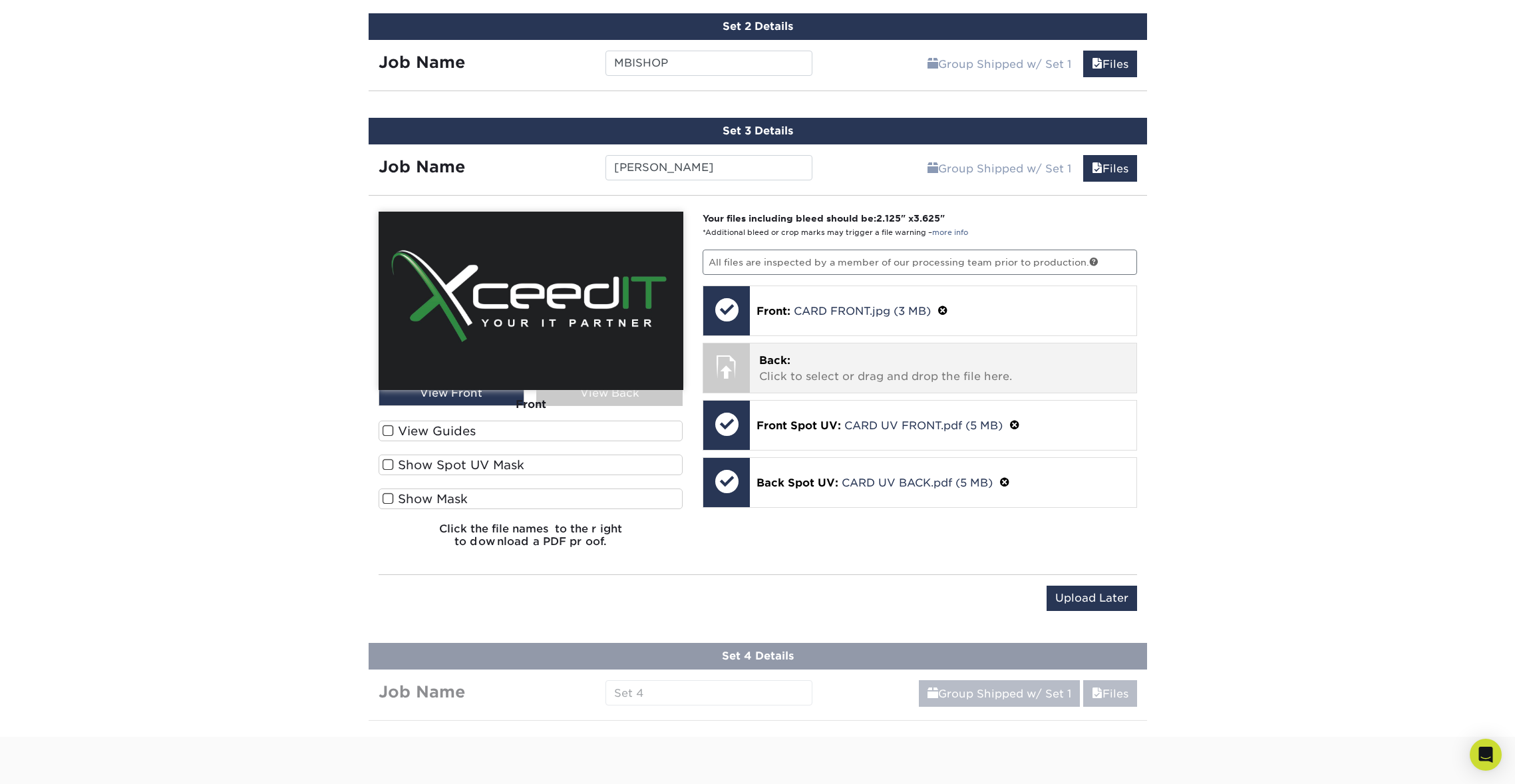
click at [834, 367] on p "Back: Click to select or drag and drop the file here." at bounding box center [943, 368] width 368 height 32
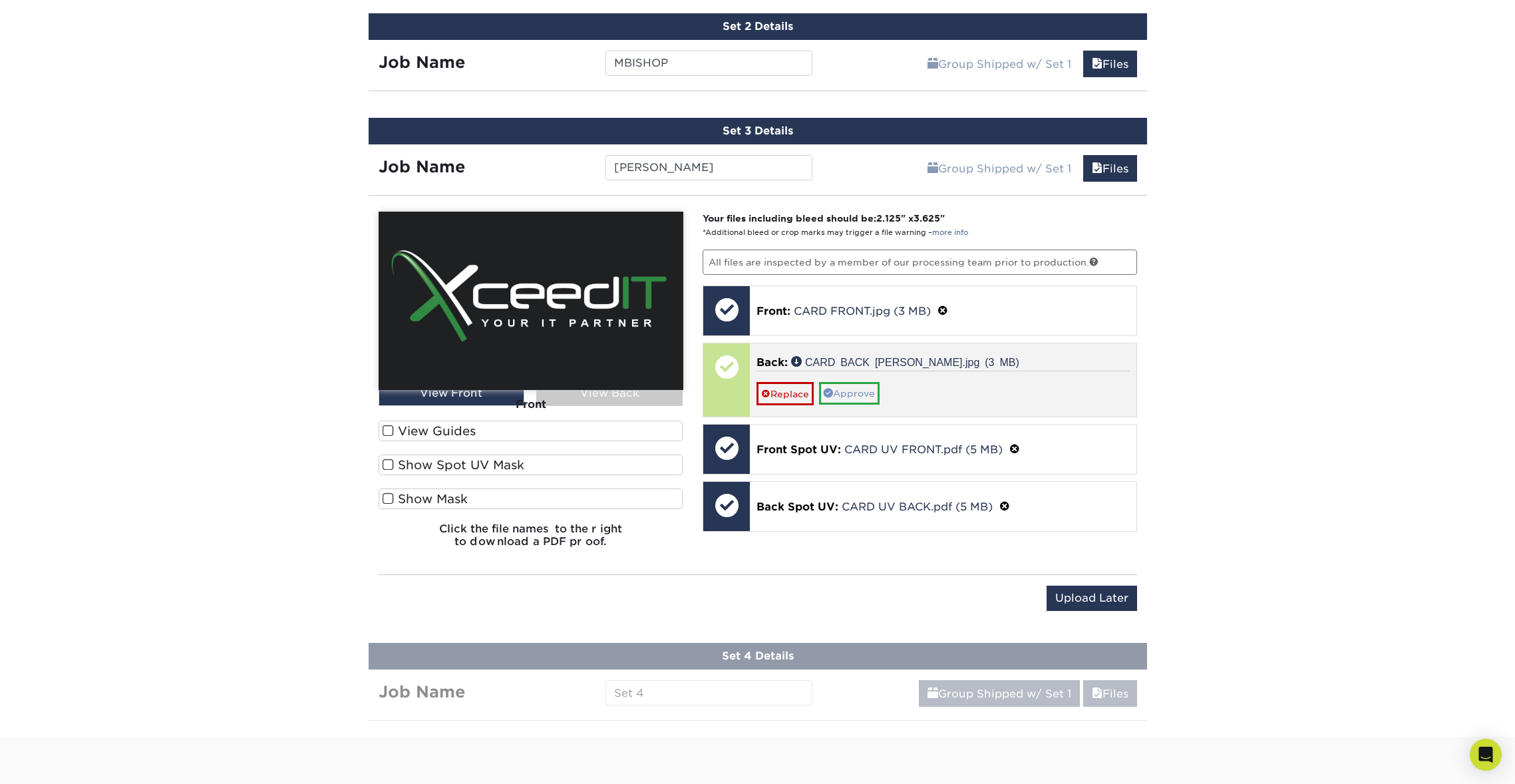
click at [869, 392] on link "Approve" at bounding box center [849, 393] width 61 height 22
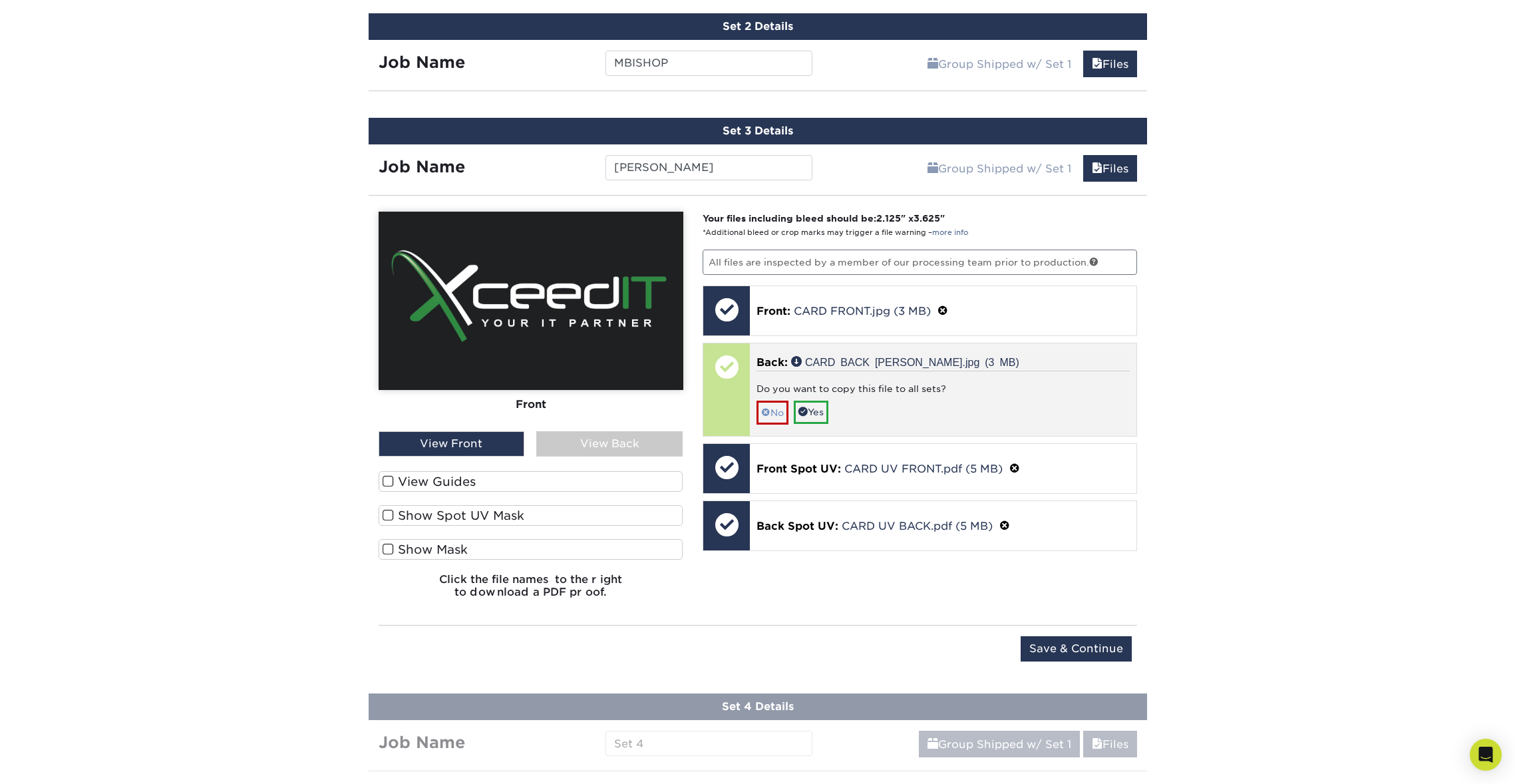
click at [768, 409] on span at bounding box center [765, 412] width 9 height 10
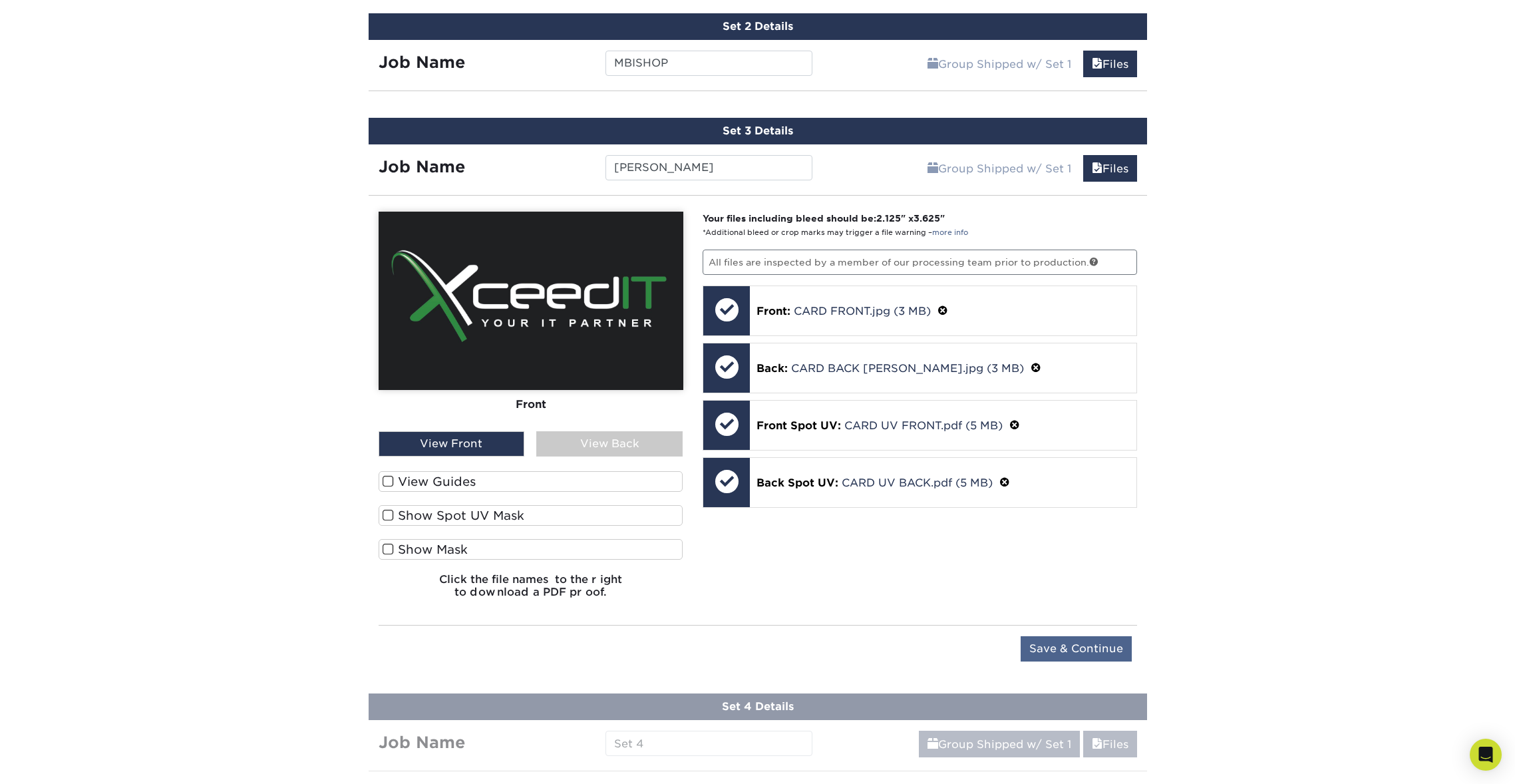
click at [1100, 645] on input "Save & Continue" at bounding box center [1076, 648] width 111 height 25
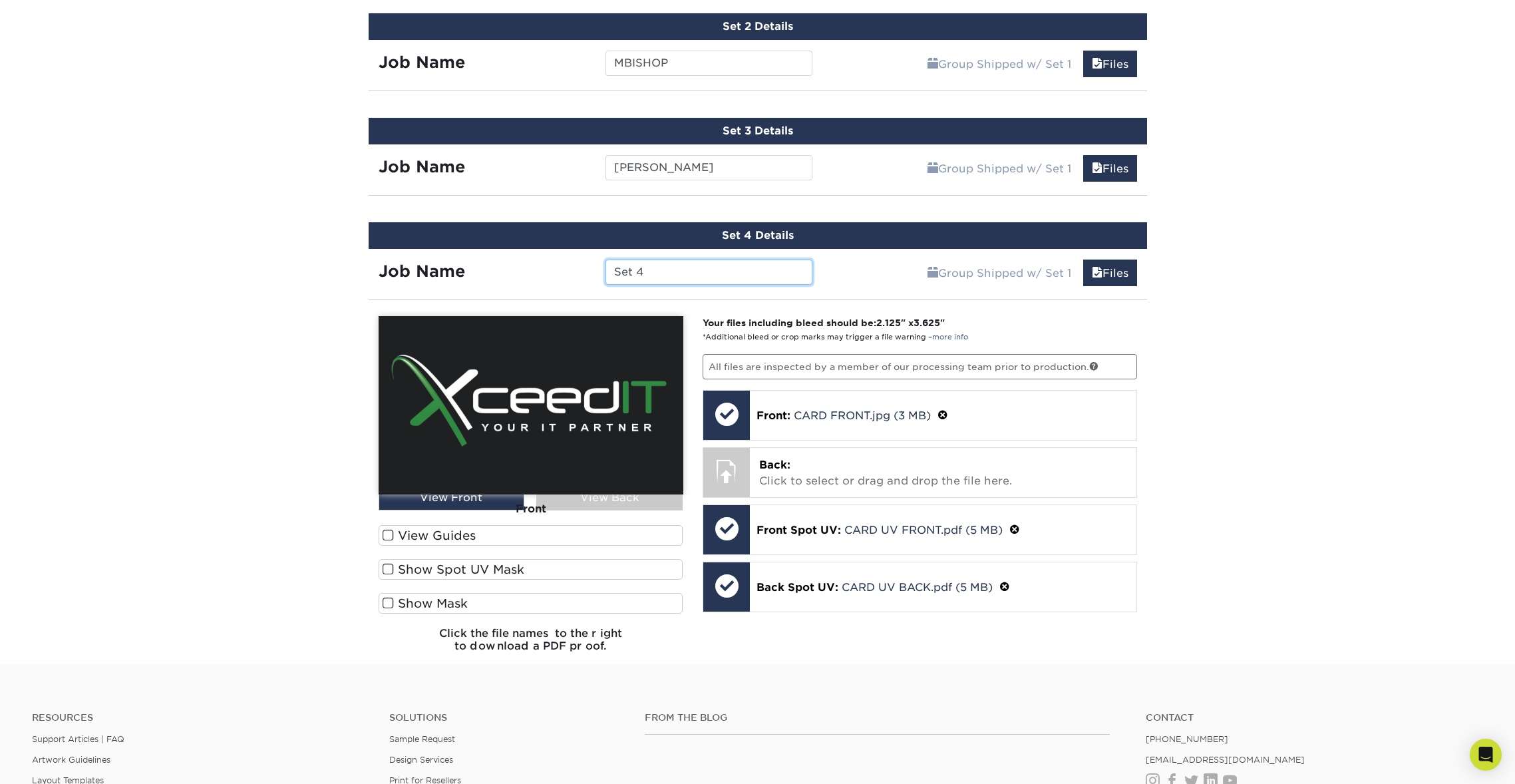
scroll to position [865, 0]
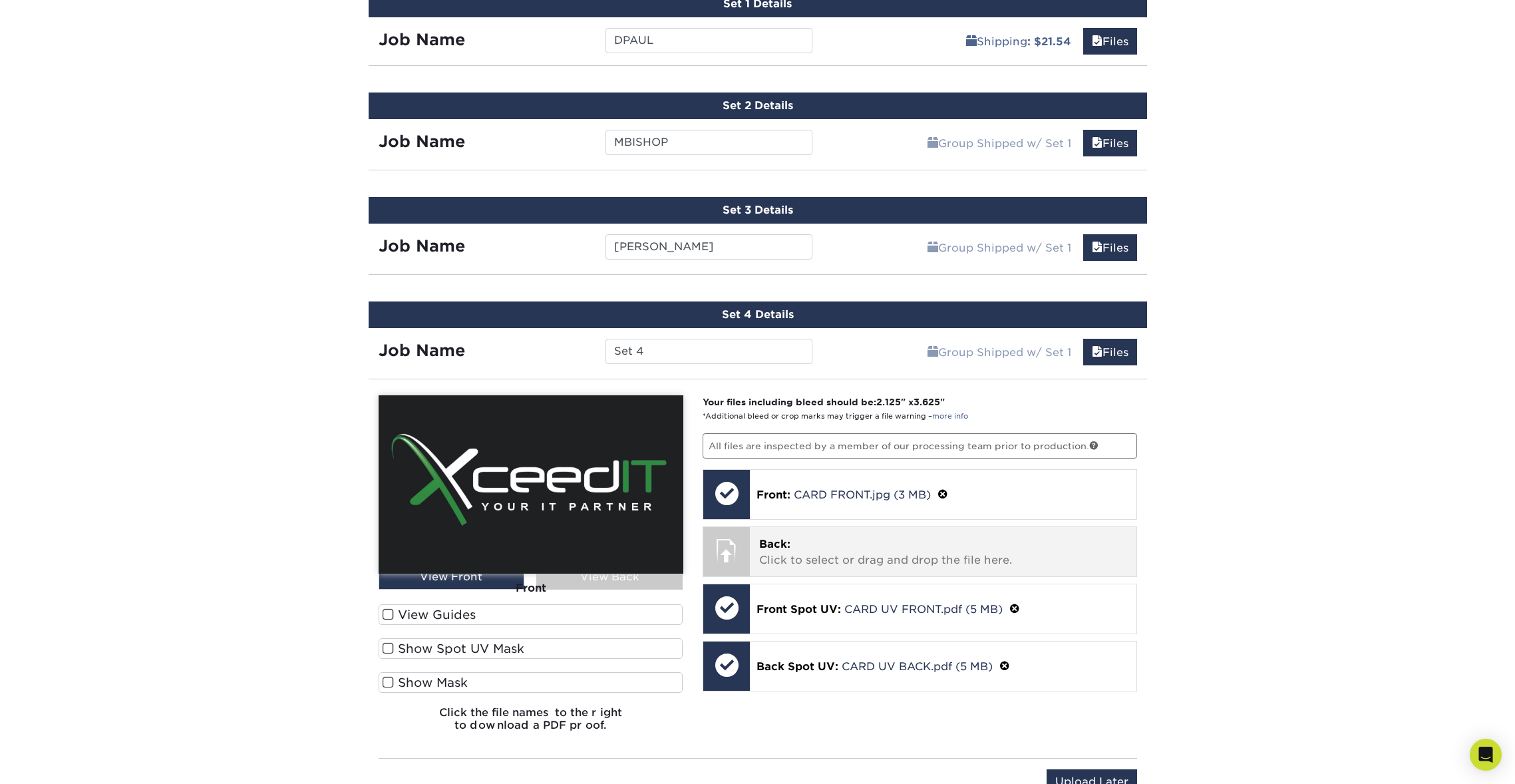
click at [848, 555] on p "Back: Click to select or drag and drop the file here." at bounding box center [943, 552] width 368 height 32
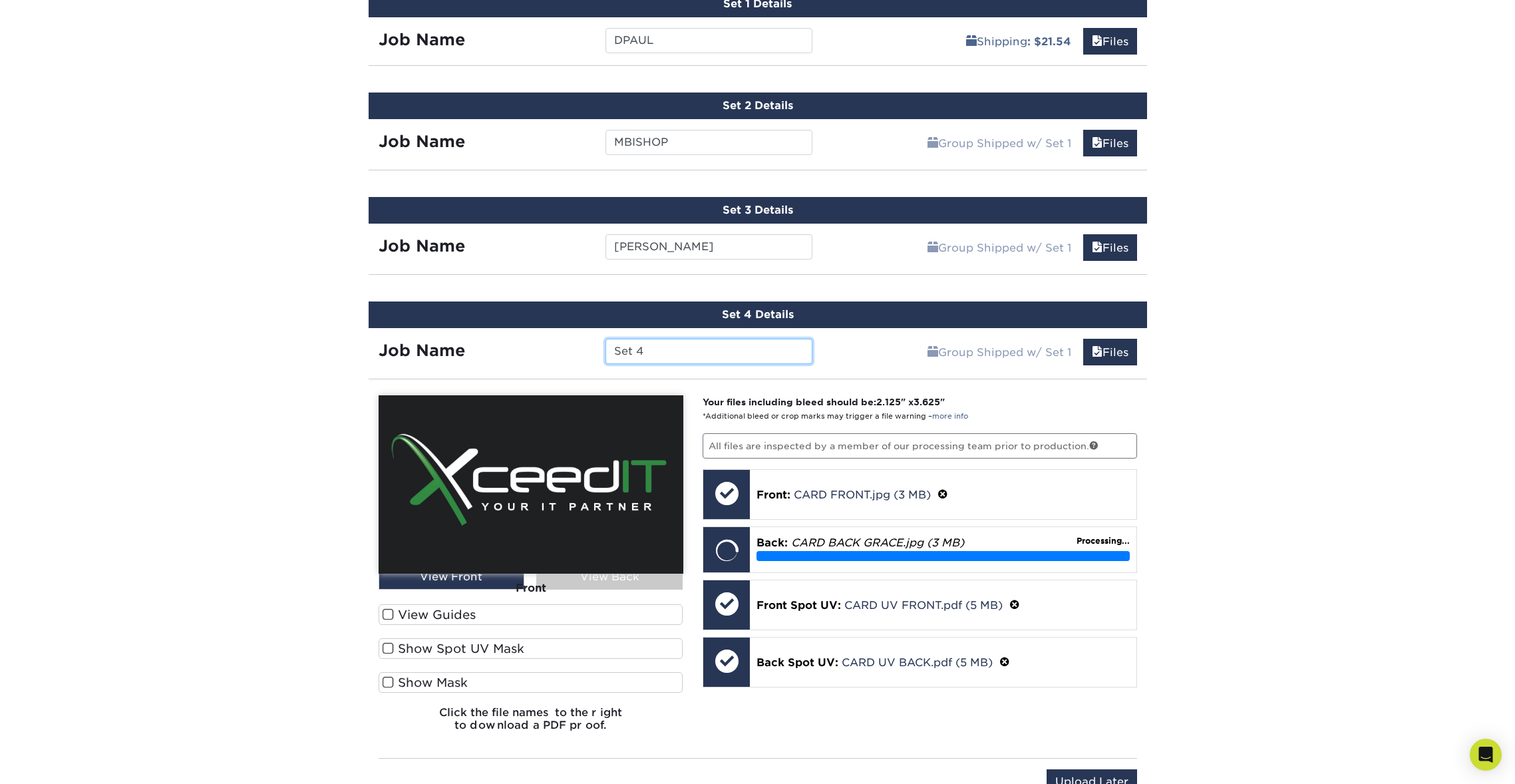
click at [667, 352] on input "Set 4" at bounding box center [708, 350] width 207 height 25
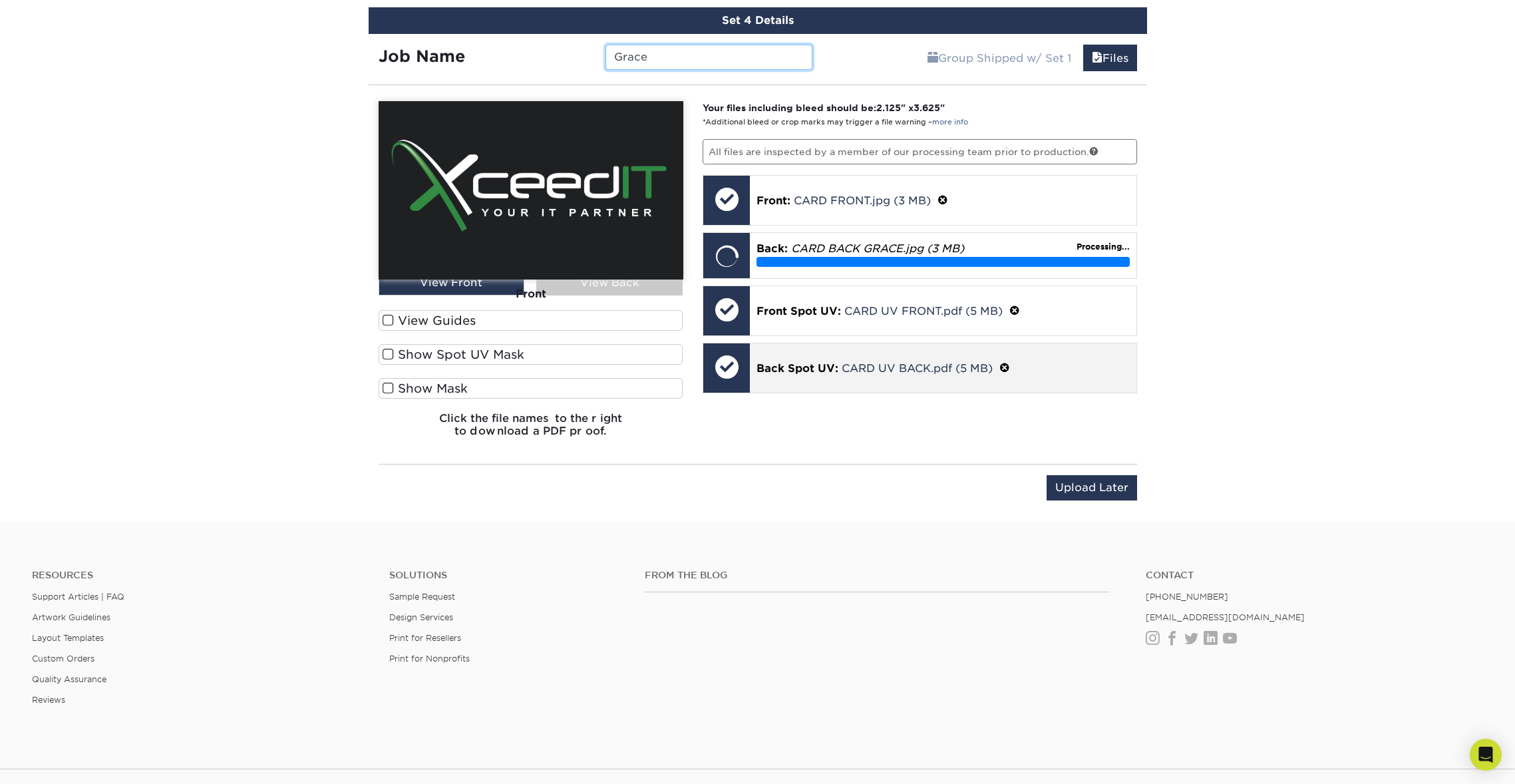
scroll to position [1162, 0]
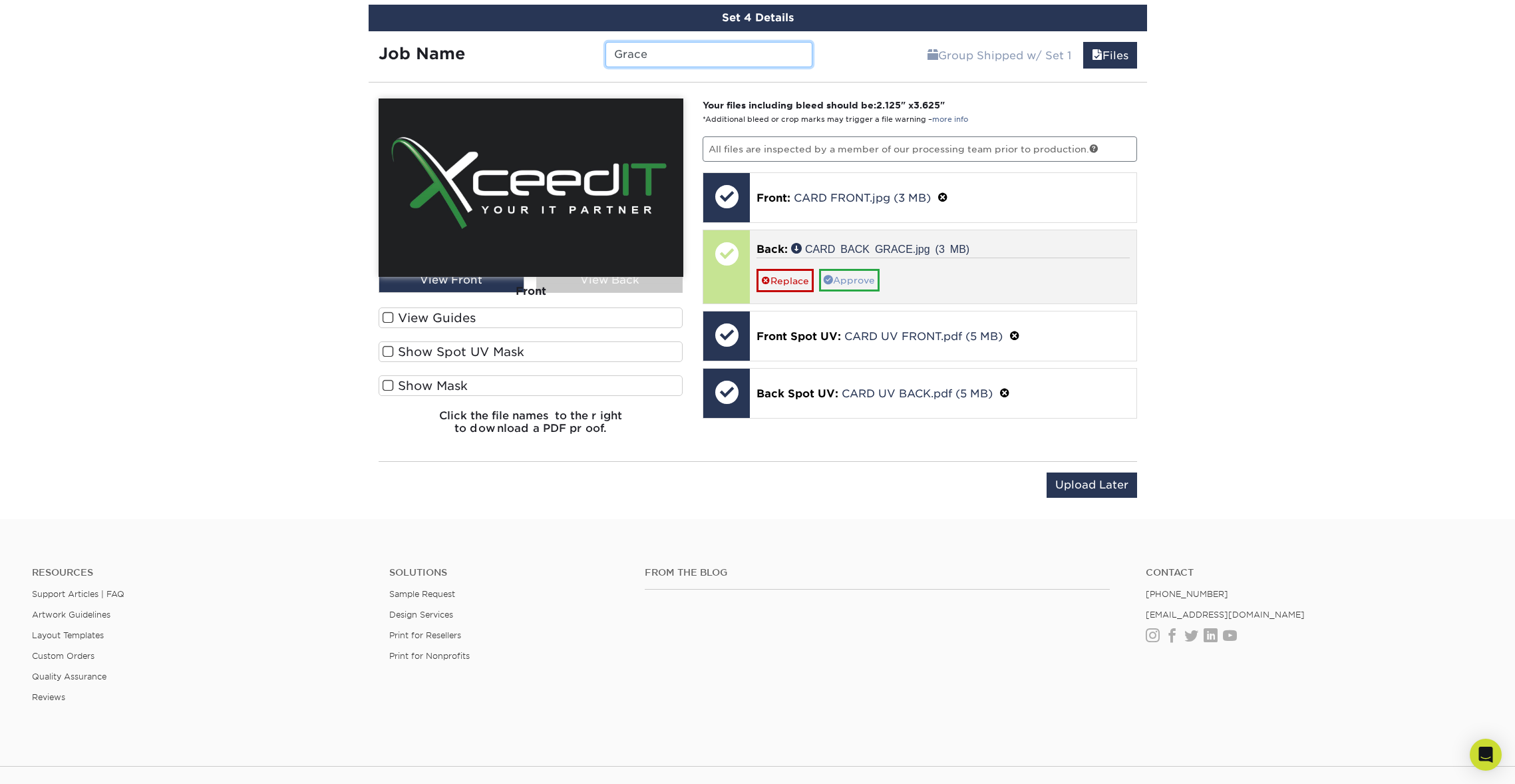
type input "Grace"
click at [859, 274] on link "Approve" at bounding box center [849, 280] width 61 height 22
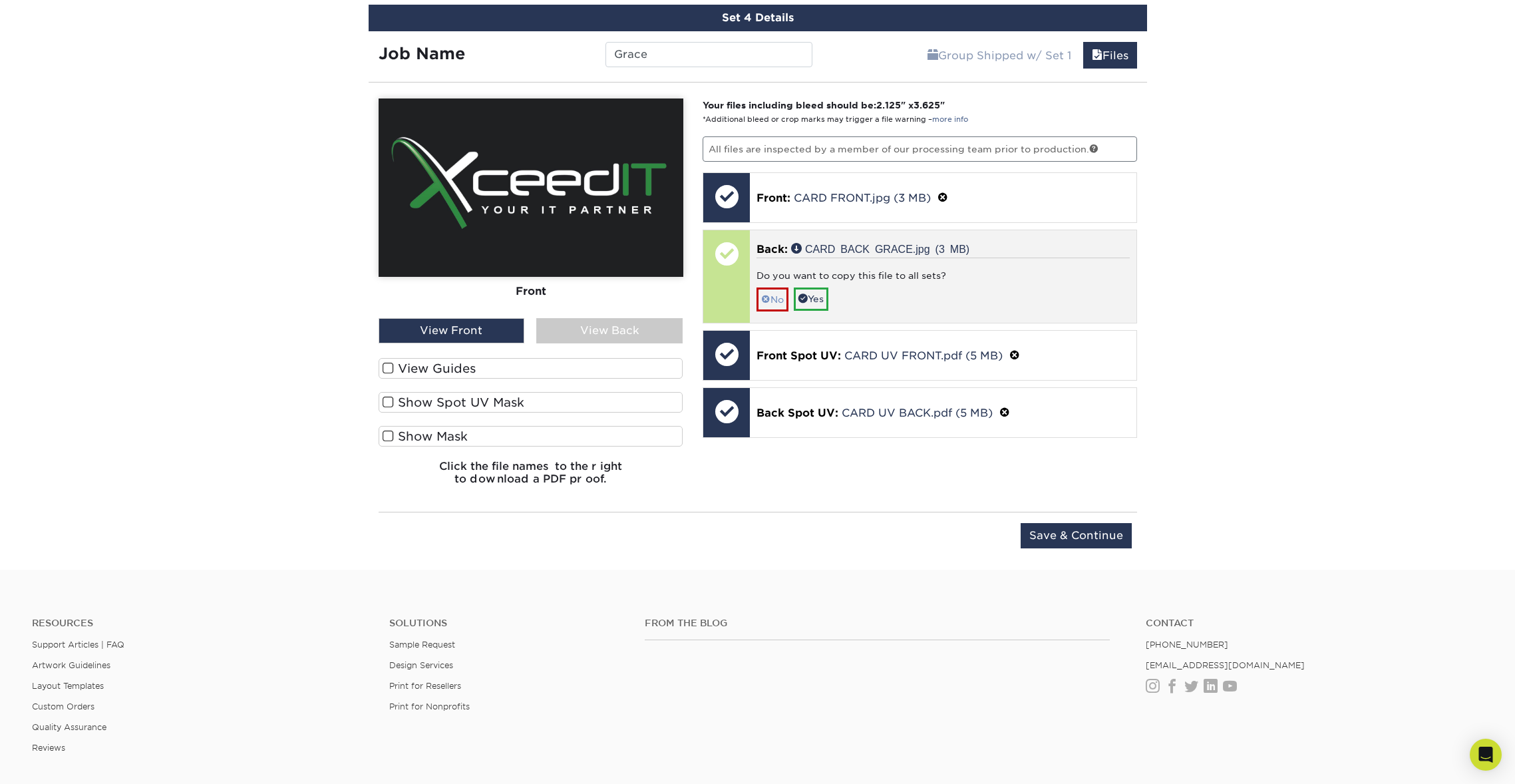
click at [776, 292] on link "No" at bounding box center [772, 299] width 32 height 23
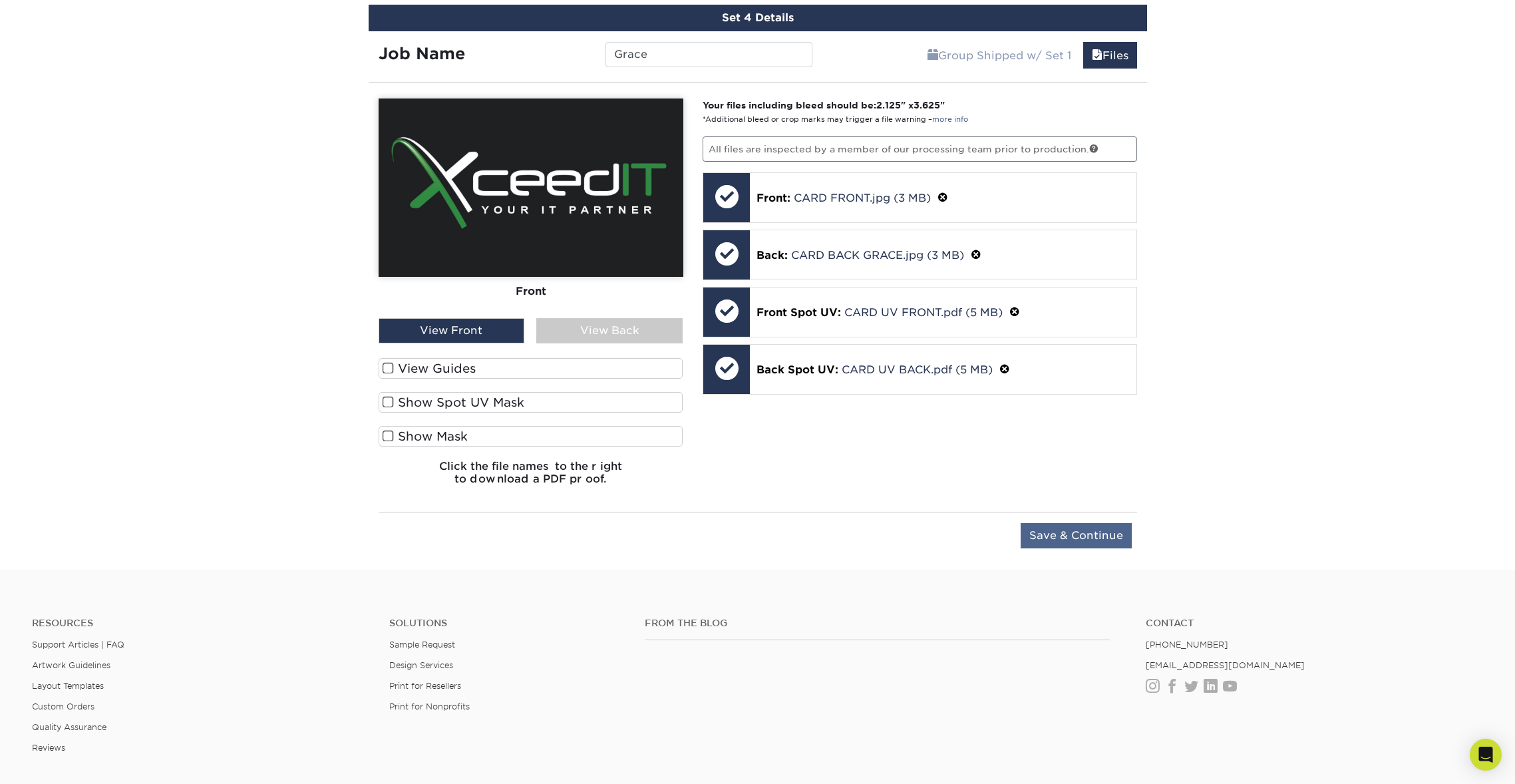
click at [1075, 538] on input "Save & Continue" at bounding box center [1076, 535] width 111 height 25
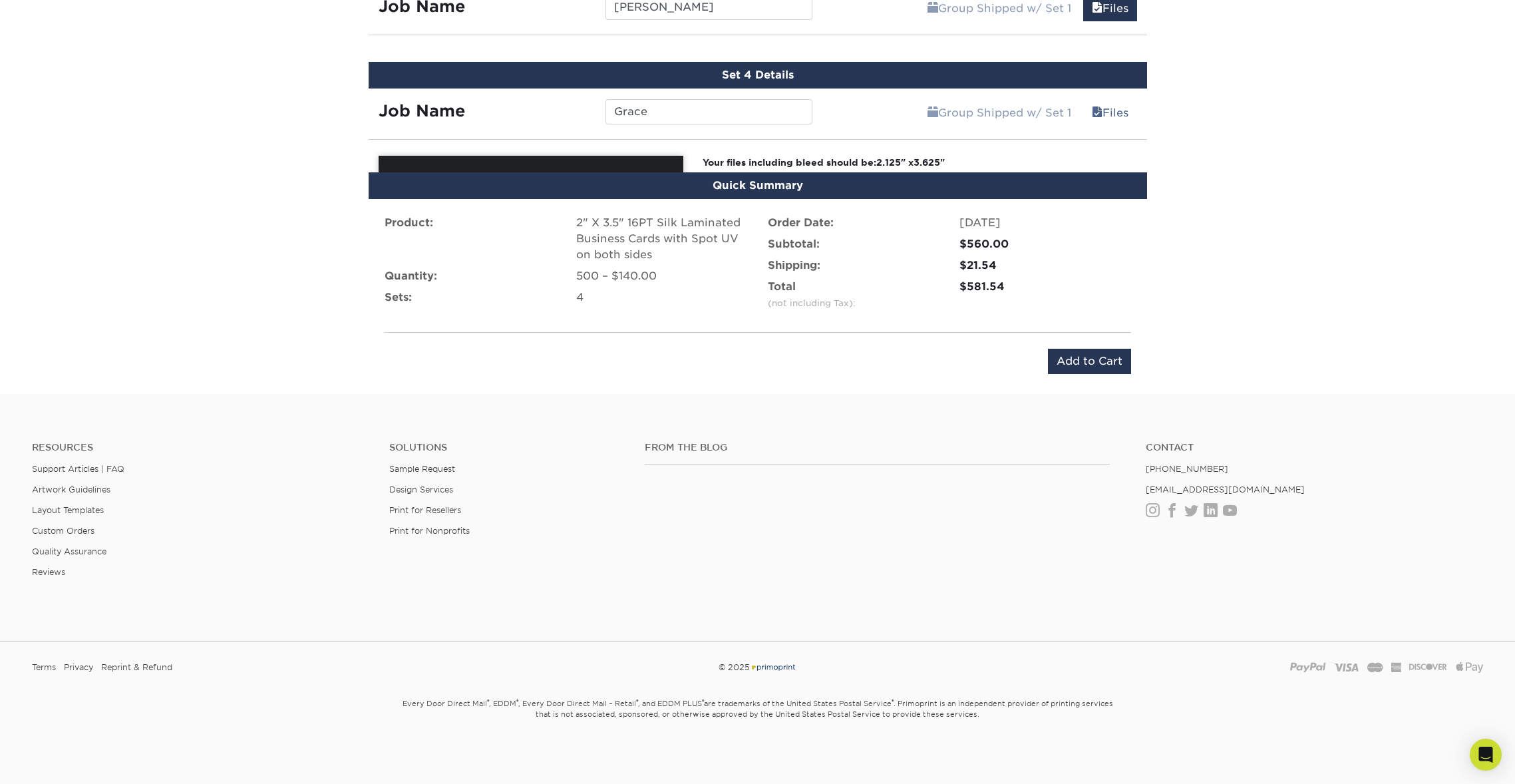
scroll to position [1091, 0]
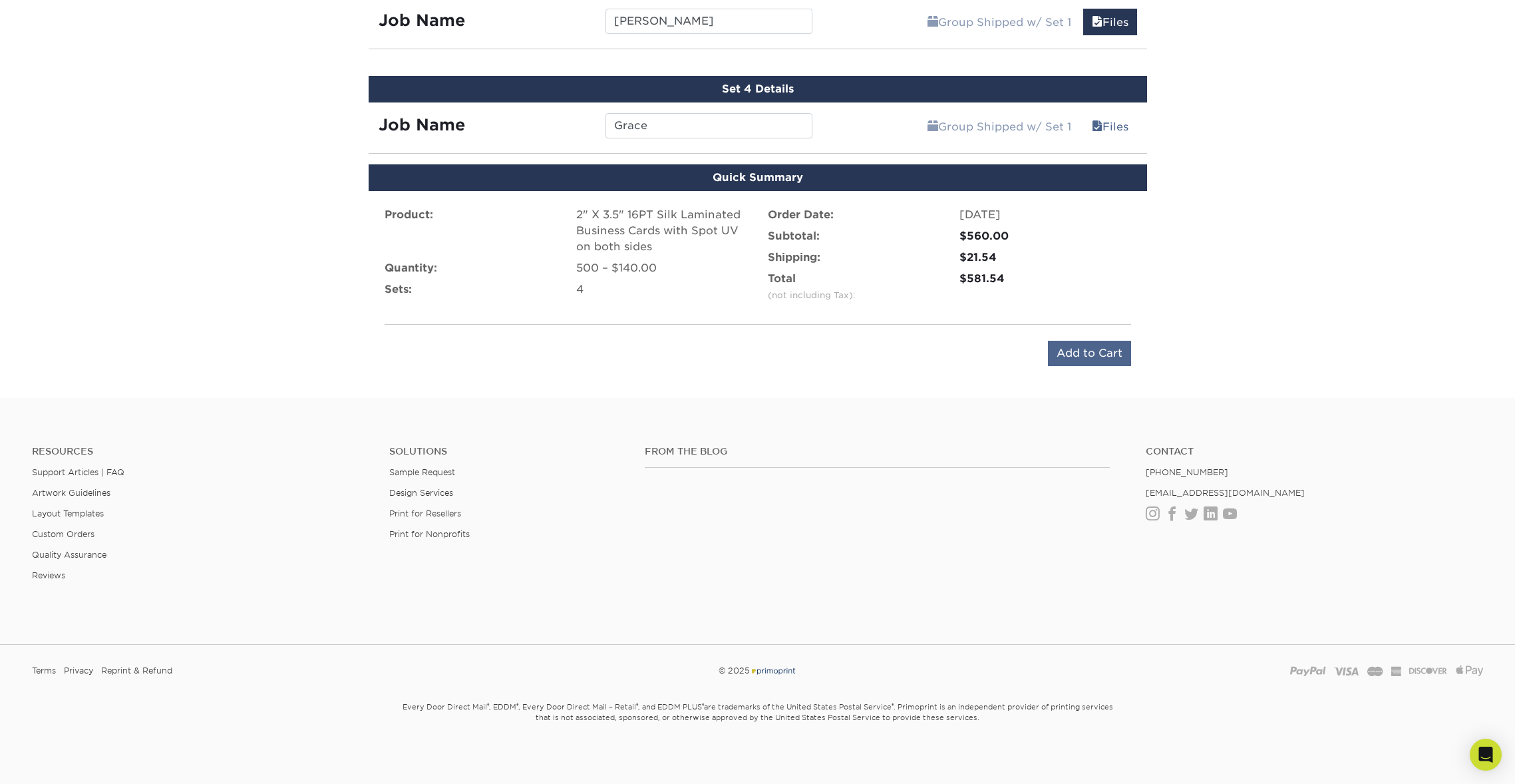
click at [1083, 350] on input "Add to Cart" at bounding box center [1090, 353] width 83 height 25
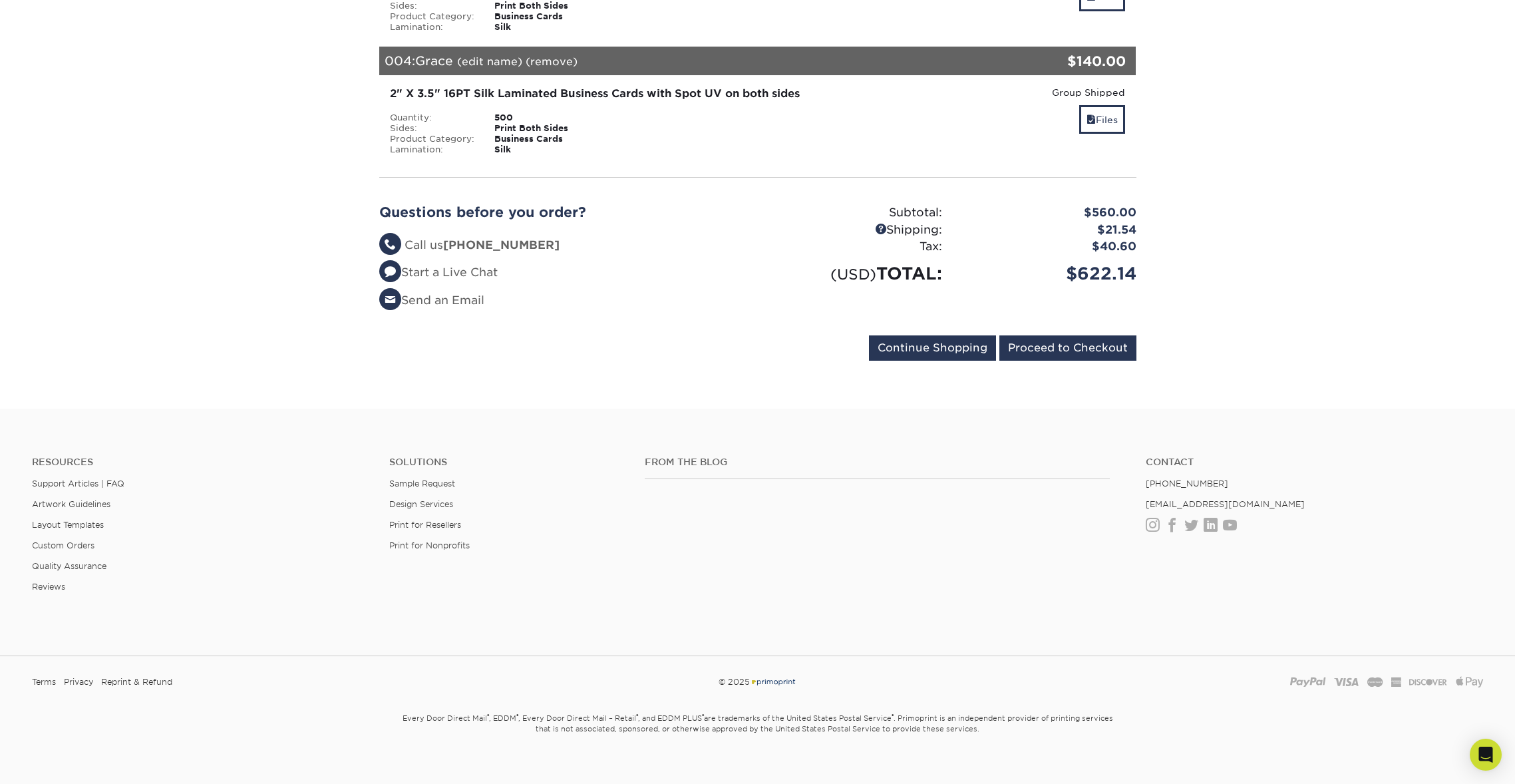
scroll to position [582, 0]
click at [1082, 336] on input "Proceed to Checkout" at bounding box center [1068, 348] width 137 height 25
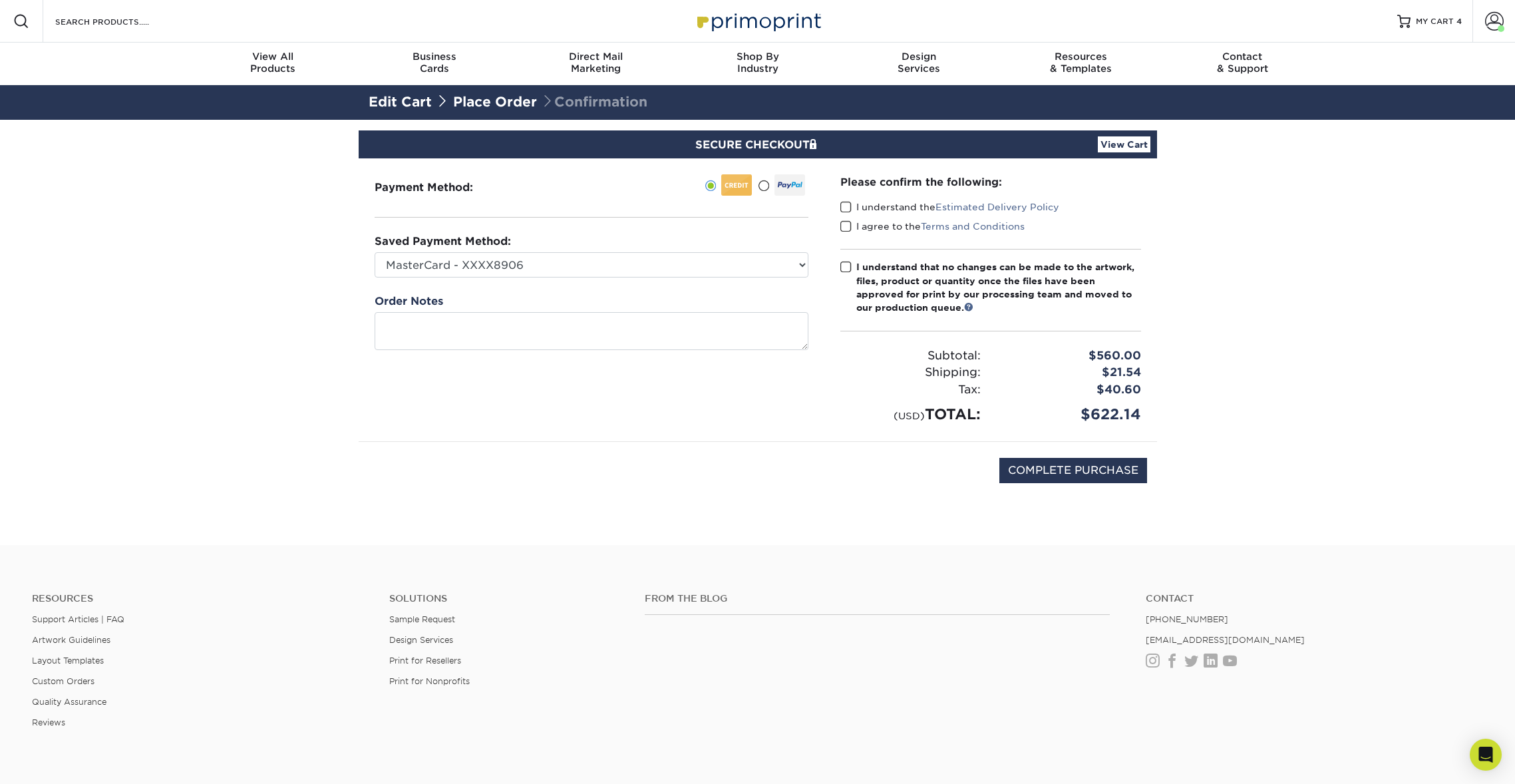
click at [845, 207] on span at bounding box center [846, 206] width 11 height 12
click at [0, 0] on input "I understand the Estimated Delivery Policy" at bounding box center [0, 0] width 0 height 0
click at [846, 225] on span at bounding box center [846, 226] width 11 height 12
click at [0, 0] on input "I agree to the Terms and Conditions" at bounding box center [0, 0] width 0 height 0
click at [845, 269] on span at bounding box center [846, 266] width 11 height 12
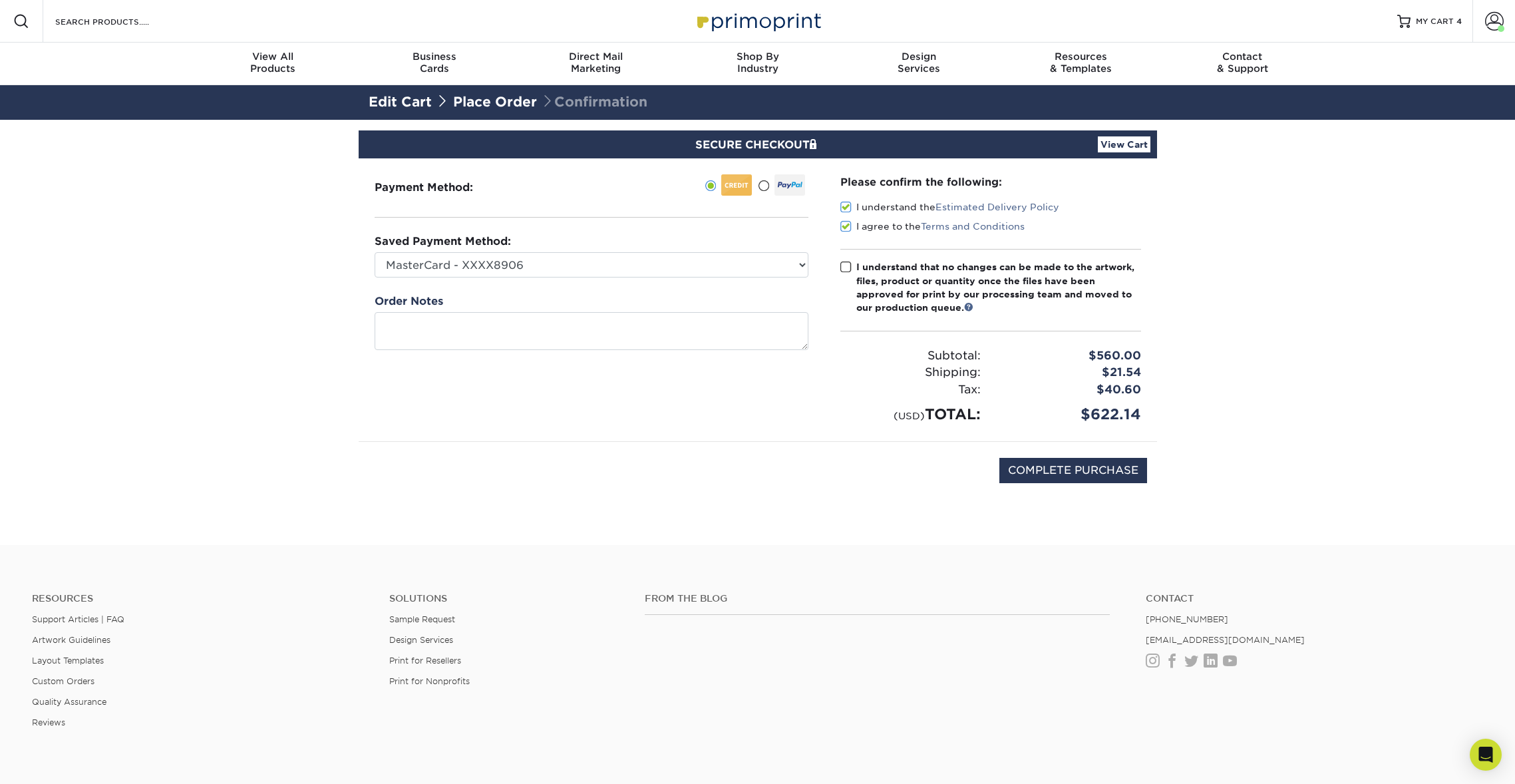
click at [0, 0] on input "I understand that no changes can be made to the artwork, files, product or quan…" at bounding box center [0, 0] width 0 height 0
select select
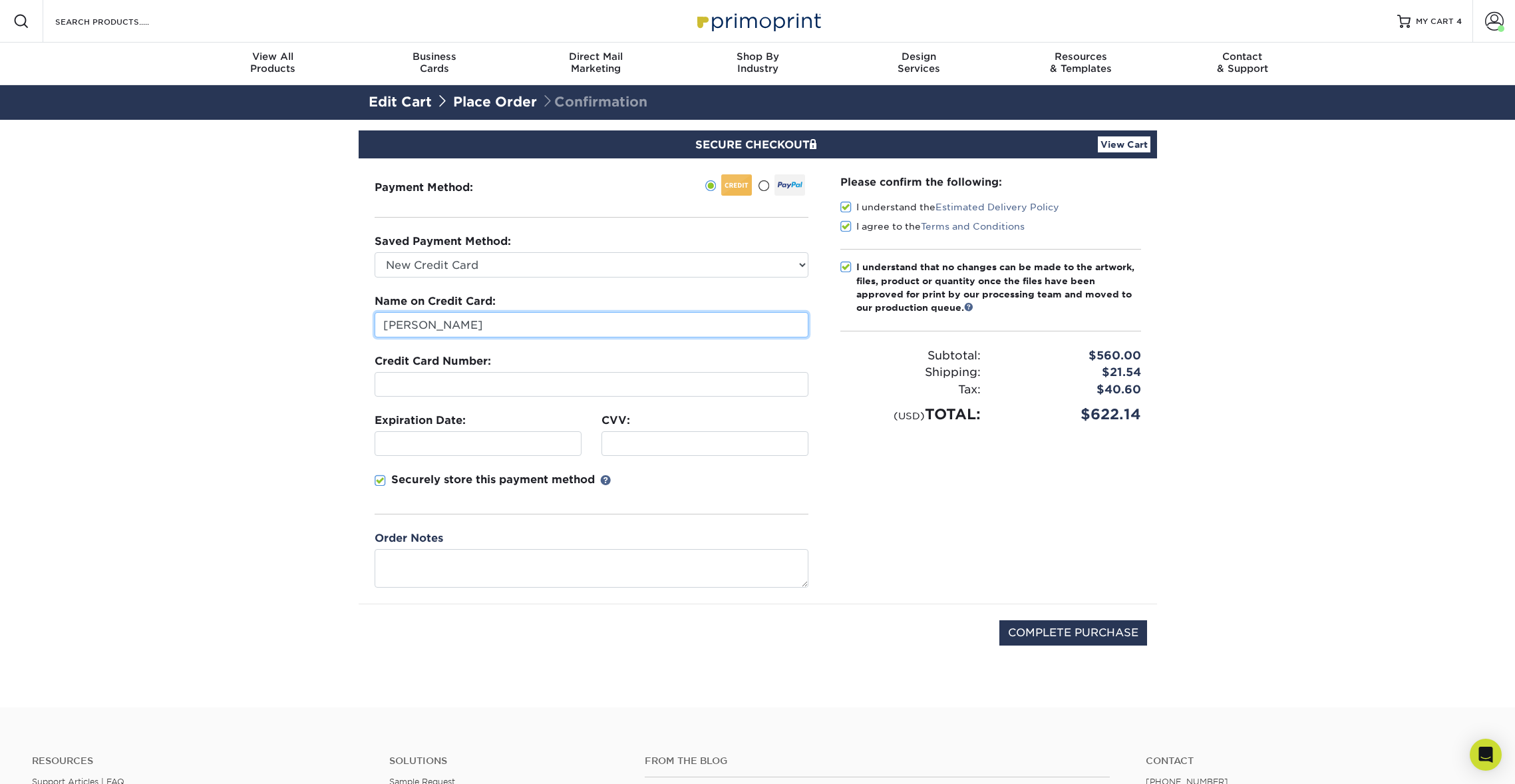
click at [496, 332] on input "[PERSON_NAME]" at bounding box center [591, 324] width 434 height 25
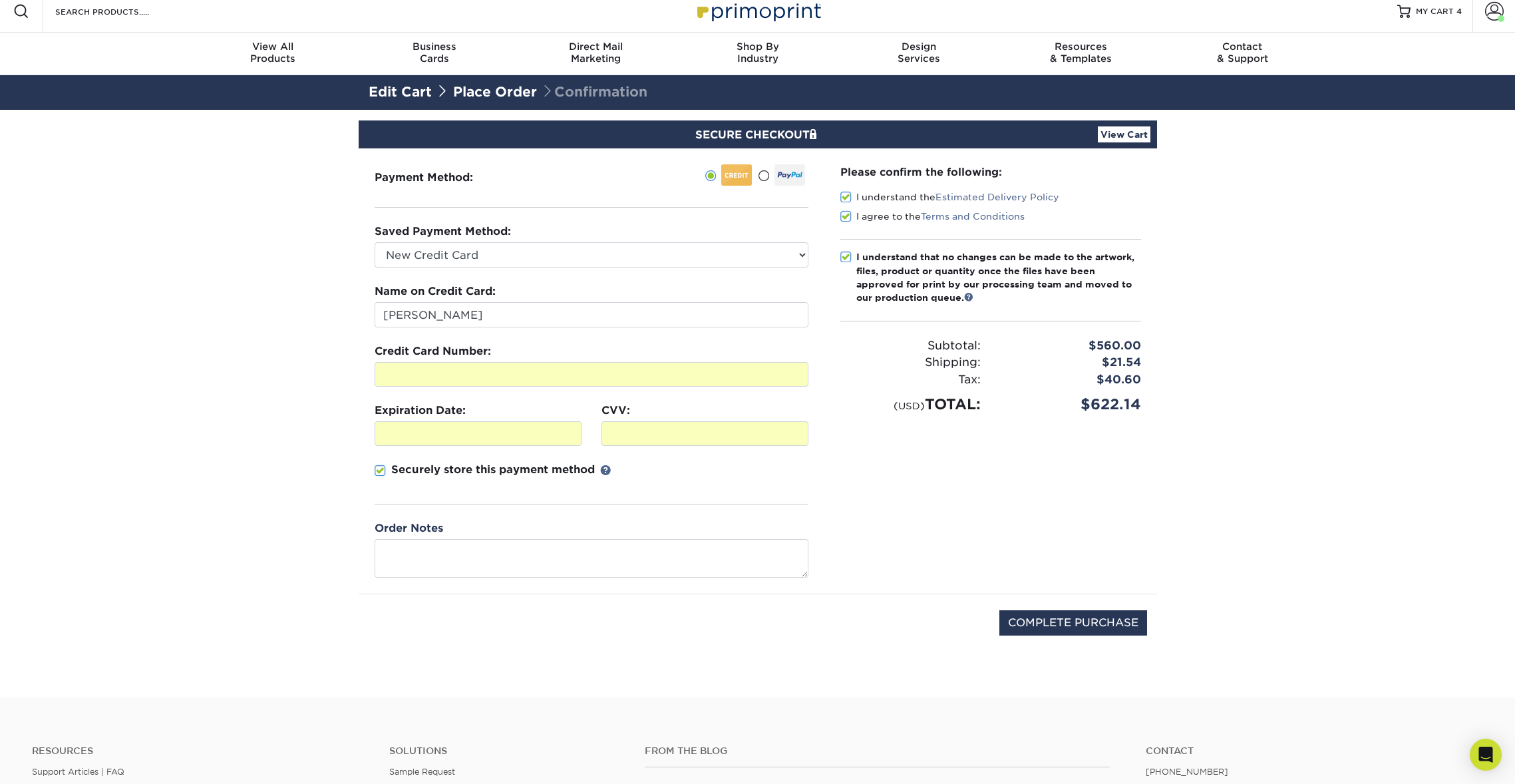
scroll to position [10, 0]
click at [1101, 623] on input "COMPLETE PURCHASE" at bounding box center [1074, 622] width 148 height 25
type input "PROCESSING, PLEASE WAIT..."
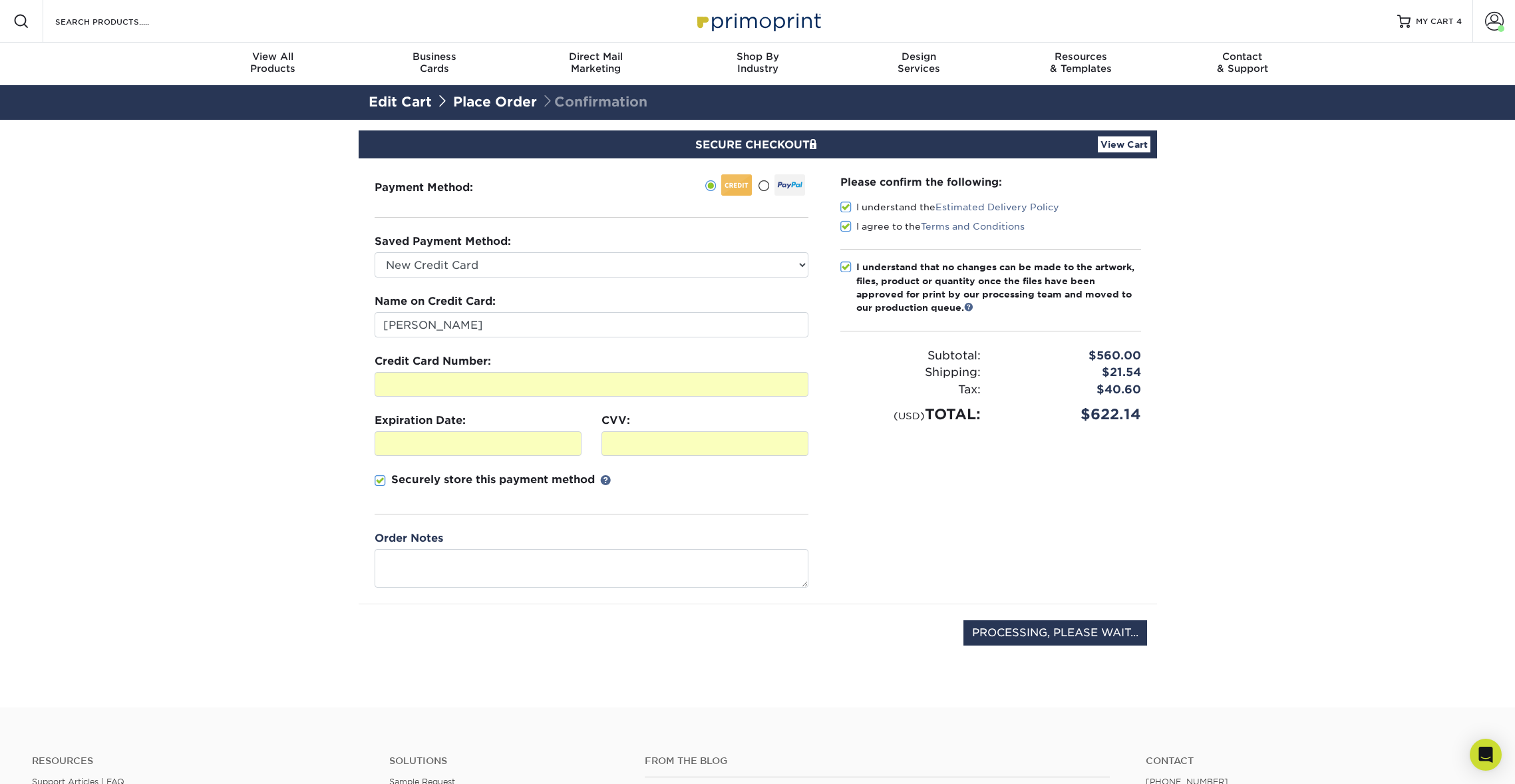
scroll to position [0, 0]
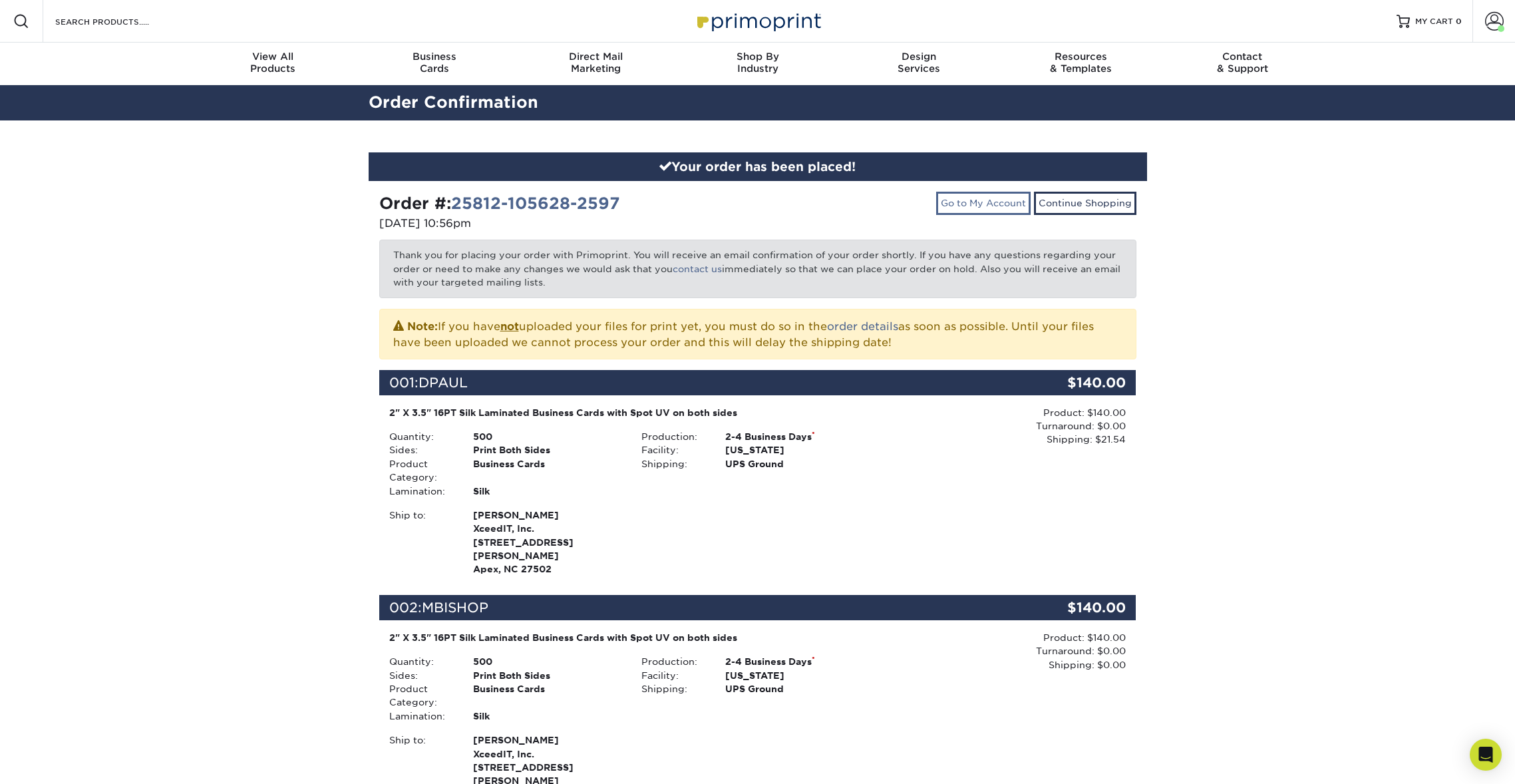
click at [995, 200] on link "Go to My Account" at bounding box center [983, 203] width 95 height 22
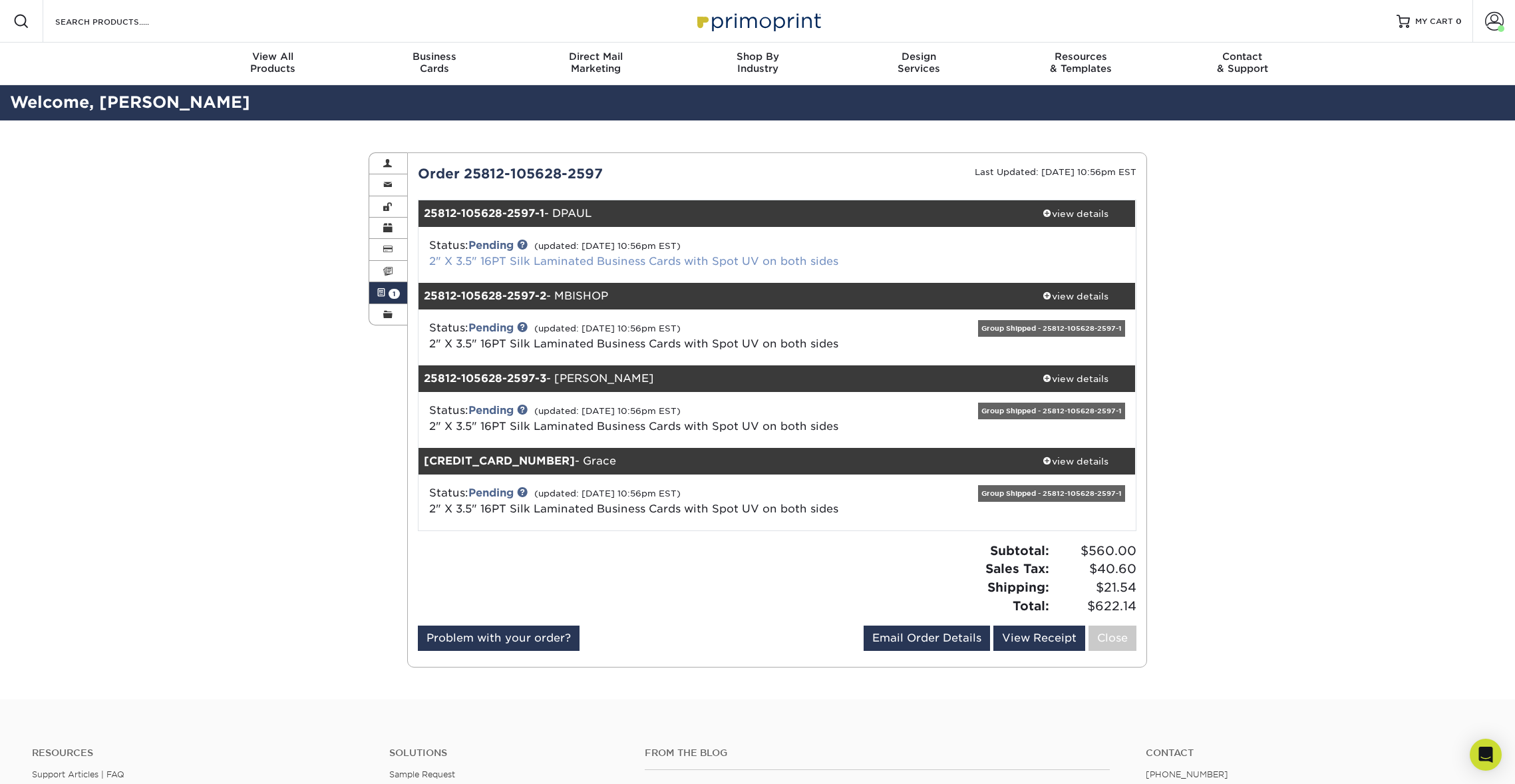
click at [625, 259] on link "2" X 3.5" 16PT Silk Laminated Business Cards with Spot UV on both sides" at bounding box center [633, 260] width 409 height 12
